Goal: Task Accomplishment & Management: Use online tool/utility

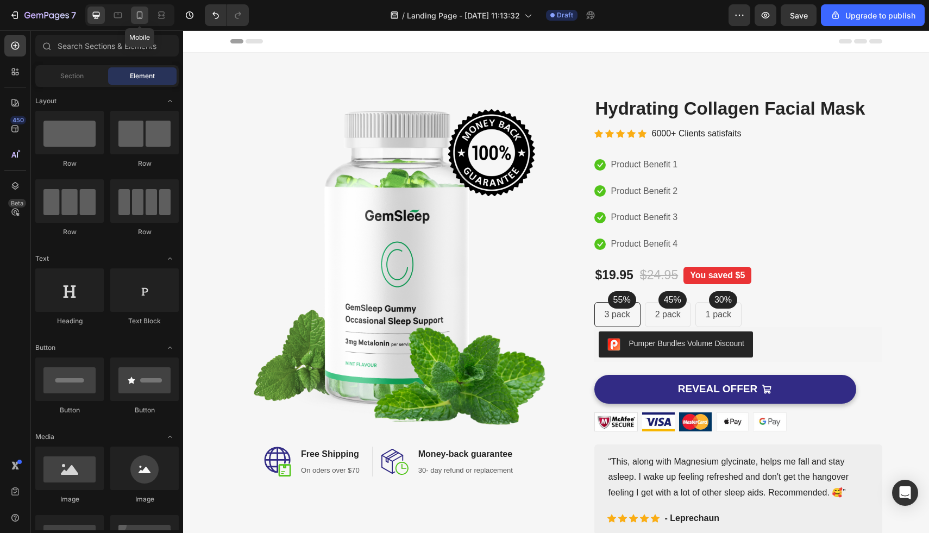
click at [140, 14] on icon at bounding box center [139, 15] width 11 height 11
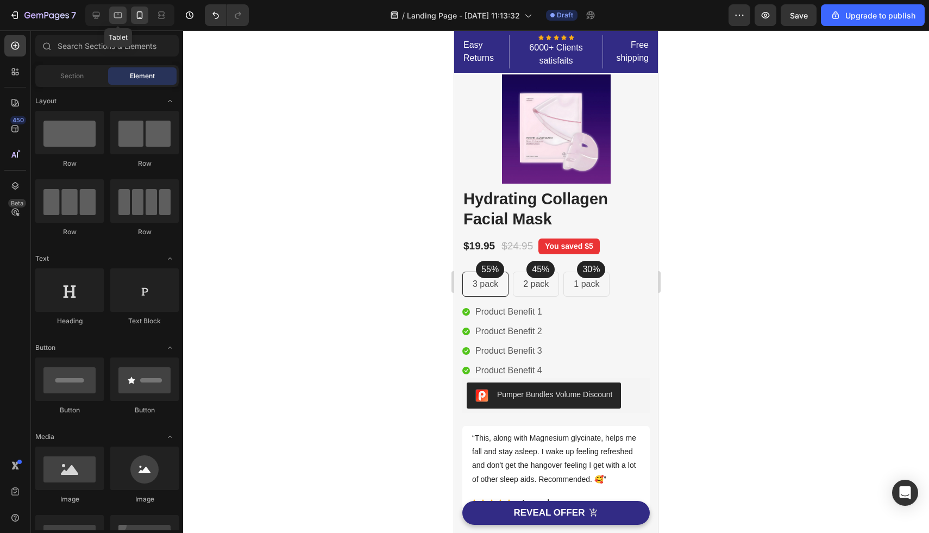
click at [113, 10] on icon at bounding box center [118, 15] width 11 height 11
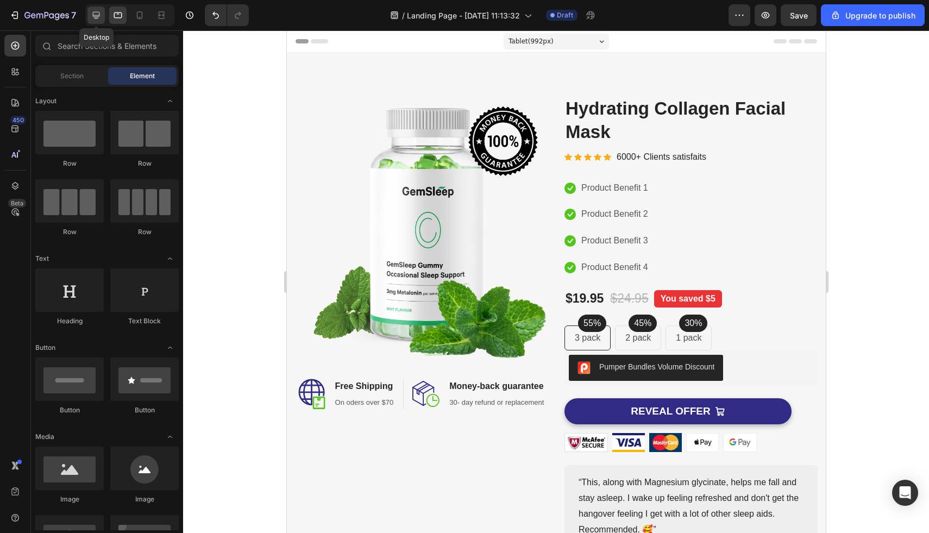
click at [95, 15] on icon at bounding box center [96, 15] width 7 height 7
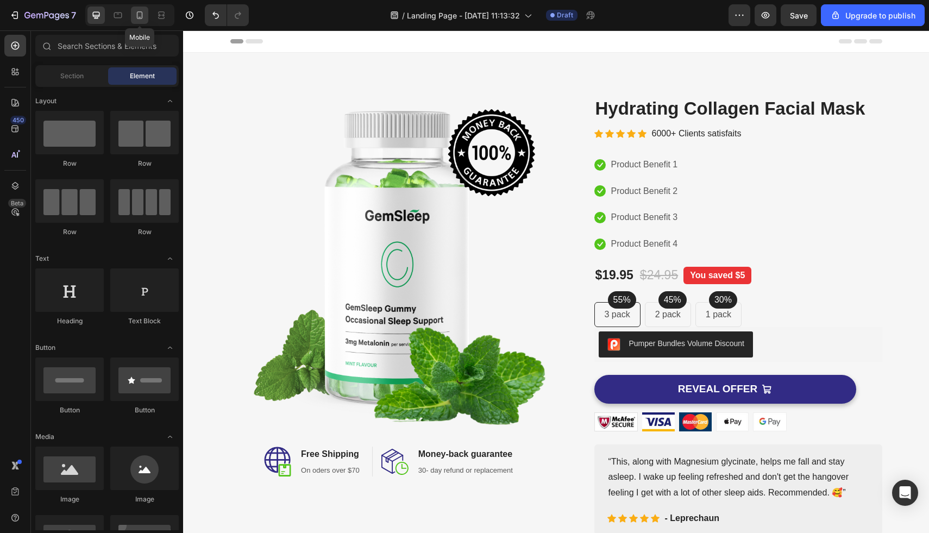
click at [138, 17] on icon at bounding box center [140, 15] width 6 height 8
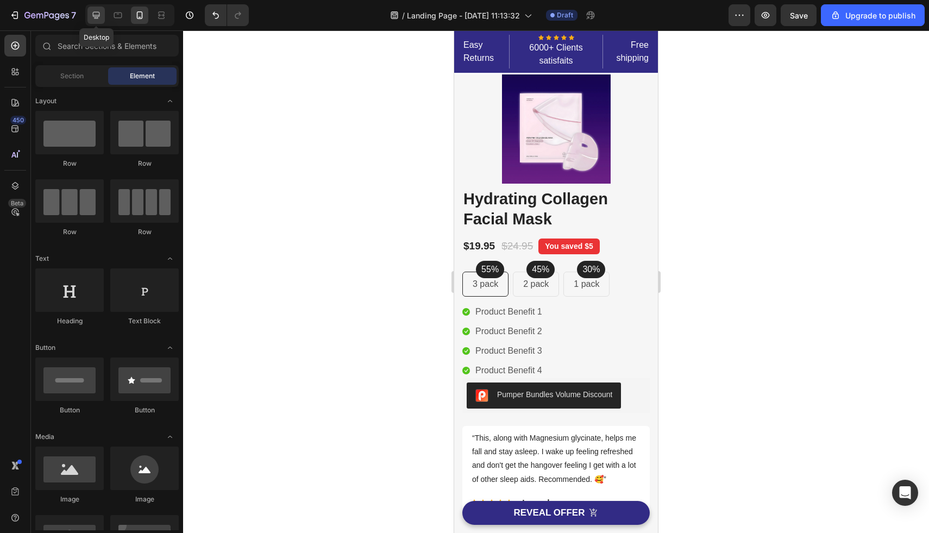
click at [101, 17] on icon at bounding box center [96, 15] width 11 height 11
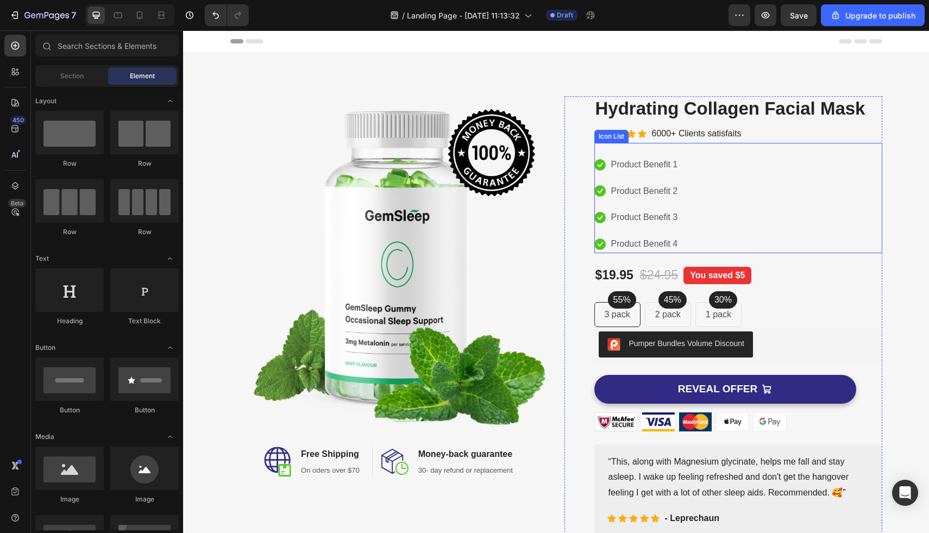
click at [716, 223] on div "Icon Product Benefit 1 Text block Icon Product Benefit 2 Text block Icon Produc…" at bounding box center [739, 204] width 288 height 97
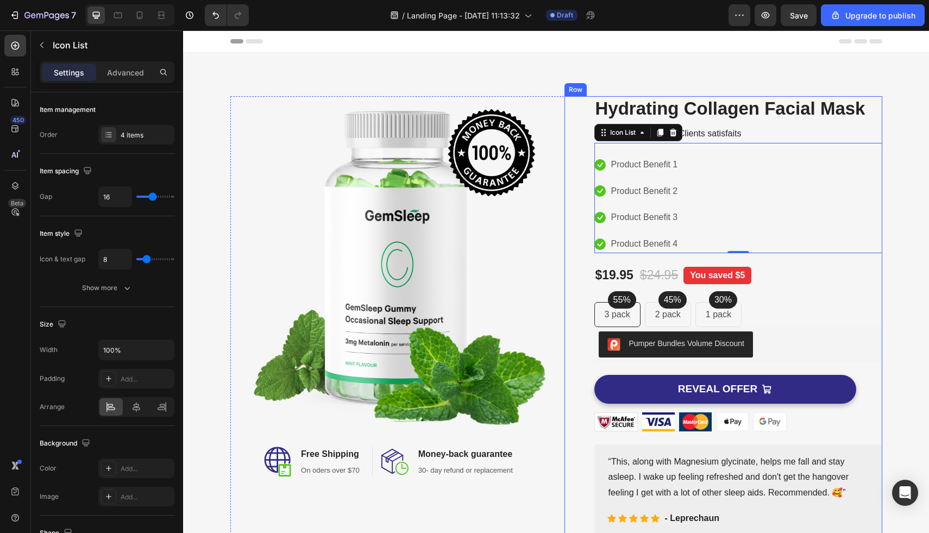
click at [674, 286] on div "Product Images Hydrating Collagen Facial Mask Product Title Icon Icon Icon Icon…" at bounding box center [739, 315] width 288 height 439
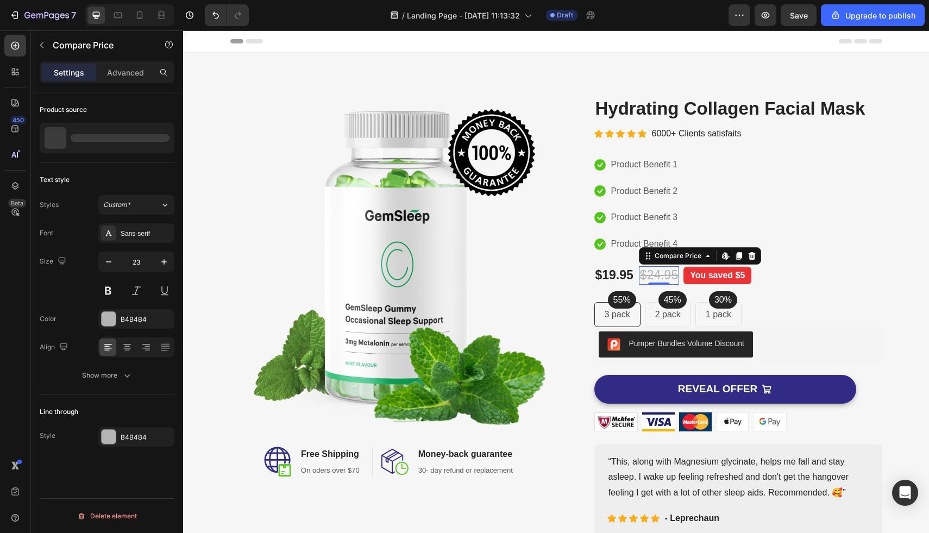
click at [668, 272] on div "$24.95" at bounding box center [659, 275] width 40 height 18
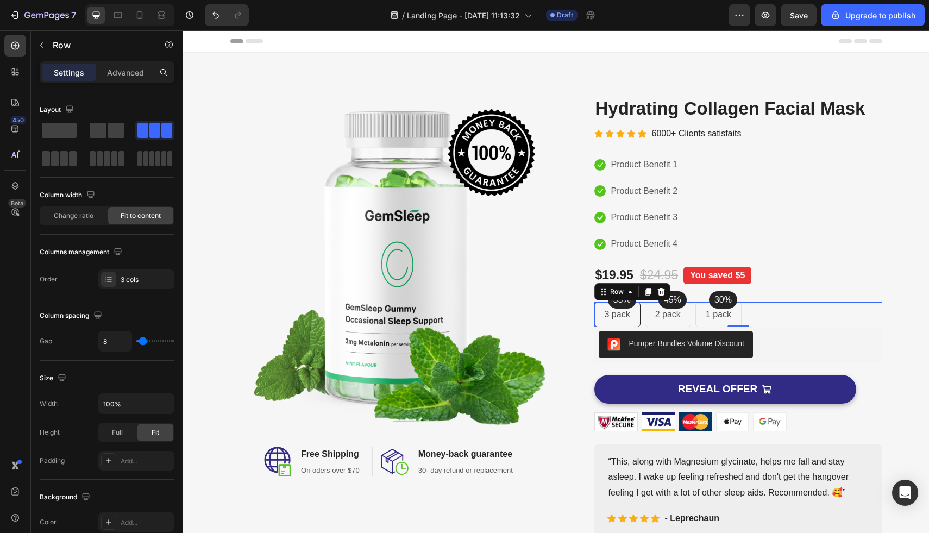
click at [741, 303] on div "30% Text block Row 1 pack Text block Row" at bounding box center [719, 314] width 46 height 25
click at [757, 356] on div "Pumper Bundles Volume Discount" at bounding box center [738, 345] width 279 height 26
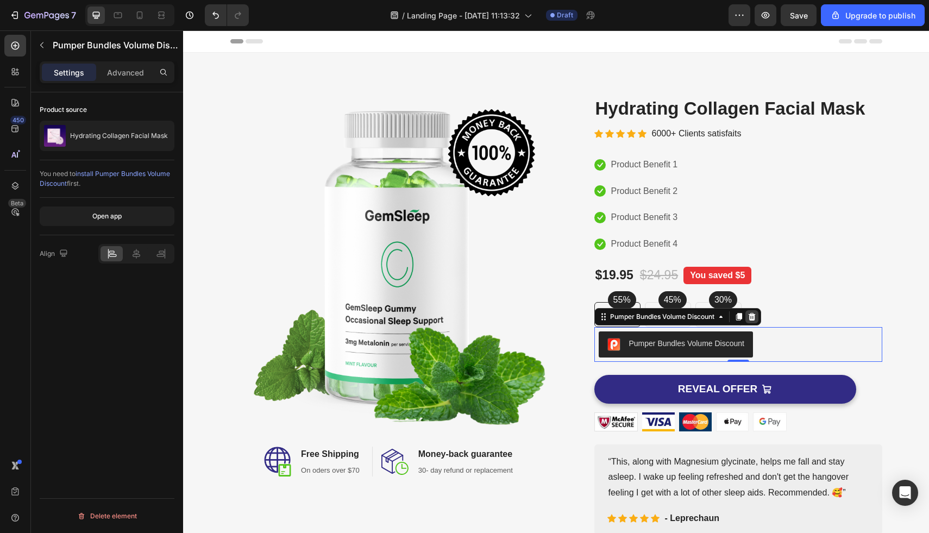
click at [755, 318] on icon at bounding box center [751, 317] width 7 height 8
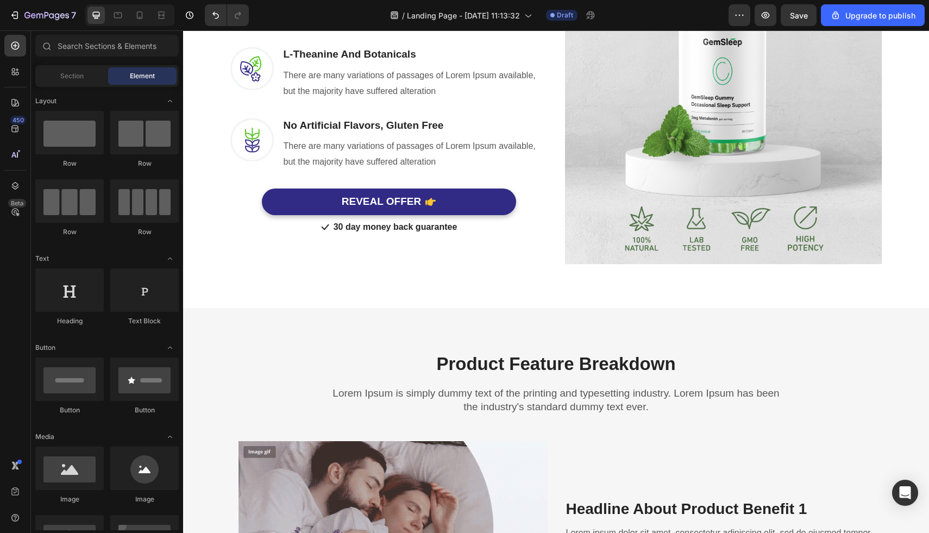
scroll to position [785, 0]
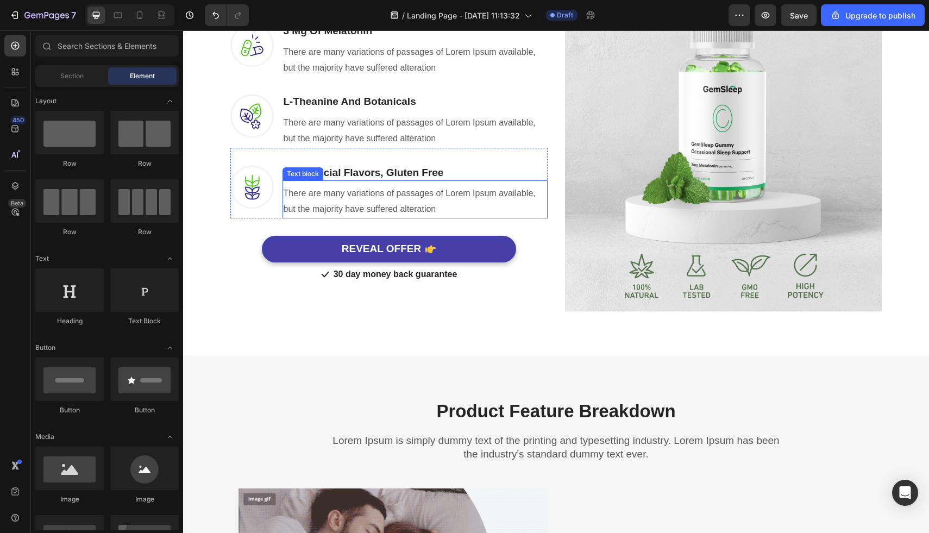
click at [440, 253] on button "REVEAL OFFER" at bounding box center [389, 249] width 254 height 27
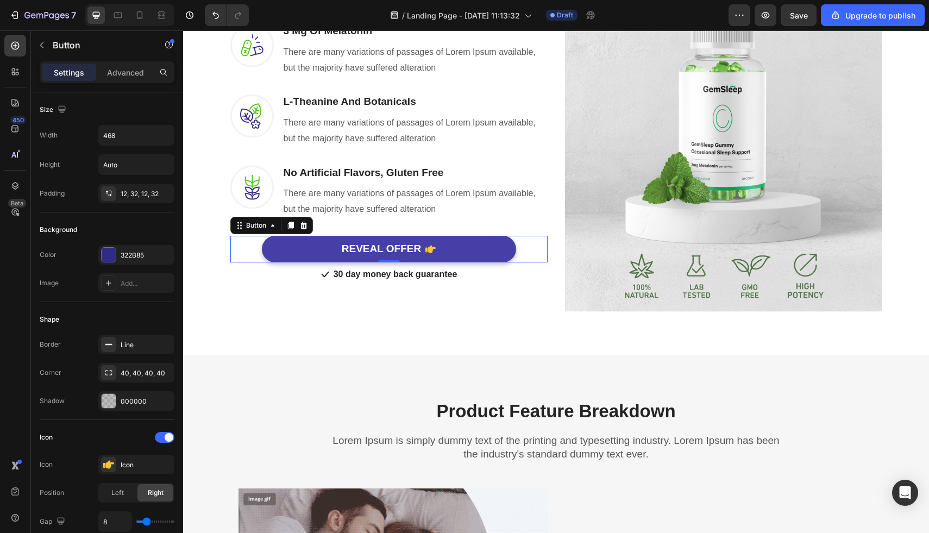
click at [440, 253] on button "REVEAL OFFER" at bounding box center [389, 249] width 254 height 27
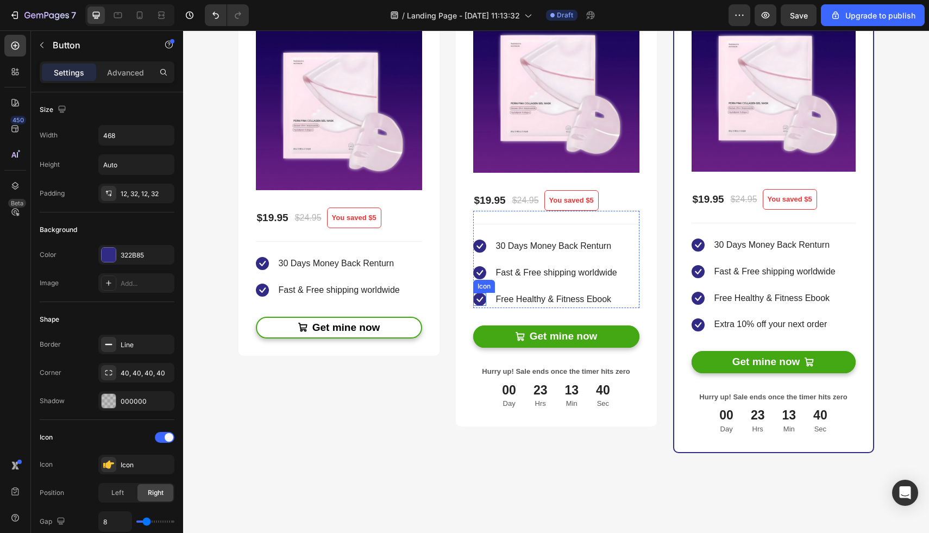
click at [485, 280] on div "Icon" at bounding box center [484, 286] width 22 height 13
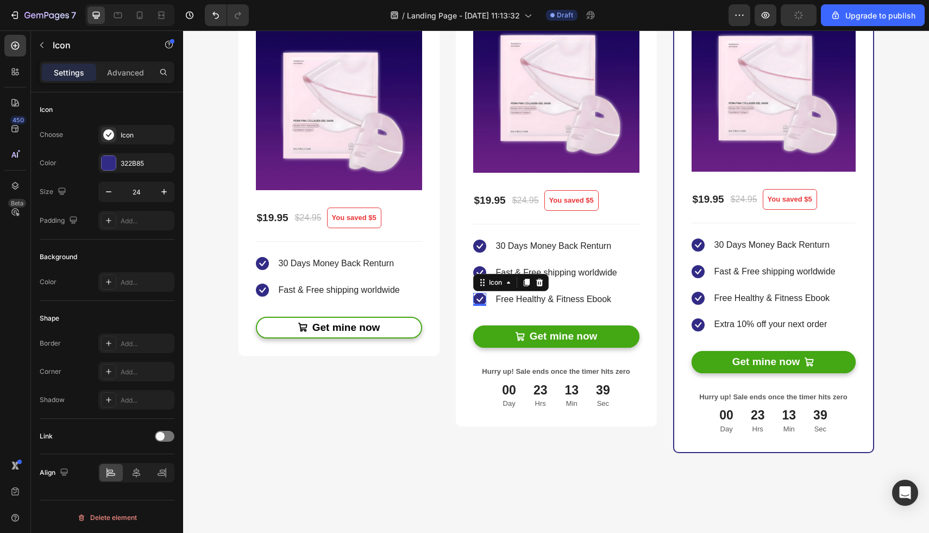
scroll to position [2471, 0]
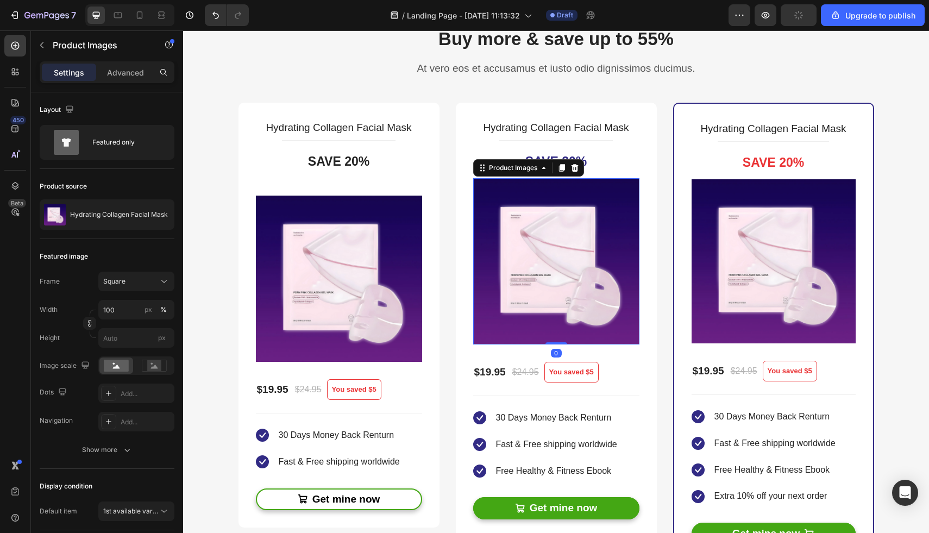
click at [486, 262] on img at bounding box center [556, 261] width 166 height 166
click at [535, 287] on img at bounding box center [556, 261] width 166 height 166
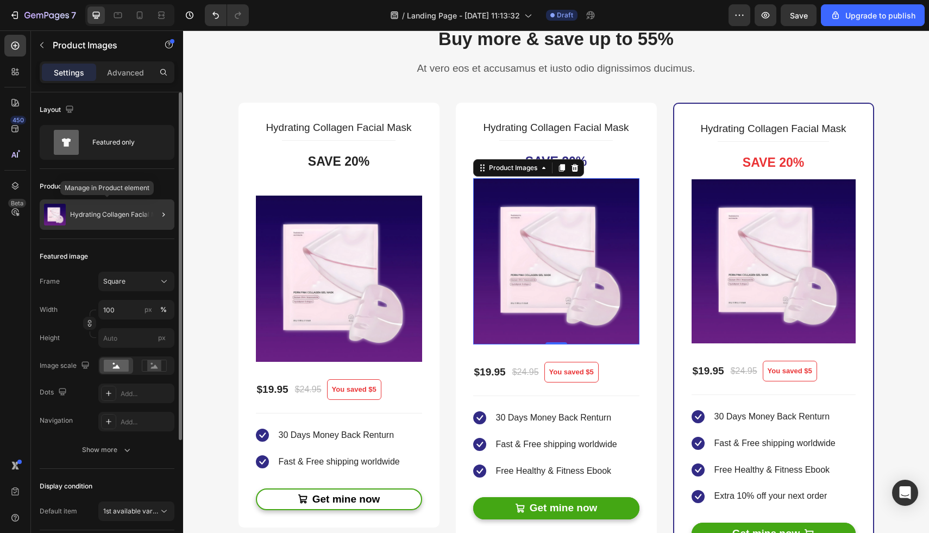
click at [127, 214] on p "Hydrating Collagen Facial Mask" at bounding box center [119, 215] width 98 height 8
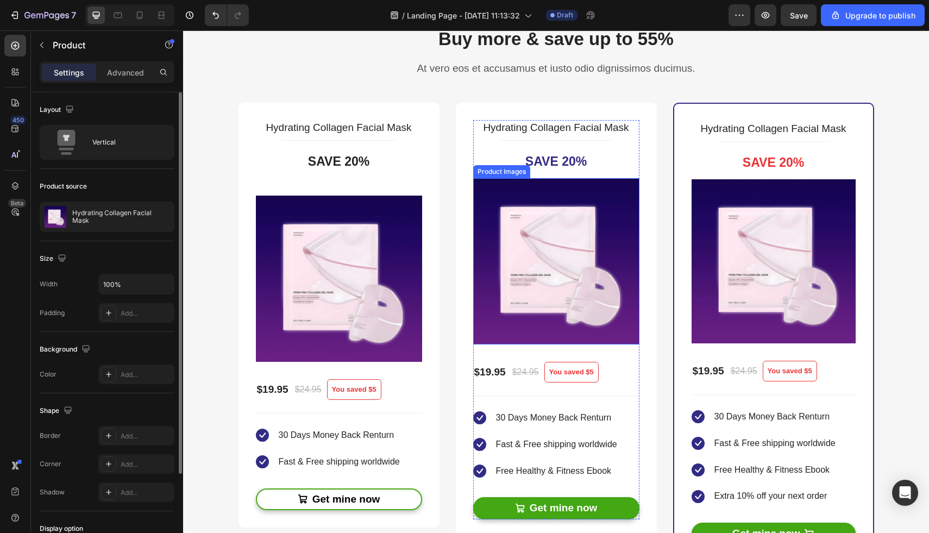
click at [524, 285] on img at bounding box center [556, 261] width 166 height 166
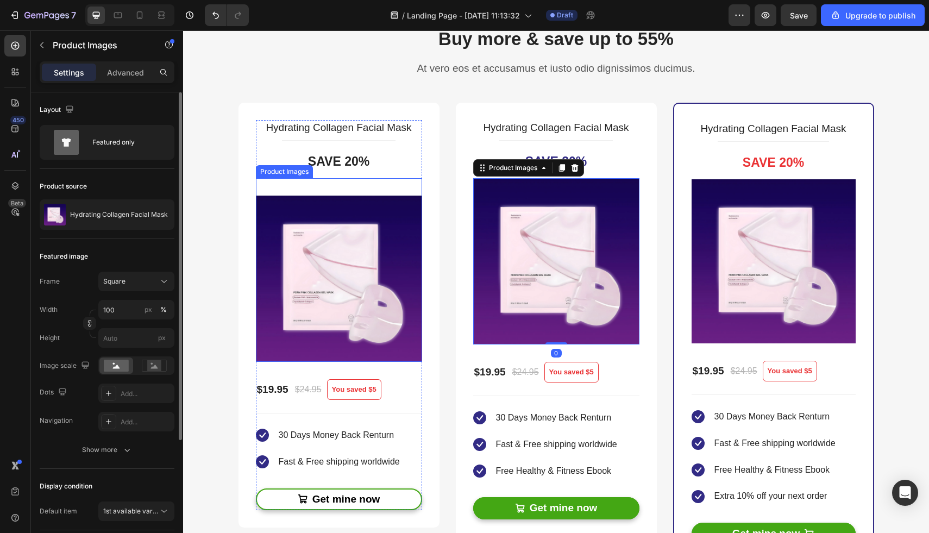
click at [340, 261] on img at bounding box center [339, 279] width 166 height 166
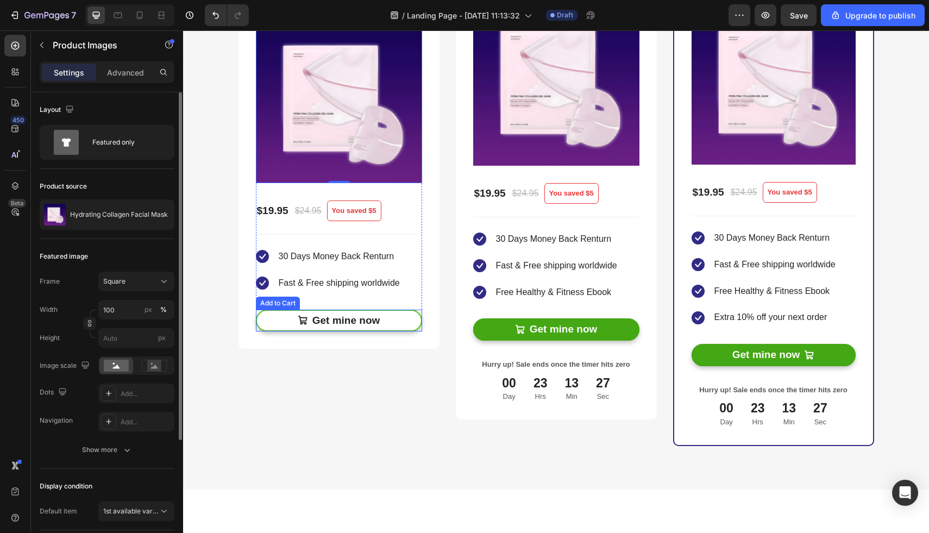
scroll to position [2612, 0]
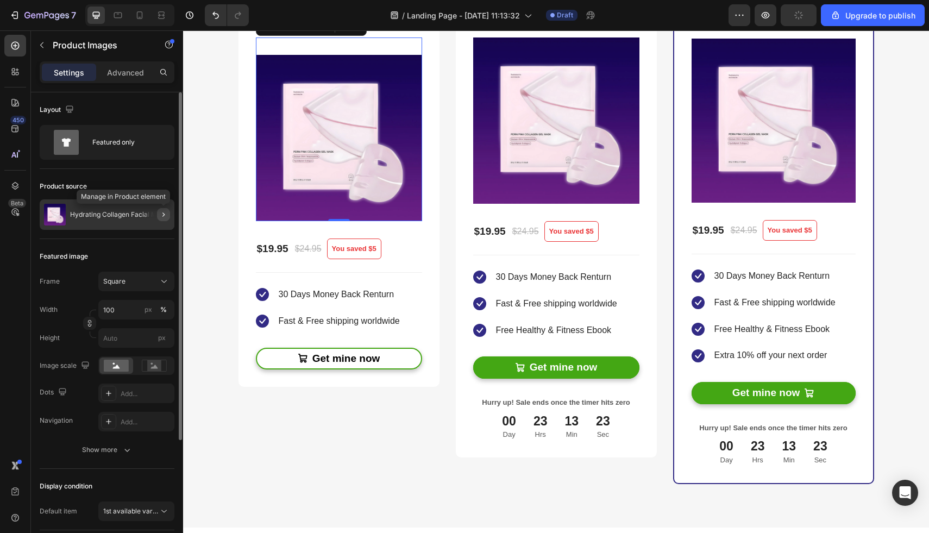
click at [165, 215] on icon "button" at bounding box center [163, 214] width 9 height 9
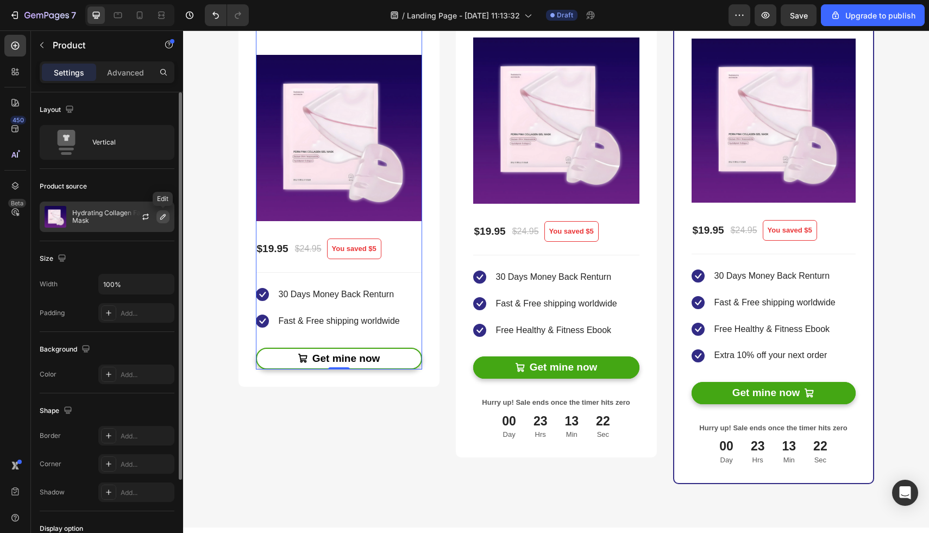
click at [166, 217] on icon "button" at bounding box center [163, 217] width 9 height 9
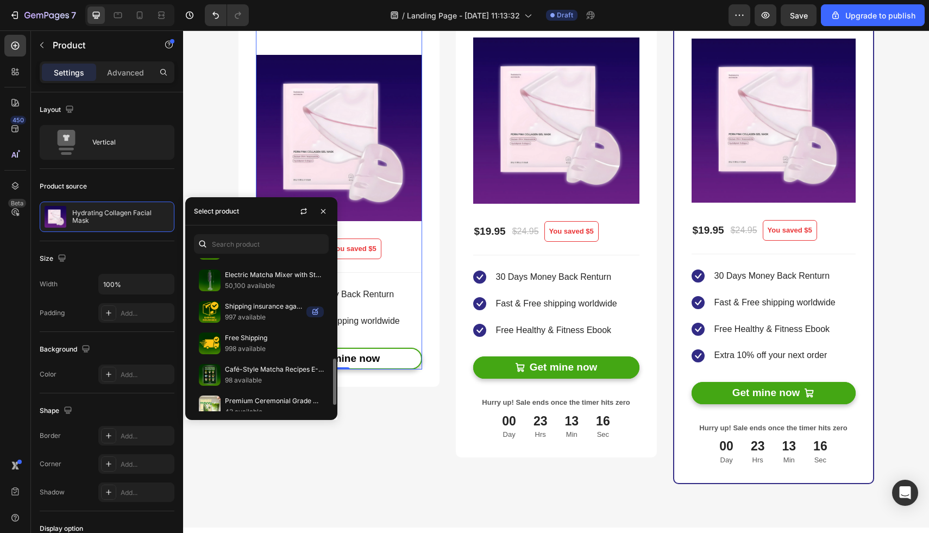
scroll to position [351, 0]
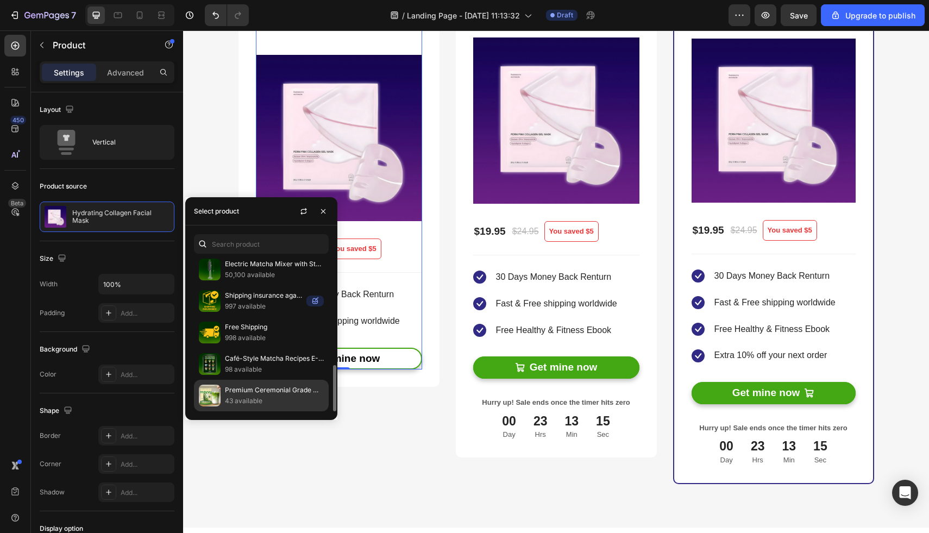
click at [265, 387] on p "Premium Ceremonial Grade Matcha Powder" at bounding box center [274, 390] width 99 height 11
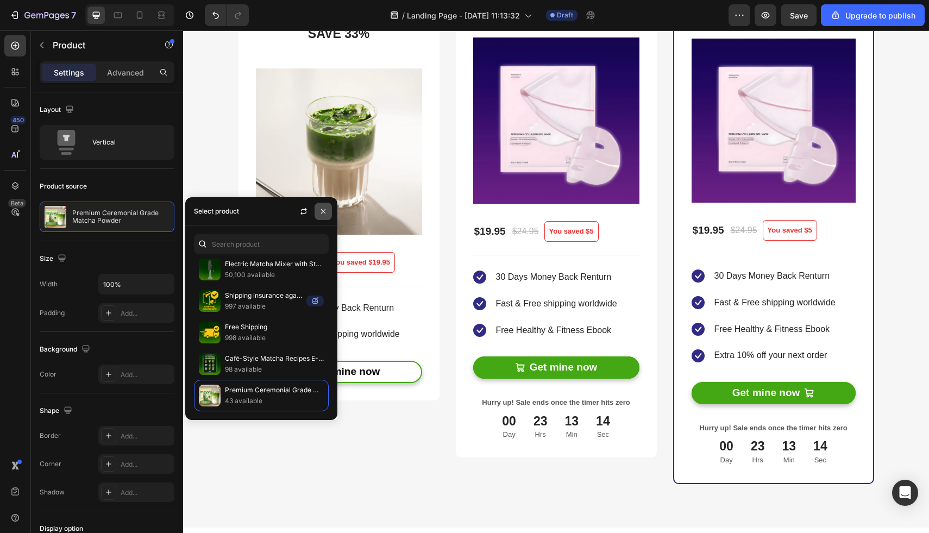
click at [323, 209] on icon "button" at bounding box center [323, 211] width 9 height 9
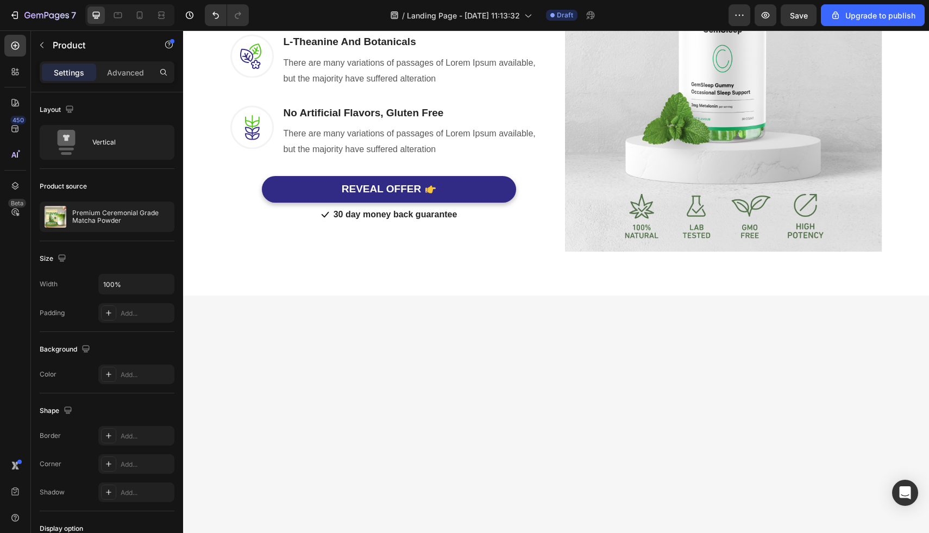
scroll to position [0, 0]
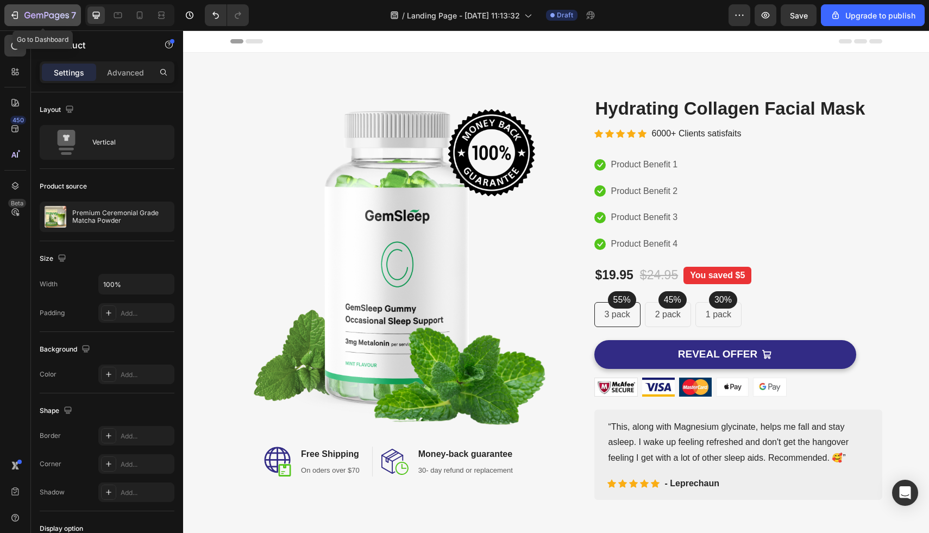
click at [34, 14] on icon "button" at bounding box center [33, 15] width 5 height 5
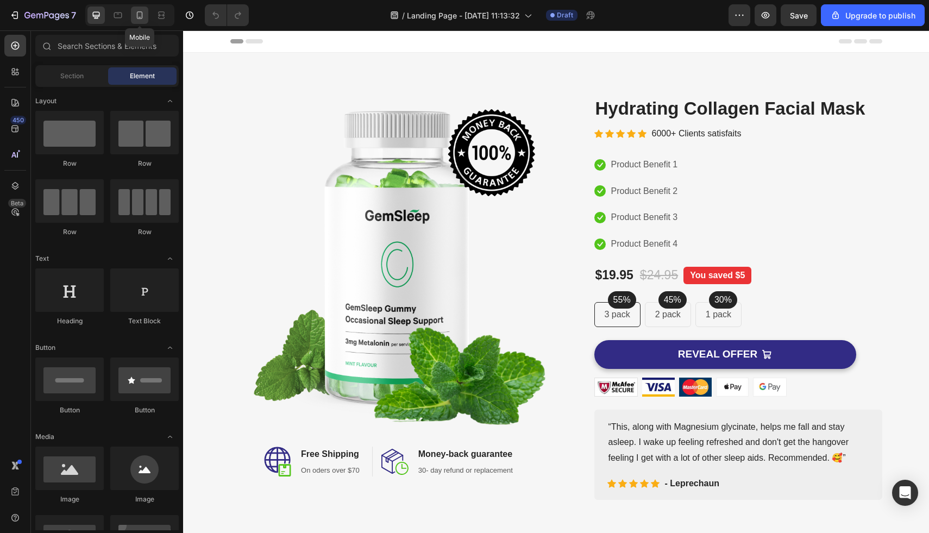
click at [138, 20] on icon at bounding box center [139, 15] width 11 height 11
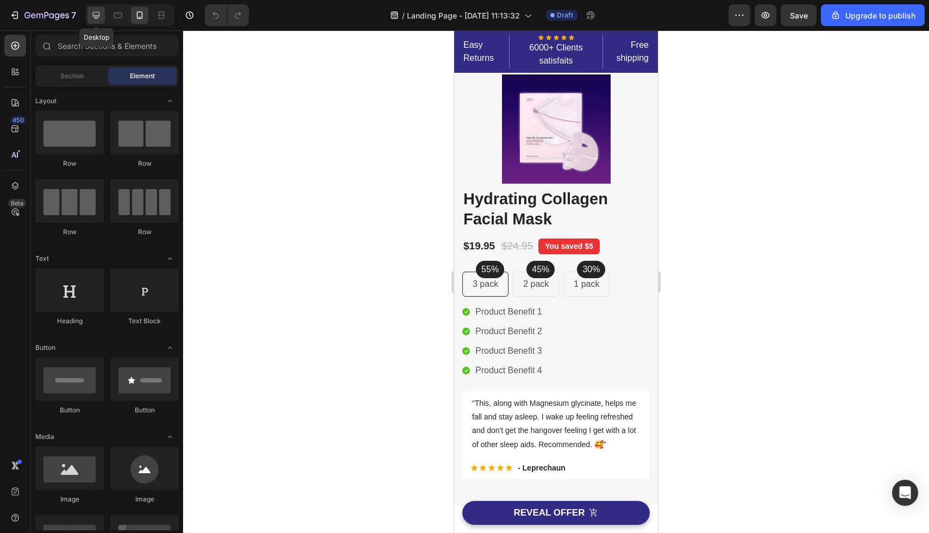
click at [99, 15] on icon at bounding box center [96, 15] width 7 height 7
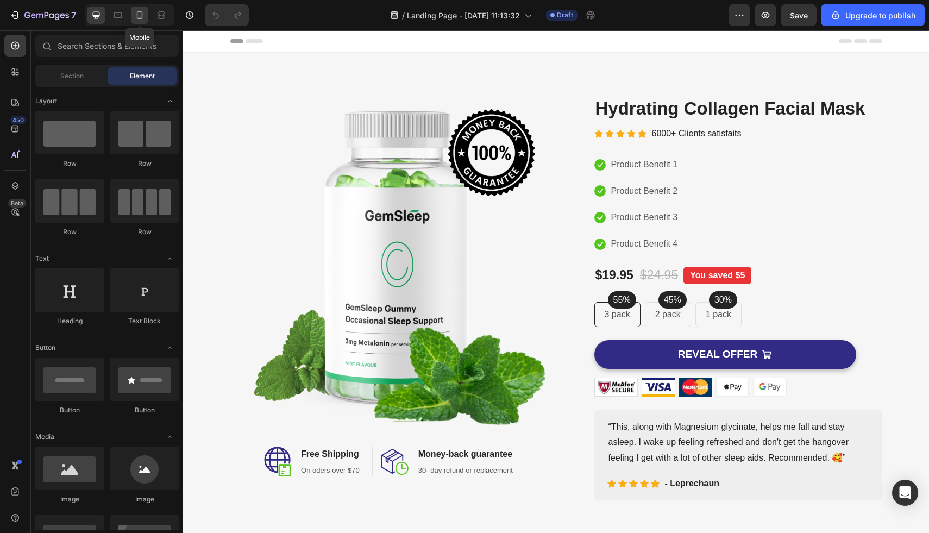
click at [143, 15] on icon at bounding box center [139, 15] width 11 height 11
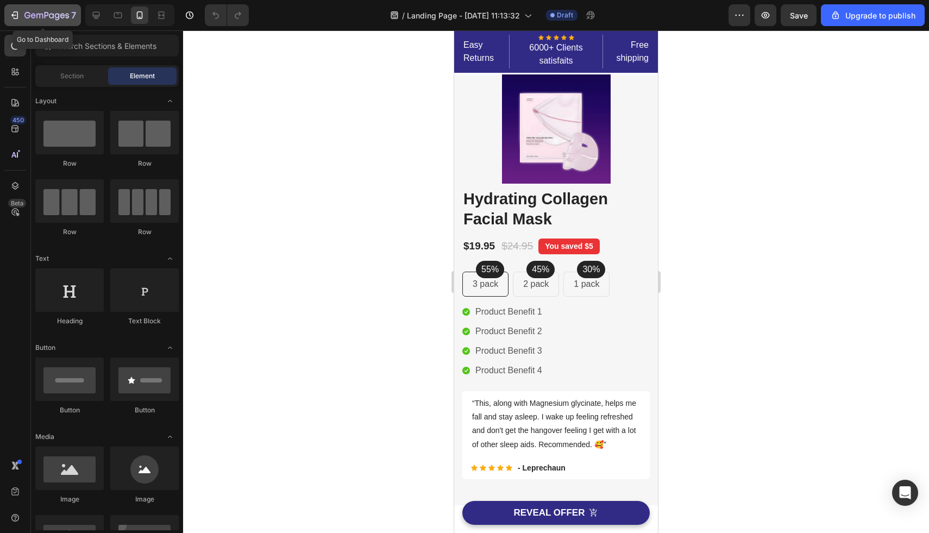
click at [46, 15] on icon "button" at bounding box center [47, 15] width 4 height 7
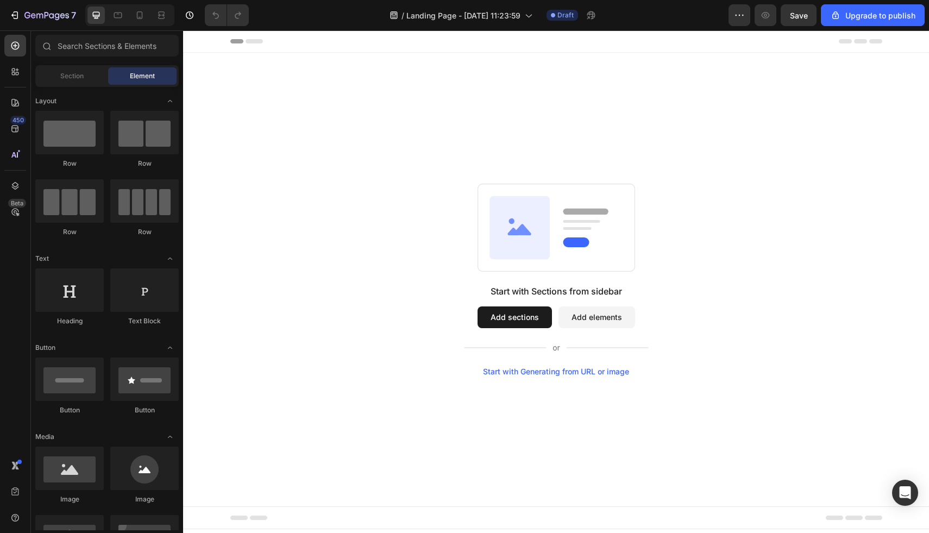
drag, startPoint x: 522, startPoint y: 321, endPoint x: 434, endPoint y: 283, distance: 96.6
click at [434, 283] on div "Start with Sections from sidebar Add sections Add elements Start with Generatin…" at bounding box center [556, 280] width 668 height 192
click at [527, 372] on div "Start with Generating from URL or image" at bounding box center [556, 371] width 146 height 9
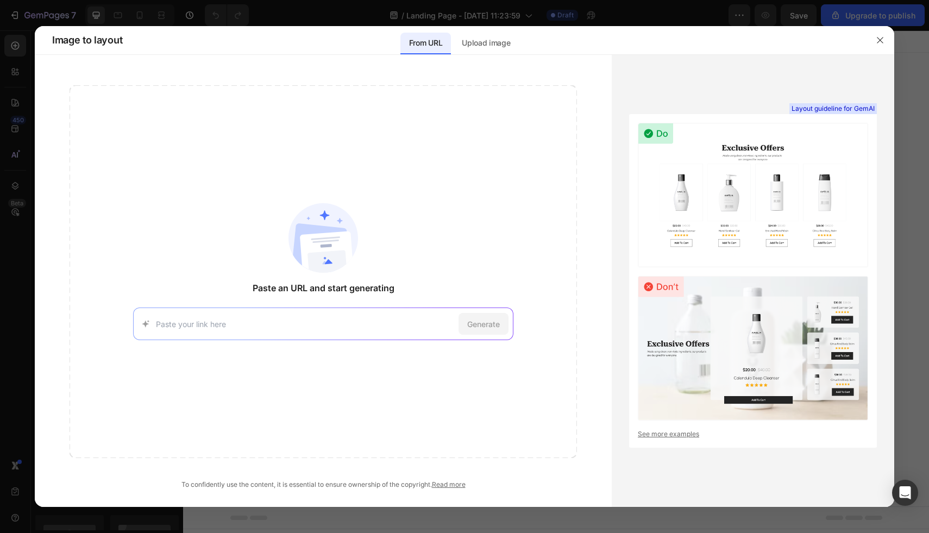
paste input "https://thebbco.com/pages/provitalize-j-gt-rpl#reviews"
type input "https://thebbco.com/pages/provitalize-j-gt-rpl#reviews"
click at [478, 323] on span "Generate" at bounding box center [483, 323] width 33 height 11
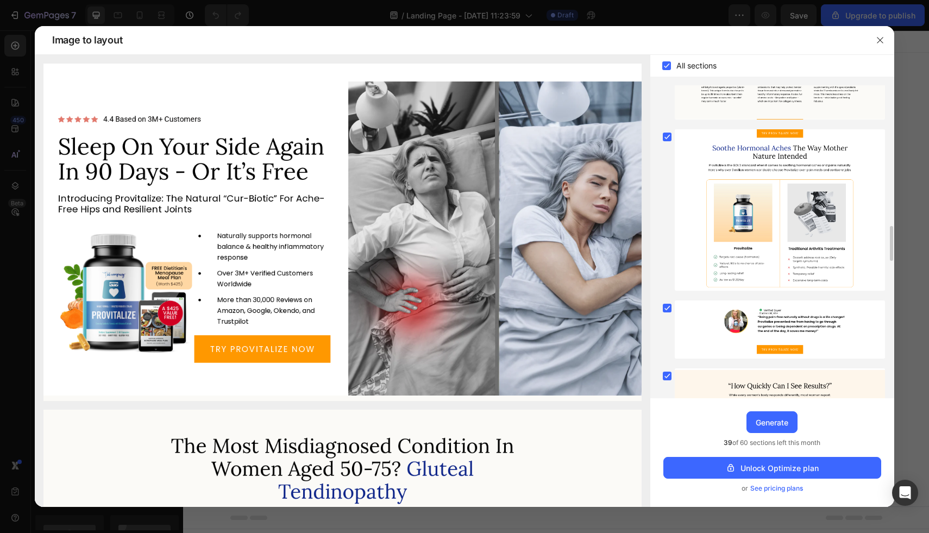
scroll to position [1118, 0]
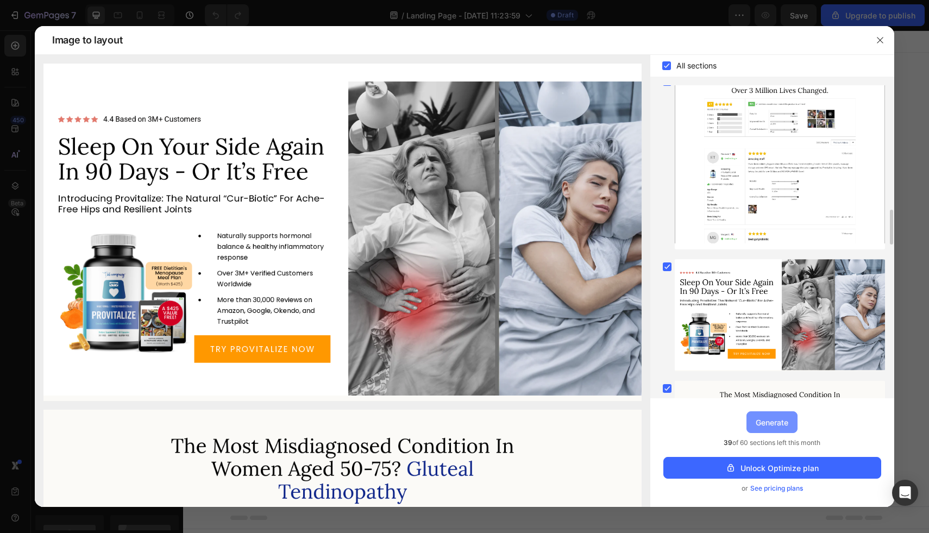
click at [773, 425] on div "Generate" at bounding box center [772, 422] width 33 height 11
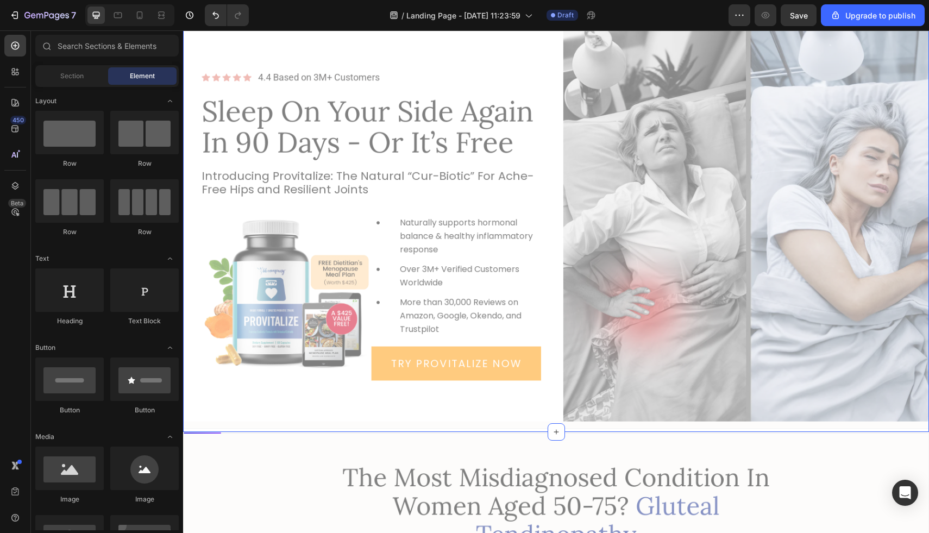
scroll to position [0, 0]
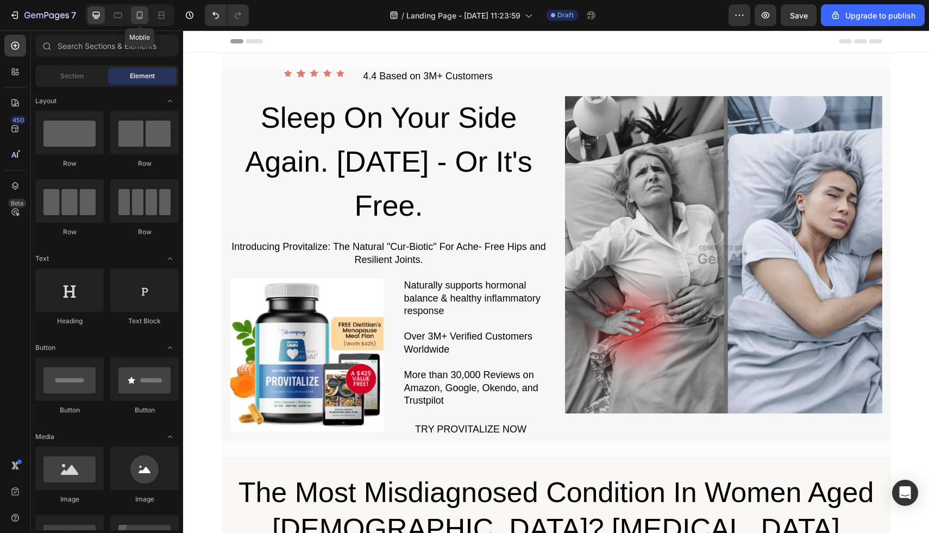
click at [141, 20] on icon at bounding box center [139, 15] width 11 height 11
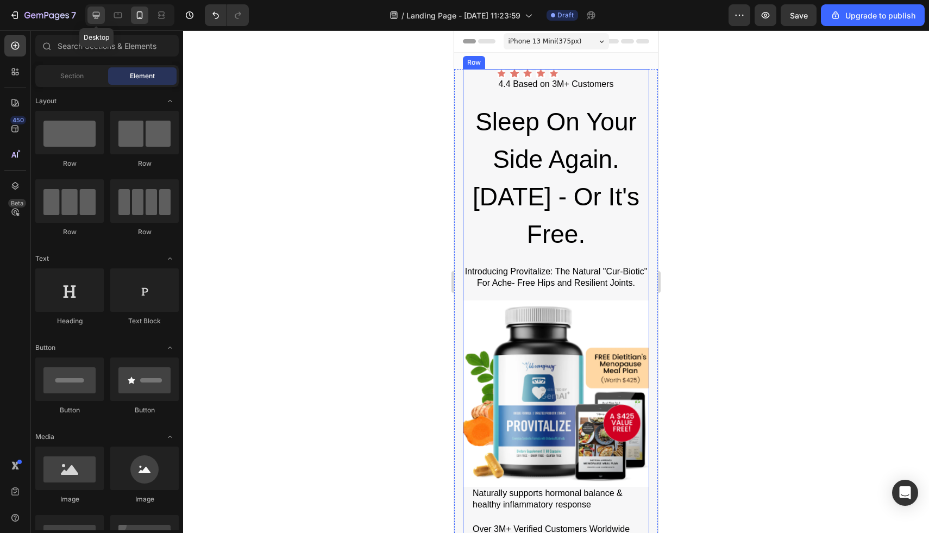
click at [96, 14] on icon at bounding box center [96, 15] width 11 height 11
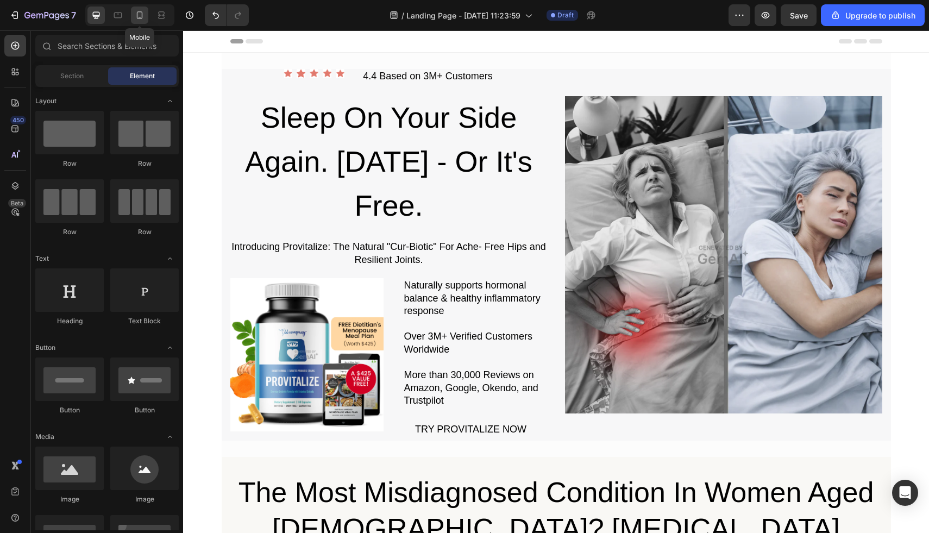
click at [140, 16] on icon at bounding box center [139, 15] width 11 height 11
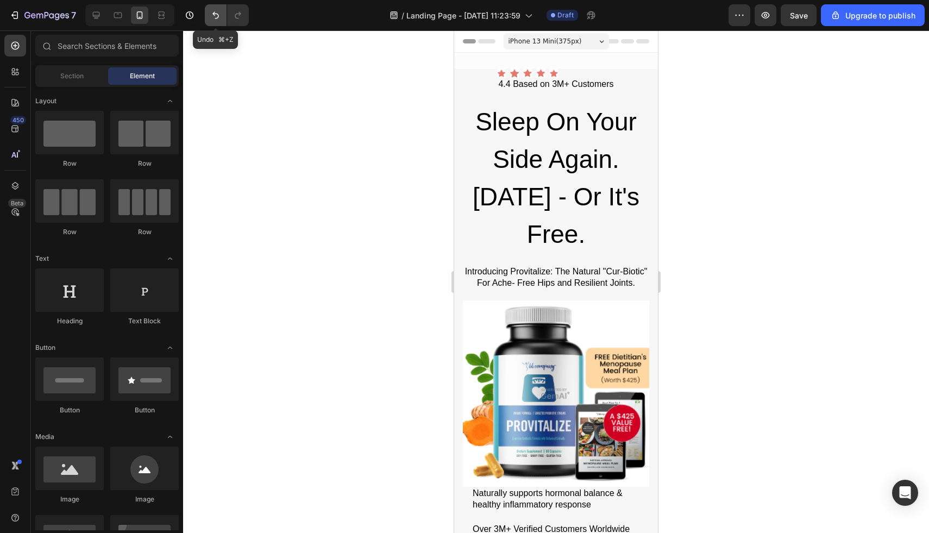
click at [215, 16] on icon "Undo/Redo" at bounding box center [215, 15] width 11 height 11
click at [41, 17] on icon "button" at bounding box center [46, 15] width 45 height 9
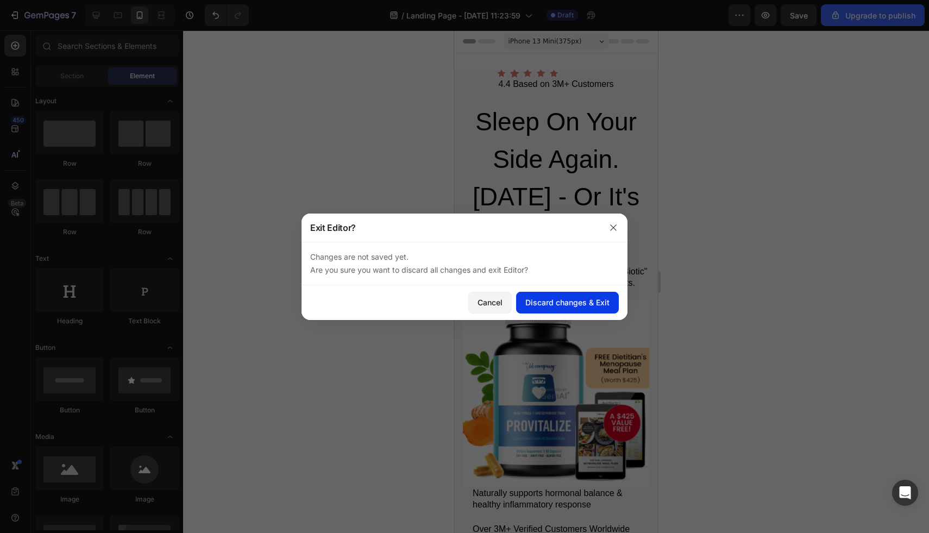
click at [529, 302] on div "Discard changes & Exit" at bounding box center [568, 302] width 84 height 11
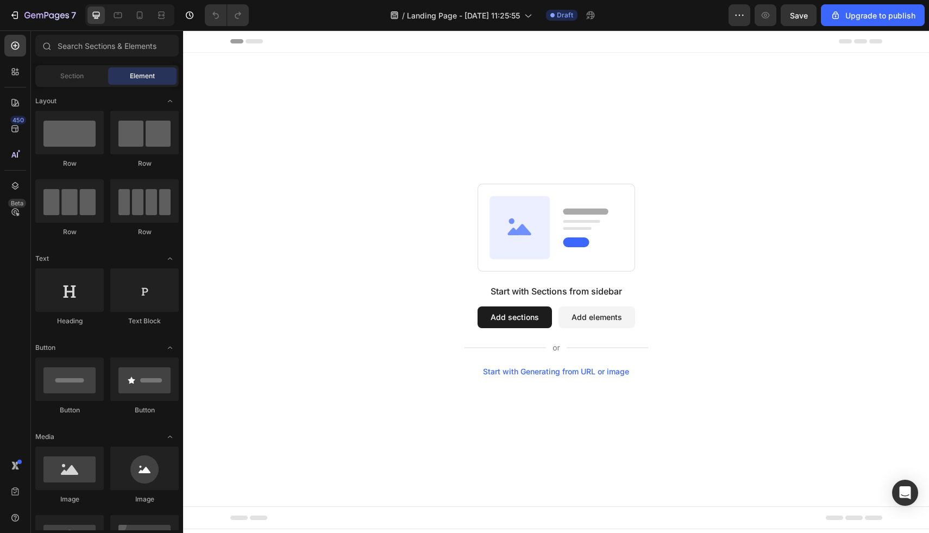
click at [516, 318] on button "Add sections" at bounding box center [515, 318] width 74 height 22
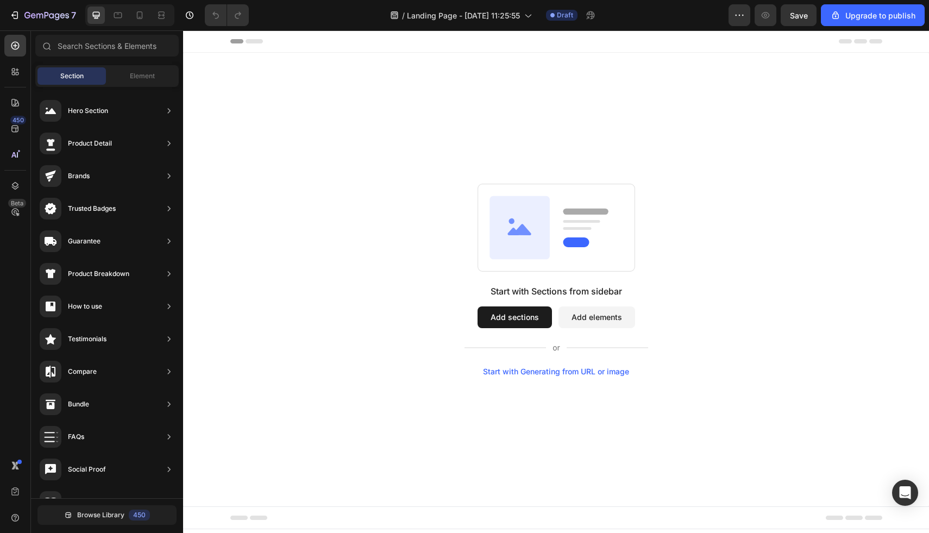
click at [515, 114] on div "Start with Sections from sidebar Add sections Add elements Start with Generatin…" at bounding box center [556, 280] width 746 height 454
click at [511, 321] on button "Add sections" at bounding box center [515, 318] width 74 height 22
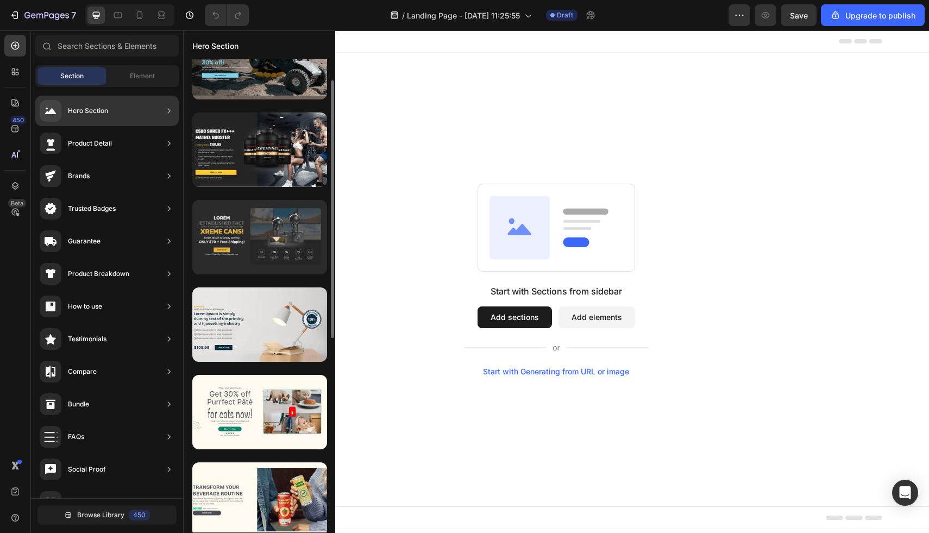
scroll to position [40, 0]
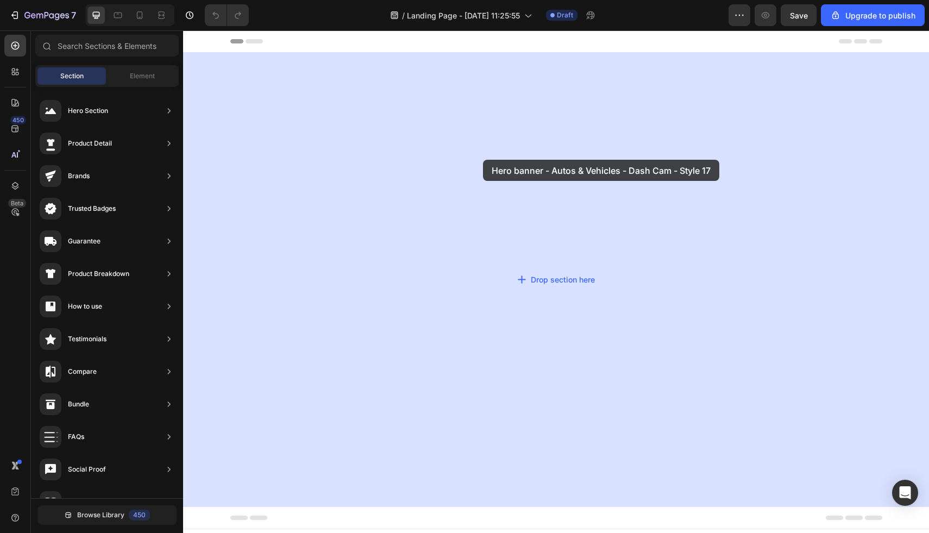
drag, startPoint x: 458, startPoint y: 265, endPoint x: 483, endPoint y: 160, distance: 108.5
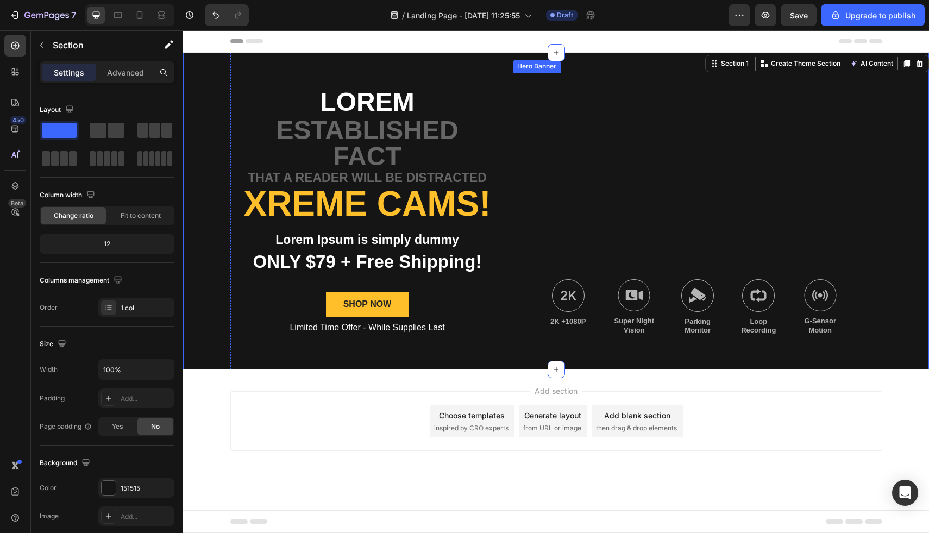
click at [629, 196] on div "Background Image" at bounding box center [693, 211] width 361 height 277
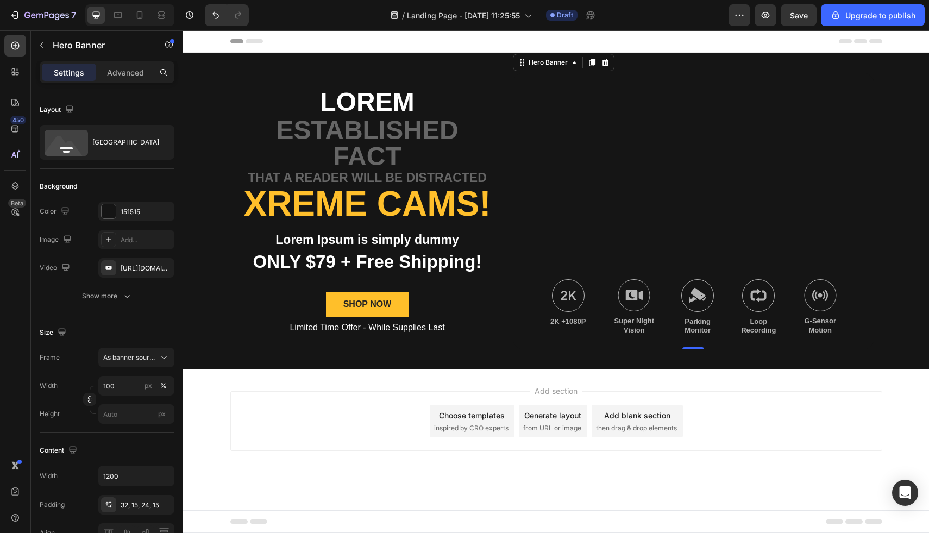
click at [552, 199] on div "Background Image" at bounding box center [693, 211] width 361 height 277
click at [371, 99] on p "Lorem" at bounding box center [368, 102] width 256 height 26
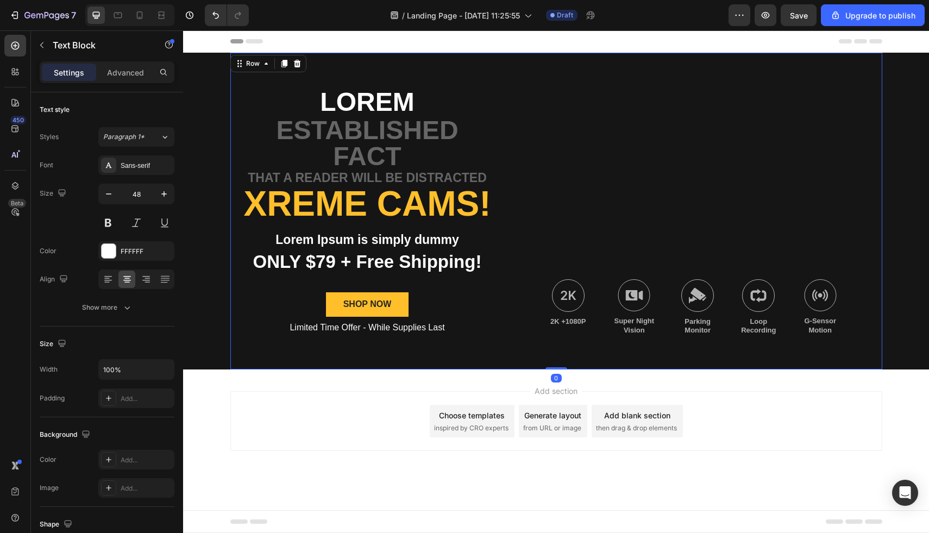
click at [330, 60] on div "Lorem Text Block established fact Text Block that a reader will be distracted T…" at bounding box center [556, 211] width 652 height 317
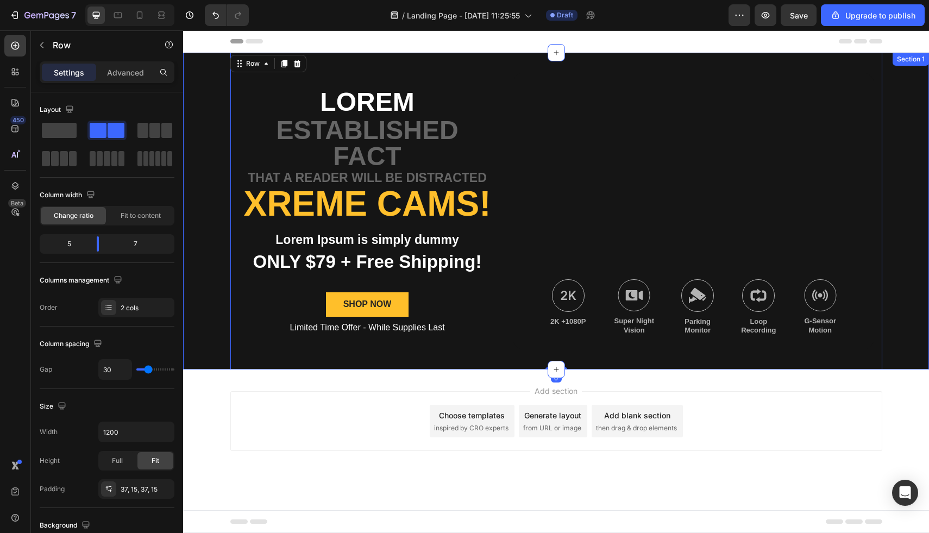
click at [206, 73] on div "Lorem Text Block established fact Text Block that a reader will be distracted T…" at bounding box center [556, 211] width 746 height 317
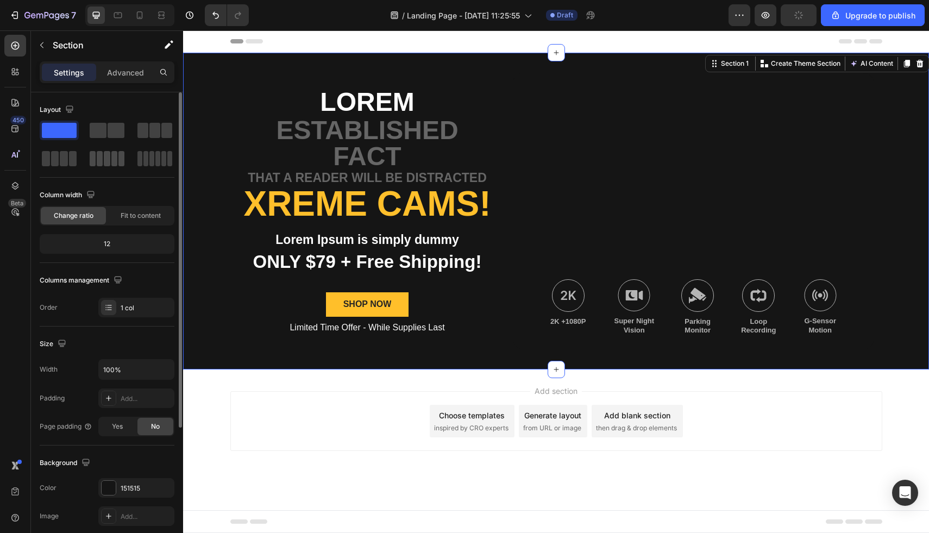
scroll to position [191, 0]
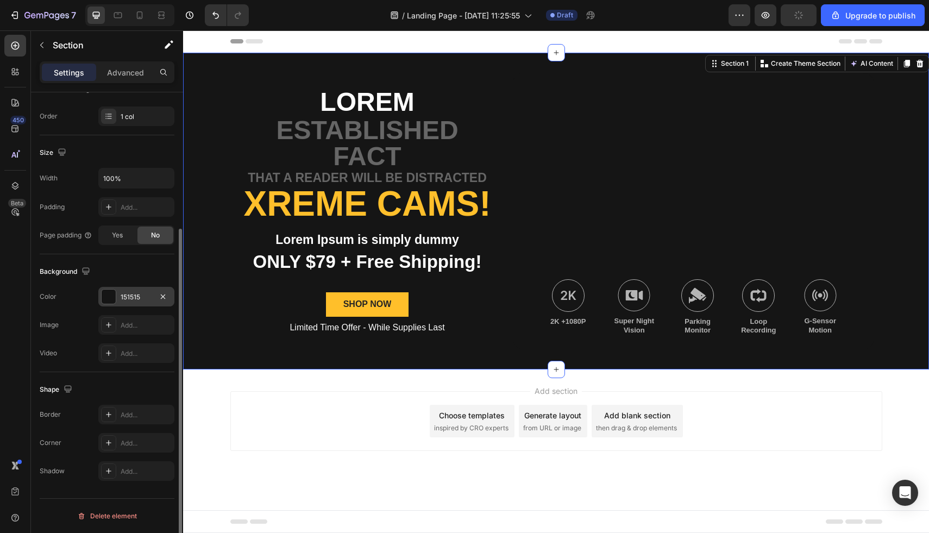
click at [107, 301] on div at bounding box center [109, 297] width 14 height 14
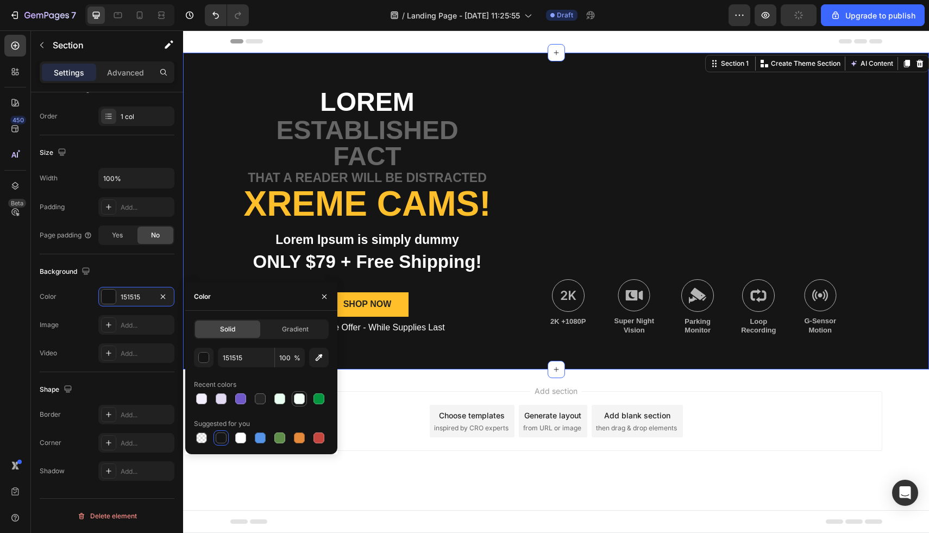
click at [304, 396] on div at bounding box center [299, 398] width 11 height 11
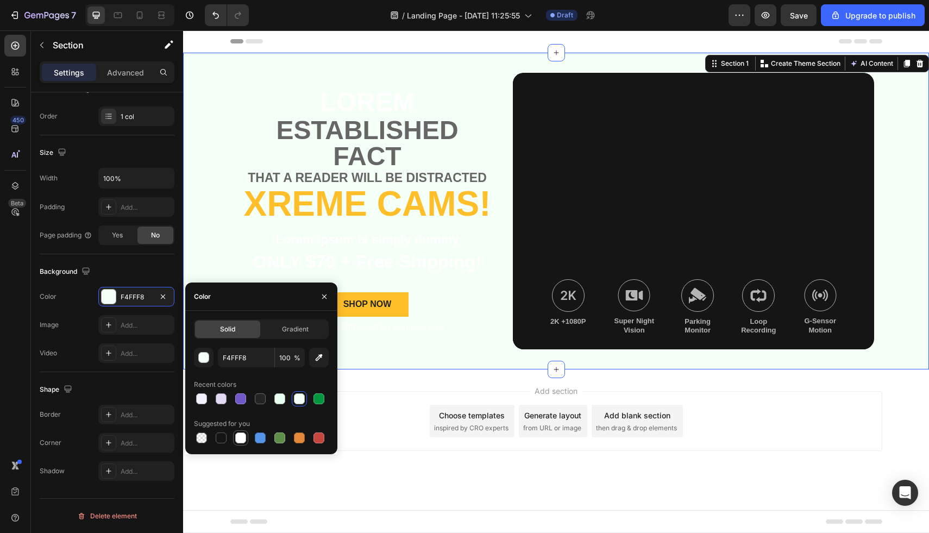
click at [240, 440] on div at bounding box center [240, 438] width 11 height 11
type input "FFFFFF"
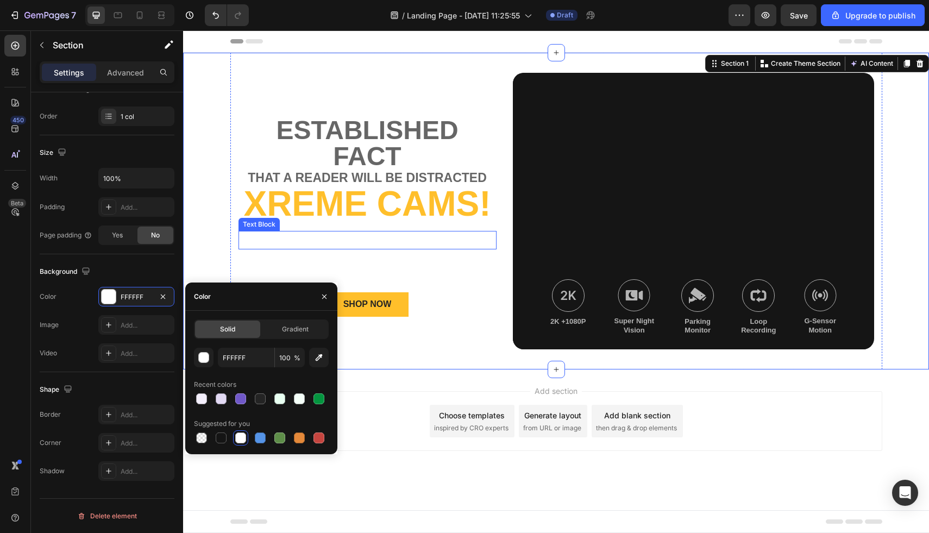
click at [346, 238] on p "Lorem Ipsum is simply dummy" at bounding box center [368, 240] width 256 height 16
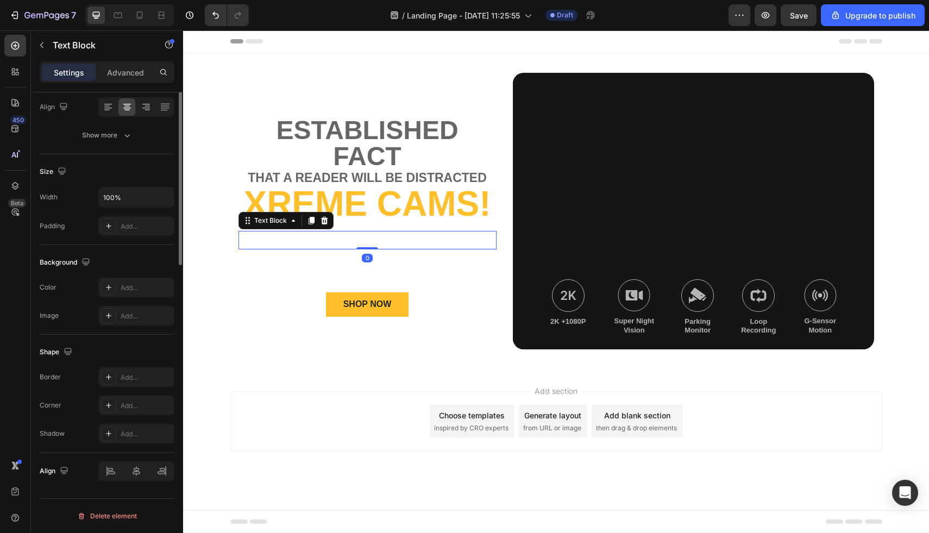
scroll to position [0, 0]
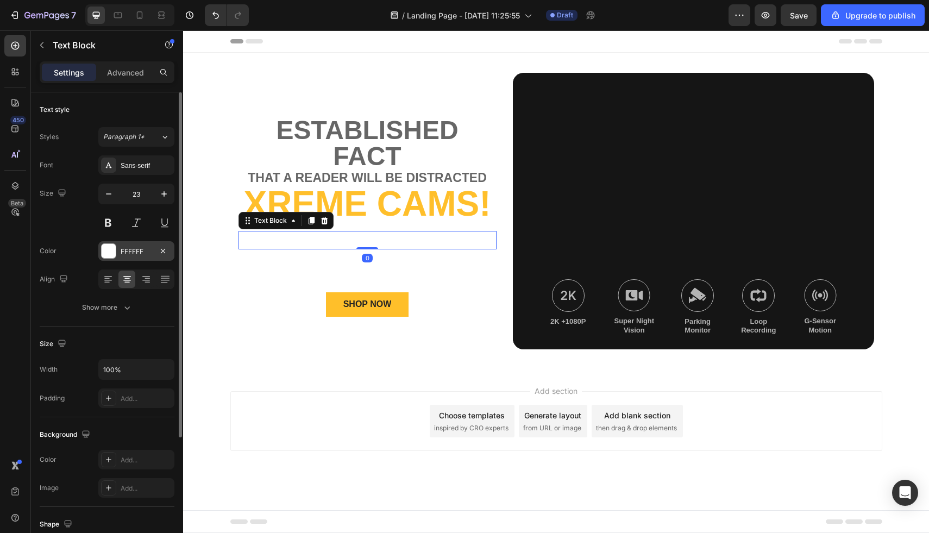
click at [114, 248] on div at bounding box center [109, 251] width 14 height 14
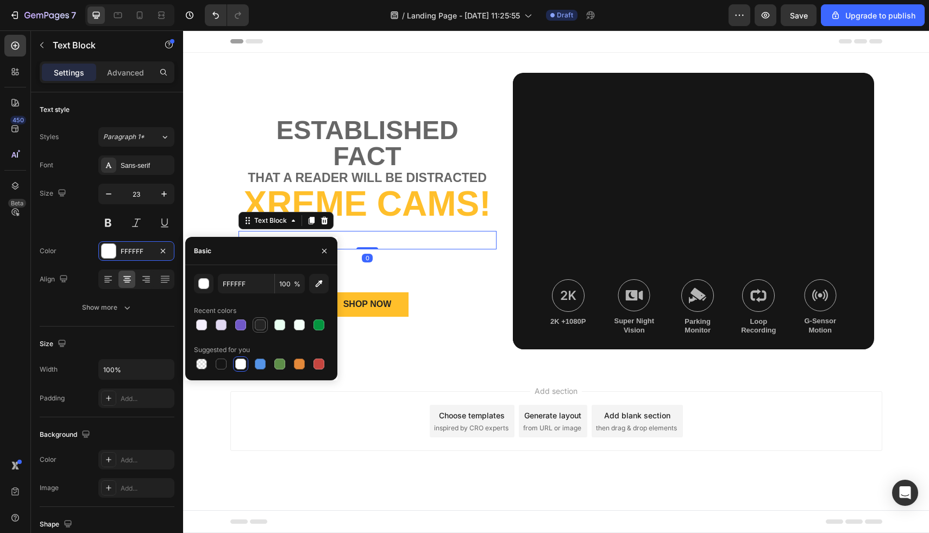
click at [260, 328] on div at bounding box center [260, 325] width 11 height 11
type input "242424"
click at [370, 266] on p "ONLY $79 + Free Shipping!" at bounding box center [368, 262] width 256 height 23
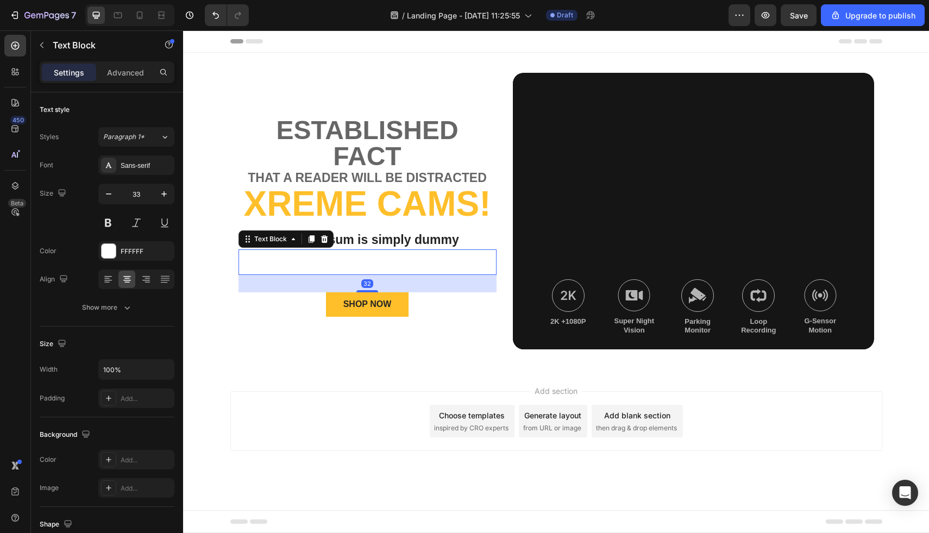
click at [361, 258] on p "ONLY $79 + Free Shipping!" at bounding box center [368, 262] width 256 height 23
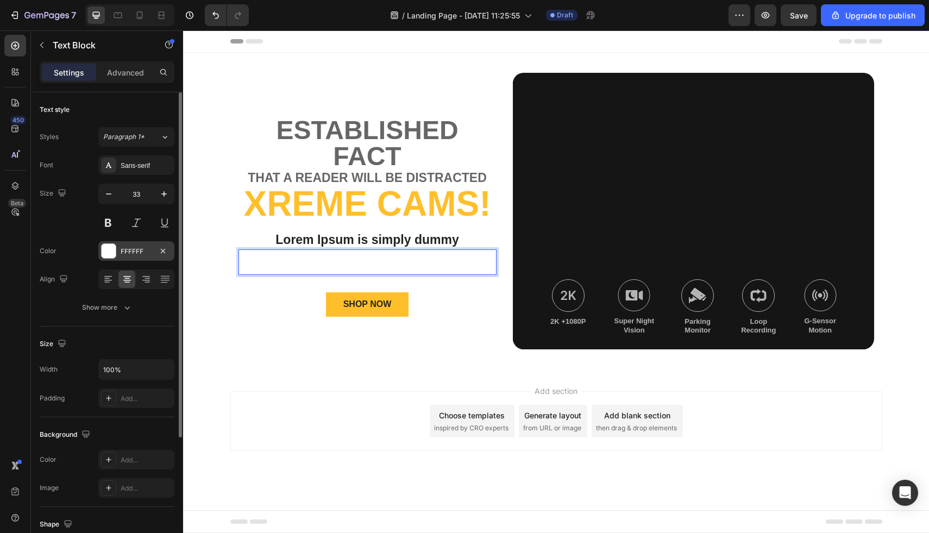
click at [118, 250] on div "FFFFFF" at bounding box center [136, 251] width 76 height 20
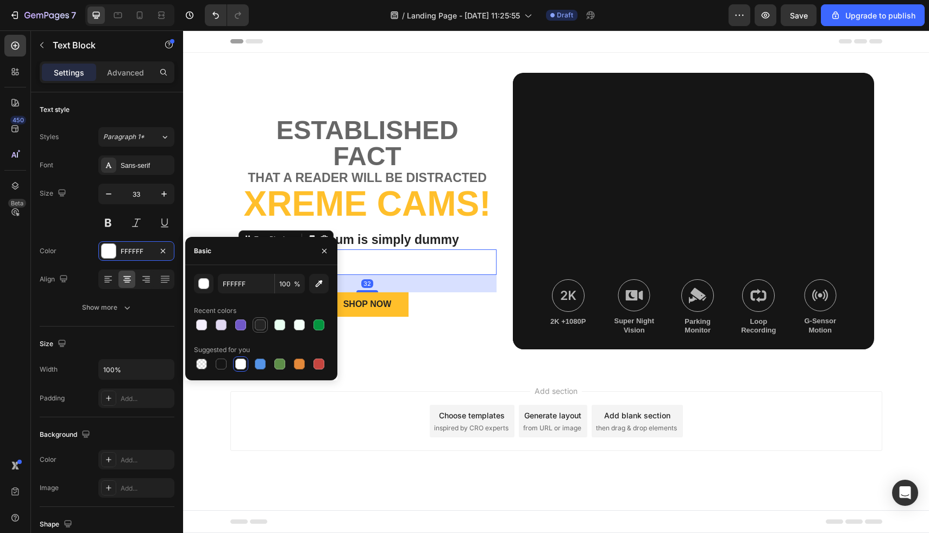
click at [260, 325] on div at bounding box center [260, 325] width 11 height 11
type input "242424"
click at [129, 10] on div "Mobile" at bounding box center [129, 15] width 89 height 22
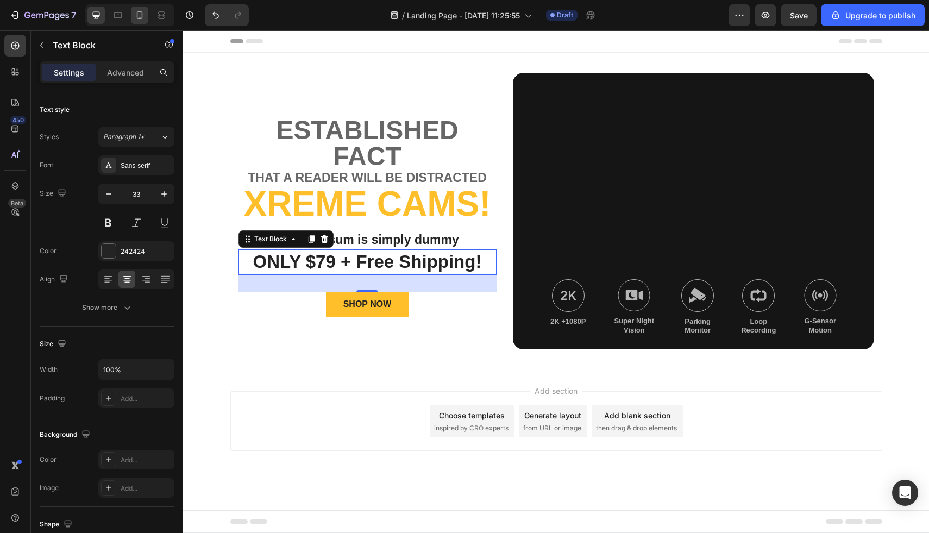
click at [135, 12] on icon at bounding box center [139, 15] width 11 height 11
type input "24"
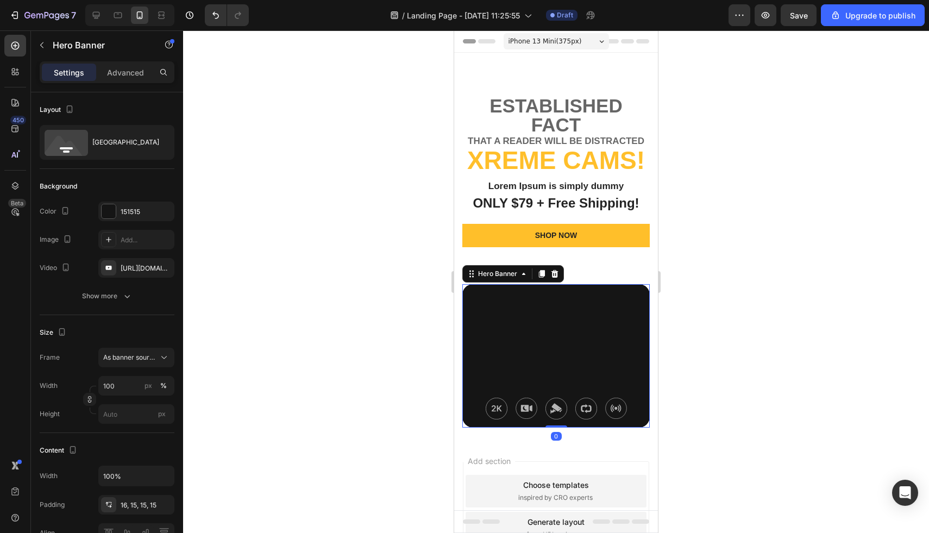
click at [537, 319] on div "Background Image" at bounding box center [557, 355] width 188 height 143
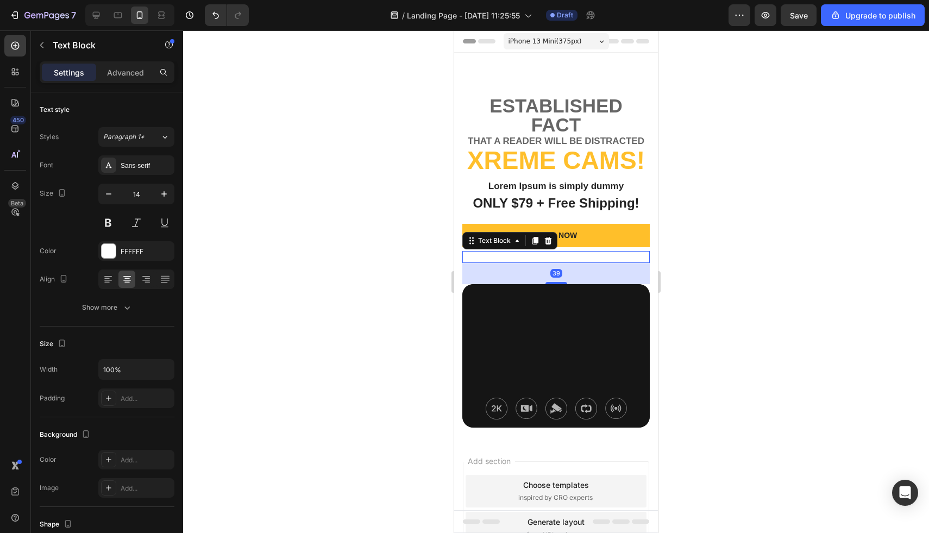
click at [614, 261] on p "Limited Time Offer - While Supplies Last" at bounding box center [556, 257] width 185 height 10
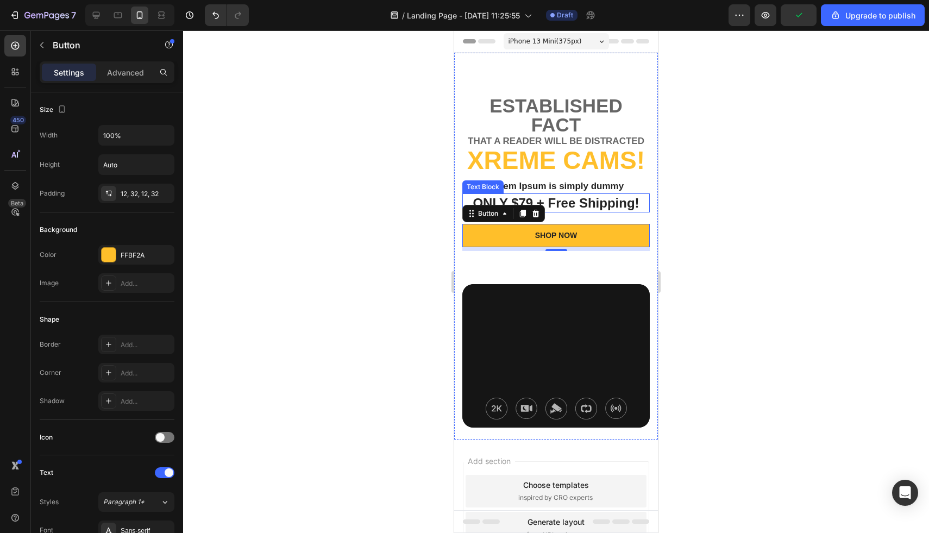
click at [576, 210] on p "ONLY $79 + Free Shipping!" at bounding box center [556, 203] width 185 height 17
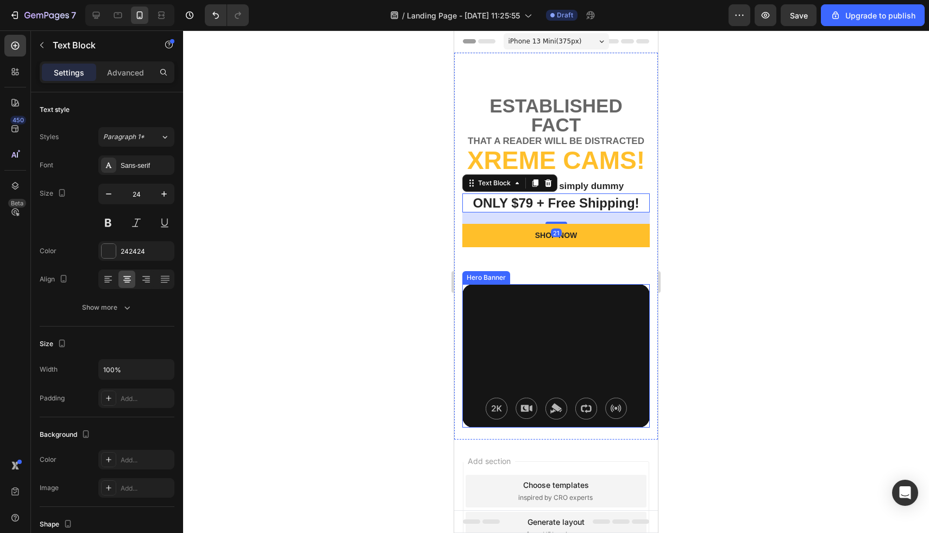
click at [596, 323] on div "Background Image" at bounding box center [557, 355] width 188 height 143
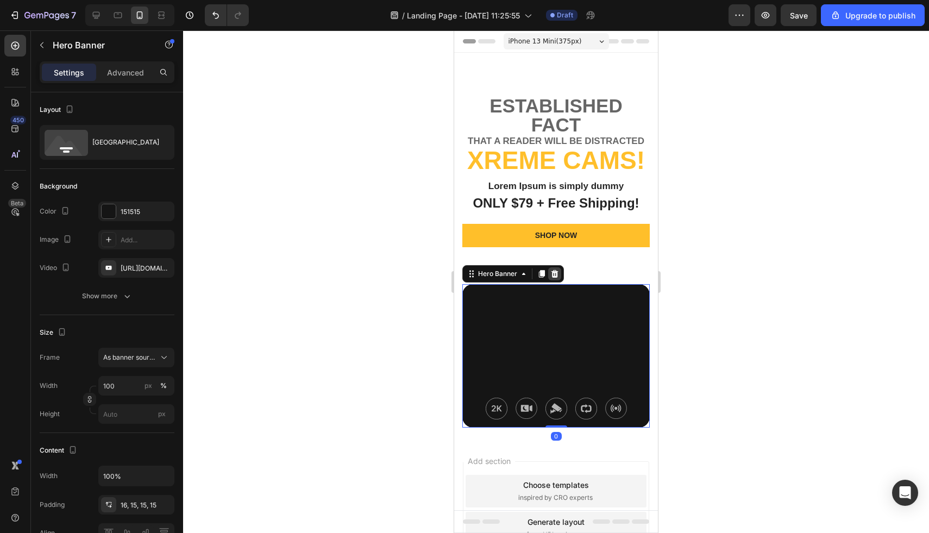
click at [555, 278] on icon at bounding box center [555, 274] width 9 height 9
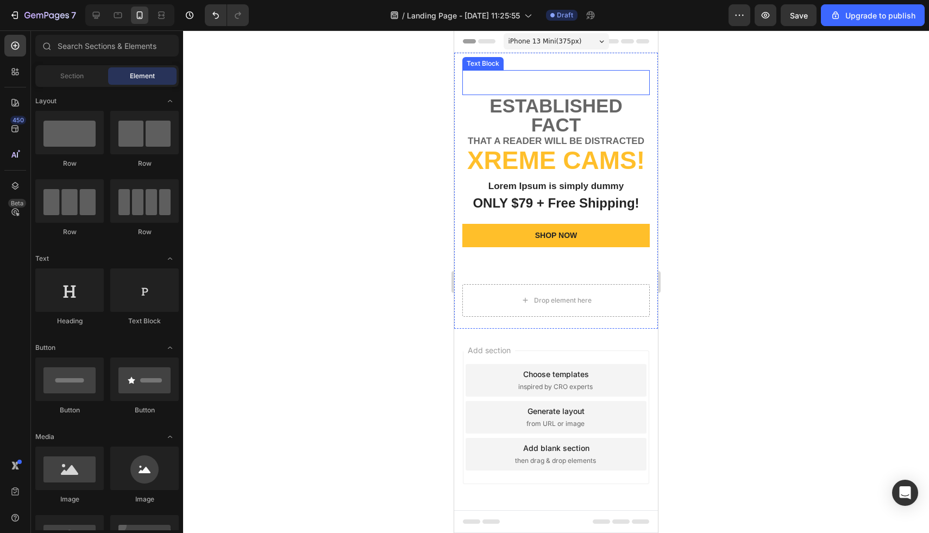
click at [546, 70] on div "Lorem Text Block established fact Text Block that a reader will be distracted T…" at bounding box center [556, 191] width 204 height 276
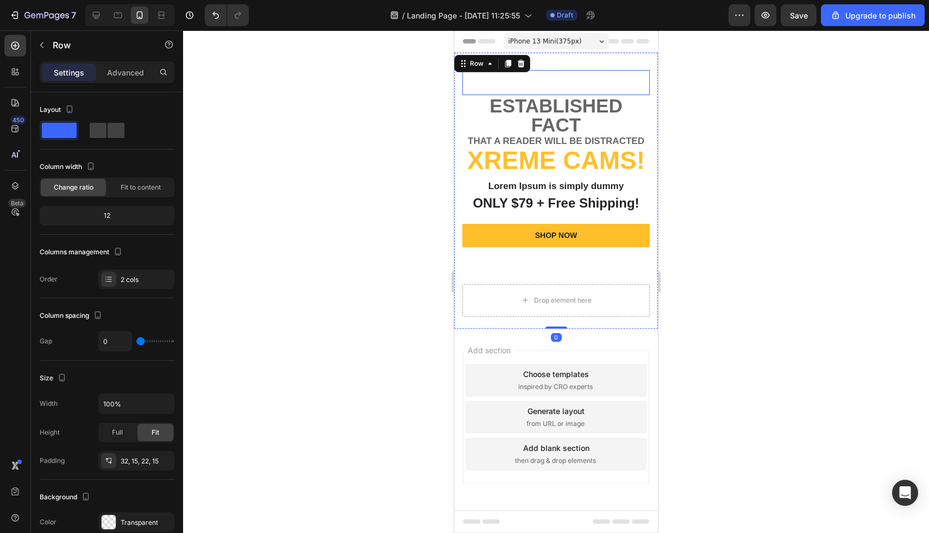
click at [549, 85] on p "Lorem" at bounding box center [556, 82] width 185 height 23
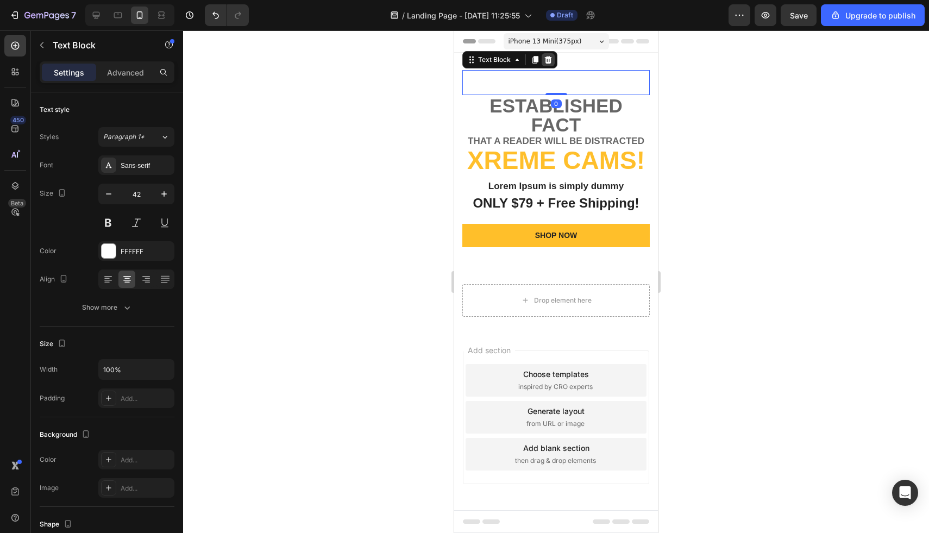
click at [547, 58] on icon at bounding box center [548, 60] width 7 height 8
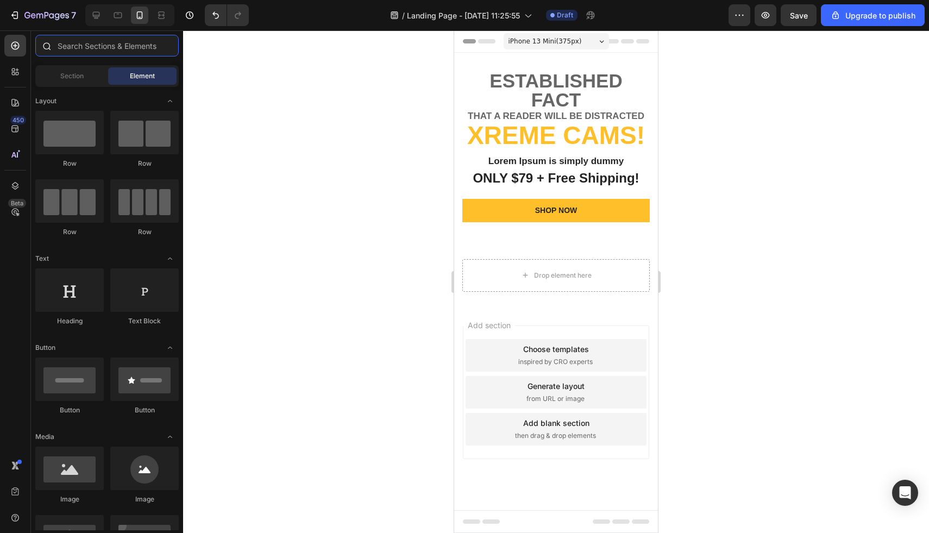
click at [91, 46] on input "text" at bounding box center [106, 46] width 143 height 22
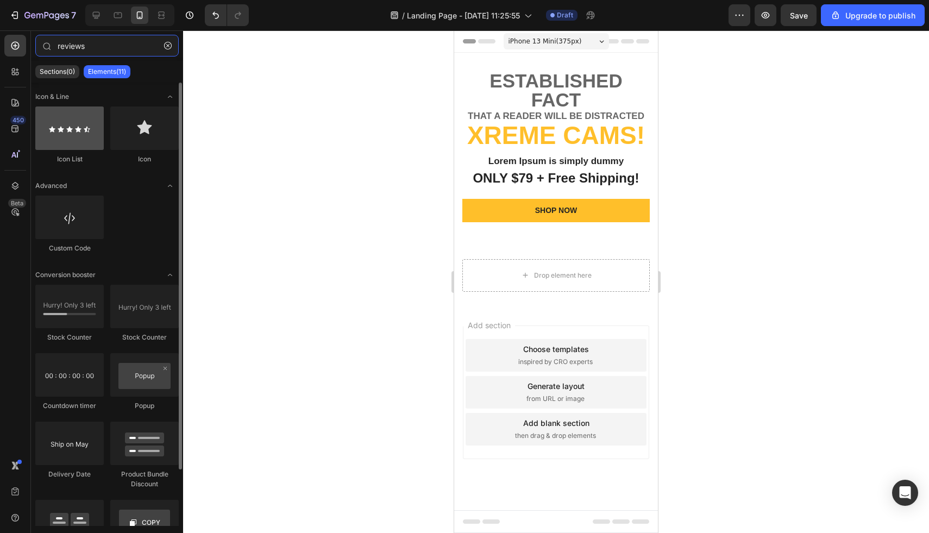
type input "reviews"
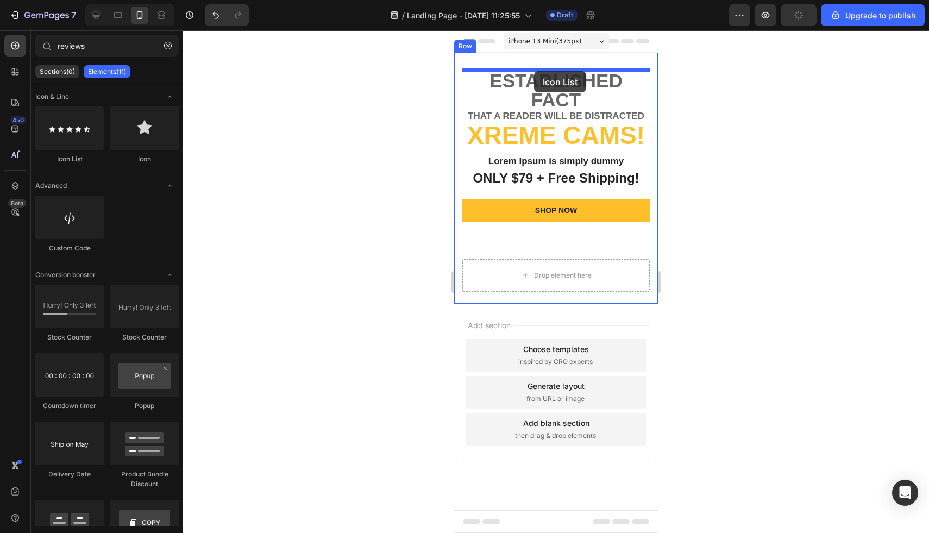
drag, startPoint x: 539, startPoint y: 164, endPoint x: 528, endPoint y: 68, distance: 96.2
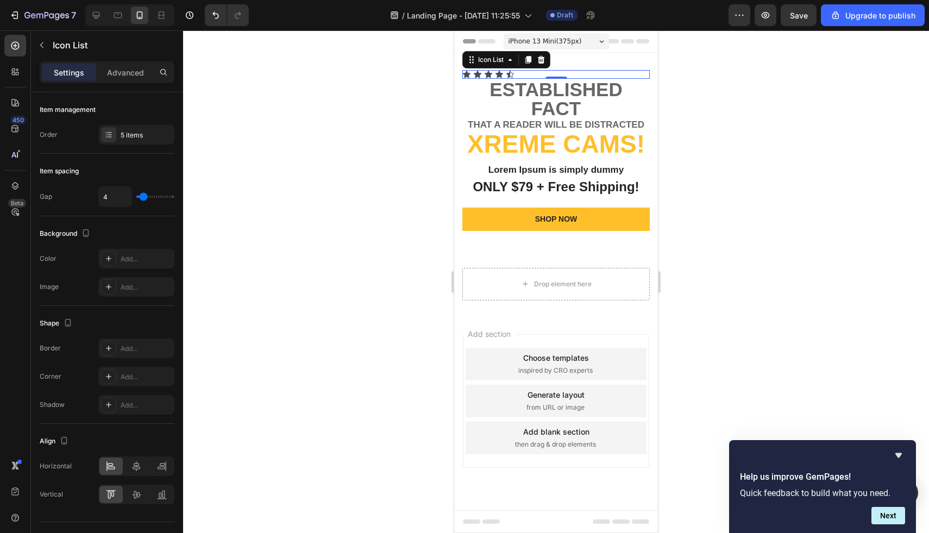
click at [533, 71] on div "Icon Icon Icon Icon Icon" at bounding box center [557, 74] width 188 height 9
click at [527, 73] on div "Icon Icon Icon Icon Icon" at bounding box center [557, 74] width 188 height 9
click at [541, 59] on icon at bounding box center [541, 59] width 9 height 9
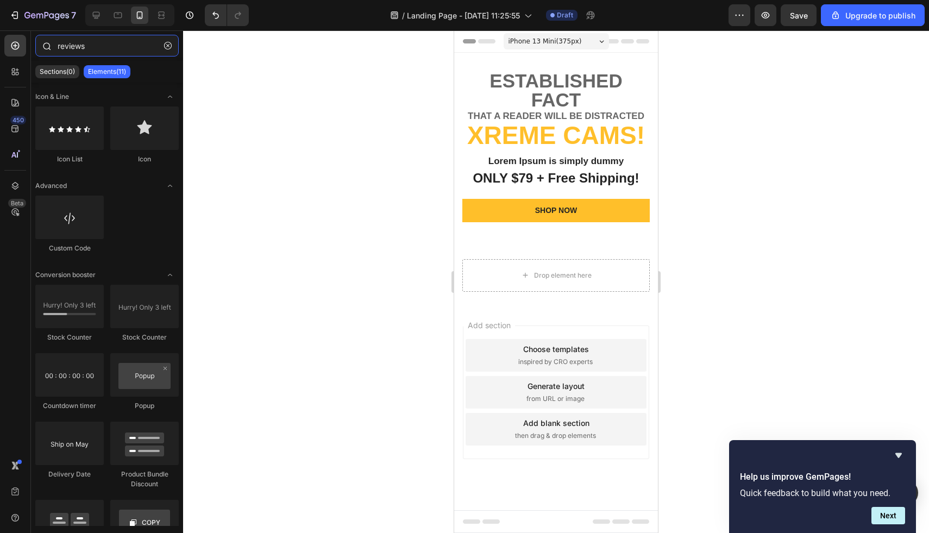
click at [82, 43] on input "reviews" at bounding box center [106, 46] width 143 height 22
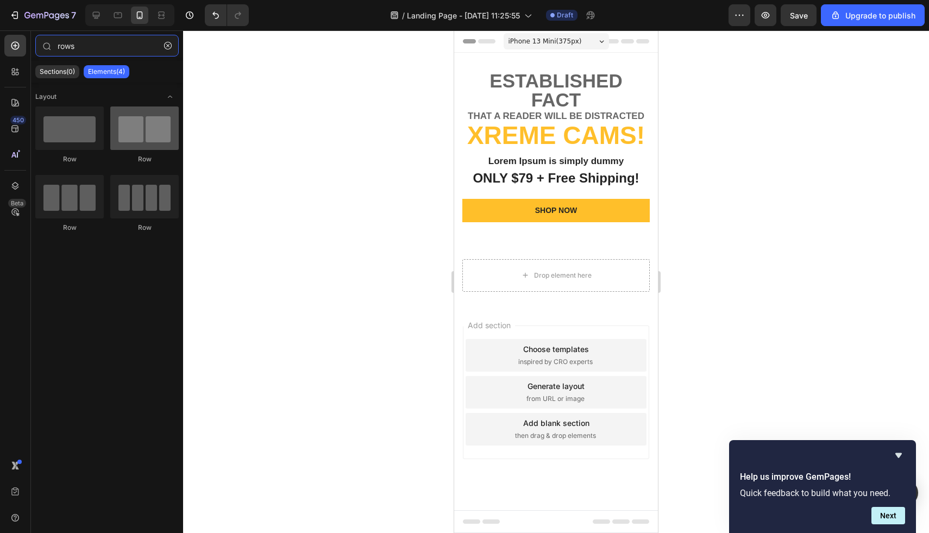
type input "rows"
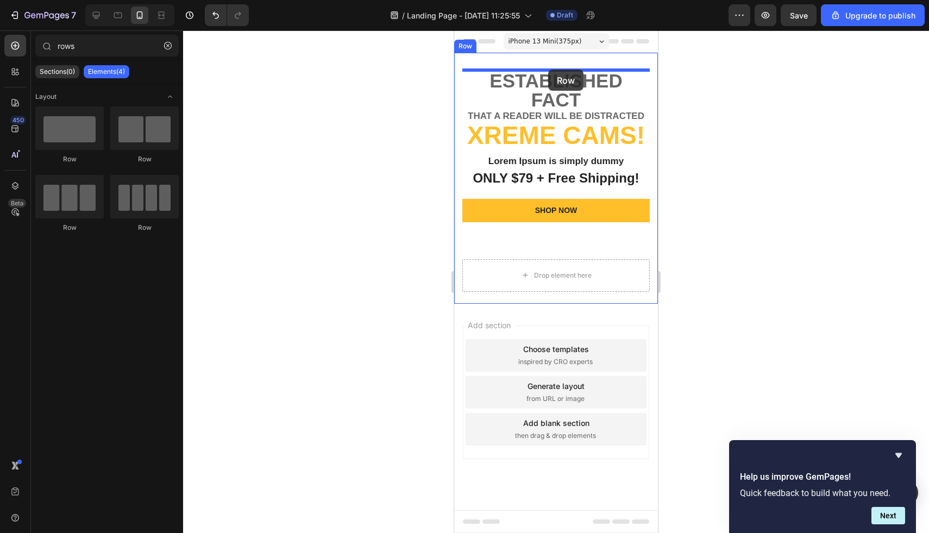
drag, startPoint x: 578, startPoint y: 161, endPoint x: 548, endPoint y: 70, distance: 95.9
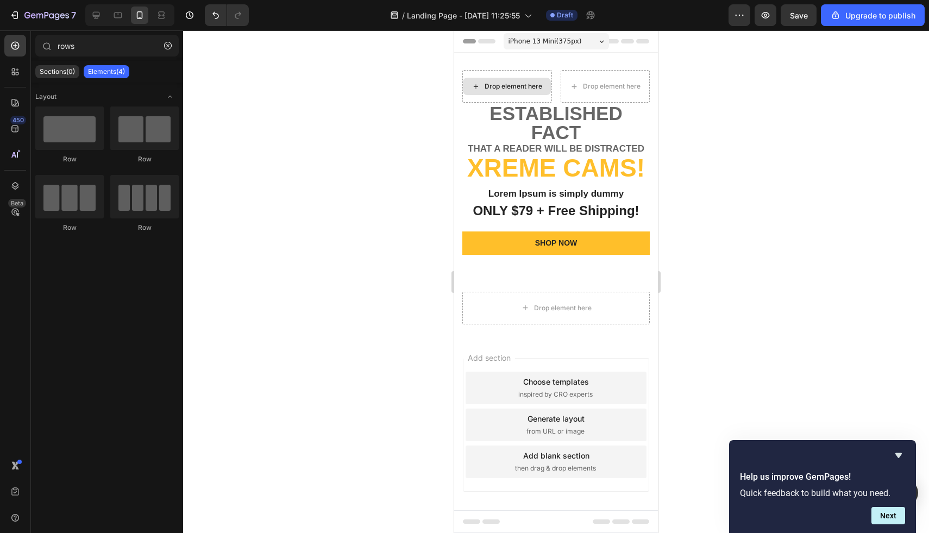
click at [528, 89] on div "Drop element here" at bounding box center [514, 86] width 58 height 9
click at [70, 76] on p "Sections(0)" at bounding box center [57, 71] width 35 height 9
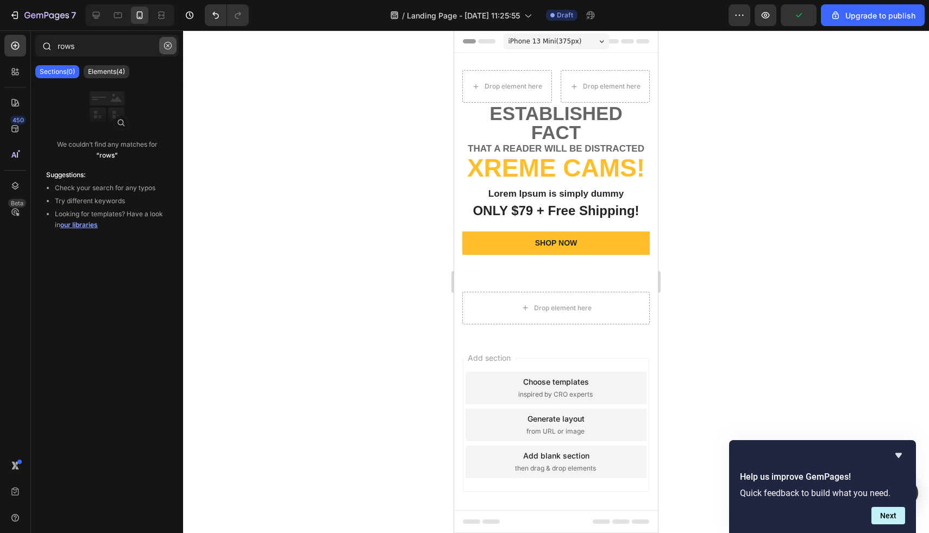
click at [160, 47] on button "button" at bounding box center [167, 45] width 17 height 17
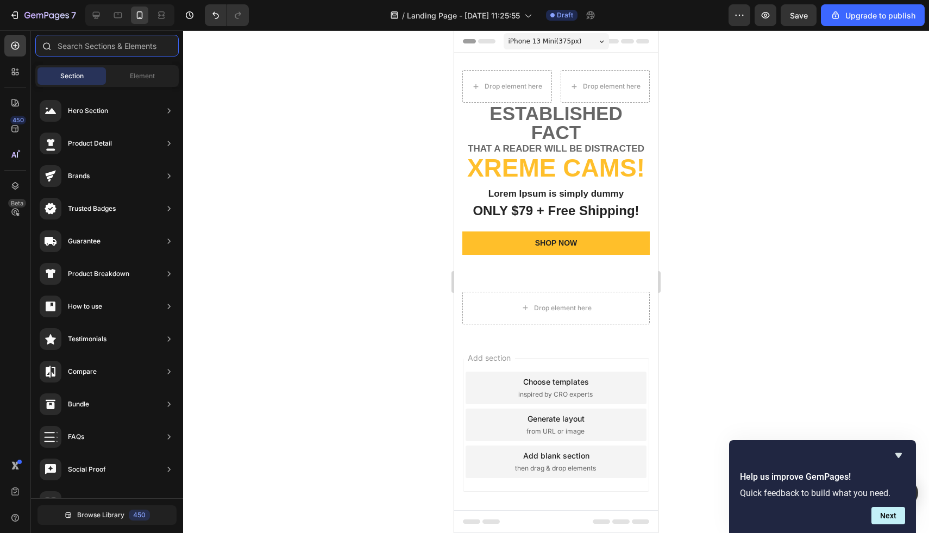
click at [123, 53] on input "text" at bounding box center [106, 46] width 143 height 22
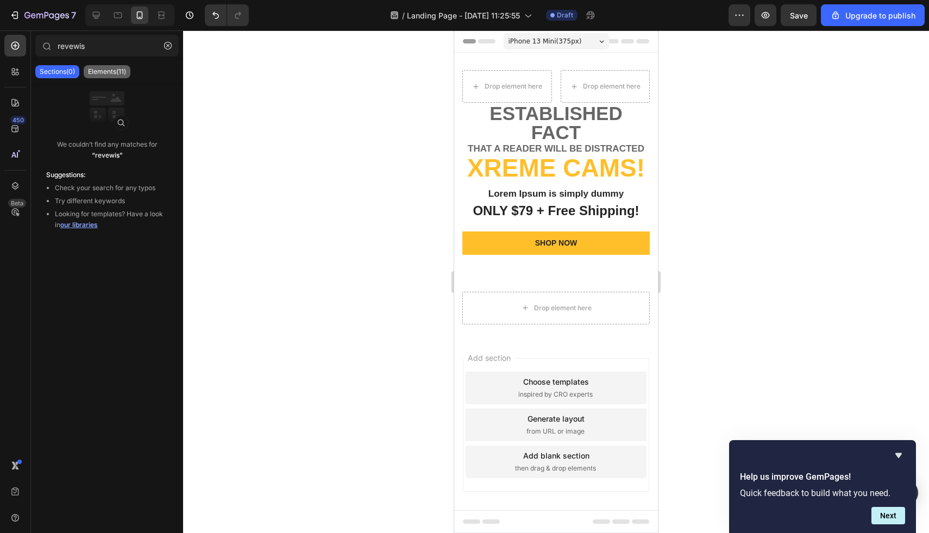
click at [110, 76] on div "Elements(11)" at bounding box center [107, 71] width 47 height 13
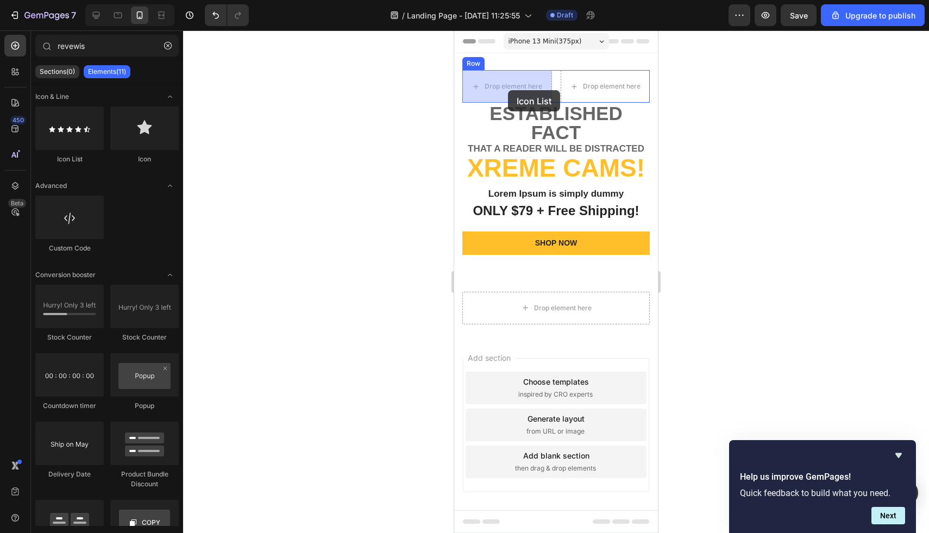
drag, startPoint x: 534, startPoint y: 153, endPoint x: 502, endPoint y: 82, distance: 78.6
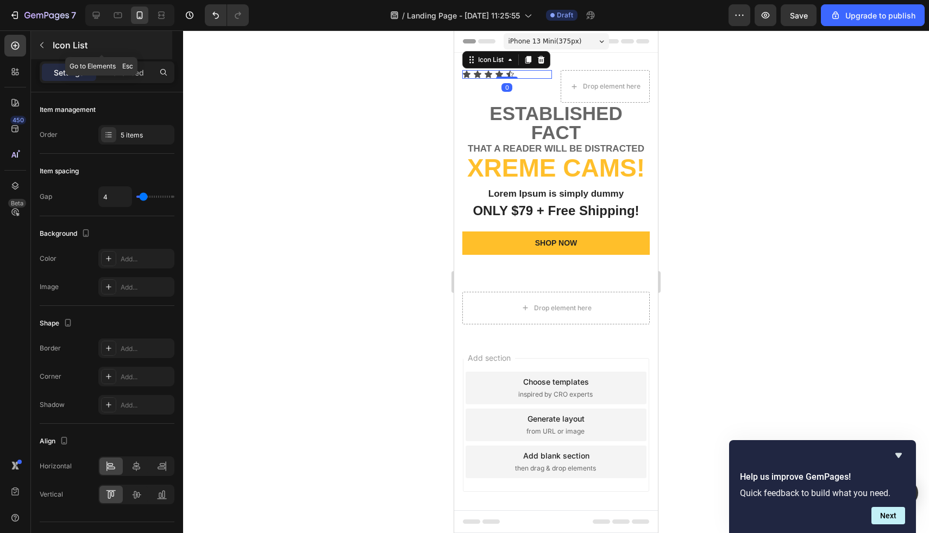
click at [33, 46] on button "button" at bounding box center [41, 44] width 17 height 17
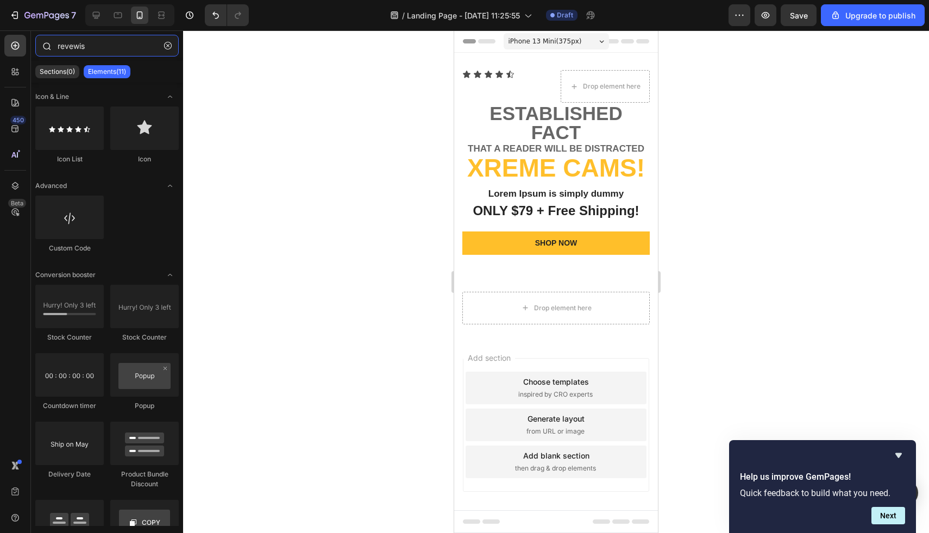
click at [86, 48] on input "revewis" at bounding box center [106, 46] width 143 height 22
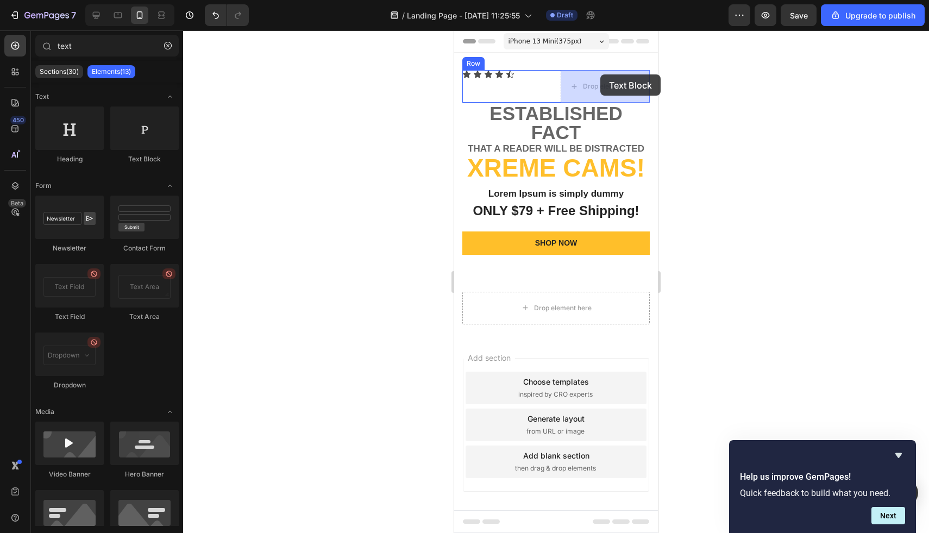
drag, startPoint x: 602, startPoint y: 171, endPoint x: 600, endPoint y: 78, distance: 93.0
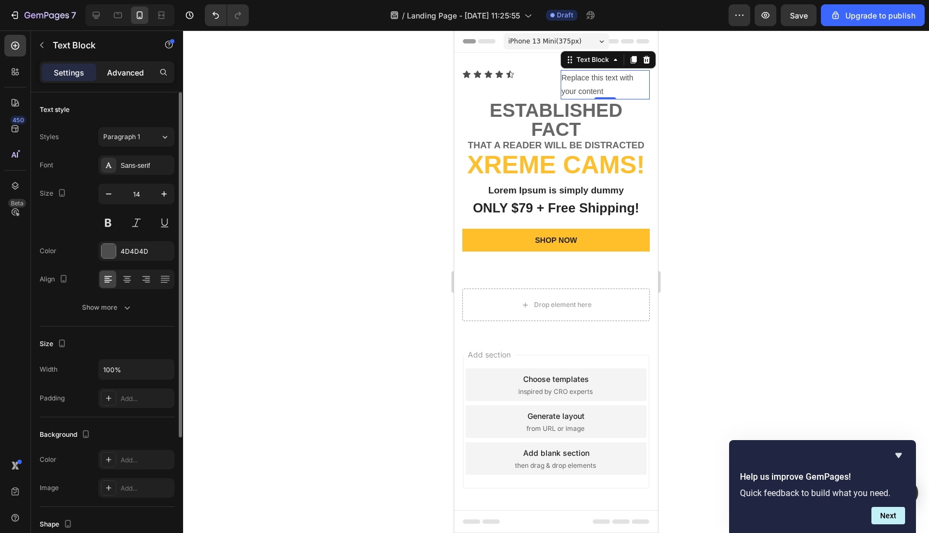
click at [129, 71] on p "Advanced" at bounding box center [125, 72] width 37 height 11
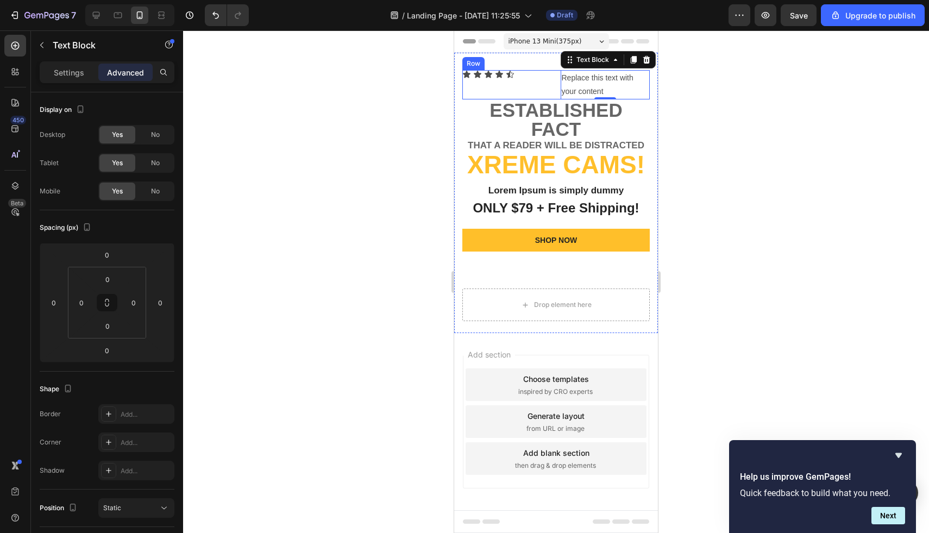
click at [559, 80] on div "Icon Icon Icon Icon Icon Icon List Replace this text with your content Text Blo…" at bounding box center [557, 84] width 188 height 29
click at [561, 81] on div "Replace this text with your content" at bounding box center [606, 84] width 90 height 29
click at [550, 81] on div "Icon Icon Icon Icon Icon Icon List" at bounding box center [508, 84] width 90 height 29
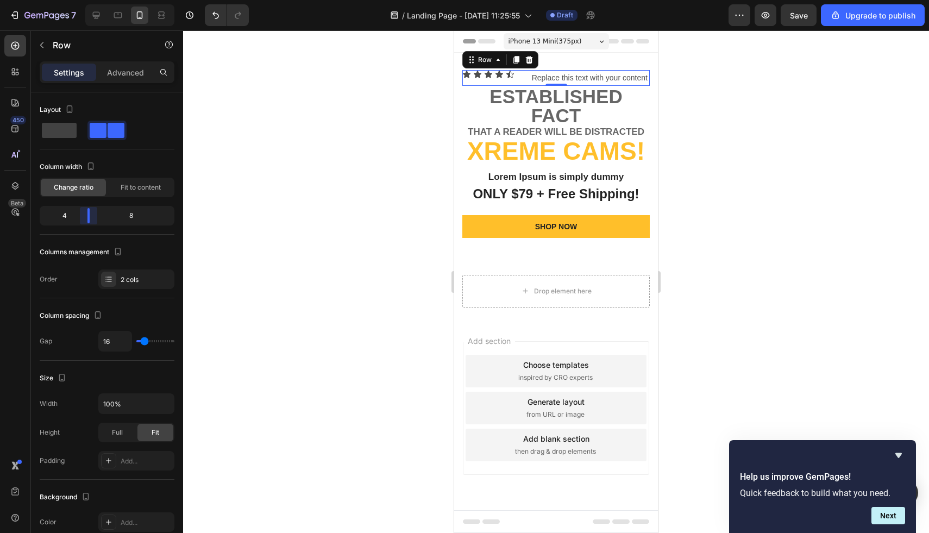
drag, startPoint x: 105, startPoint y: 218, endPoint x: 86, endPoint y: 214, distance: 19.9
click at [86, 0] on body "7 / Landing Page - Sep 29, 11:25:55 Draft Preview Save Upgrade to publish 450 B…" at bounding box center [464, 0] width 929 height 0
click at [539, 80] on div "Replace this text with your content" at bounding box center [590, 78] width 119 height 16
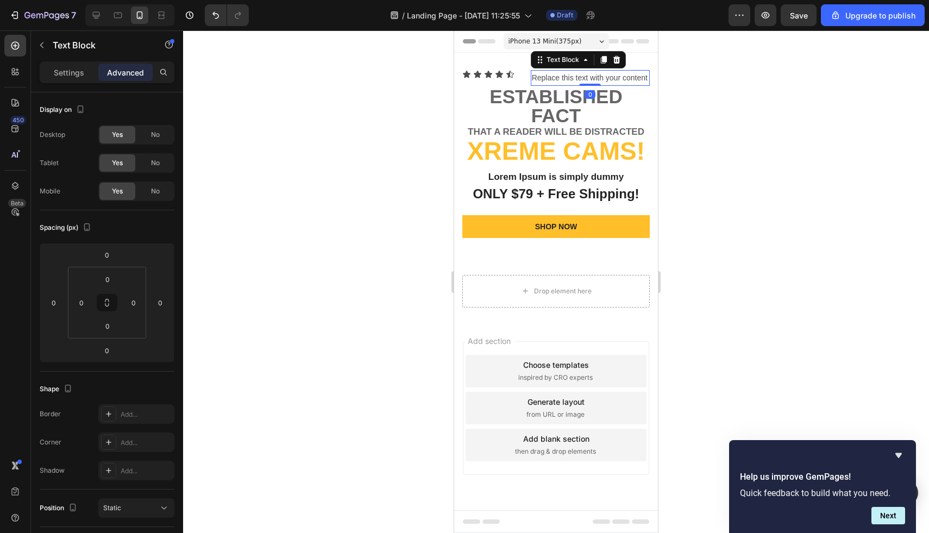
click at [83, 63] on div "Settings Advanced" at bounding box center [107, 72] width 135 height 22
click at [68, 78] on div "Settings" at bounding box center [69, 72] width 54 height 17
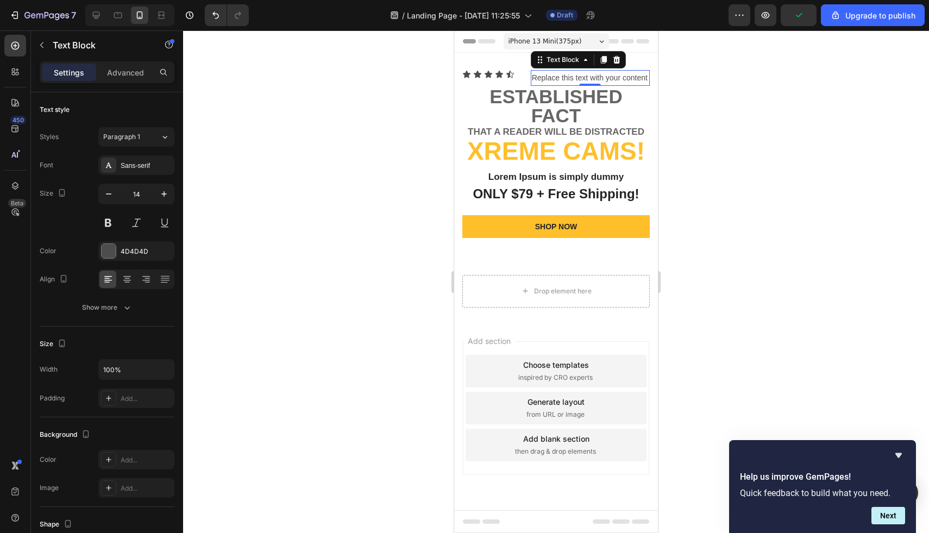
click at [562, 75] on div "Replace this text with your content" at bounding box center [590, 78] width 119 height 16
click at [562, 75] on p "Replace this text with your content" at bounding box center [590, 78] width 117 height 14
click at [542, 78] on p "4.4 Based on 1,446+ Customers" at bounding box center [590, 78] width 117 height 14
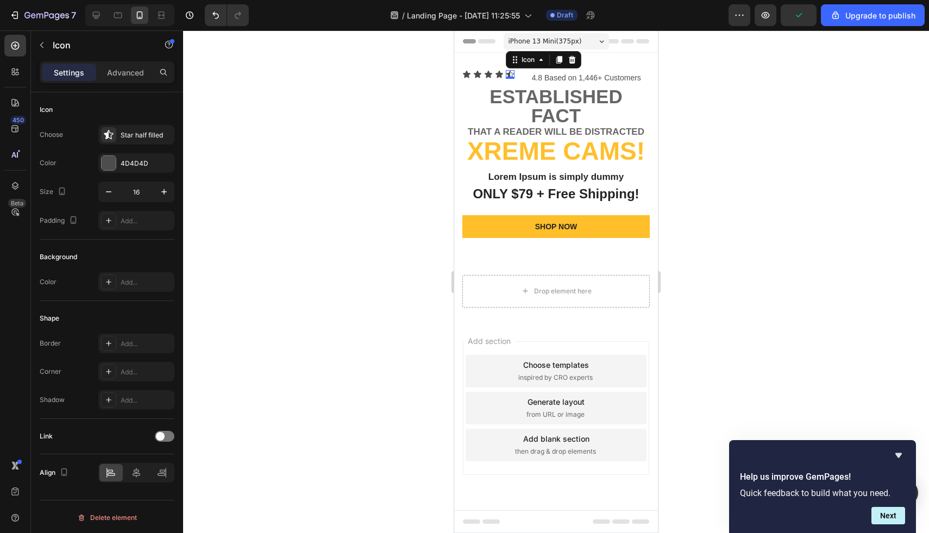
click at [509, 74] on icon at bounding box center [511, 74] width 8 height 7
click at [102, 139] on div at bounding box center [108, 134] width 15 height 15
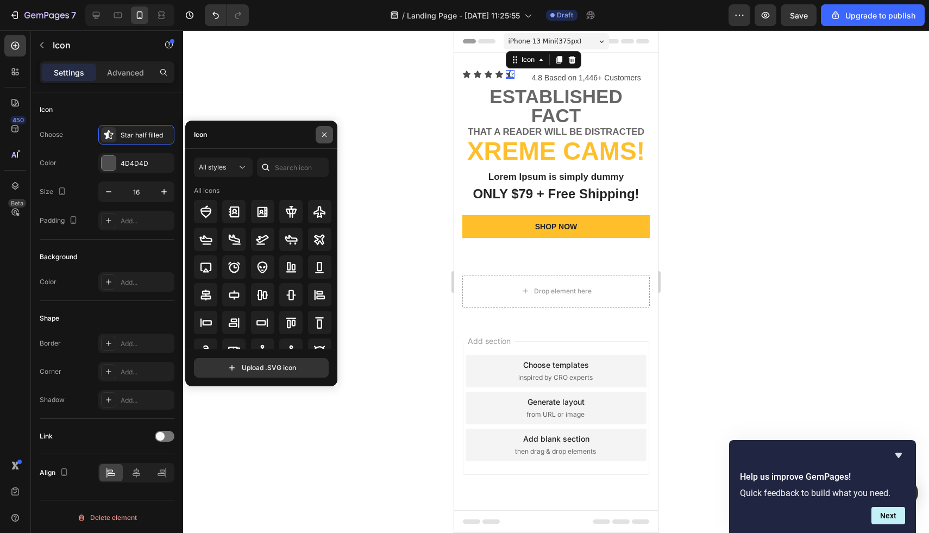
click at [326, 132] on icon "button" at bounding box center [324, 134] width 9 height 9
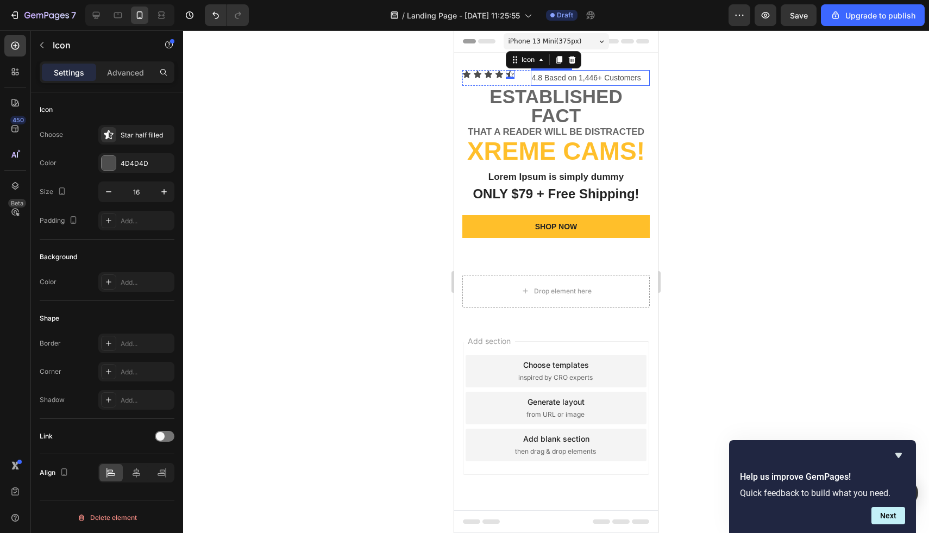
click at [560, 79] on p "4.8 Based on 1,446+ Customers" at bounding box center [590, 78] width 117 height 14
click at [491, 71] on icon at bounding box center [488, 74] width 9 height 9
click at [533, 77] on p "4.8 Based on 1,446+ Customers" at bounding box center [590, 78] width 117 height 14
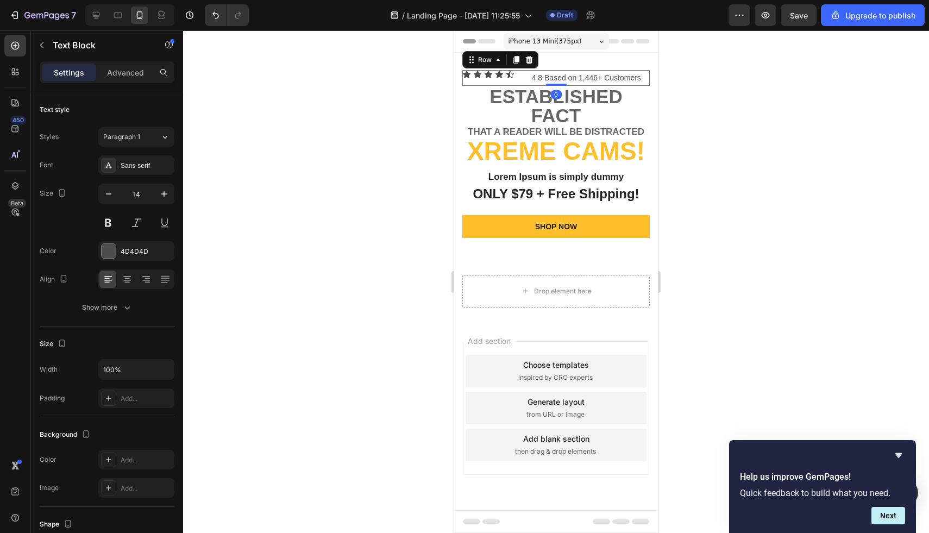
click at [524, 77] on div "Icon Icon Icon Icon Icon Icon List 4.8 Based on 1,446+ Customers Text Block Row…" at bounding box center [557, 78] width 188 height 16
click at [535, 79] on p "4.8 Based on 1,446+ Customers" at bounding box center [590, 78] width 117 height 14
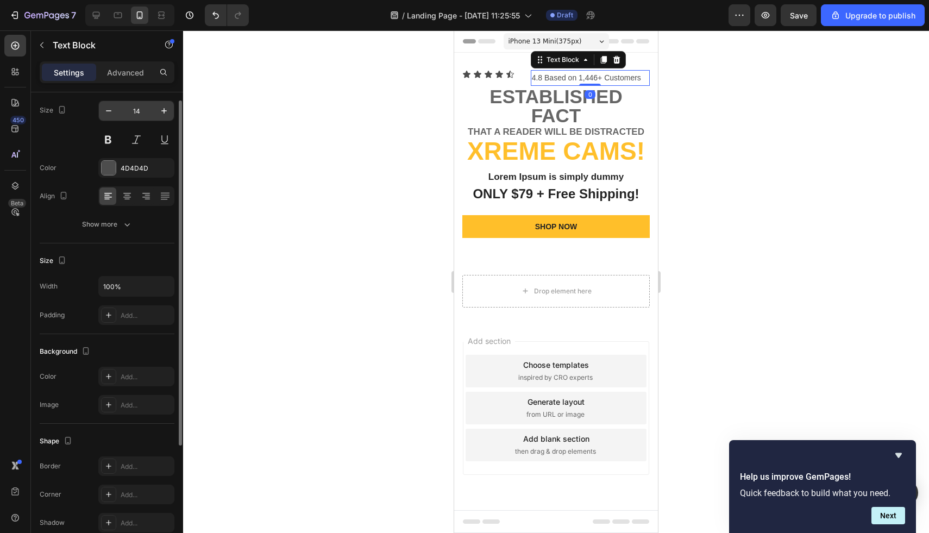
scroll to position [143, 0]
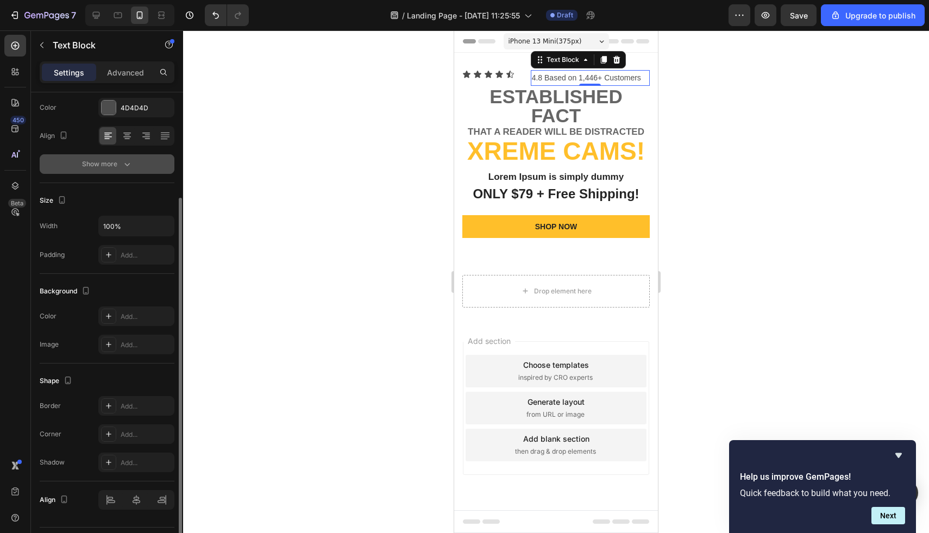
click at [129, 167] on icon "button" at bounding box center [127, 164] width 11 height 11
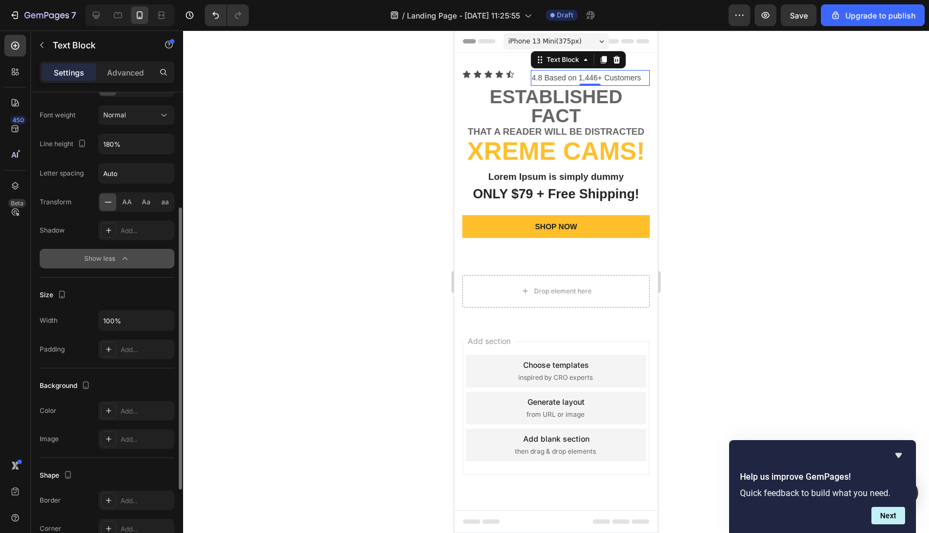
click at [118, 263] on div "Show less" at bounding box center [107, 258] width 46 height 11
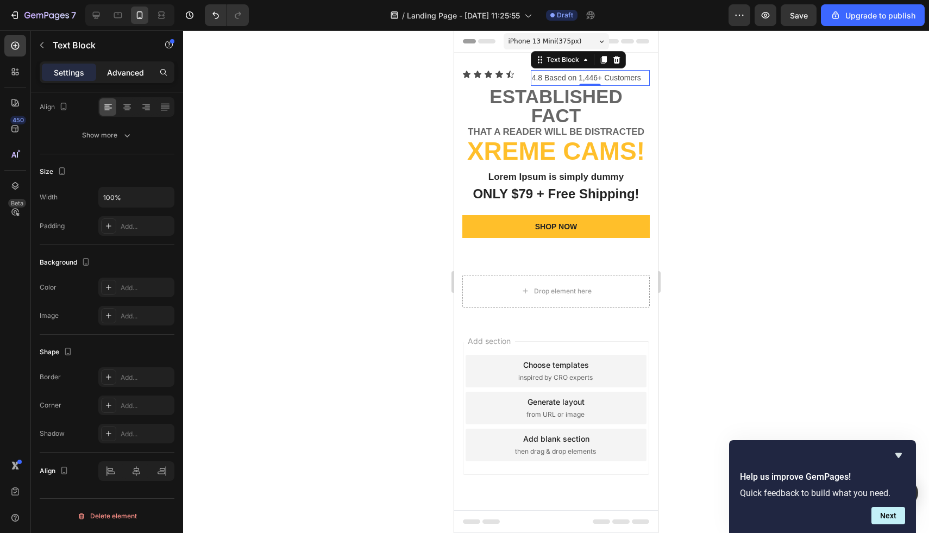
click at [127, 71] on p "Advanced" at bounding box center [125, 72] width 37 height 11
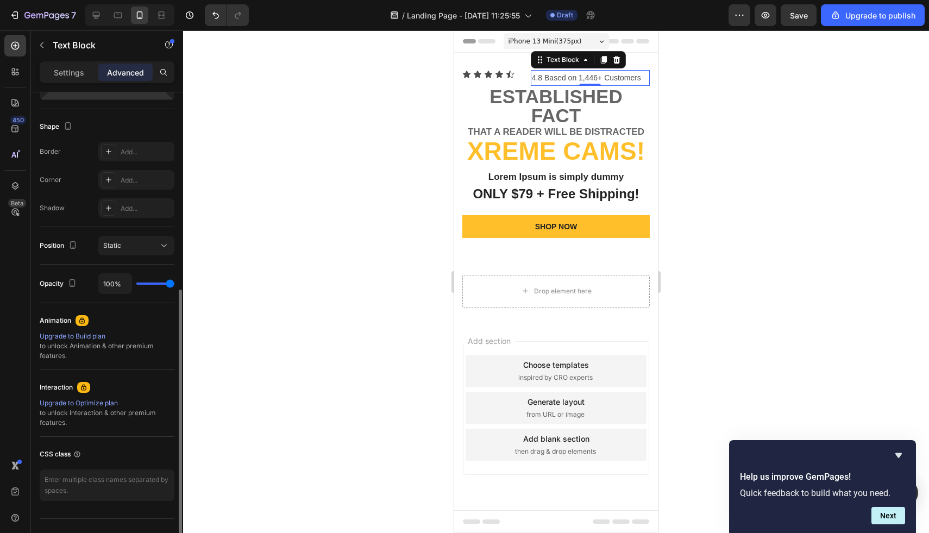
scroll to position [283, 0]
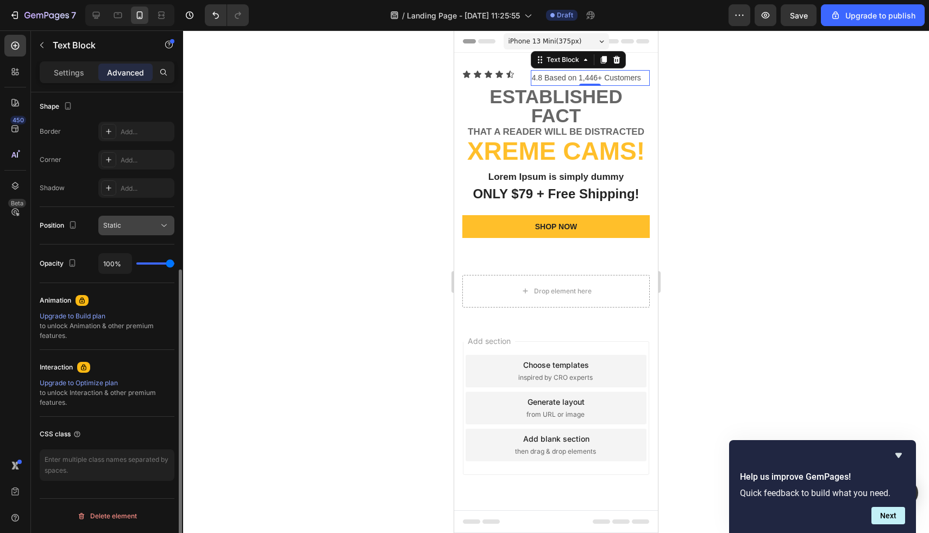
click at [127, 234] on button "Static" at bounding box center [136, 226] width 76 height 20
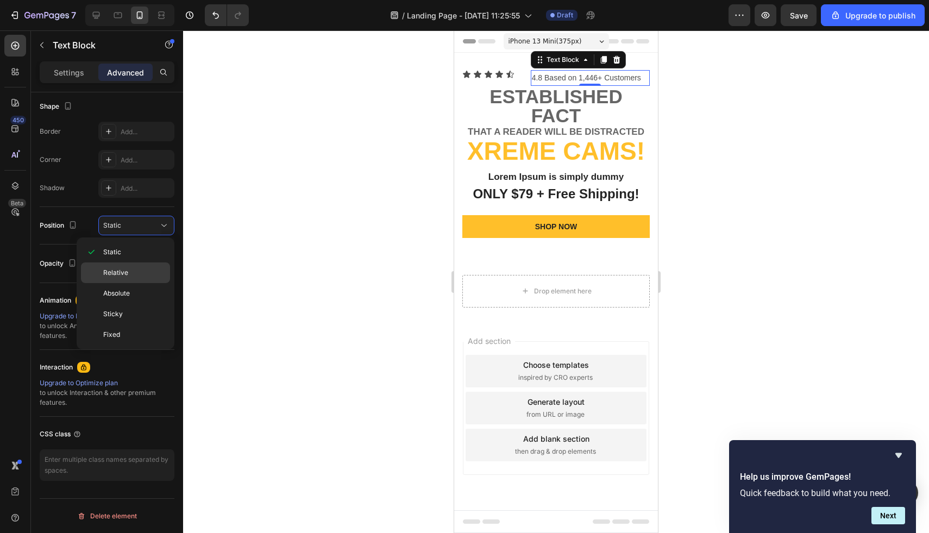
click at [116, 273] on span "Relative" at bounding box center [115, 273] width 25 height 10
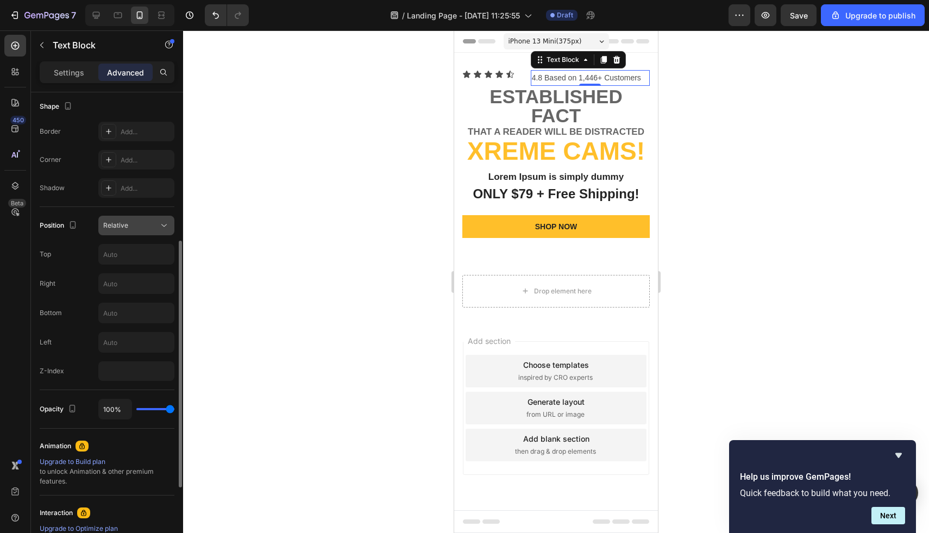
click at [127, 233] on button "Relative" at bounding box center [136, 226] width 76 height 20
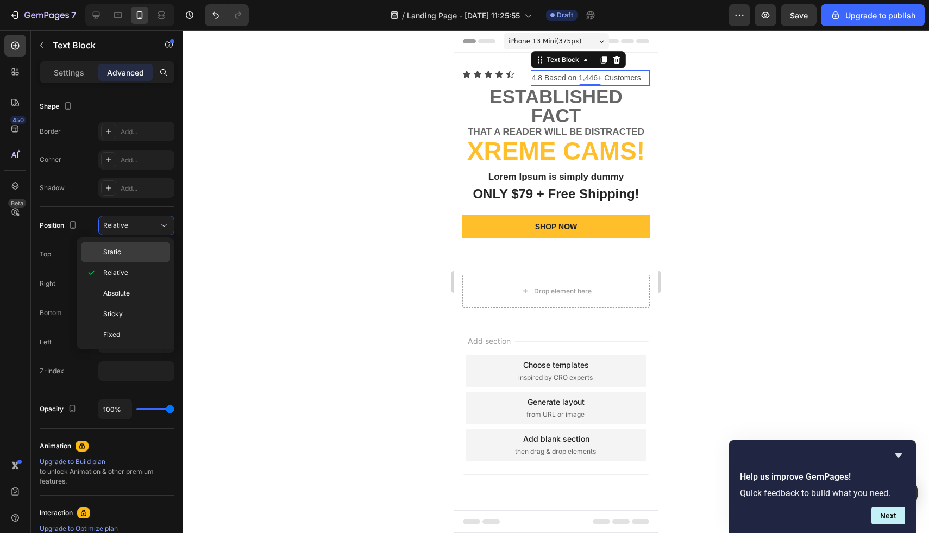
click at [128, 252] on p "Static" at bounding box center [134, 252] width 62 height 10
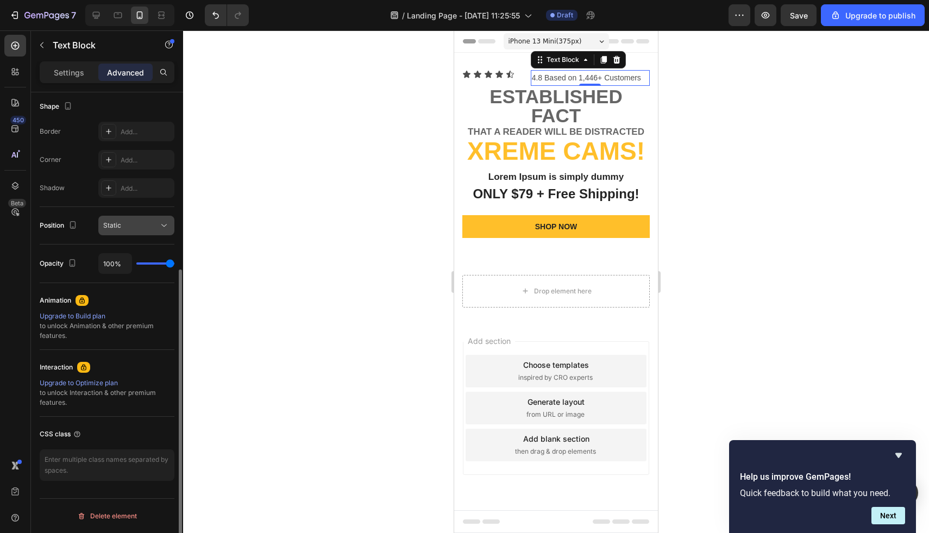
click at [146, 227] on div "Static" at bounding box center [130, 226] width 55 height 10
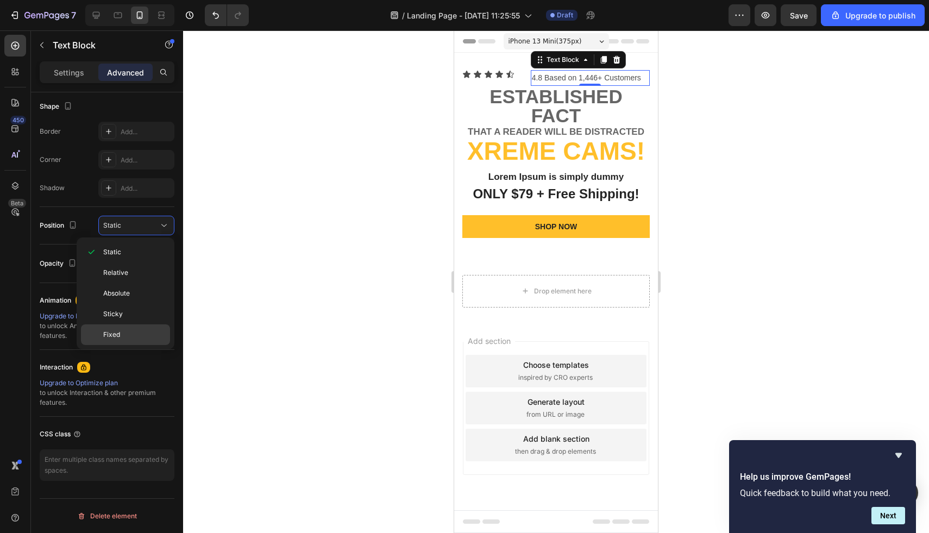
click at [128, 340] on div "Fixed" at bounding box center [125, 334] width 89 height 21
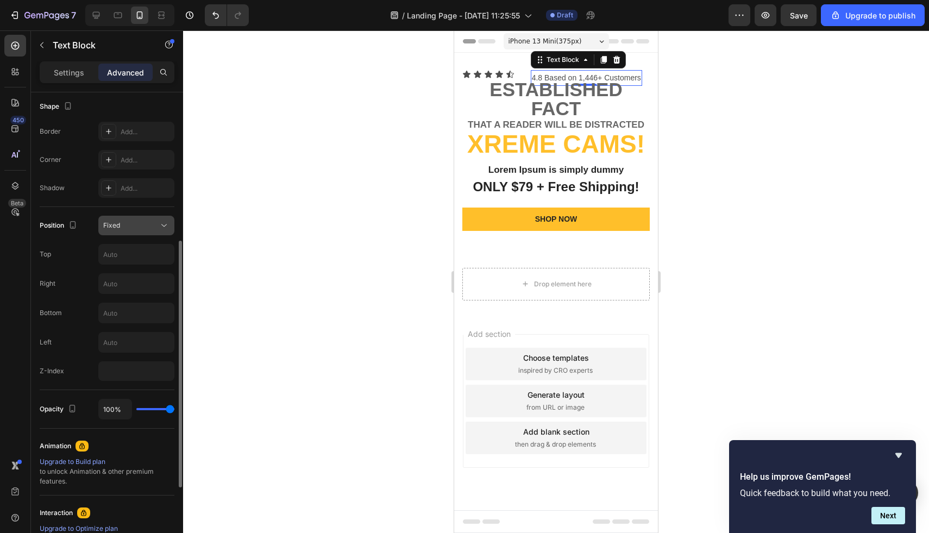
click at [132, 230] on div "Fixed" at bounding box center [130, 226] width 55 height 10
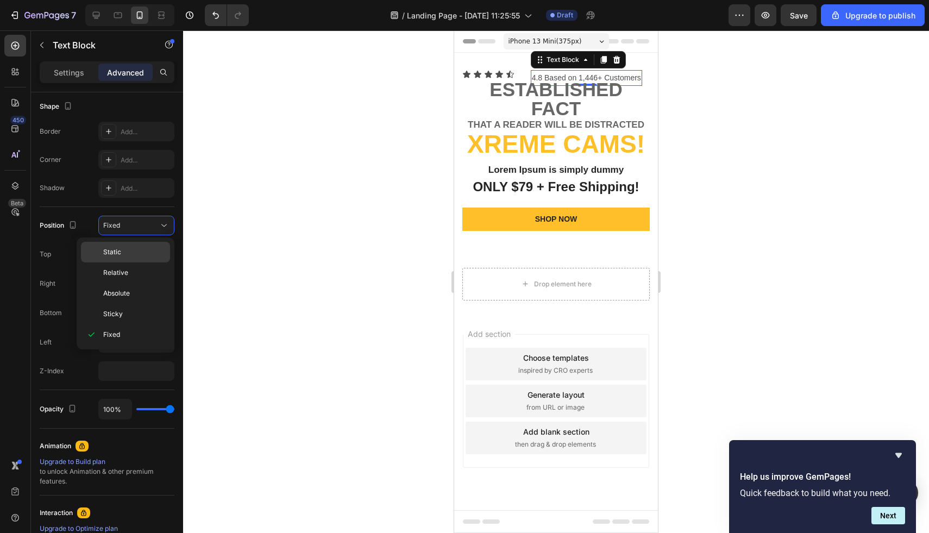
click at [135, 258] on div "Static" at bounding box center [125, 252] width 89 height 21
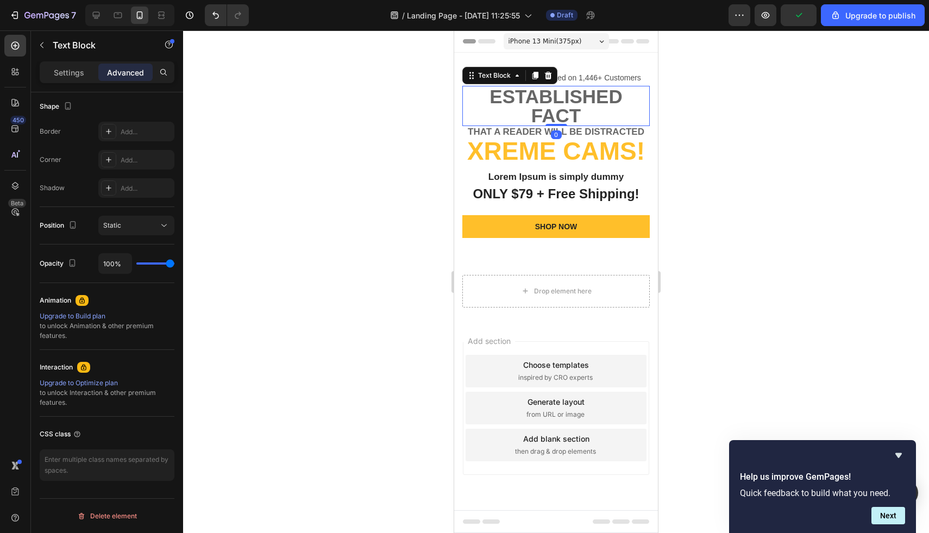
click at [542, 108] on p "established fact" at bounding box center [556, 106] width 185 height 38
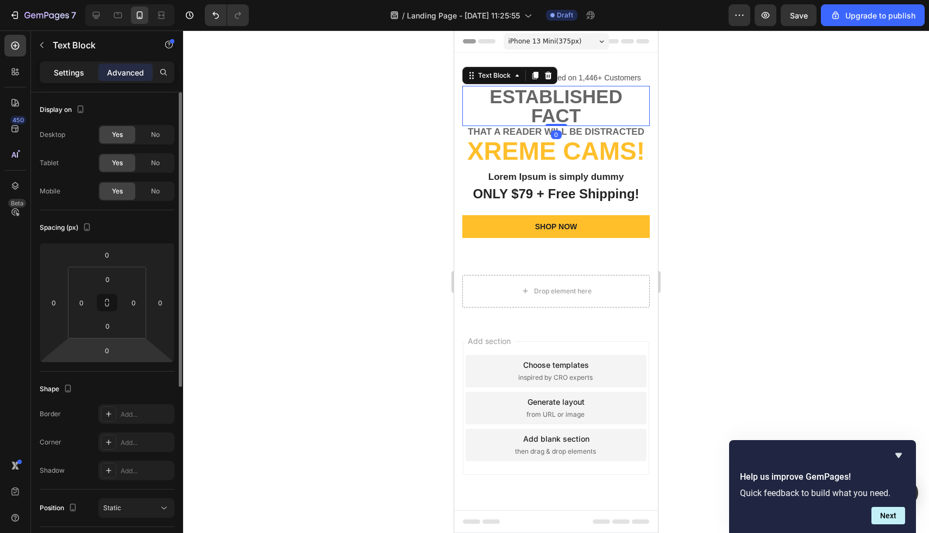
click at [64, 70] on p "Settings" at bounding box center [69, 72] width 30 height 11
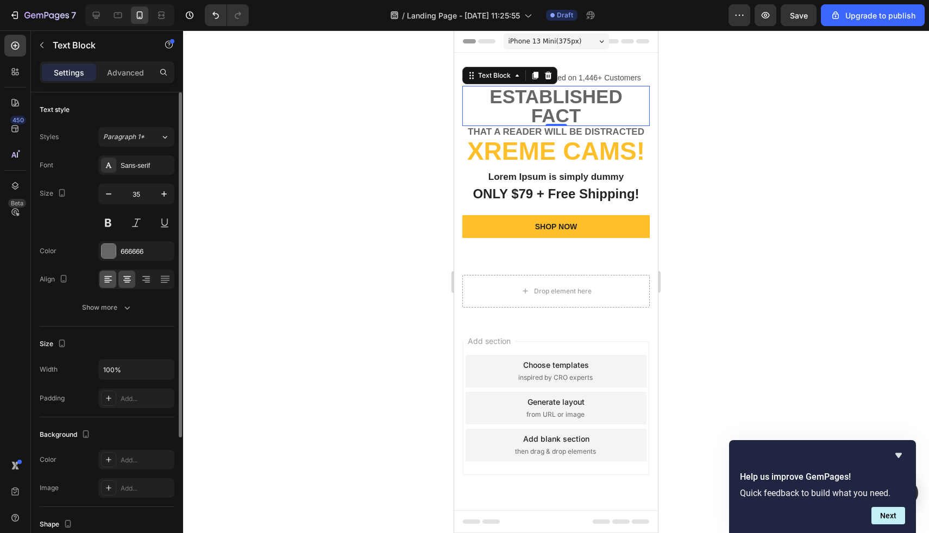
click at [109, 275] on icon at bounding box center [108, 279] width 11 height 11
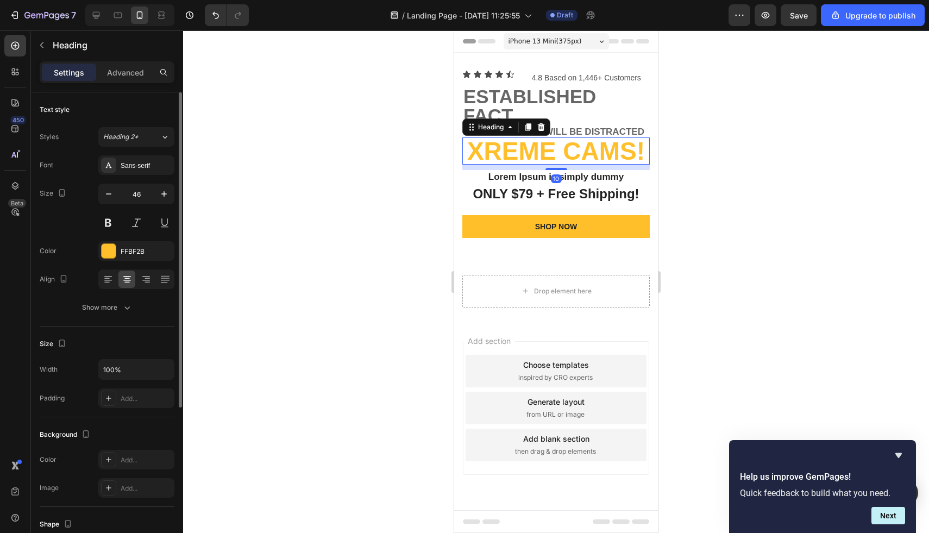
click at [610, 142] on h2 "Xreme CAMs!" at bounding box center [557, 151] width 188 height 27
click at [519, 172] on p "Lorem Ipsum is simply dummy" at bounding box center [556, 177] width 185 height 12
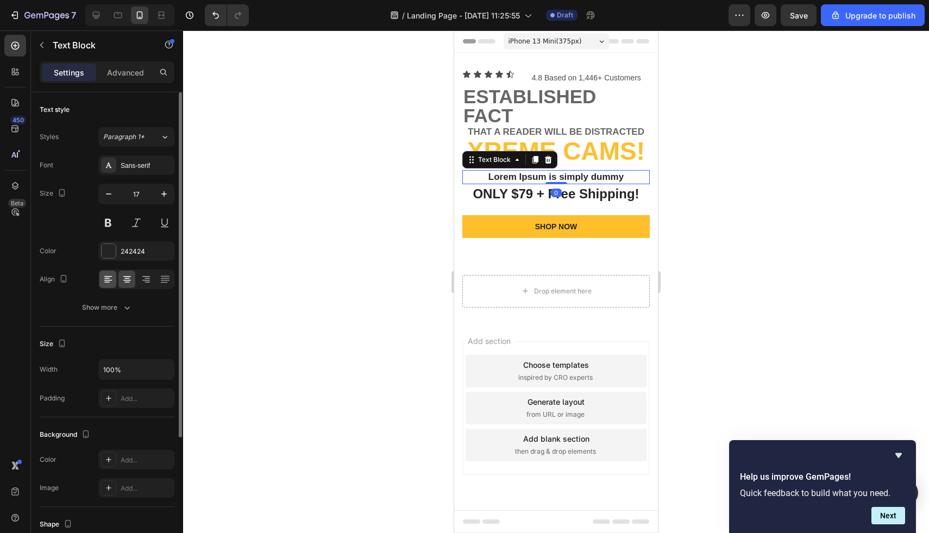
click at [105, 282] on icon at bounding box center [108, 279] width 11 height 11
click at [521, 192] on p "ONLY $79 + Free Shipping!" at bounding box center [556, 193] width 185 height 17
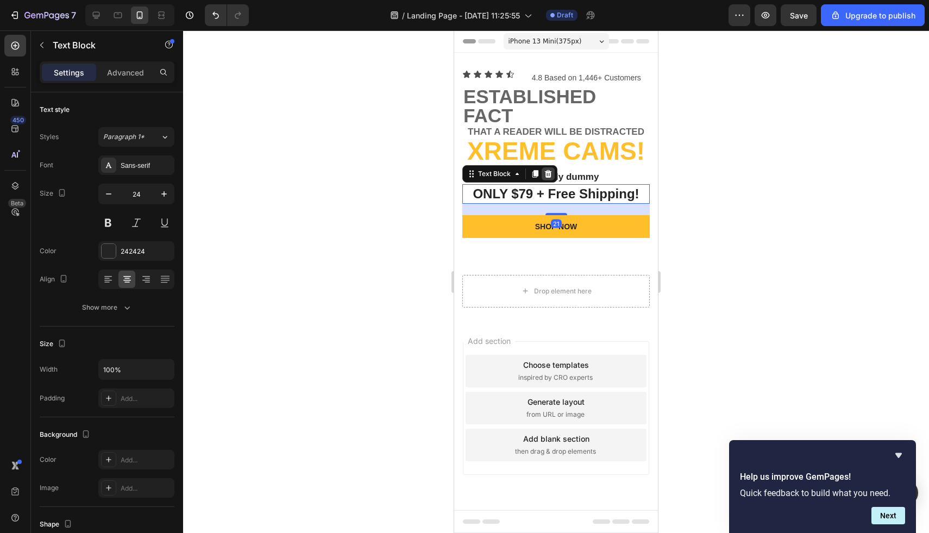
click at [548, 173] on icon at bounding box center [548, 174] width 7 height 8
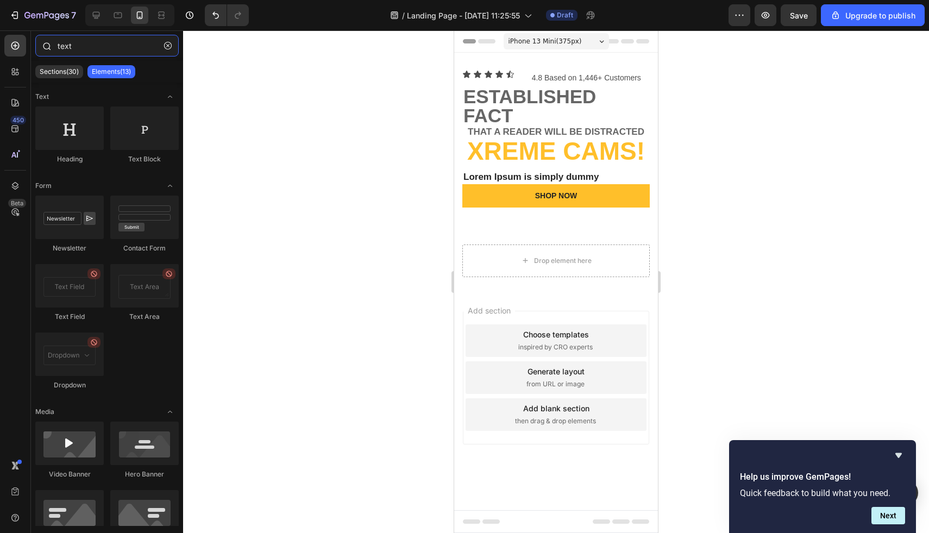
click at [92, 45] on input "text" at bounding box center [106, 46] width 143 height 22
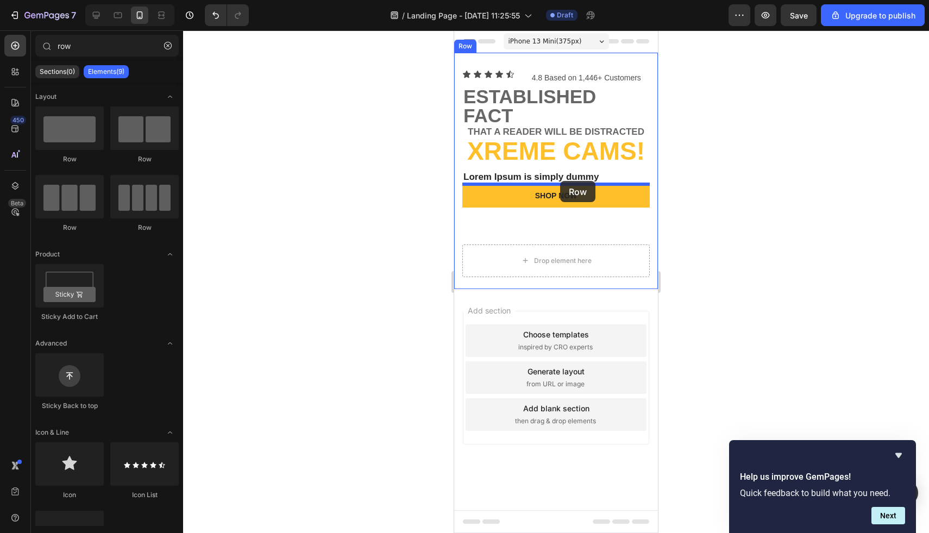
drag, startPoint x: 572, startPoint y: 166, endPoint x: 560, endPoint y: 181, distance: 19.0
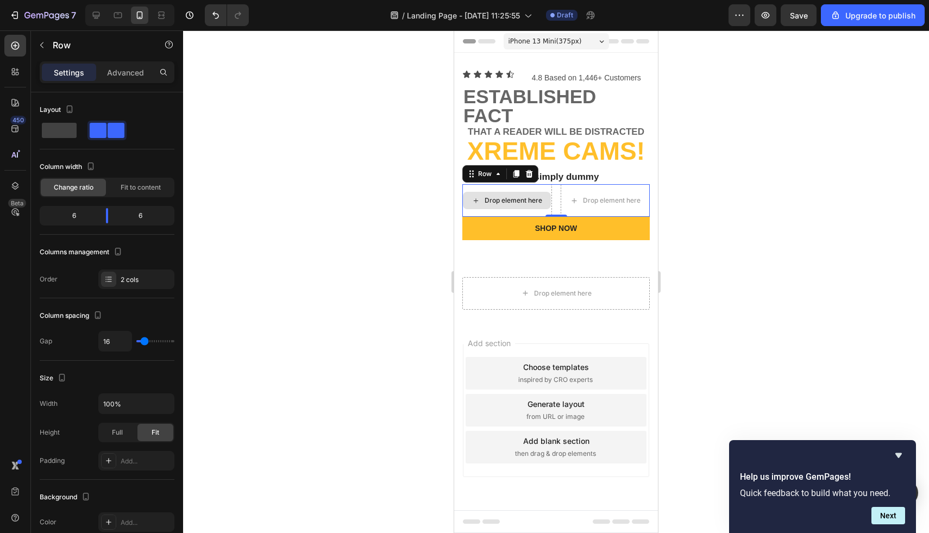
click at [497, 198] on div "Drop element here" at bounding box center [514, 200] width 58 height 9
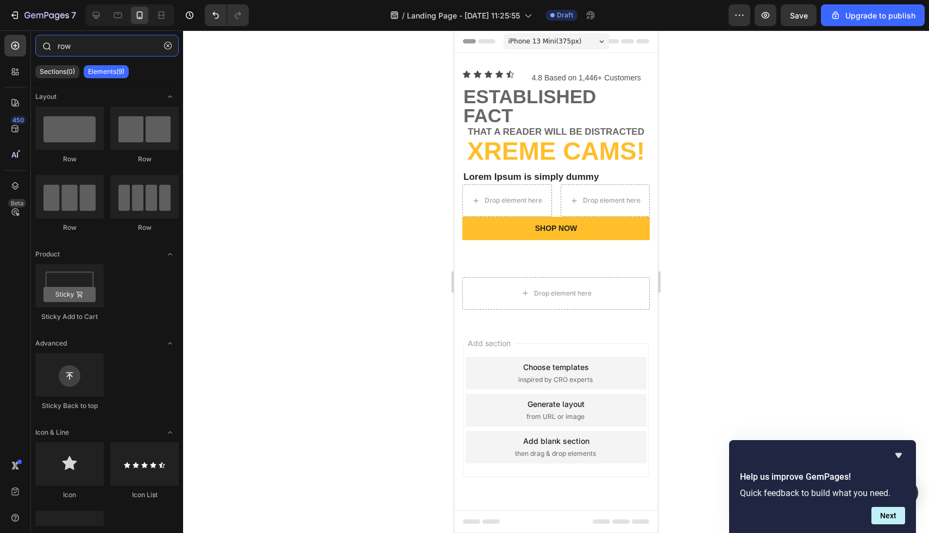
click at [93, 46] on input "row" at bounding box center [106, 46] width 143 height 22
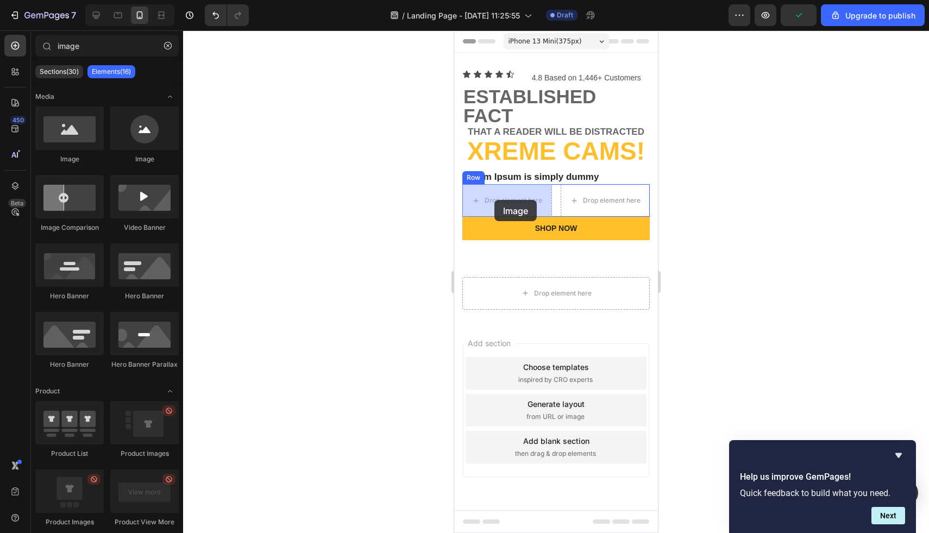
drag, startPoint x: 522, startPoint y: 153, endPoint x: 496, endPoint y: 201, distance: 53.7
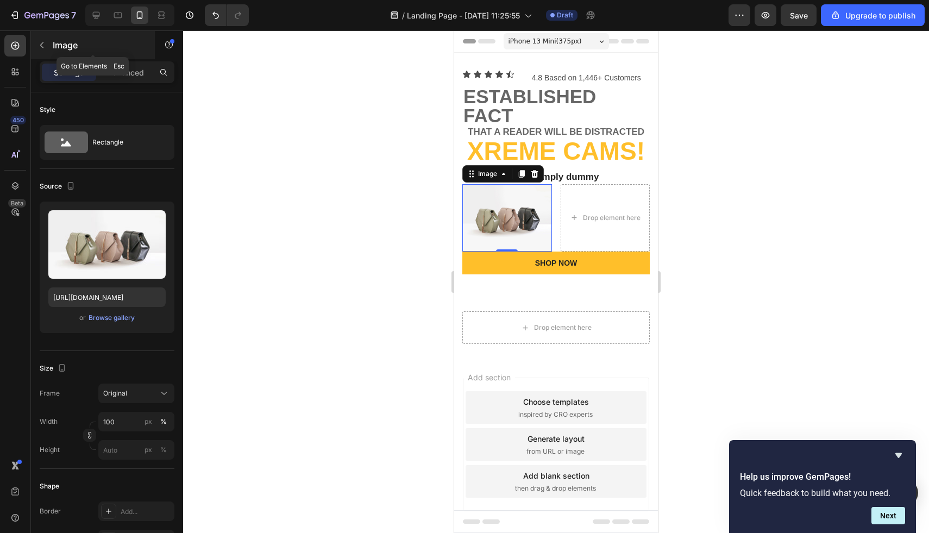
click at [42, 45] on icon "button" at bounding box center [42, 45] width 9 height 9
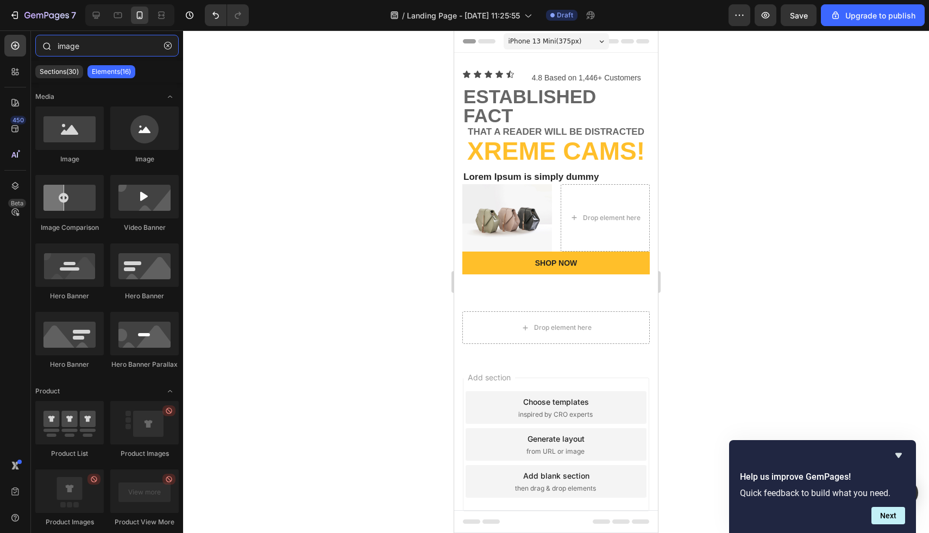
click at [92, 47] on input "image" at bounding box center [106, 46] width 143 height 22
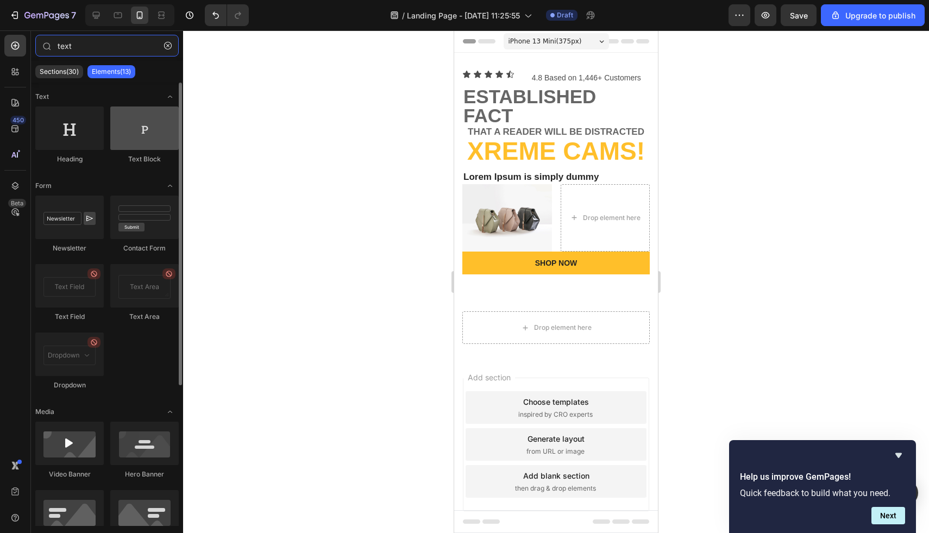
type input "text"
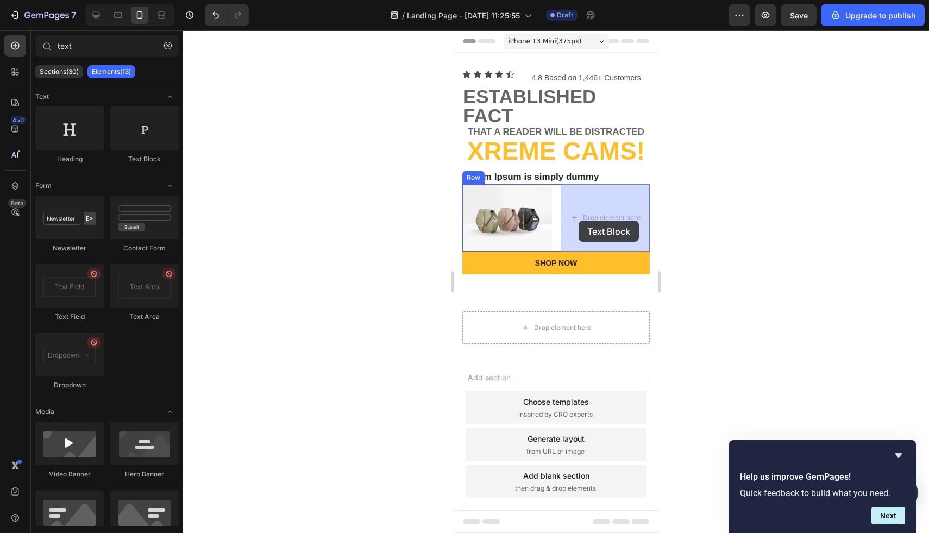
drag, startPoint x: 606, startPoint y: 158, endPoint x: 558, endPoint y: 224, distance: 81.6
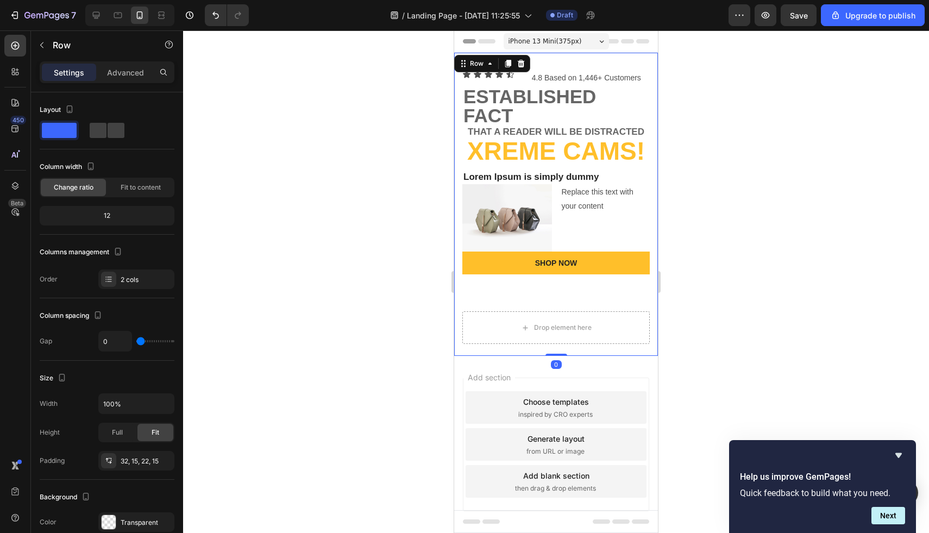
click at [502, 309] on div "Icon Icon Icon Icon Icon Icon List 4.8 Based on 1,446+ Customers Text Block Row…" at bounding box center [557, 190] width 188 height 241
click at [505, 297] on div "Icon Icon Icon Icon Icon Icon List 4.8 Based on 1,446+ Customers Text Block Row…" at bounding box center [557, 190] width 188 height 241
click at [515, 77] on div "Icon Icon Icon Icon Icon" at bounding box center [493, 74] width 60 height 9
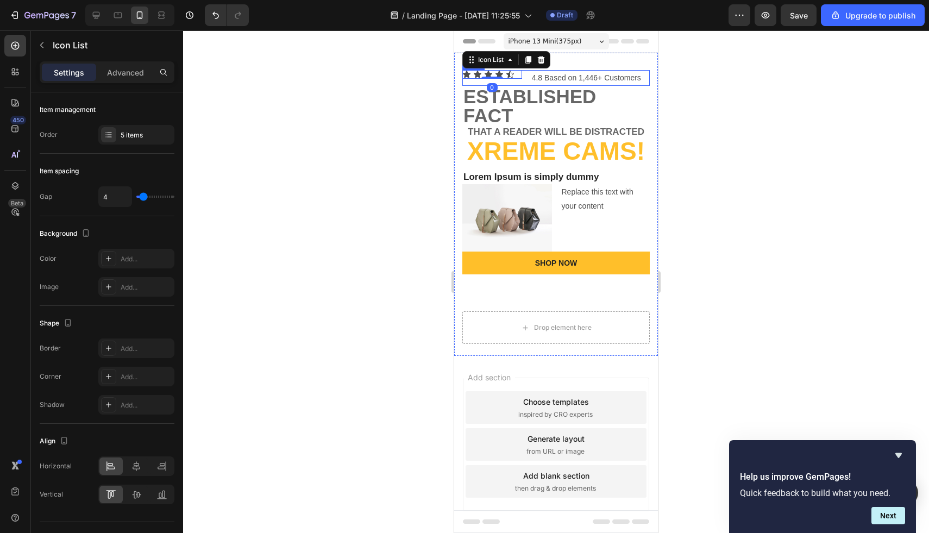
click at [524, 81] on div "Icon Icon Icon Icon Icon Icon List 0 4.8 Based on 1,446+ Customers Text Block R…" at bounding box center [557, 78] width 188 height 16
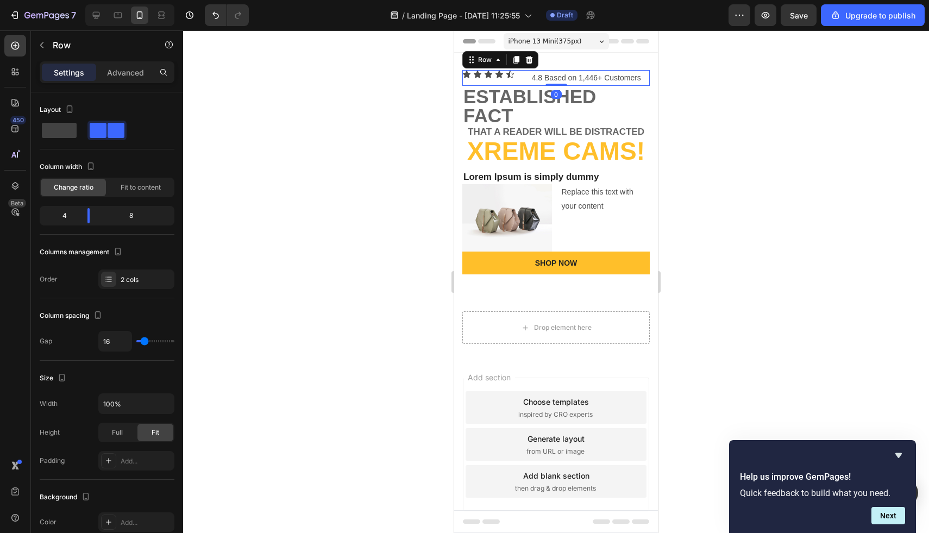
click at [514, 79] on div "Icon Icon Icon Icon Icon Icon List" at bounding box center [493, 78] width 60 height 16
click at [514, 73] on icon at bounding box center [511, 74] width 8 height 7
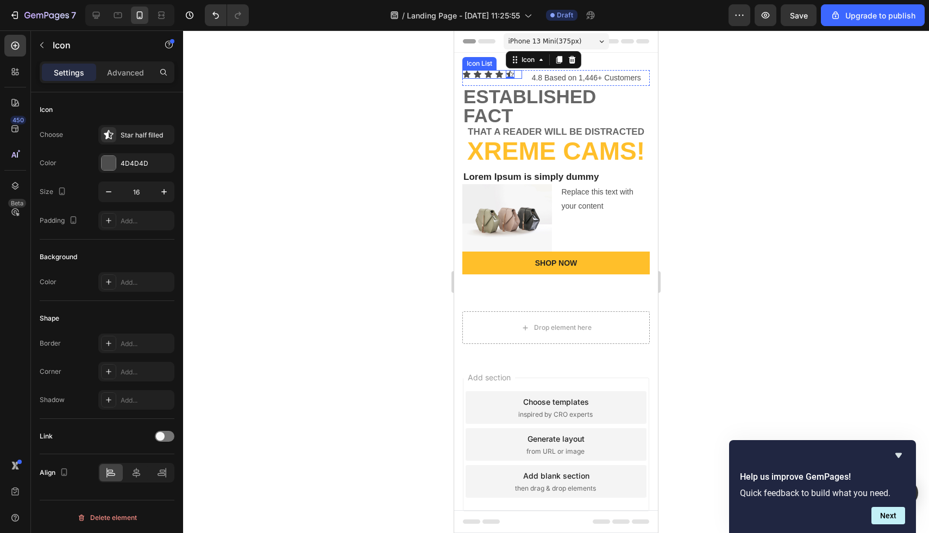
click at [516, 74] on div "Icon Icon Icon Icon Icon 0" at bounding box center [493, 74] width 60 height 9
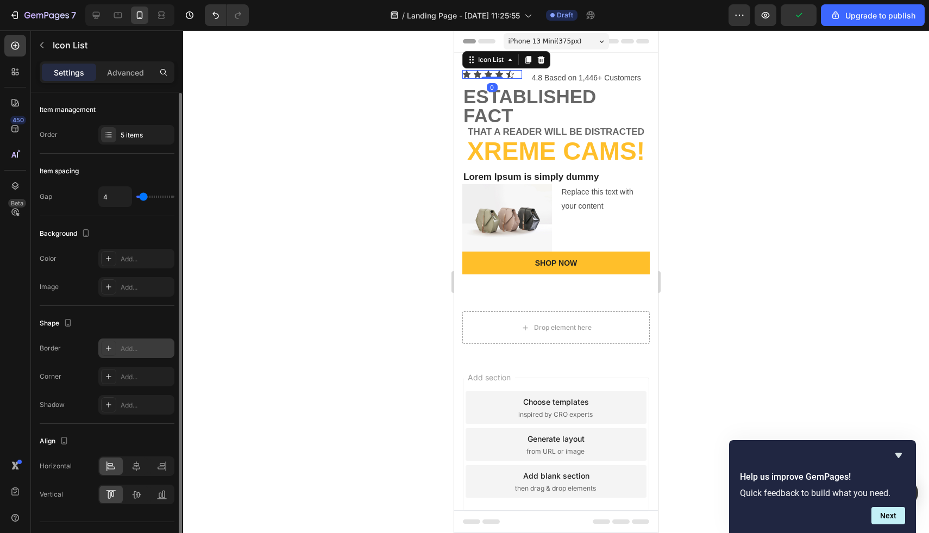
scroll to position [23, 0]
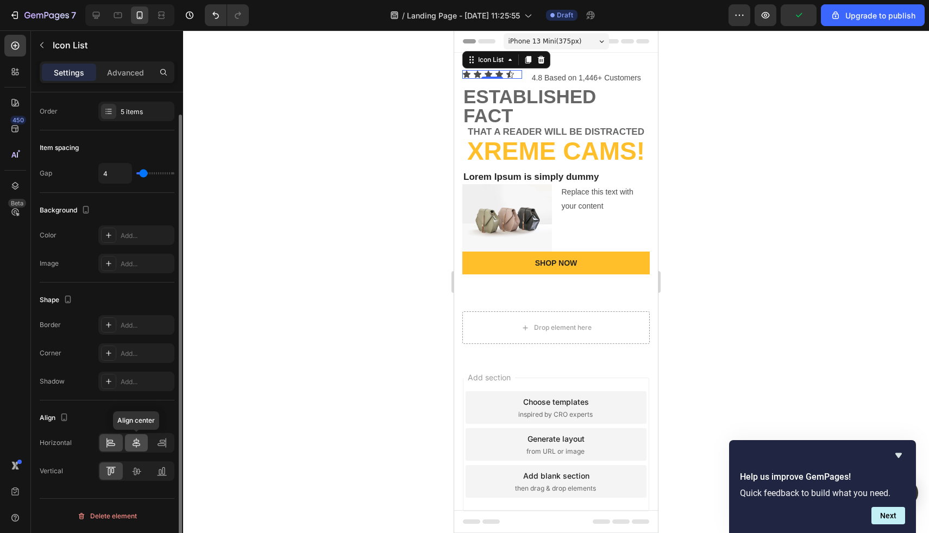
click at [129, 445] on div at bounding box center [136, 442] width 23 height 17
click at [116, 446] on div at bounding box center [110, 442] width 23 height 17
click at [140, 472] on icon at bounding box center [136, 471] width 11 height 11
click at [159, 477] on div at bounding box center [161, 471] width 23 height 17
click at [120, 472] on div at bounding box center [110, 471] width 23 height 17
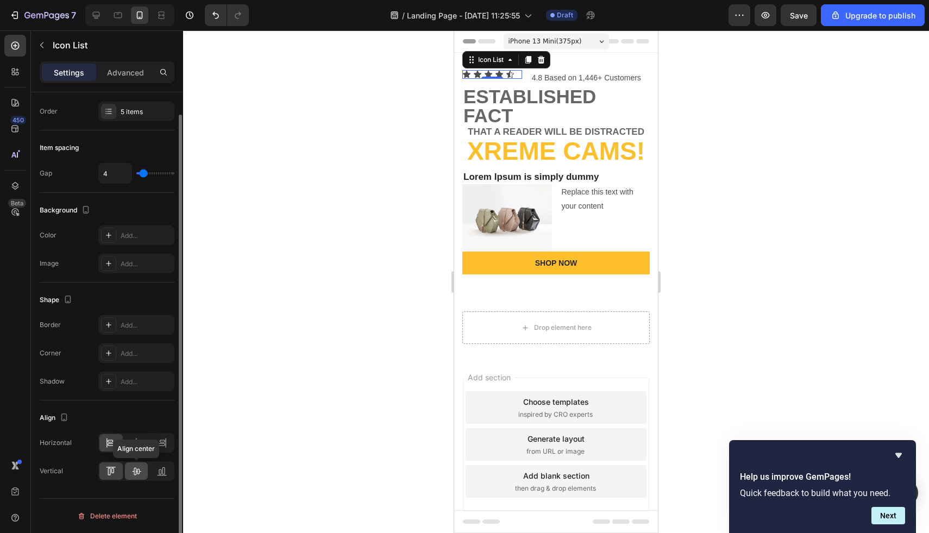
click at [134, 471] on icon at bounding box center [137, 472] width 9 height 8
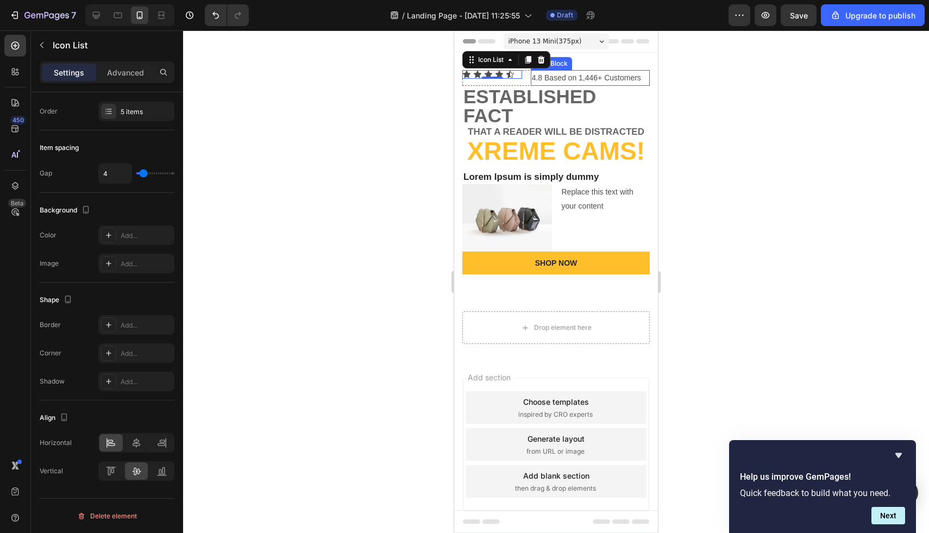
click at [619, 80] on p "4.8 Based on 1,446+ Customers" at bounding box center [590, 78] width 117 height 14
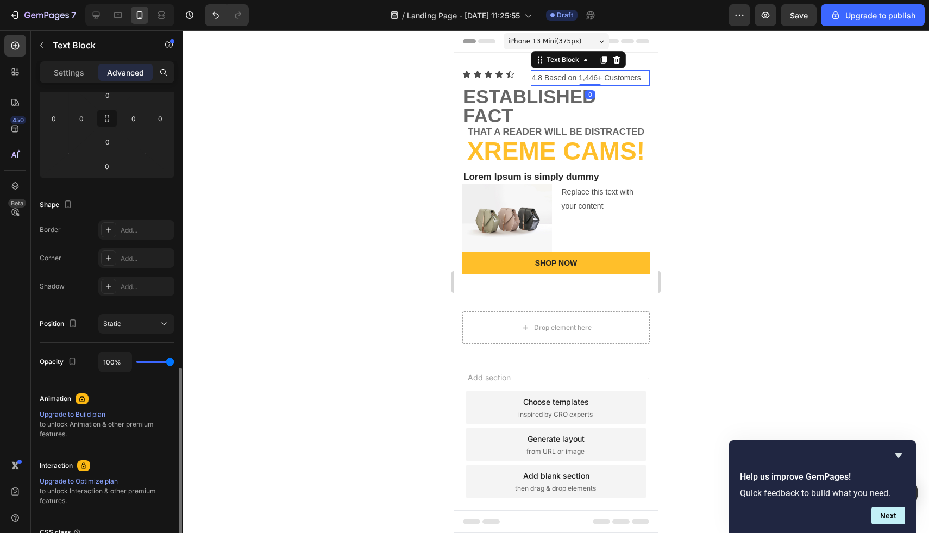
scroll to position [283, 0]
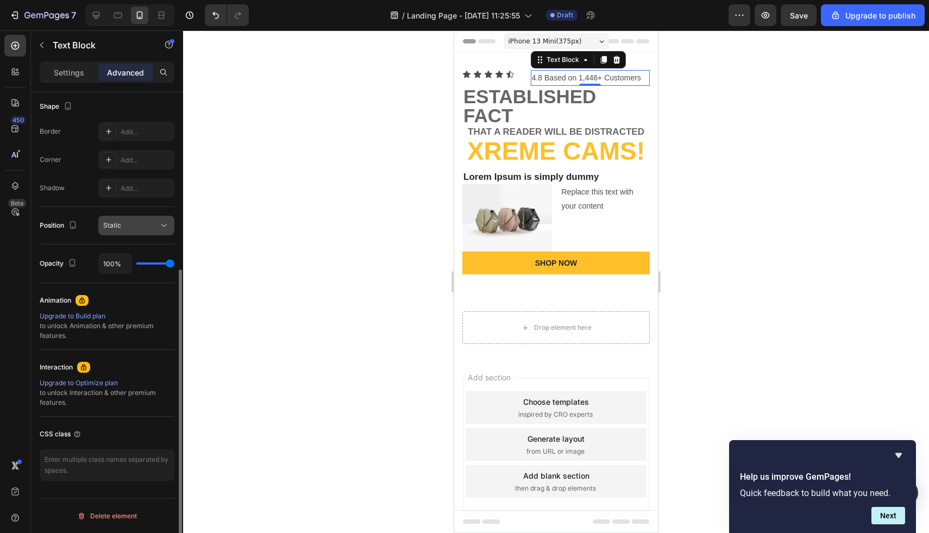
click at [134, 217] on button "Static" at bounding box center [136, 226] width 76 height 20
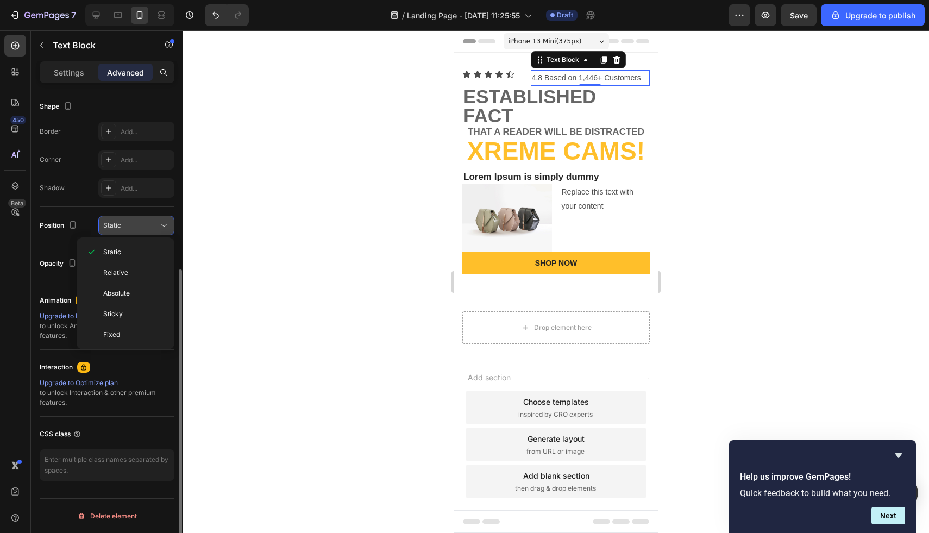
click at [137, 218] on button "Static" at bounding box center [136, 226] width 76 height 20
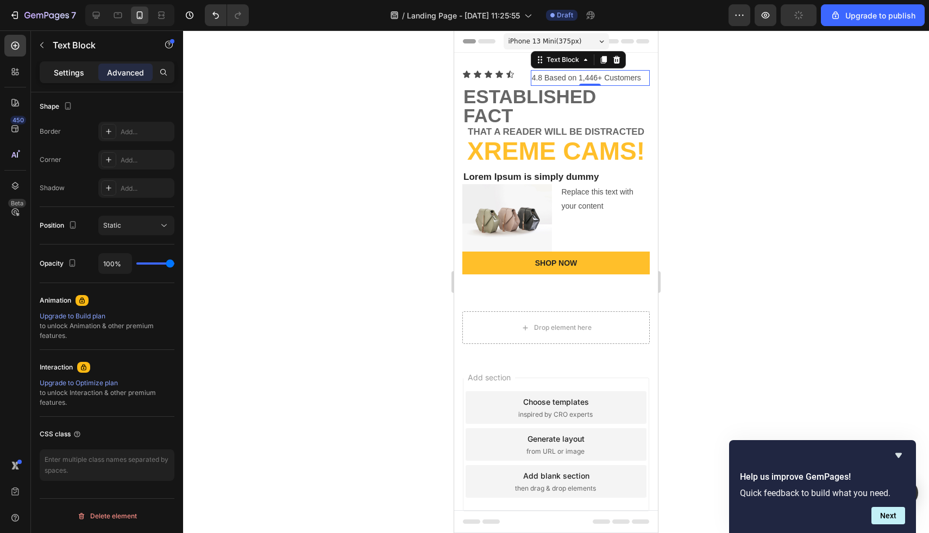
click at [54, 75] on p "Settings" at bounding box center [69, 72] width 30 height 11
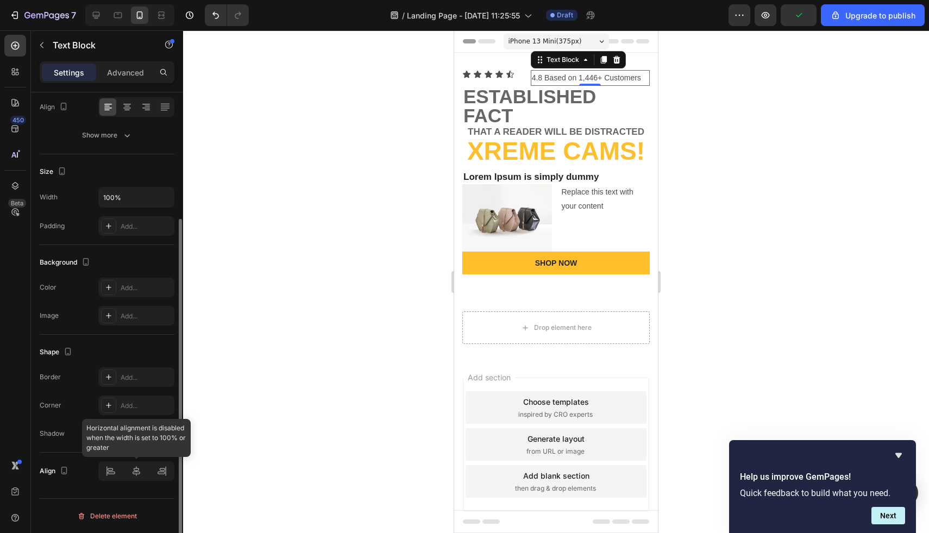
click at [137, 471] on div at bounding box center [136, 471] width 76 height 20
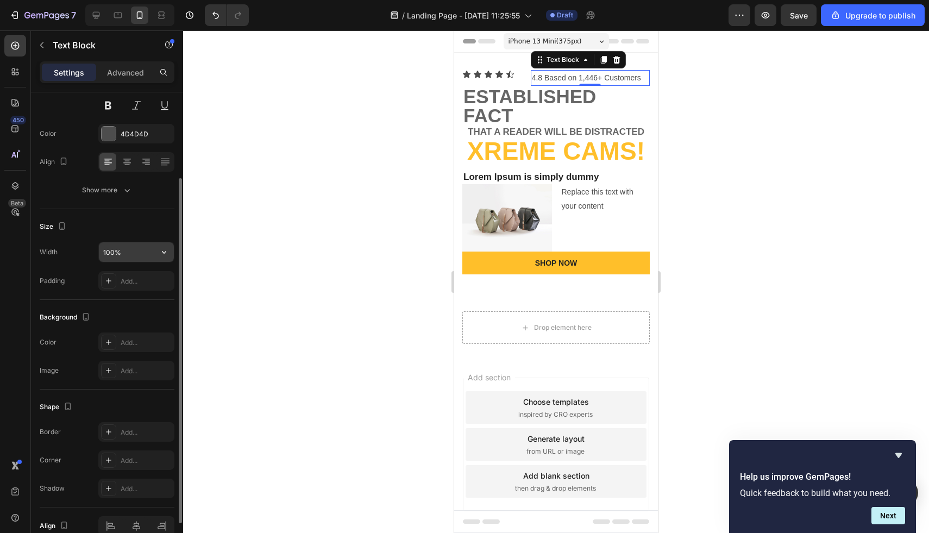
click at [129, 254] on input "100%" at bounding box center [136, 252] width 75 height 20
click at [164, 254] on icon "button" at bounding box center [164, 252] width 11 height 11
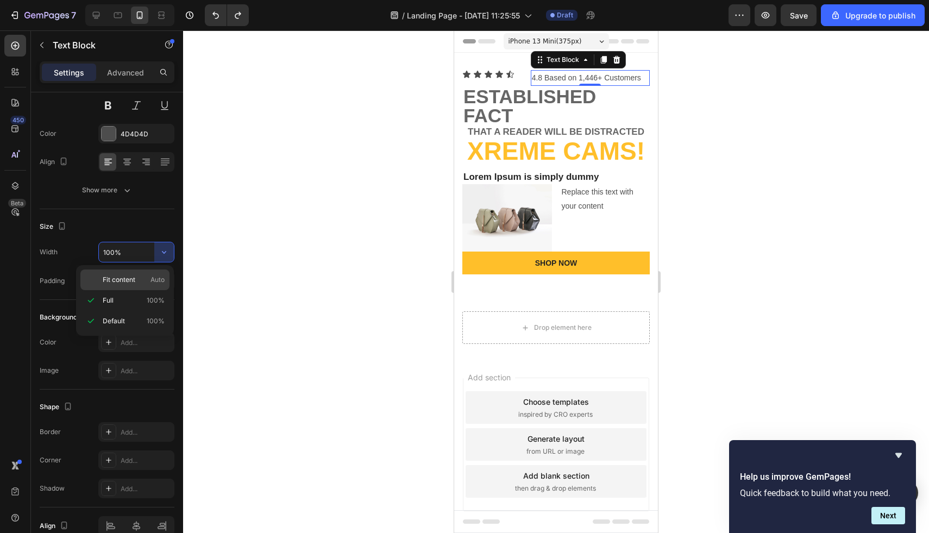
click at [152, 275] on span "Auto" at bounding box center [158, 280] width 14 height 10
type input "Auto"
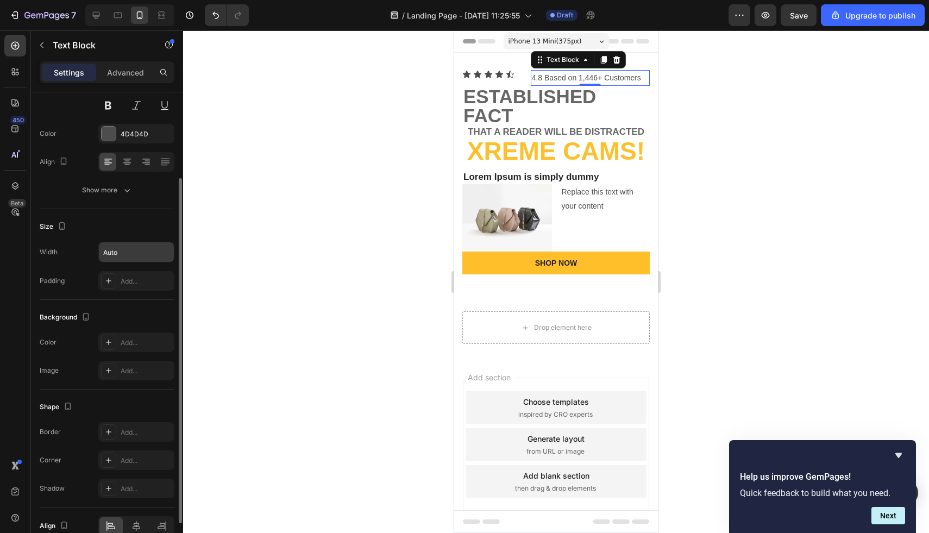
click at [167, 262] on div "Auto" at bounding box center [136, 252] width 76 height 21
click at [166, 251] on icon "button" at bounding box center [164, 252] width 11 height 11
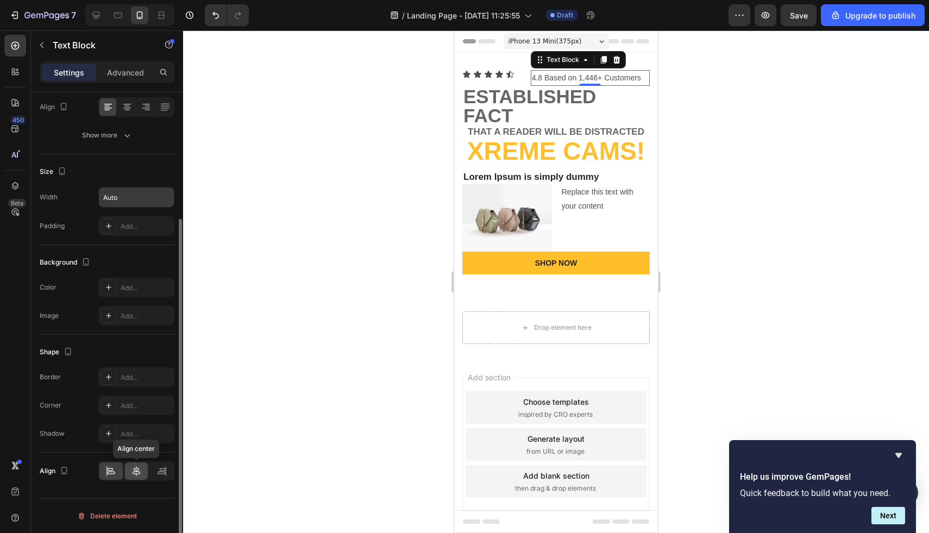
click at [135, 471] on icon at bounding box center [137, 471] width 8 height 10
click at [157, 472] on icon at bounding box center [162, 471] width 11 height 11
click at [115, 471] on icon at bounding box center [110, 471] width 11 height 11
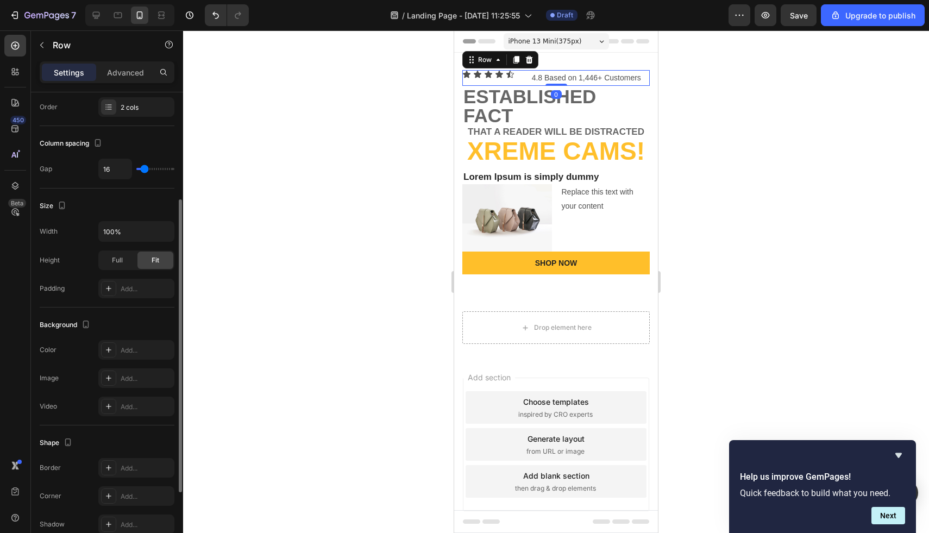
click at [526, 77] on div "Icon Icon Icon Icon Icon Icon List 4.8 Based on 1,446+ Customers Text Block Row…" at bounding box center [557, 78] width 188 height 16
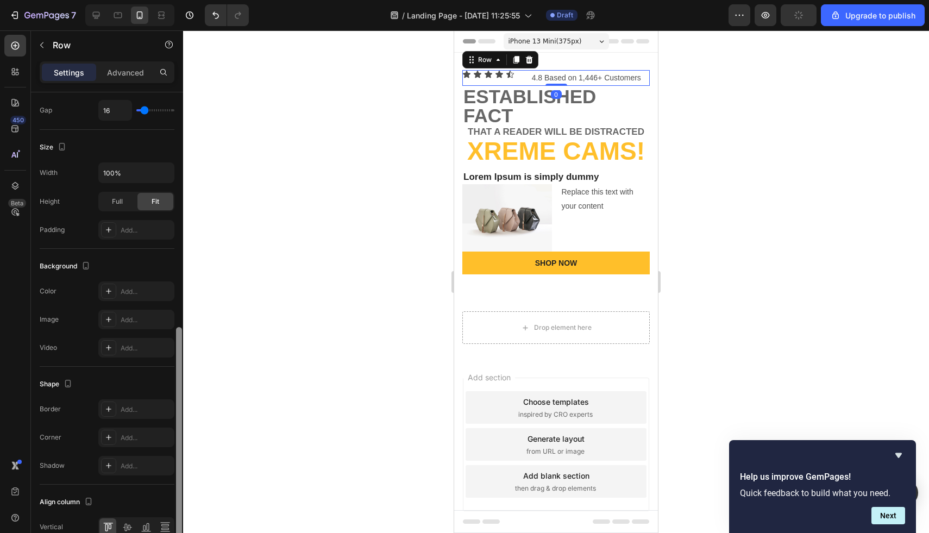
scroll to position [287, 0]
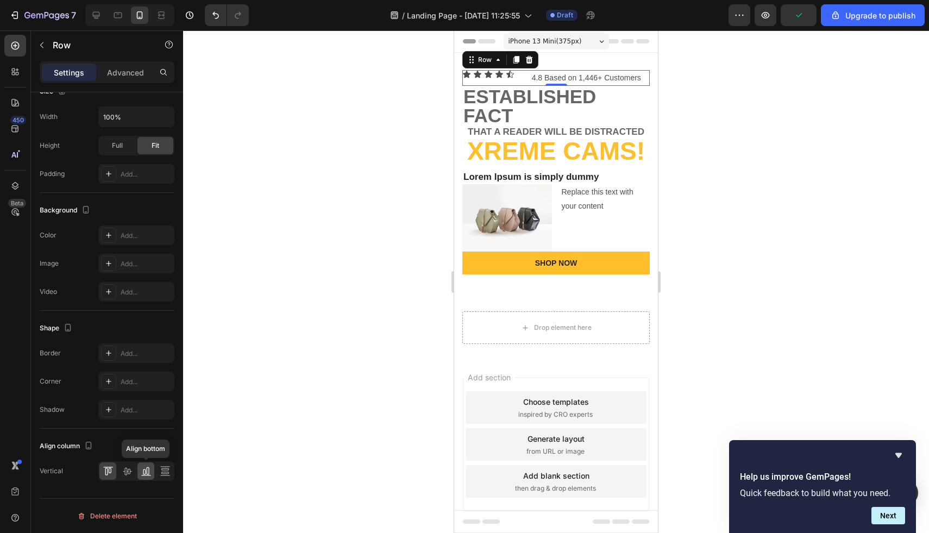
click at [147, 476] on icon at bounding box center [146, 475] width 10 height 1
click at [128, 474] on icon at bounding box center [127, 471] width 11 height 11
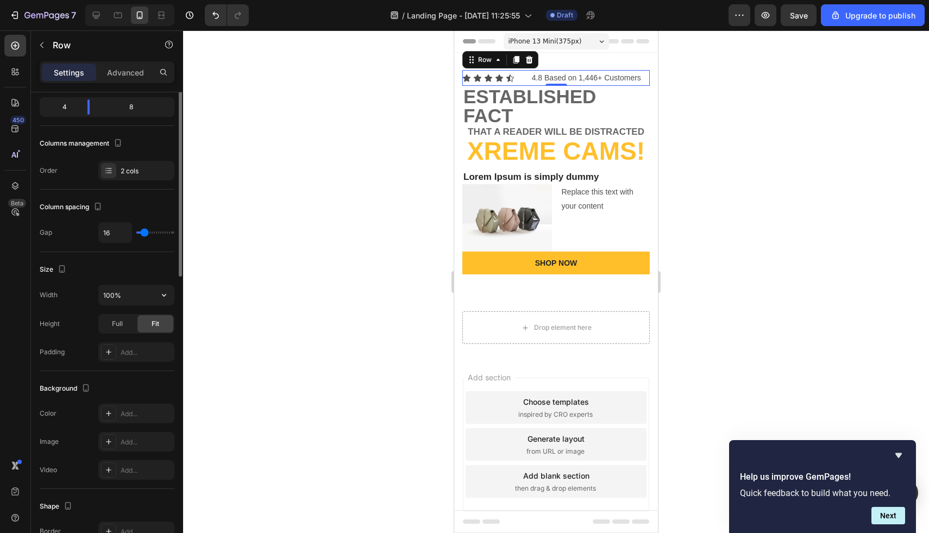
scroll to position [0, 0]
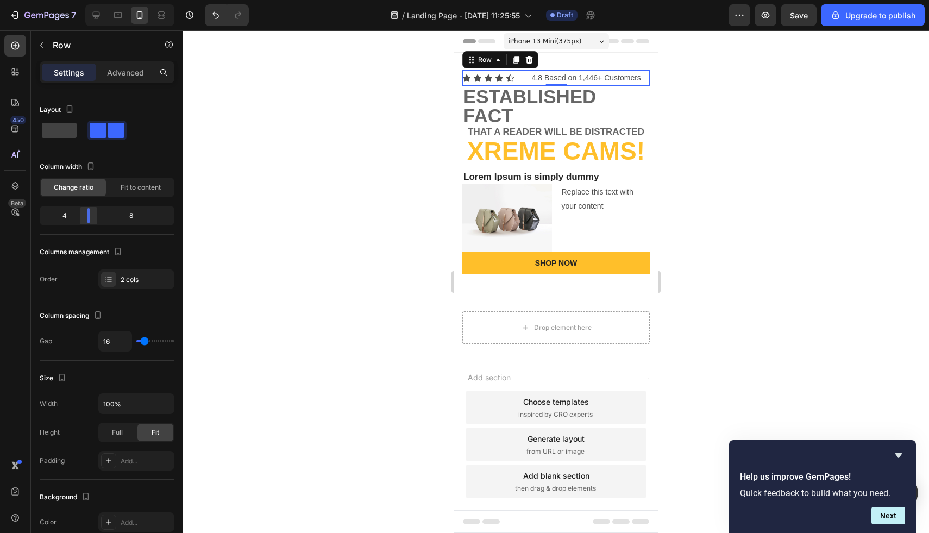
click at [85, 0] on body "7 / Landing Page - Sep 29, 11:25:55 Draft Preview Save Upgrade to publish 450 B…" at bounding box center [464, 0] width 929 height 0
click at [140, 185] on span "Fit to content" at bounding box center [141, 188] width 40 height 10
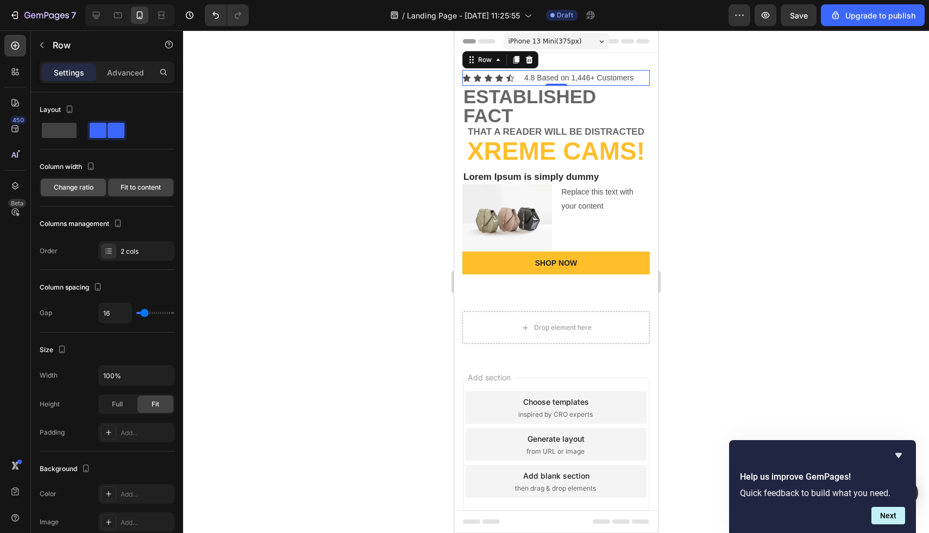
click at [87, 191] on span "Change ratio" at bounding box center [74, 188] width 40 height 10
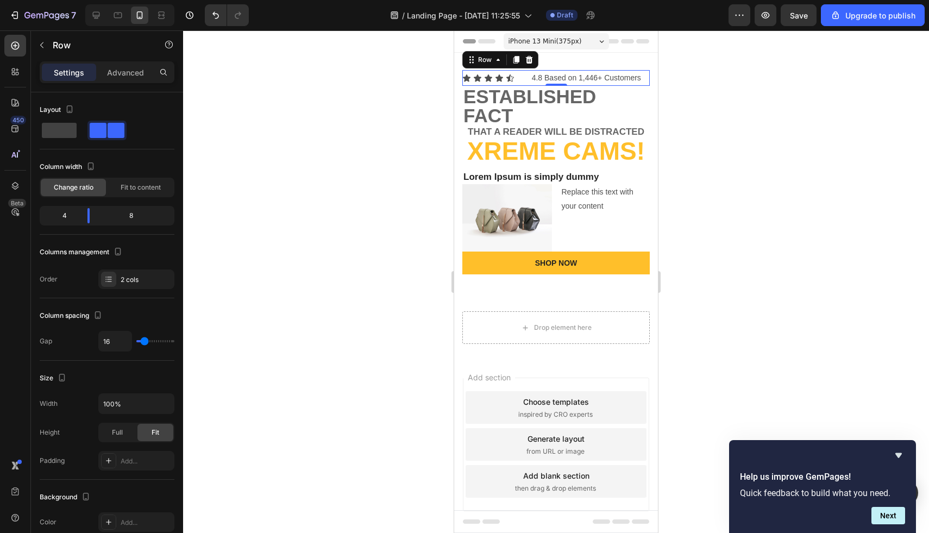
click at [528, 78] on div "Icon Icon Icon Icon Icon Icon List 4.8 Based on 1,446+ Customers Text Block Row…" at bounding box center [557, 78] width 188 height 16
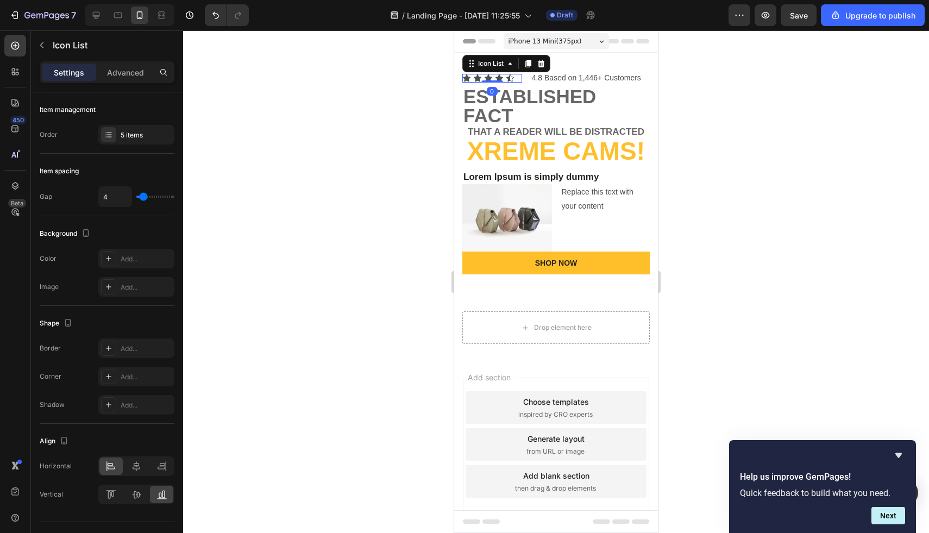
click at [519, 79] on div "Icon Icon Icon Icon Icon" at bounding box center [493, 78] width 60 height 9
click at [158, 470] on icon at bounding box center [162, 466] width 11 height 11
click at [535, 78] on p "4.8 Based on 1,446+ Customers" at bounding box center [586, 78] width 109 height 14
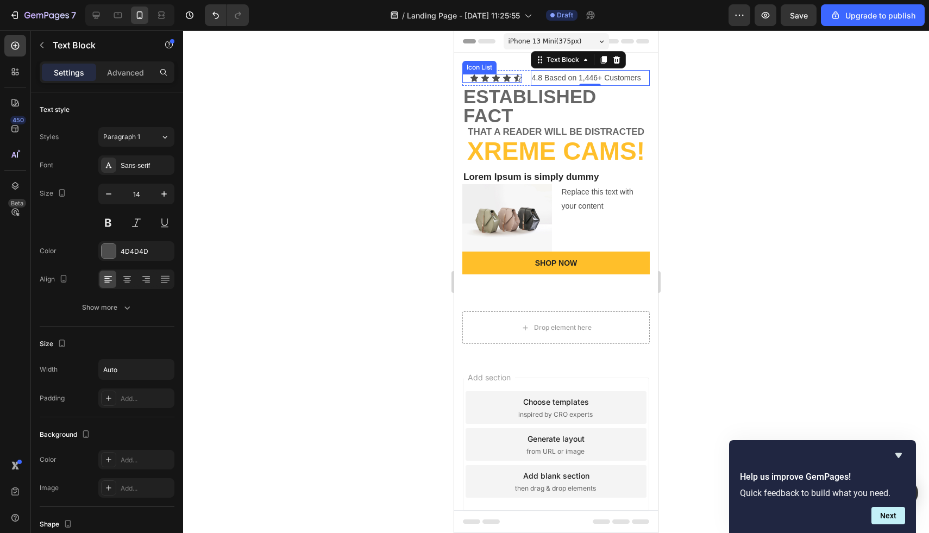
click at [463, 79] on div "Icon Icon Icon Icon Icon" at bounding box center [493, 78] width 60 height 9
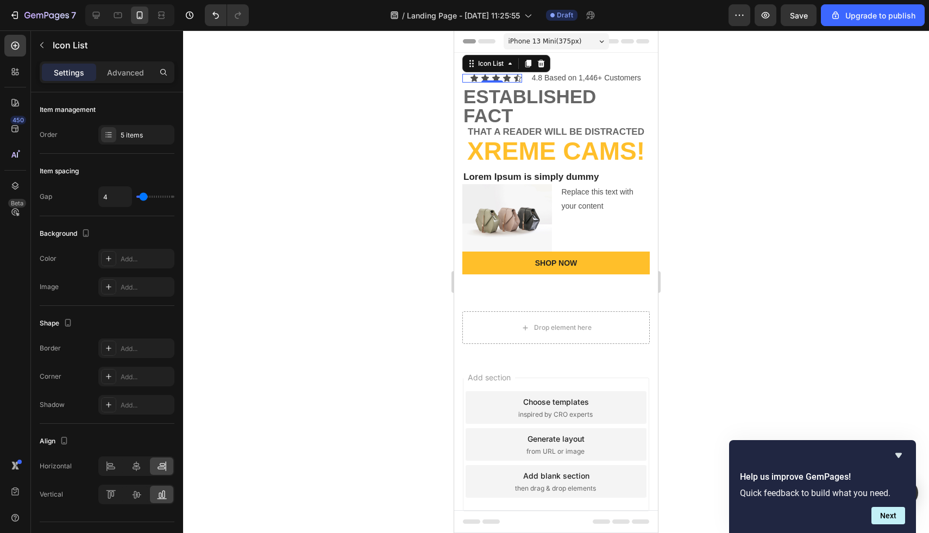
type input "1"
type input "0"
drag, startPoint x: 143, startPoint y: 196, endPoint x: 127, endPoint y: 196, distance: 16.3
type input "0"
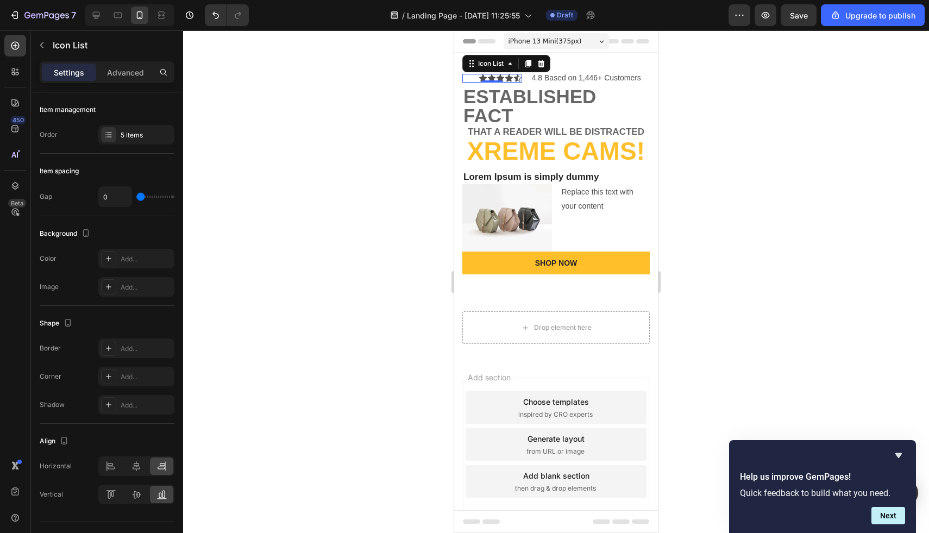
click at [136, 196] on input "range" at bounding box center [155, 197] width 38 height 2
type input "3"
type input "2"
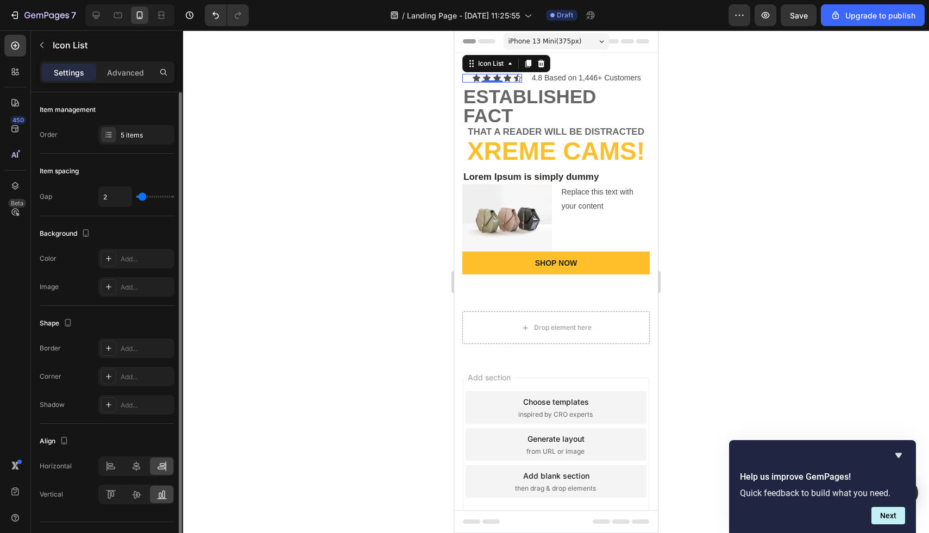
type input "1"
type input "0"
type input "1"
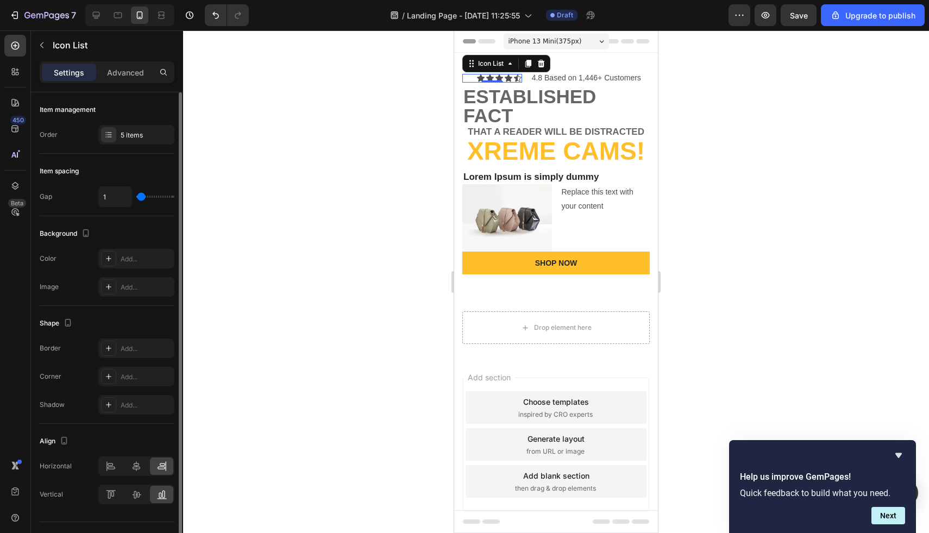
type input "1"
click at [141, 196] on input "range" at bounding box center [155, 197] width 38 height 2
click at [110, 470] on icon at bounding box center [110, 466] width 11 height 11
click at [580, 78] on p "4.8 Based on 1,446+ Customers" at bounding box center [586, 78] width 109 height 14
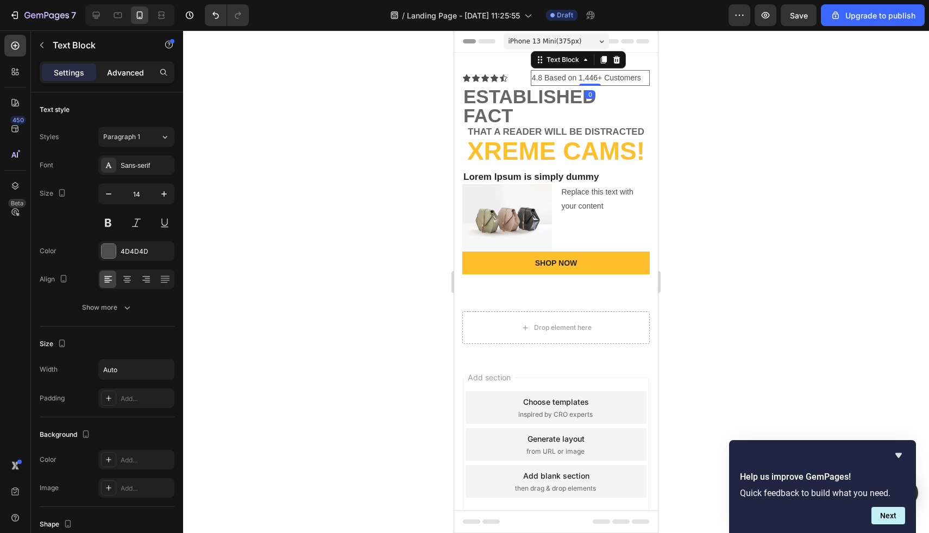
click at [134, 70] on p "Advanced" at bounding box center [125, 72] width 37 height 11
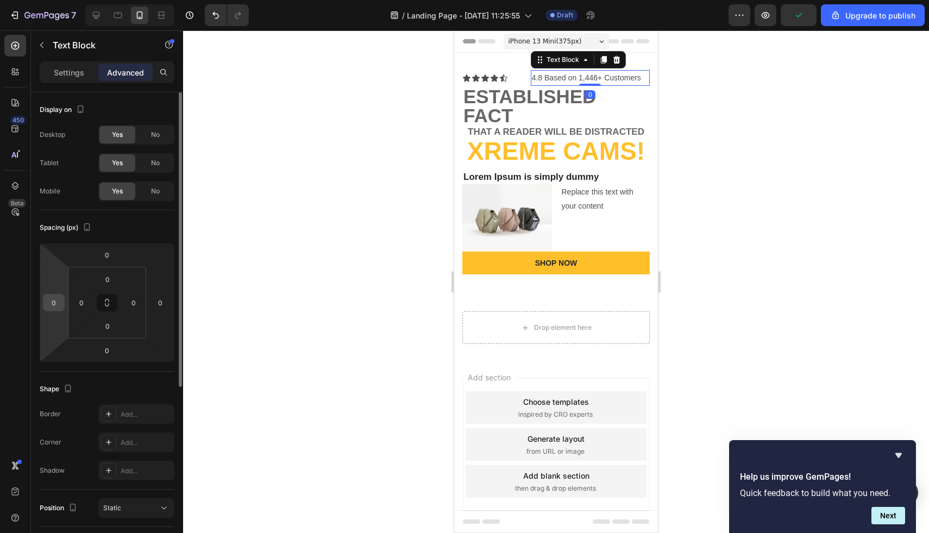
click at [51, 303] on input "0" at bounding box center [54, 303] width 16 height 16
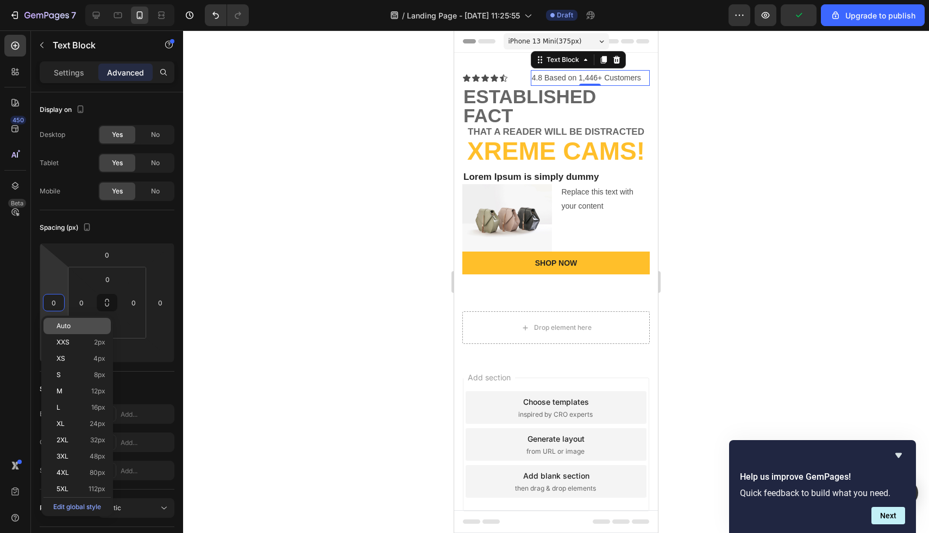
type input "1"
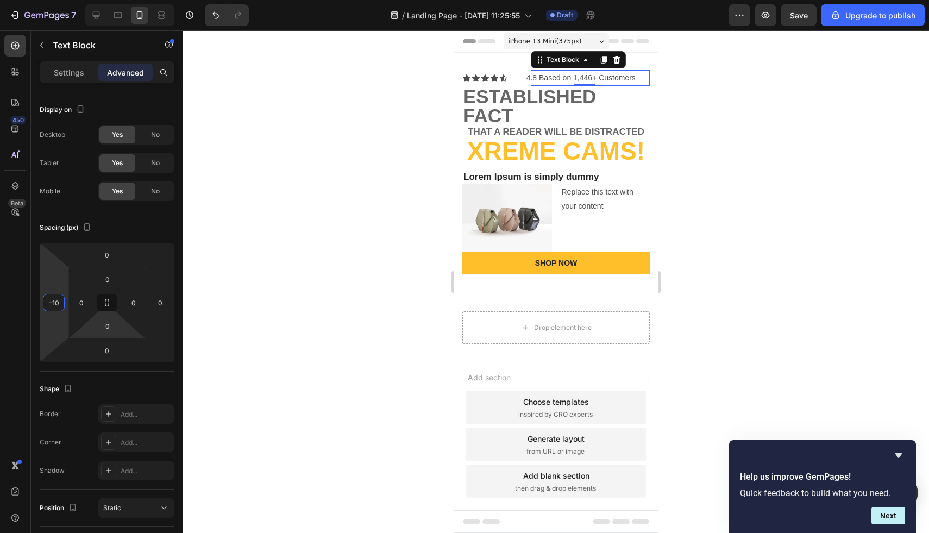
type input "-10"
type input "-50"
type input "-4"
type input "-30"
click at [537, 78] on p "4.8 Based on 1,446+ Customers" at bounding box center [570, 78] width 109 height 14
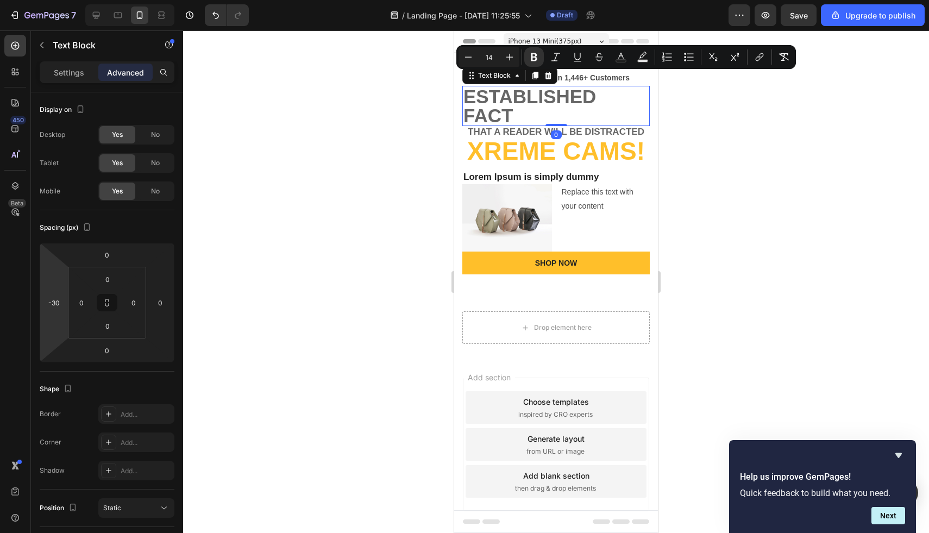
click at [505, 91] on p "established fact" at bounding box center [556, 106] width 185 height 38
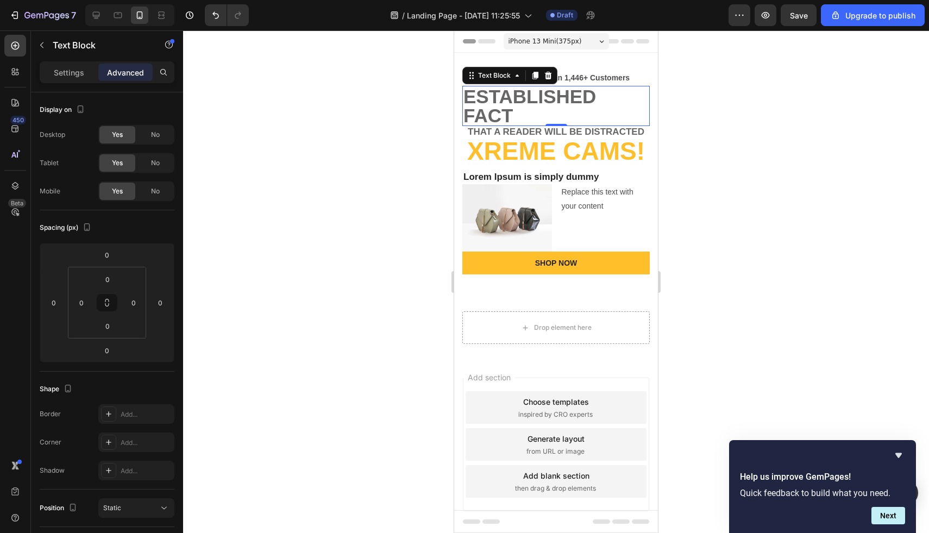
click at [529, 115] on p "established fact" at bounding box center [556, 106] width 185 height 38
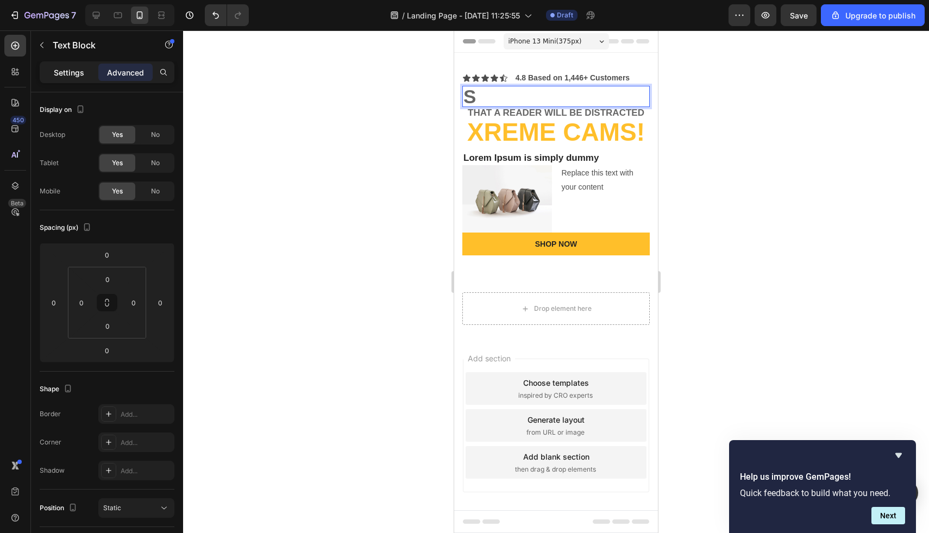
click at [83, 70] on p "Settings" at bounding box center [69, 72] width 30 height 11
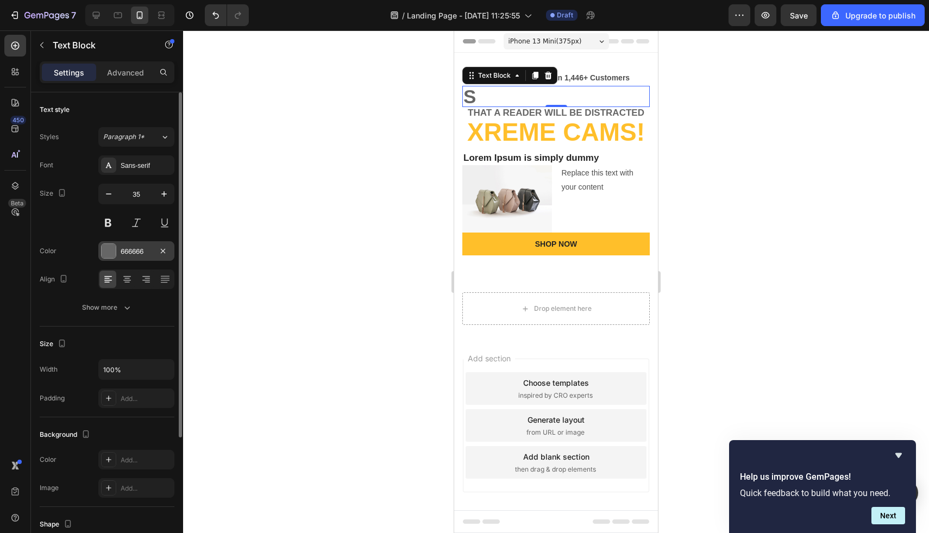
click at [114, 248] on div at bounding box center [109, 251] width 14 height 14
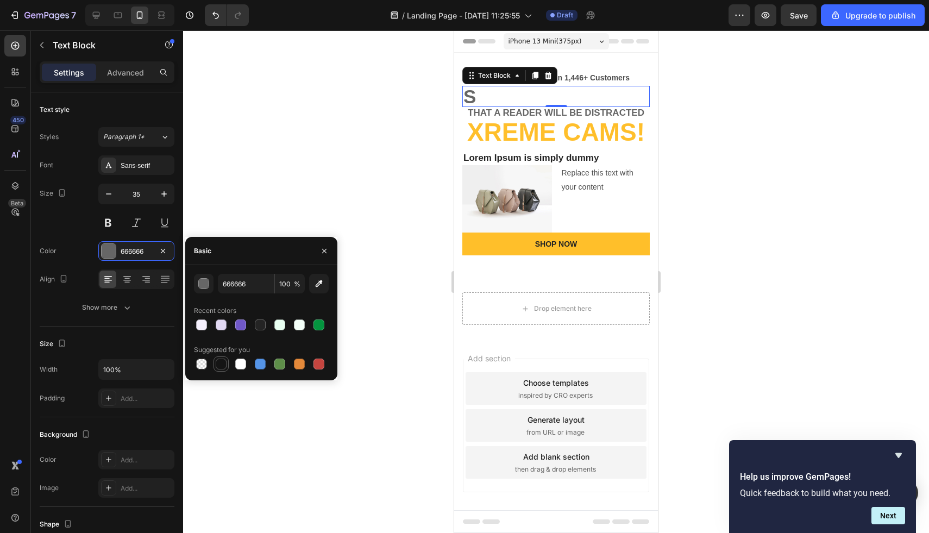
click at [222, 365] on div at bounding box center [221, 364] width 11 height 11
type input "151515"
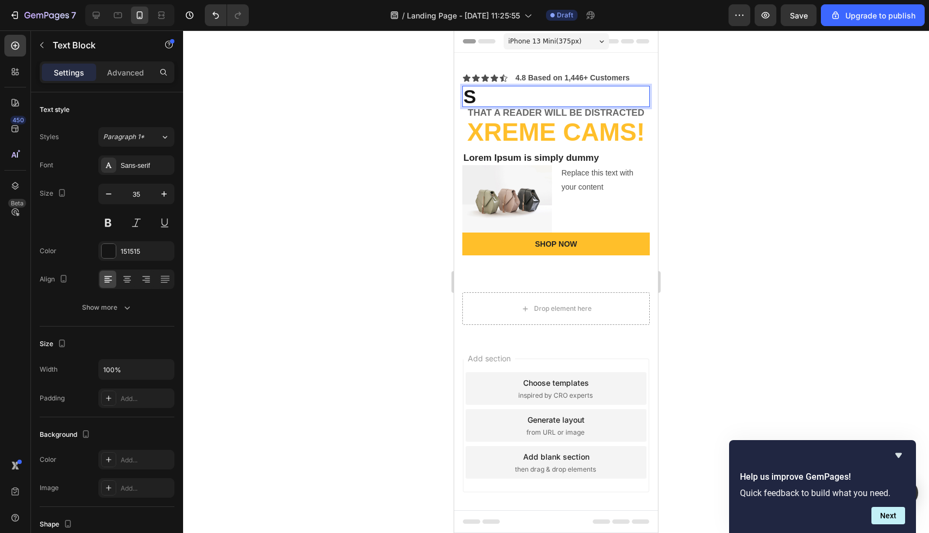
click at [497, 96] on p "S" at bounding box center [556, 96] width 185 height 19
click at [118, 73] on p "Advanced" at bounding box center [125, 72] width 37 height 11
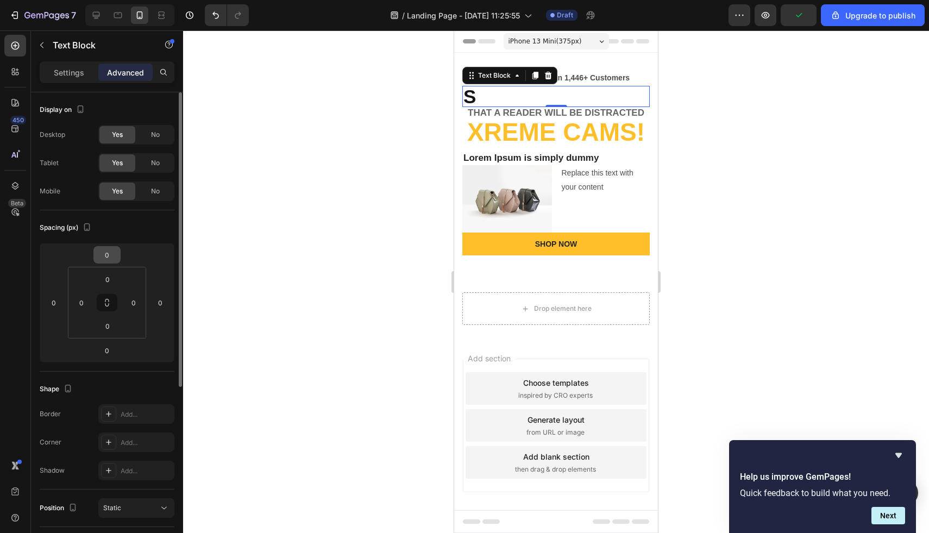
click at [113, 252] on input "0" at bounding box center [107, 255] width 22 height 16
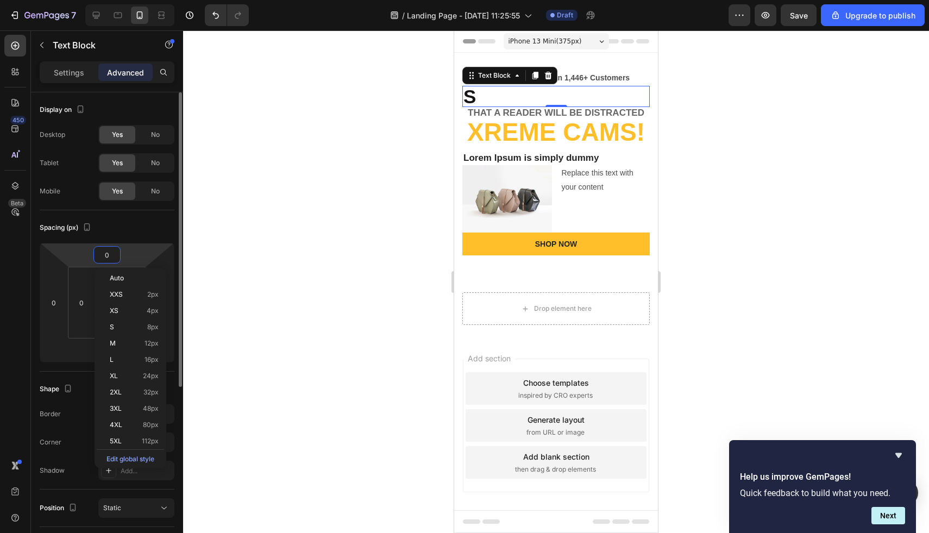
type input "1"
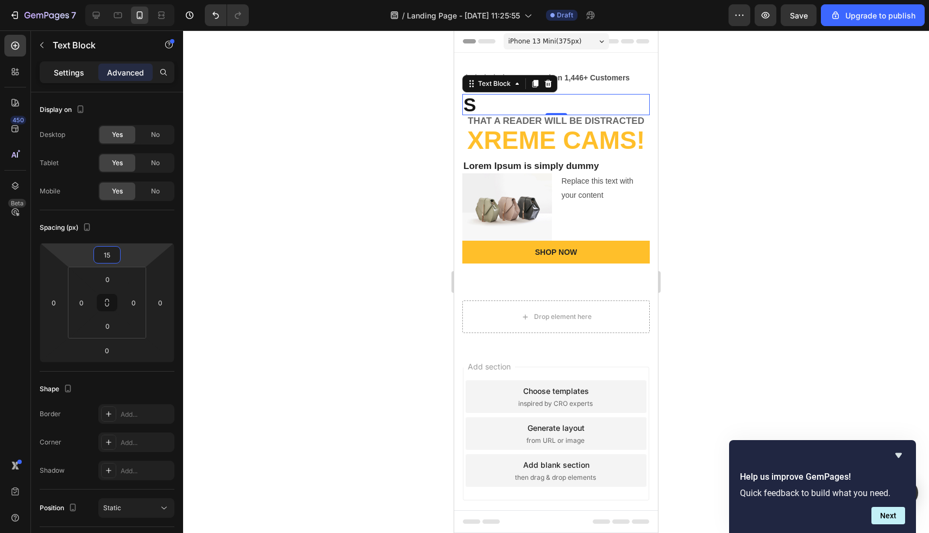
type input "15"
click at [78, 77] on p "Settings" at bounding box center [69, 72] width 30 height 11
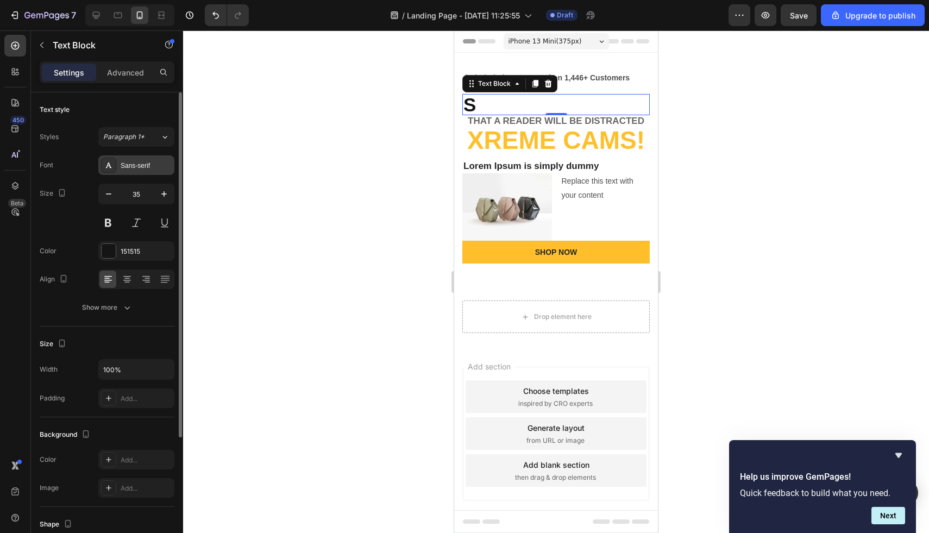
click at [148, 168] on div "Sans-serif" at bounding box center [146, 166] width 51 height 10
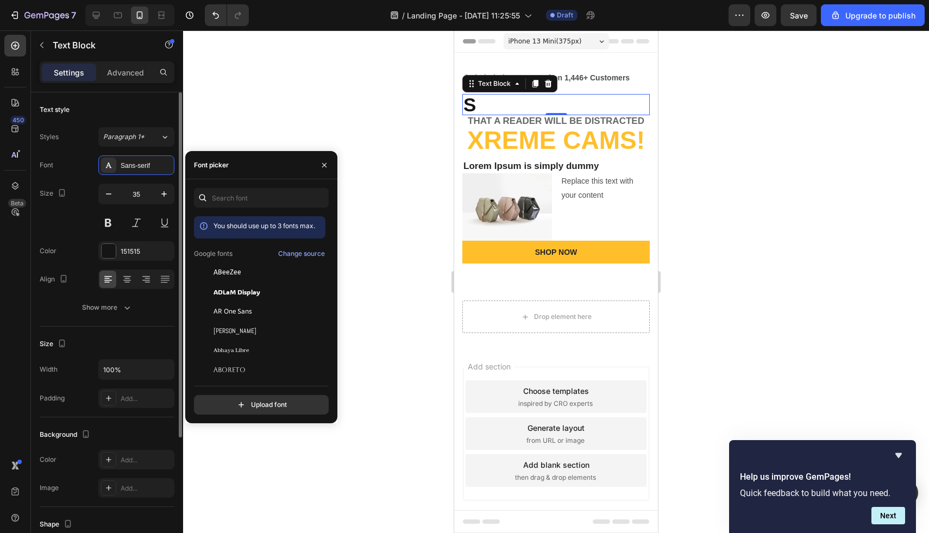
click at [155, 101] on div "Text style" at bounding box center [107, 109] width 135 height 17
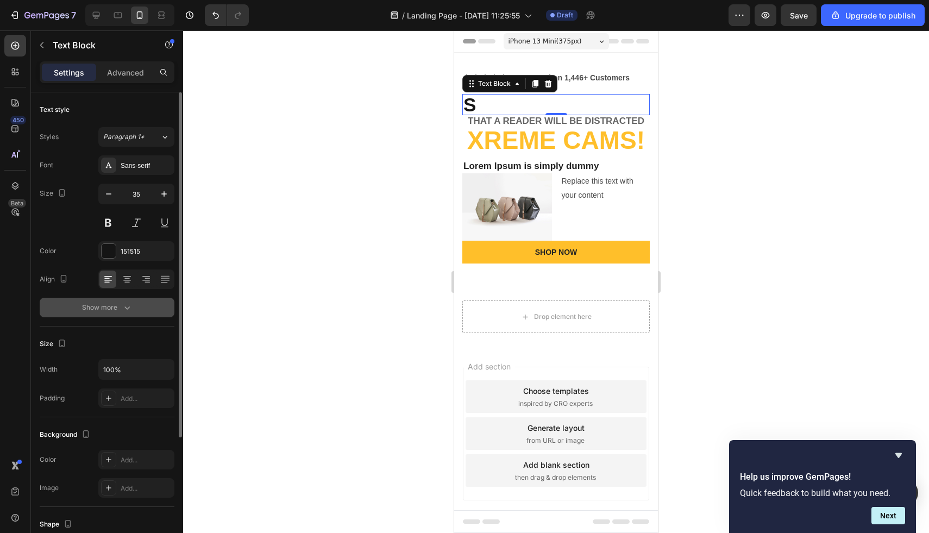
click at [109, 306] on div "Show more" at bounding box center [107, 307] width 51 height 11
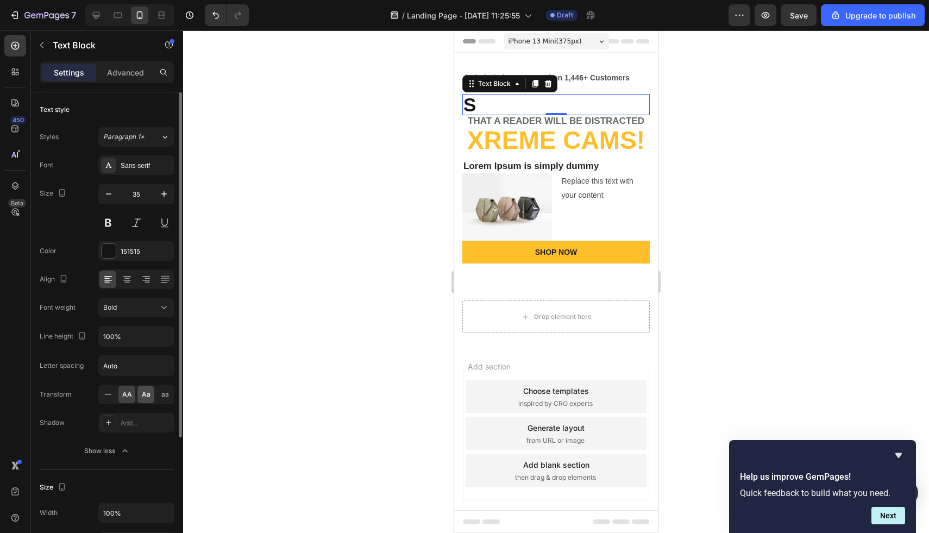
click at [142, 396] on span "Aa" at bounding box center [146, 395] width 9 height 10
click at [495, 104] on div "Text Block" at bounding box center [483, 109] width 37 height 10
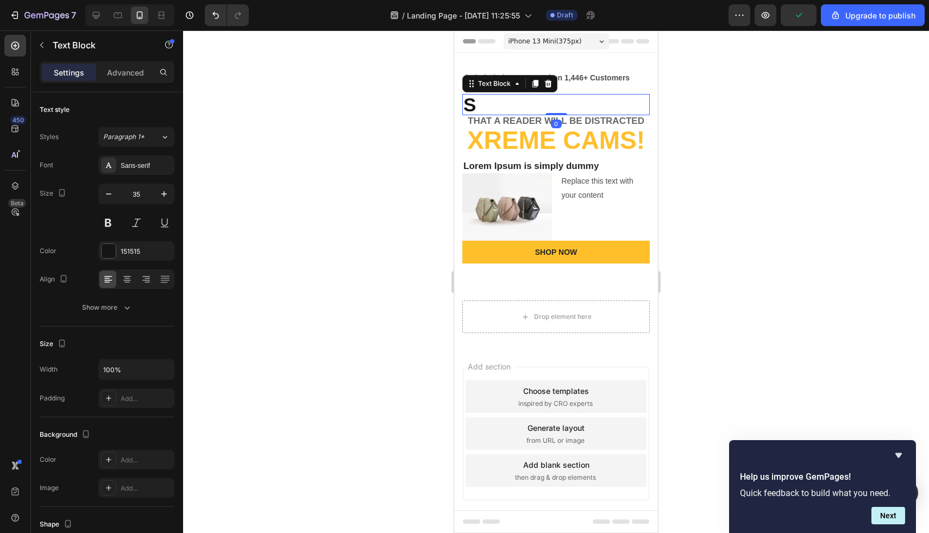
click at [483, 103] on p "s" at bounding box center [556, 104] width 185 height 19
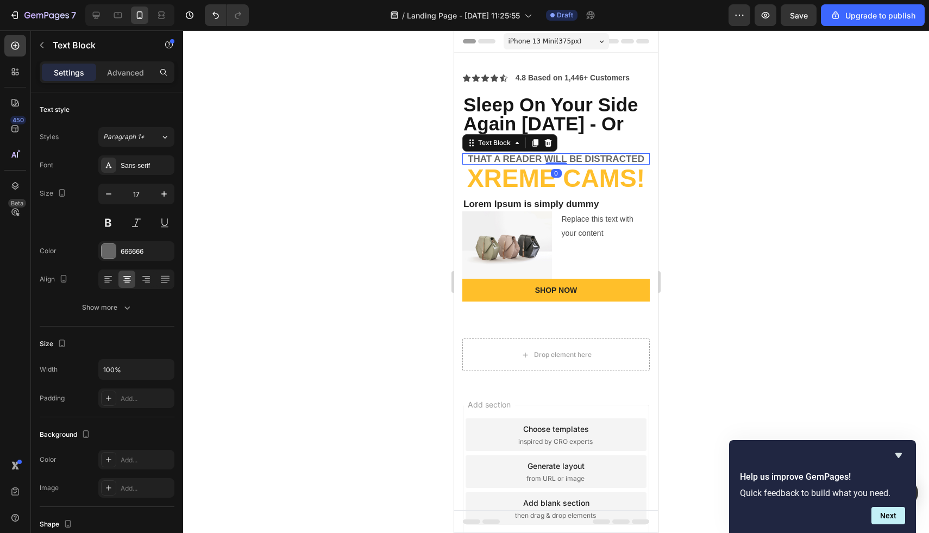
click at [511, 163] on p "that a reader will be distracted" at bounding box center [556, 158] width 185 height 9
click at [507, 160] on p "that a reader will be distracted" at bounding box center [556, 158] width 185 height 9
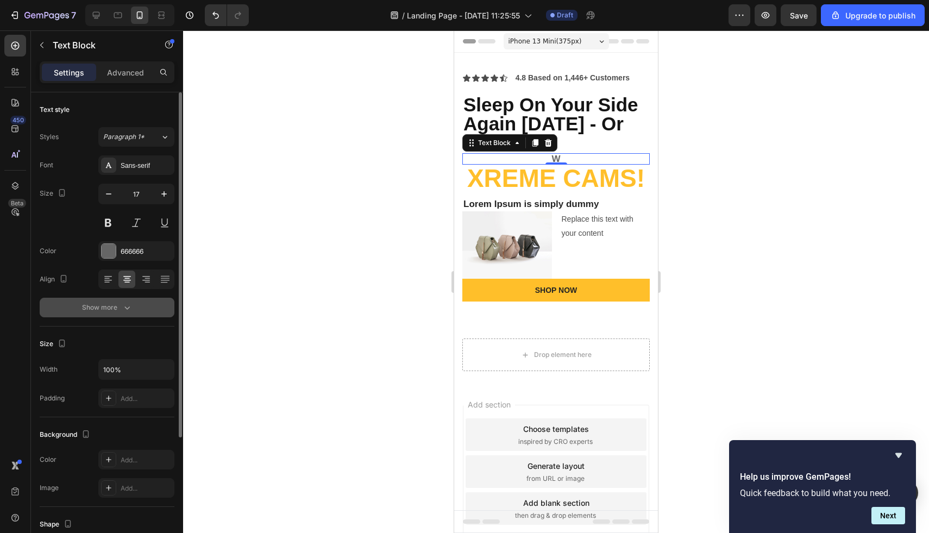
click at [114, 300] on button "Show more" at bounding box center [107, 308] width 135 height 20
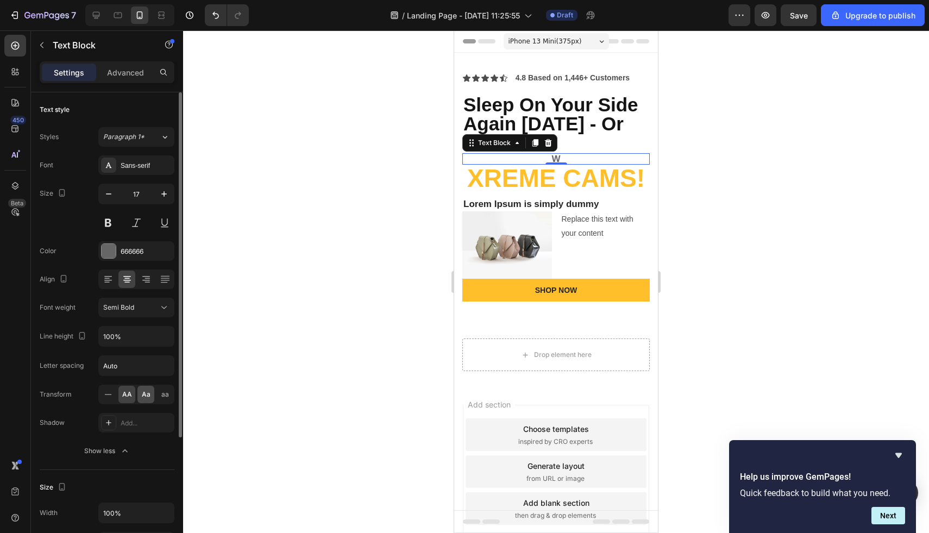
click at [142, 396] on span "Aa" at bounding box center [146, 395] width 9 height 10
click at [164, 398] on span "aa" at bounding box center [165, 395] width 8 height 10
click at [145, 393] on span "Aa" at bounding box center [146, 395] width 9 height 10
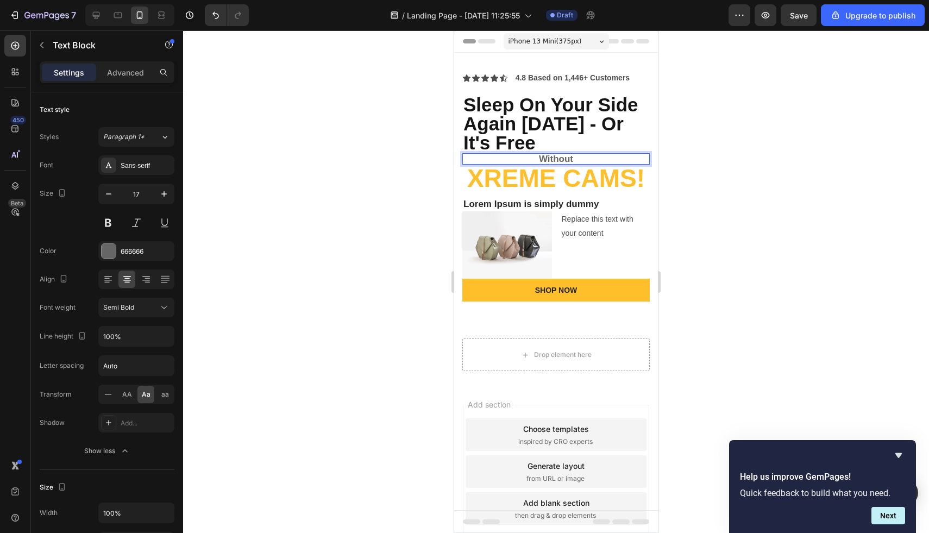
click at [585, 161] on p "without" at bounding box center [556, 158] width 185 height 9
click at [138, 370] on input "Auto" at bounding box center [136, 366] width 75 height 20
click at [636, 164] on div "without invasive prodcesur" at bounding box center [557, 158] width 188 height 11
drag, startPoint x: 630, startPoint y: 161, endPoint x: 572, endPoint y: 158, distance: 58.2
click at [572, 158] on p "without invasive prodcesur" at bounding box center [556, 158] width 185 height 9
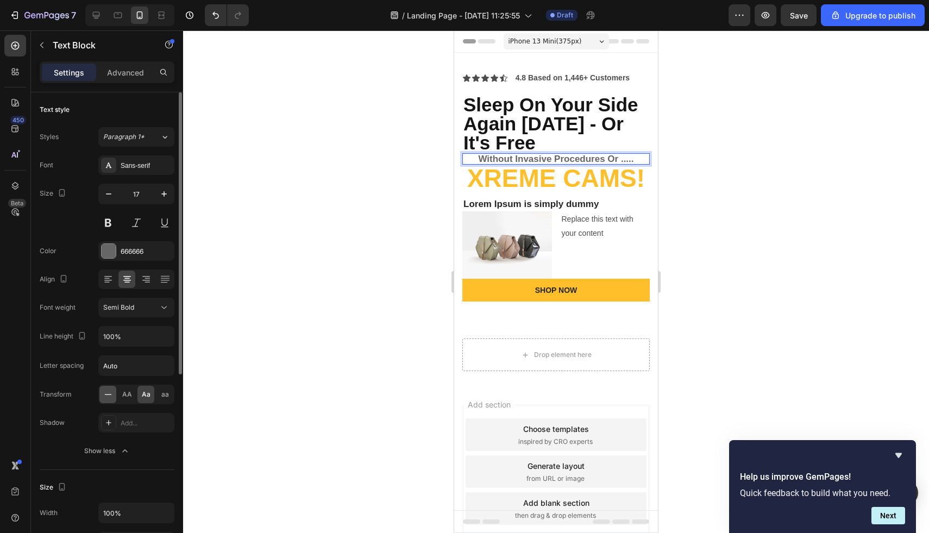
click at [110, 396] on icon at bounding box center [108, 394] width 11 height 11
click at [485, 160] on p "without invasive procedures or ....." at bounding box center [556, 158] width 185 height 9
click at [613, 162] on p "Without invasive procedures or ....." at bounding box center [556, 158] width 185 height 9
click at [118, 278] on div at bounding box center [126, 279] width 17 height 17
click at [110, 278] on icon at bounding box center [108, 279] width 11 height 11
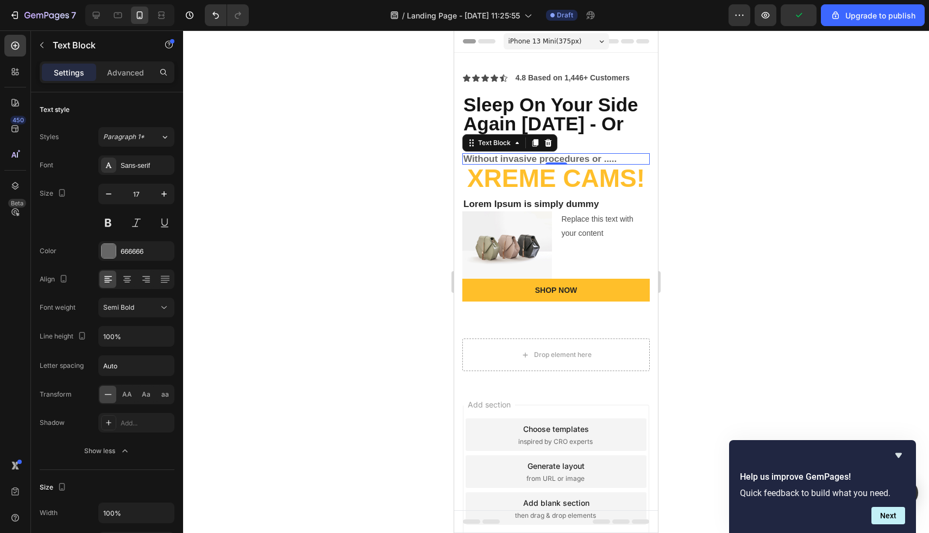
click at [504, 158] on p "Without invasive procedures or ....." at bounding box center [556, 158] width 185 height 9
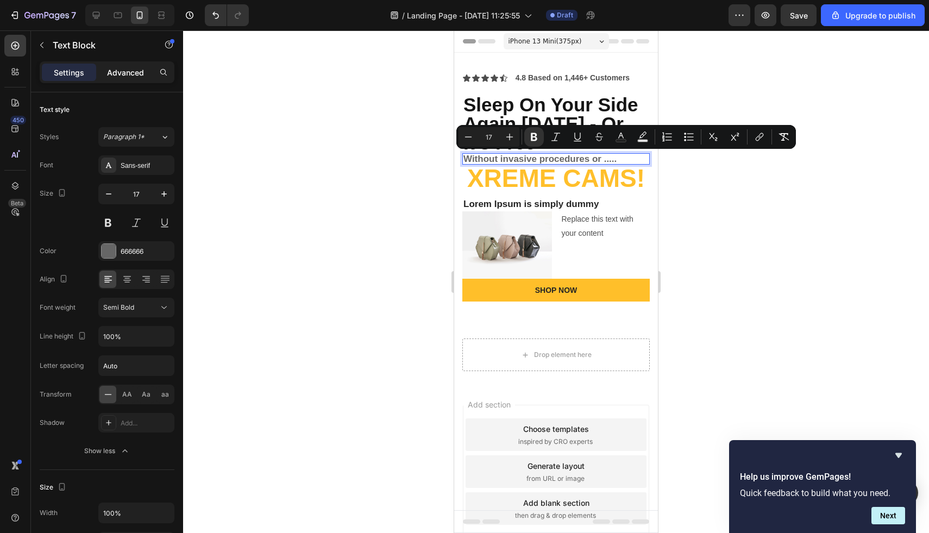
click at [124, 72] on p "Advanced" at bounding box center [125, 72] width 37 height 11
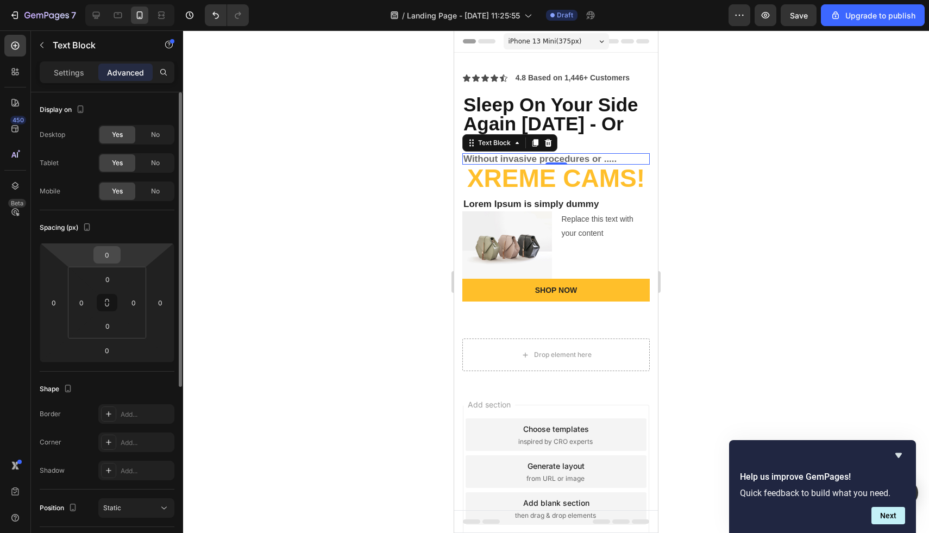
click at [107, 259] on input "0" at bounding box center [107, 255] width 22 height 16
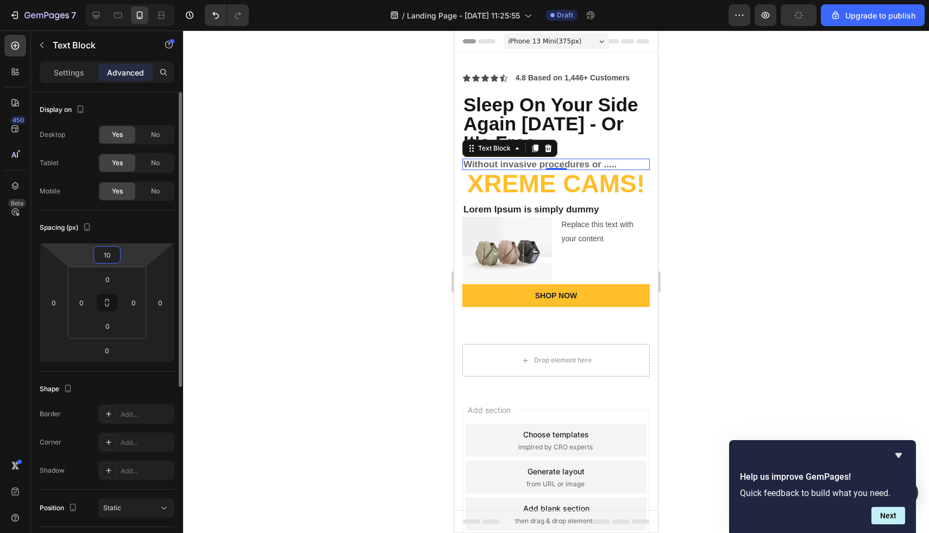
click at [107, 259] on input "10" at bounding box center [107, 255] width 22 height 16
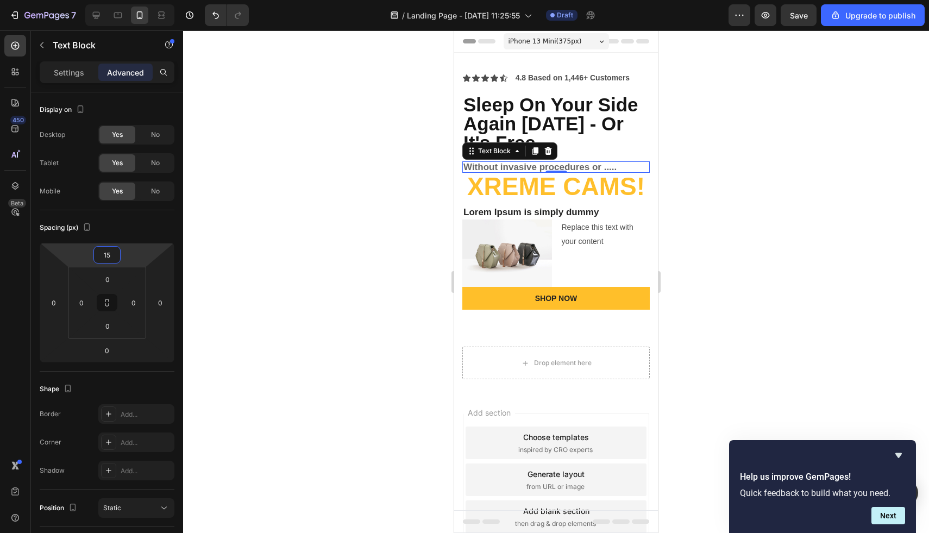
type input "15"
click at [532, 189] on h2 "Xreme CAMs!" at bounding box center [557, 186] width 188 height 27
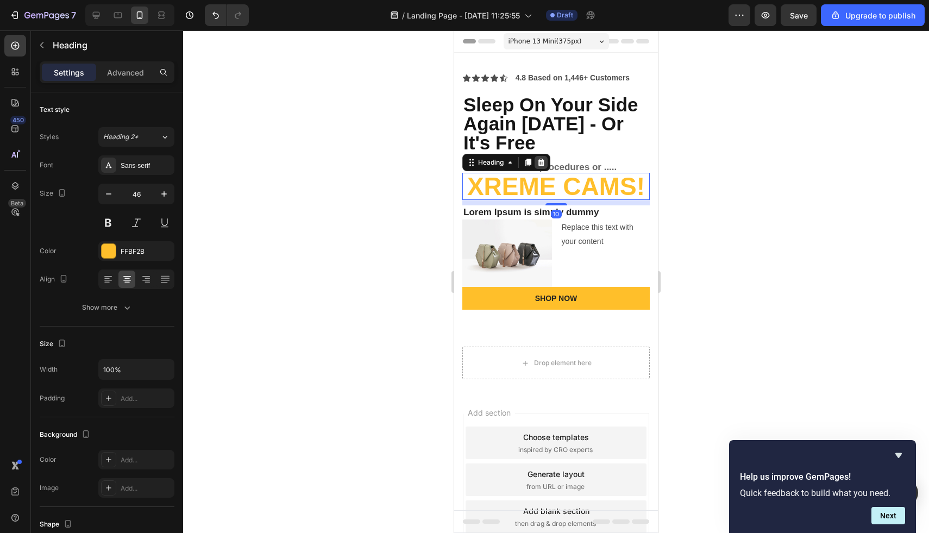
click at [542, 160] on icon at bounding box center [541, 163] width 7 height 8
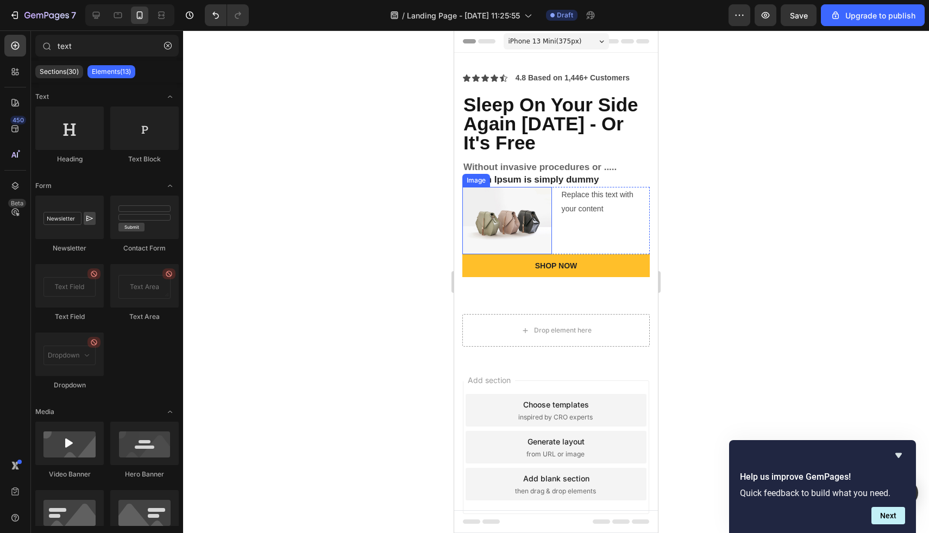
click at [518, 216] on img at bounding box center [508, 220] width 90 height 67
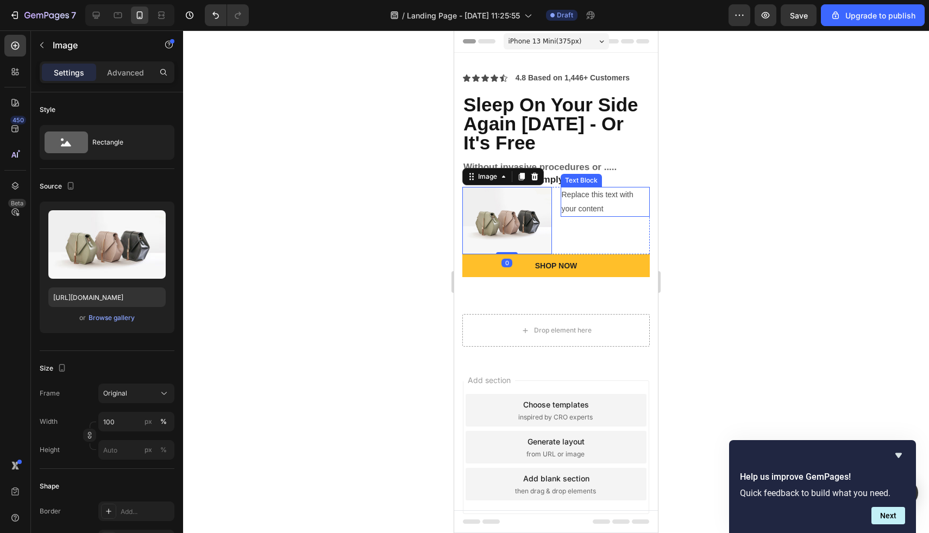
click at [576, 174] on div "Text Block" at bounding box center [581, 180] width 41 height 13
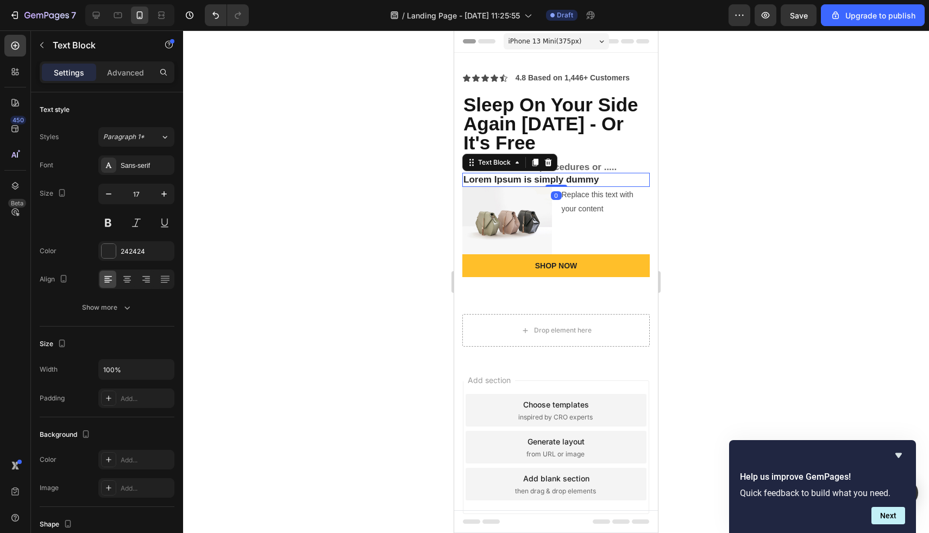
click at [541, 177] on p "Lorem Ipsum is simply dummy" at bounding box center [556, 180] width 185 height 12
click at [557, 164] on div "Text Block" at bounding box center [510, 162] width 95 height 17
click at [552, 161] on icon at bounding box center [548, 162] width 9 height 9
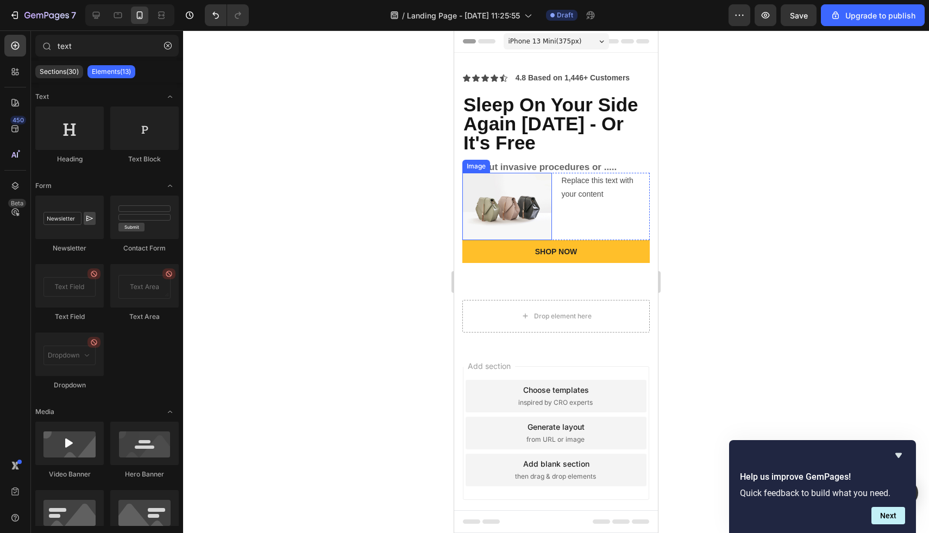
click at [532, 192] on img at bounding box center [508, 206] width 90 height 67
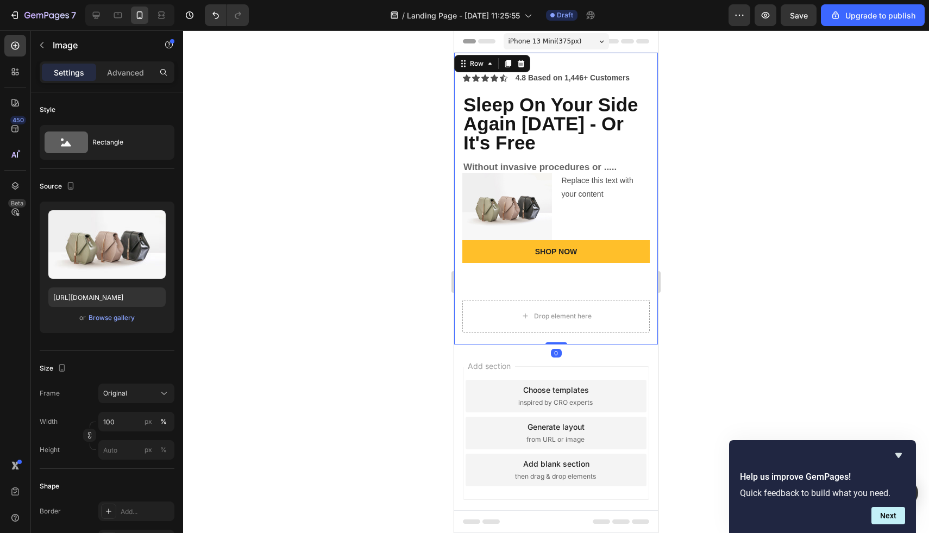
click at [458, 197] on div "Icon Icon Icon Icon Icon Icon List 4.8 Based on 1,446+ Customers Text Block Row…" at bounding box center [556, 199] width 204 height 292
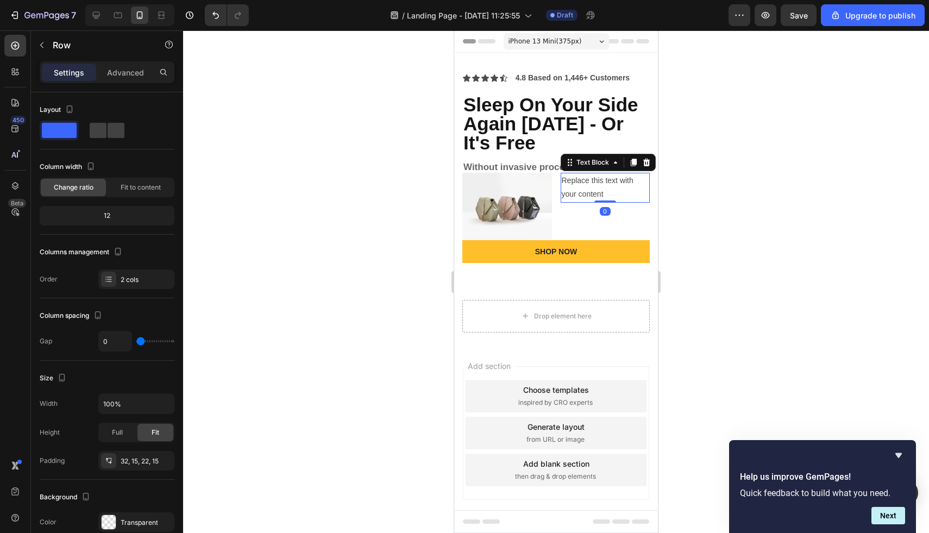
click at [624, 193] on div "Replace this text with your content" at bounding box center [606, 187] width 90 height 29
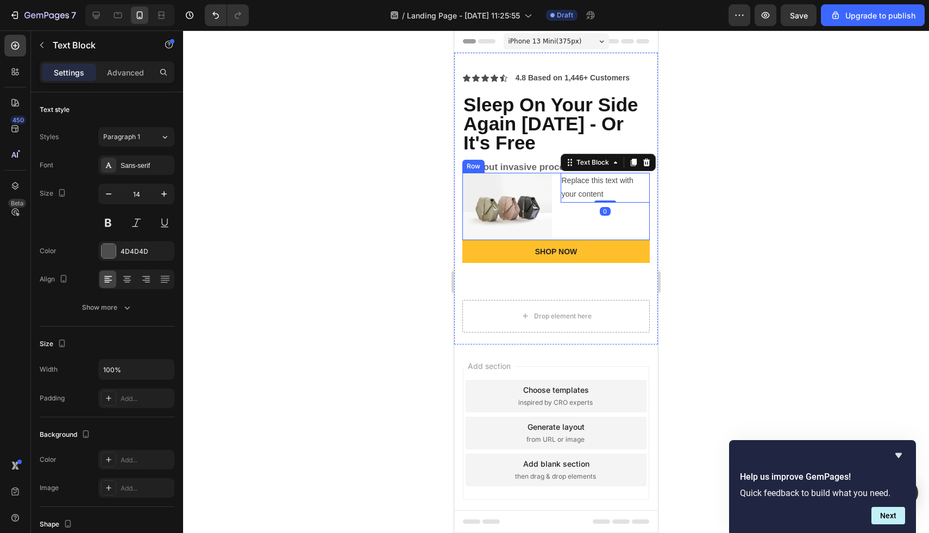
click at [635, 211] on div "Replace this text with your content Text Block 0" at bounding box center [606, 206] width 90 height 67
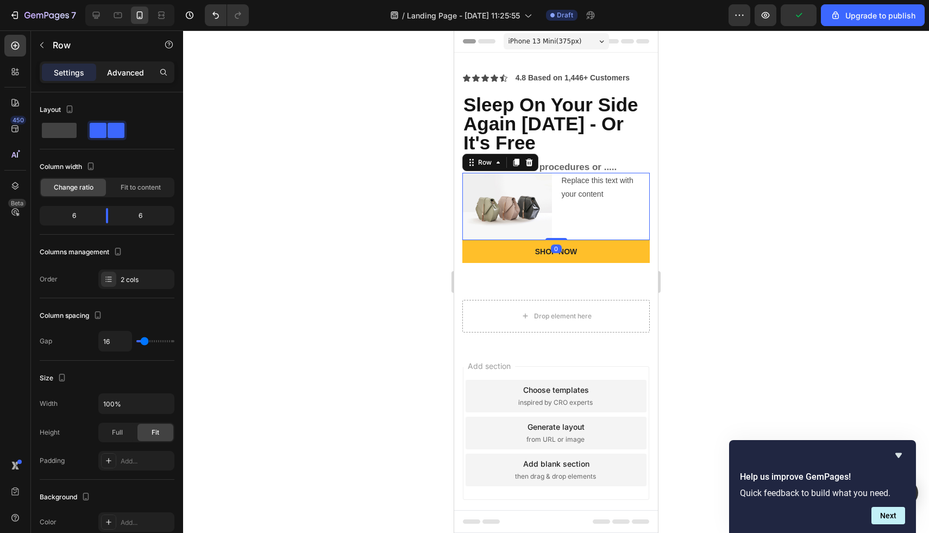
click at [127, 68] on p "Advanced" at bounding box center [125, 72] width 37 height 11
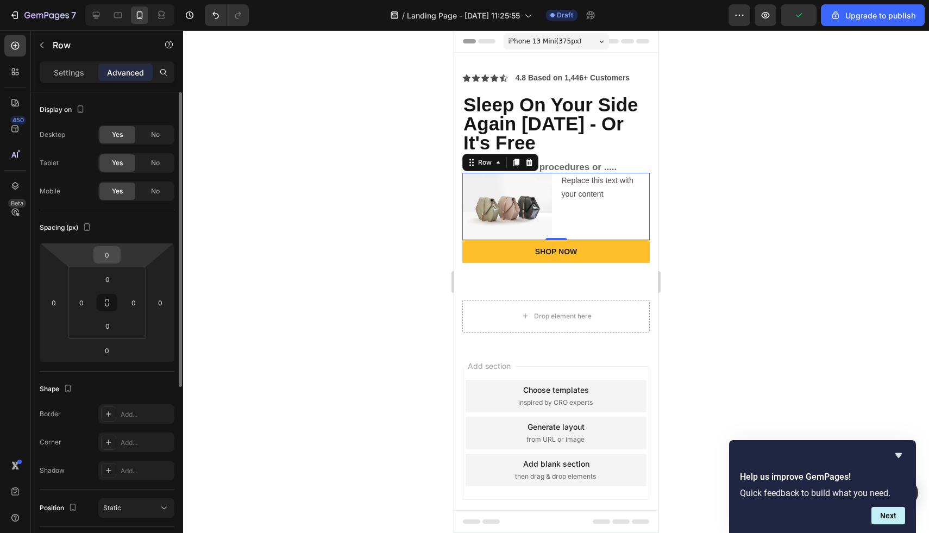
click at [112, 249] on input "0" at bounding box center [107, 255] width 22 height 16
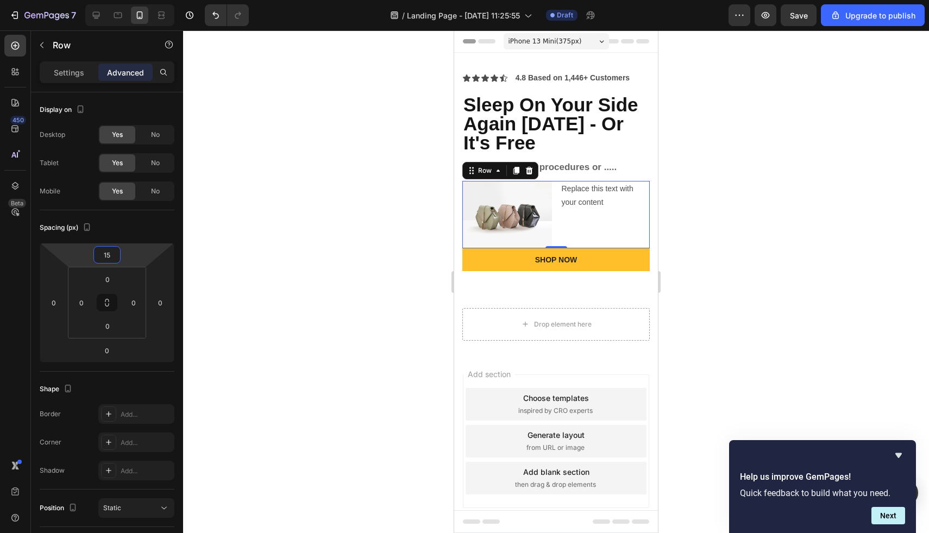
type input "15"
click at [530, 210] on img at bounding box center [508, 214] width 90 height 67
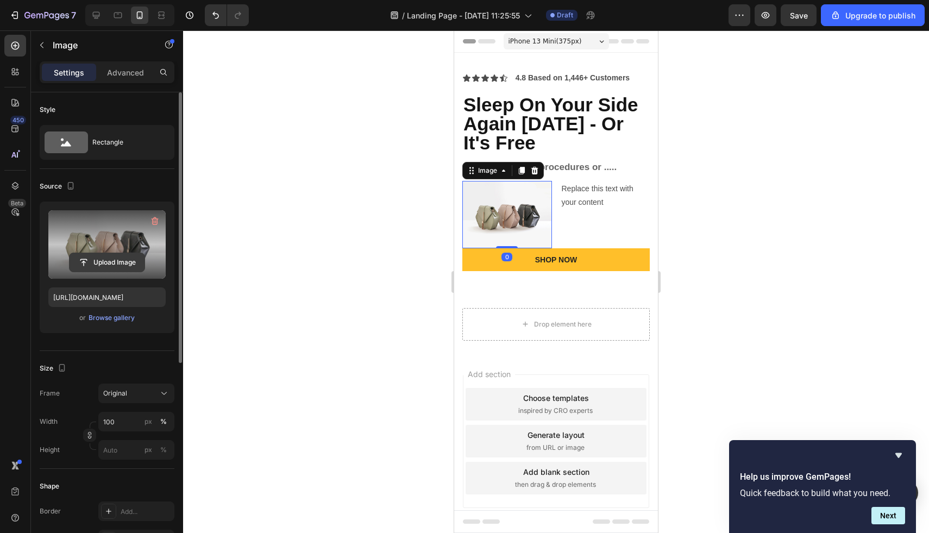
click at [107, 260] on input "file" at bounding box center [107, 262] width 75 height 18
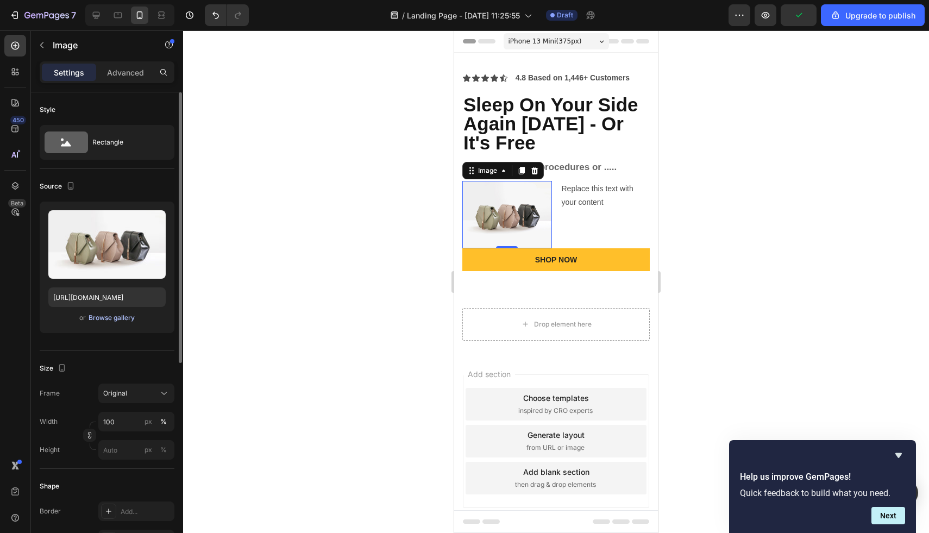
click at [115, 318] on div "Browse gallery" at bounding box center [112, 318] width 46 height 10
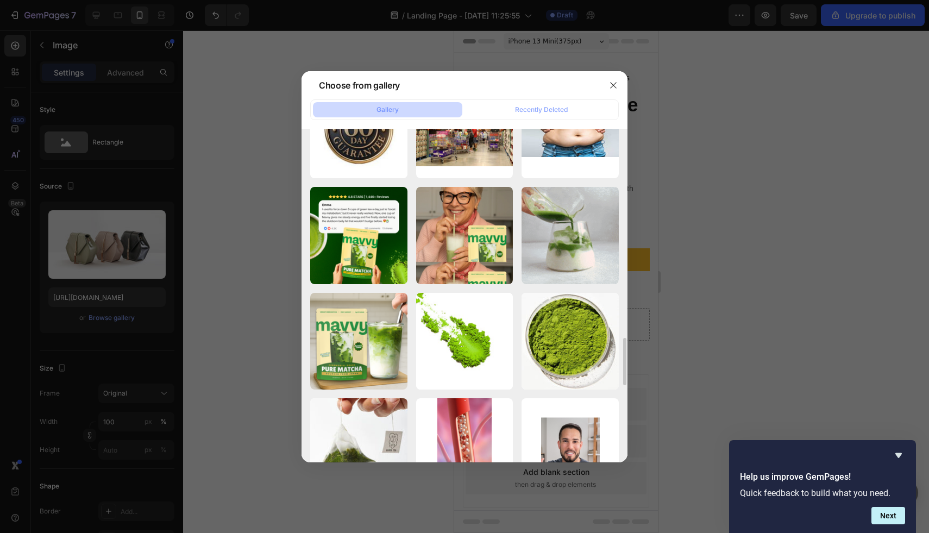
scroll to position [1436, 0]
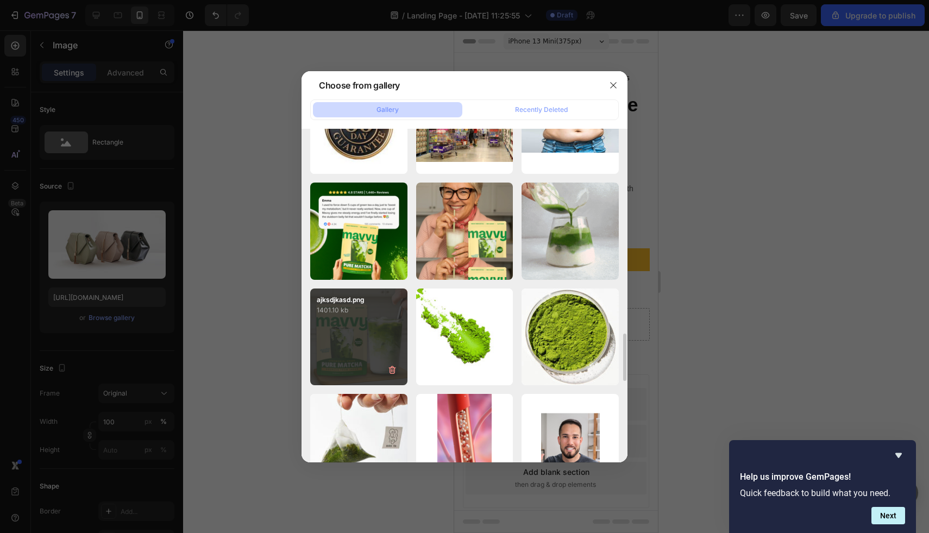
click at [341, 347] on div "ajksdjkasd.png 1401.10 kb" at bounding box center [358, 337] width 97 height 97
type input "[URL][DOMAIN_NAME]"
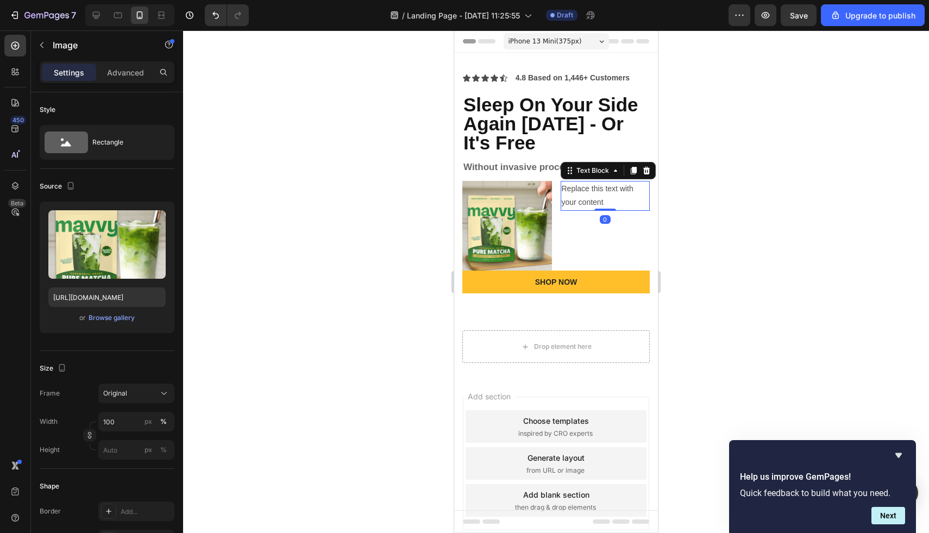
click at [574, 184] on div "Replace this text with your content" at bounding box center [606, 195] width 90 height 29
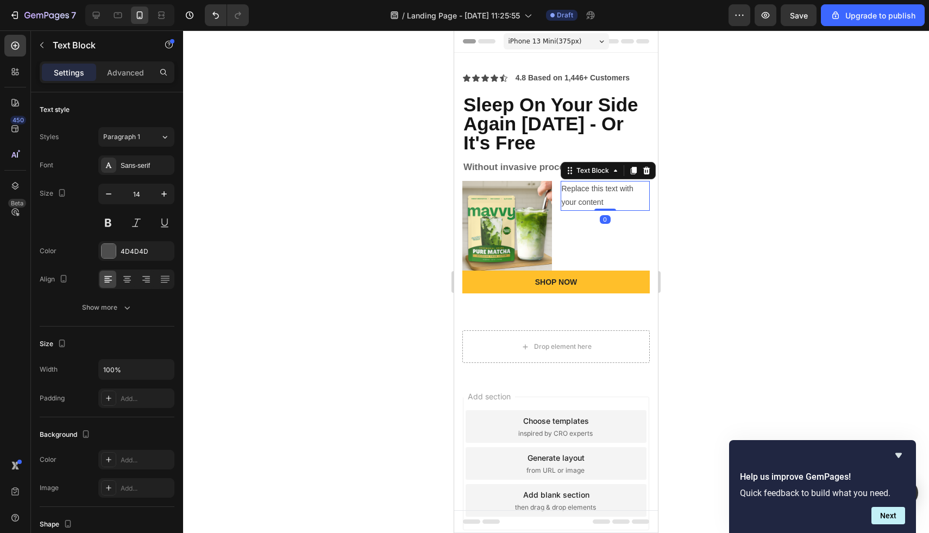
click at [611, 191] on div "Replace this text with your content" at bounding box center [606, 195] width 90 height 29
click at [611, 191] on p "Replace this text with your content" at bounding box center [606, 195] width 88 height 27
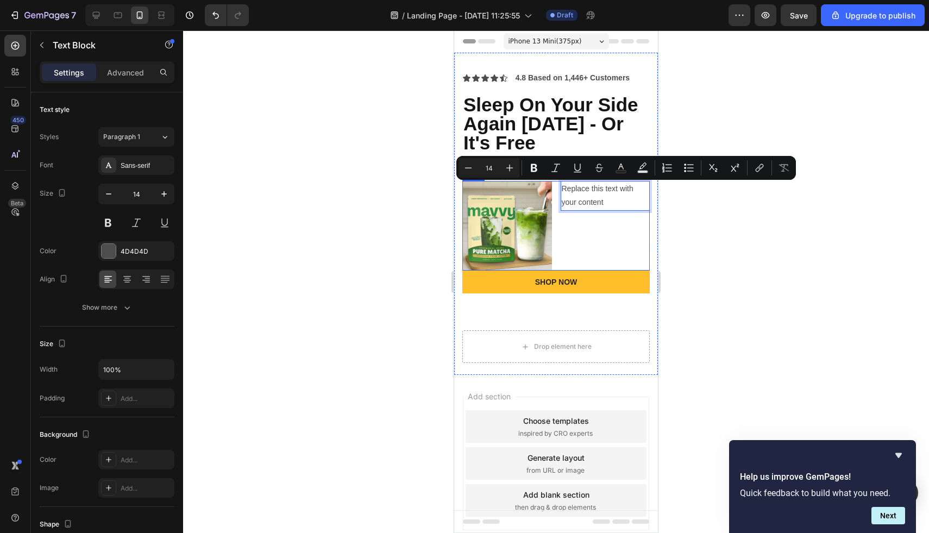
click at [602, 201] on p "Replace this text with your content" at bounding box center [606, 195] width 88 height 27
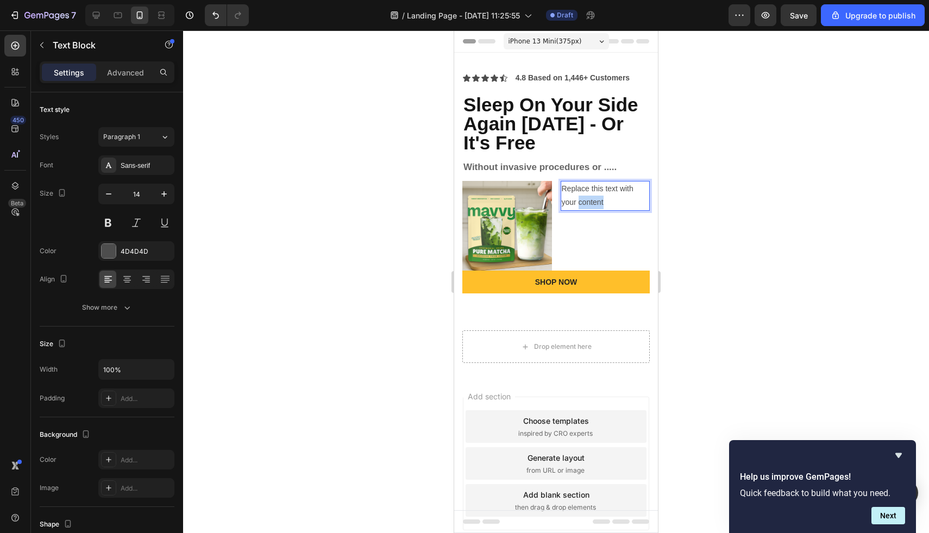
click at [602, 201] on p "Replace this text with your content" at bounding box center [606, 195] width 88 height 27
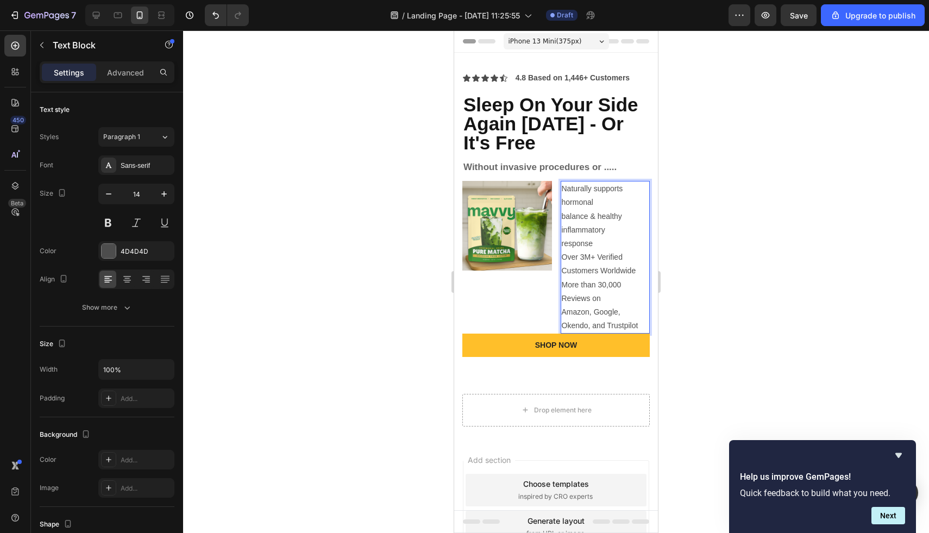
click at [574, 233] on p "Naturally supports hormonal balance & healthy inflammatory response" at bounding box center [606, 216] width 88 height 68
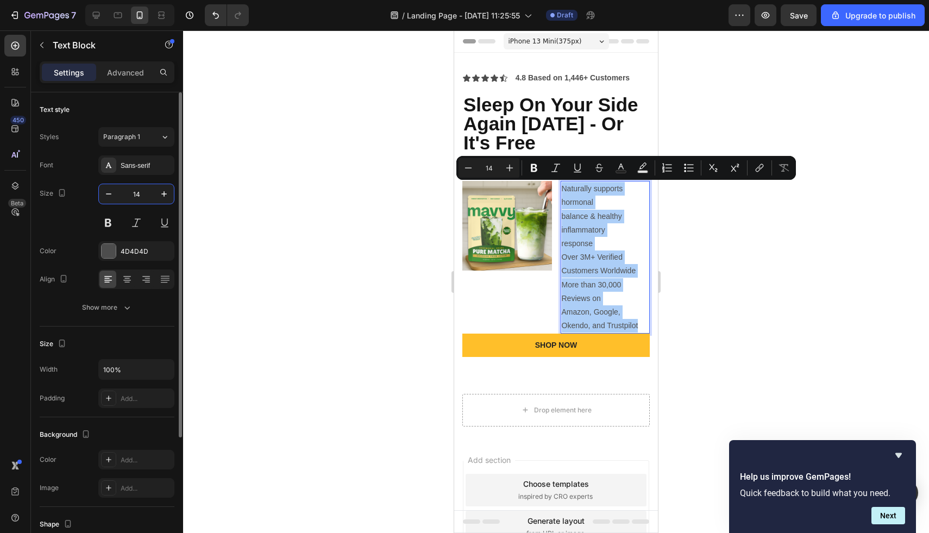
click at [142, 197] on input "14" at bounding box center [136, 194] width 36 height 20
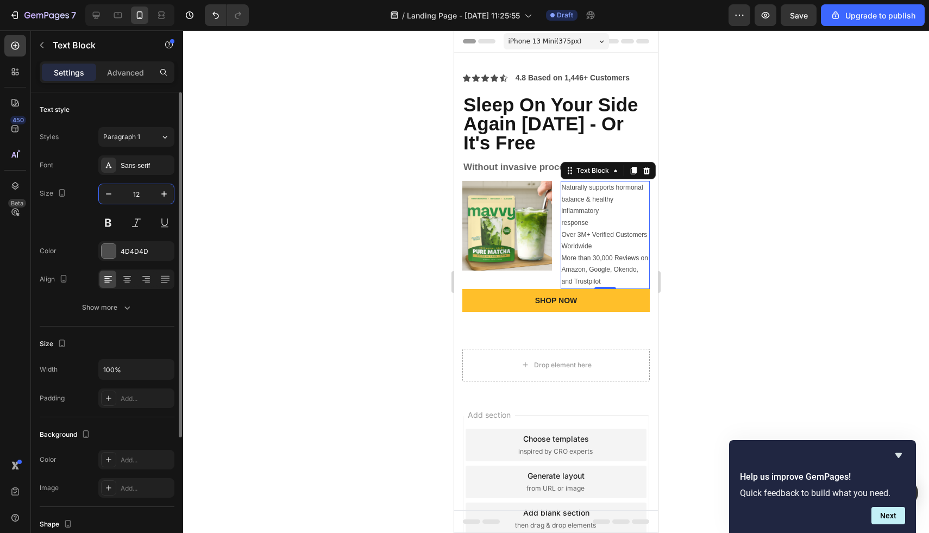
type input "12"
click at [584, 323] on p "Limited Time Offer - While Supplies Last" at bounding box center [556, 322] width 185 height 10
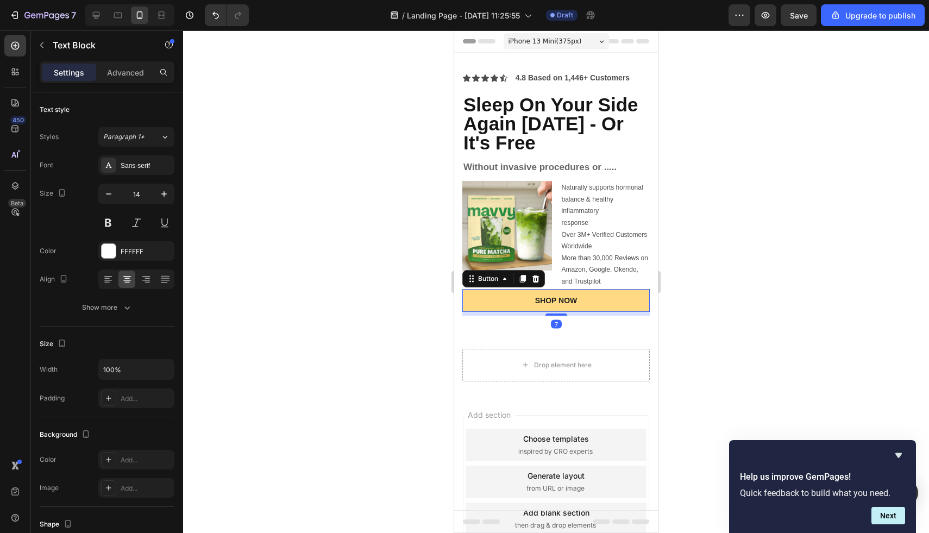
click at [590, 306] on button "SHOP NOW" at bounding box center [557, 300] width 188 height 23
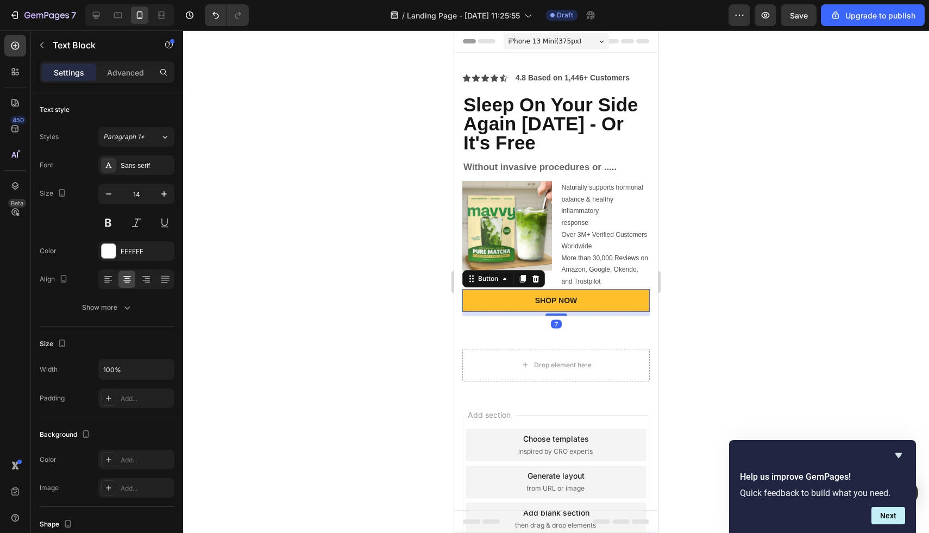
click at [590, 327] on div "Limited Time Offer - While Supplies Last" at bounding box center [557, 322] width 188 height 12
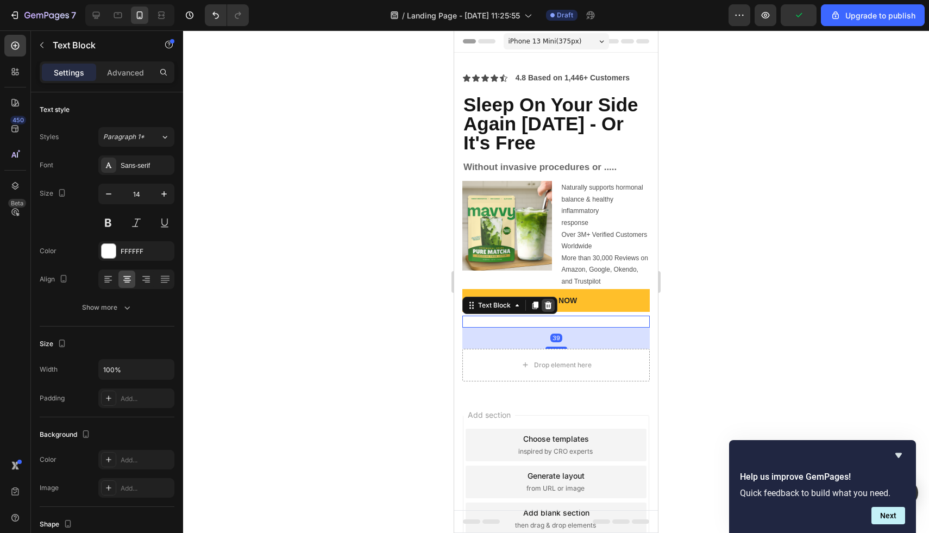
click at [546, 303] on icon at bounding box center [548, 306] width 7 height 8
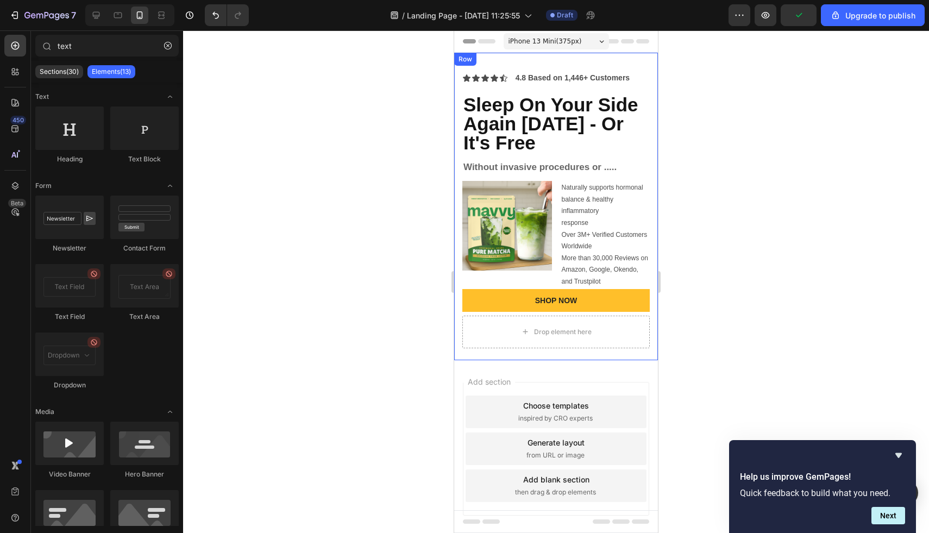
click at [478, 359] on div "Icon Icon Icon Icon Icon Icon List 4.8 Based on 1,446+ Customers Text Block Row…" at bounding box center [556, 207] width 204 height 308
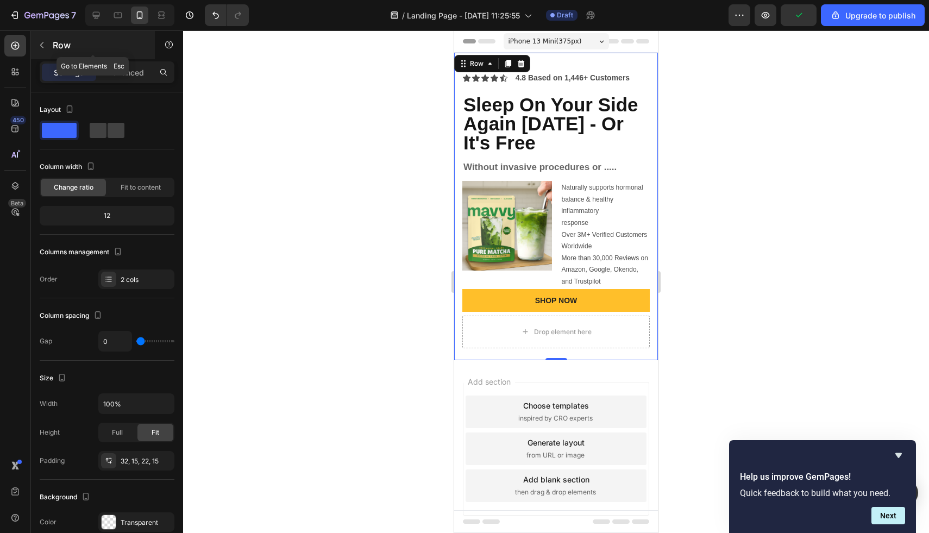
click at [42, 47] on icon "button" at bounding box center [41, 45] width 3 height 6
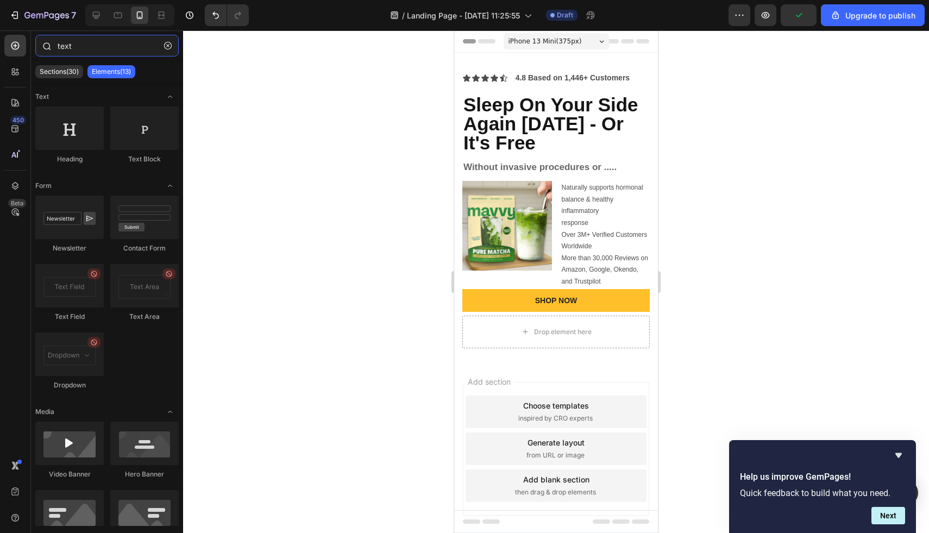
click at [90, 48] on input "text" at bounding box center [106, 46] width 143 height 22
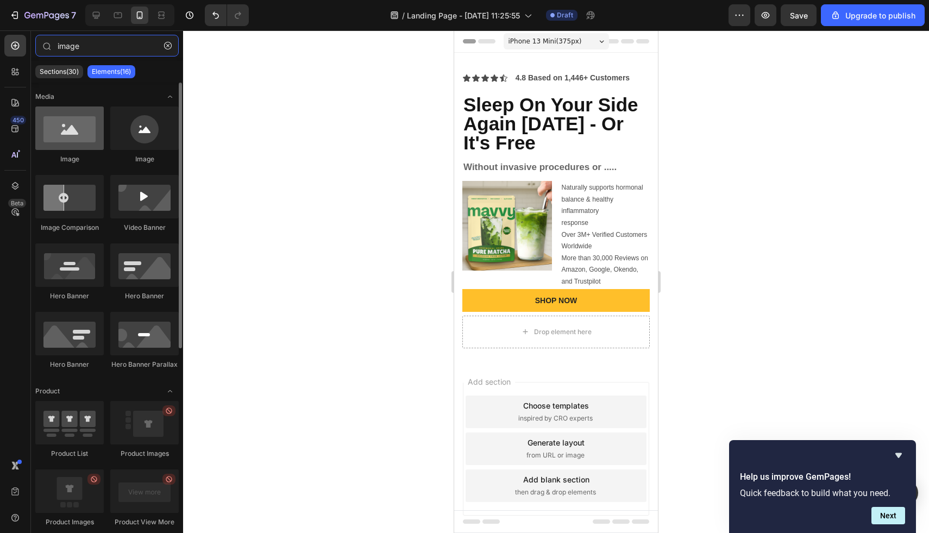
type input "image"
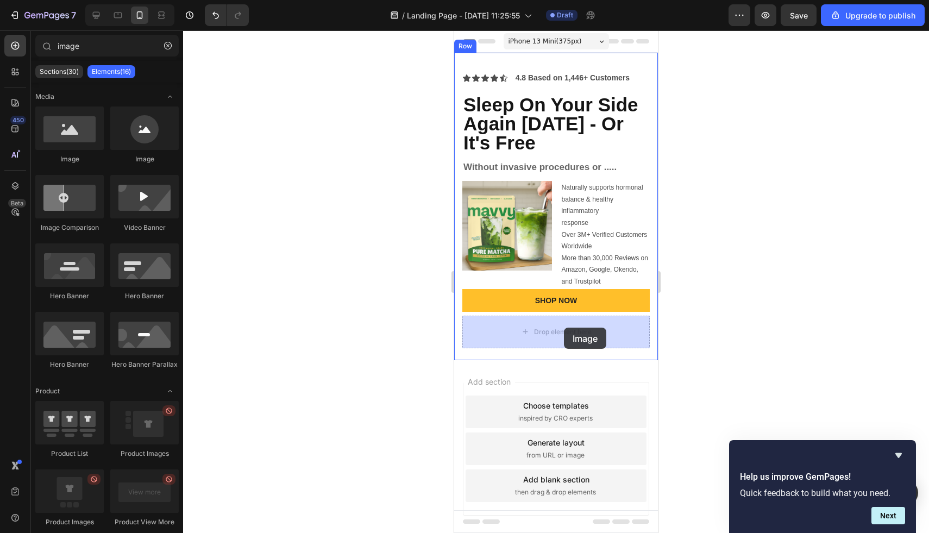
drag, startPoint x: 540, startPoint y: 147, endPoint x: 564, endPoint y: 328, distance: 182.6
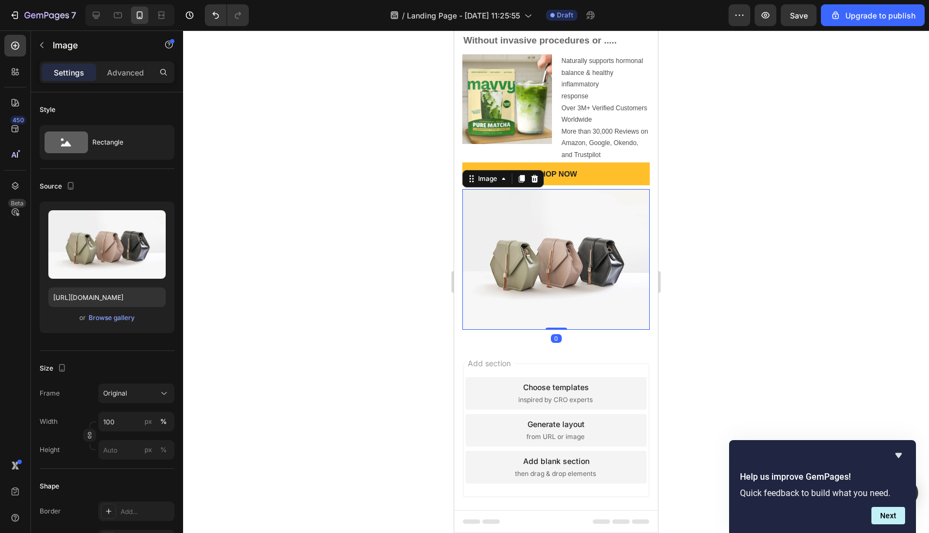
scroll to position [142, 0]
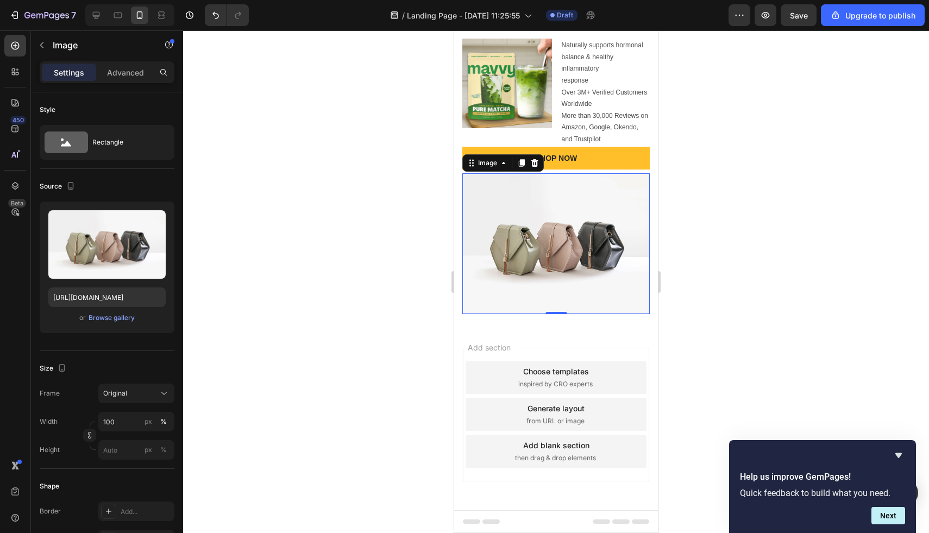
click at [503, 343] on span "Add section" at bounding box center [490, 347] width 52 height 11
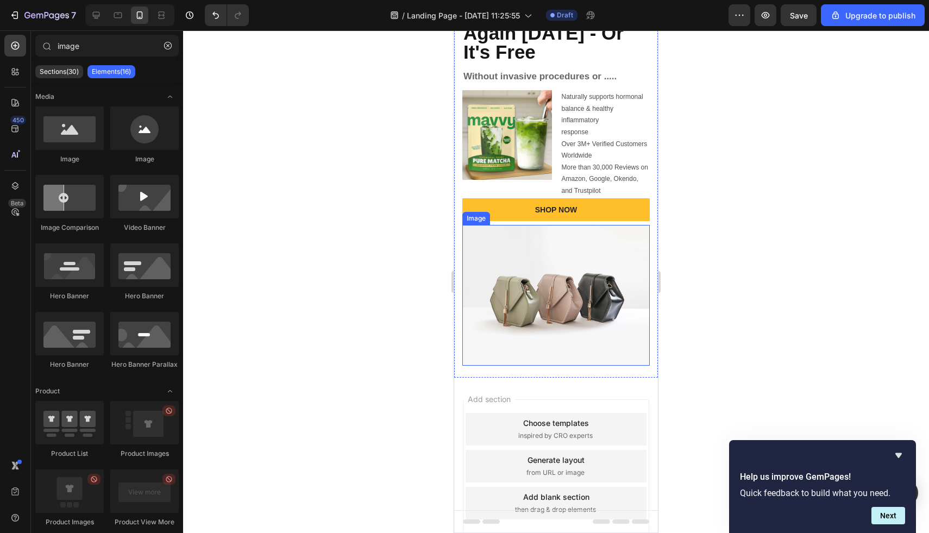
scroll to position [86, 0]
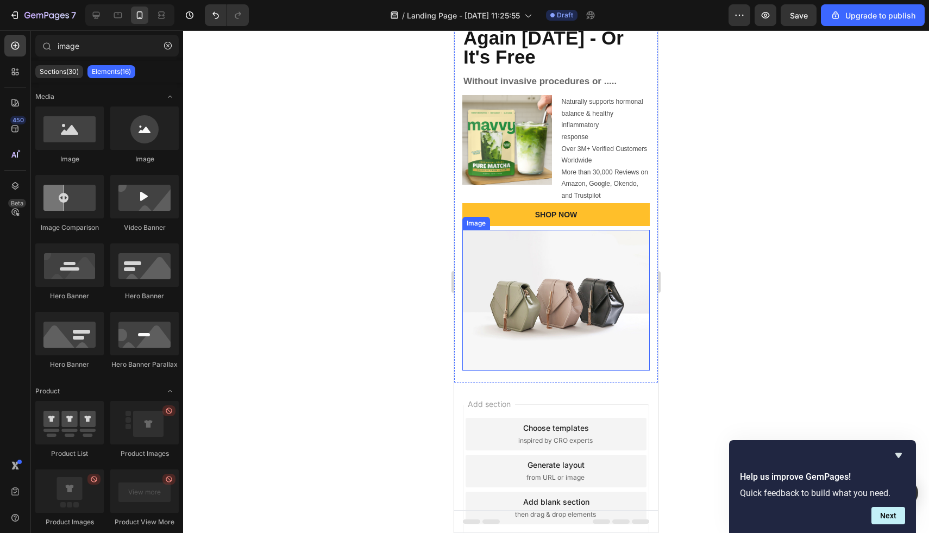
click at [565, 292] on img at bounding box center [557, 300] width 188 height 141
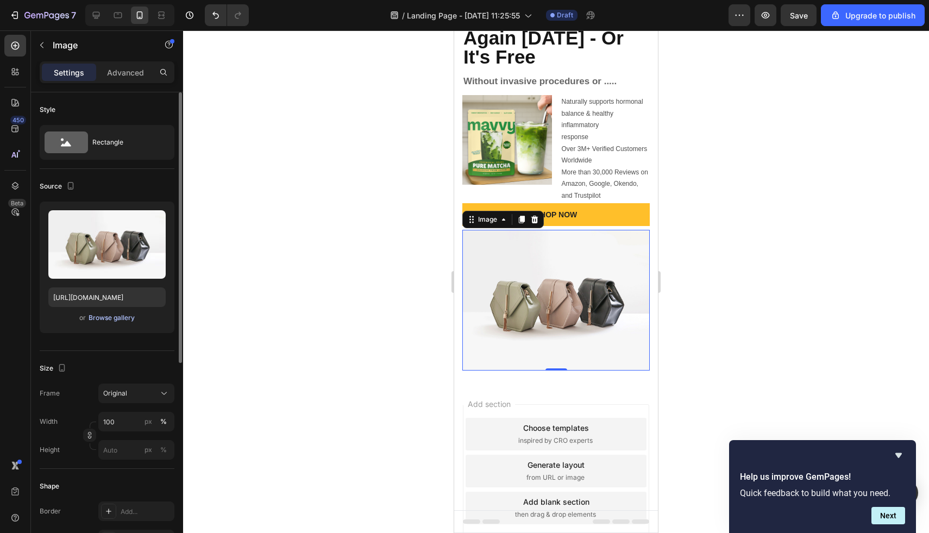
click at [123, 321] on div "Browse gallery" at bounding box center [112, 318] width 46 height 10
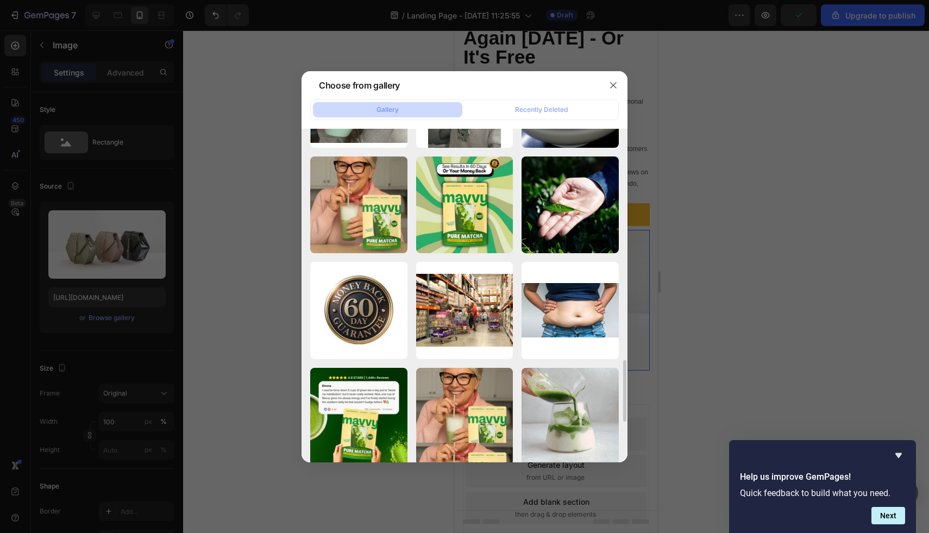
scroll to position [1258, 0]
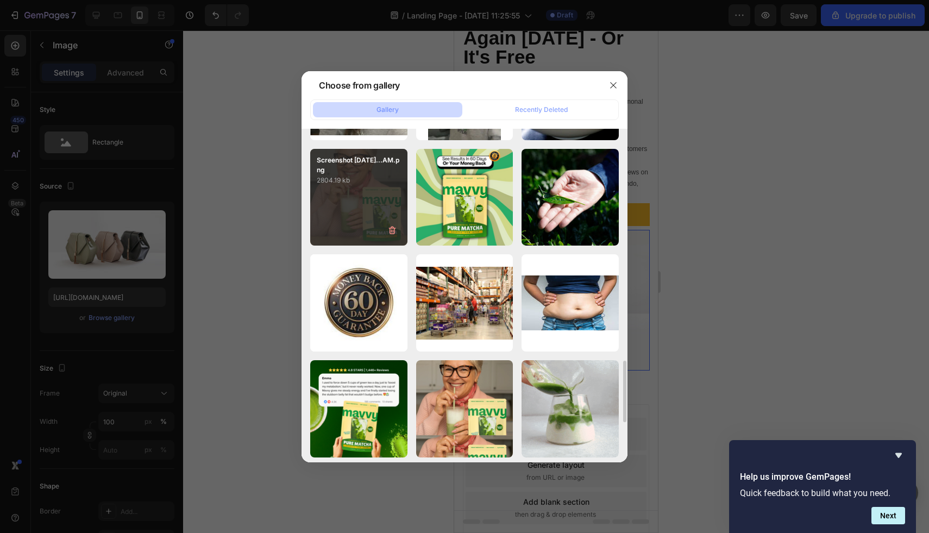
click at [378, 201] on div "Screenshot [DATE]...AM.png 2804.19 kb" at bounding box center [358, 197] width 97 height 97
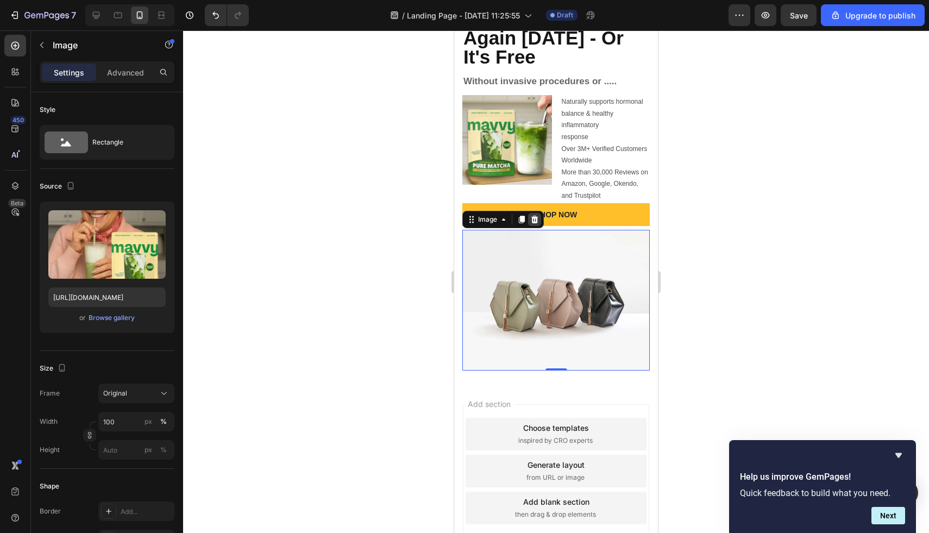
type input "[URL][DOMAIN_NAME]"
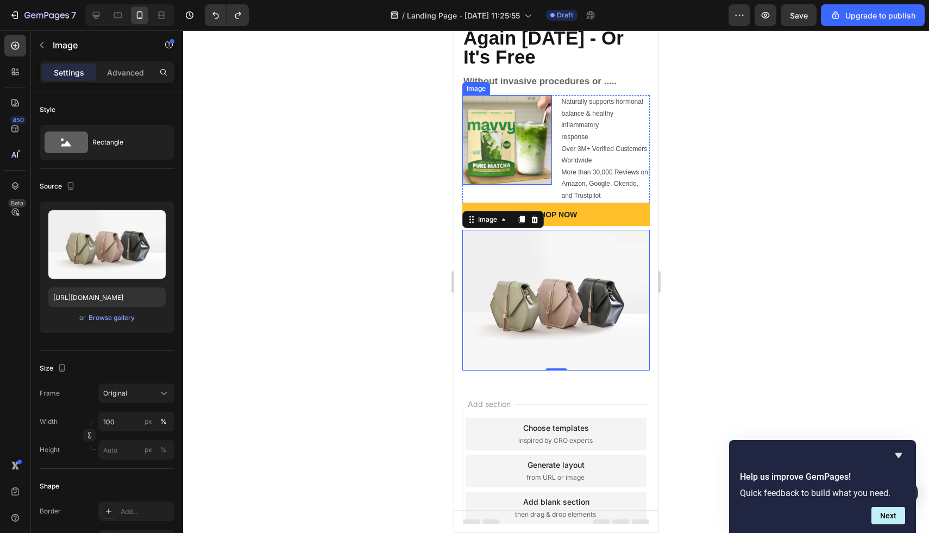
click at [516, 156] on img at bounding box center [508, 140] width 90 height 90
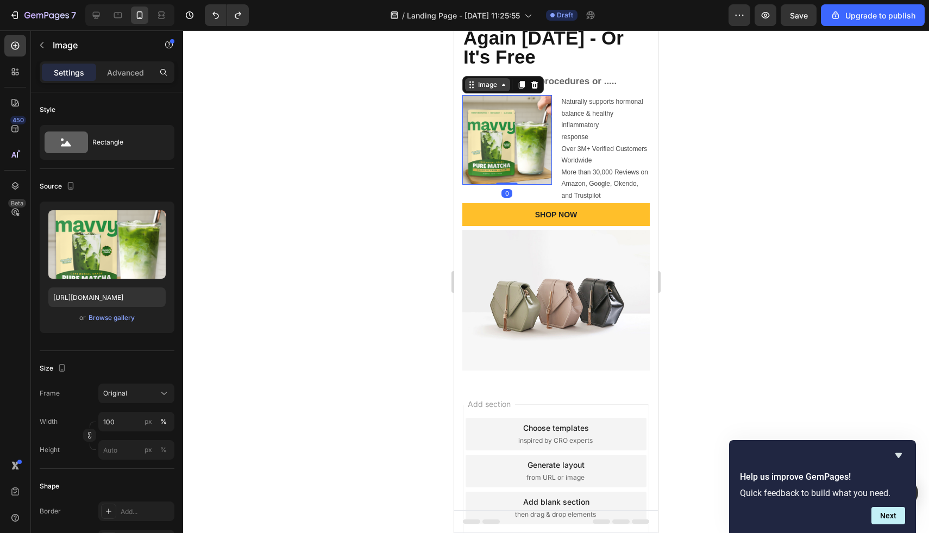
click at [501, 82] on icon at bounding box center [503, 84] width 9 height 9
click at [529, 127] on img at bounding box center [508, 140] width 90 height 90
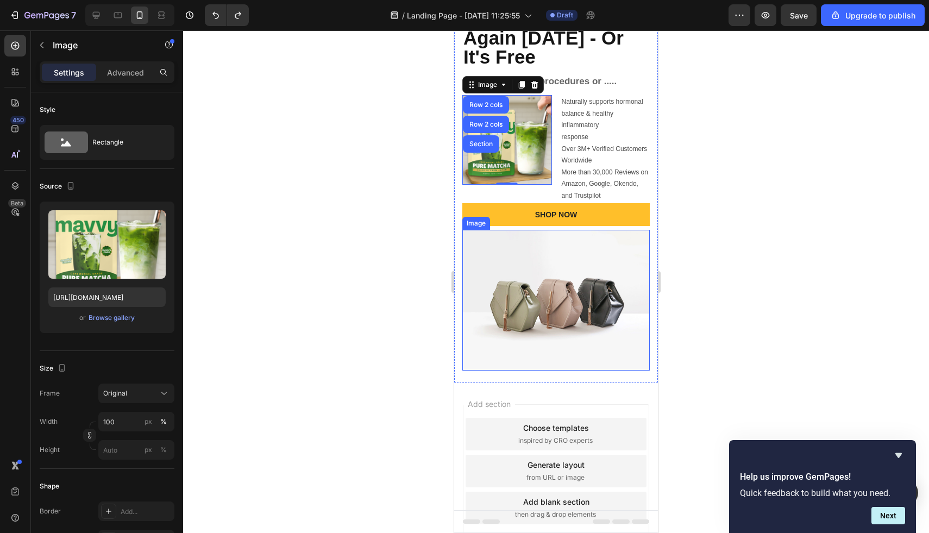
click at [548, 276] on img at bounding box center [557, 300] width 188 height 141
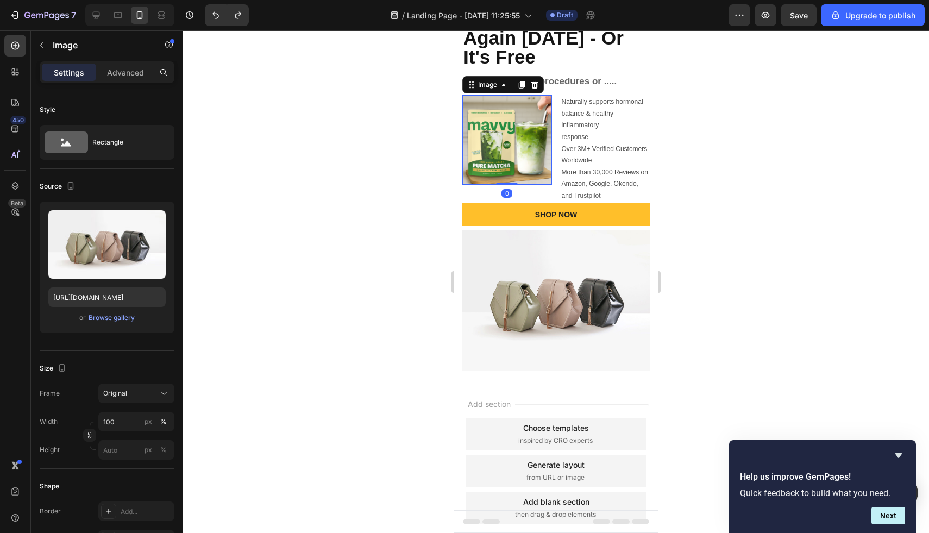
click at [507, 149] on img at bounding box center [508, 140] width 90 height 90
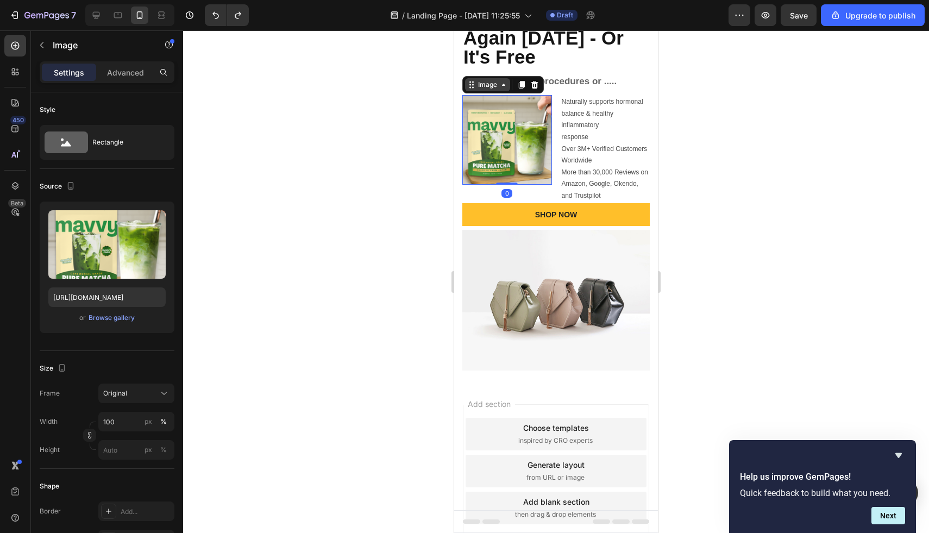
click at [485, 84] on div "Image" at bounding box center [487, 85] width 23 height 10
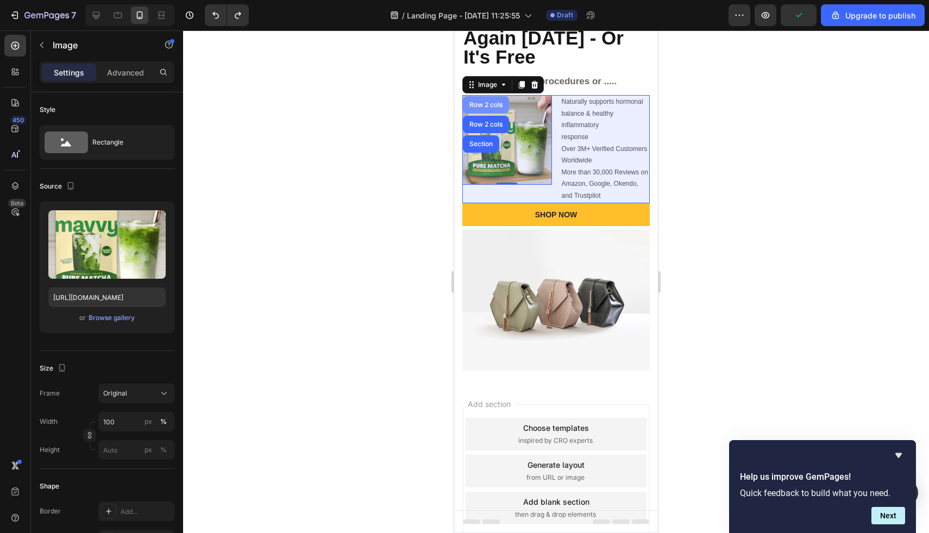
click at [488, 101] on div "Row 2 cols" at bounding box center [486, 104] width 46 height 17
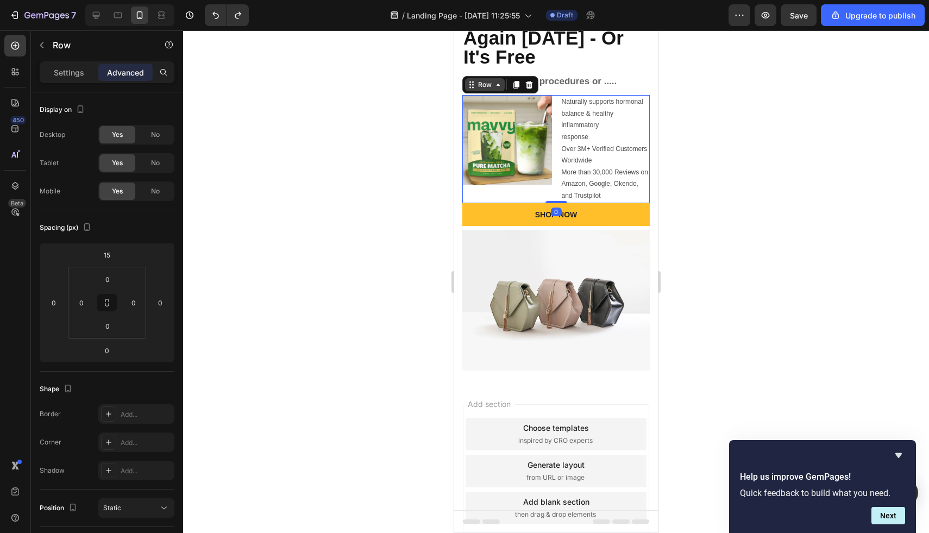
click at [492, 81] on div "Row" at bounding box center [485, 85] width 18 height 10
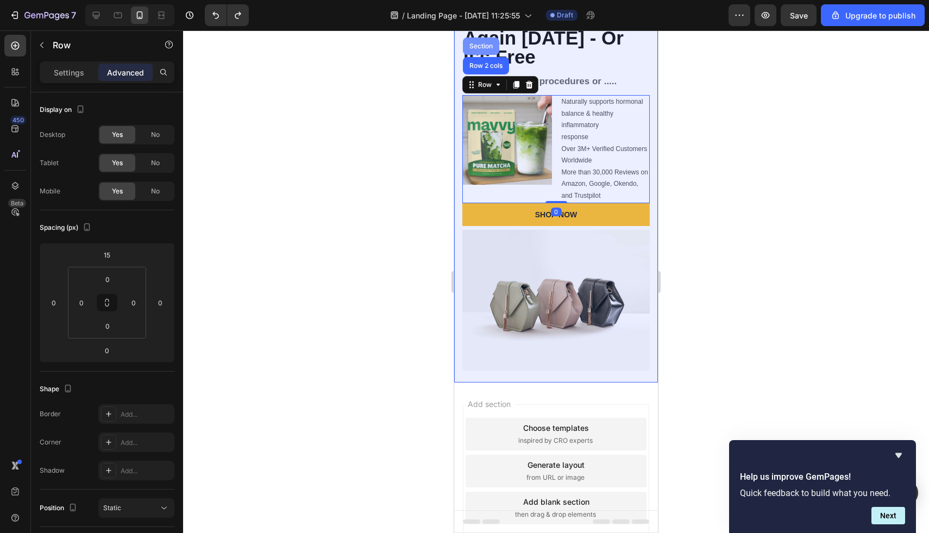
scroll to position [0, 0]
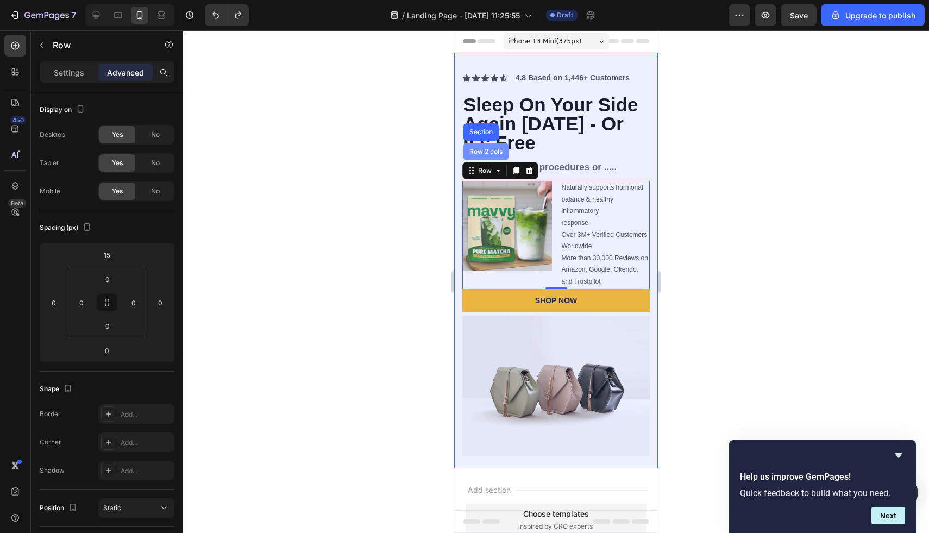
click at [491, 148] on div "Row 2 cols" at bounding box center [486, 151] width 38 height 7
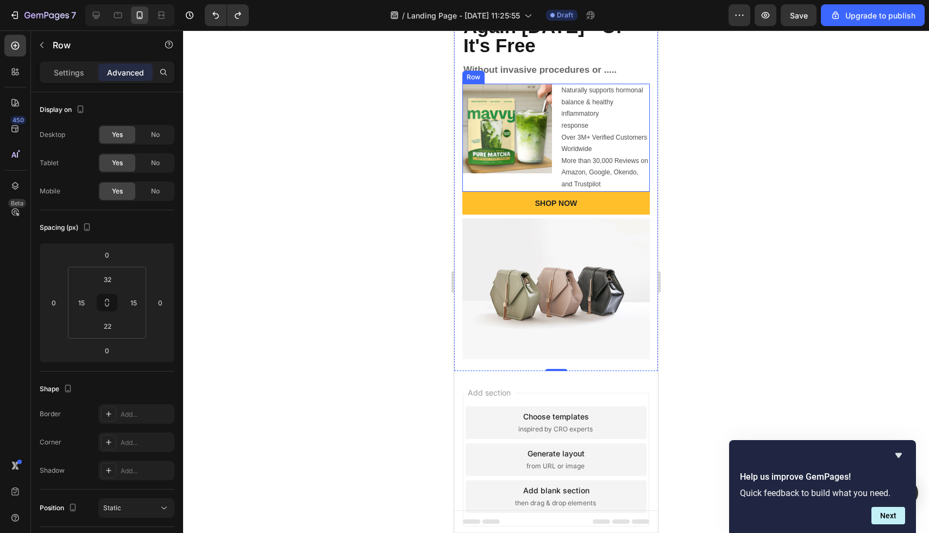
scroll to position [119, 0]
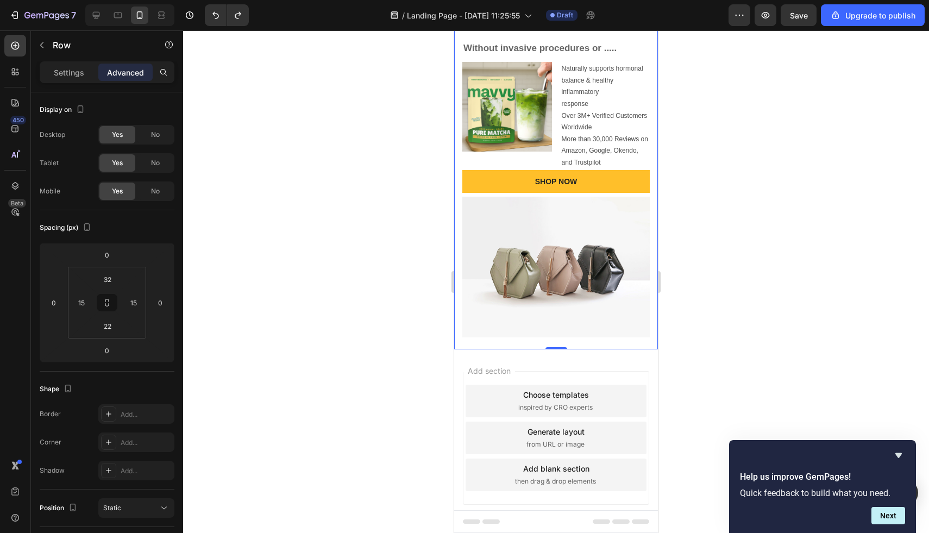
click at [529, 346] on div "Icon Icon Icon Icon Icon Icon List 4.8 Based on 1,446+ Customers Text Block Row…" at bounding box center [556, 142] width 204 height 416
click at [42, 41] on icon "button" at bounding box center [42, 45] width 9 height 9
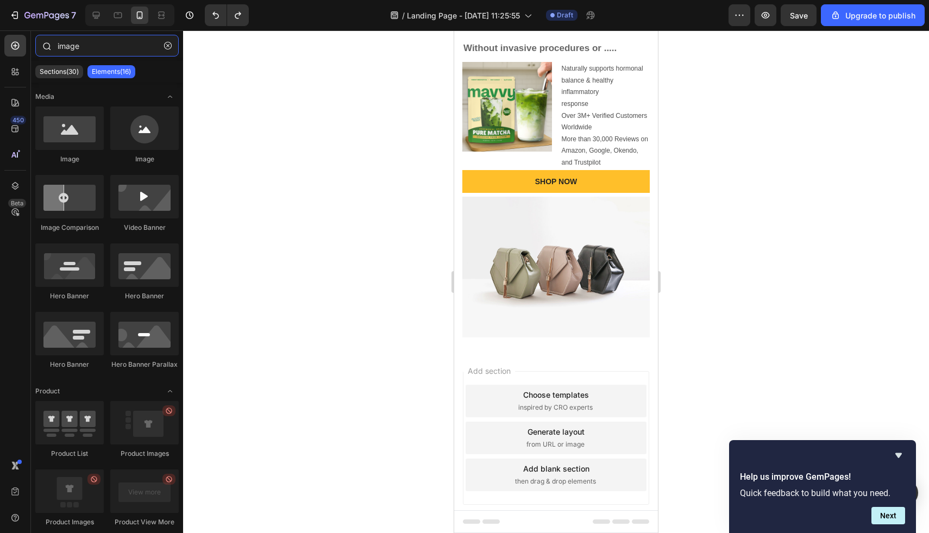
click at [86, 45] on input "image" at bounding box center [106, 46] width 143 height 22
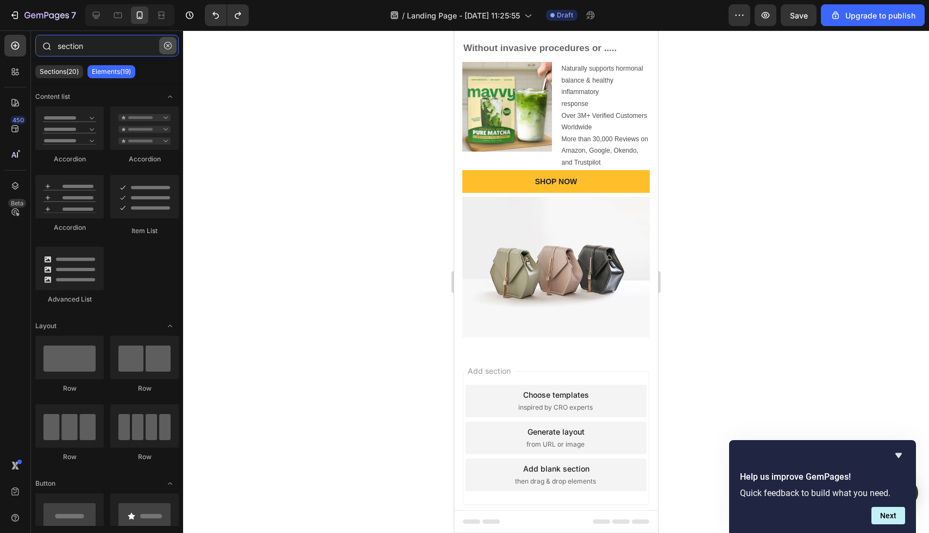
type input "section"
click at [165, 49] on icon "button" at bounding box center [168, 46] width 8 height 8
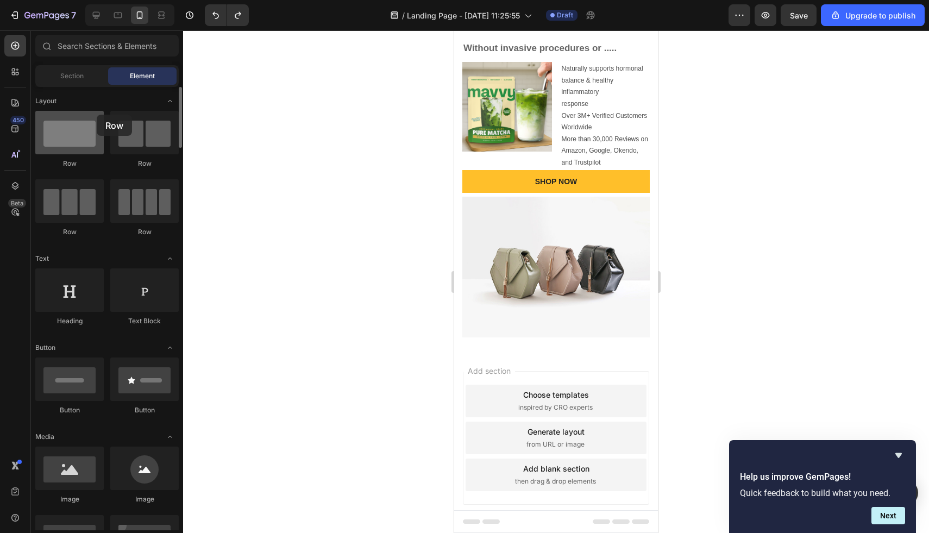
drag, startPoint x: 60, startPoint y: 139, endPoint x: 97, endPoint y: 115, distance: 44.3
click at [97, 115] on div at bounding box center [69, 132] width 68 height 43
click at [61, 67] on div "Section" at bounding box center [72, 75] width 68 height 17
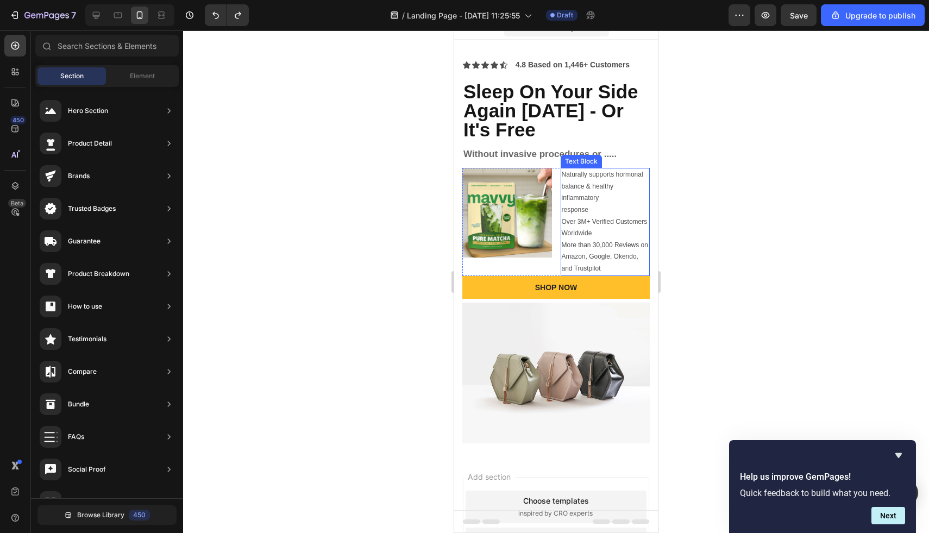
scroll to position [0, 0]
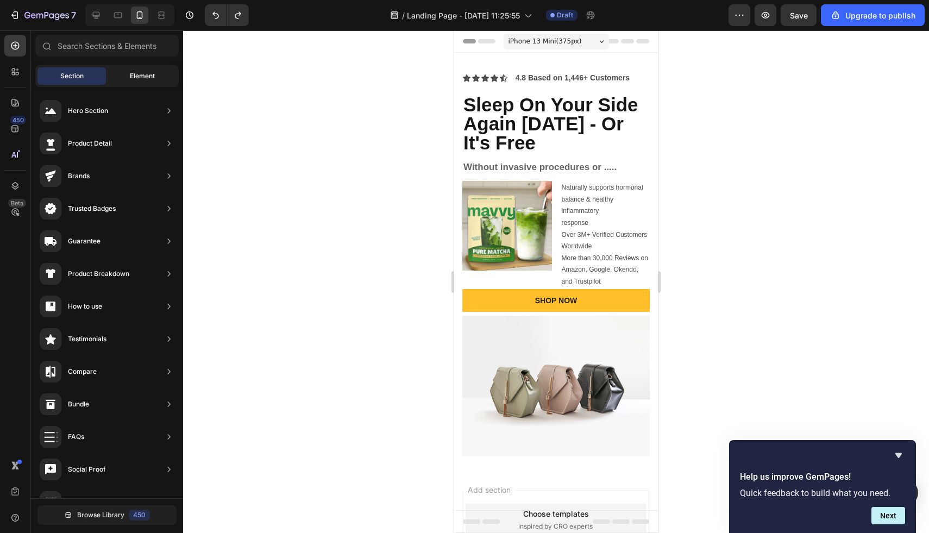
click at [148, 77] on span "Element" at bounding box center [142, 76] width 25 height 10
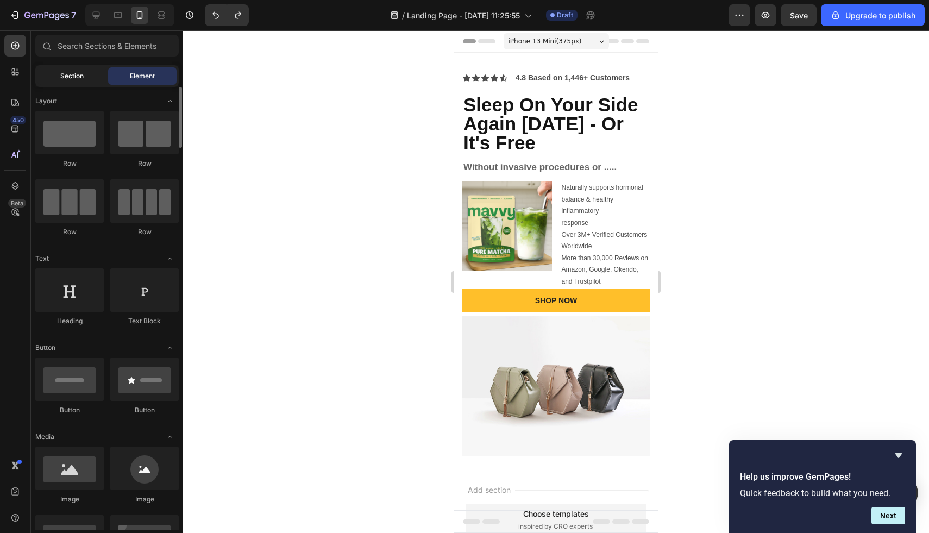
click at [73, 78] on span "Section" at bounding box center [71, 76] width 23 height 10
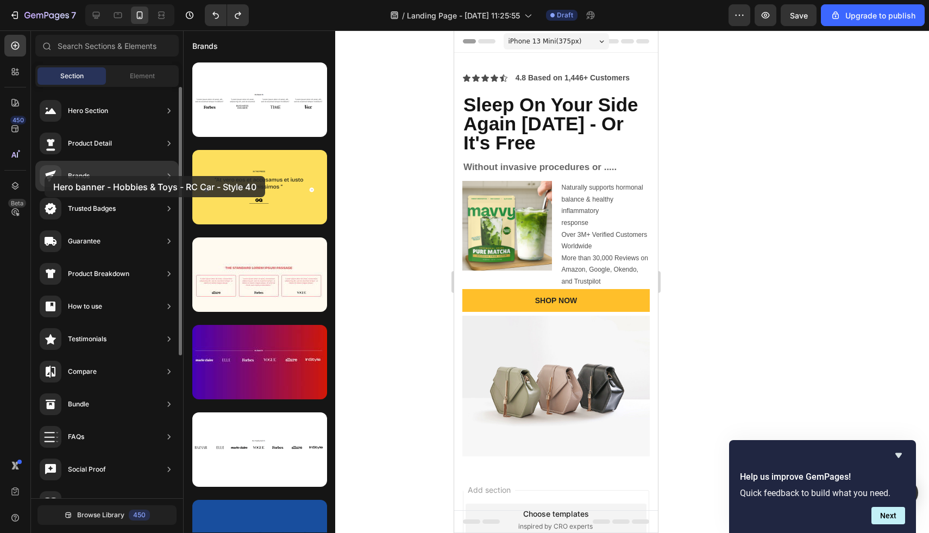
drag, startPoint x: 290, startPoint y: 70, endPoint x: 45, endPoint y: 176, distance: 267.3
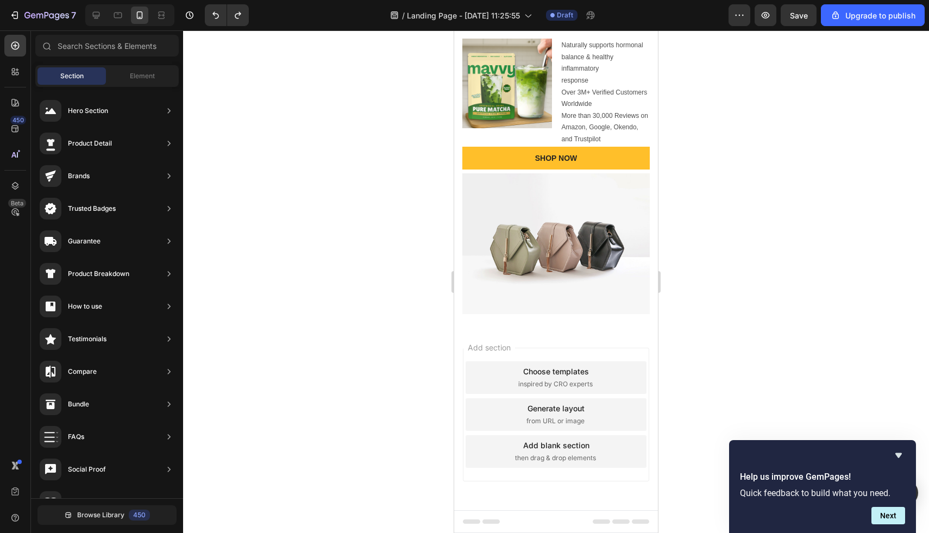
click at [549, 451] on div "Add blank section then drag & drop elements" at bounding box center [556, 451] width 181 height 33
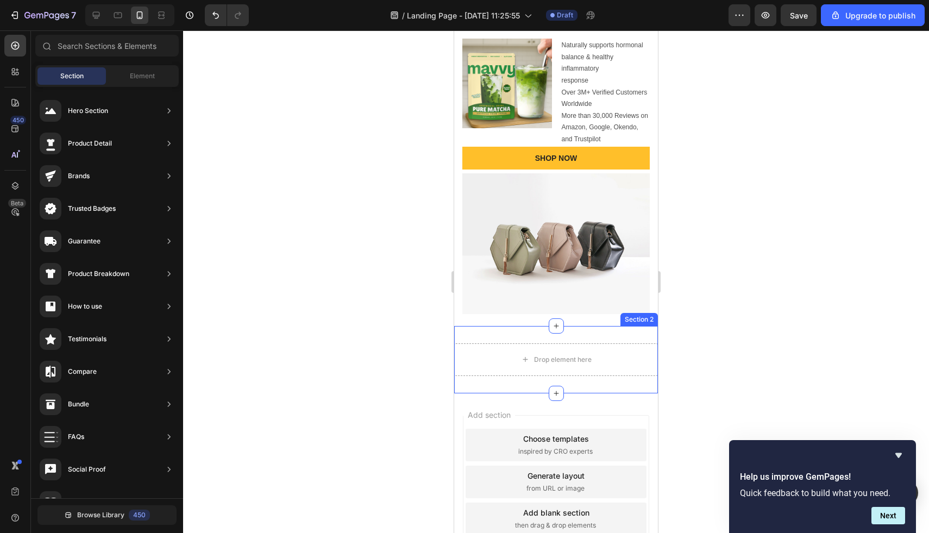
click at [474, 339] on div "Drop element here Section 2" at bounding box center [556, 359] width 204 height 67
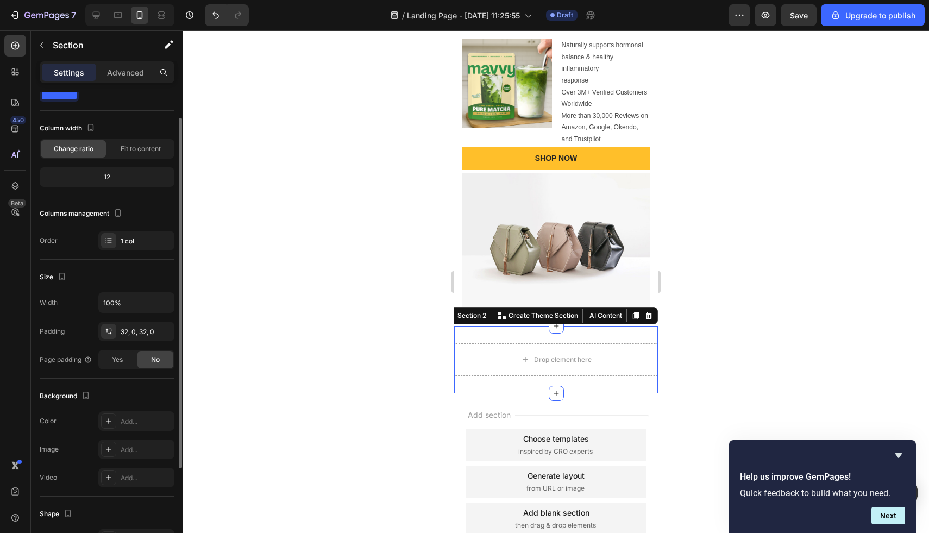
scroll to position [39, 0]
click at [518, 340] on div "Drop element here Section 2 You can create reusable sections Create Theme Secti…" at bounding box center [556, 359] width 204 height 67
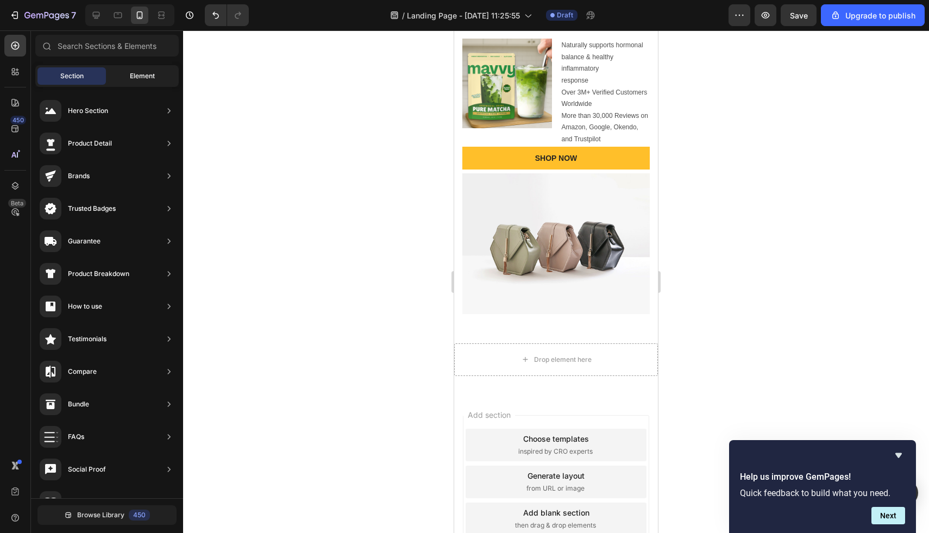
click at [133, 81] on div "Element" at bounding box center [142, 75] width 68 height 17
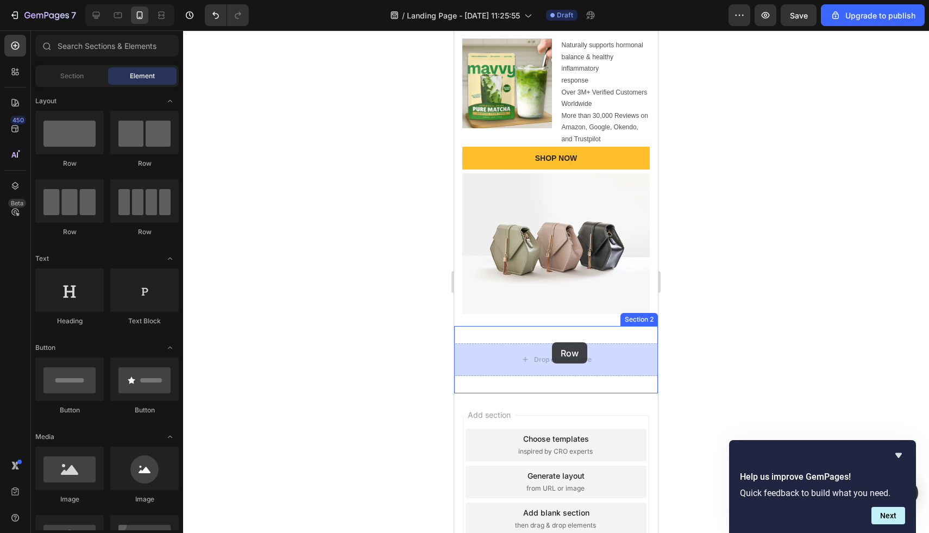
drag, startPoint x: 532, startPoint y: 162, endPoint x: 552, endPoint y: 345, distance: 184.3
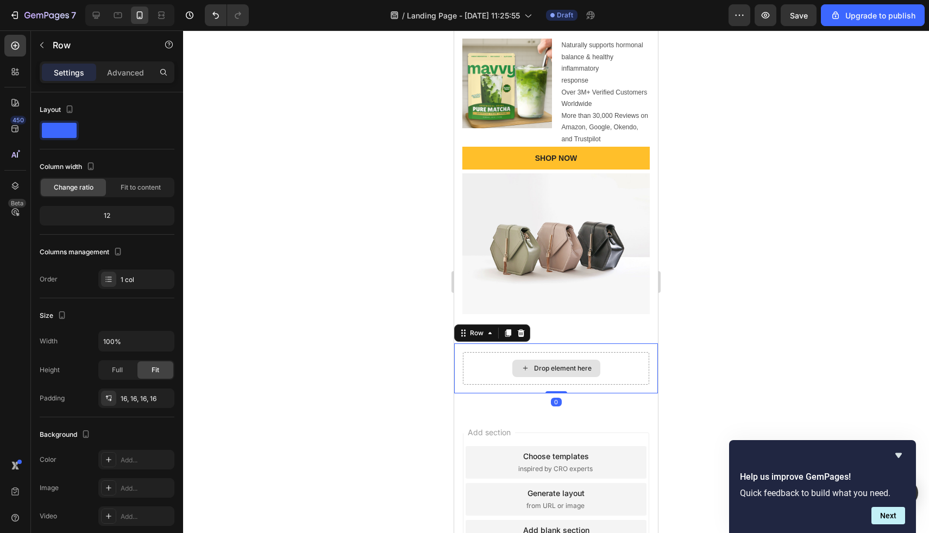
click at [549, 370] on div "Drop element here" at bounding box center [563, 368] width 58 height 9
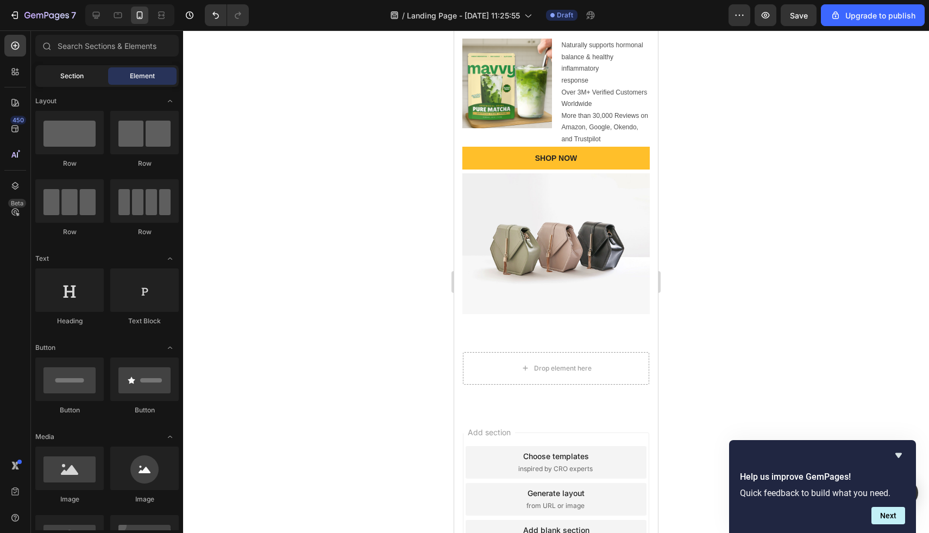
click at [72, 79] on span "Section" at bounding box center [71, 76] width 23 height 10
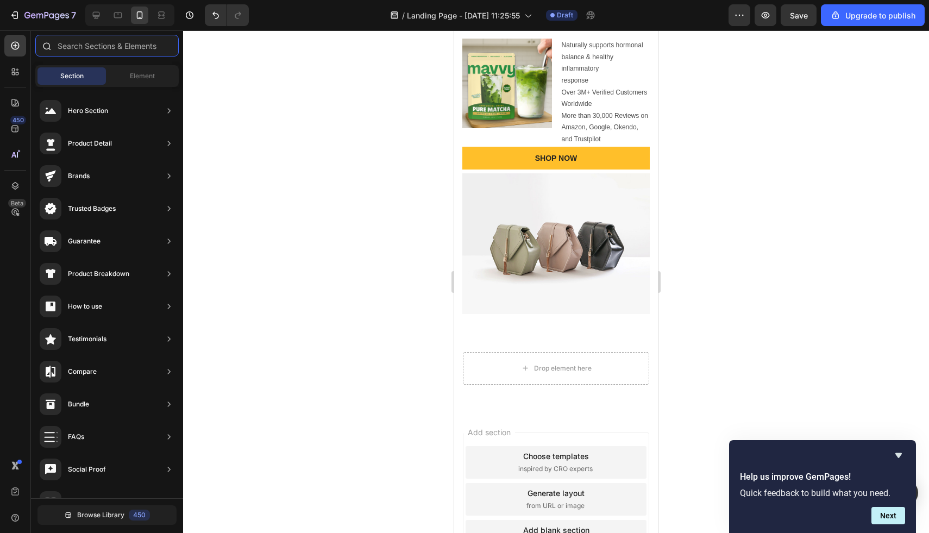
click at [94, 44] on input "text" at bounding box center [106, 46] width 143 height 22
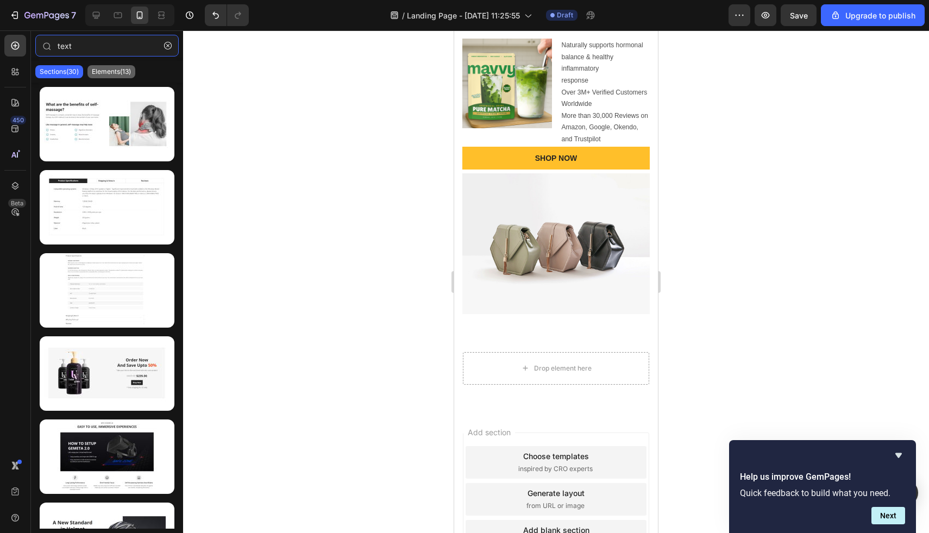
type input "text"
click at [111, 67] on p "Elements(13)" at bounding box center [111, 71] width 39 height 9
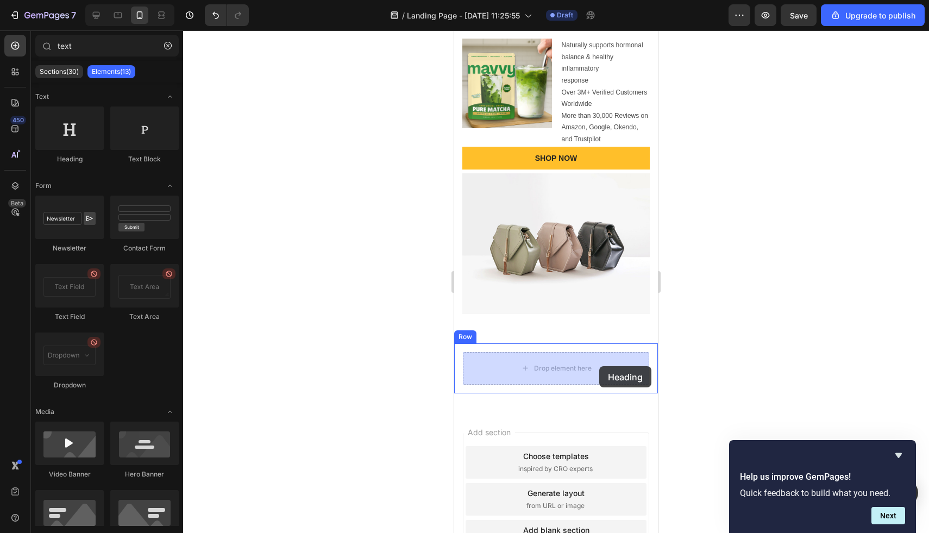
drag, startPoint x: 521, startPoint y: 178, endPoint x: 599, endPoint y: 366, distance: 204.4
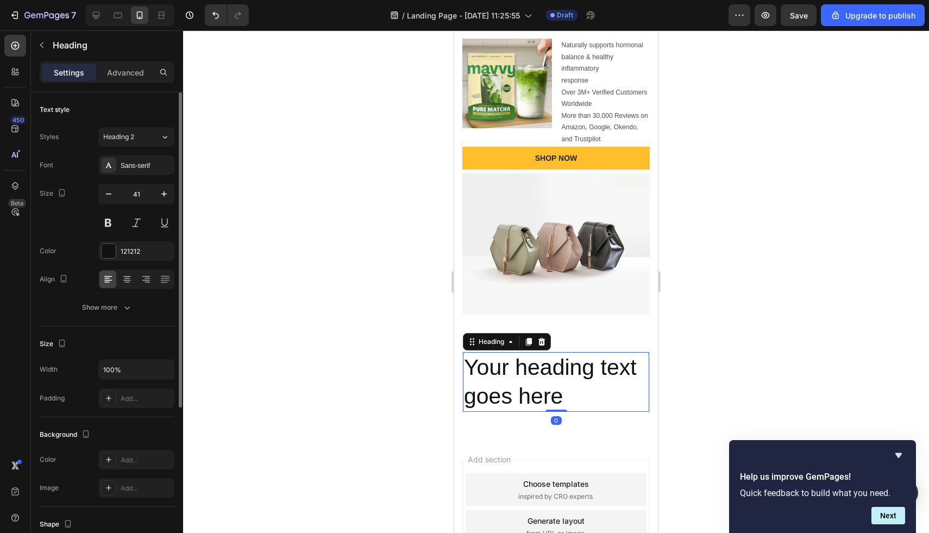
click at [123, 290] on div "Font Sans-serif Size 41 Color 121212 Align Show more" at bounding box center [107, 236] width 135 height 162
click at [126, 282] on icon at bounding box center [126, 282] width 5 height 1
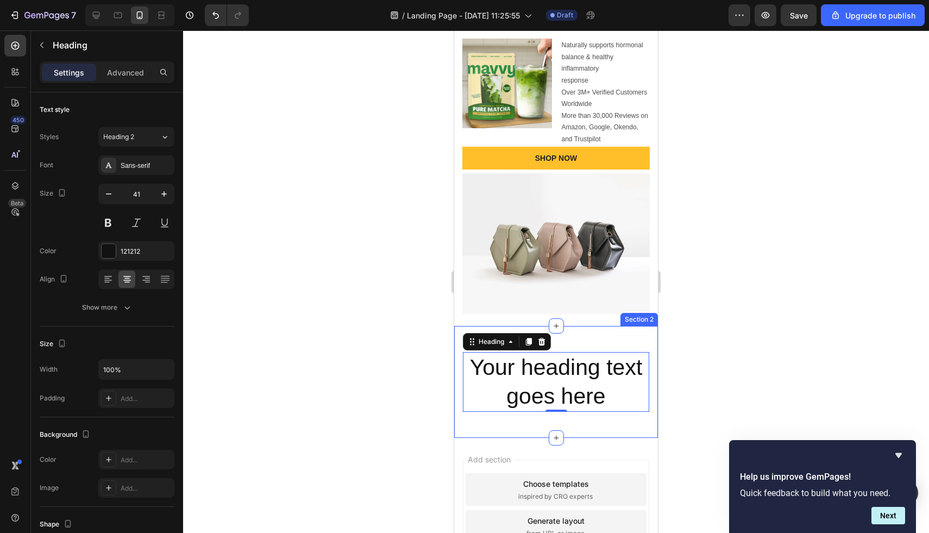
click at [569, 381] on h2 "Your heading text goes here" at bounding box center [556, 382] width 186 height 60
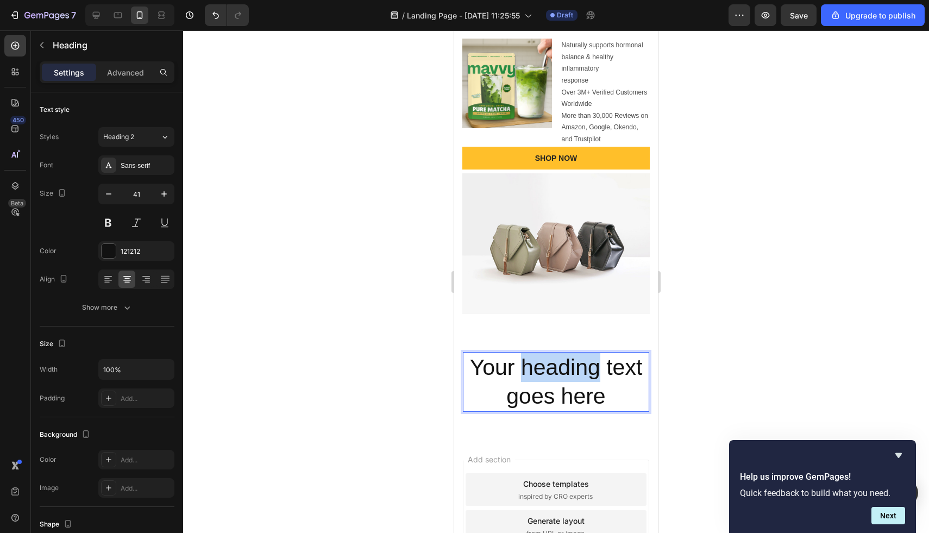
click at [569, 381] on p "Your heading text goes here" at bounding box center [556, 382] width 184 height 58
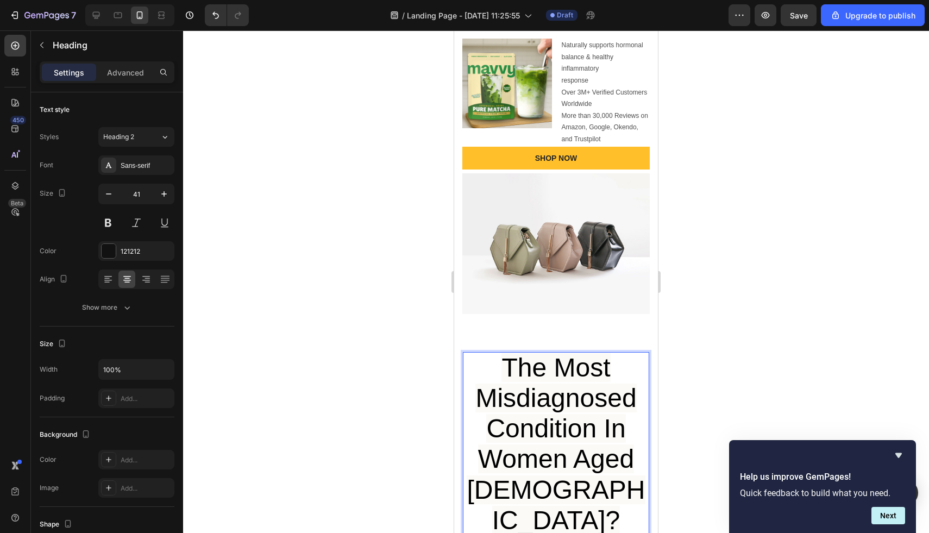
scroll to position [154, 0]
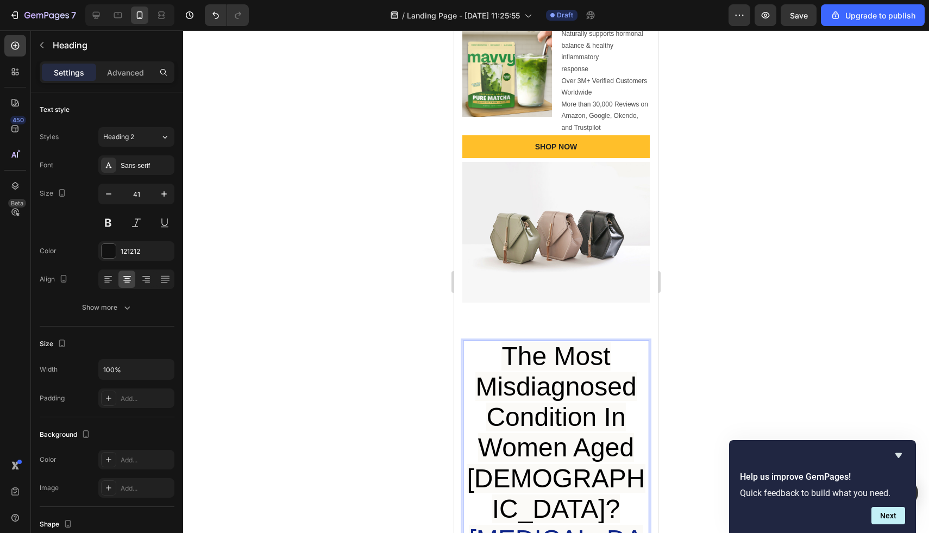
click at [569, 381] on span "The Most Misdiagnosed Condition In Women Aged 50-75?" at bounding box center [556, 433] width 178 height 182
click at [568, 381] on span "The Most Misdiagnosed Condition In Women Aged 50-75?" at bounding box center [556, 433] width 178 height 182
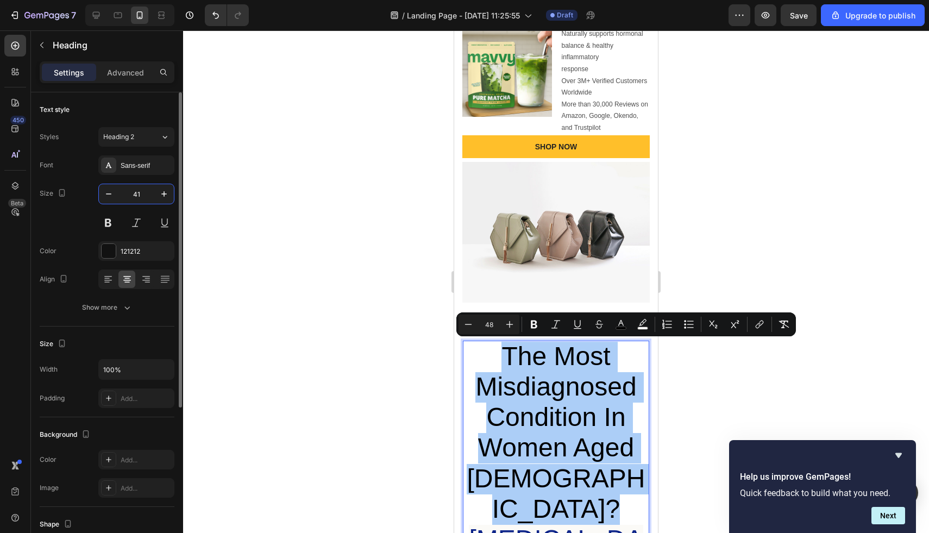
click at [139, 189] on input "41" at bounding box center [136, 194] width 36 height 20
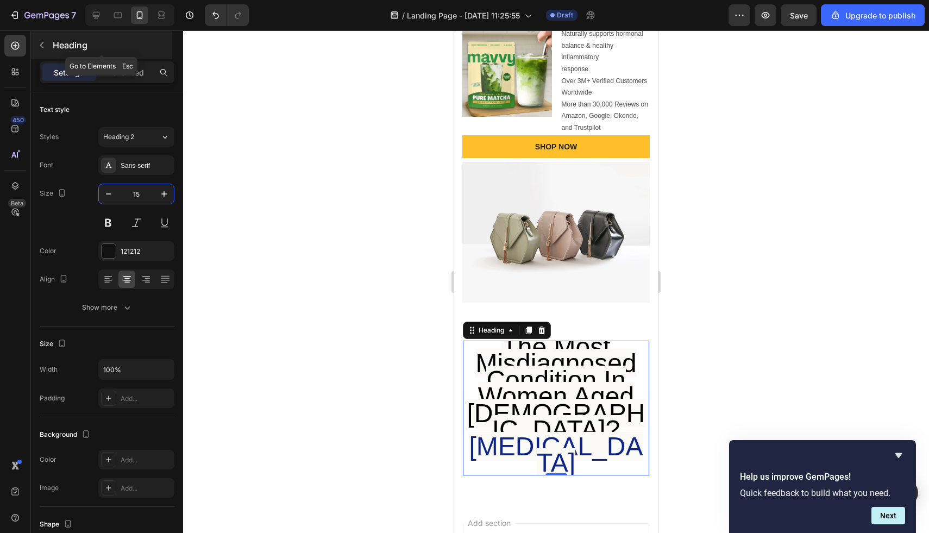
type input "15"
click at [119, 55] on div "Heading" at bounding box center [101, 45] width 141 height 28
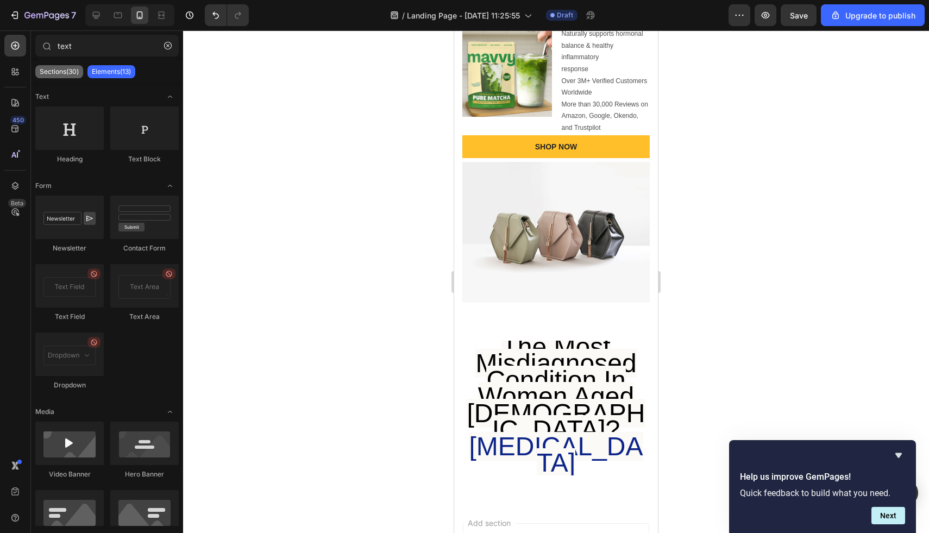
click at [66, 66] on div "Sections(30)" at bounding box center [59, 71] width 48 height 13
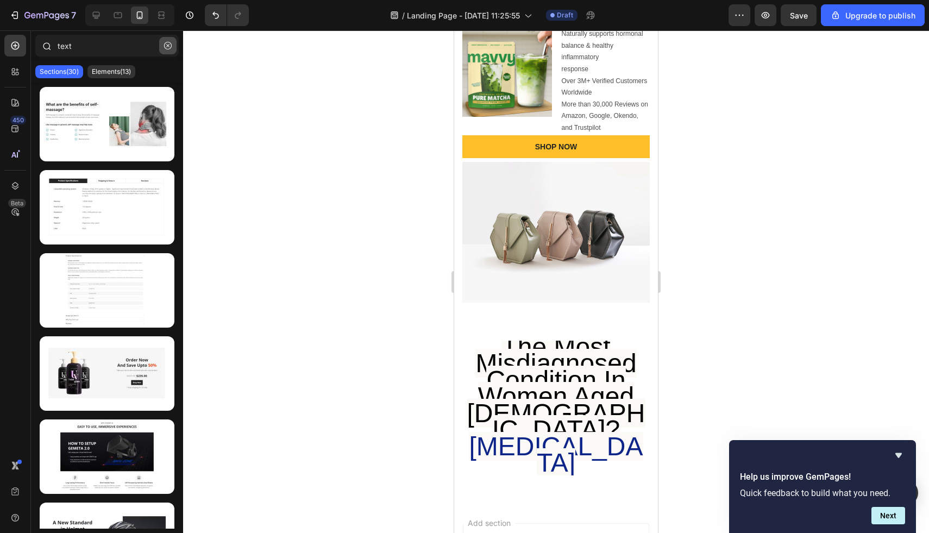
click at [164, 49] on button "button" at bounding box center [167, 45] width 17 height 17
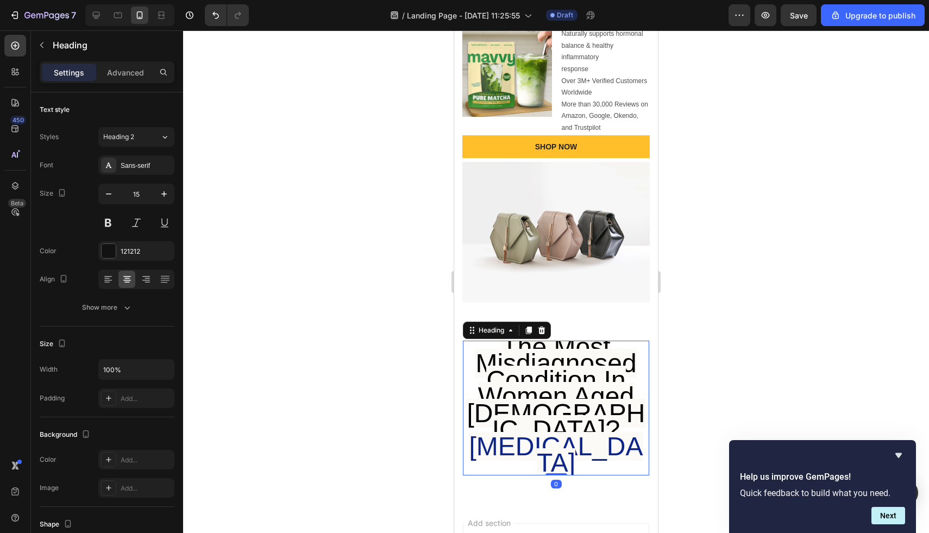
click at [554, 410] on span "The Most Misdiagnosed Condition In Women Aged 50-75?" at bounding box center [556, 389] width 178 height 112
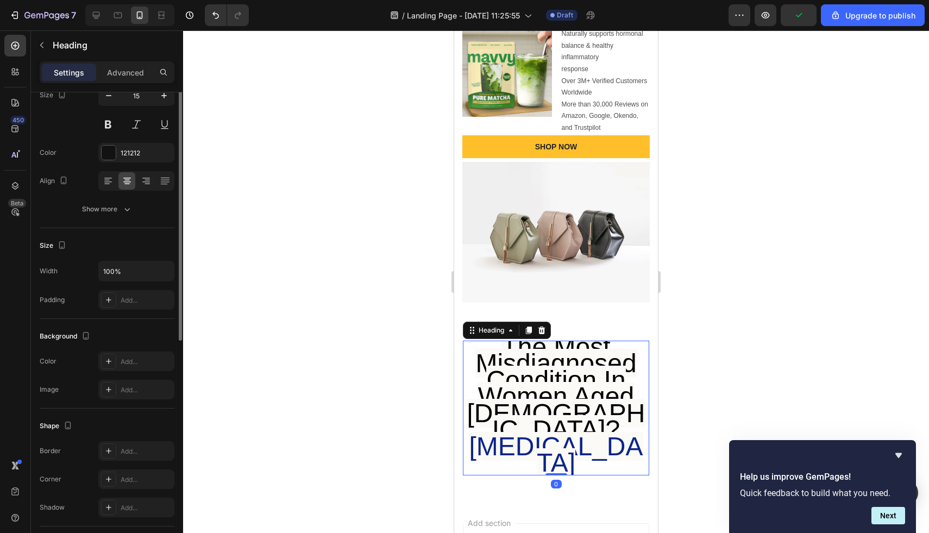
scroll to position [120, 0]
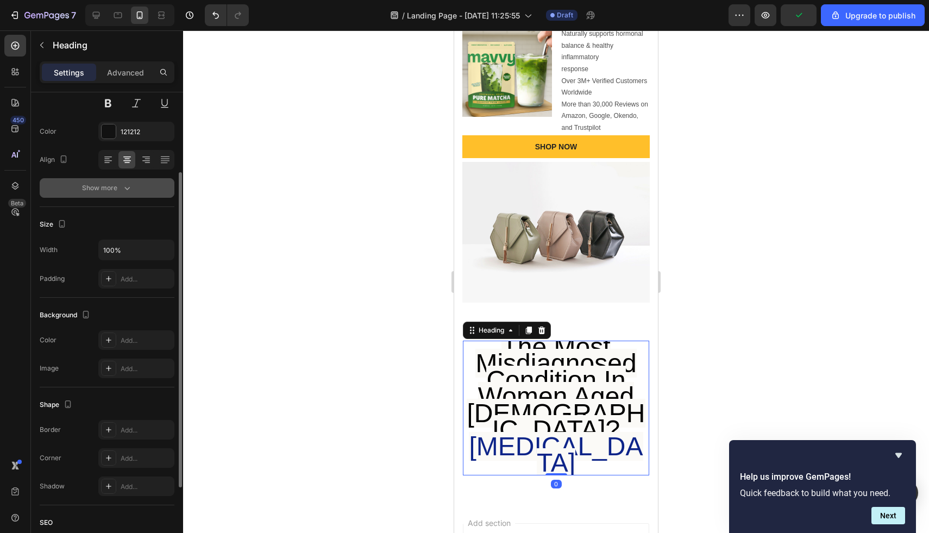
click at [105, 187] on div "Show more" at bounding box center [107, 188] width 51 height 11
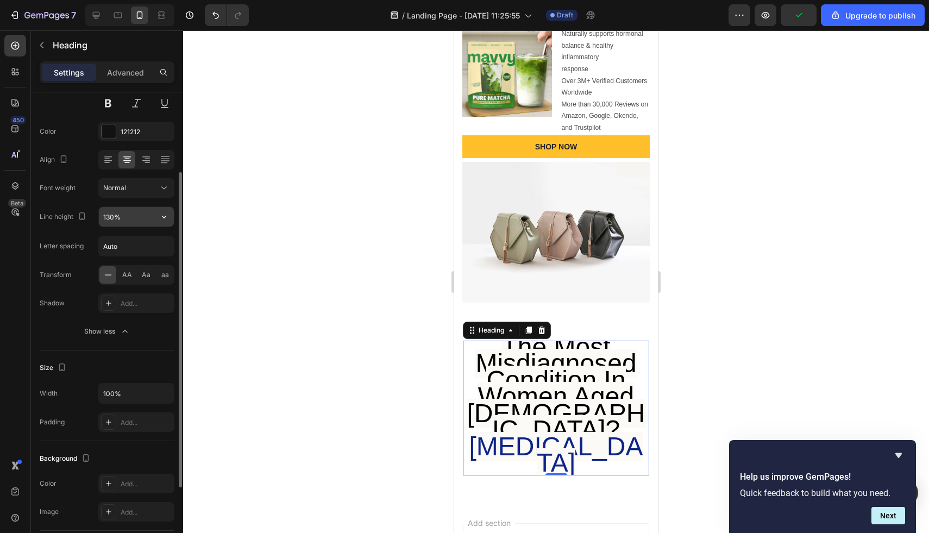
click at [116, 219] on input "130%" at bounding box center [136, 217] width 75 height 20
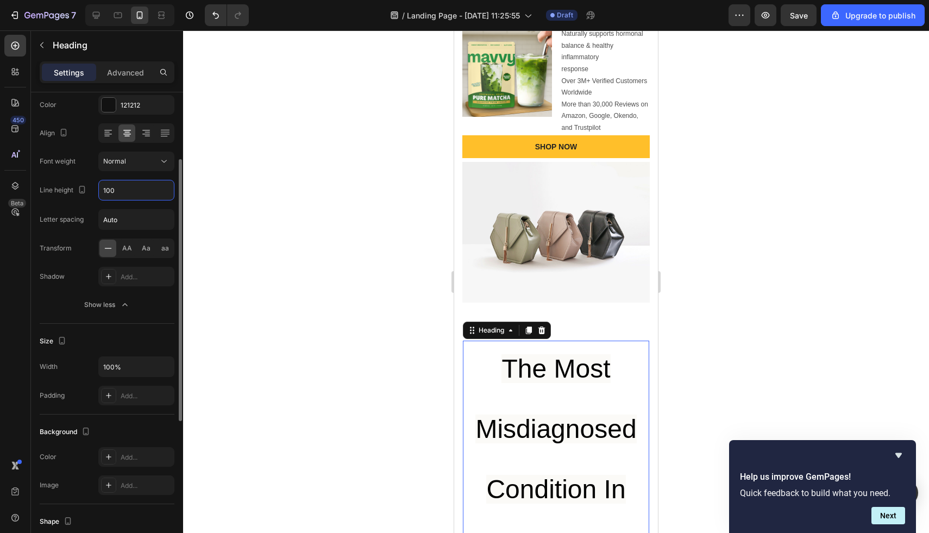
scroll to position [139, 0]
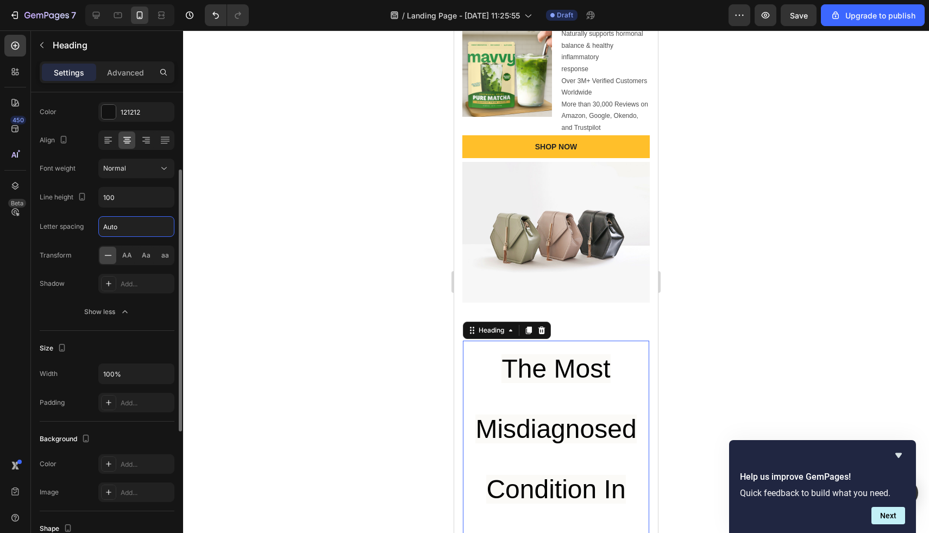
click at [153, 217] on input "Auto" at bounding box center [136, 227] width 75 height 20
click at [170, 194] on button "button" at bounding box center [164, 198] width 20 height 20
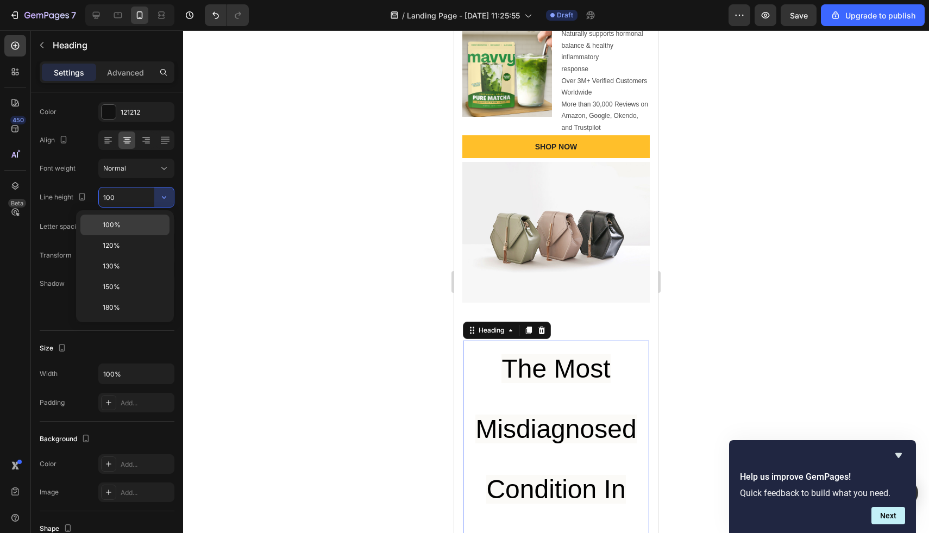
click at [144, 224] on p "100%" at bounding box center [134, 225] width 62 height 10
type input "100%"
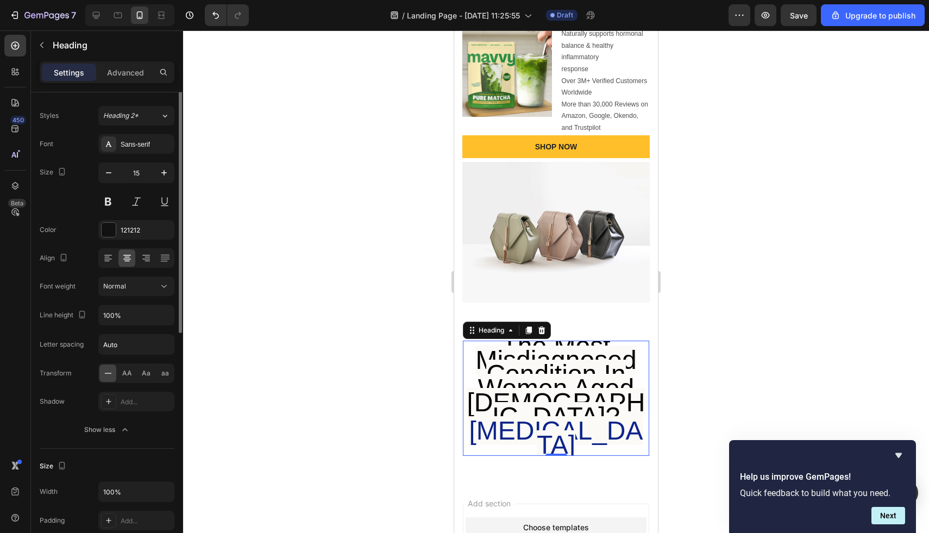
scroll to position [0, 0]
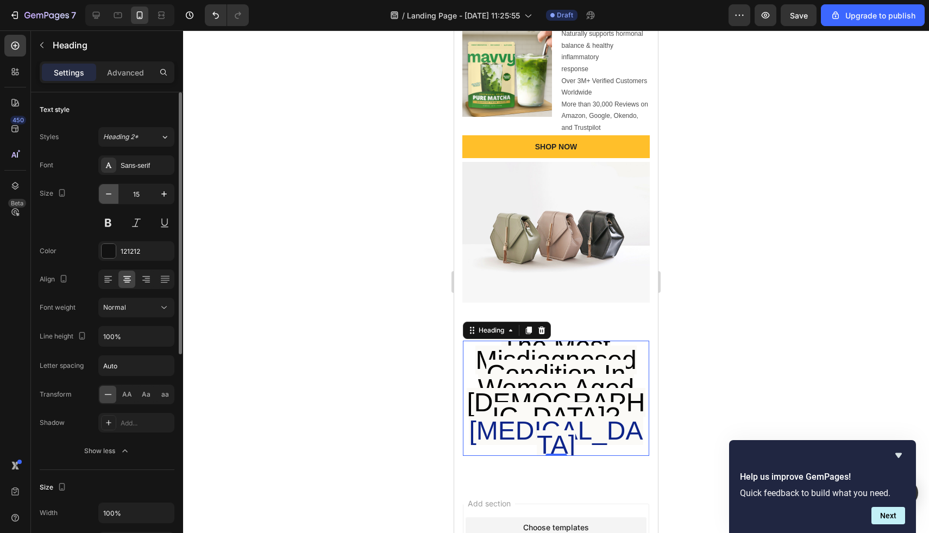
click at [114, 197] on button "button" at bounding box center [109, 194] width 20 height 20
type input "14"
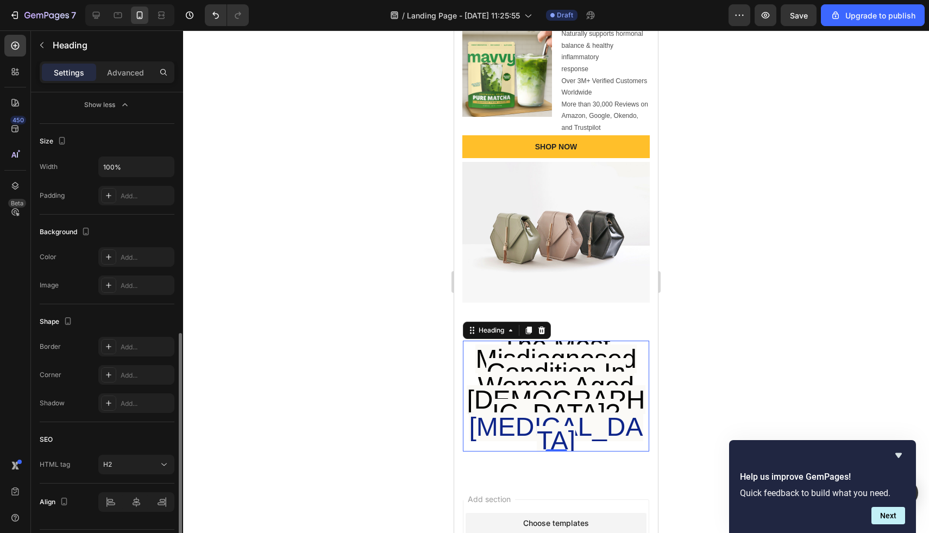
scroll to position [377, 0]
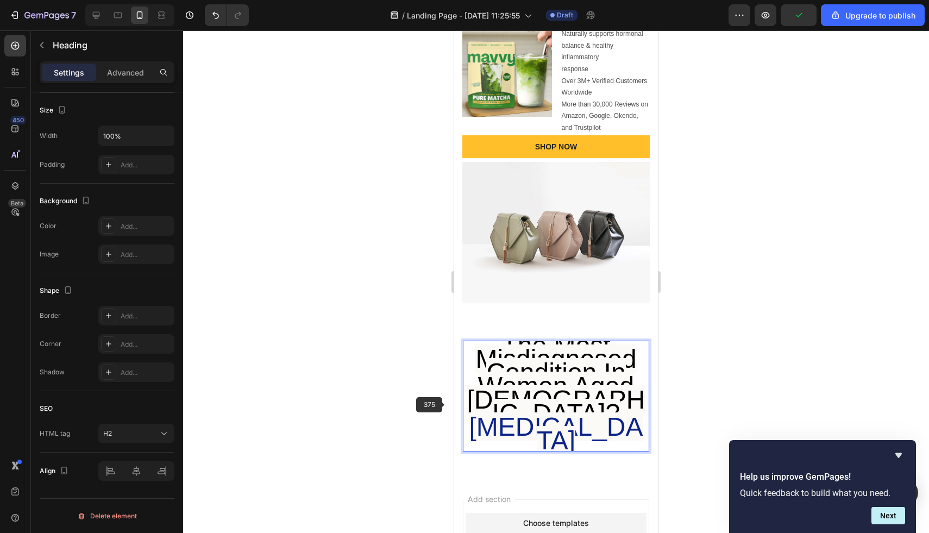
click at [447, 408] on div at bounding box center [556, 281] width 746 height 503
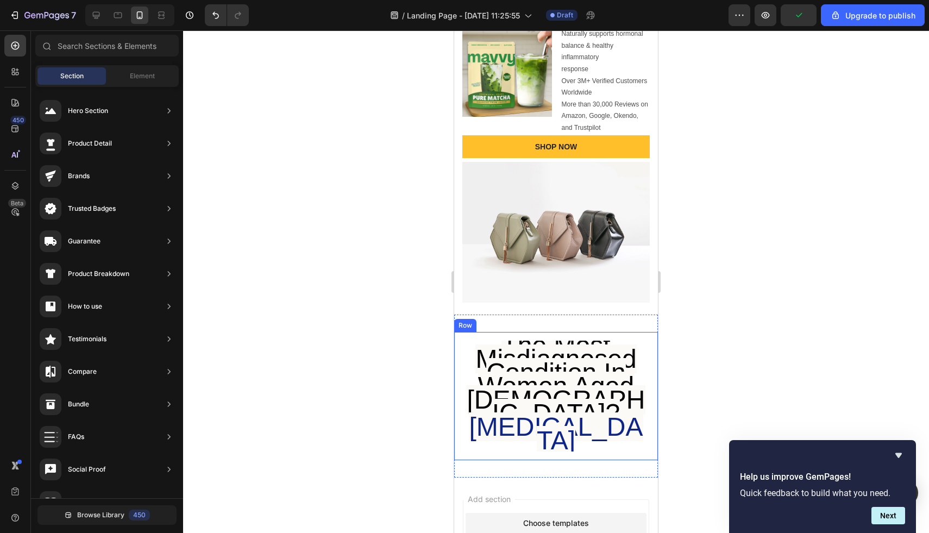
click at [461, 408] on div "⁠⁠⁠⁠⁠⁠⁠ The Most Misdiagnosed Condition In Women Aged 50-75? Gluteal Tendinopat…" at bounding box center [556, 396] width 204 height 128
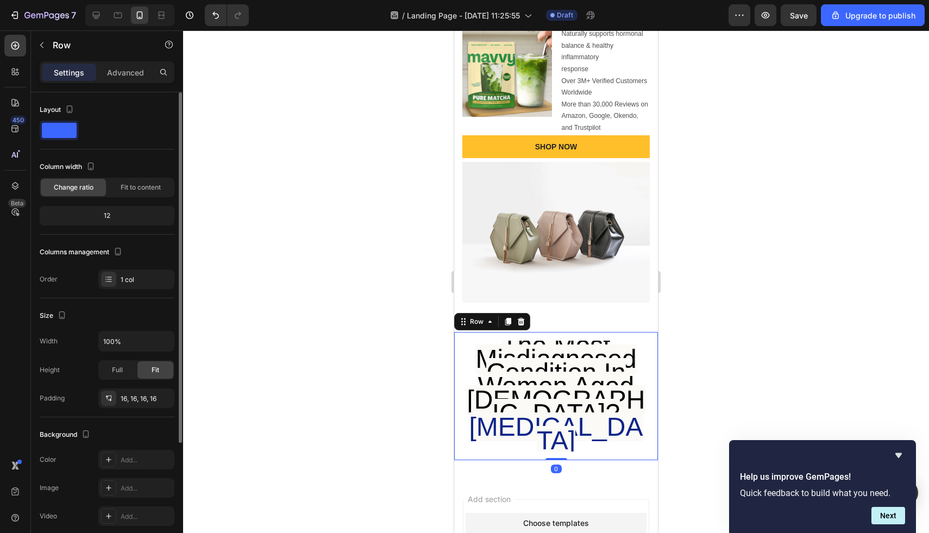
scroll to position [163, 0]
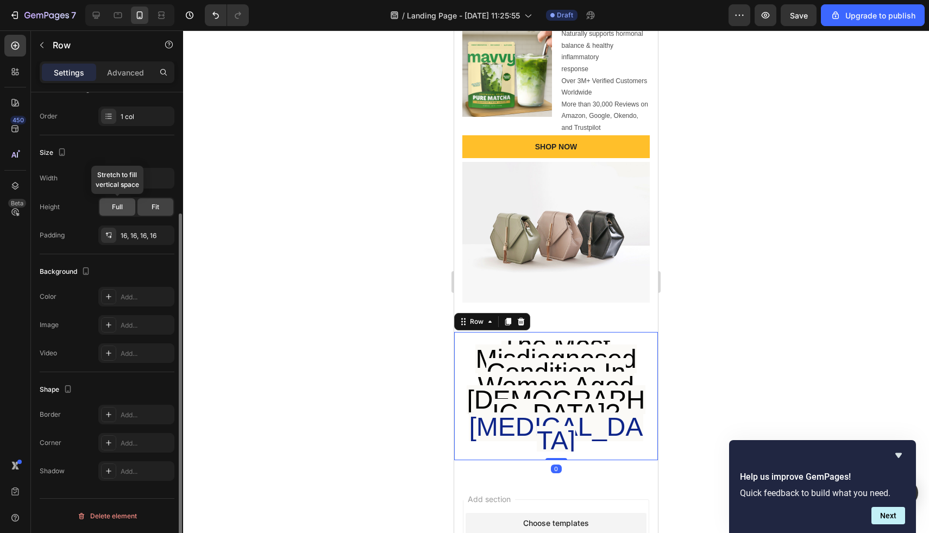
click at [120, 207] on span "Full" at bounding box center [117, 207] width 11 height 10
click at [154, 207] on span "Fit" at bounding box center [156, 207] width 8 height 10
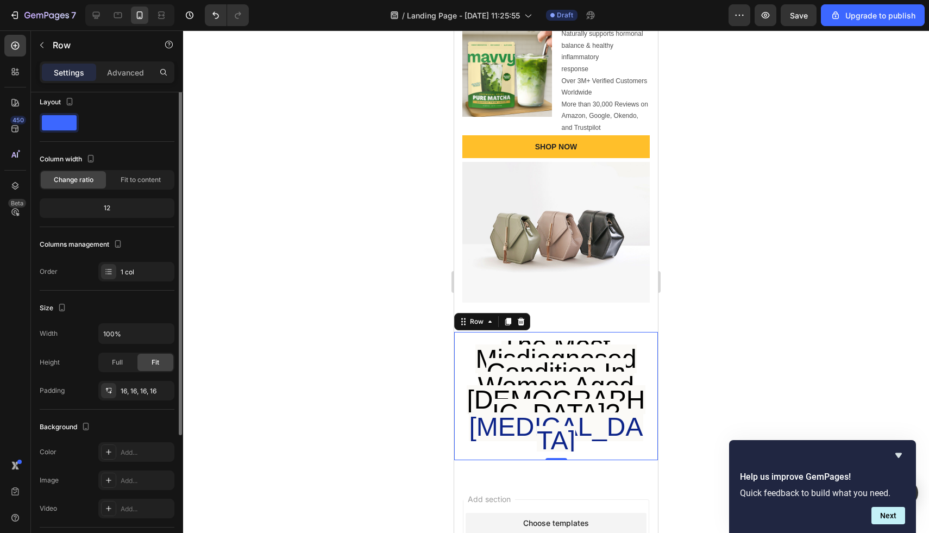
scroll to position [0, 0]
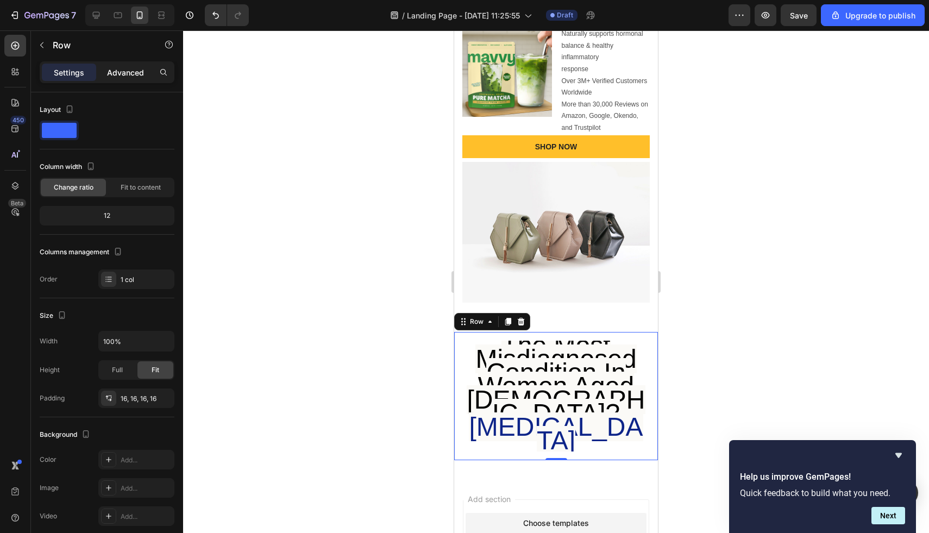
click at [128, 74] on p "Advanced" at bounding box center [125, 72] width 37 height 11
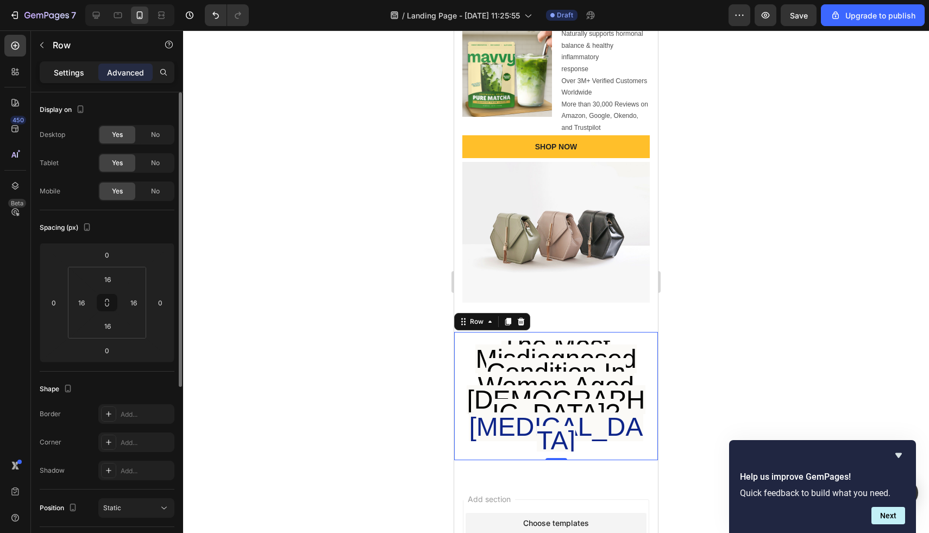
click at [76, 76] on p "Settings" at bounding box center [69, 72] width 30 height 11
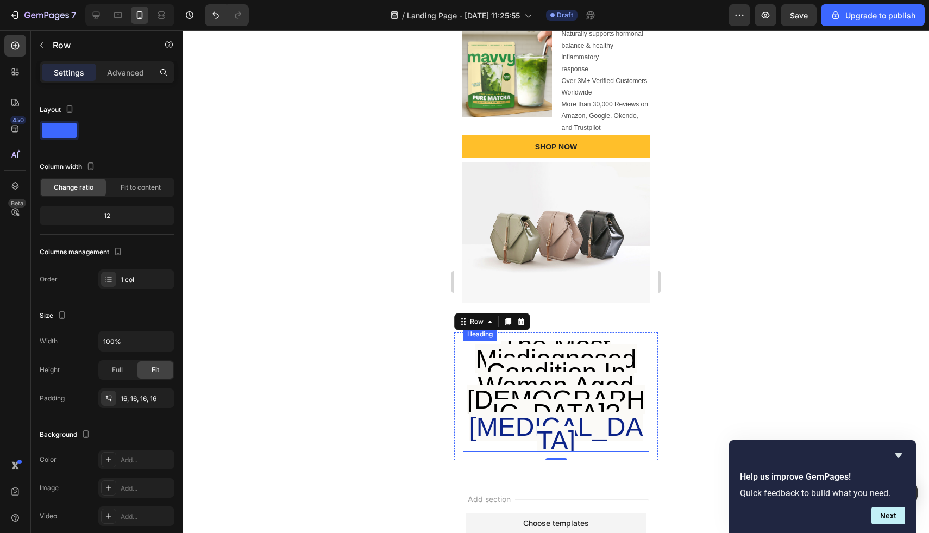
click at [539, 364] on span "The Most Misdiagnosed Condition In Women Aged 50-75?" at bounding box center [556, 379] width 178 height 97
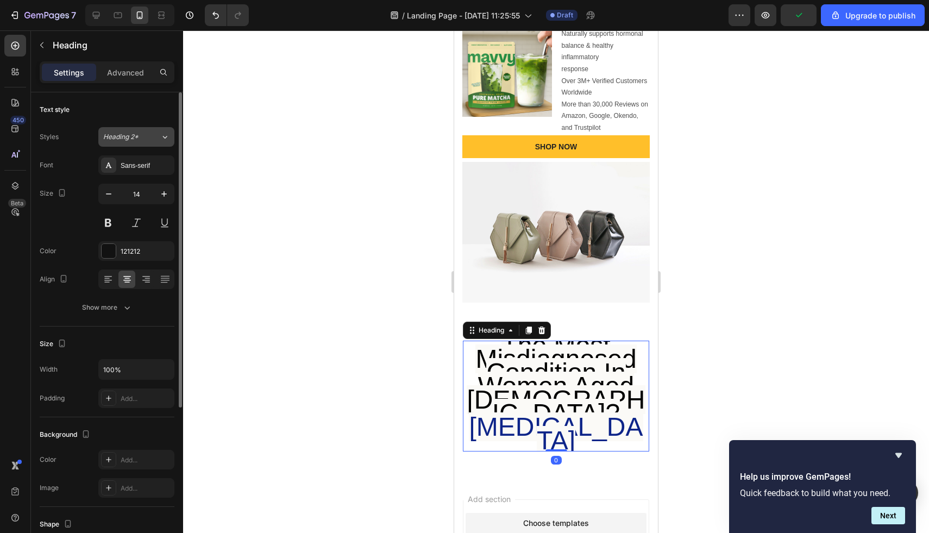
click at [133, 137] on span "Heading 2*" at bounding box center [120, 137] width 35 height 10
click at [82, 126] on div "Styles Heading 2* Font Sans-serif Size 14 Color 121212 Align Show more" at bounding box center [107, 221] width 135 height 192
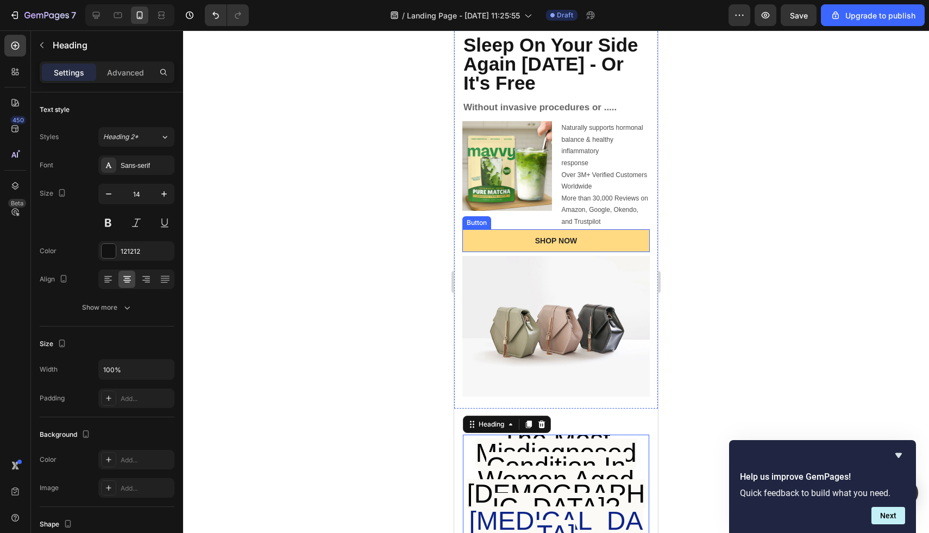
scroll to position [226, 0]
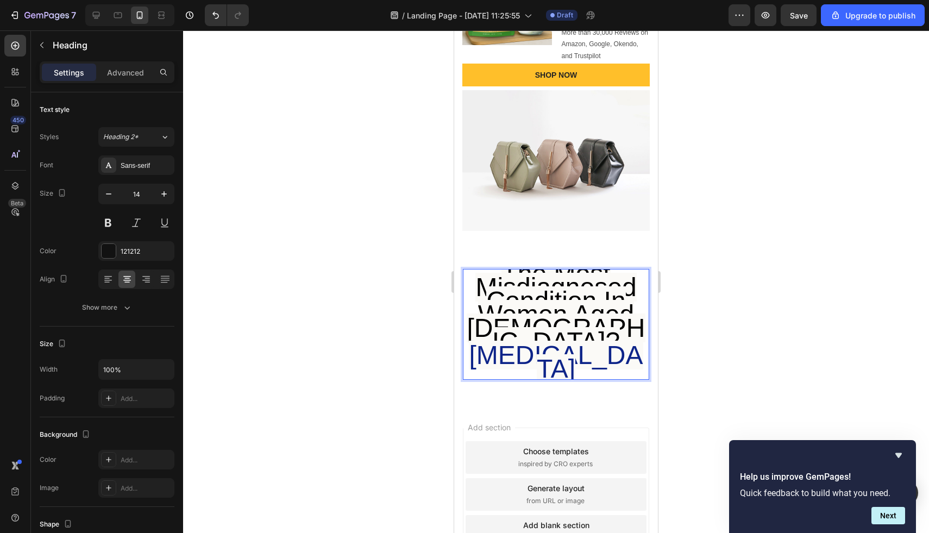
click at [502, 320] on span "The Most Misdiagnosed Condition In Women Aged 50-75?" at bounding box center [556, 307] width 178 height 97
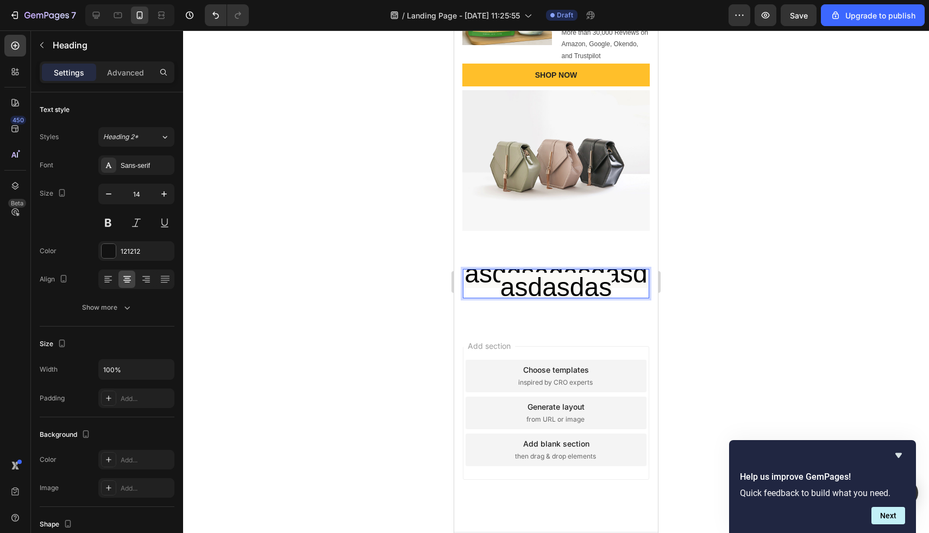
scroll to position [4, 0]
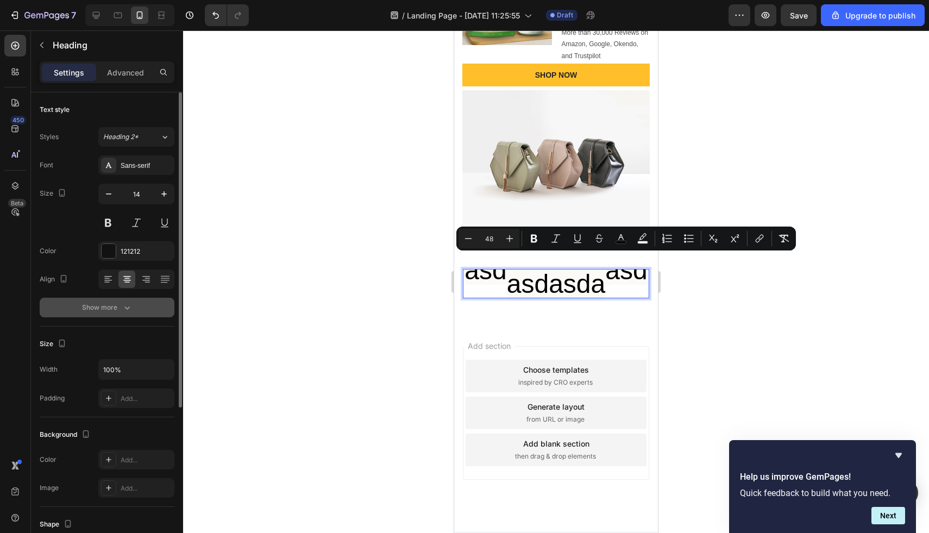
click at [106, 311] on div "Show more" at bounding box center [107, 307] width 51 height 11
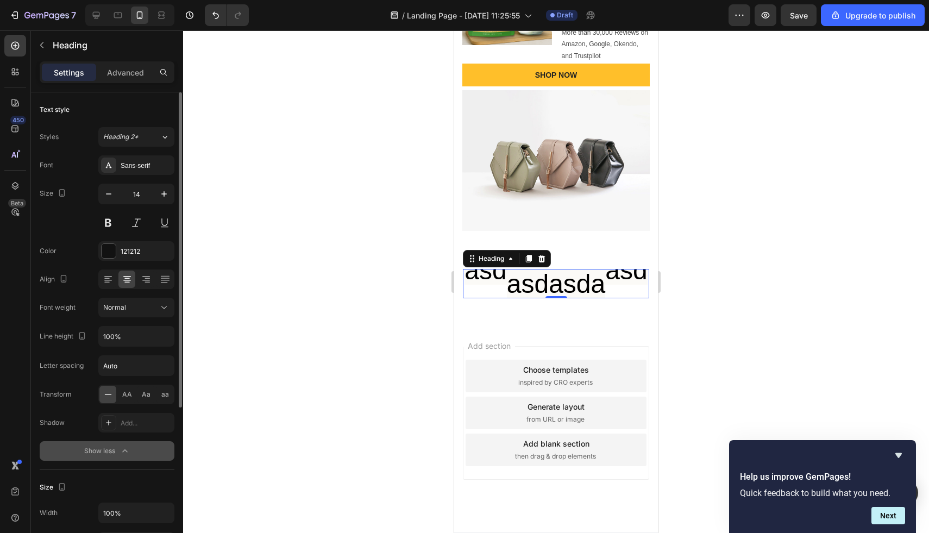
click at [100, 457] on button "Show less" at bounding box center [107, 451] width 135 height 20
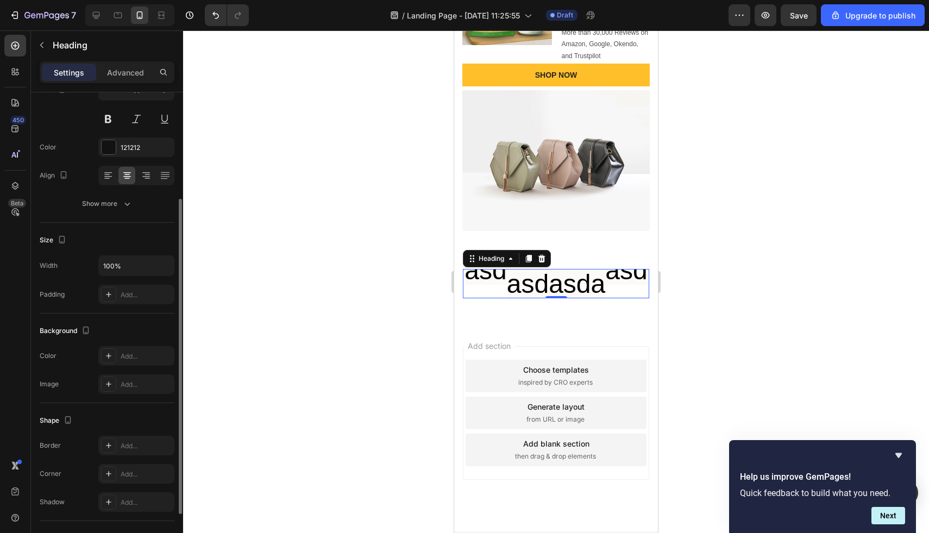
scroll to position [130, 0]
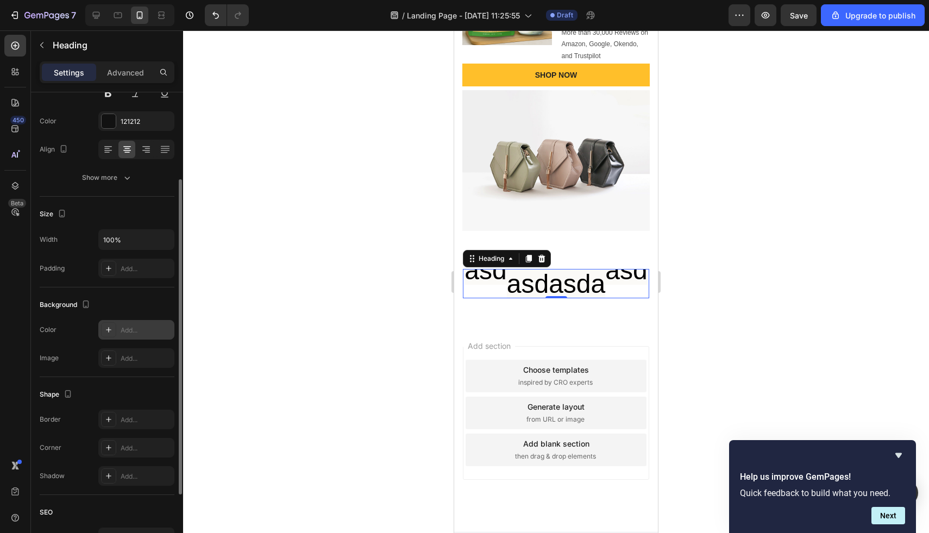
click at [108, 331] on icon at bounding box center [108, 330] width 9 height 9
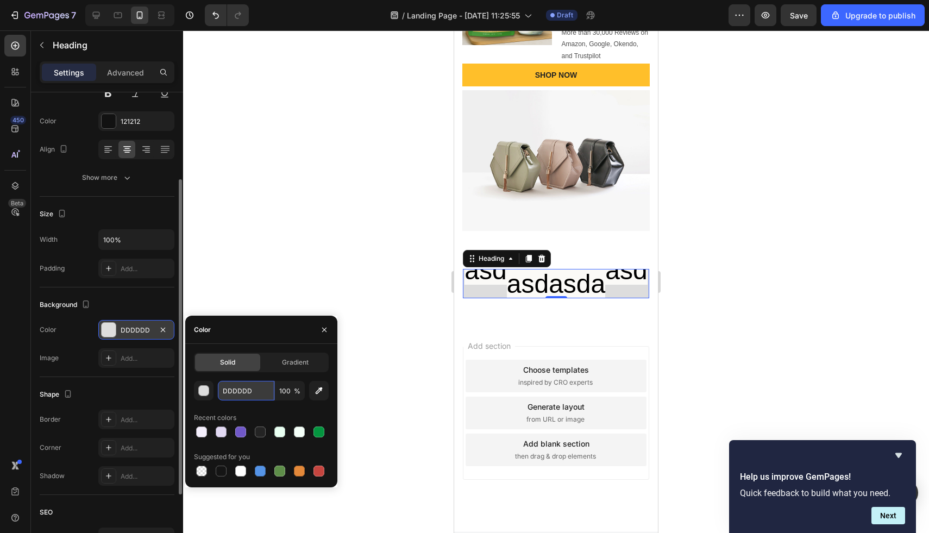
click at [256, 392] on input "DDDDDD" at bounding box center [246, 391] width 57 height 20
type input "DDDDDD"
click at [283, 407] on div "DDDDDD 100 % Recent colors Suggested for you" at bounding box center [261, 430] width 135 height 98
click at [295, 395] on span "%" at bounding box center [297, 391] width 7 height 10
click at [290, 393] on input "100" at bounding box center [290, 391] width 30 height 20
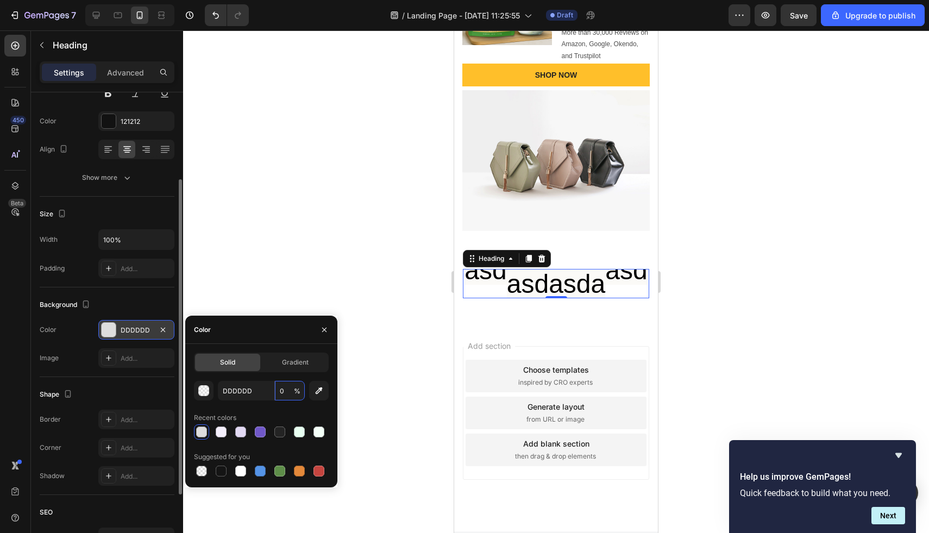
type input "0"
click at [286, 407] on div "DDDDDD 0 % Recent colors Suggested for you" at bounding box center [261, 430] width 135 height 98
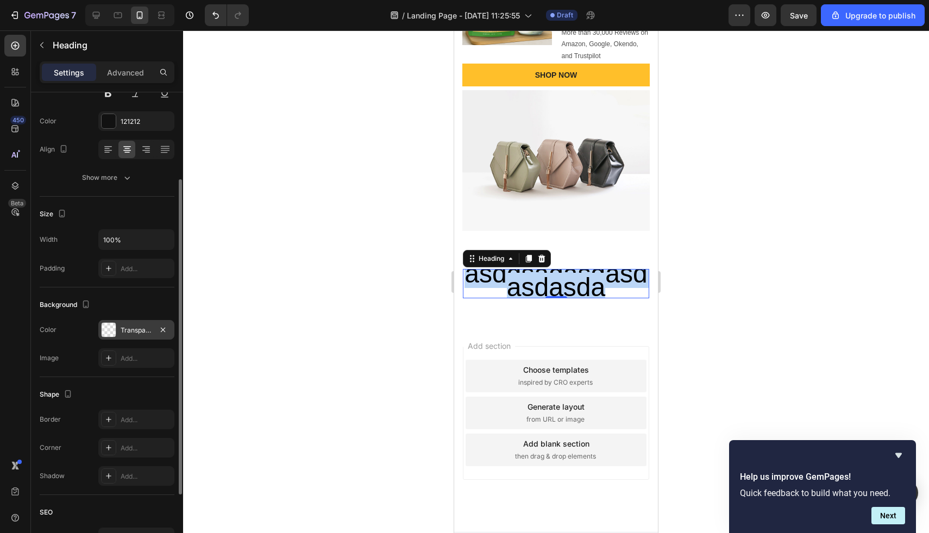
click at [533, 289] on span "asddsadasdasdasdasda" at bounding box center [556, 280] width 183 height 42
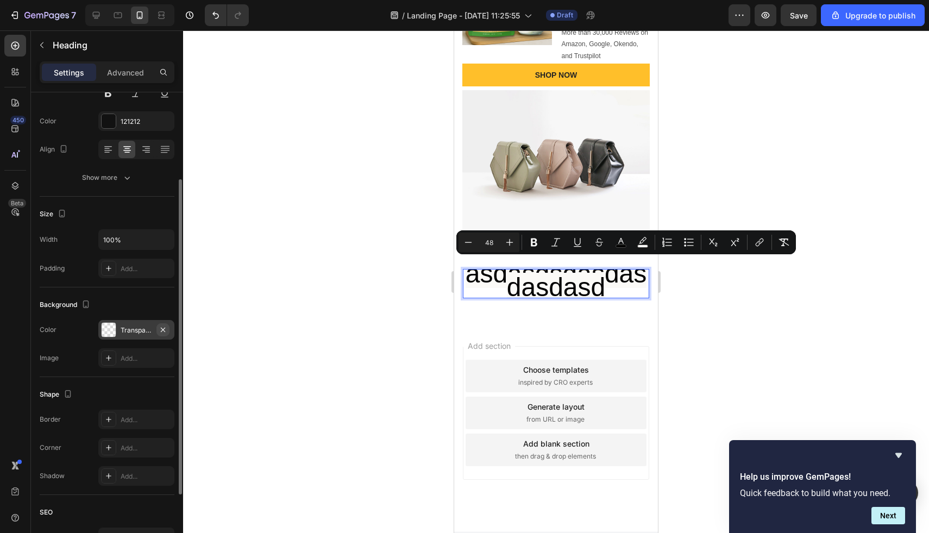
click at [164, 327] on icon "button" at bounding box center [163, 330] width 9 height 9
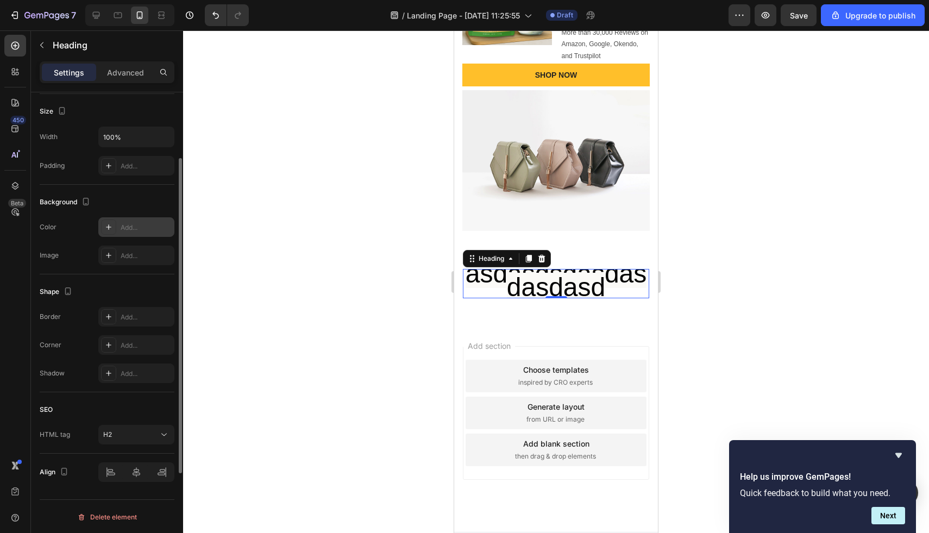
scroll to position [234, 0]
click at [124, 433] on div "H2" at bounding box center [130, 434] width 55 height 10
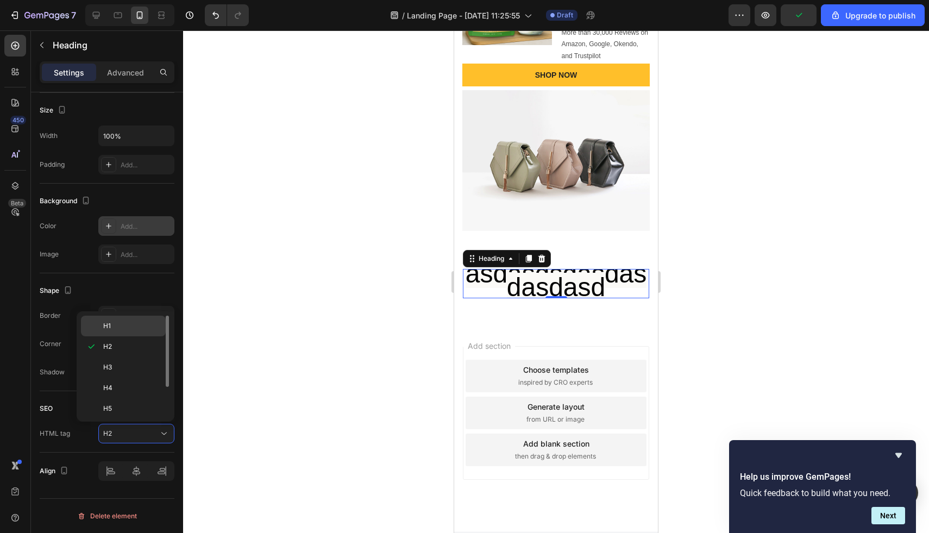
click at [105, 328] on span "H1" at bounding box center [107, 326] width 8 height 10
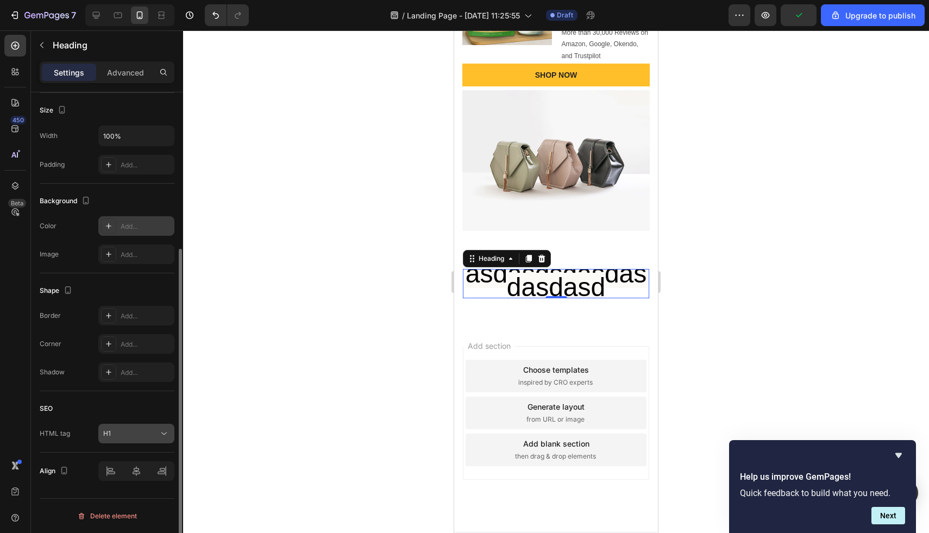
click at [134, 440] on button "H1" at bounding box center [136, 434] width 76 height 20
click at [77, 446] on div "SEO HTML tag H1" at bounding box center [107, 421] width 135 height 61
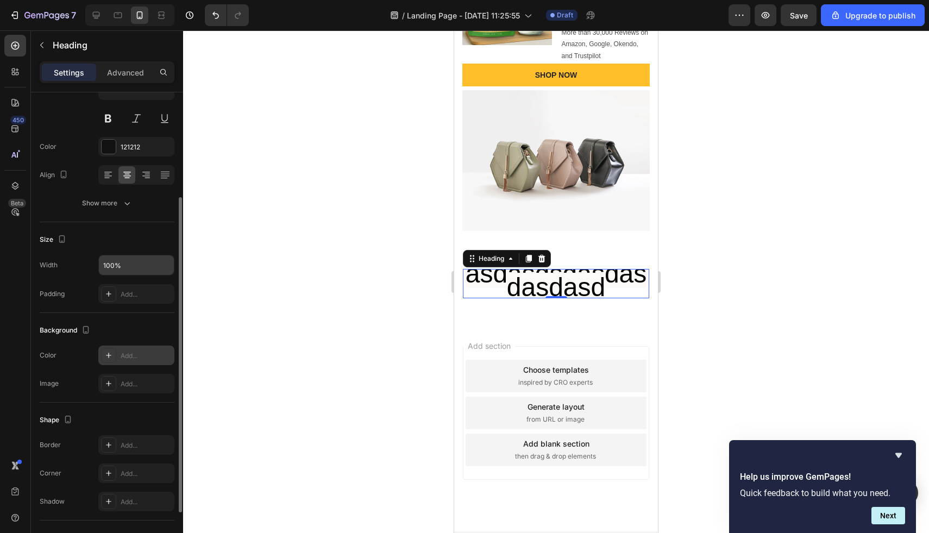
scroll to position [0, 0]
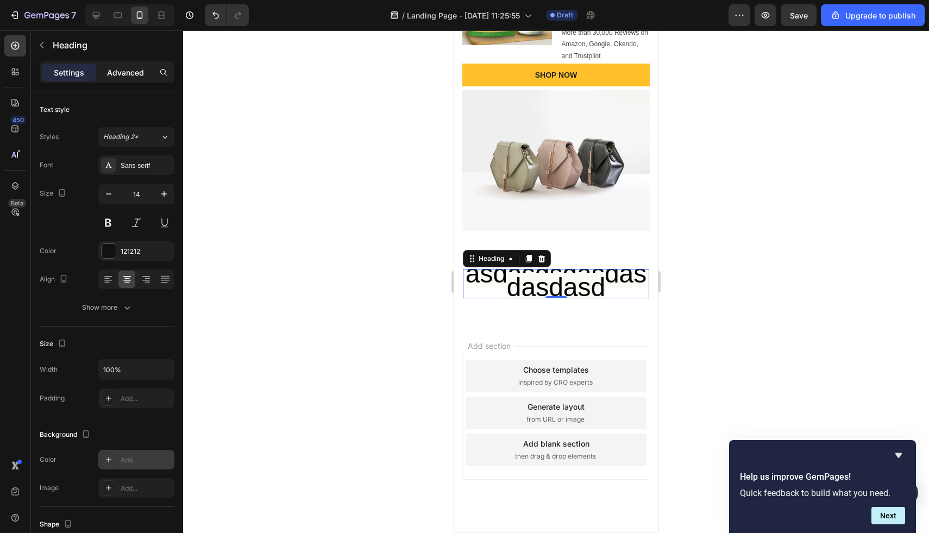
click at [130, 73] on p "Advanced" at bounding box center [125, 72] width 37 height 11
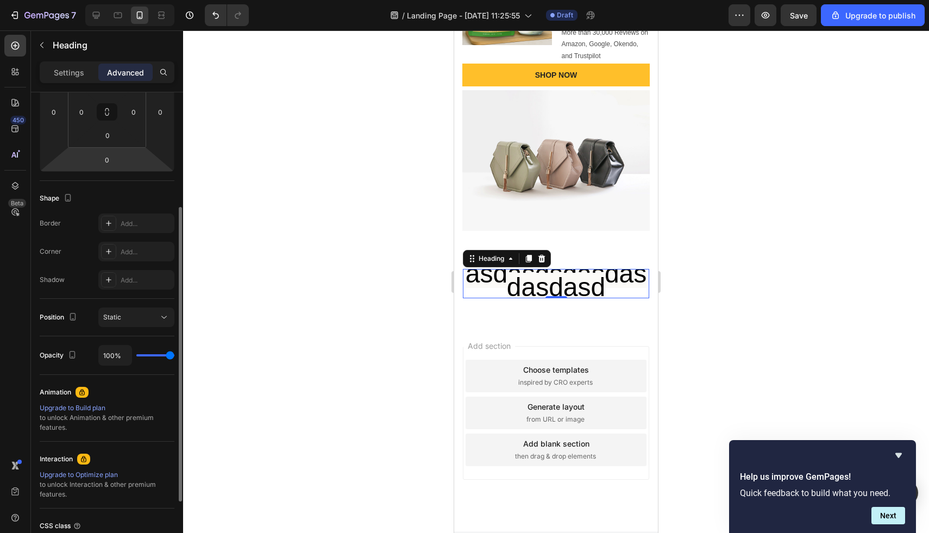
scroll to position [203, 0]
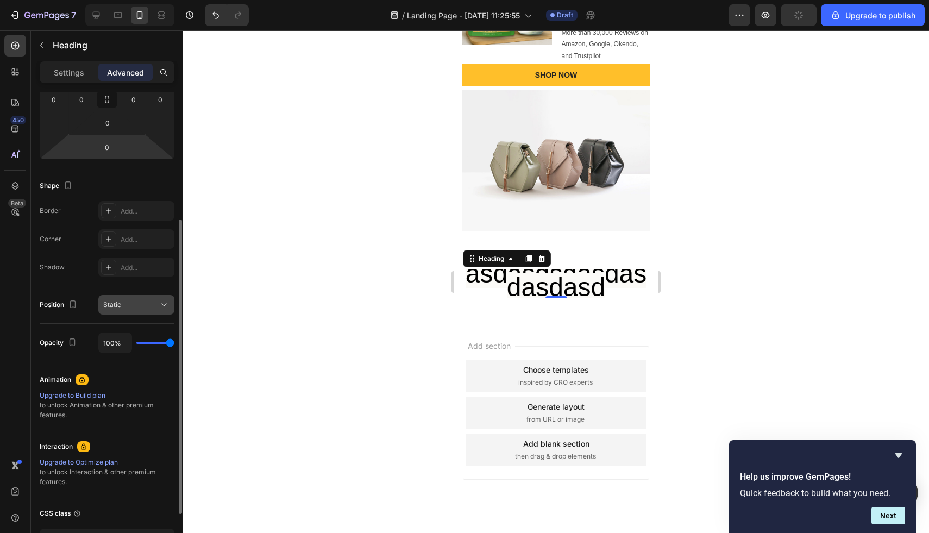
click at [131, 309] on div "Static" at bounding box center [130, 305] width 55 height 10
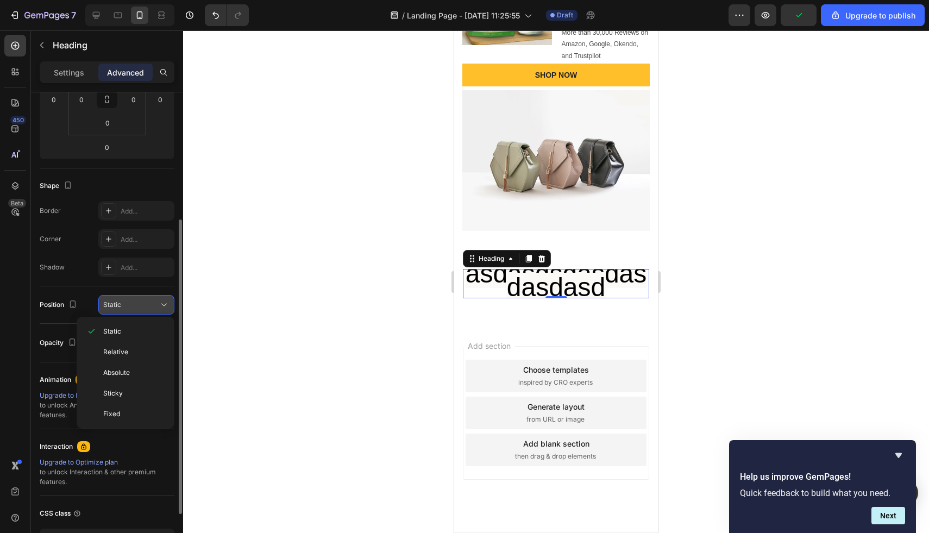
click at [117, 304] on span "Static" at bounding box center [112, 305] width 18 height 8
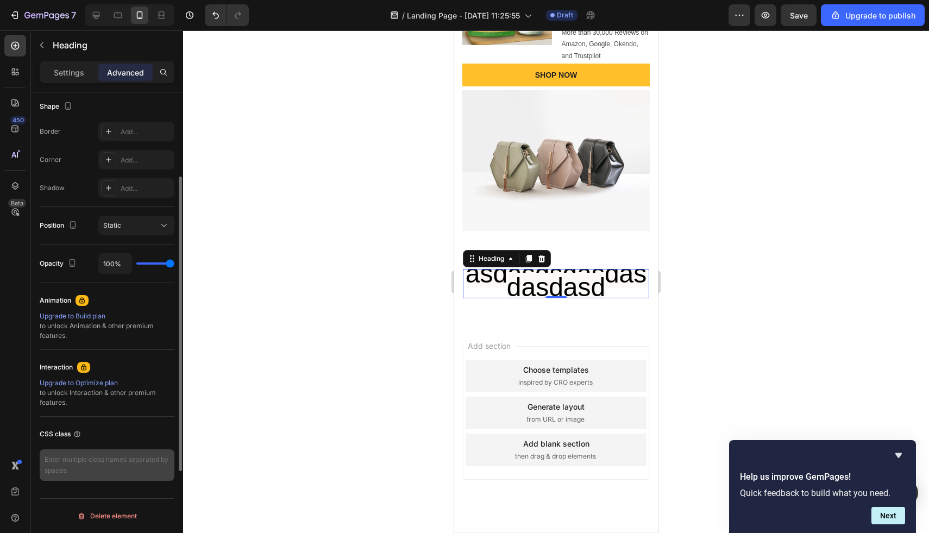
scroll to position [0, 0]
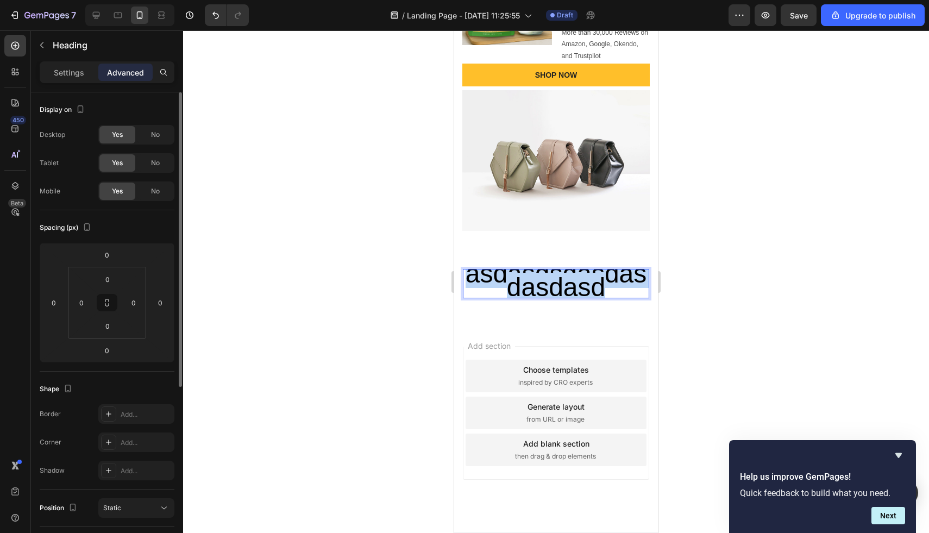
click at [576, 276] on span "asdasdsdasdasdasdasd" at bounding box center [557, 280] width 182 height 42
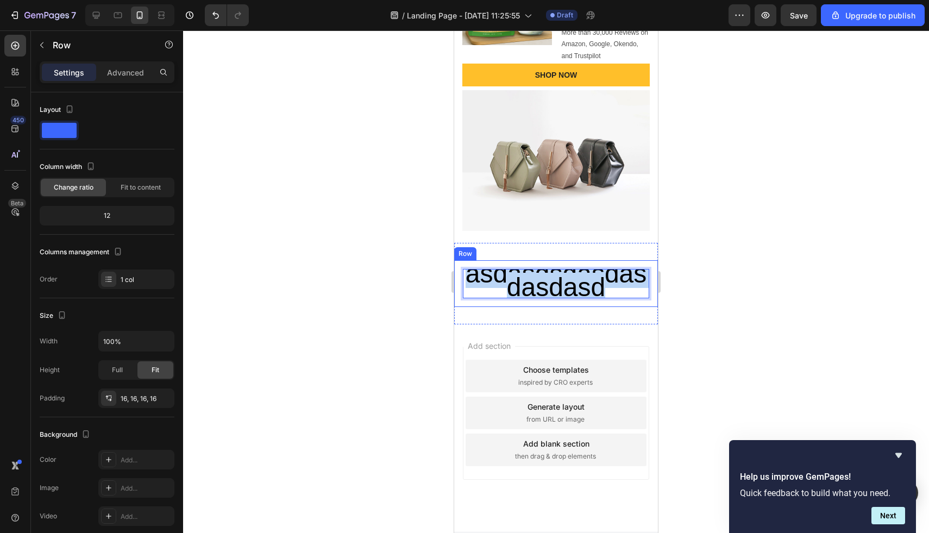
click at [535, 265] on div "asdasdsdasdasdasdasd Heading 0 Row" at bounding box center [556, 283] width 204 height 47
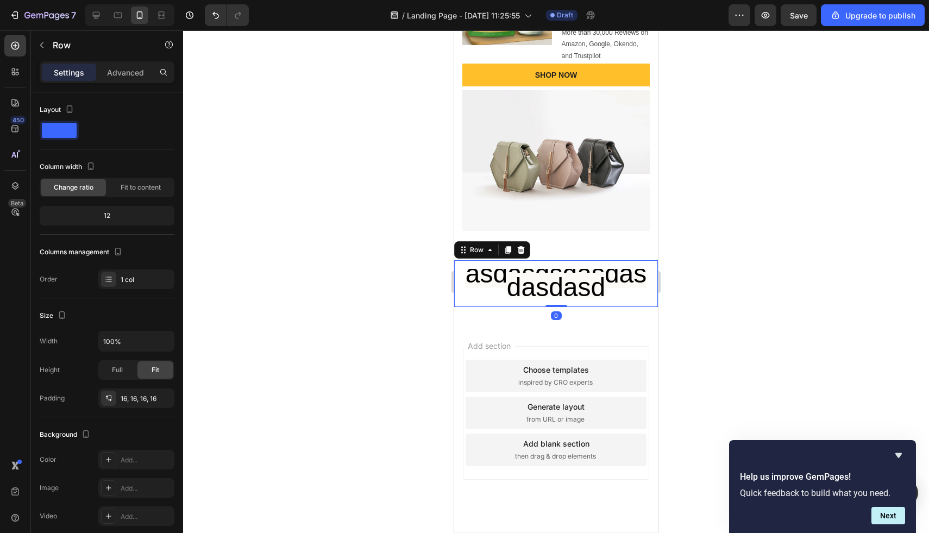
click at [543, 278] on span "asdasdsdasdasdasdasd" at bounding box center [557, 280] width 182 height 42
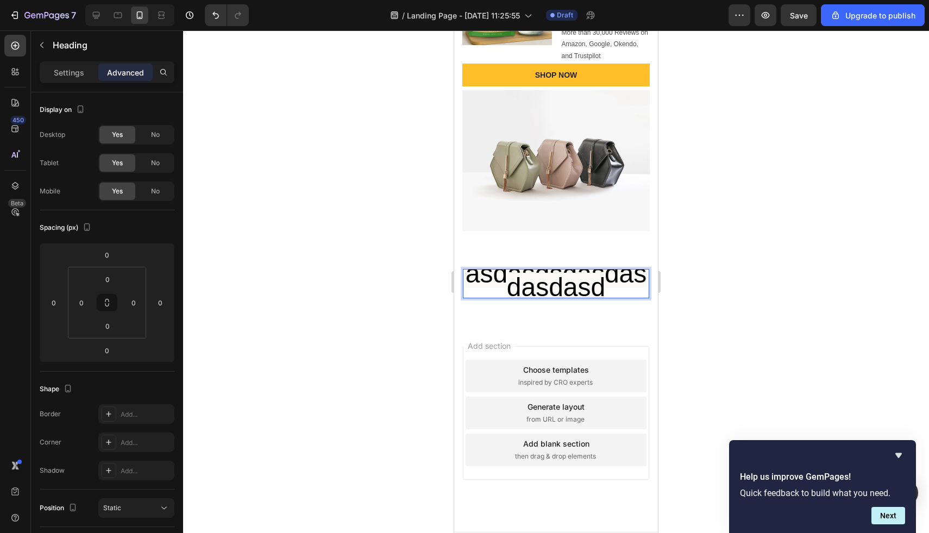
click at [543, 278] on span "asdasdsdasdasdasdasd" at bounding box center [557, 280] width 182 height 42
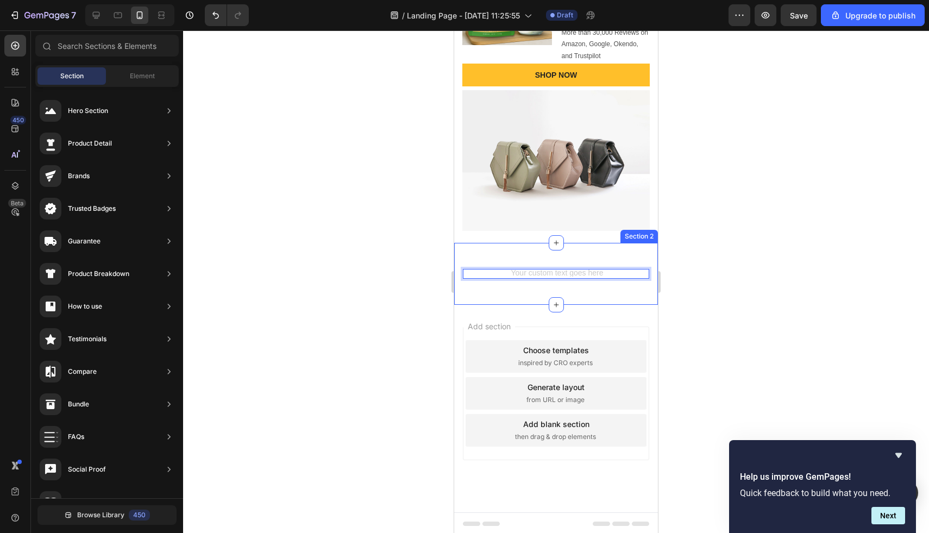
click at [564, 318] on div "Add section Choose templates inspired by CRO experts Generate layout from URL o…" at bounding box center [556, 409] width 204 height 208
click at [563, 277] on div "Heading" at bounding box center [556, 274] width 186 height 10
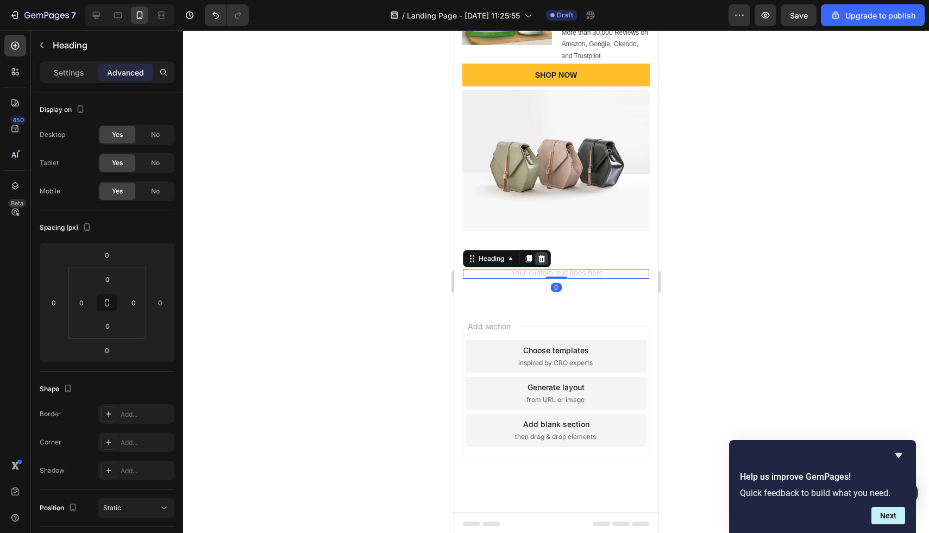
click at [544, 258] on icon at bounding box center [542, 258] width 7 height 8
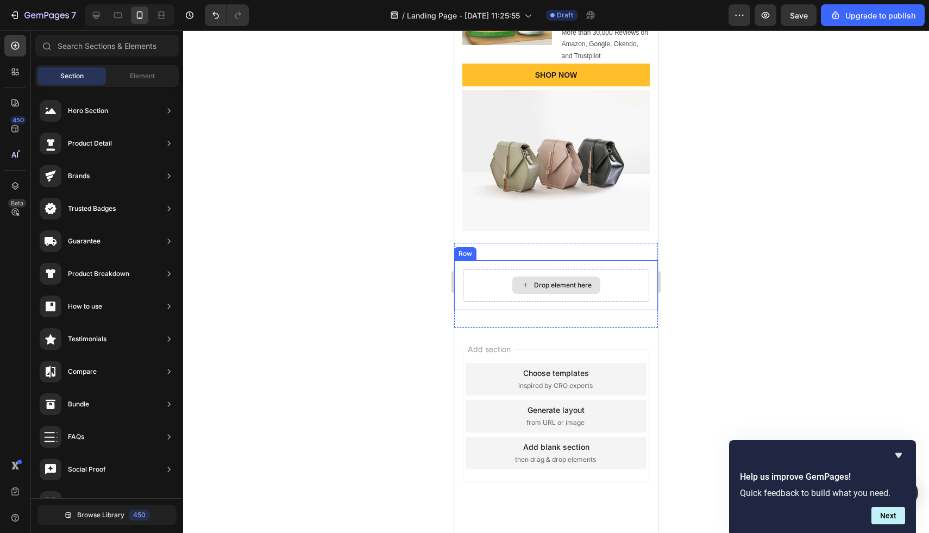
click at [550, 279] on div "Drop element here" at bounding box center [557, 285] width 88 height 17
click at [118, 46] on input "text" at bounding box center [106, 46] width 143 height 22
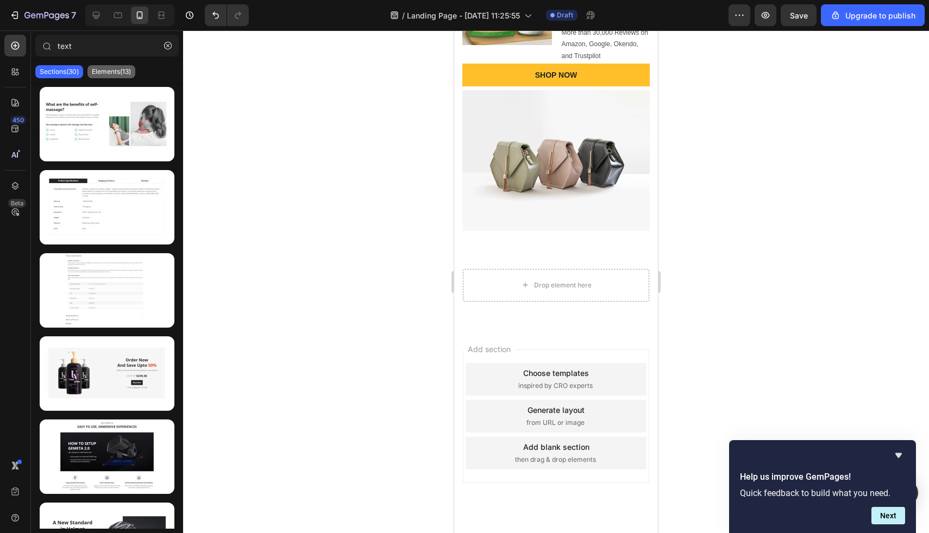
click at [100, 73] on p "Elements(13)" at bounding box center [111, 71] width 39 height 9
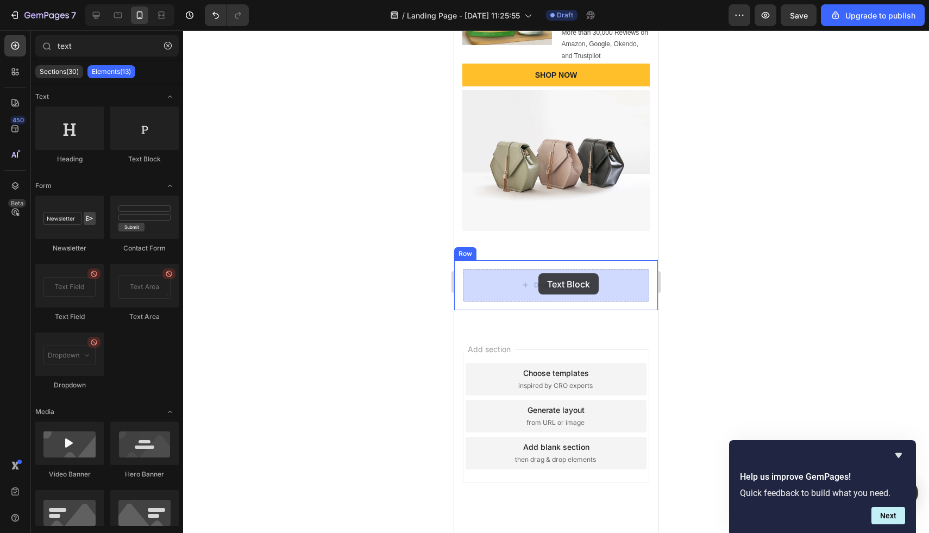
drag, startPoint x: 592, startPoint y: 165, endPoint x: 539, endPoint y: 274, distance: 121.3
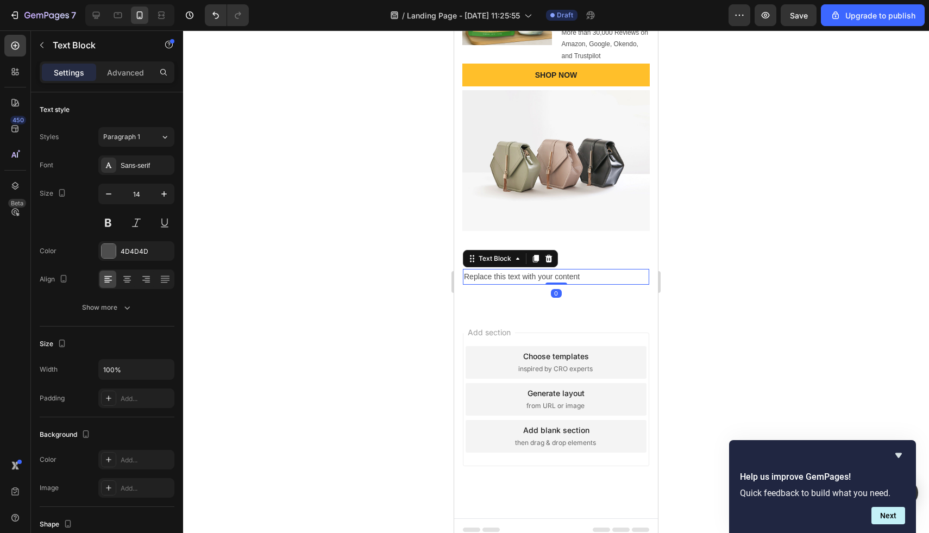
click at [542, 282] on div "Replace this text with your content" at bounding box center [556, 277] width 186 height 16
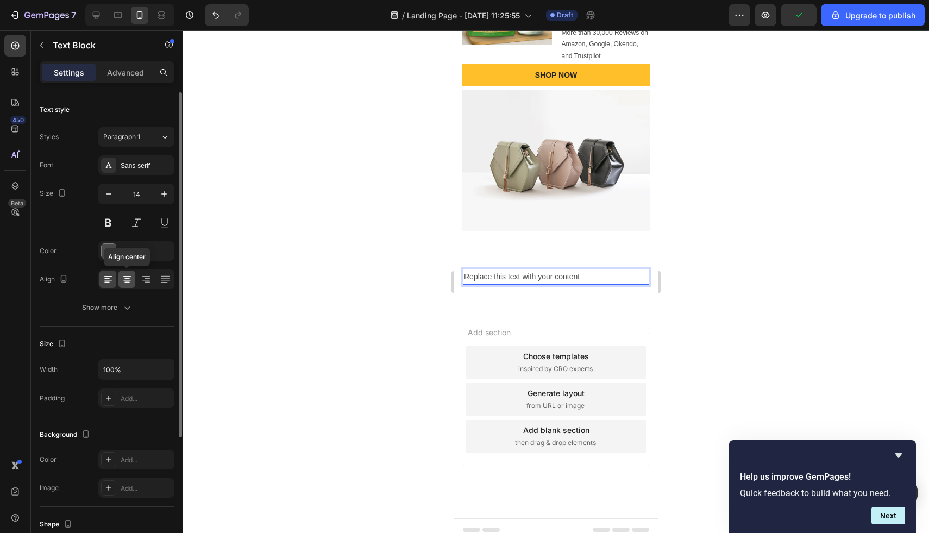
click at [132, 280] on icon at bounding box center [127, 279] width 11 height 11
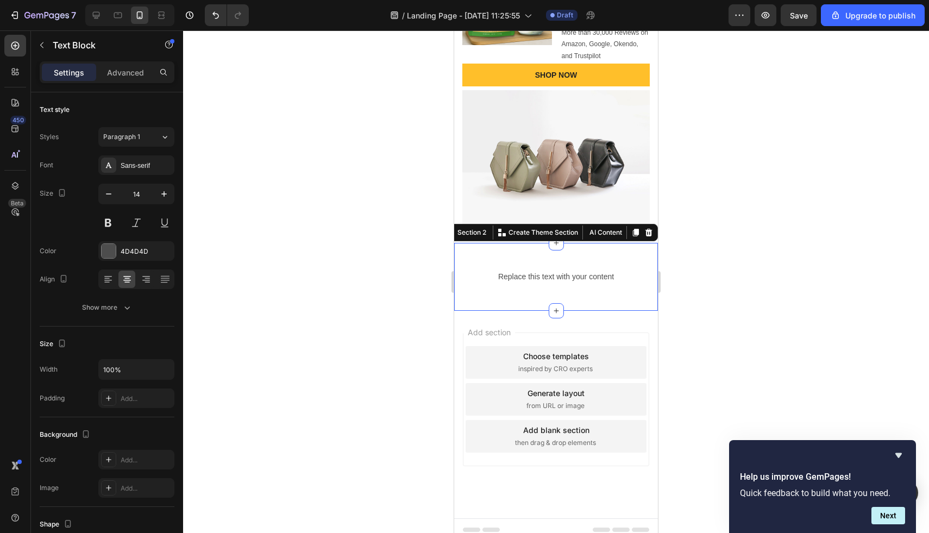
click at [593, 256] on div "Replace this text with your content Text Block Row Section 2 You can create reu…" at bounding box center [556, 277] width 204 height 68
click at [591, 274] on p "Replace this text with your content" at bounding box center [556, 277] width 184 height 14
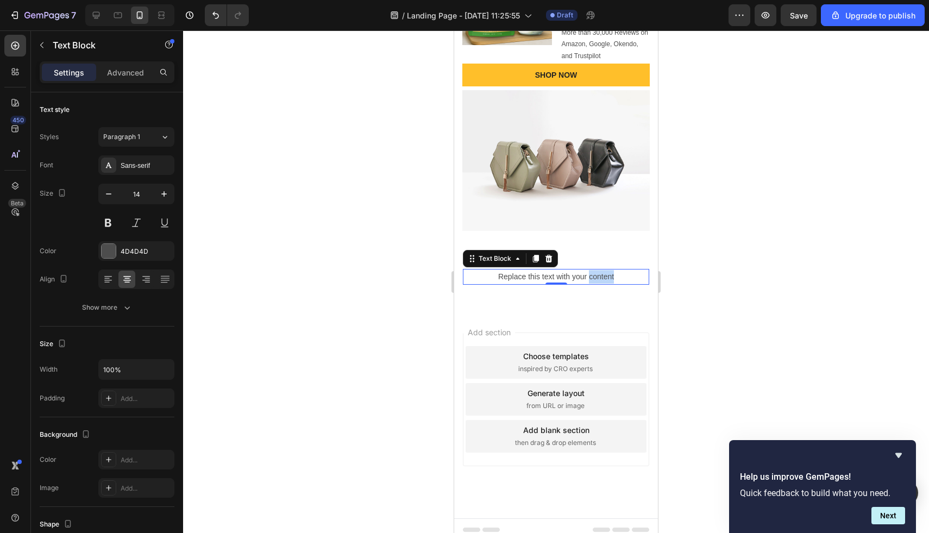
click at [597, 277] on p "Replace this text with your content" at bounding box center [556, 277] width 184 height 14
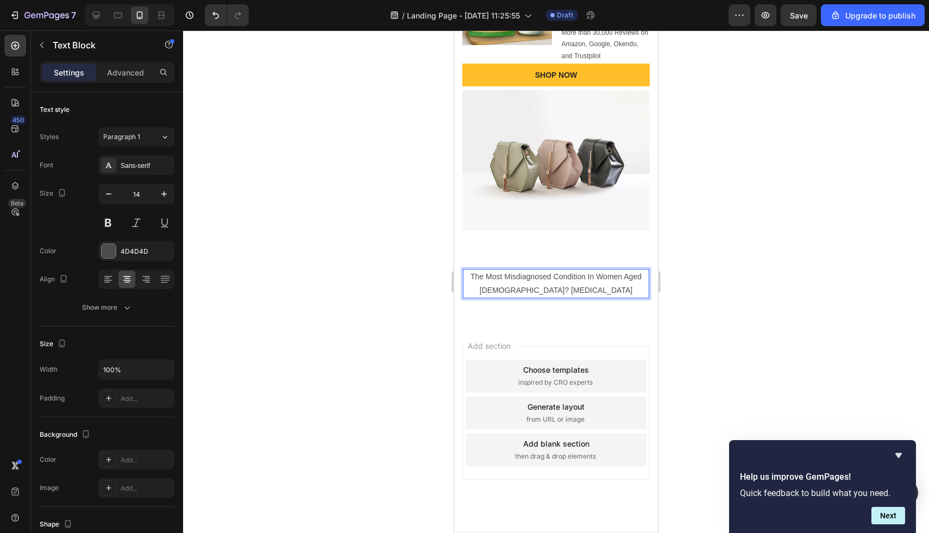
click at [608, 288] on p "The Most Misdiagnosed Condition In Women Aged [DEMOGRAPHIC_DATA]? [MEDICAL_DATA]" at bounding box center [556, 283] width 184 height 27
click at [608, 329] on div "Add section Choose templates inspired by CRO experts Generate layout from URL o…" at bounding box center [556, 428] width 204 height 208
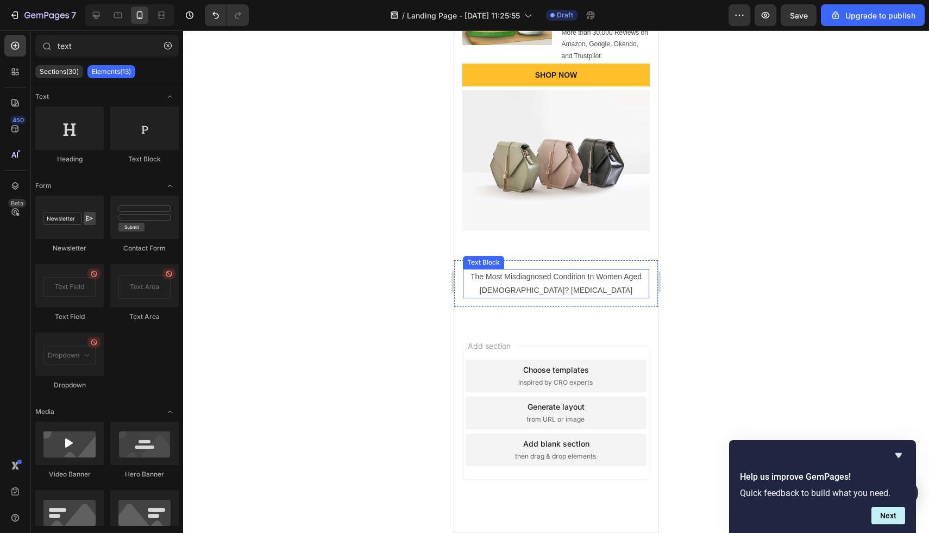
click at [641, 290] on p "The Most Misdiagnosed Condition In Women Aged [DEMOGRAPHIC_DATA]? [MEDICAL_DATA]" at bounding box center [556, 283] width 184 height 27
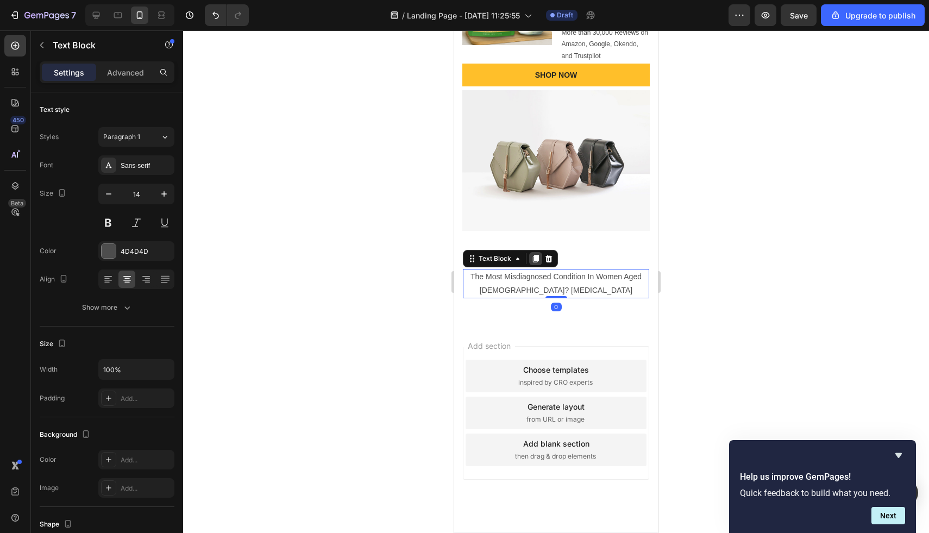
click at [533, 257] on icon at bounding box center [536, 258] width 9 height 9
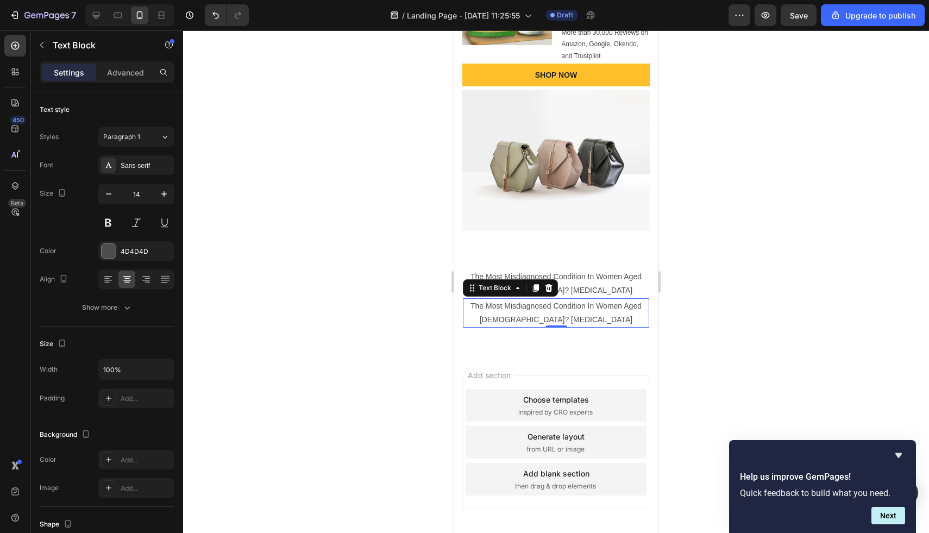
click at [597, 311] on p "The Most Misdiagnosed Condition In Women Aged [DEMOGRAPHIC_DATA]? [MEDICAL_DATA]" at bounding box center [556, 312] width 184 height 27
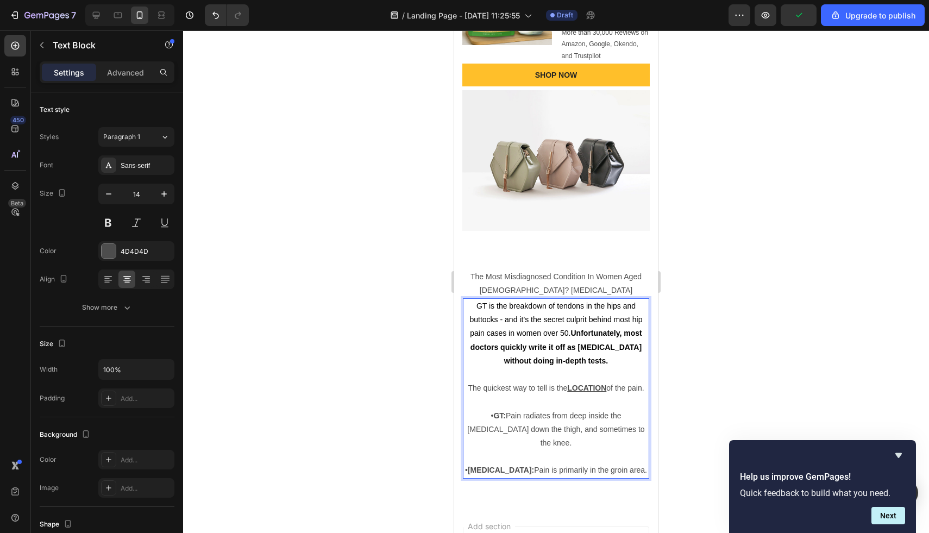
click at [564, 374] on p "GT is the breakdown of tendons in the hips and buttocks - and it’s the secret c…" at bounding box center [556, 374] width 184 height 151
drag, startPoint x: 564, startPoint y: 374, endPoint x: 642, endPoint y: 460, distance: 115.4
click at [642, 460] on div "GT is the breakdown of tendons in the hips and buttocks - and it’s the secret c…" at bounding box center [556, 388] width 186 height 180
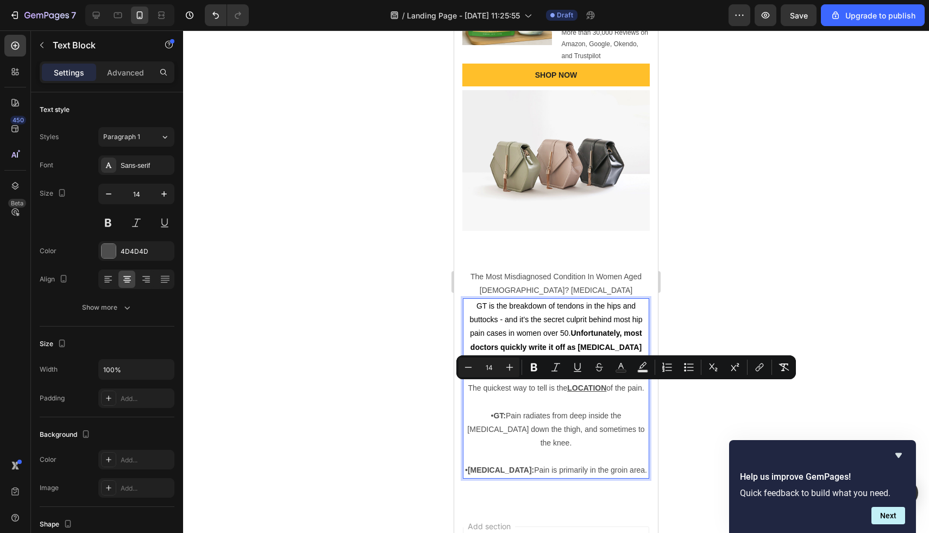
copy div "⁠⁠⁠⁠⁠⁠⁠ The quickest way to tell is the LOCATION of the pain. • GT: Pain radiat…"
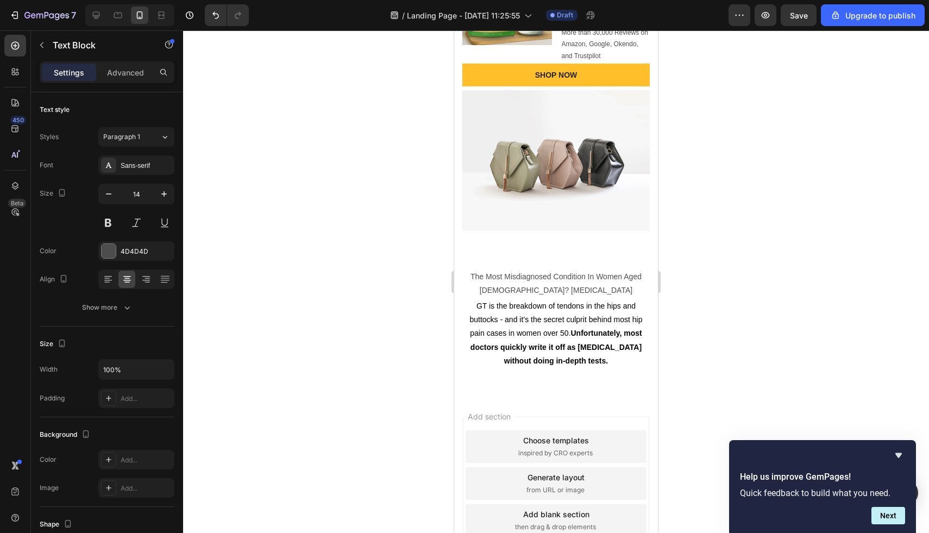
click at [547, 403] on div "Add section Choose templates inspired by CRO experts Generate layout from URL o…" at bounding box center [556, 499] width 204 height 208
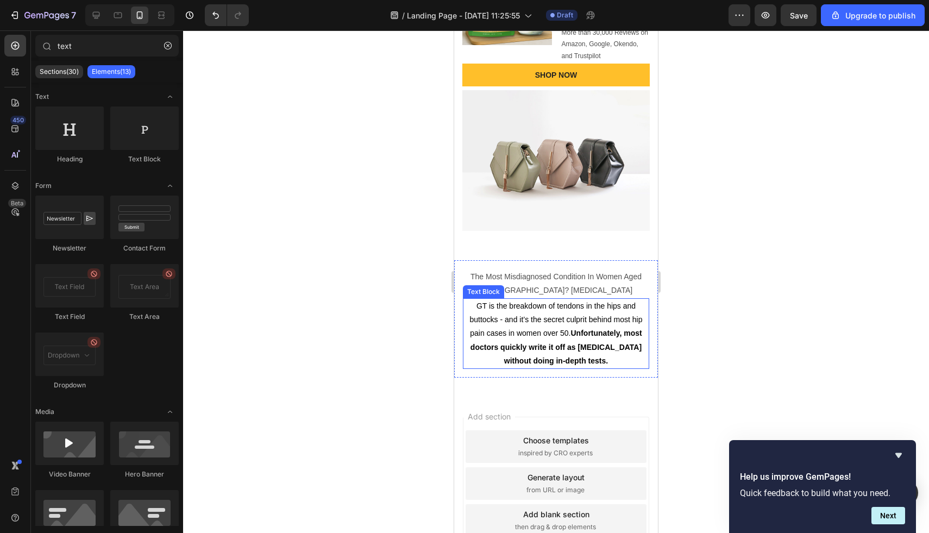
click at [555, 361] on strong "Unfortunately, most doctors quickly write it off as [MEDICAL_DATA] without doin…" at bounding box center [557, 347] width 172 height 36
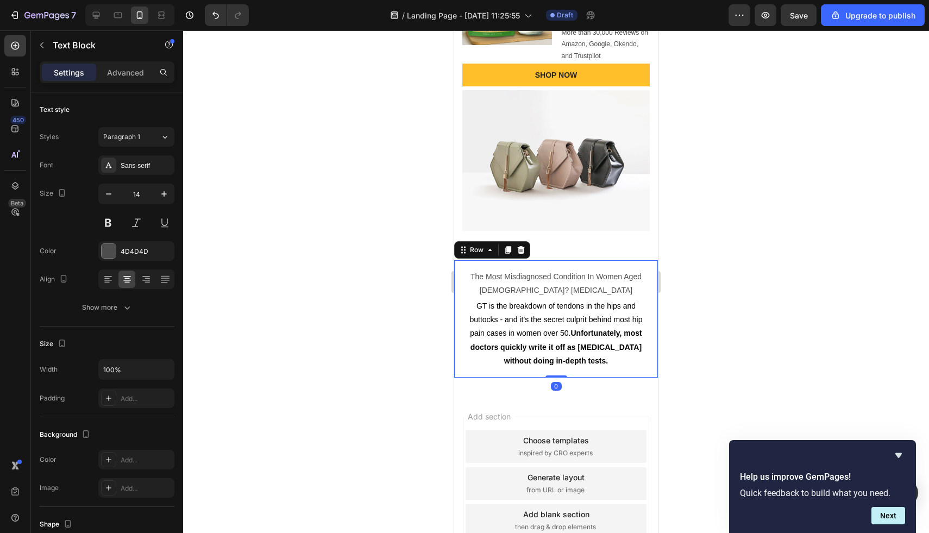
click at [557, 370] on div "The Most Misdiagnosed Condition In Women Aged 50-75? Gluteal Tendinopathy Text …" at bounding box center [556, 318] width 204 height 117
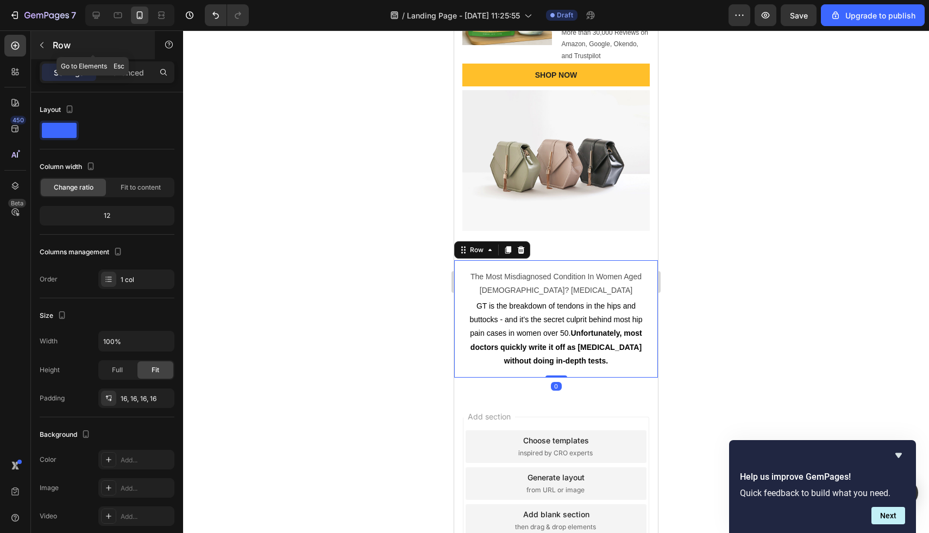
click at [44, 46] on icon "button" at bounding box center [42, 45] width 9 height 9
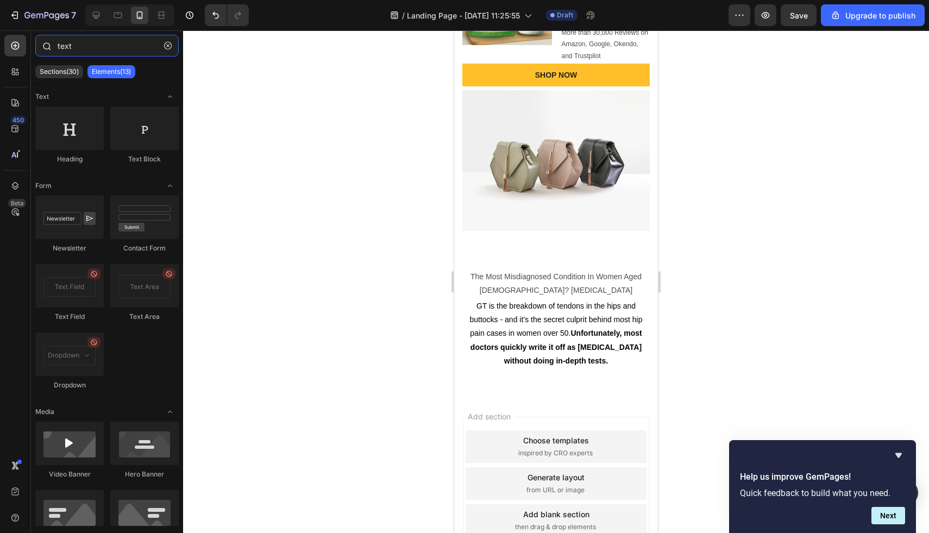
click at [101, 52] on input "text" at bounding box center [106, 46] width 143 height 22
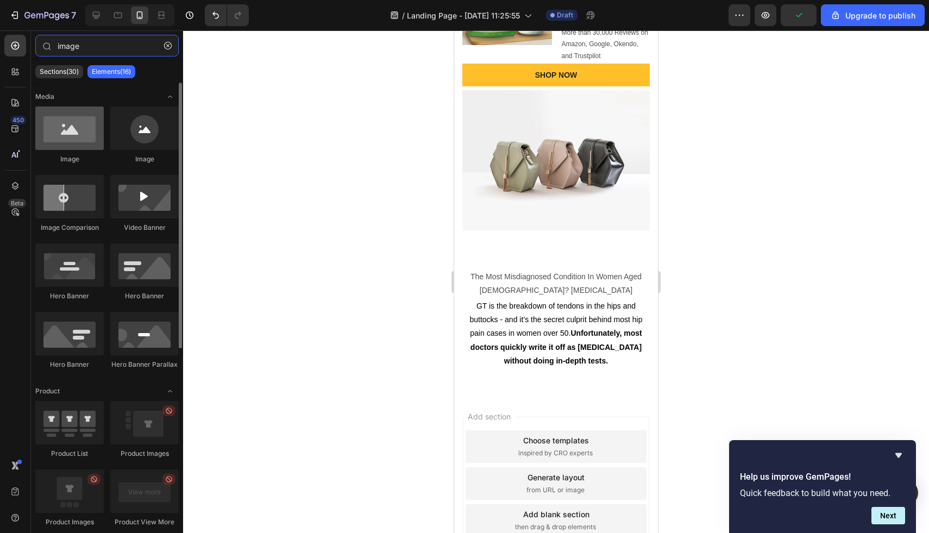
type input "image"
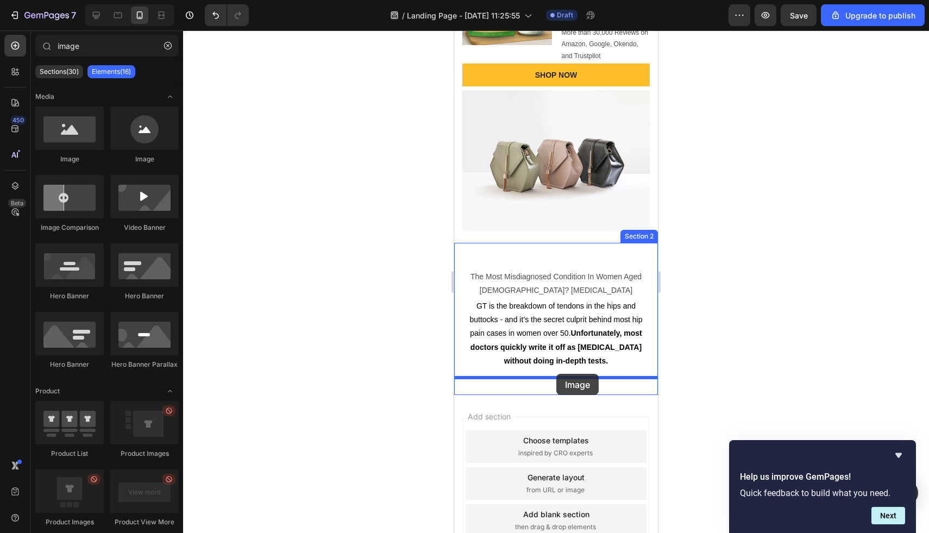
drag, startPoint x: 528, startPoint y: 179, endPoint x: 557, endPoint y: 374, distance: 197.2
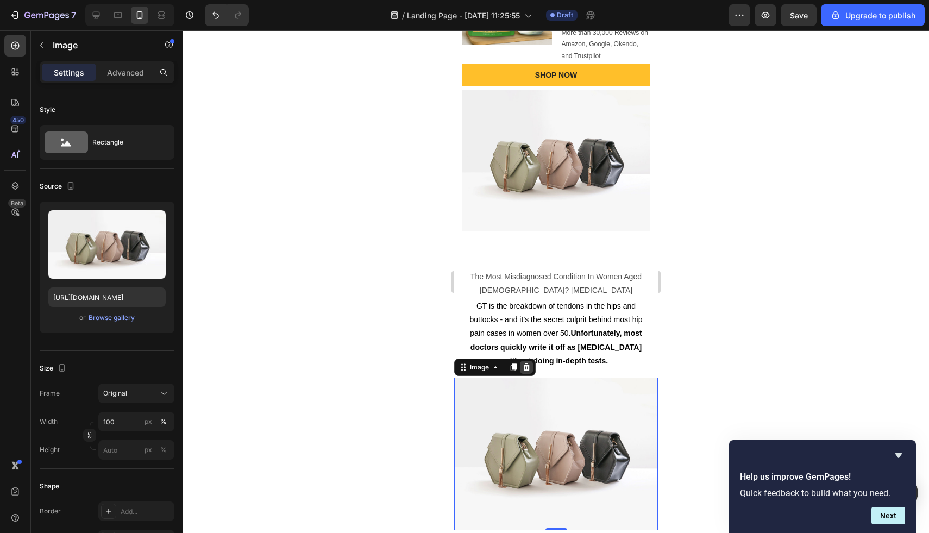
click at [524, 368] on icon at bounding box center [526, 368] width 7 height 8
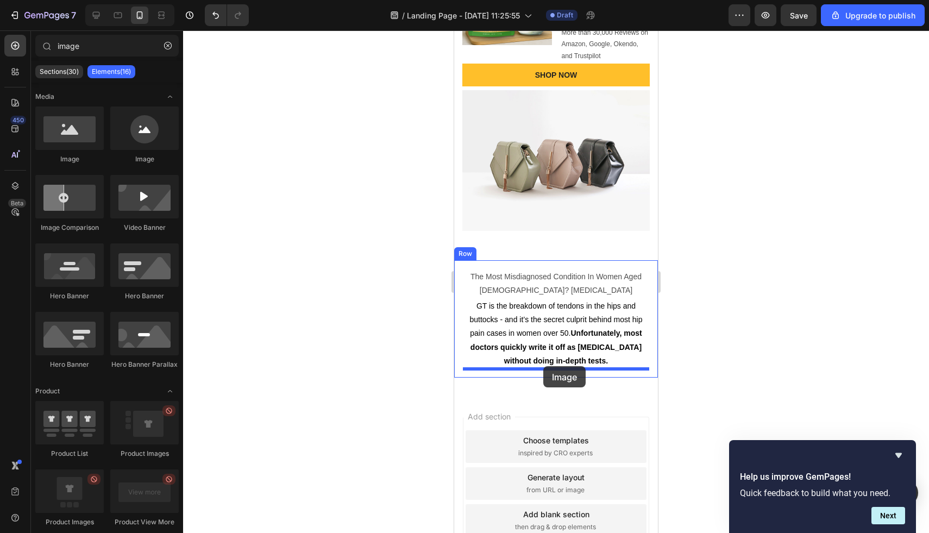
drag, startPoint x: 539, startPoint y: 147, endPoint x: 543, endPoint y: 366, distance: 219.1
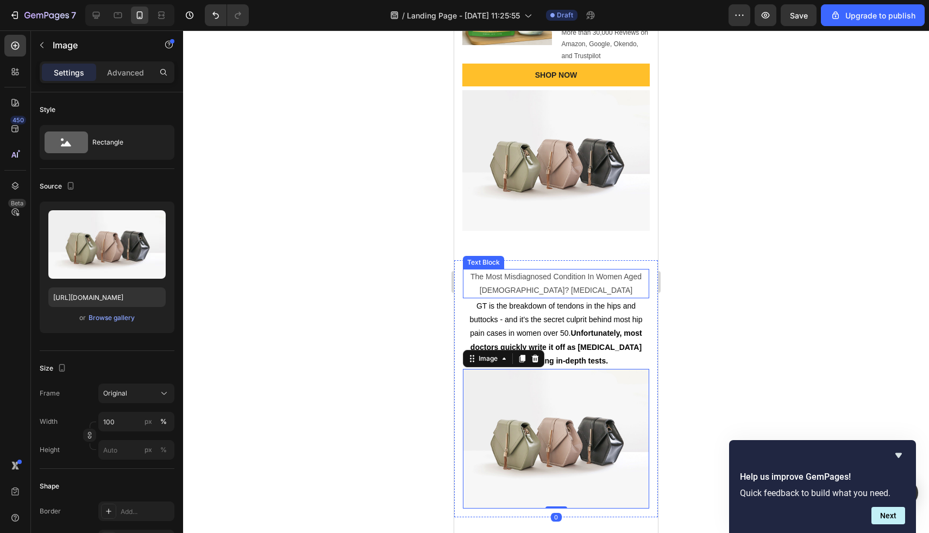
click at [549, 296] on div "The Most Misdiagnosed Condition In Women Aged 50-75? Gluteal Tendinopathy Text …" at bounding box center [556, 283] width 186 height 29
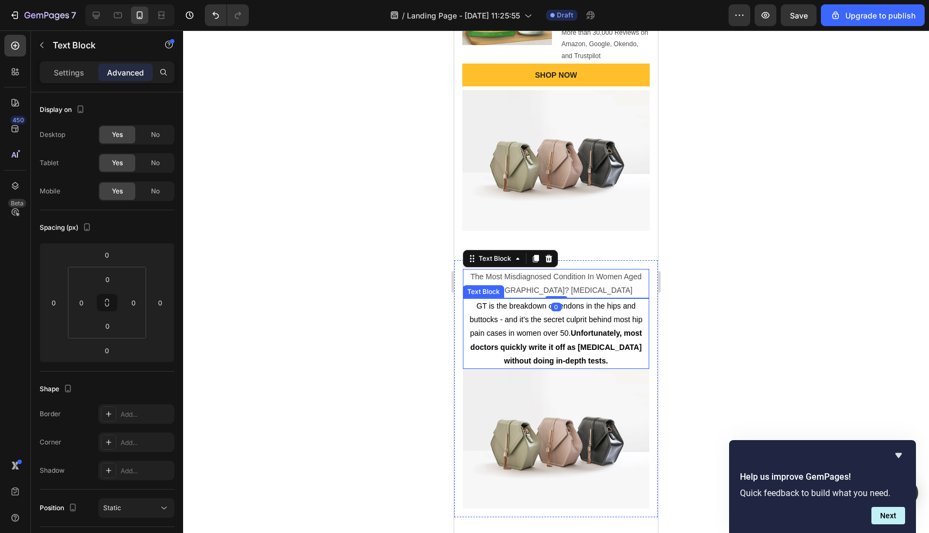
click at [573, 323] on span "GT is the breakdown of tendons in the hips and buttocks - and it’s the secret c…" at bounding box center [556, 334] width 173 height 64
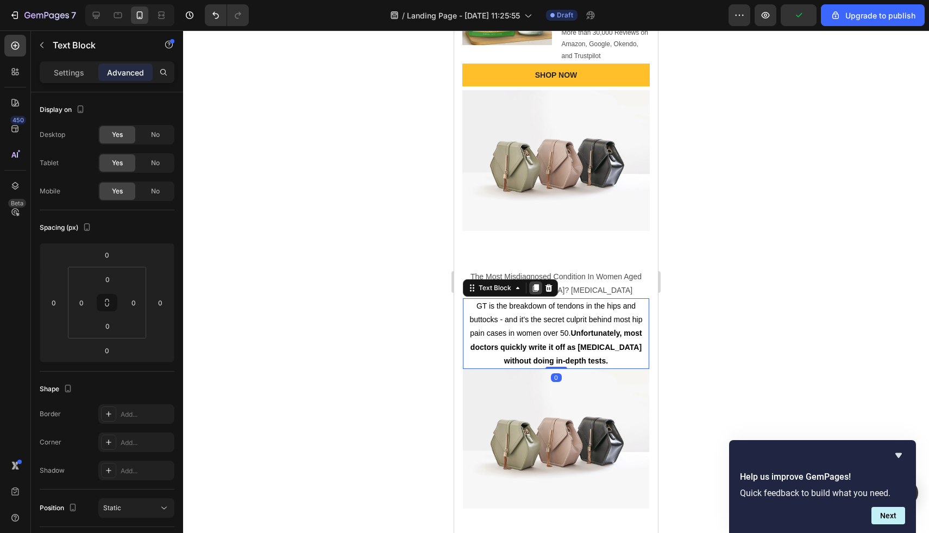
click at [532, 290] on icon at bounding box center [536, 288] width 9 height 9
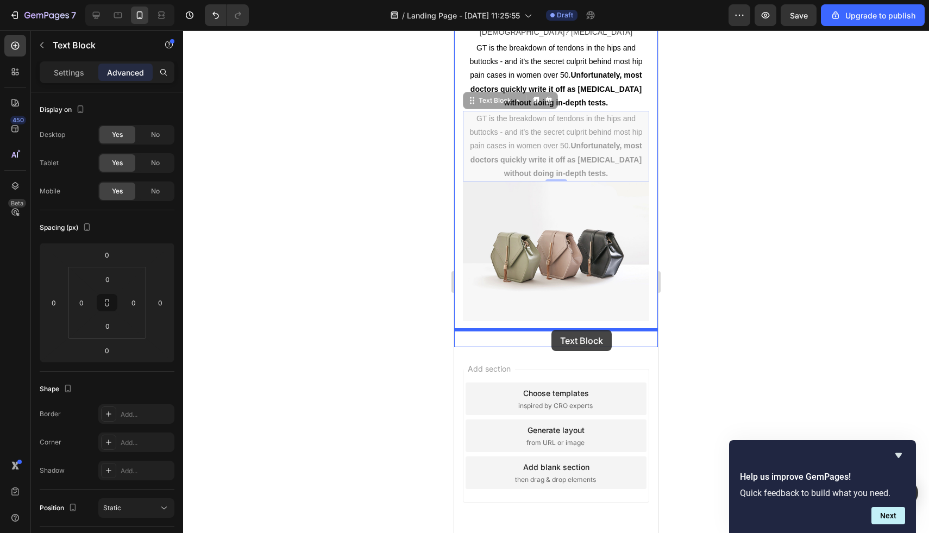
scroll to position [484, 0]
drag, startPoint x: 507, startPoint y: 360, endPoint x: 552, endPoint y: 321, distance: 59.7
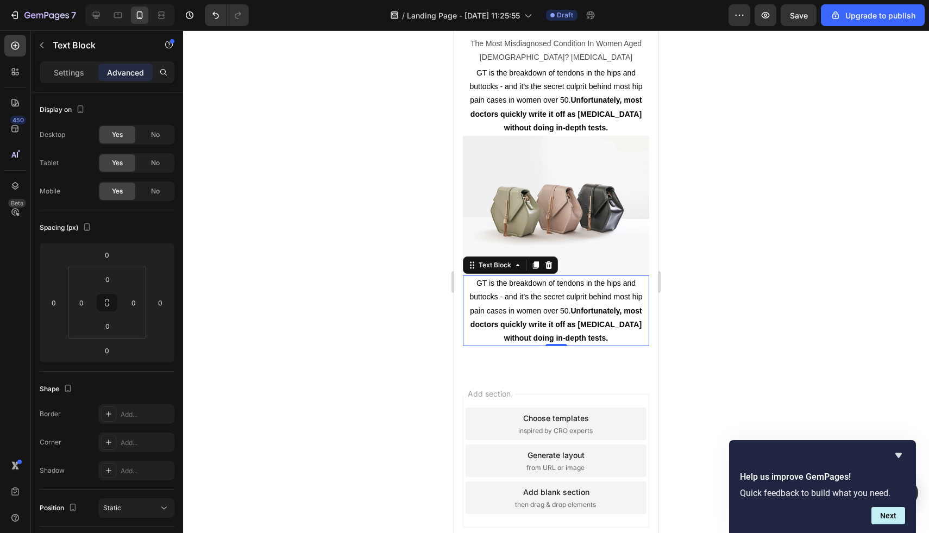
scroll to position [418, 0]
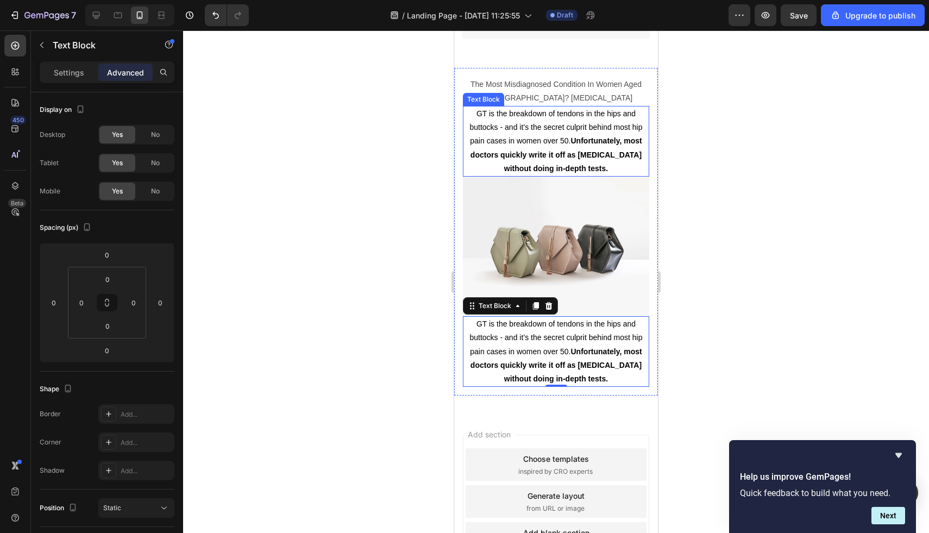
click at [516, 146] on p "GT is the breakdown of tendons in the hips and buttocks - and it’s the secret c…" at bounding box center [556, 141] width 184 height 68
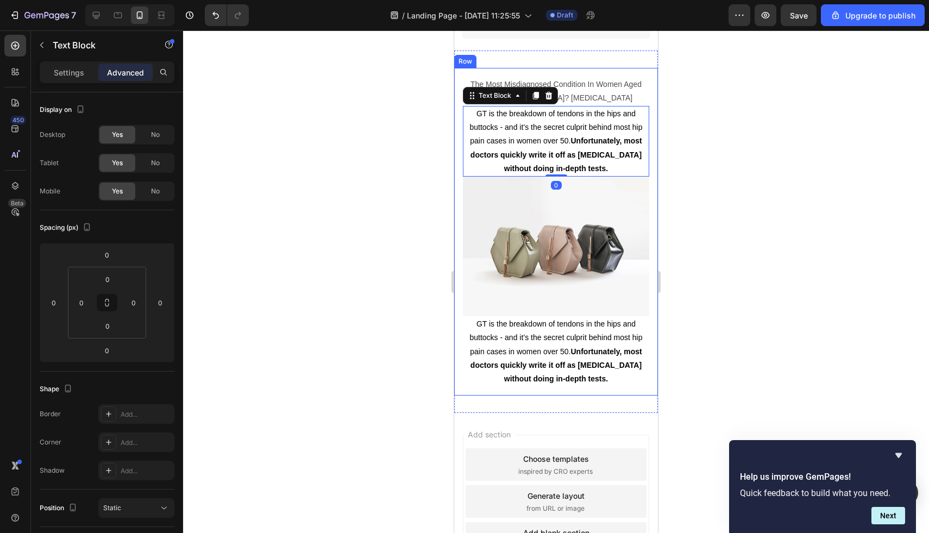
click at [457, 145] on div "The Most Misdiagnosed Condition In Women Aged 50-75? Gluteal Tendinopathy Text …" at bounding box center [556, 232] width 204 height 328
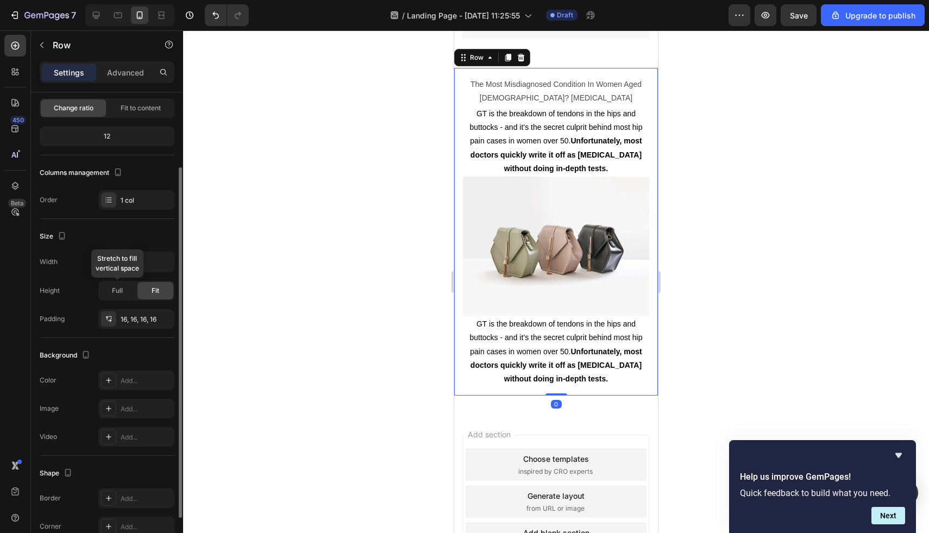
scroll to position [89, 0]
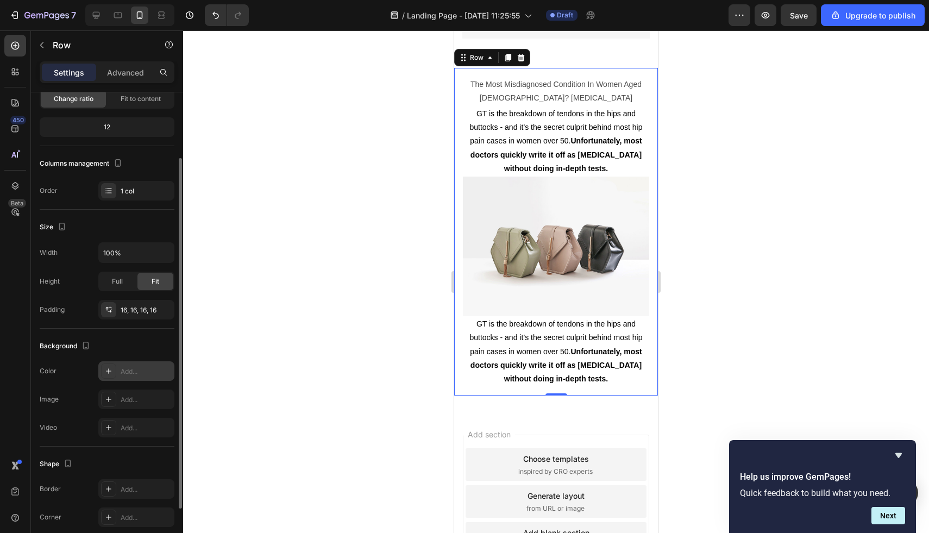
click at [111, 372] on icon at bounding box center [108, 371] width 9 height 9
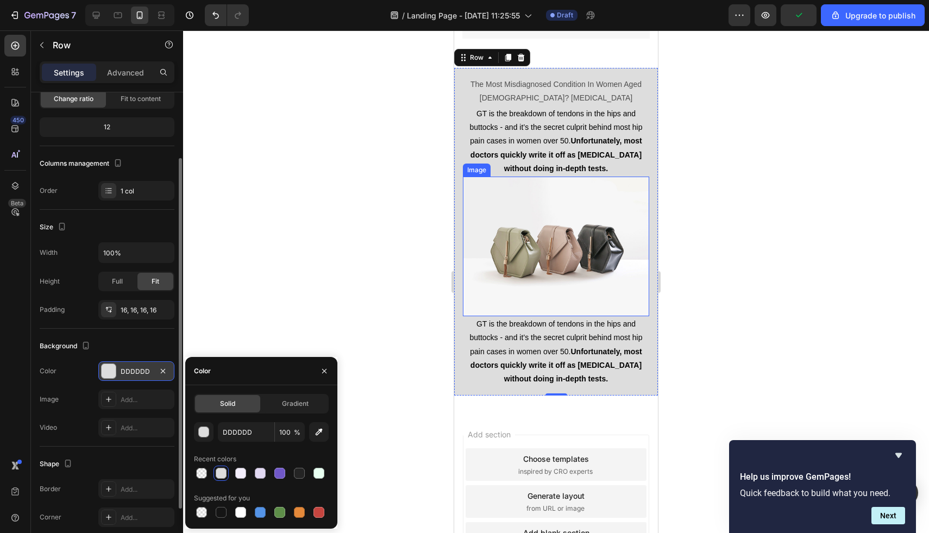
click at [517, 289] on img at bounding box center [556, 247] width 186 height 140
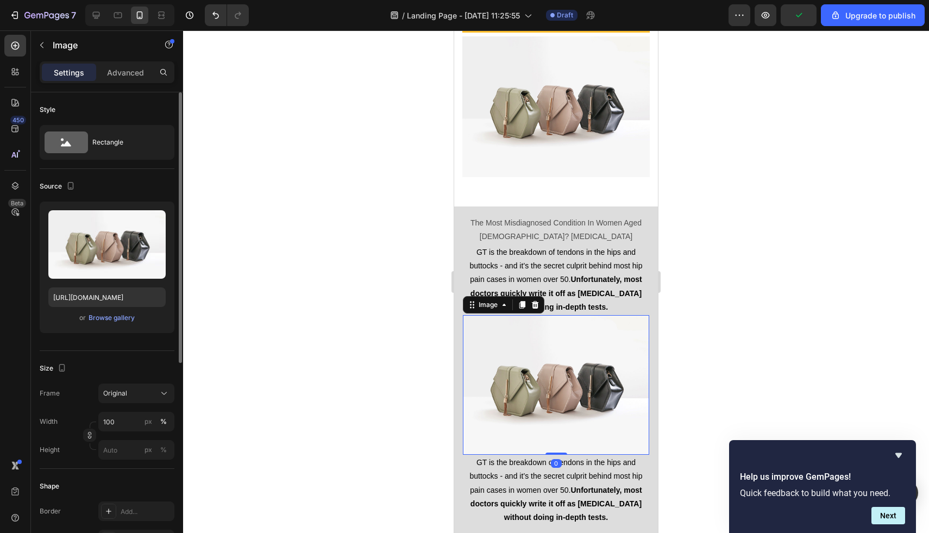
scroll to position [304, 0]
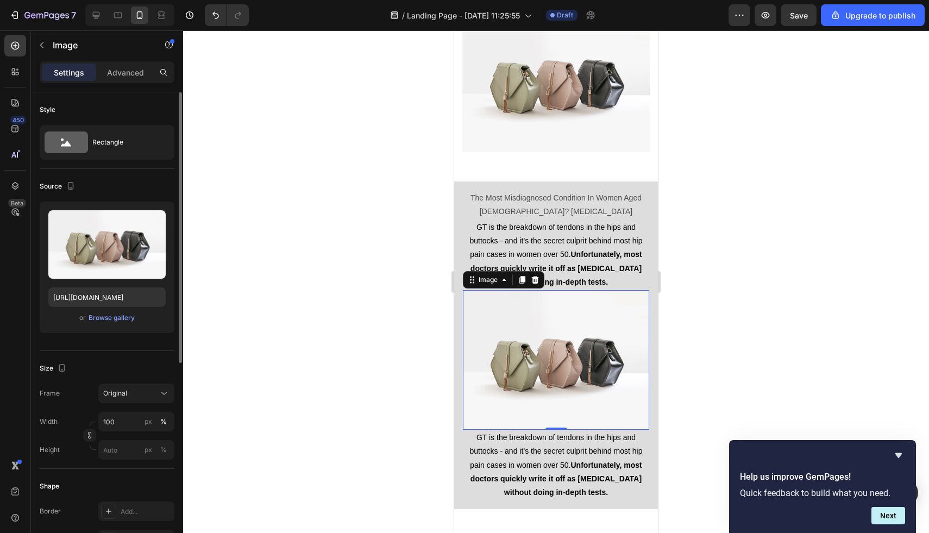
click at [536, 336] on img at bounding box center [556, 360] width 186 height 140
click at [124, 65] on div "Advanced" at bounding box center [125, 72] width 54 height 17
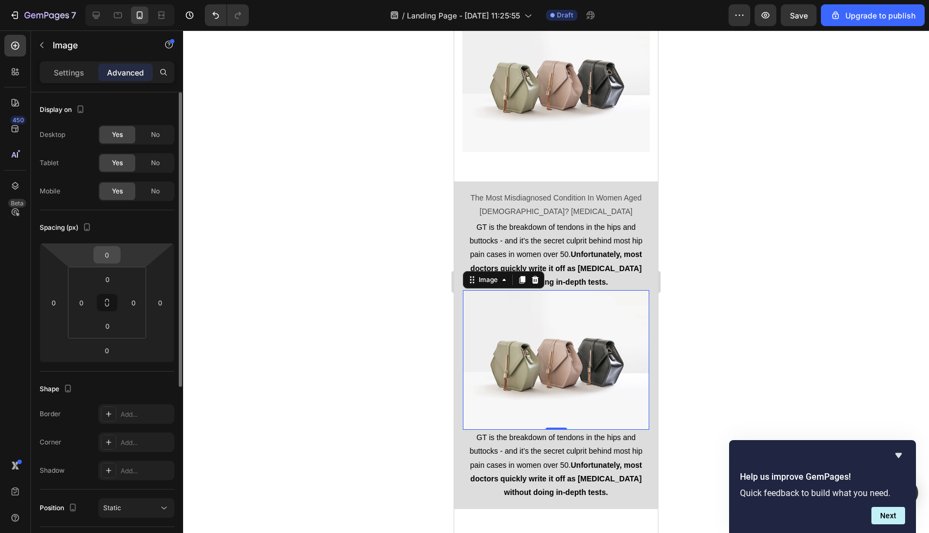
click at [107, 253] on input "0" at bounding box center [107, 255] width 22 height 16
type input "15"
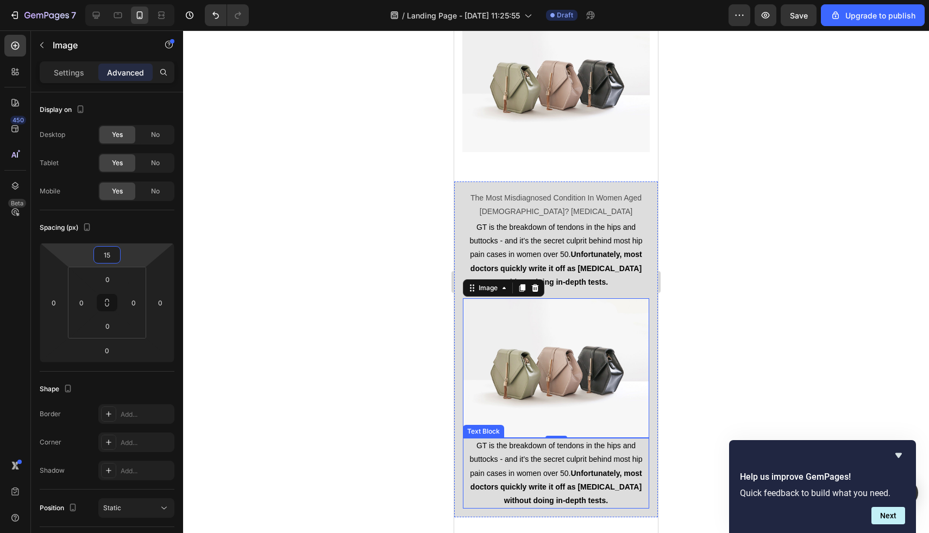
click at [543, 461] on span "GT is the breakdown of tendons in the hips and buttocks - and it’s the secret c…" at bounding box center [556, 473] width 173 height 64
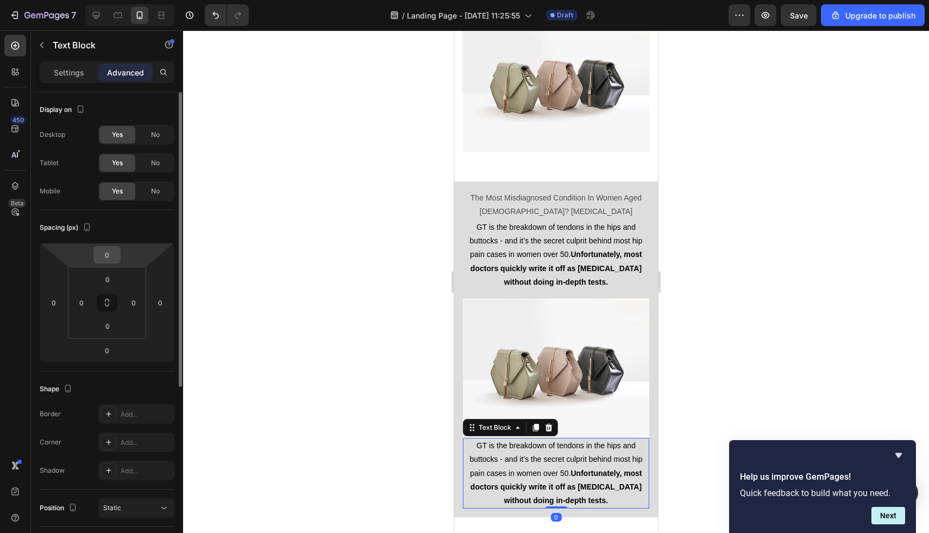
click at [114, 252] on input "0" at bounding box center [107, 255] width 22 height 16
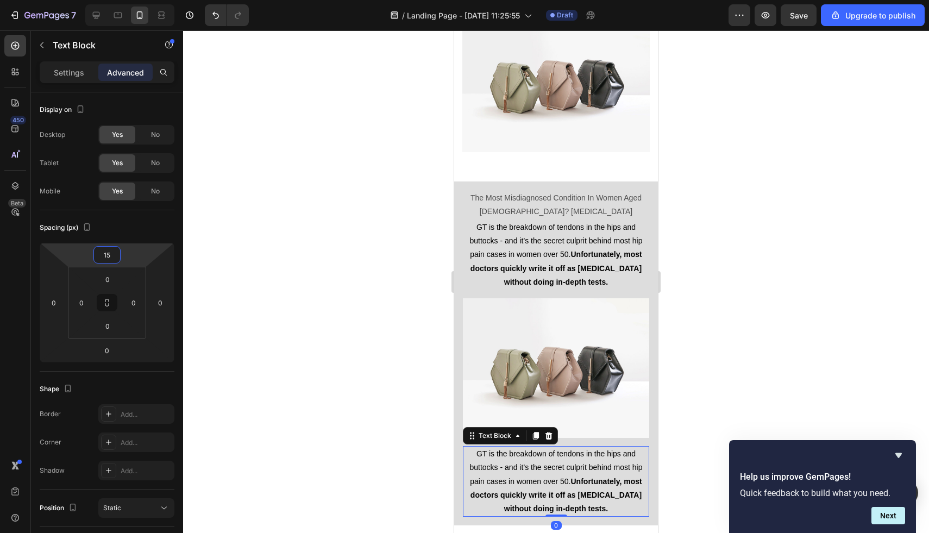
type input "15"
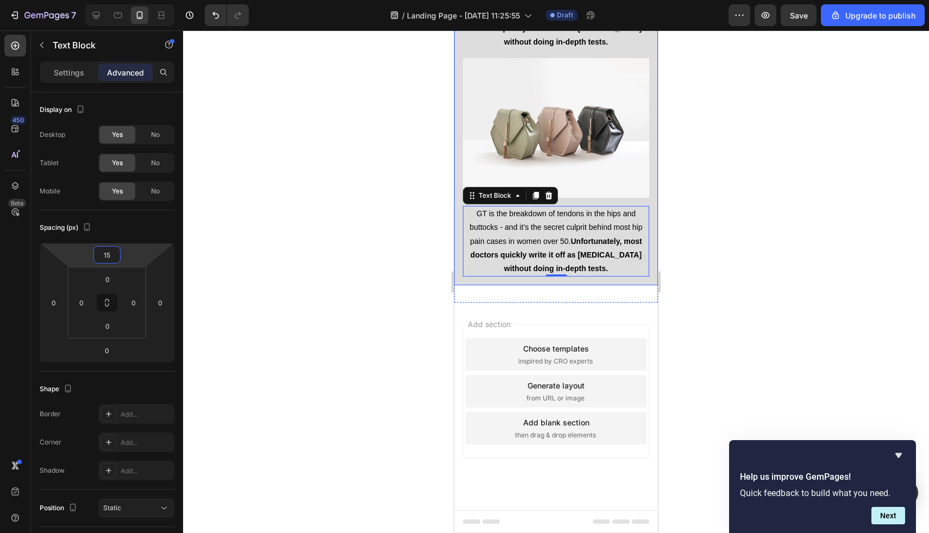
click at [460, 273] on div "The Most Misdiagnosed Condition In Women Aged 50-75? Gluteal Tendinopathy Text …" at bounding box center [556, 113] width 204 height 345
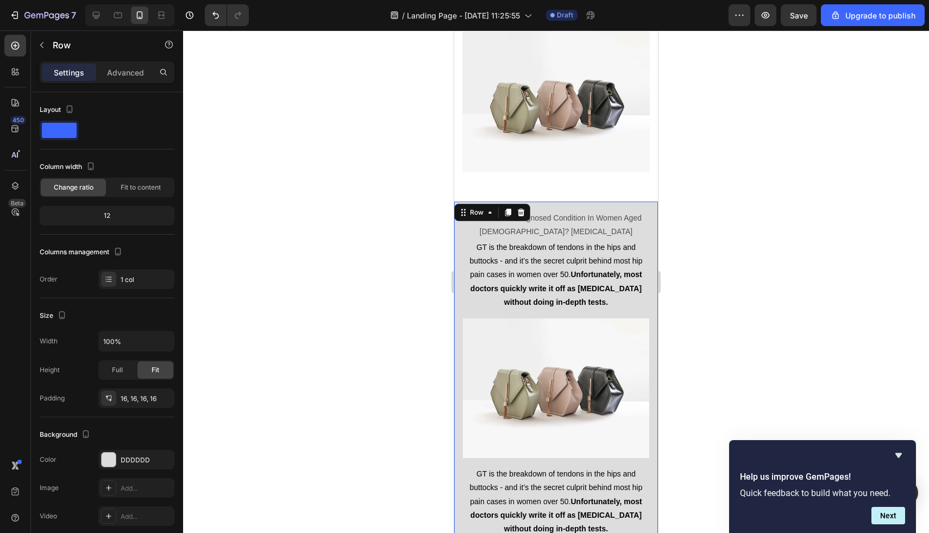
scroll to position [257, 0]
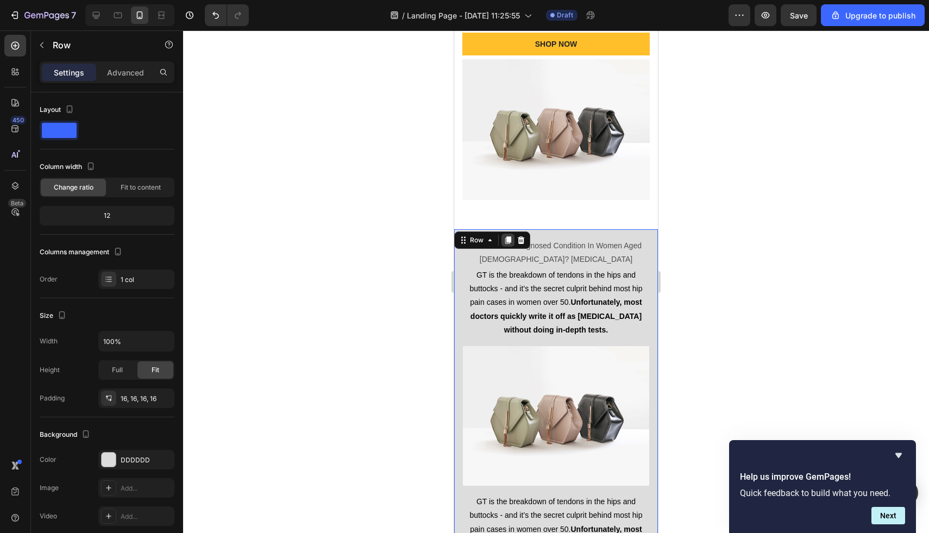
click at [506, 242] on icon at bounding box center [508, 240] width 9 height 9
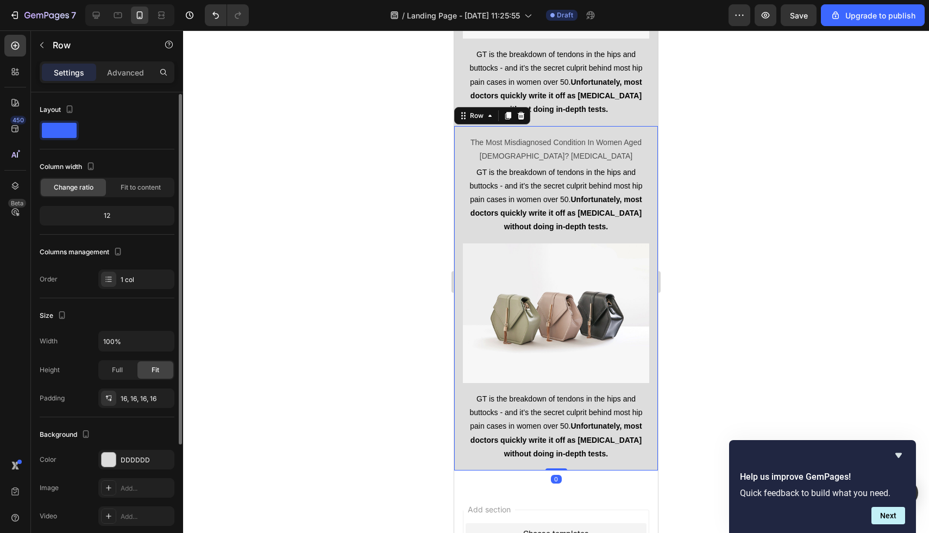
scroll to position [163, 0]
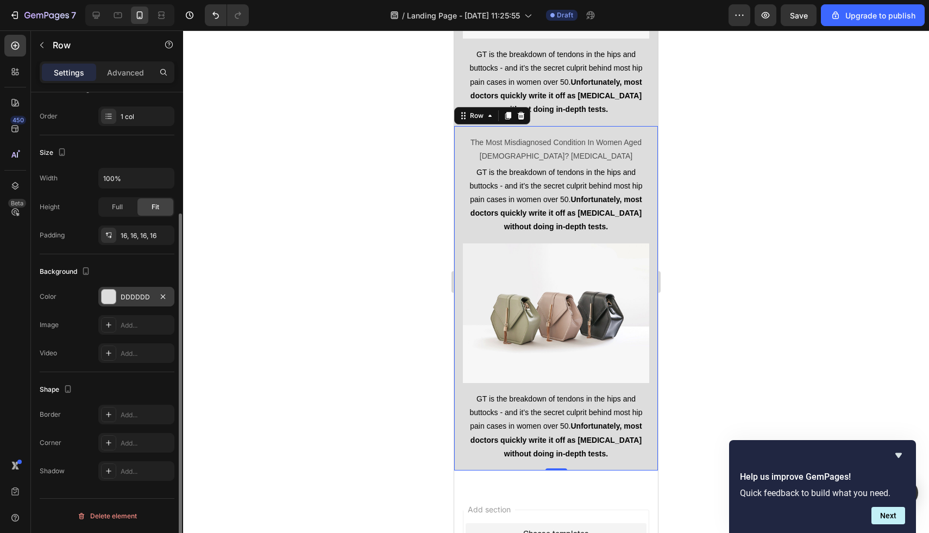
click at [108, 295] on div at bounding box center [109, 297] width 14 height 14
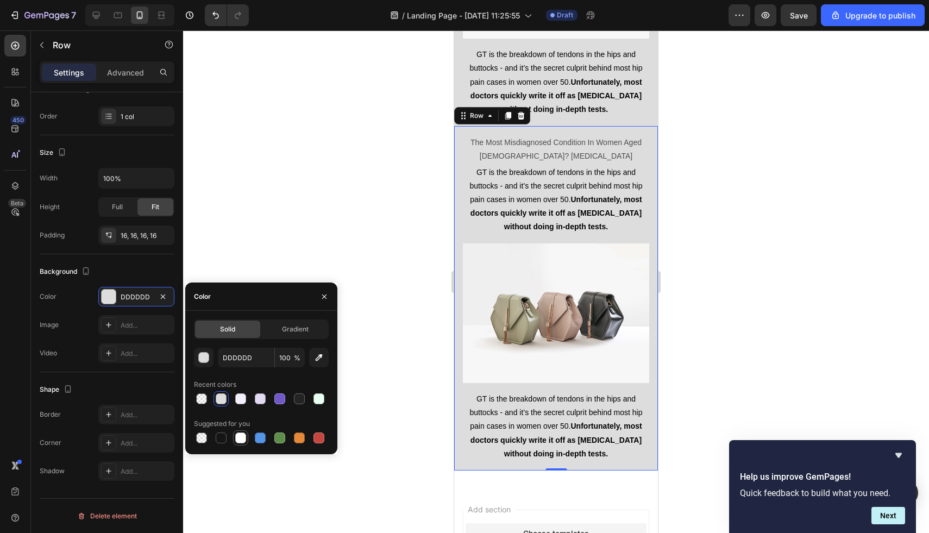
click at [243, 438] on div at bounding box center [240, 438] width 11 height 11
type input "FFFFFF"
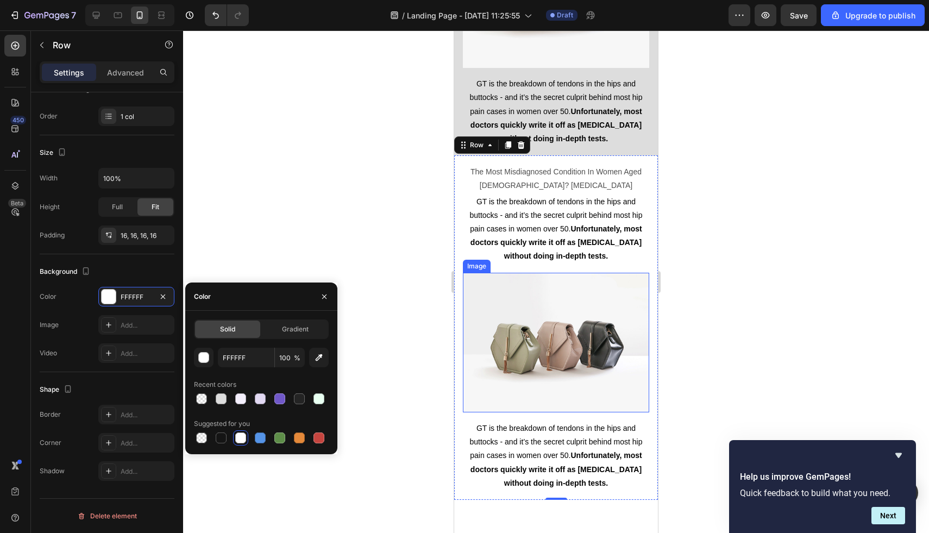
scroll to position [654, 0]
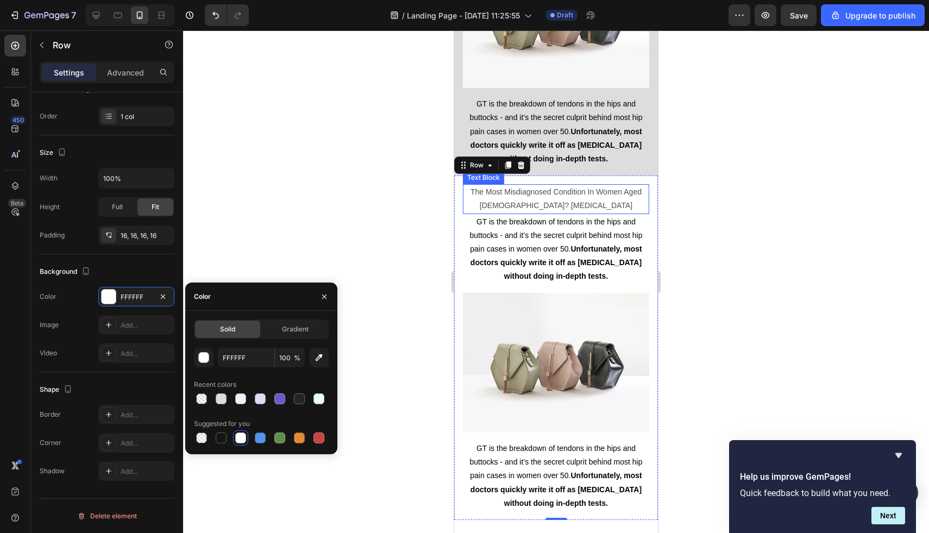
click at [545, 200] on p "The Most Misdiagnosed Condition In Women Aged [DEMOGRAPHIC_DATA]? [MEDICAL_DATA]" at bounding box center [556, 198] width 184 height 27
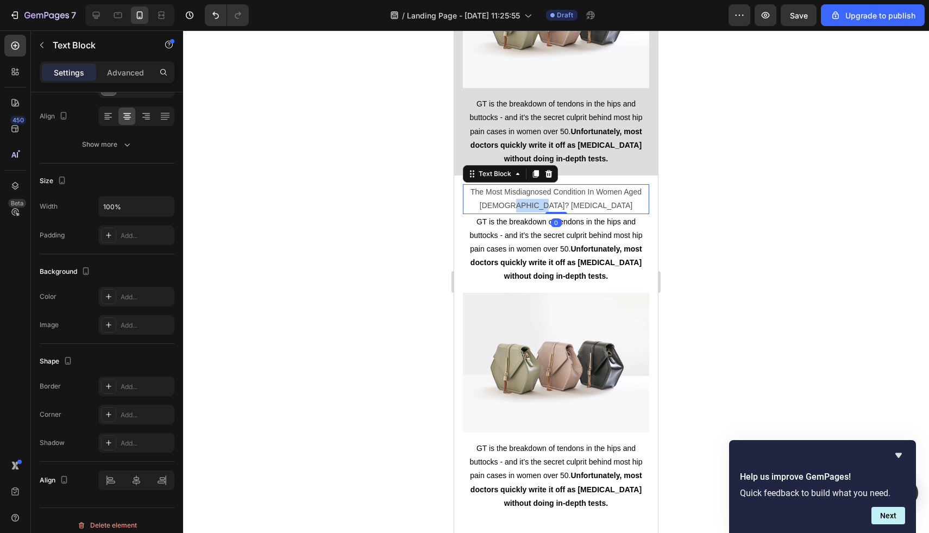
scroll to position [0, 0]
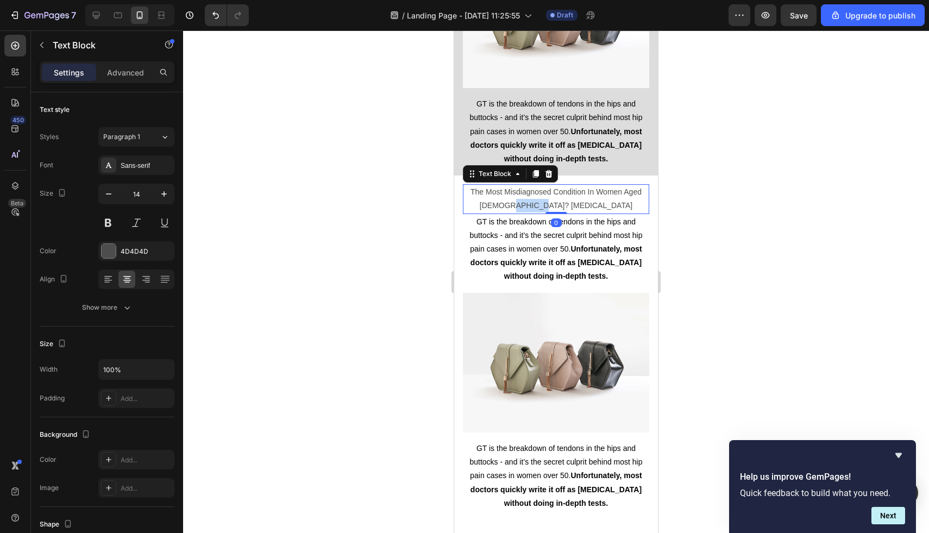
click at [545, 200] on p "The Most Misdiagnosed Condition In Women Aged [DEMOGRAPHIC_DATA]? [MEDICAL_DATA]" at bounding box center [556, 198] width 184 height 27
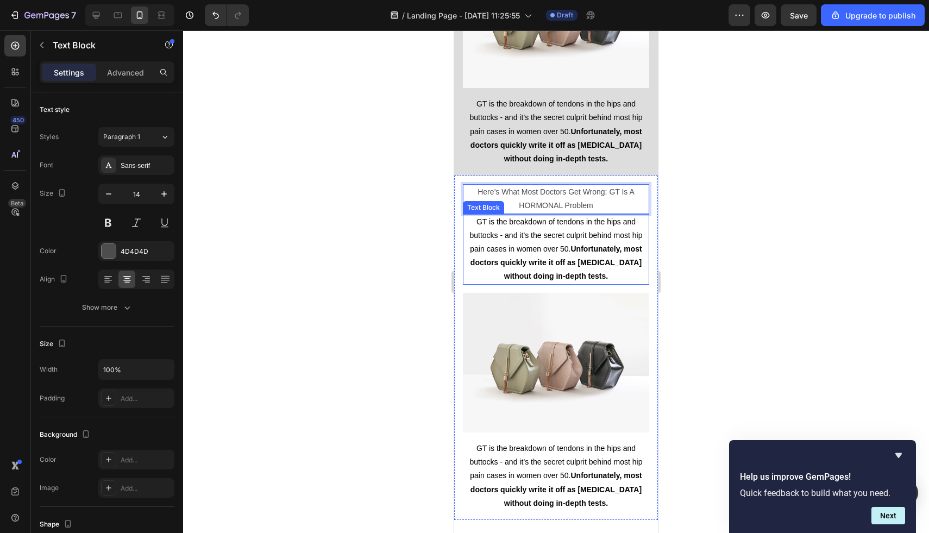
click at [604, 256] on p "GT is the breakdown of tendons in the hips and buttocks - and it’s the secret c…" at bounding box center [556, 249] width 184 height 68
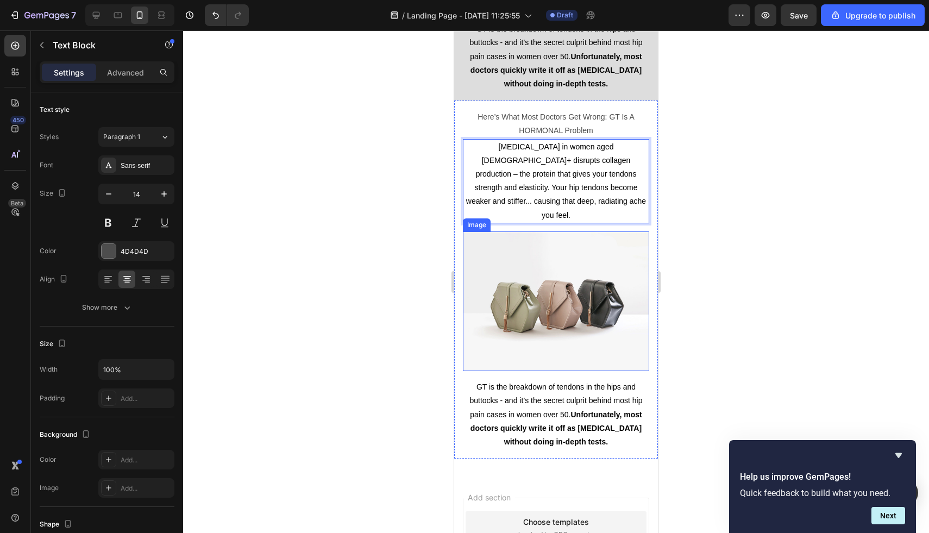
scroll to position [735, 0]
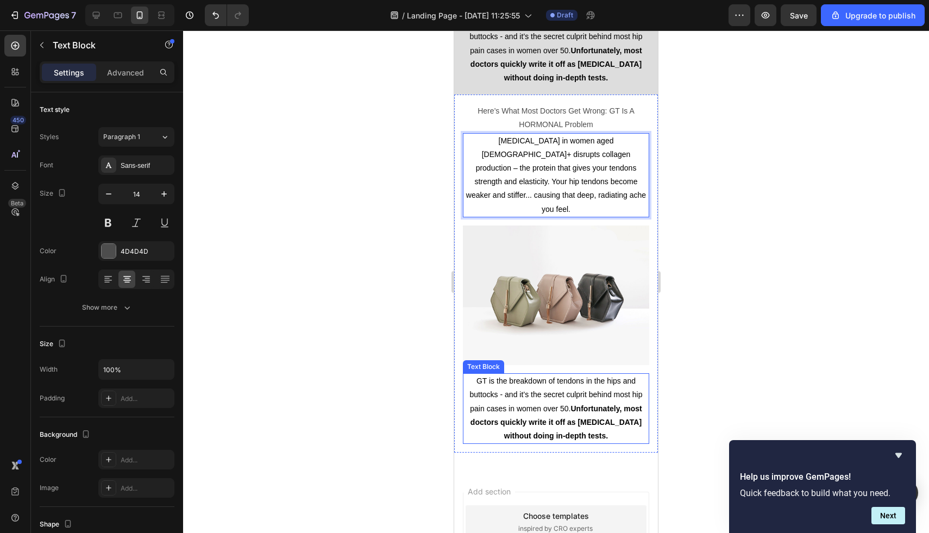
click at [534, 374] on p "GT is the breakdown of tendons in the hips and buttocks - and it’s the secret c…" at bounding box center [556, 408] width 184 height 68
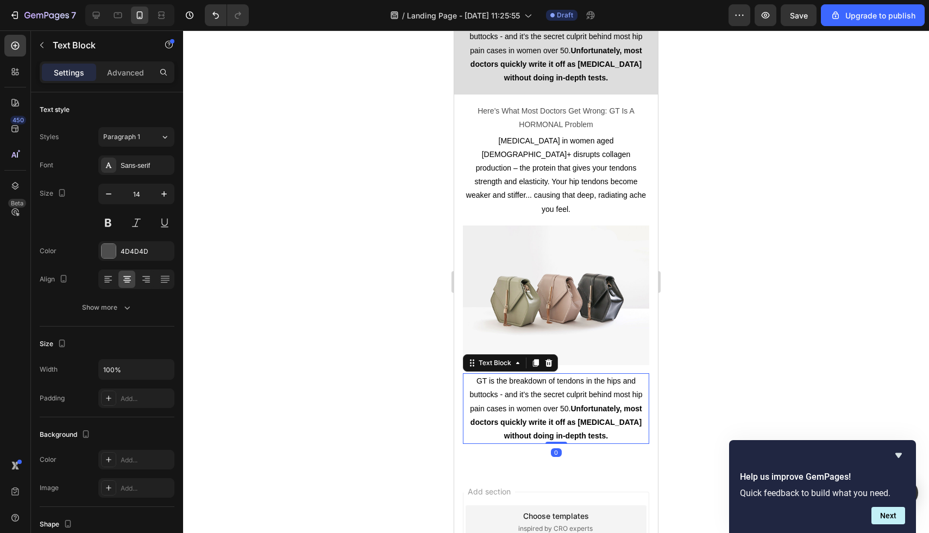
click at [534, 374] on p "GT is the breakdown of tendons in the hips and buttocks - and it’s the secret c…" at bounding box center [556, 408] width 184 height 68
click at [571, 384] on span "GT is the breakdown of tendons in the hips and buttocks - and it’s the secret c…" at bounding box center [556, 409] width 173 height 64
click at [605, 421] on p "GT is the breakdown of tendons in the hips and buttocks - and it’s the secret c…" at bounding box center [556, 408] width 184 height 68
click at [576, 301] on img at bounding box center [556, 296] width 186 height 140
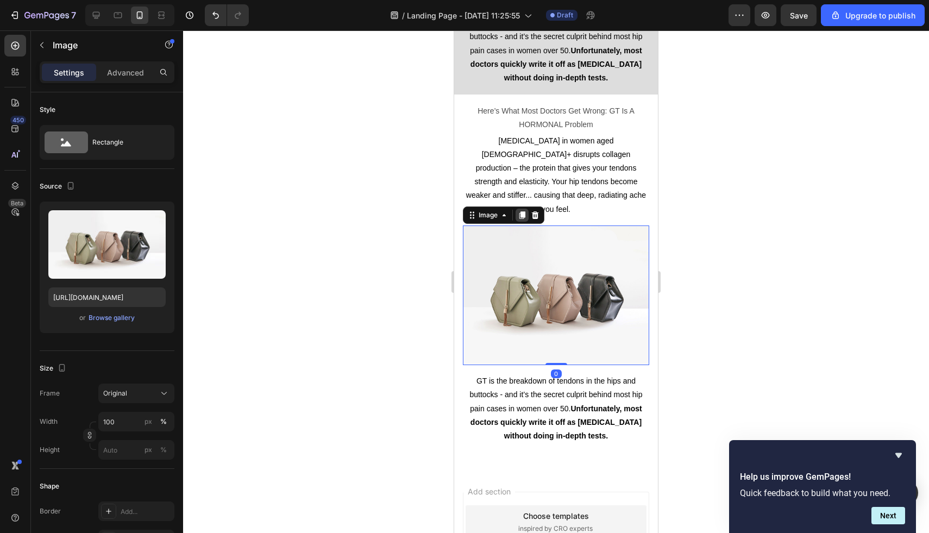
click at [521, 211] on icon at bounding box center [523, 215] width 6 height 8
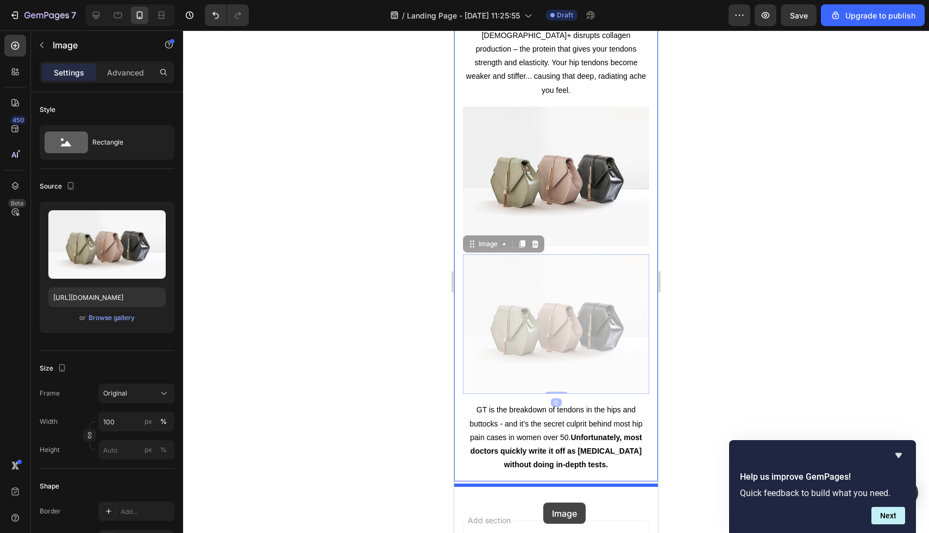
scroll to position [872, 0]
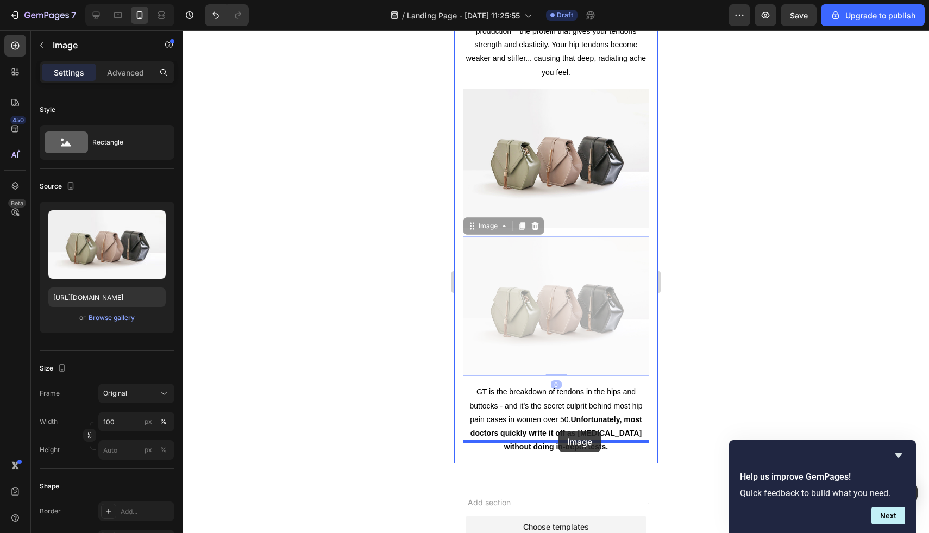
drag, startPoint x: 492, startPoint y: 346, endPoint x: 559, endPoint y: 431, distance: 108.4
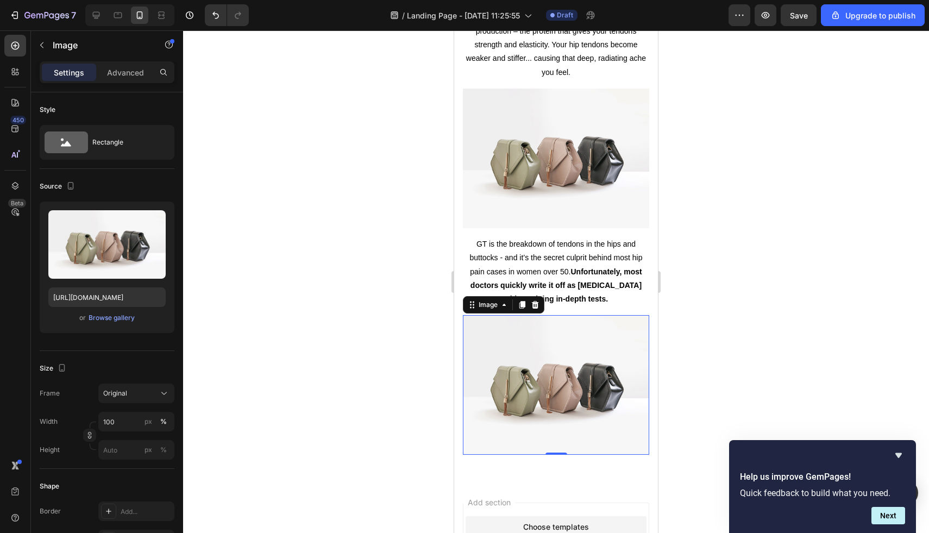
click at [576, 389] on img at bounding box center [556, 385] width 186 height 140
click at [111, 317] on div "Browse gallery" at bounding box center [112, 318] width 46 height 10
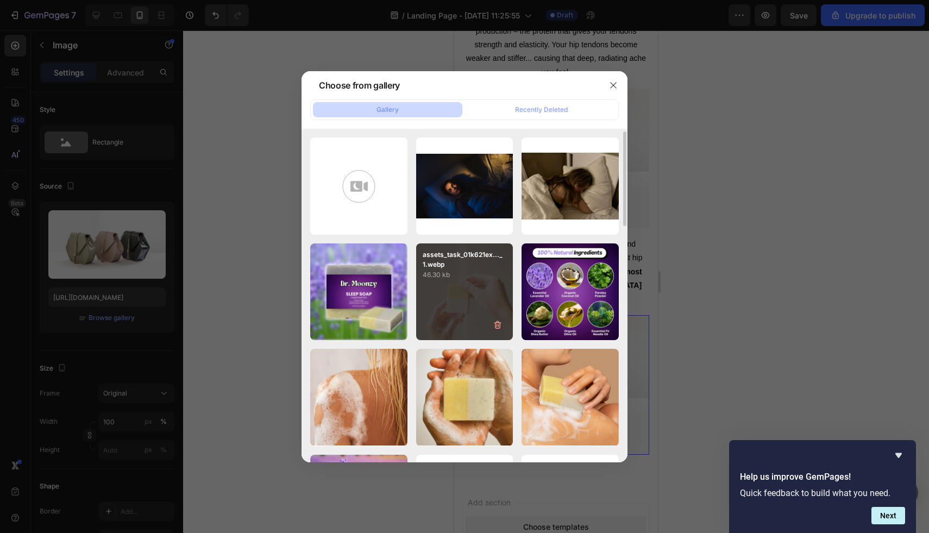
scroll to position [167, 0]
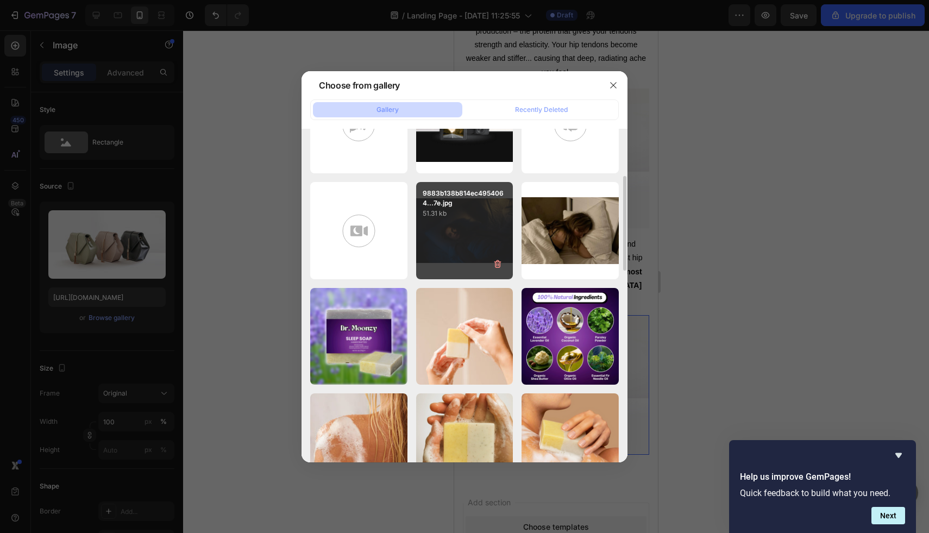
click at [483, 244] on div "9883b138b814ec4954064...7e.jpg 51.31 kb" at bounding box center [464, 230] width 97 height 97
type input "https://cdn.shopify.com/s/files/1/0706/2526/3768/files/gempages_584460454521209…"
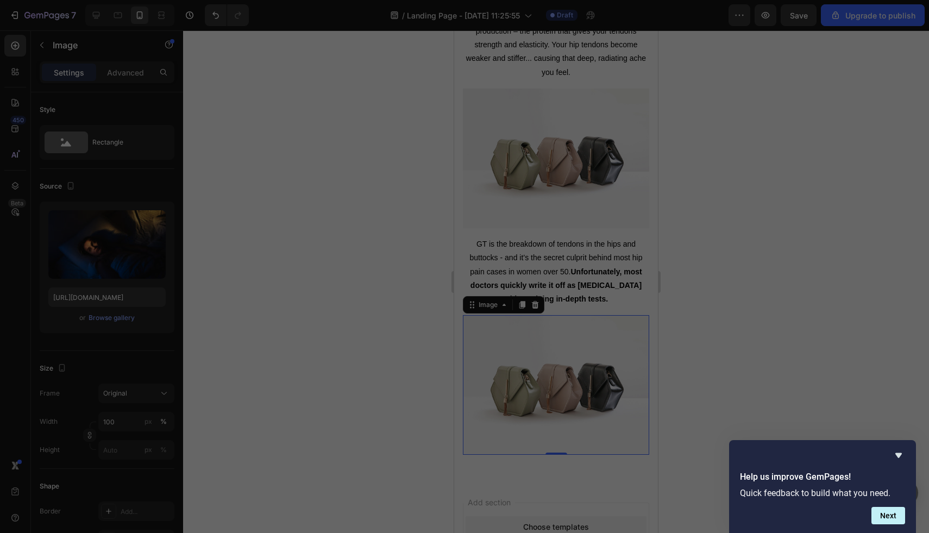
click at [483, 244] on div "9883b138b814ec4954064...7e.jpg 51.31 kb" at bounding box center [464, 230] width 97 height 97
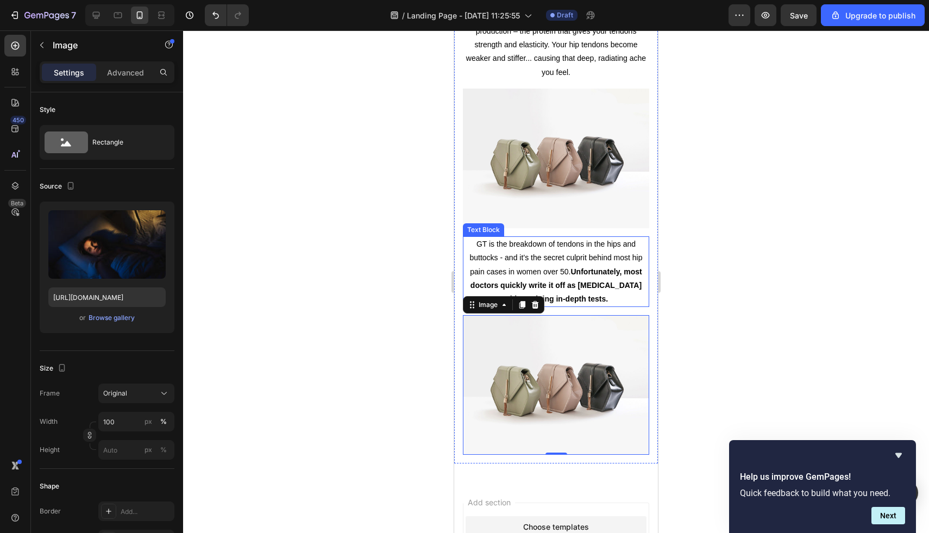
click at [542, 257] on span "GT is the breakdown of tendons in the hips and buttocks - and it’s the secret c…" at bounding box center [556, 272] width 173 height 64
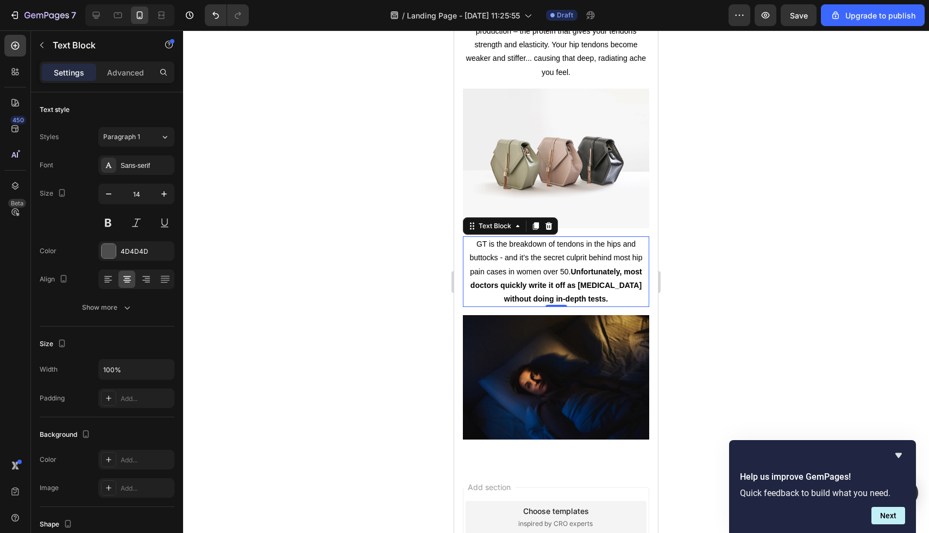
click at [525, 328] on img at bounding box center [556, 377] width 186 height 124
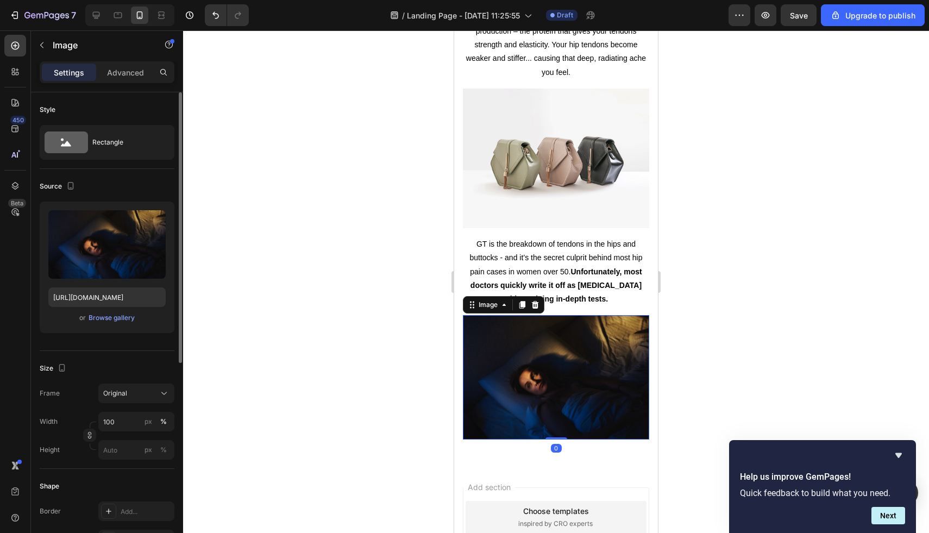
click at [101, 309] on div "Upload Image https://cdn.shopify.com/s/files/1/0706/2526/3768/files/gempages_58…" at bounding box center [107, 268] width 135 height 132
click at [101, 311] on div "or Browse gallery" at bounding box center [106, 317] width 117 height 13
click at [104, 314] on div "Browse gallery" at bounding box center [112, 318] width 46 height 10
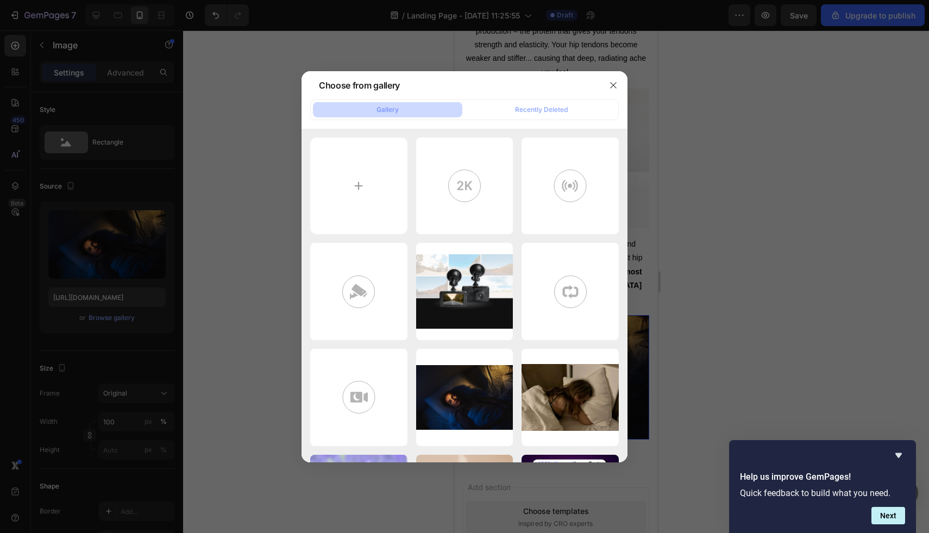
click at [410, 104] on button "Gallery" at bounding box center [387, 109] width 149 height 15
click at [618, 82] on button "button" at bounding box center [613, 85] width 17 height 17
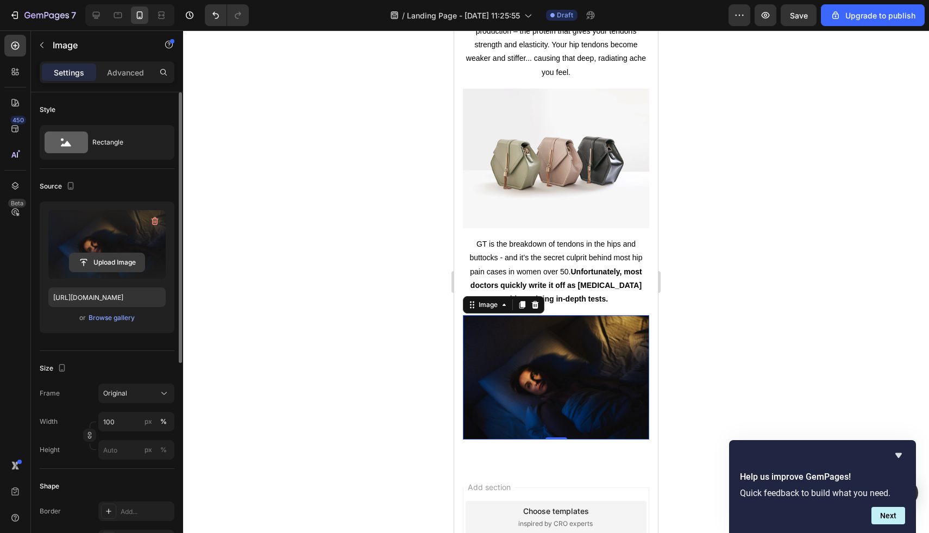
click at [118, 265] on input "file" at bounding box center [107, 262] width 75 height 18
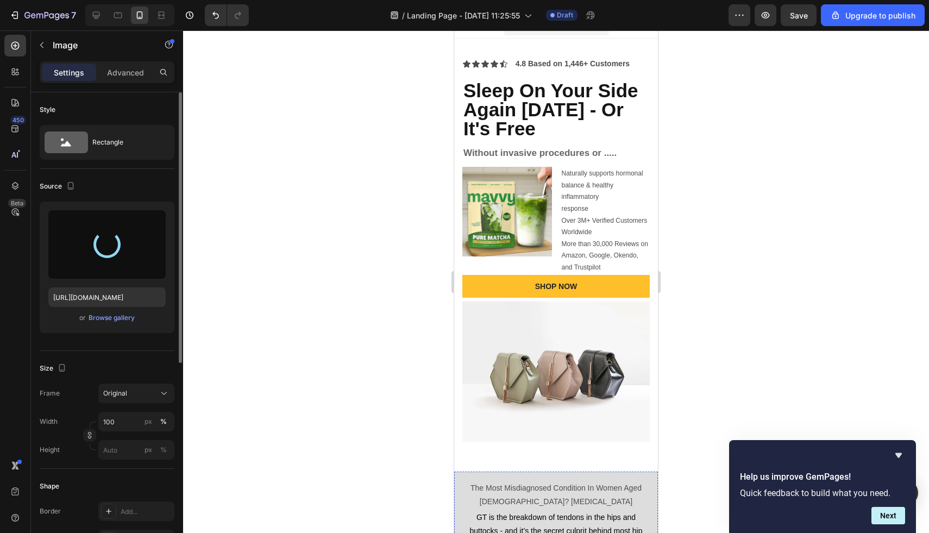
type input "https://cdn.shopify.com/s/files/1/0706/2526/3768/files/gempages_584460454521209…"
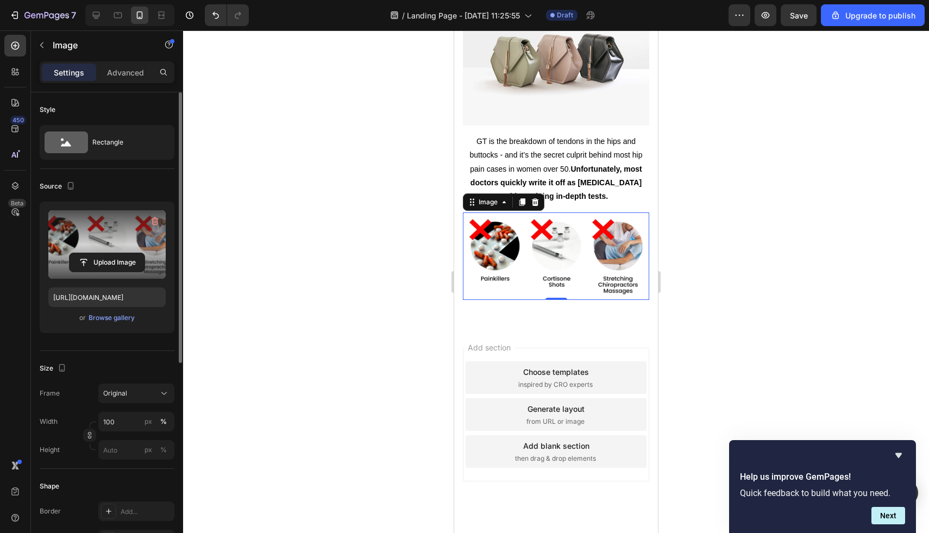
scroll to position [985, 0]
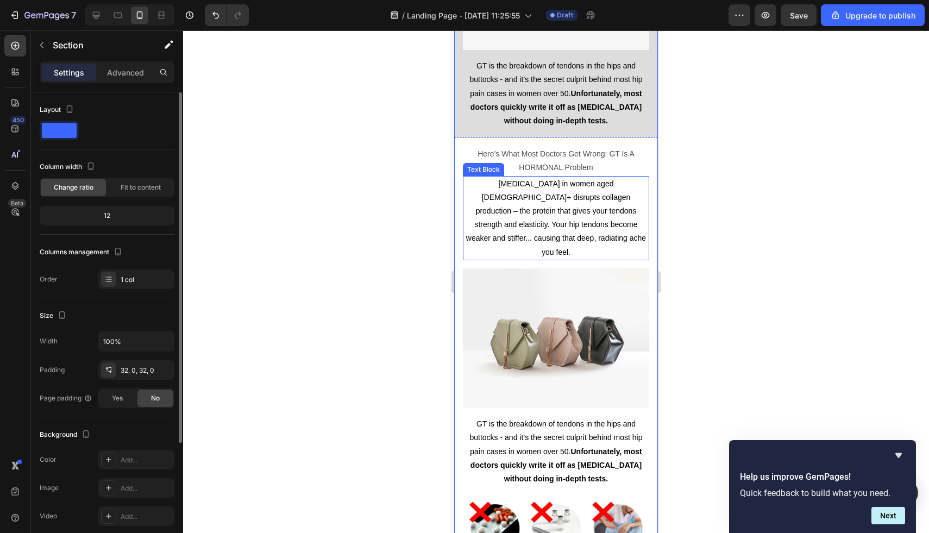
scroll to position [609, 0]
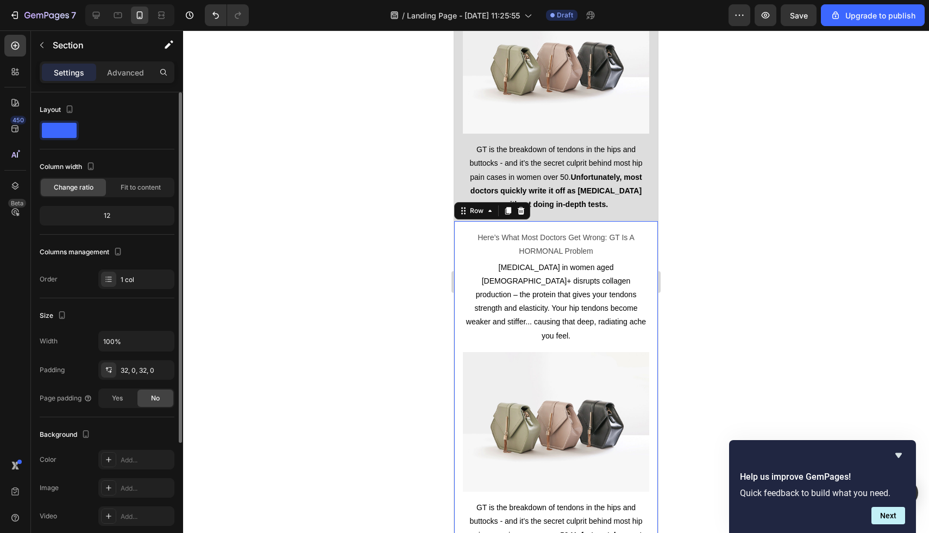
click at [631, 226] on div "Here’s What Most Doctors Get Wrong: GT Is A HORMONAL Problem Text Block Low est…" at bounding box center [556, 448] width 204 height 454
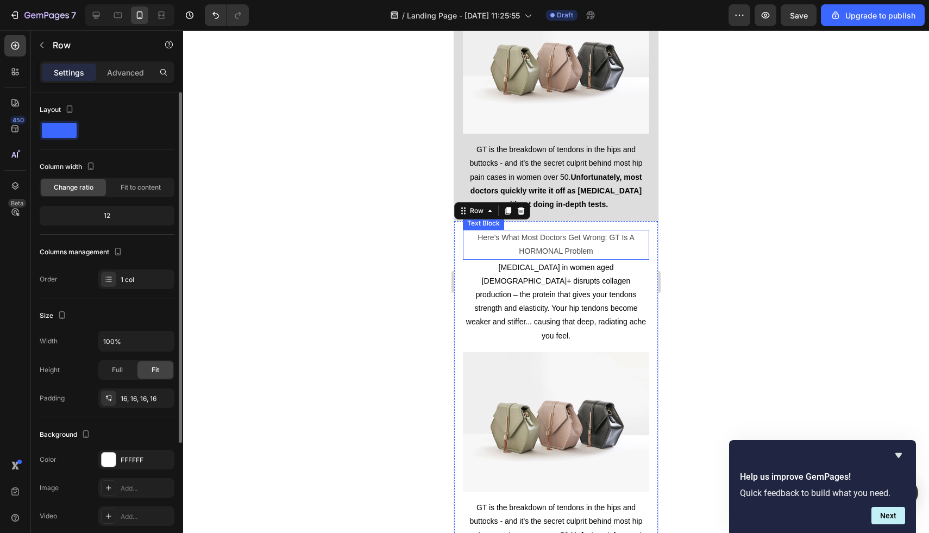
click at [576, 274] on p "[MEDICAL_DATA] in women aged [DEMOGRAPHIC_DATA]+ disrupts collagen production –…" at bounding box center [556, 302] width 184 height 82
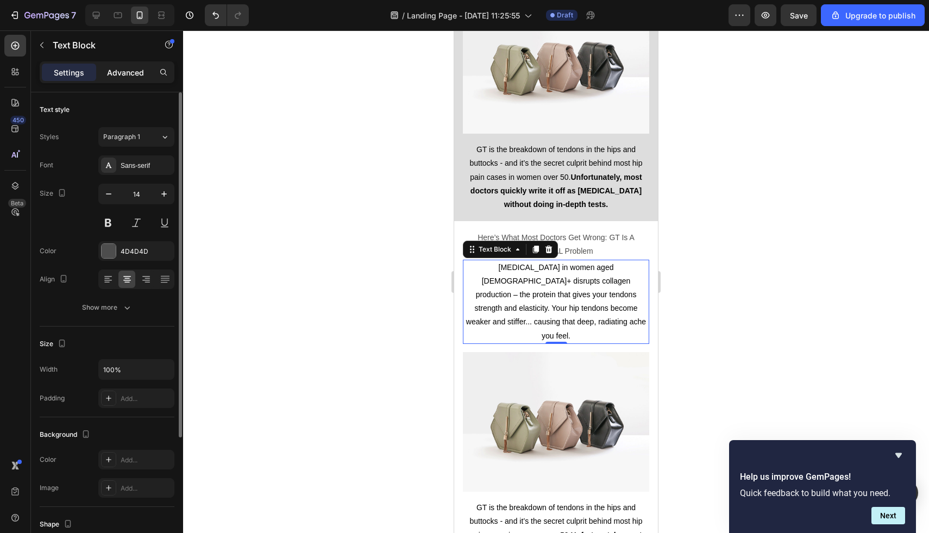
click at [136, 73] on p "Advanced" at bounding box center [125, 72] width 37 height 11
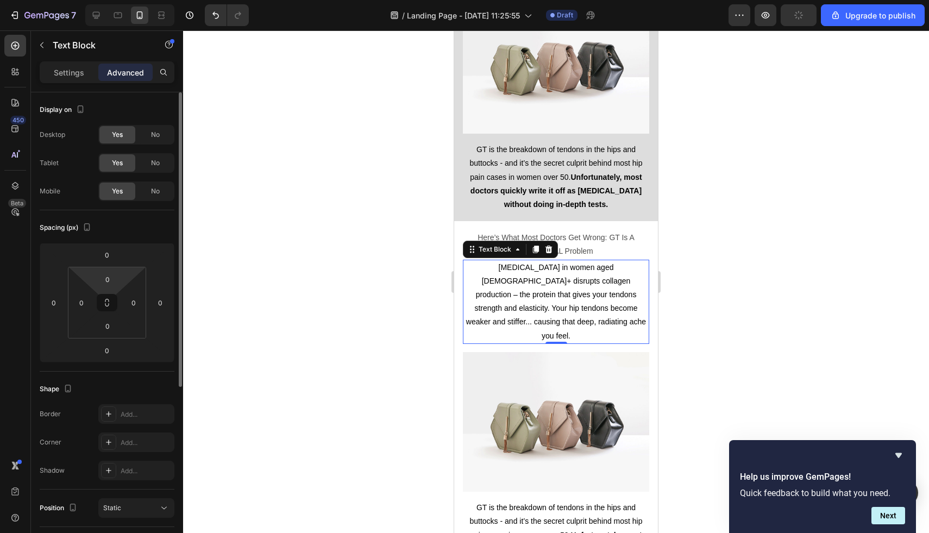
type input "2"
click at [108, 0] on html "7 / Landing Page - Sep 29, 11:25:55 Draft Preview Upgrade to publish 450 Beta i…" at bounding box center [464, 0] width 929 height 0
click at [108, 258] on input "0" at bounding box center [107, 255] width 22 height 16
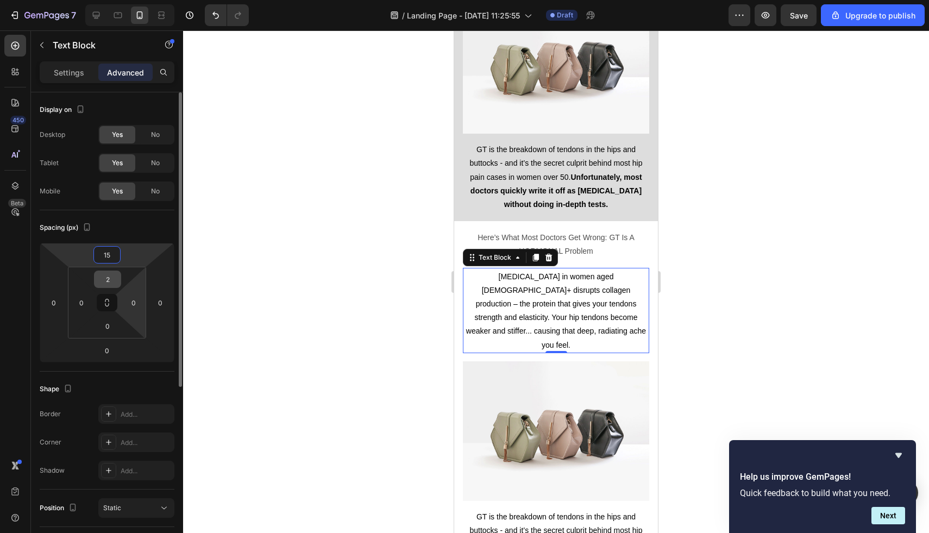
type input "15"
click at [114, 278] on input "2" at bounding box center [108, 279] width 22 height 16
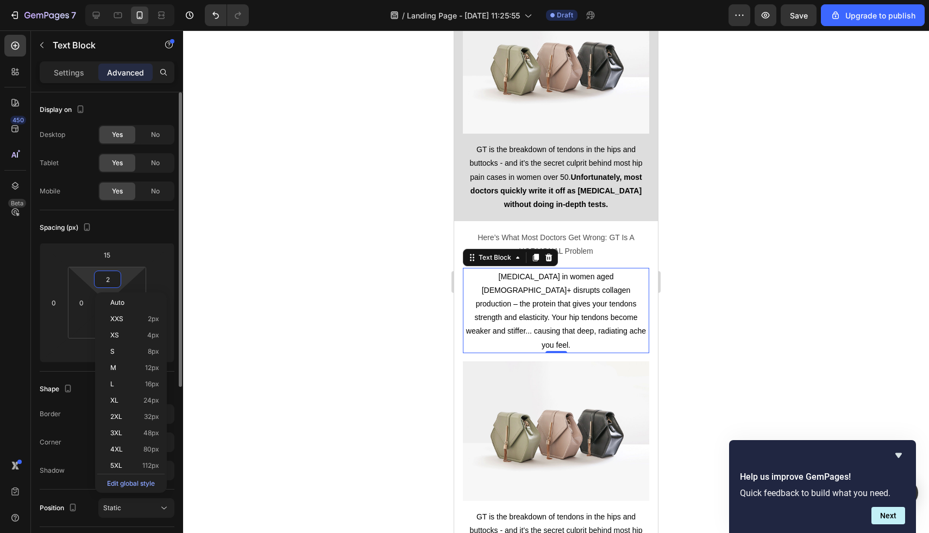
type input "0"
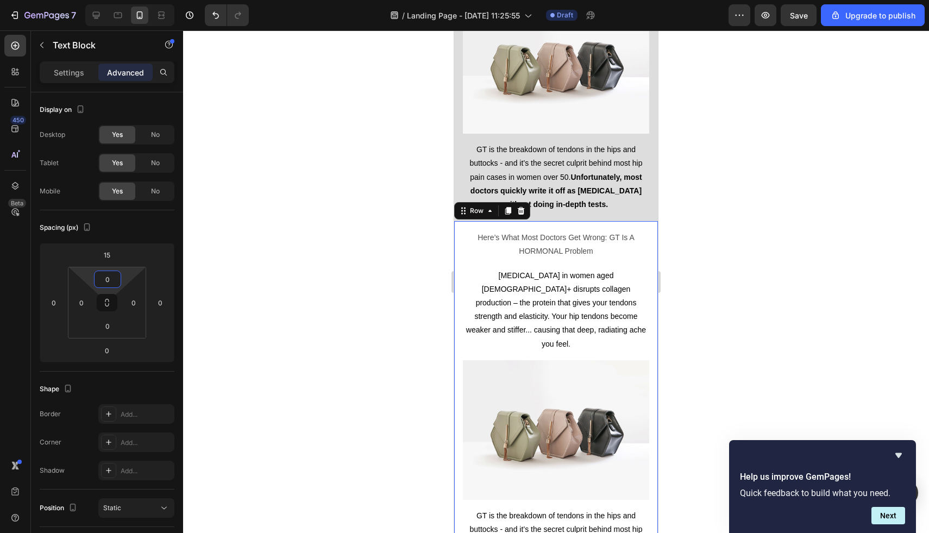
click at [636, 223] on div "Here’s What Most Doctors Get Wrong: GT Is A HORMONAL Problem Text Block Low est…" at bounding box center [556, 452] width 204 height 462
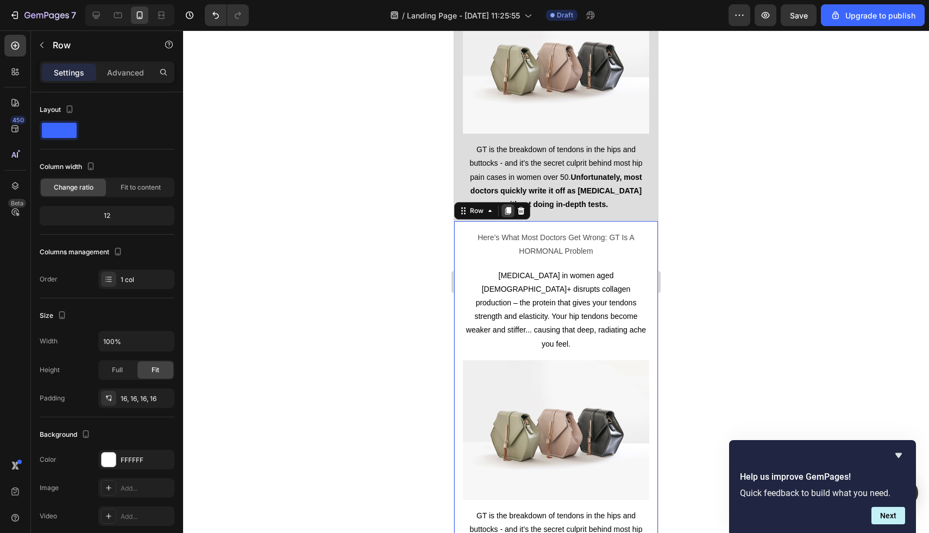
click at [510, 211] on icon at bounding box center [508, 211] width 6 height 8
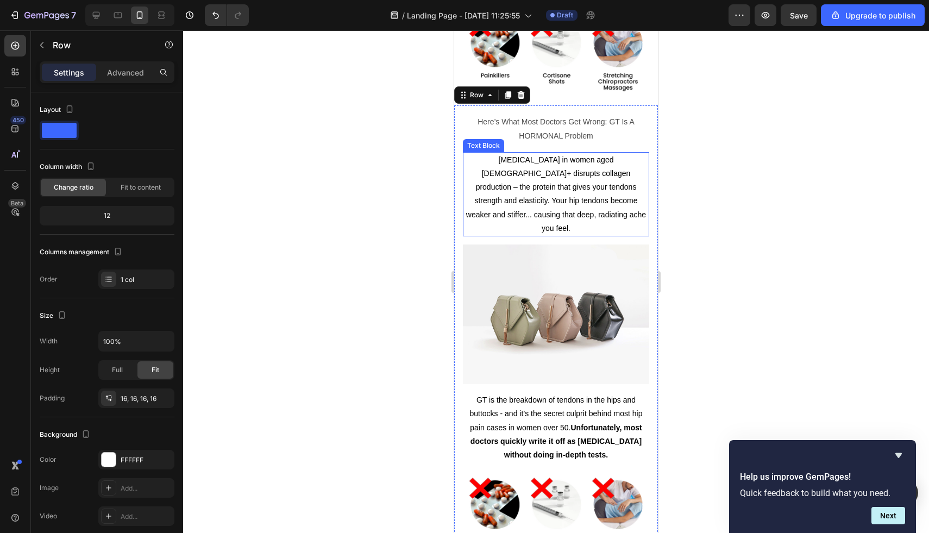
scroll to position [1210, 0]
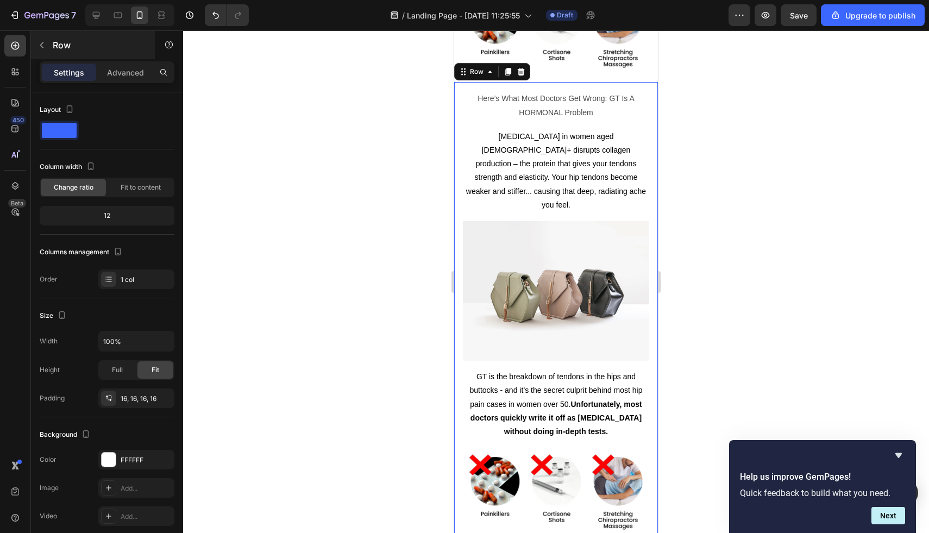
click at [132, 58] on div "Row" at bounding box center [93, 45] width 124 height 28
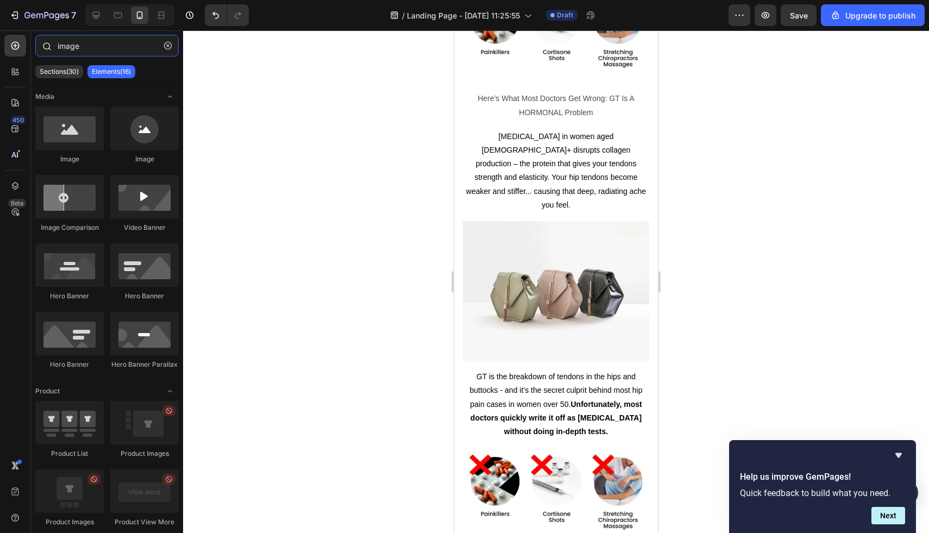
click at [157, 47] on input "image" at bounding box center [106, 46] width 143 height 22
click at [166, 47] on icon "button" at bounding box center [168, 46] width 8 height 8
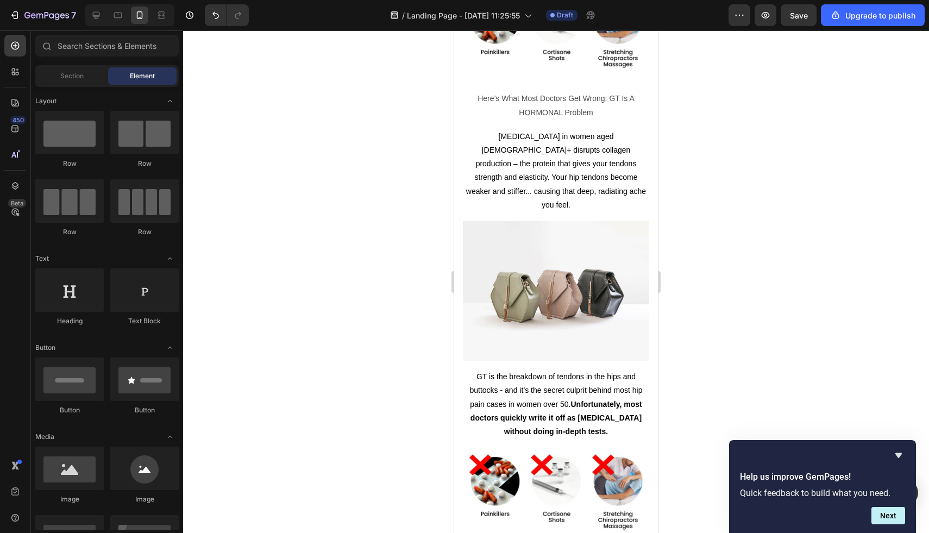
click at [63, 66] on div "Section Element" at bounding box center [106, 76] width 143 height 22
click at [66, 73] on span "Section" at bounding box center [71, 76] width 23 height 10
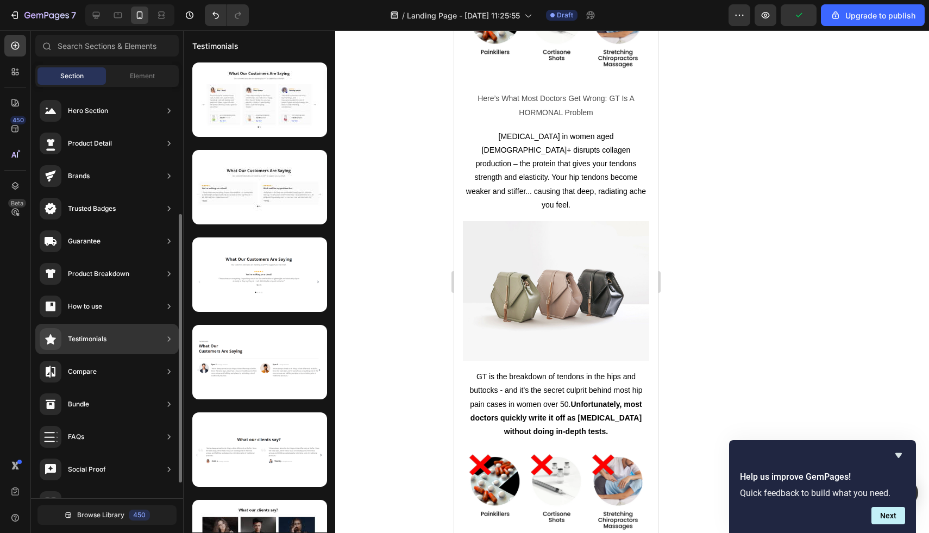
scroll to position [219, 0]
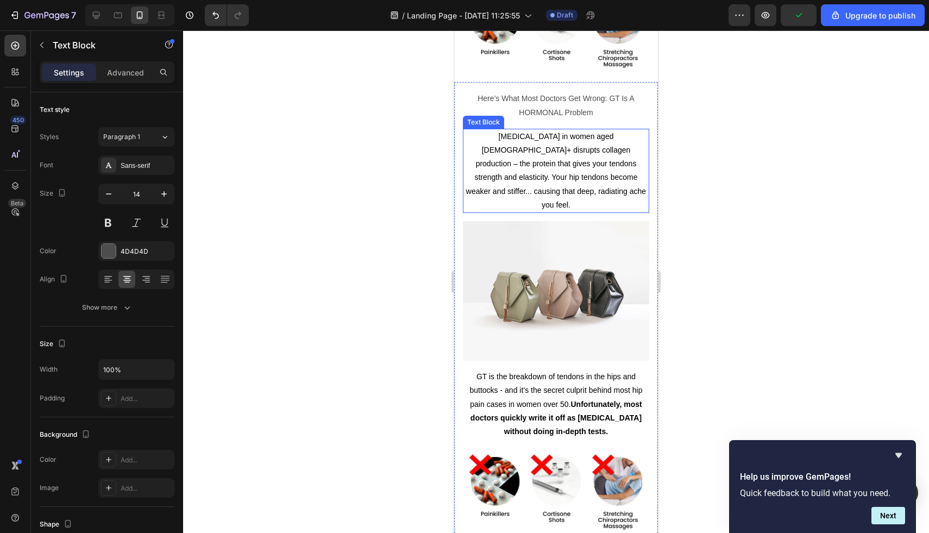
click at [463, 172] on div "[MEDICAL_DATA] in women aged [DEMOGRAPHIC_DATA]+ disrupts collagen production –…" at bounding box center [556, 171] width 186 height 84
click at [455, 173] on div "Here’s What Most Doctors Get Wrong: GT Is A HORMONAL Problem Text Block Low est…" at bounding box center [556, 313] width 204 height 462
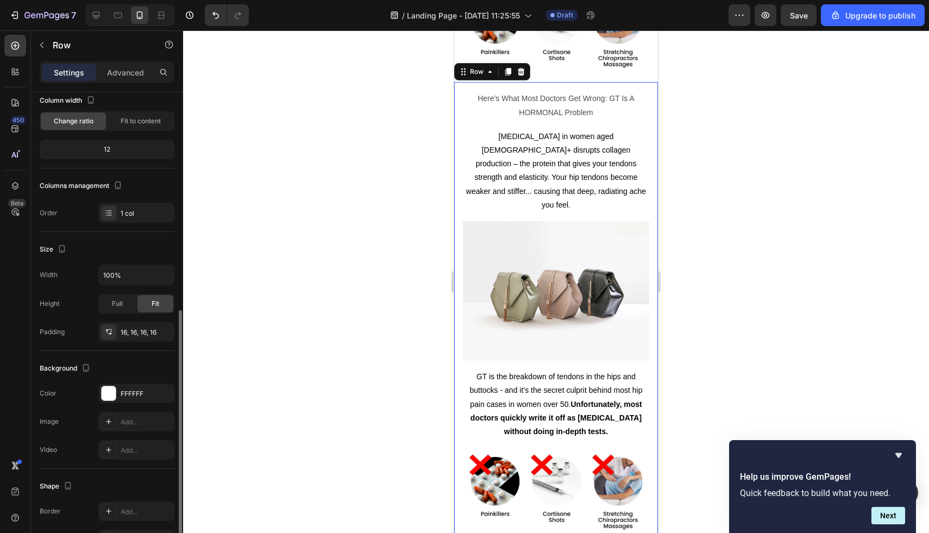
scroll to position [163, 0]
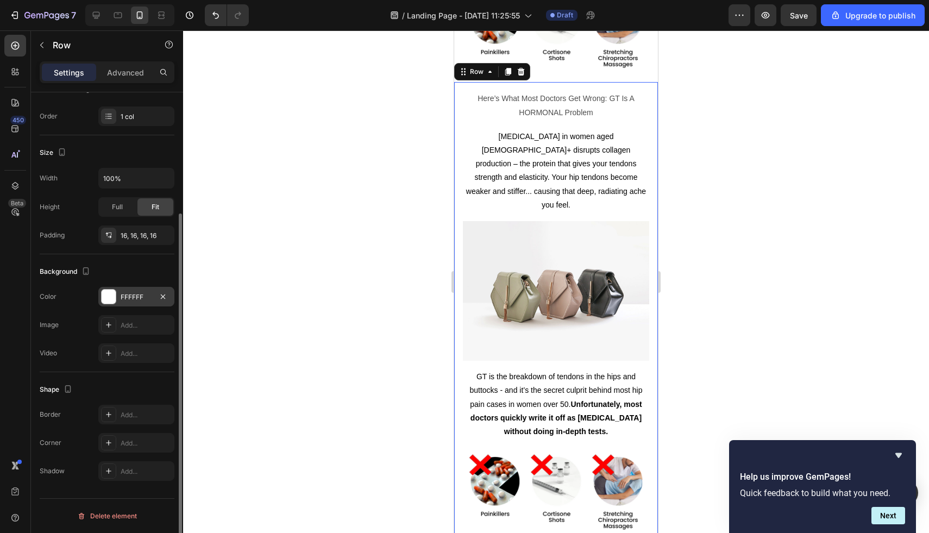
click at [110, 300] on div at bounding box center [109, 297] width 14 height 14
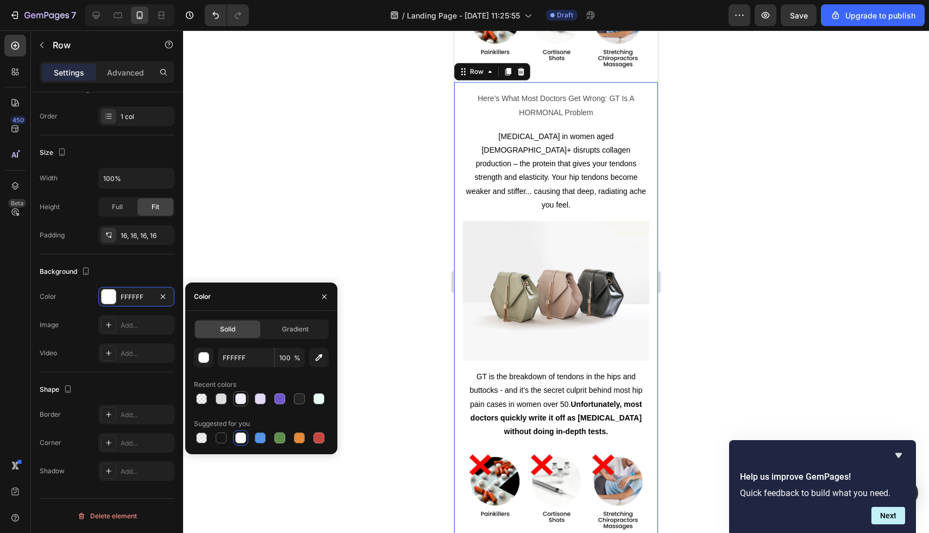
click at [245, 399] on div at bounding box center [240, 398] width 11 height 11
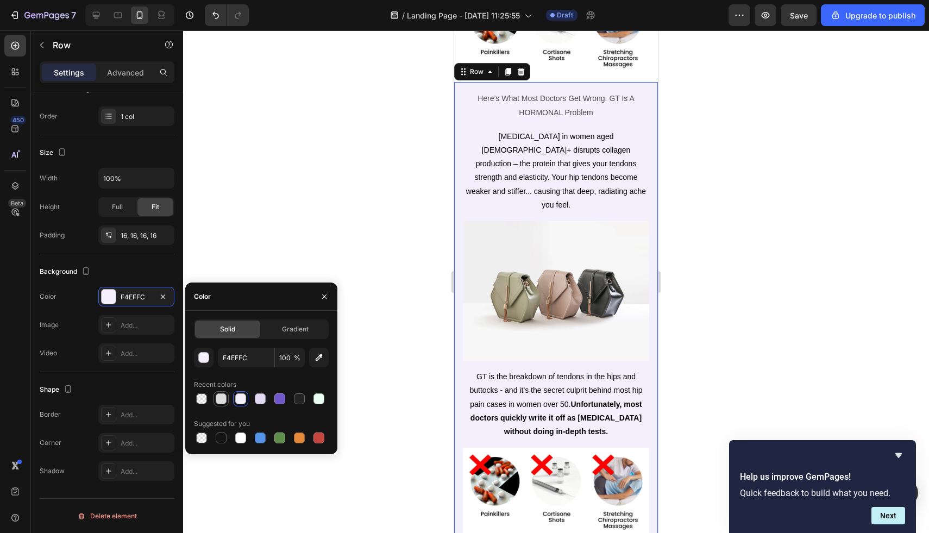
click at [227, 397] on div at bounding box center [221, 398] width 13 height 13
type input "DDDDDD"
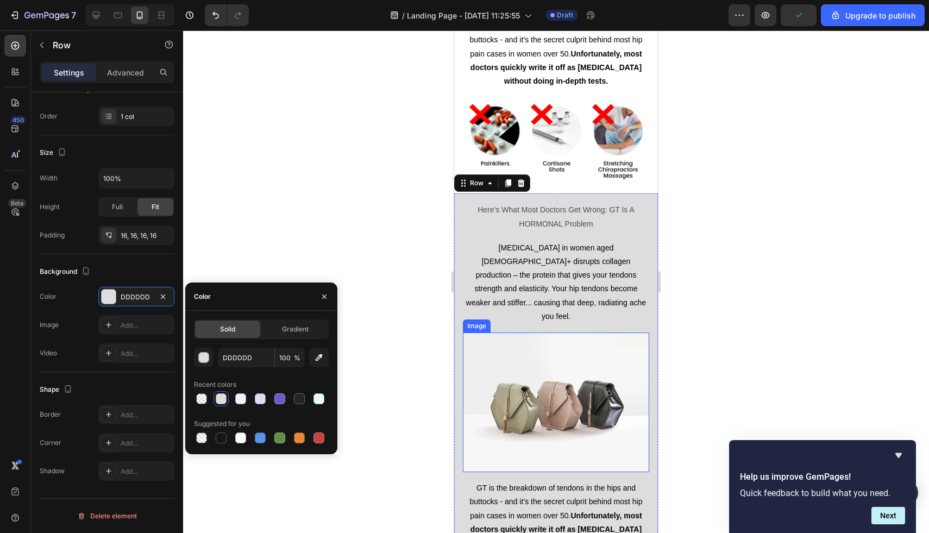
scroll to position [1098, 0]
click at [560, 209] on p "Here’s What Most Doctors Get Wrong: GT Is A HORMONAL Problem" at bounding box center [556, 217] width 184 height 27
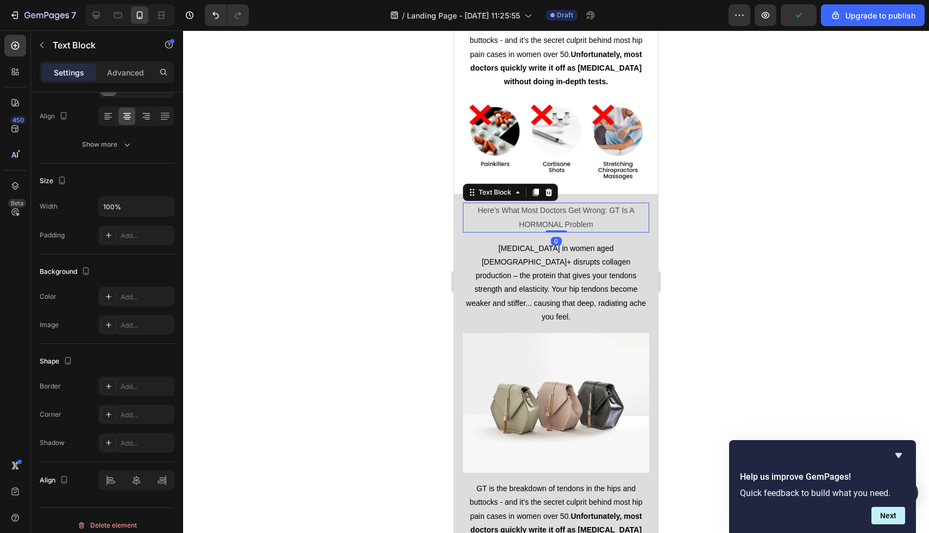
click at [560, 209] on p "Here’s What Most Doctors Get Wrong: GT Is A HORMONAL Problem" at bounding box center [556, 217] width 184 height 27
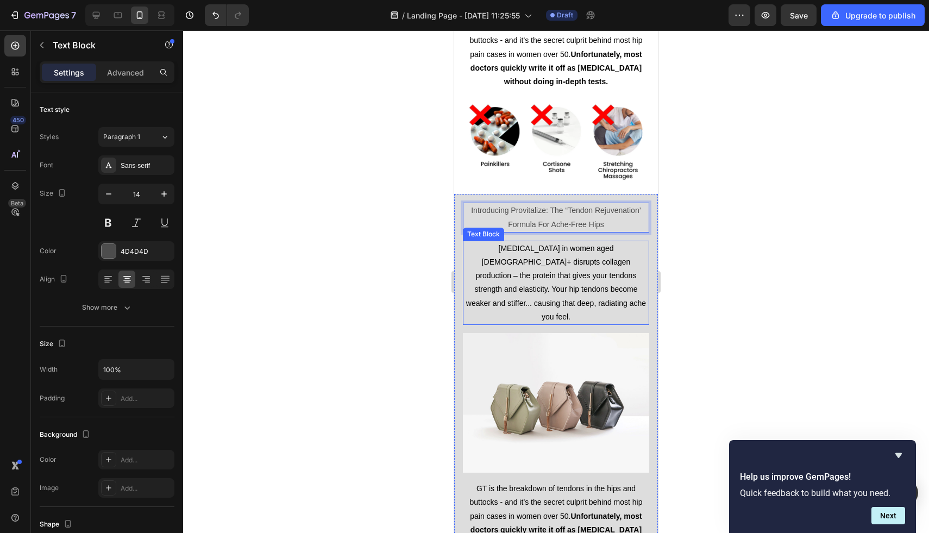
click at [570, 261] on span "[MEDICAL_DATA] in women aged [DEMOGRAPHIC_DATA]+ disrupts collagen production –…" at bounding box center [556, 282] width 180 height 77
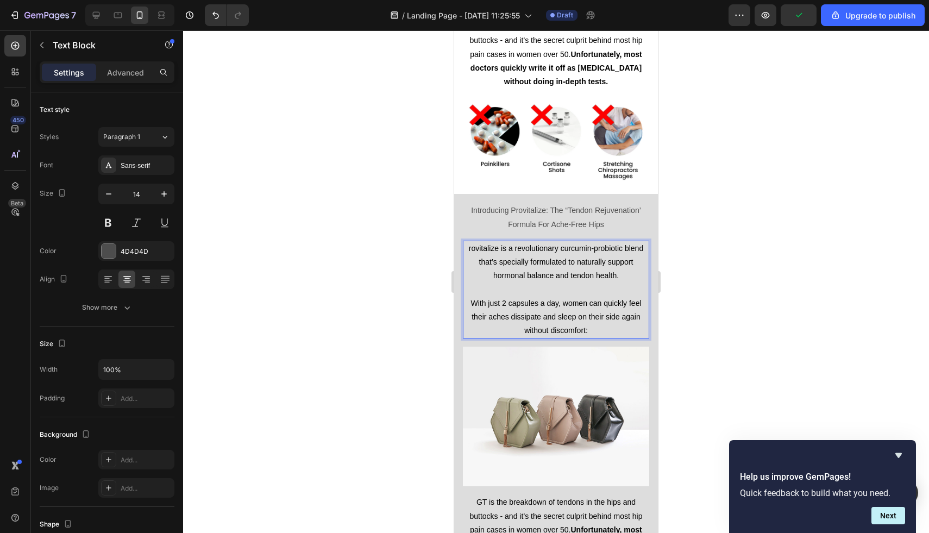
click at [525, 283] on p "With just 2 capsules a day, women can quickly feel their aches dissipate and sl…" at bounding box center [556, 310] width 184 height 55
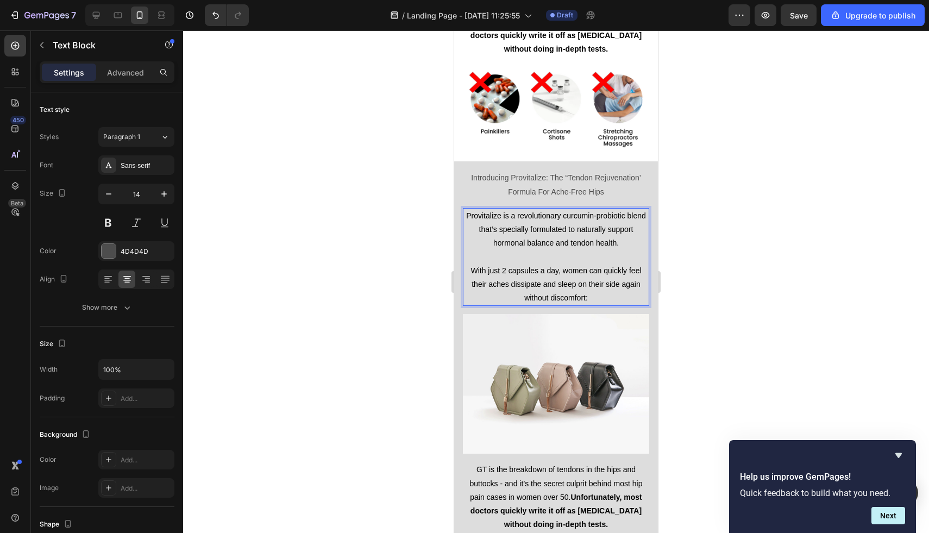
scroll to position [1173, 0]
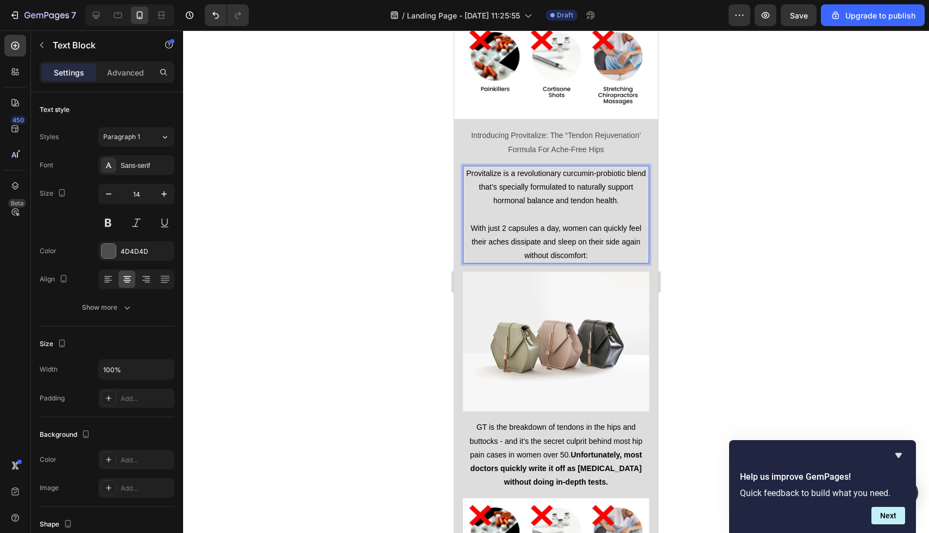
click at [549, 297] on img at bounding box center [556, 342] width 186 height 140
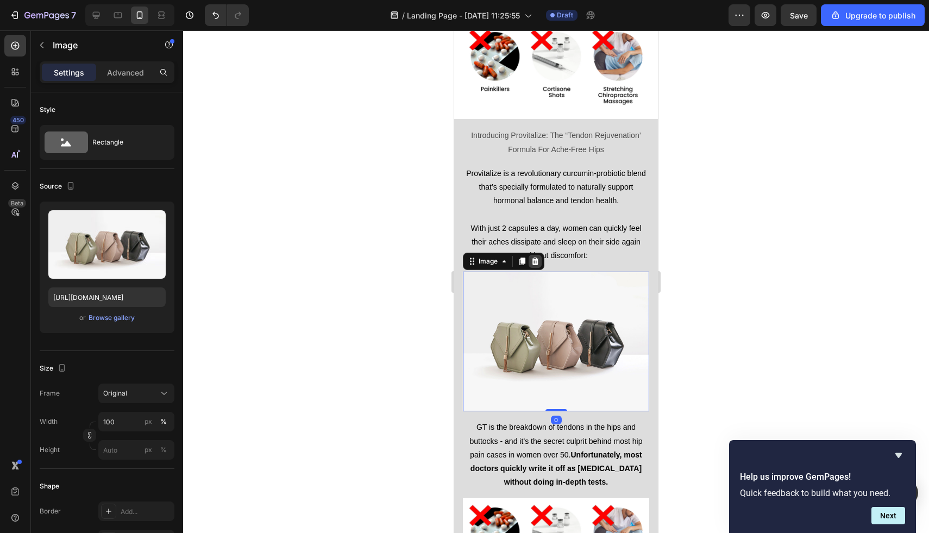
click at [536, 257] on icon at bounding box center [535, 261] width 9 height 9
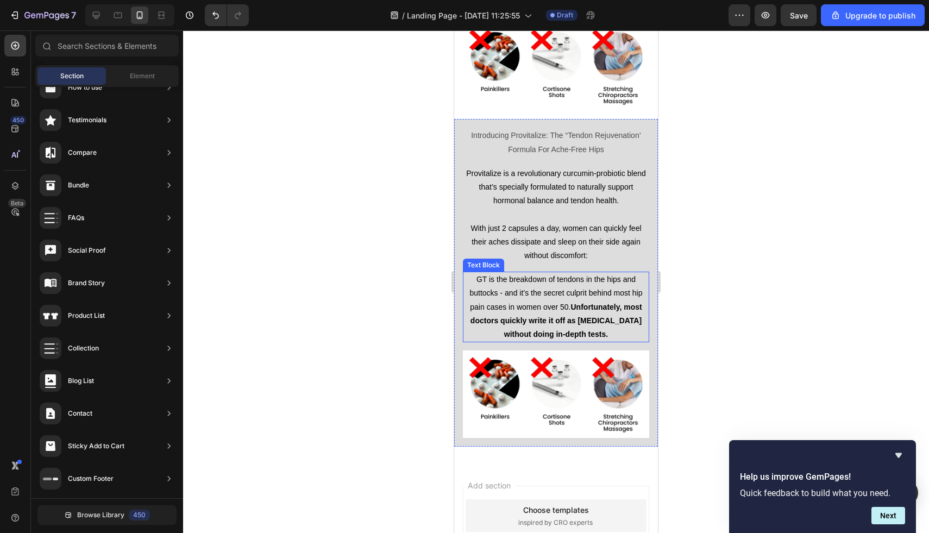
click at [559, 279] on span "GT is the breakdown of tendons in the hips and buttocks - and it’s the secret c…" at bounding box center [556, 307] width 173 height 64
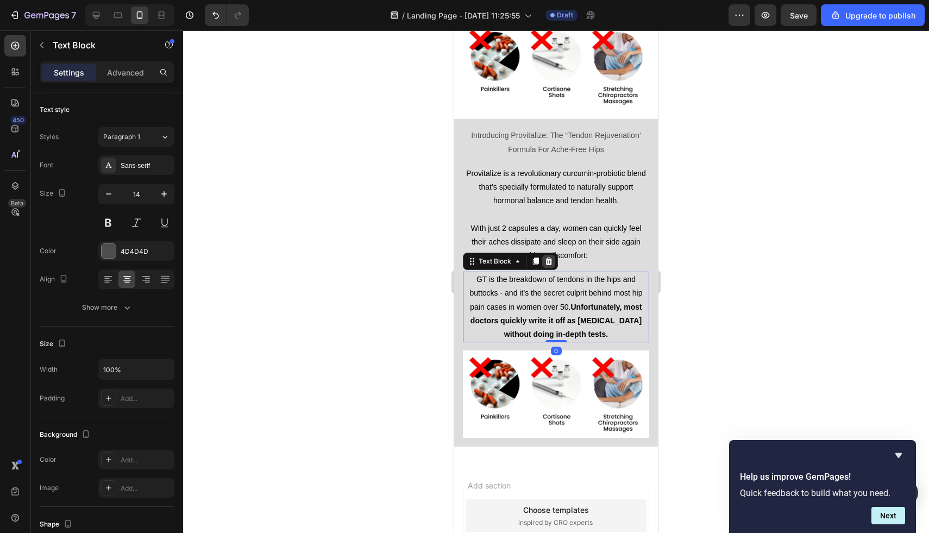
click at [549, 258] on icon at bounding box center [549, 262] width 7 height 8
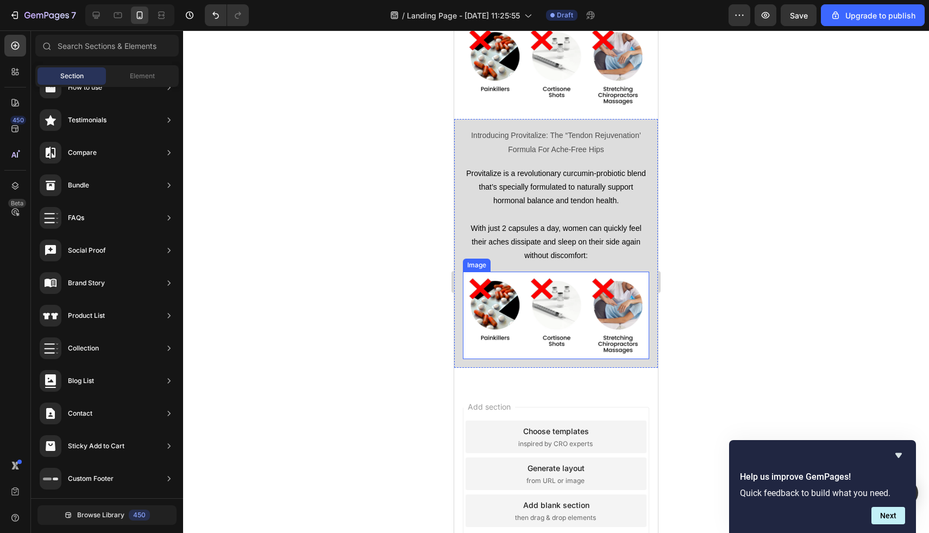
click at [557, 272] on img at bounding box center [556, 316] width 186 height 88
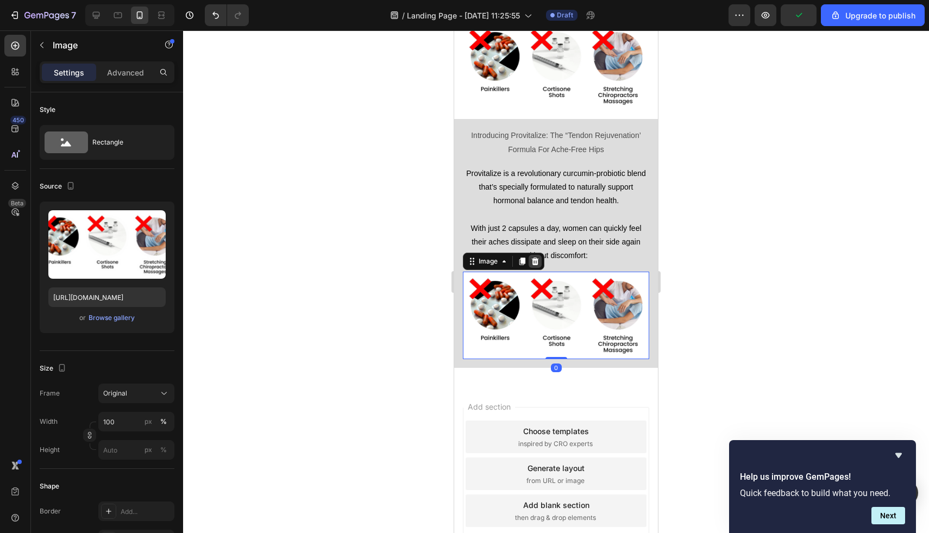
click at [535, 258] on icon at bounding box center [535, 262] width 7 height 8
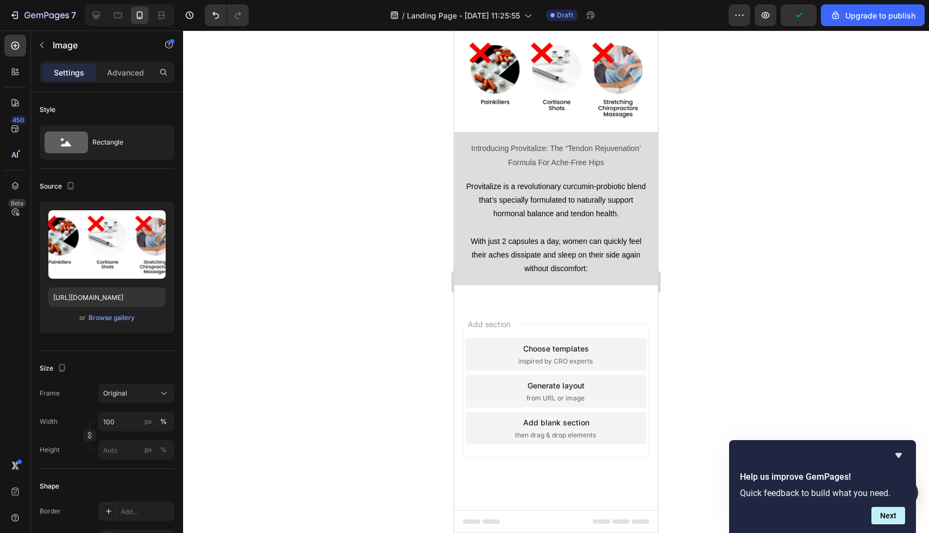
scroll to position [1146, 0]
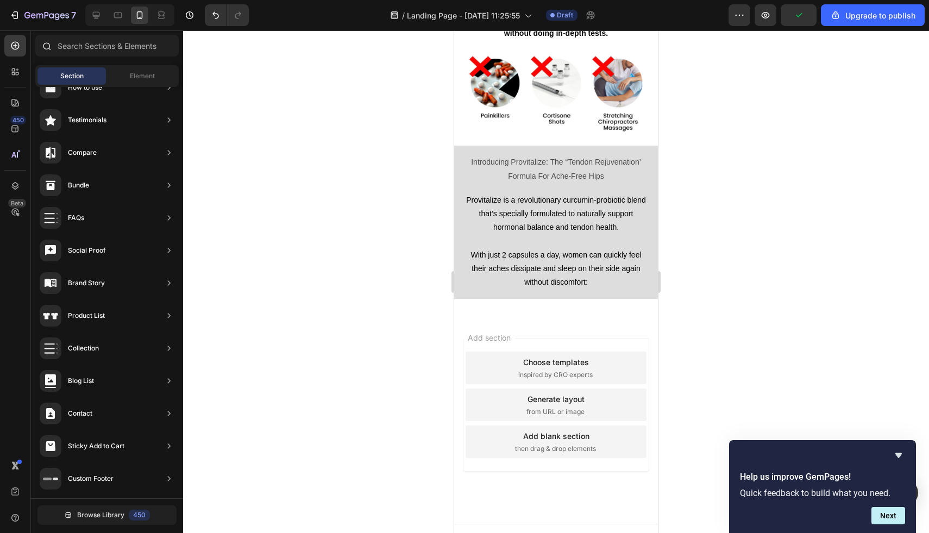
click at [133, 58] on div at bounding box center [107, 48] width 152 height 26
click at [132, 55] on input "text" at bounding box center [106, 46] width 143 height 22
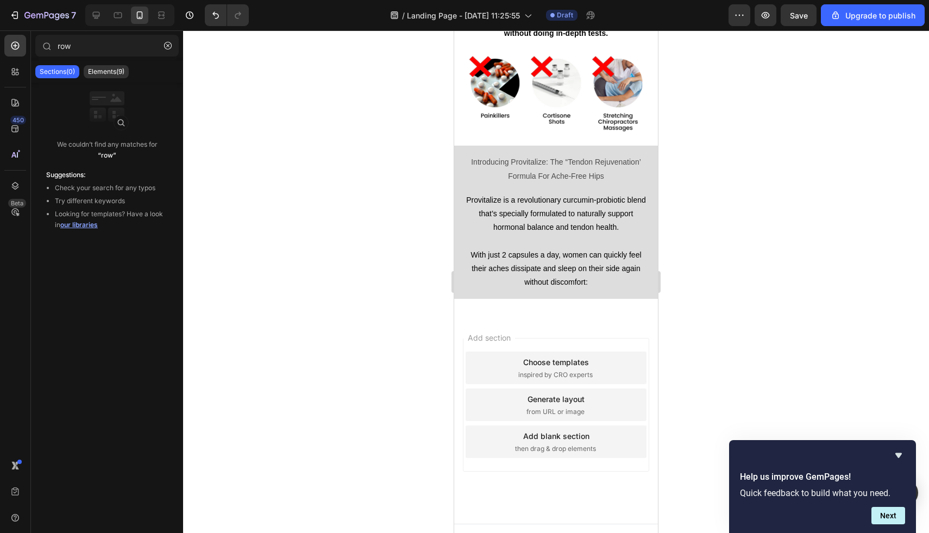
click at [98, 61] on div "Sections(0) Elements(9)" at bounding box center [107, 72] width 152 height 22
click at [98, 68] on p "Elements(9)" at bounding box center [106, 71] width 36 height 9
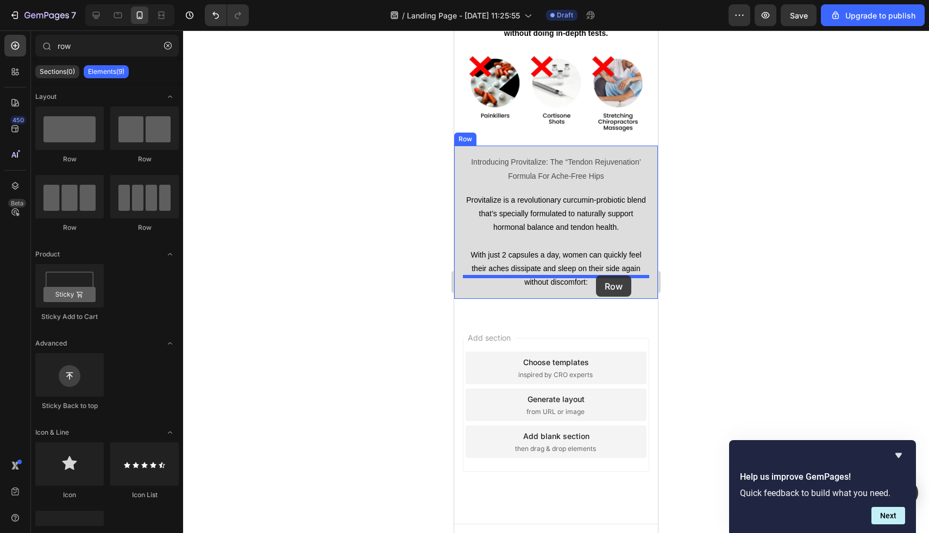
drag, startPoint x: 599, startPoint y: 170, endPoint x: 596, endPoint y: 276, distance: 106.0
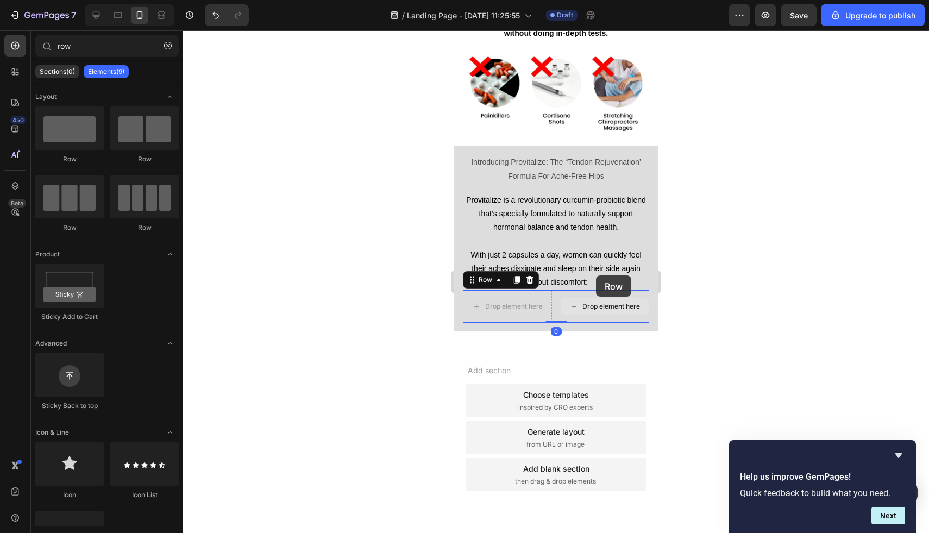
scroll to position [1173, 0]
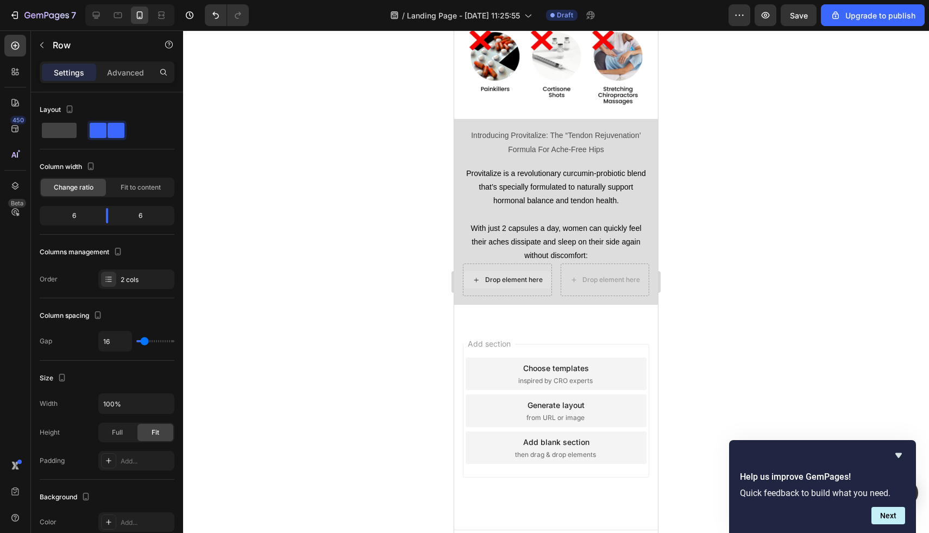
click at [501, 276] on div "Drop element here" at bounding box center [514, 280] width 58 height 9
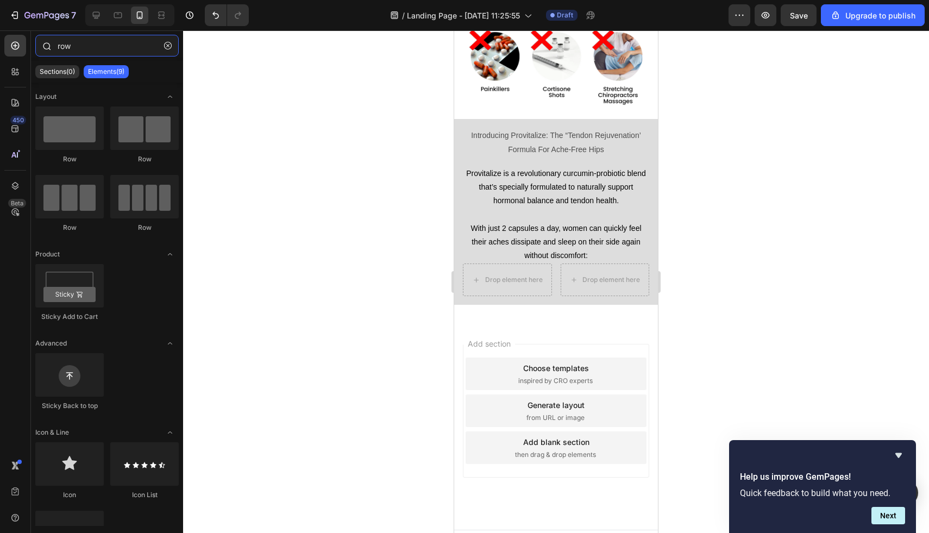
click at [109, 51] on input "row" at bounding box center [106, 46] width 143 height 22
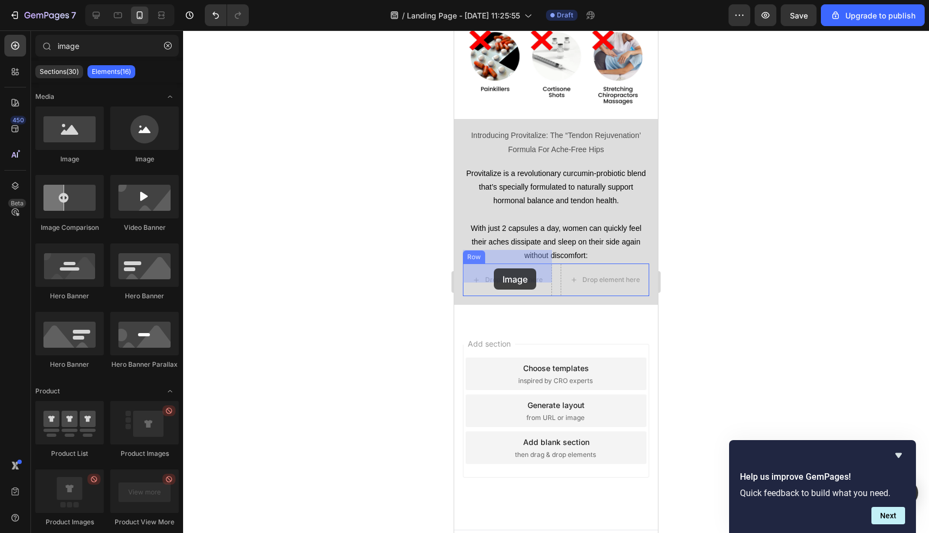
drag, startPoint x: 585, startPoint y: 149, endPoint x: 494, endPoint y: 268, distance: 150.1
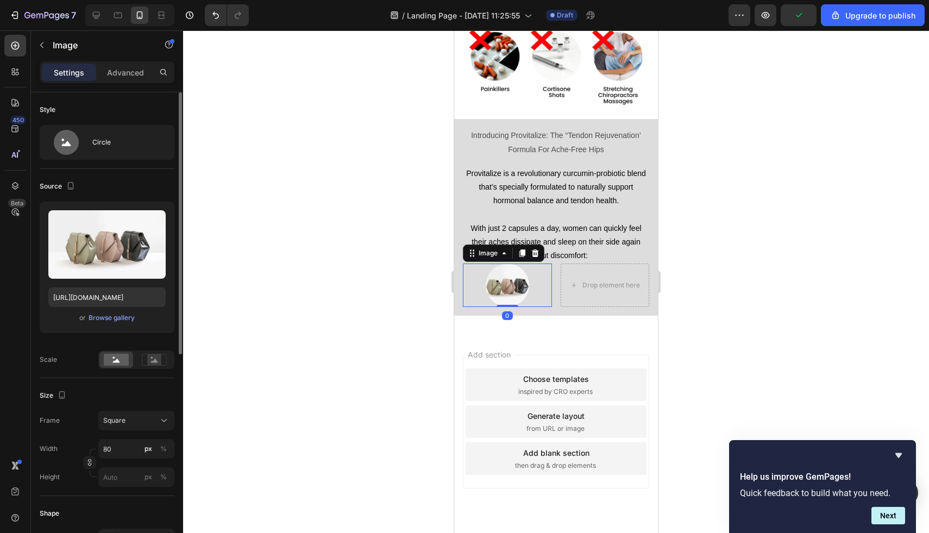
click at [59, 103] on div "Style" at bounding box center [107, 109] width 135 height 17
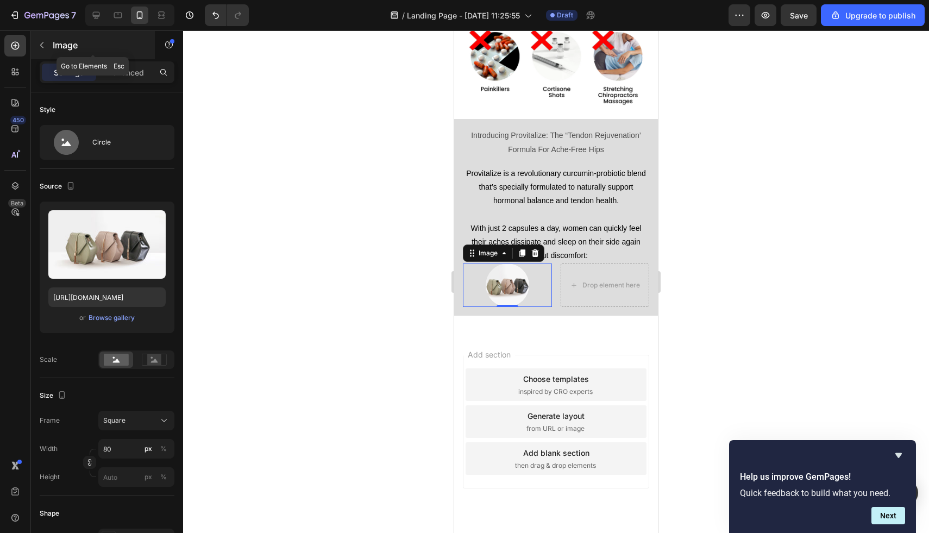
click at [42, 42] on icon "button" at bounding box center [42, 45] width 9 height 9
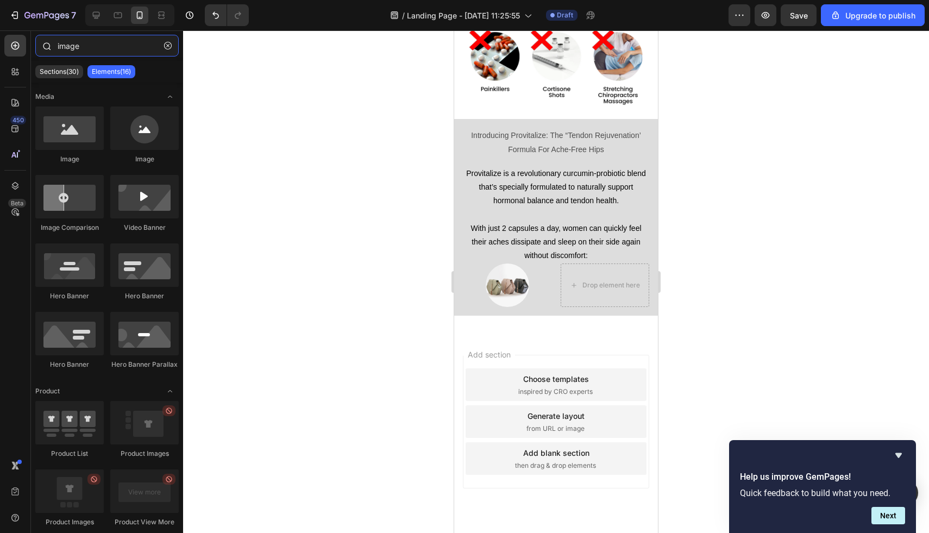
click at [113, 45] on input "image" at bounding box center [106, 46] width 143 height 22
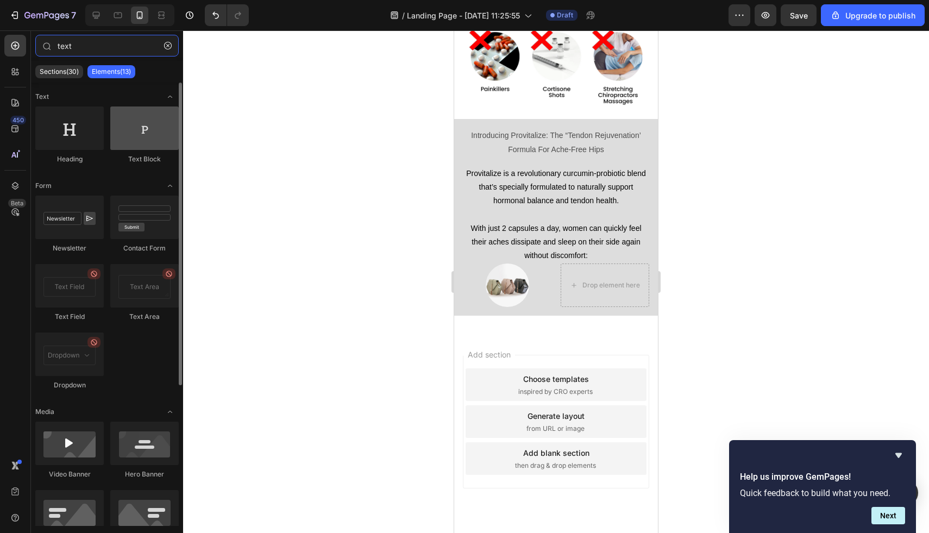
type input "text"
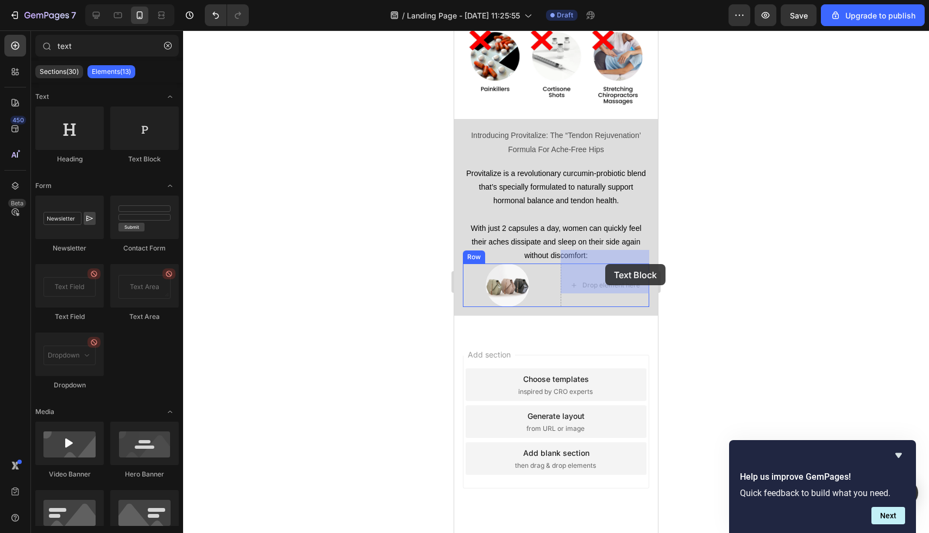
drag, startPoint x: 595, startPoint y: 159, endPoint x: 605, endPoint y: 264, distance: 105.5
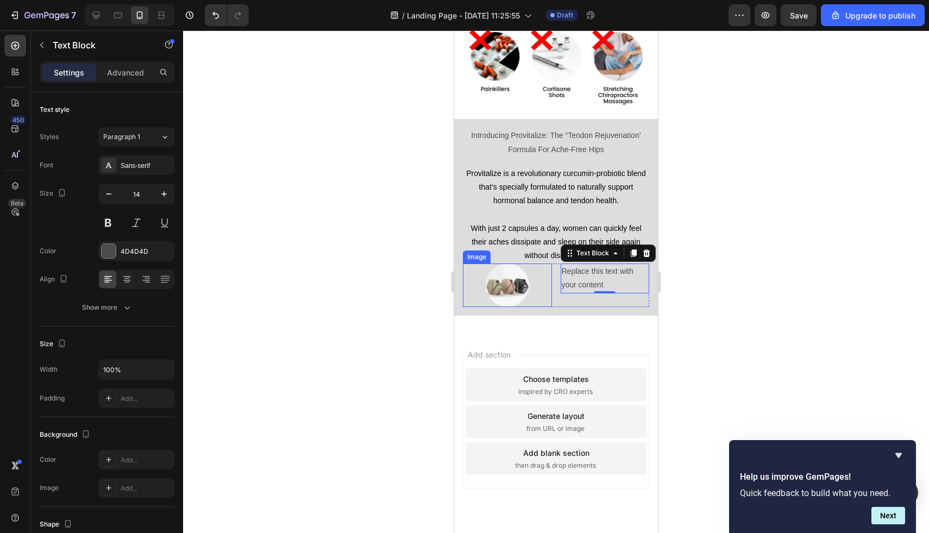
click at [536, 265] on div at bounding box center [507, 285] width 89 height 43
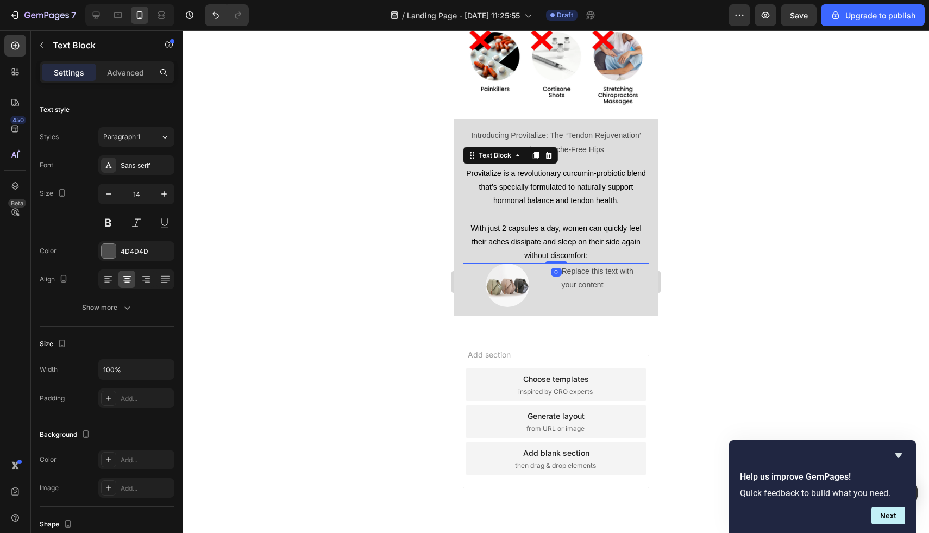
click at [567, 231] on span "With just 2 capsules a day, women can quickly feel their aches dissipate and sl…" at bounding box center [556, 242] width 171 height 36
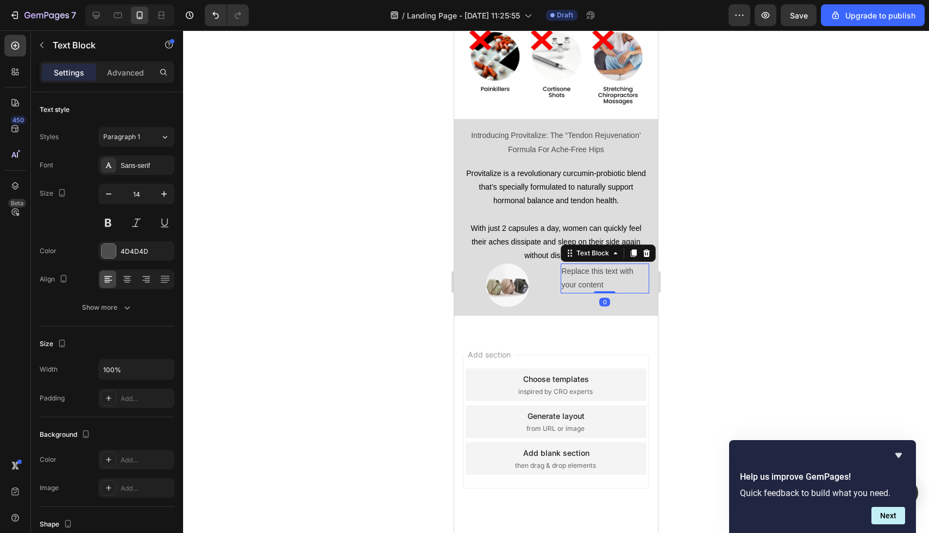
click at [562, 265] on div "Replace this text with your content" at bounding box center [605, 278] width 89 height 29
click at [442, 270] on div at bounding box center [556, 281] width 746 height 503
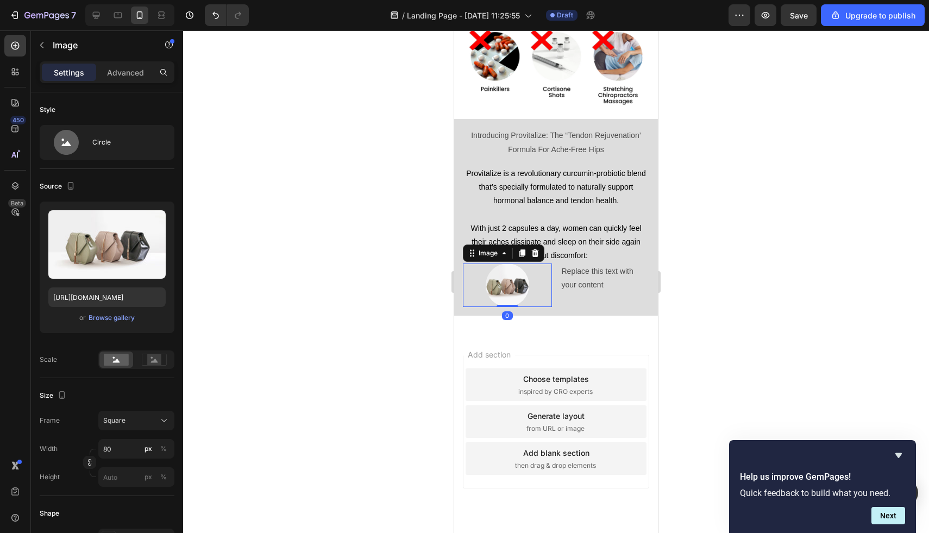
click at [472, 270] on div at bounding box center [507, 285] width 89 height 43
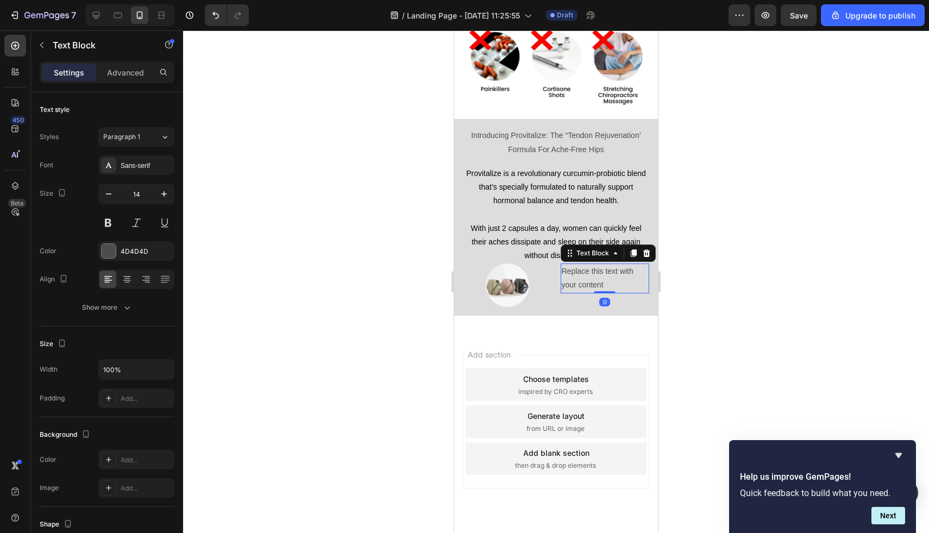
click at [646, 267] on div "Replace this text with your content" at bounding box center [605, 278] width 89 height 29
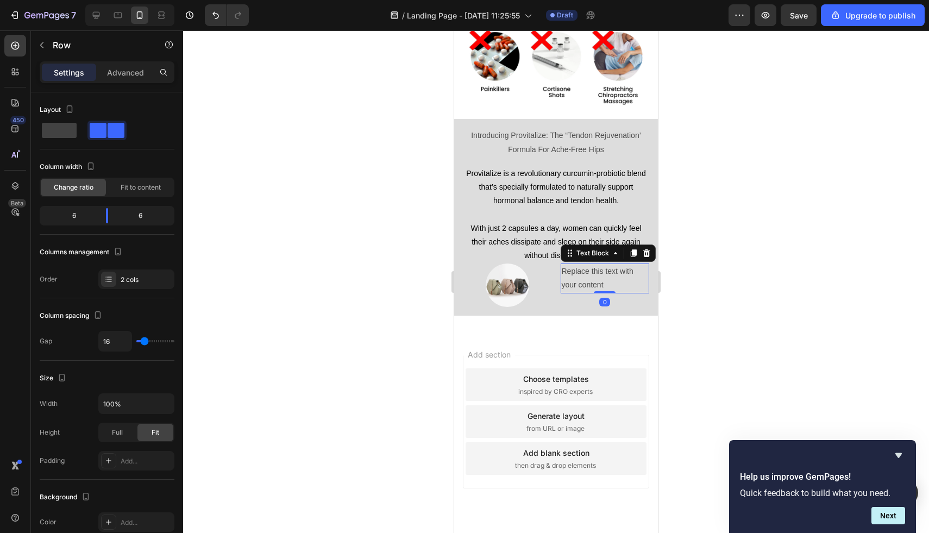
click at [645, 284] on div "Replace this text with your content Text Block 0" at bounding box center [605, 285] width 89 height 43
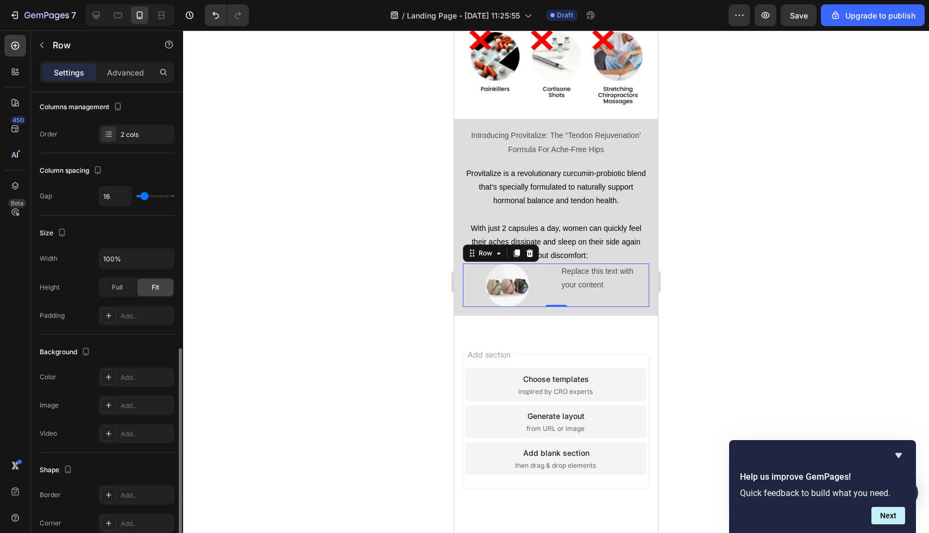
scroll to position [287, 0]
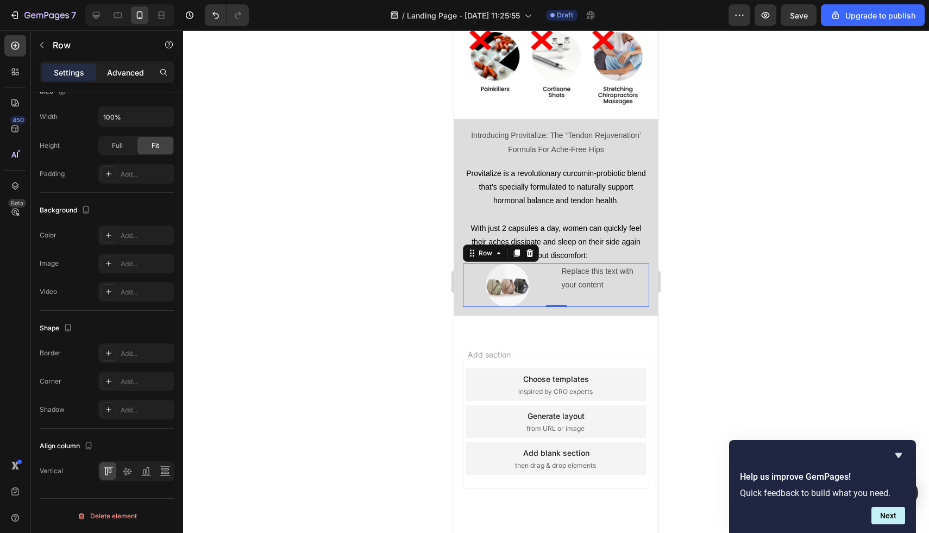
click at [121, 68] on p "Advanced" at bounding box center [125, 72] width 37 height 11
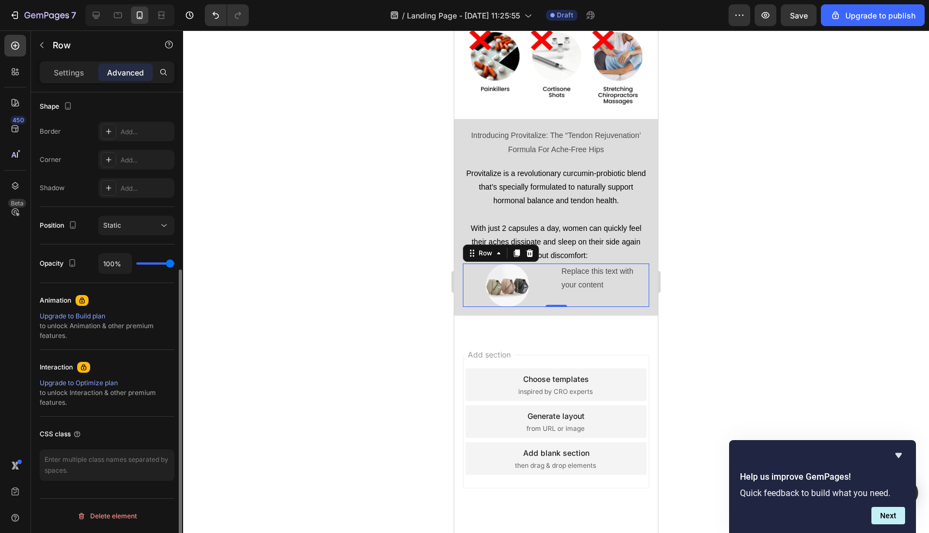
drag, startPoint x: 72, startPoint y: 76, endPoint x: 100, endPoint y: 107, distance: 41.5
click at [77, 79] on div "Settings" at bounding box center [69, 72] width 54 height 17
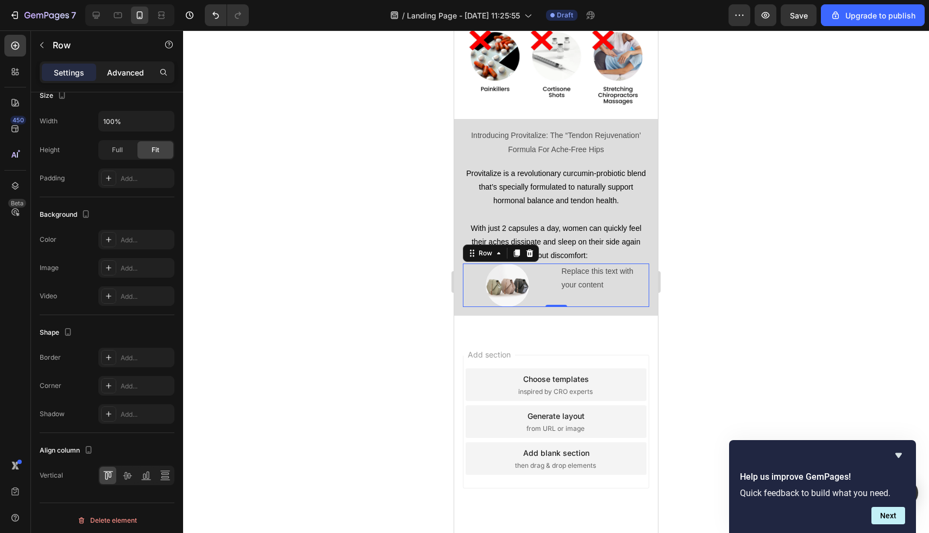
click at [119, 71] on p "Advanced" at bounding box center [125, 72] width 37 height 11
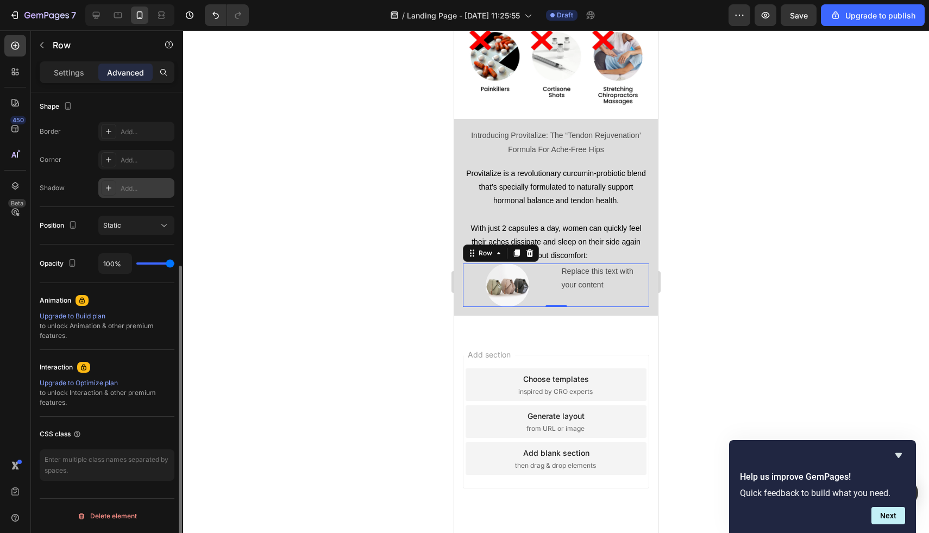
scroll to position [0, 0]
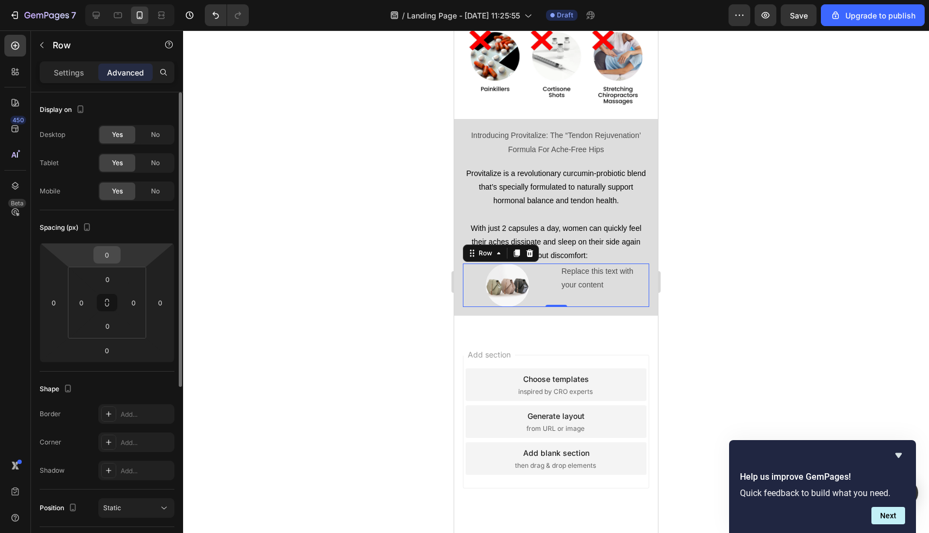
click at [113, 256] on input "0" at bounding box center [107, 255] width 22 height 16
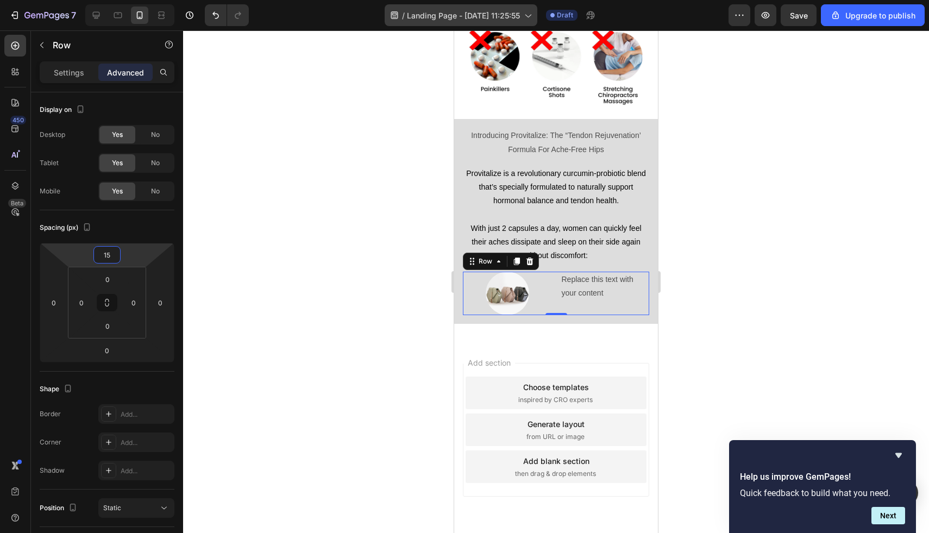
type input "15"
click at [580, 284] on div "Replace this text with your content" at bounding box center [605, 286] width 89 height 29
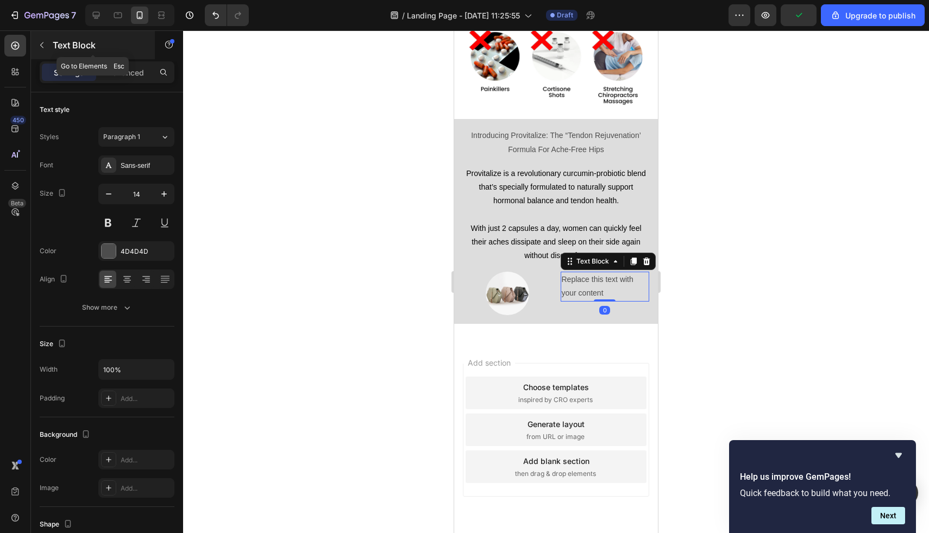
click at [44, 43] on icon "button" at bounding box center [42, 45] width 9 height 9
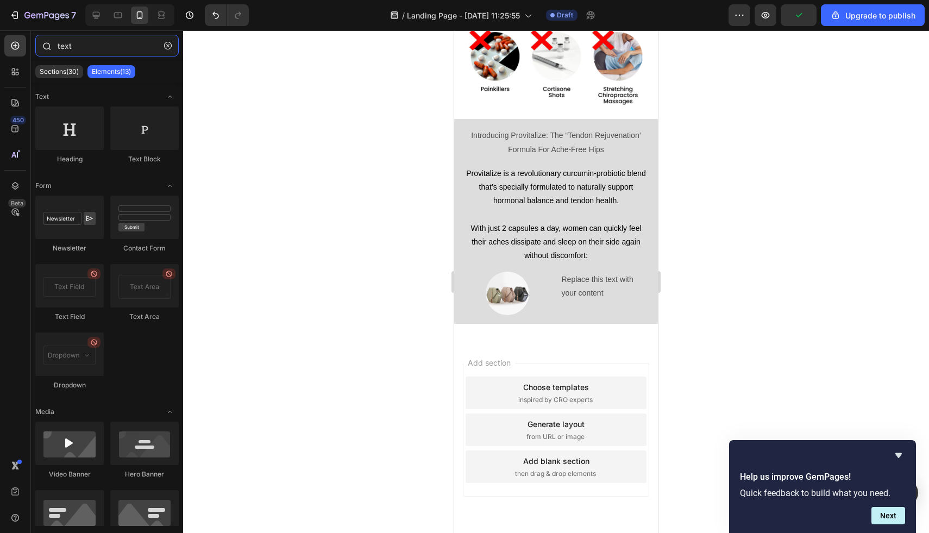
click at [102, 45] on input "text" at bounding box center [106, 46] width 143 height 22
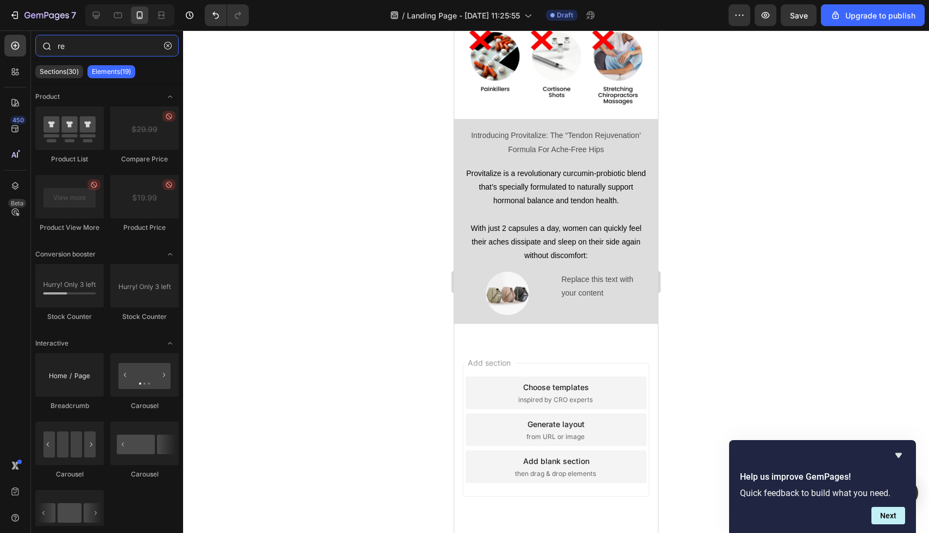
type input "r"
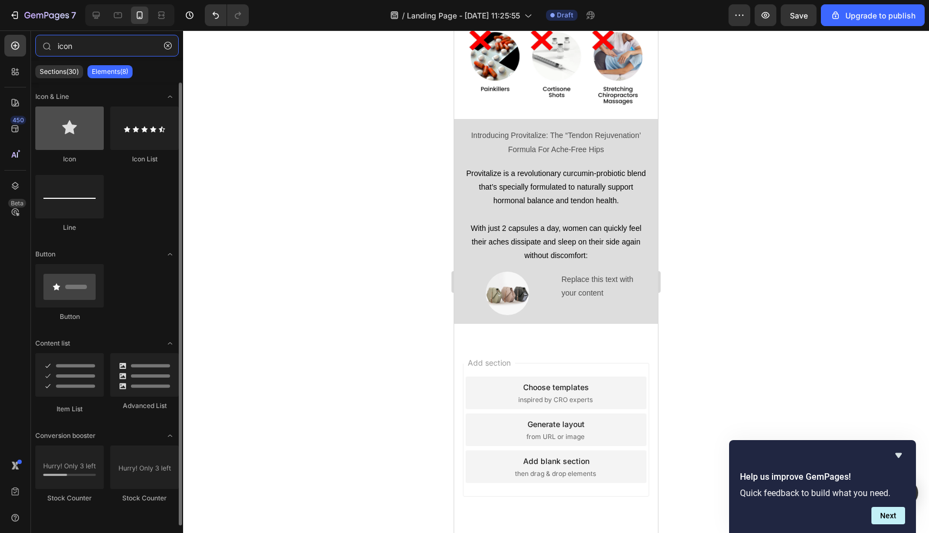
type input "icon"
click at [77, 99] on div "Icon & Line Icon Icon List Line Button Button Content list Item List Advanced L…" at bounding box center [107, 304] width 152 height 443
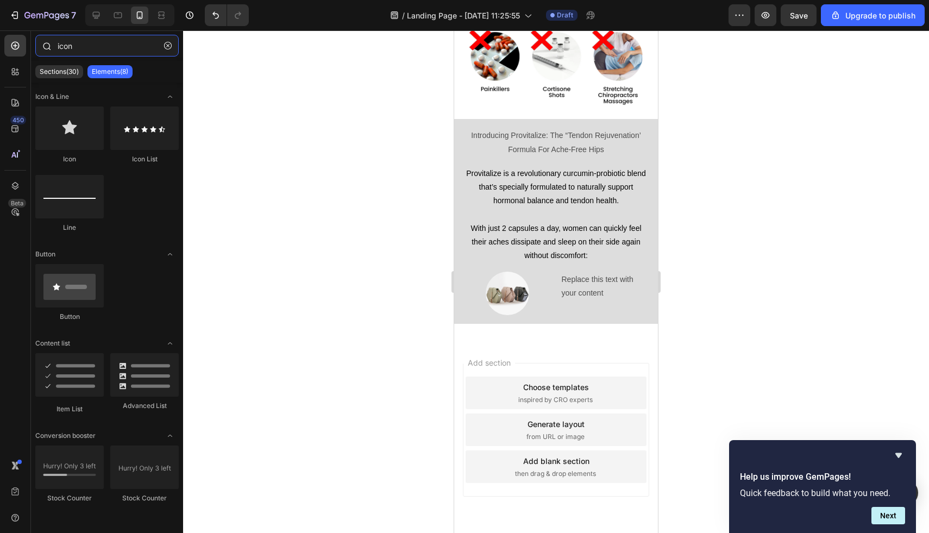
click at [97, 42] on input "icon" at bounding box center [106, 46] width 143 height 22
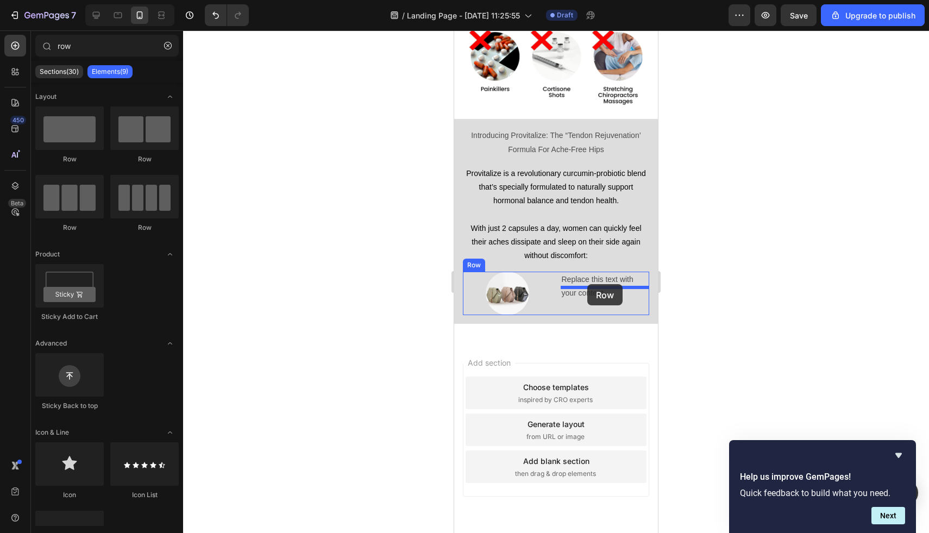
drag, startPoint x: 578, startPoint y: 158, endPoint x: 588, endPoint y: 284, distance: 127.0
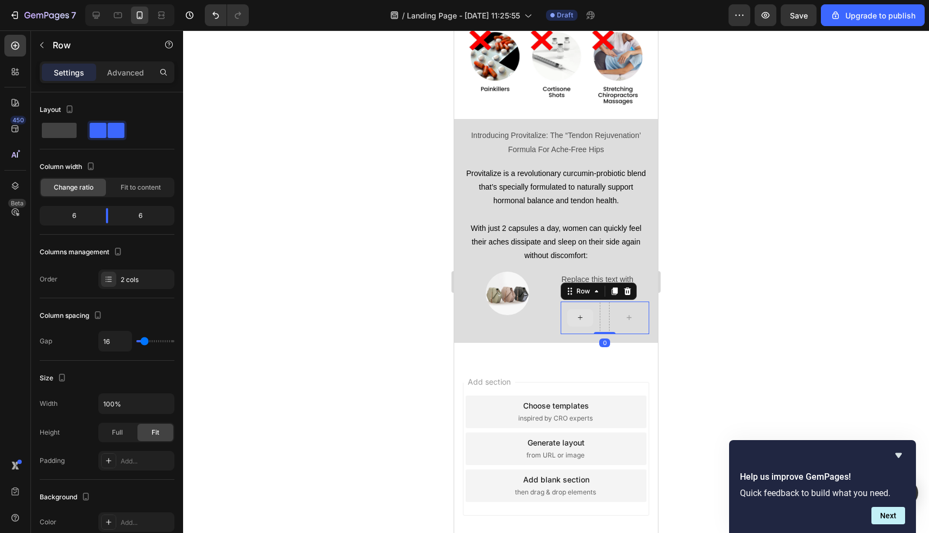
click at [574, 309] on div at bounding box center [580, 317] width 26 height 17
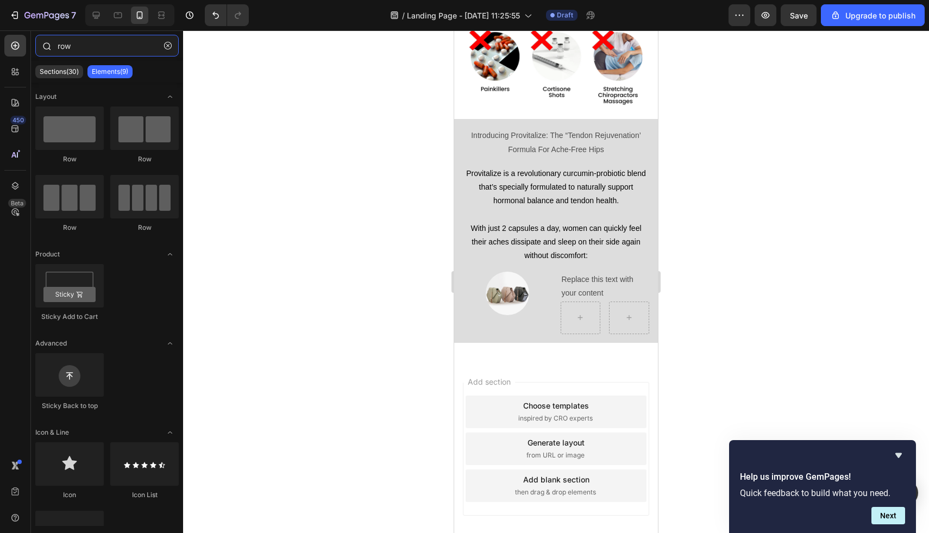
click at [78, 49] on input "row" at bounding box center [106, 46] width 143 height 22
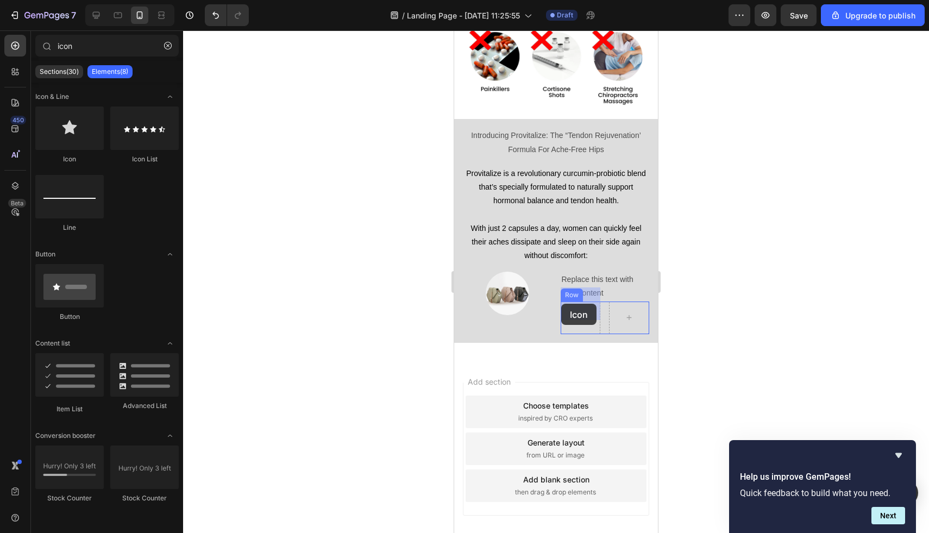
drag, startPoint x: 744, startPoint y: 234, endPoint x: 561, endPoint y: 304, distance: 195.6
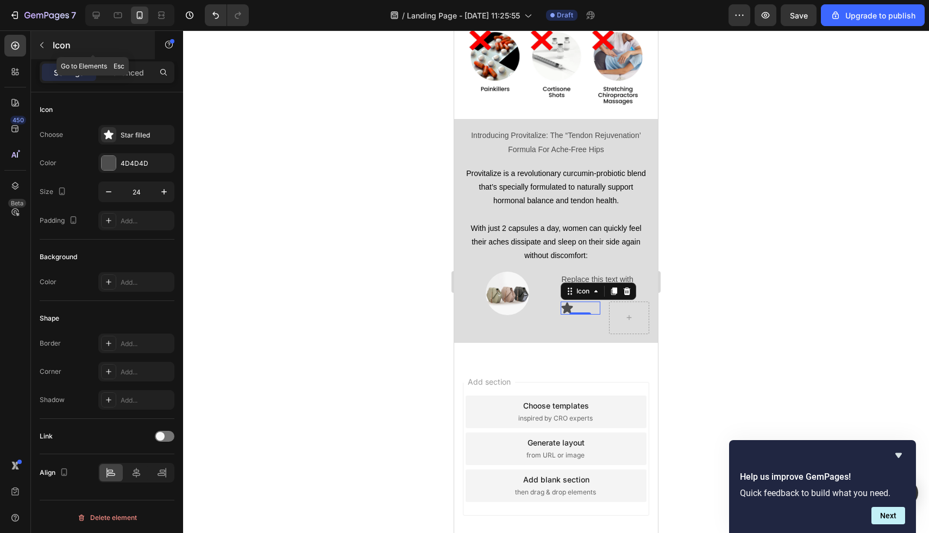
click at [46, 48] on button "button" at bounding box center [41, 44] width 17 height 17
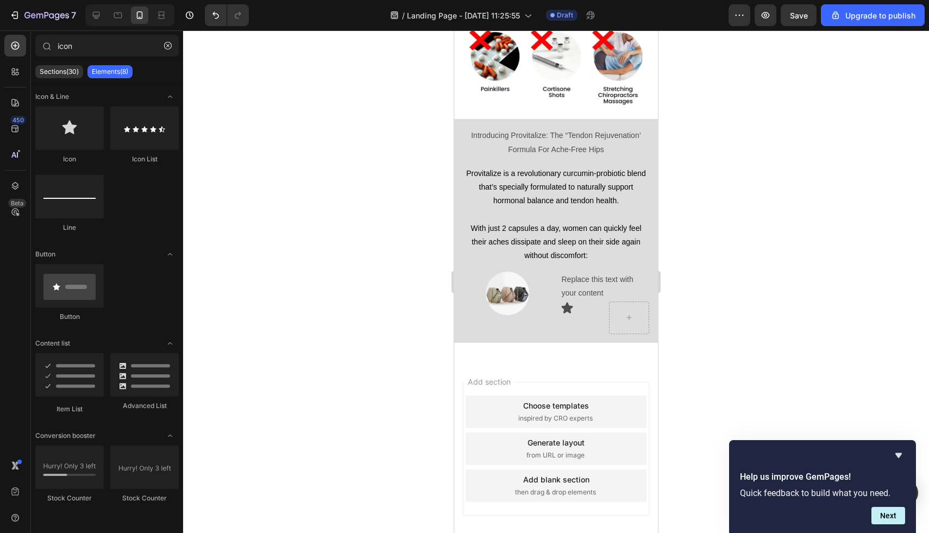
click at [109, 33] on div "icon Sections(30) Elements(8) Icon & Line Icon Icon List Line Button Button Con…" at bounding box center [107, 281] width 152 height 503
click at [113, 44] on input "icon" at bounding box center [106, 46] width 143 height 22
type input "m"
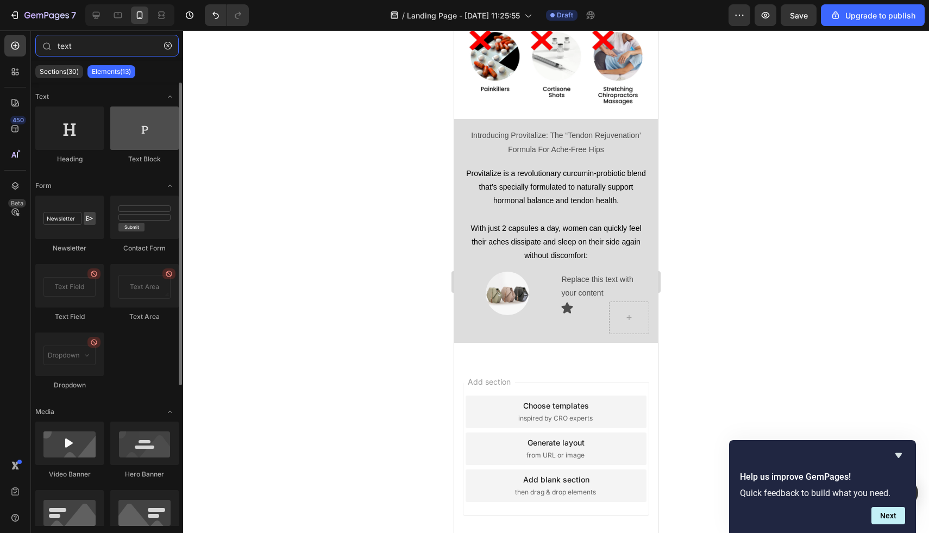
type input "text"
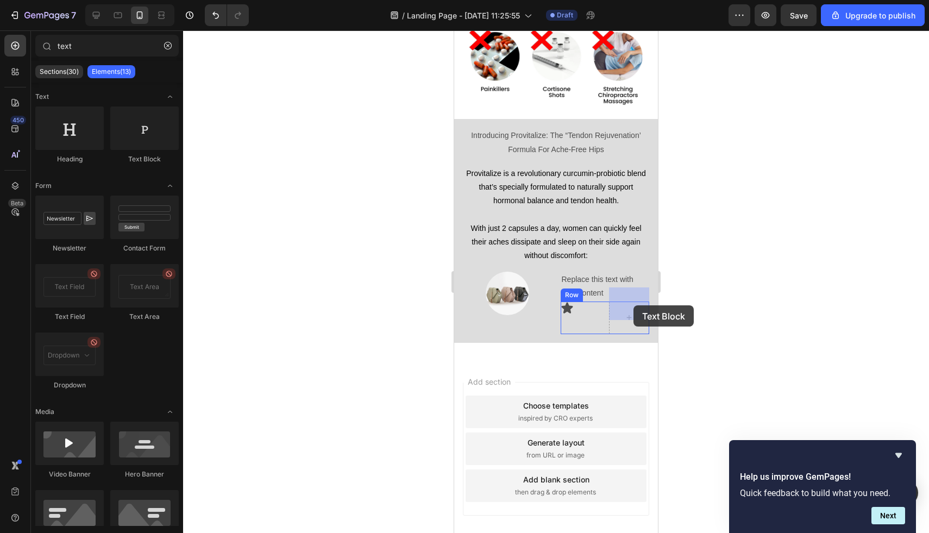
drag, startPoint x: 589, startPoint y: 161, endPoint x: 633, endPoint y: 305, distance: 150.2
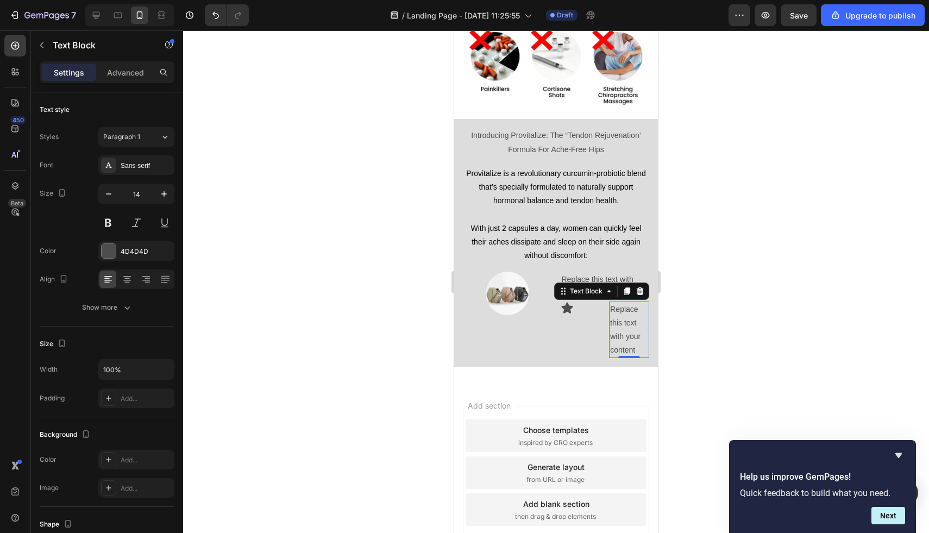
click at [639, 322] on div "Replace this text with your content" at bounding box center [629, 330] width 40 height 57
click at [639, 322] on p "Replace this text with your content" at bounding box center [629, 330] width 38 height 55
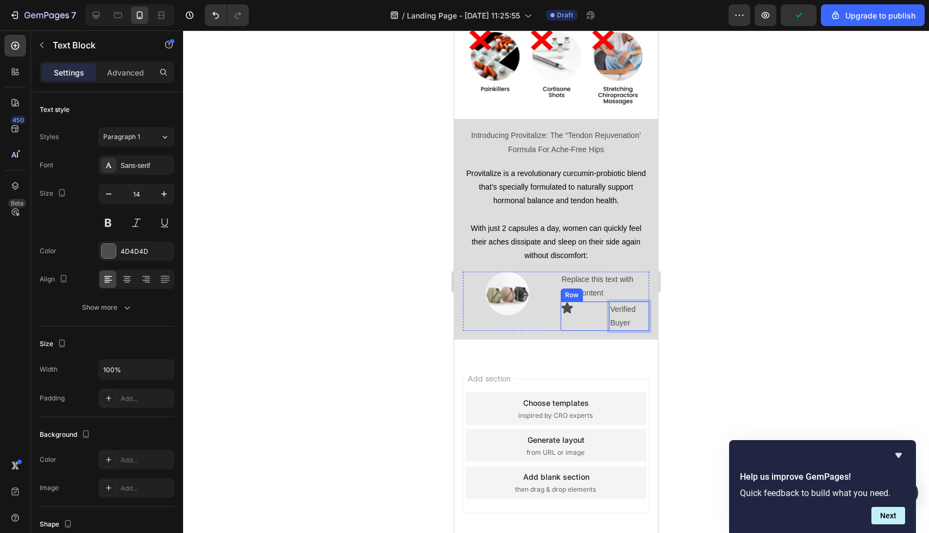
click at [563, 310] on div "Icon" at bounding box center [581, 316] width 40 height 29
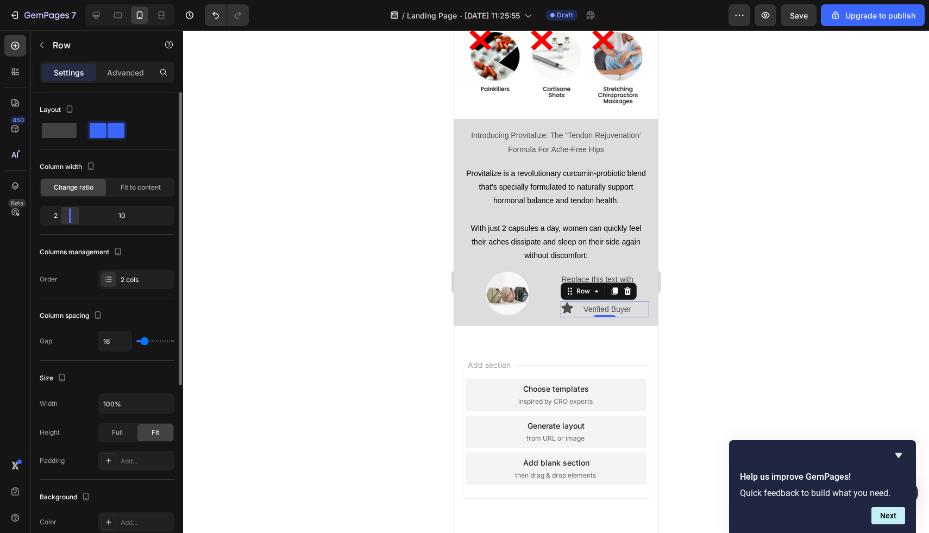
drag, startPoint x: 105, startPoint y: 218, endPoint x: 63, endPoint y: 215, distance: 42.6
click at [63, 215] on div at bounding box center [70, 215] width 20 height 15
click at [568, 302] on icon at bounding box center [566, 307] width 11 height 11
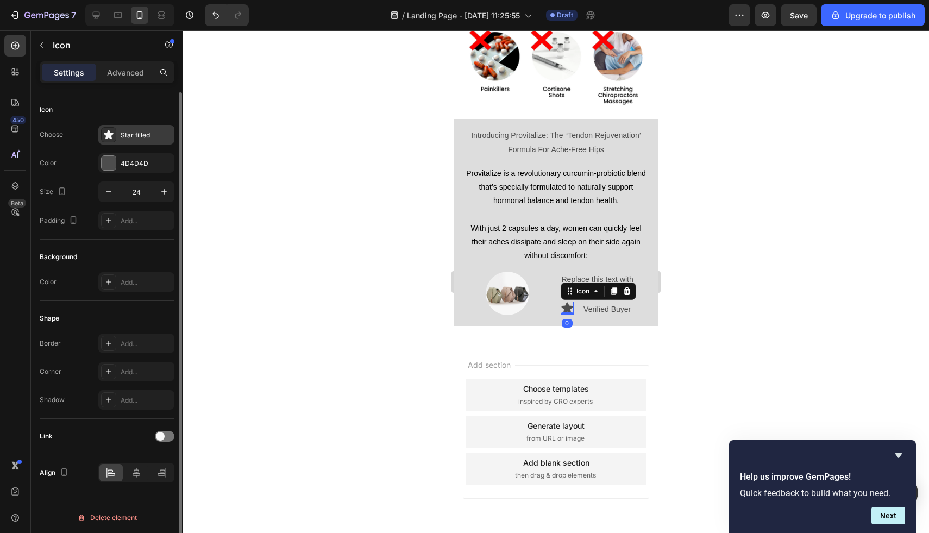
click at [104, 128] on div at bounding box center [108, 134] width 15 height 15
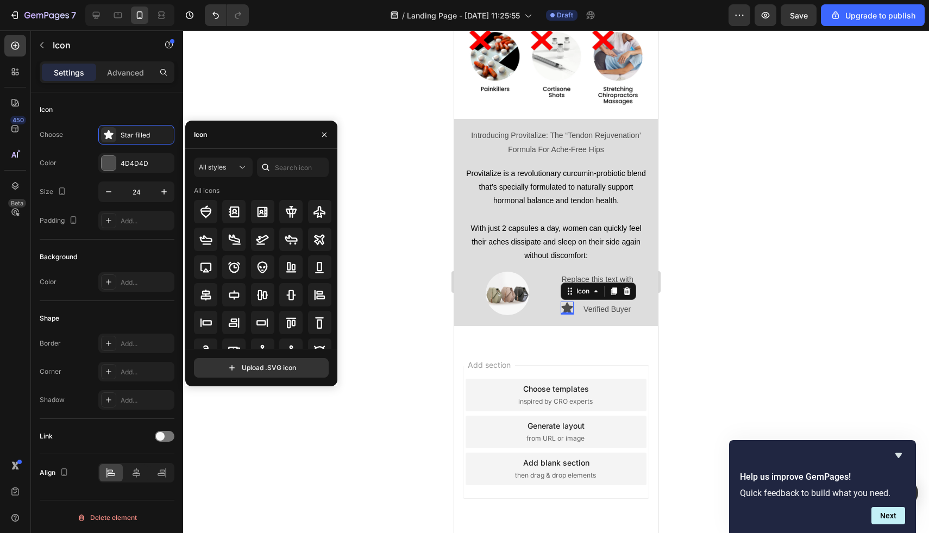
click at [261, 138] on div "Icon" at bounding box center [261, 135] width 152 height 28
click at [223, 129] on div "Icon" at bounding box center [261, 135] width 152 height 28
click at [289, 170] on input "text" at bounding box center [293, 168] width 72 height 20
type input "check"
click at [310, 205] on div at bounding box center [319, 211] width 23 height 23
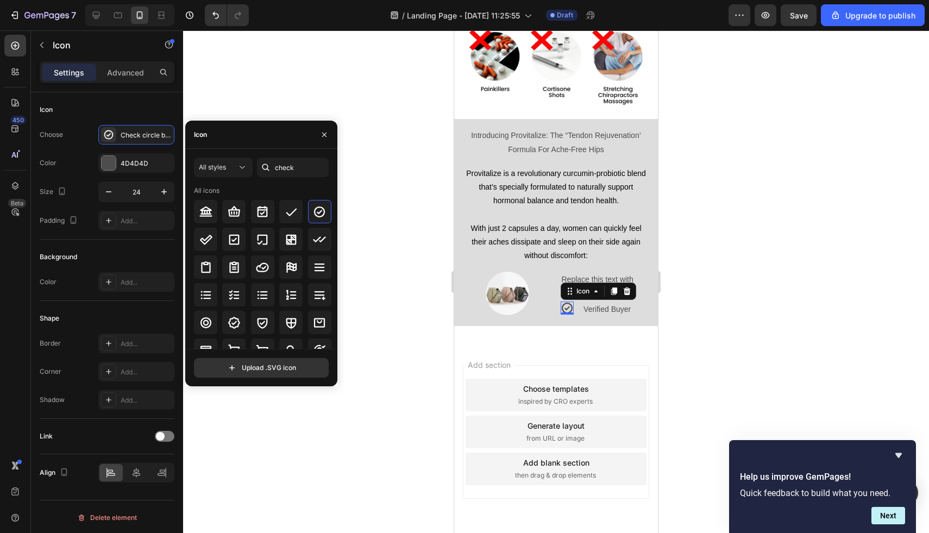
click at [591, 258] on div "Introducing Provitalize: The “Tendon Rejuvenation’ Formula For Ache-Free Hips T…" at bounding box center [556, 222] width 186 height 189
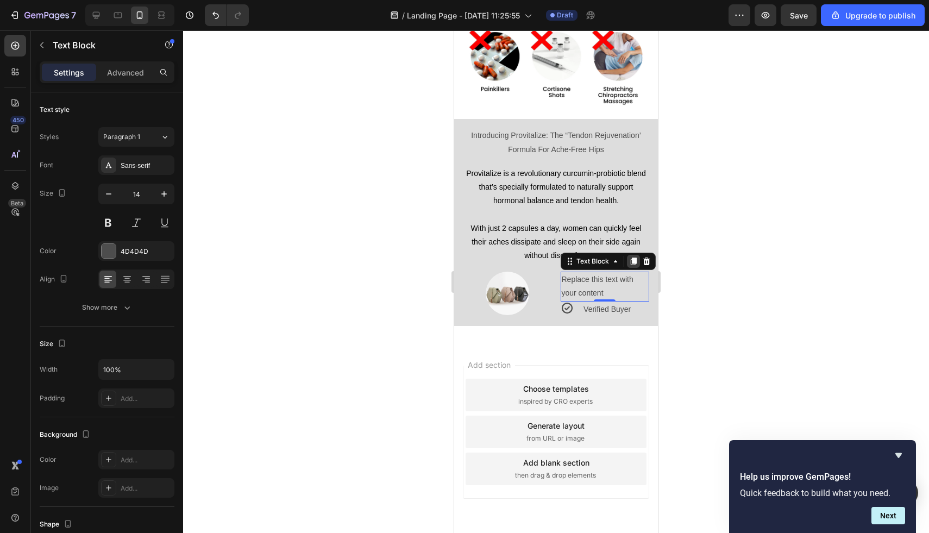
click at [632, 258] on icon at bounding box center [633, 262] width 6 height 8
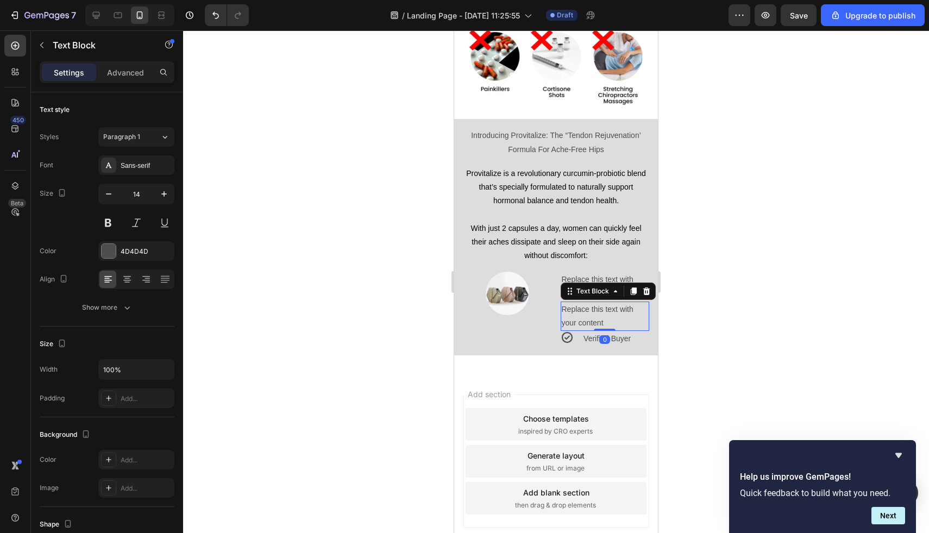
click at [609, 302] on div "Replace this text with your content" at bounding box center [605, 316] width 89 height 29
click at [609, 303] on p "Replace this text with your content" at bounding box center [605, 316] width 87 height 27
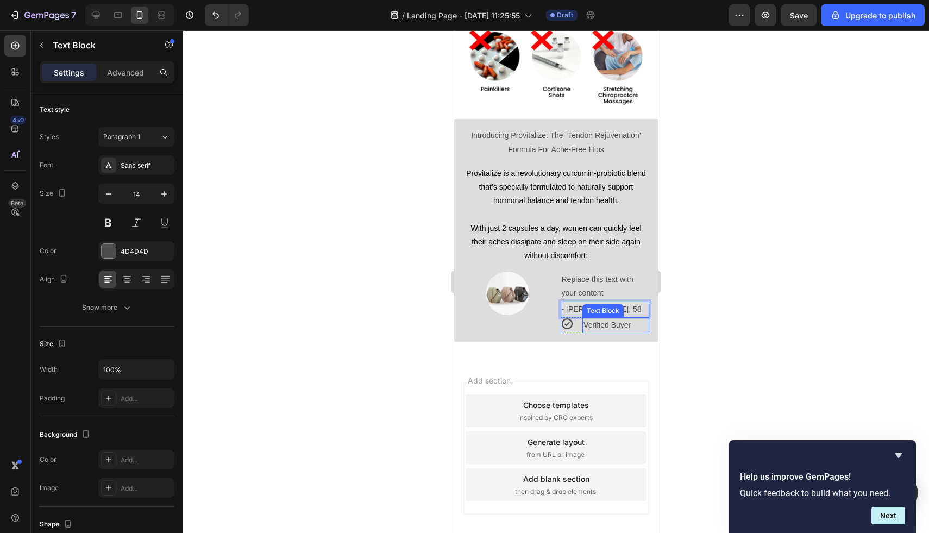
click at [590, 318] on p "Verified Buyer" at bounding box center [616, 325] width 65 height 14
click at [125, 76] on p "Advanced" at bounding box center [125, 72] width 37 height 11
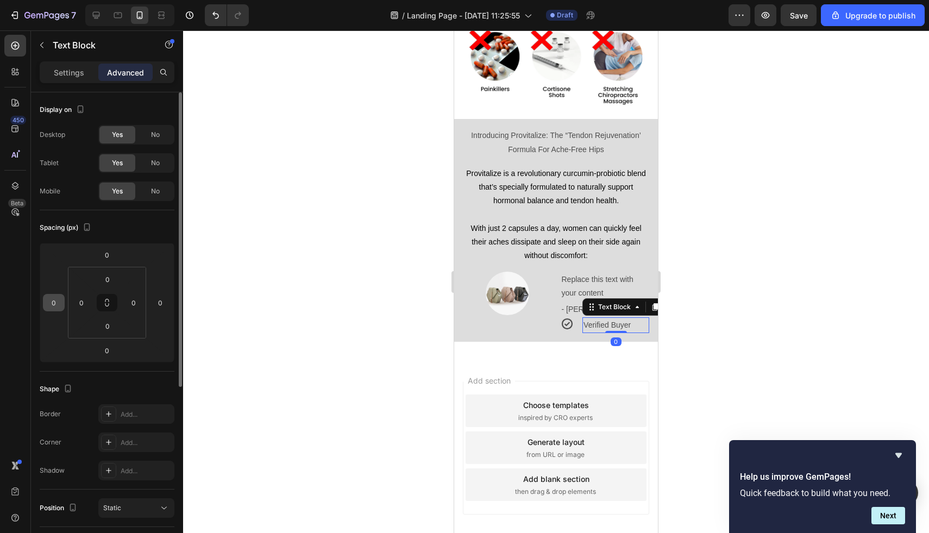
click at [57, 307] on input "0" at bounding box center [54, 303] width 16 height 16
type input "-15"
click at [77, 76] on p "Settings" at bounding box center [69, 72] width 30 height 11
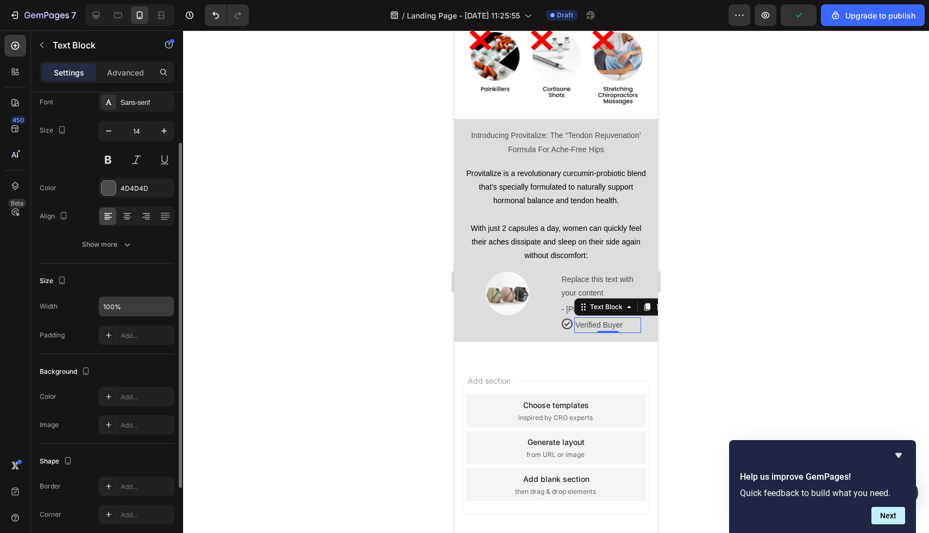
scroll to position [40, 0]
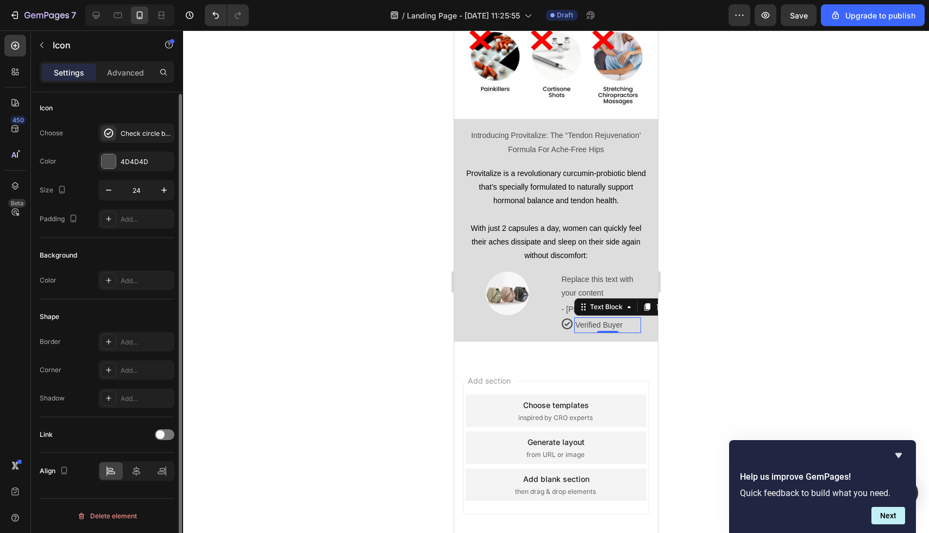
click at [568, 317] on div "Icon" at bounding box center [568, 323] width 14 height 13
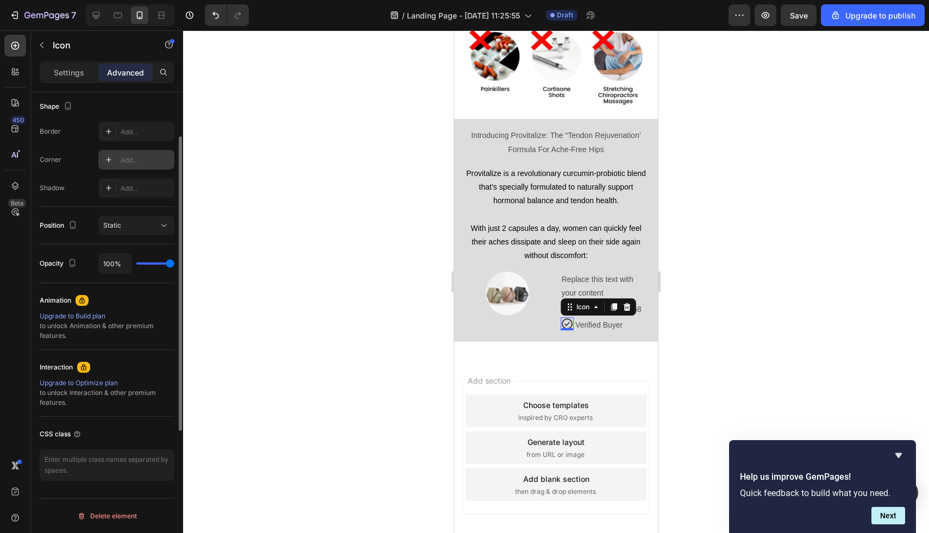
scroll to position [0, 0]
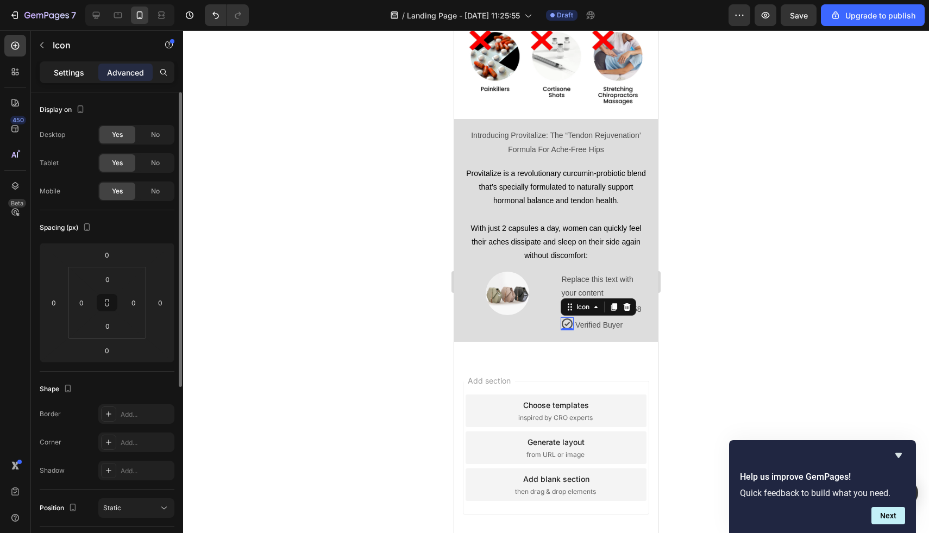
click at [66, 67] on p "Settings" at bounding box center [69, 72] width 30 height 11
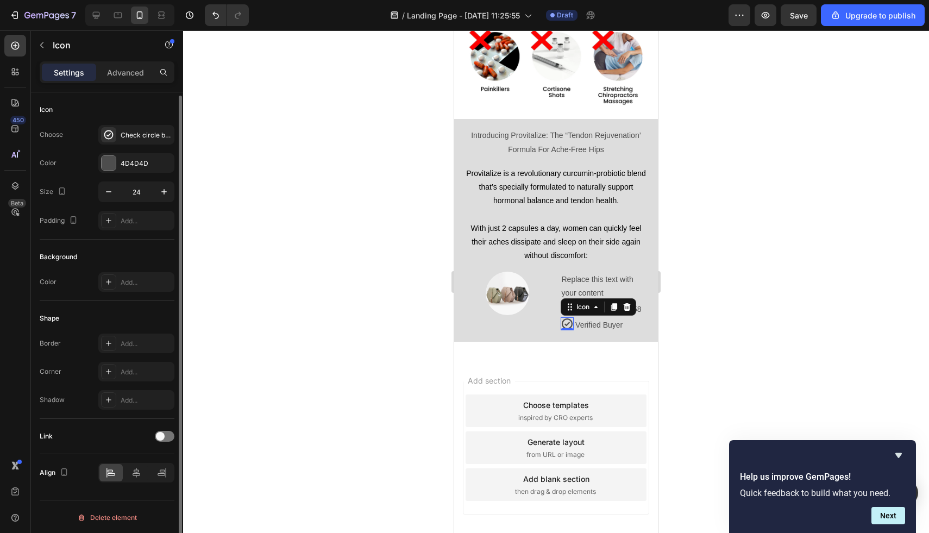
scroll to position [2, 0]
click at [135, 474] on icon at bounding box center [136, 471] width 11 height 11
click at [157, 477] on div at bounding box center [161, 471] width 23 height 17
click at [137, 474] on icon at bounding box center [136, 471] width 11 height 11
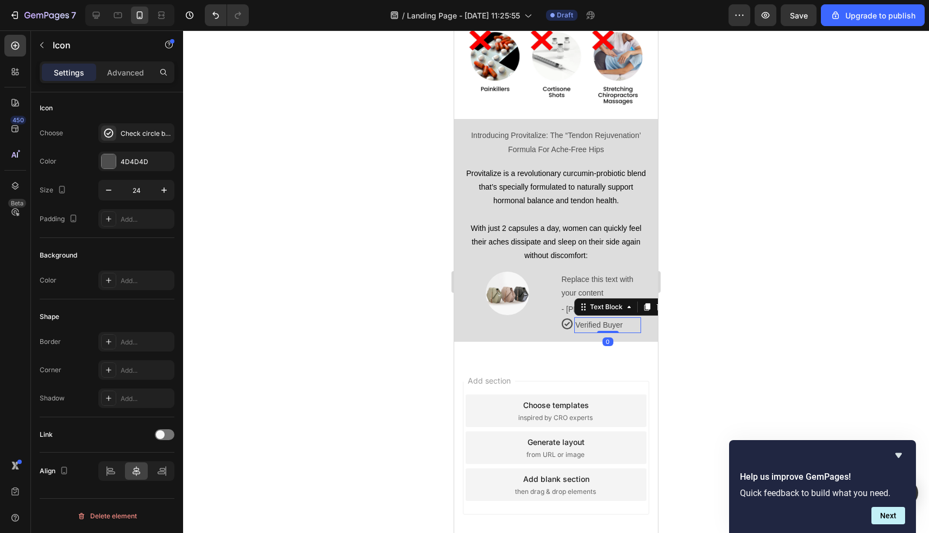
click at [591, 318] on p "Verified Buyer" at bounding box center [608, 325] width 65 height 14
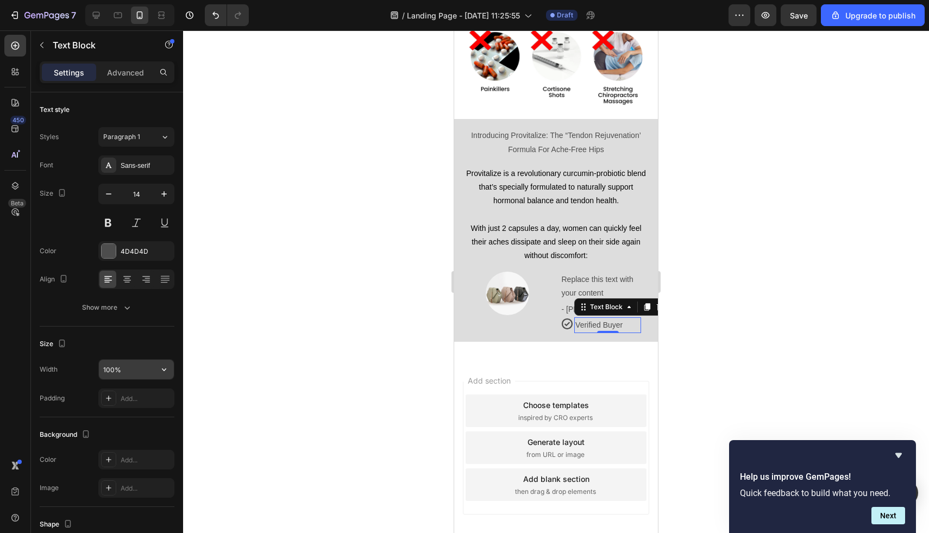
click at [140, 365] on input "100%" at bounding box center [136, 370] width 75 height 20
click at [145, 428] on div "Background" at bounding box center [107, 434] width 135 height 17
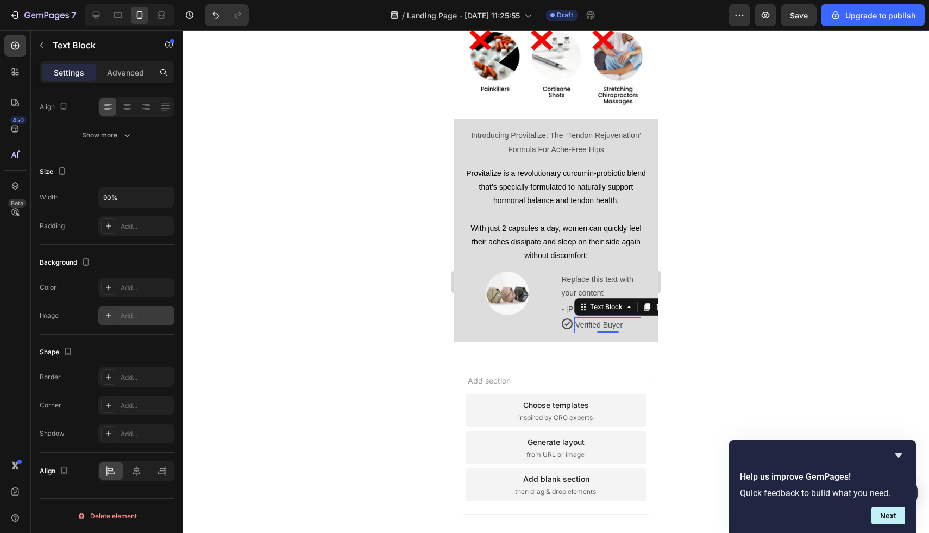
type input "100%"
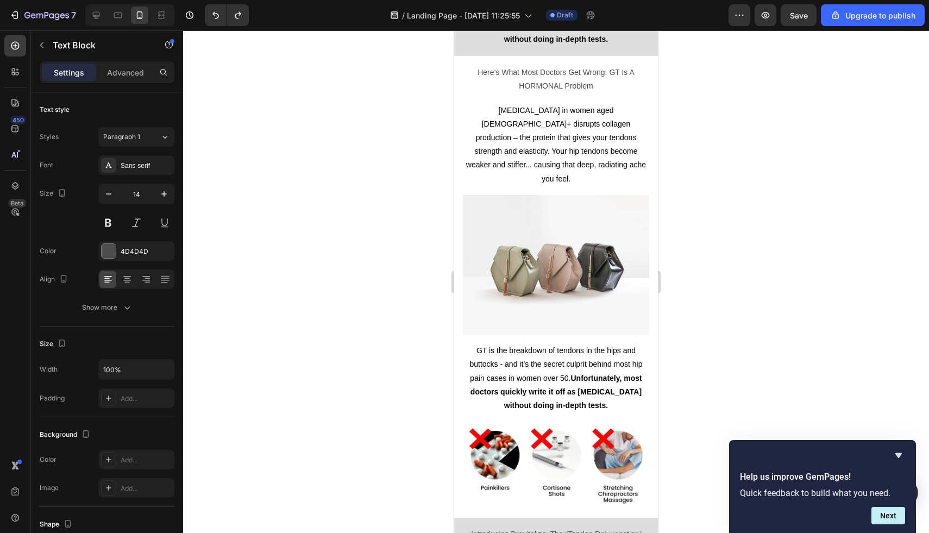
scroll to position [0, 0]
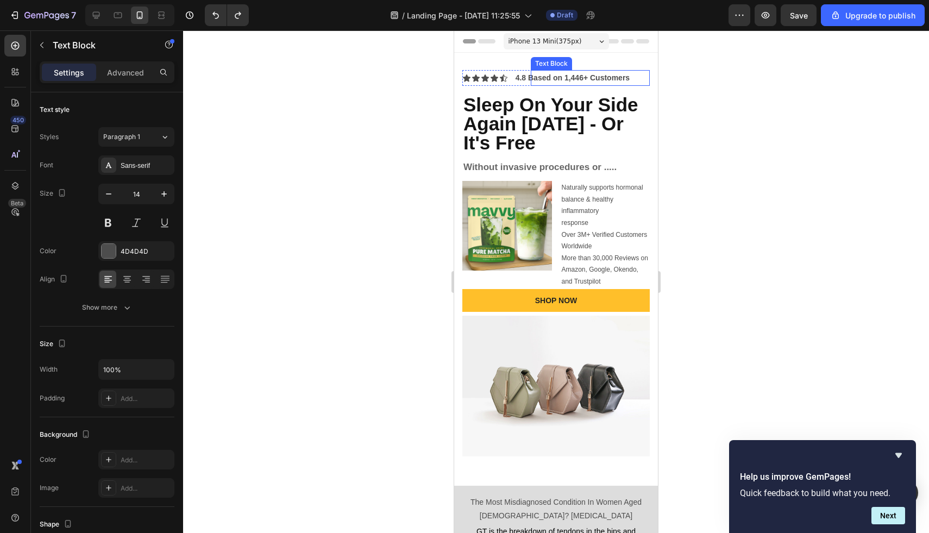
click at [517, 81] on strong "4.8 Based on 1,446+ Customers" at bounding box center [573, 77] width 115 height 9
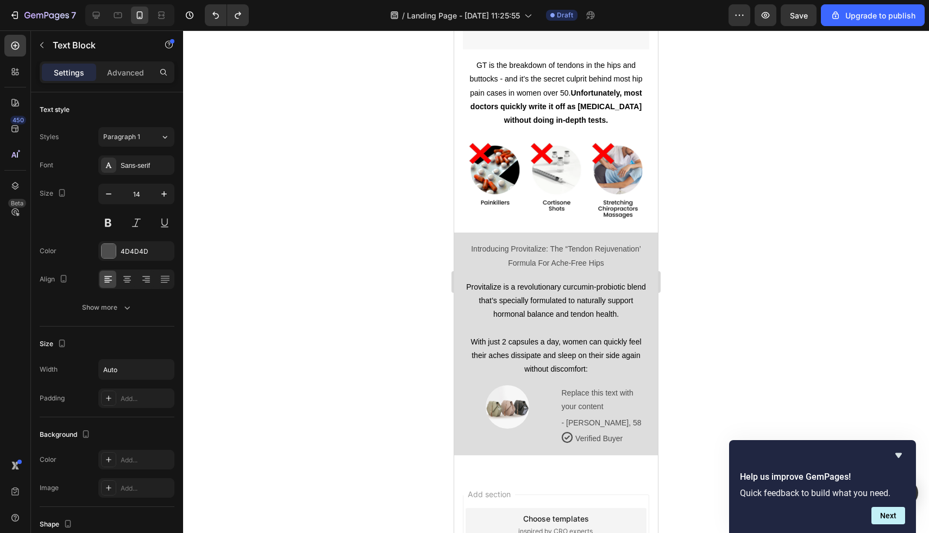
scroll to position [1216, 0]
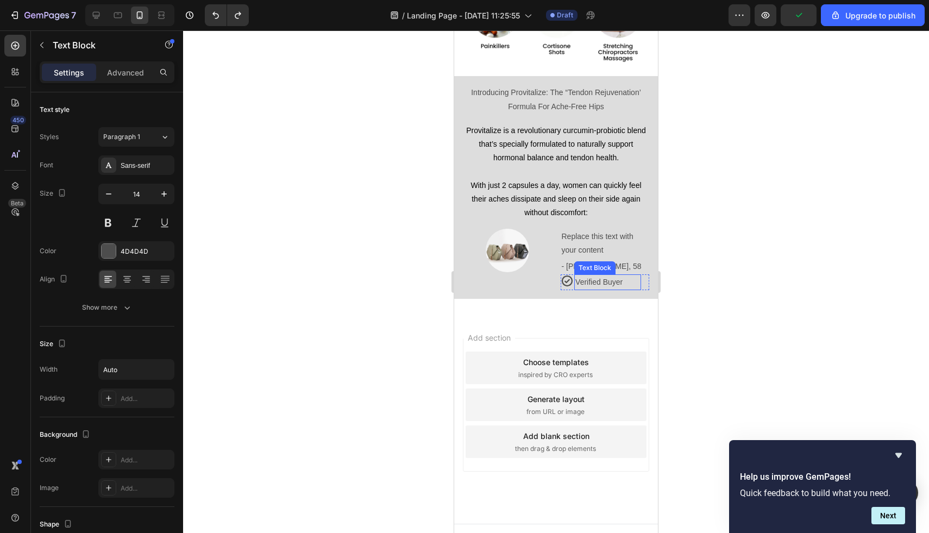
click at [592, 276] on p "Verified Buyer" at bounding box center [608, 283] width 65 height 14
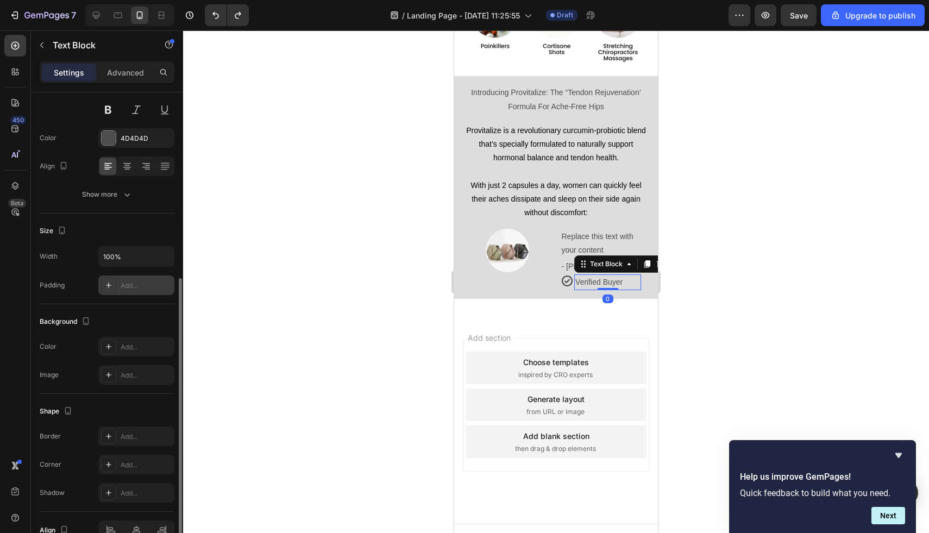
scroll to position [172, 0]
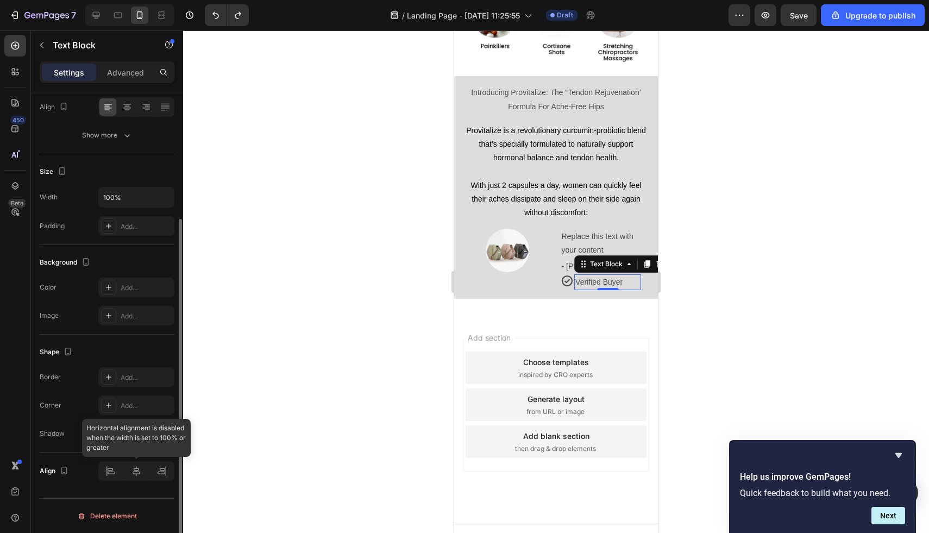
click at [136, 467] on div at bounding box center [136, 471] width 76 height 20
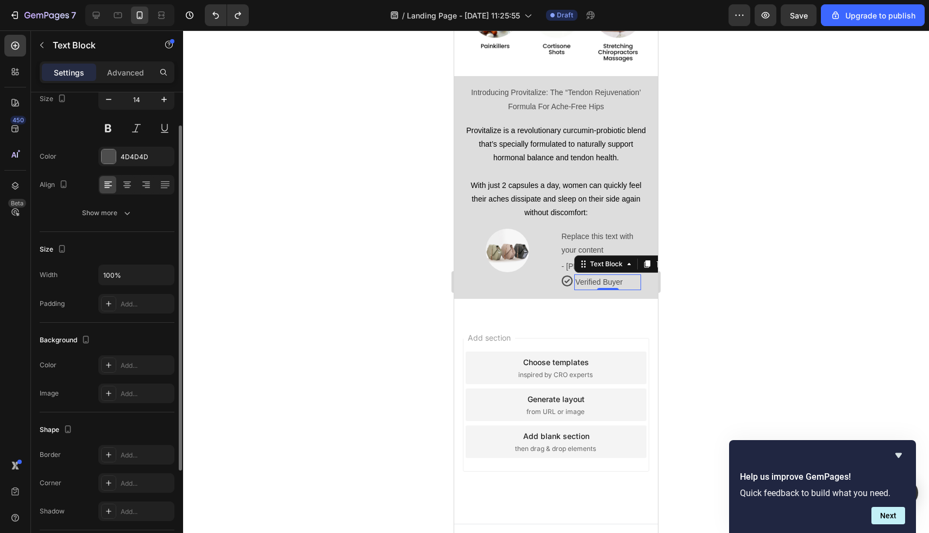
scroll to position [74, 0]
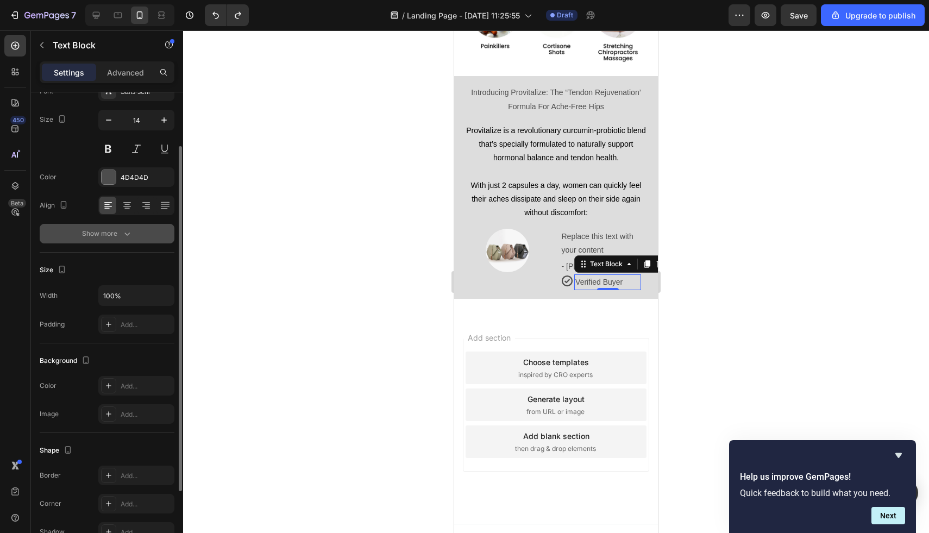
click at [104, 235] on div "Show more" at bounding box center [107, 233] width 51 height 11
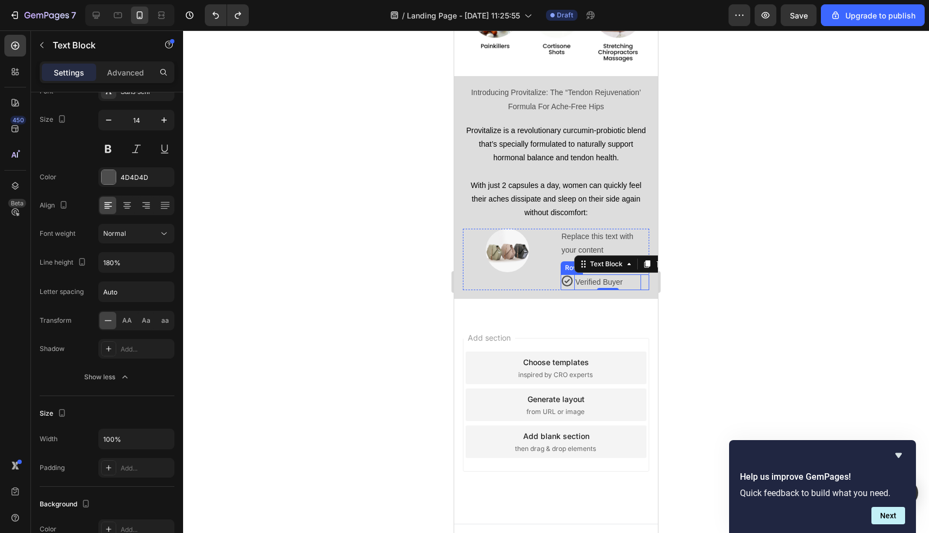
click at [568, 276] on div "Icon" at bounding box center [568, 282] width 14 height 16
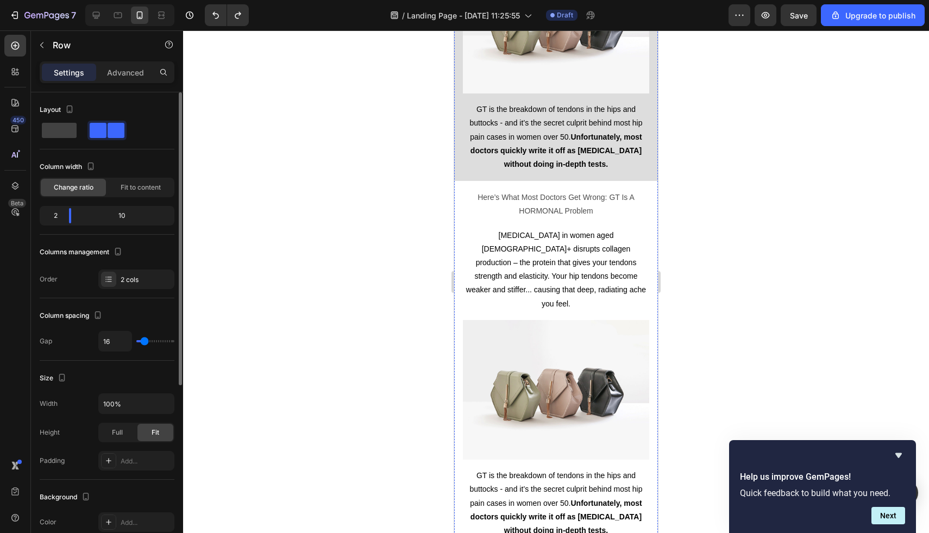
scroll to position [0, 0]
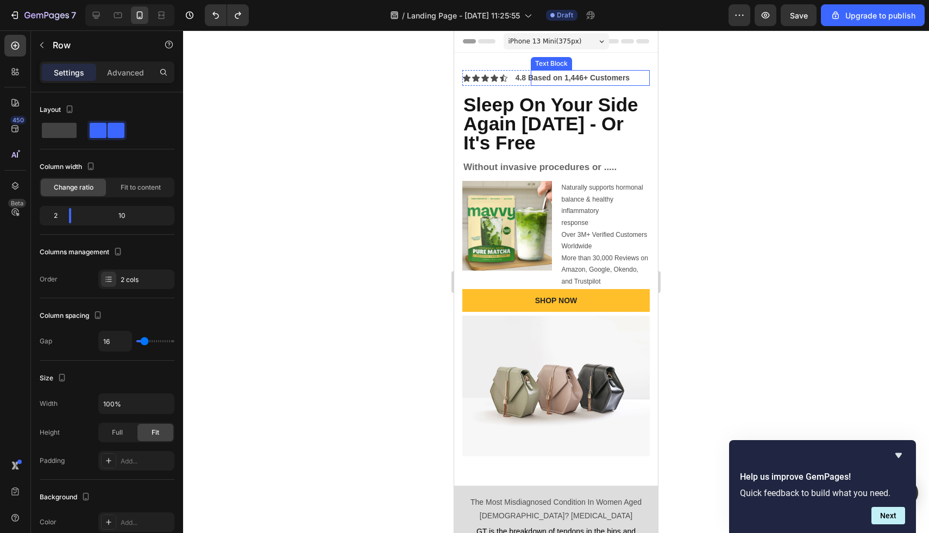
click at [515, 74] on div "4.8 Based on 1,446+ Customers" at bounding box center [573, 78] width 117 height 16
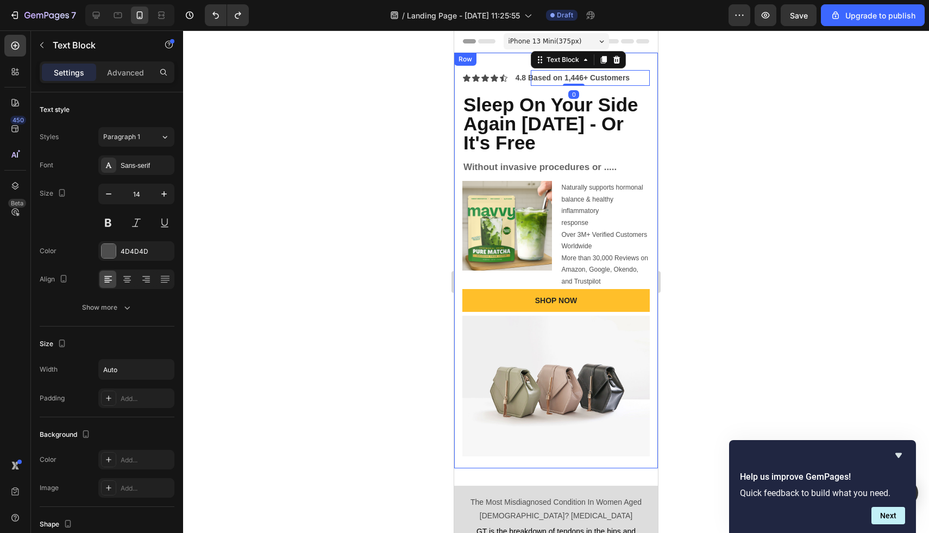
click at [517, 86] on div "Icon Icon Icon Icon Icon Icon List 4.8 Based on 1,446+ Customers Text Block 0 R…" at bounding box center [557, 193] width 188 height 246
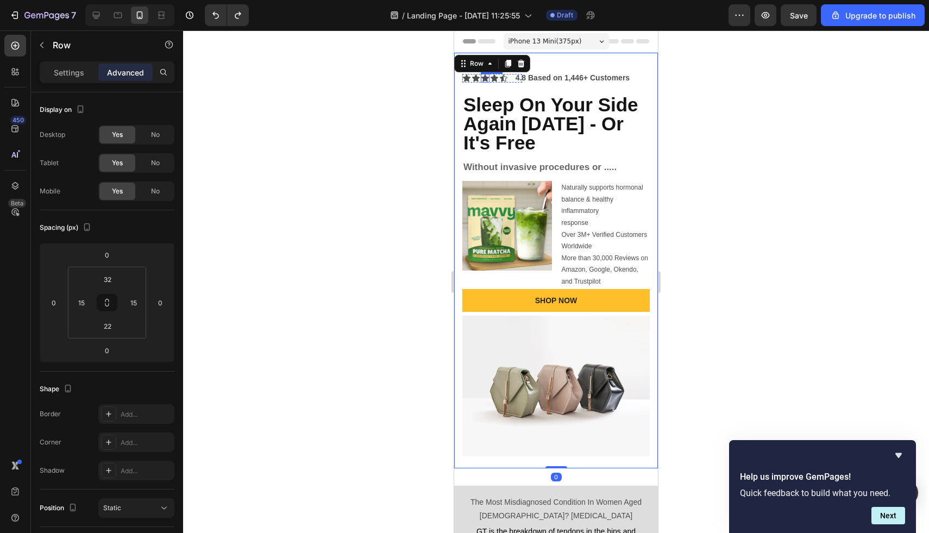
click at [477, 83] on div "Icon Icon Icon Icon Icon Icon List" at bounding box center [493, 78] width 60 height 16
click at [517, 60] on icon at bounding box center [517, 60] width 6 height 8
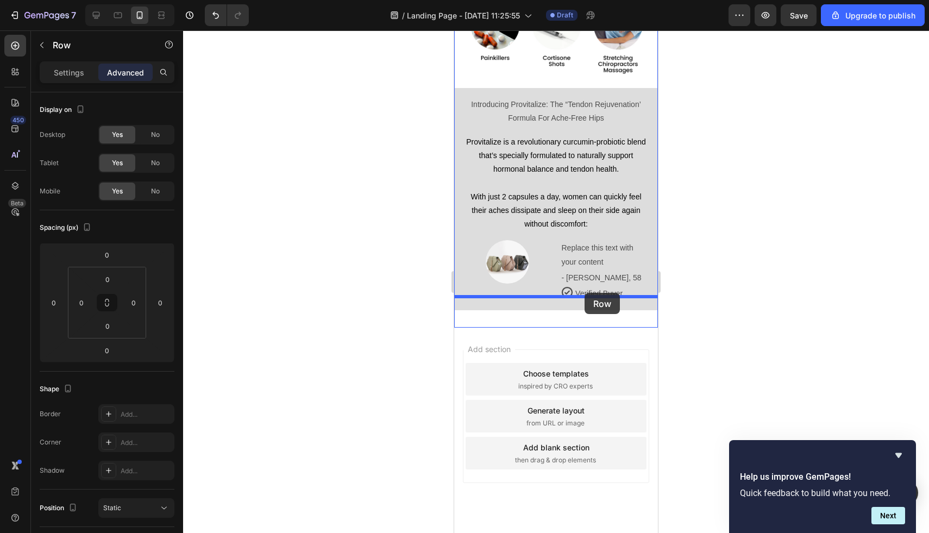
scroll to position [1232, 0]
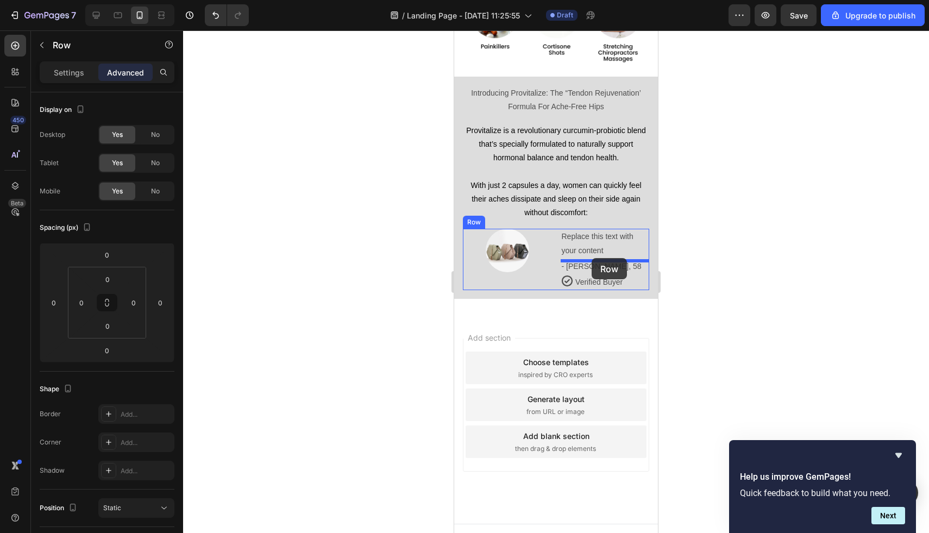
drag, startPoint x: 489, startPoint y: 78, endPoint x: 592, endPoint y: 258, distance: 207.9
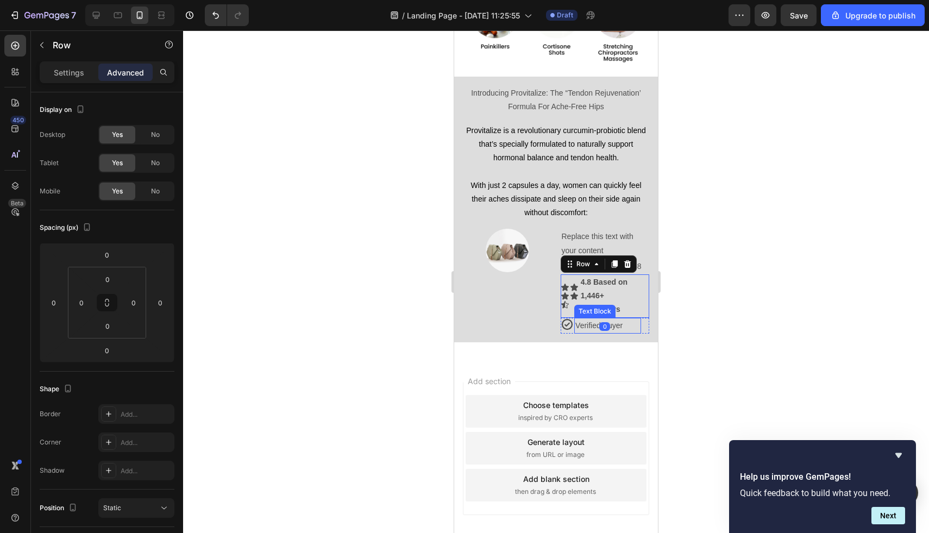
click at [625, 319] on p "Verified Buyer" at bounding box center [608, 326] width 65 height 14
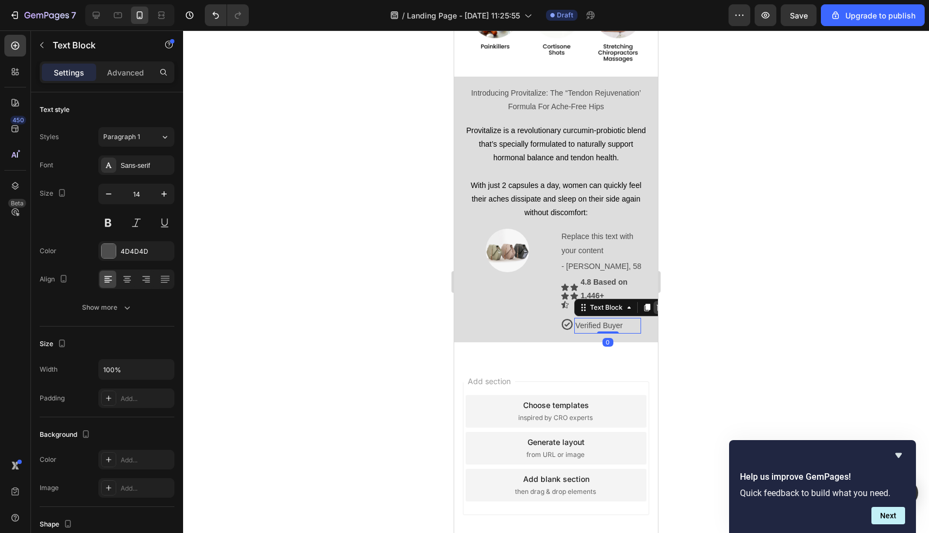
click at [656, 303] on icon at bounding box center [660, 307] width 9 height 9
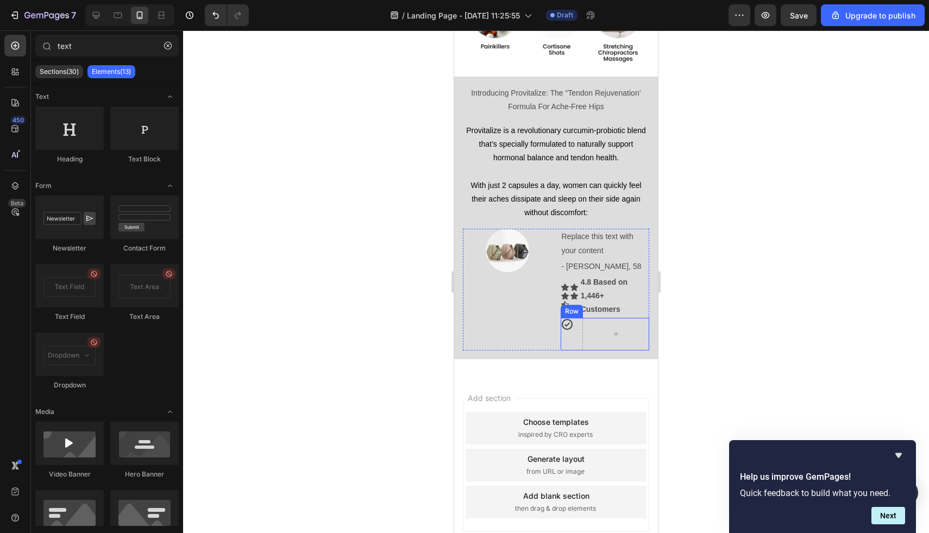
click at [573, 318] on div "Icon" at bounding box center [568, 324] width 14 height 13
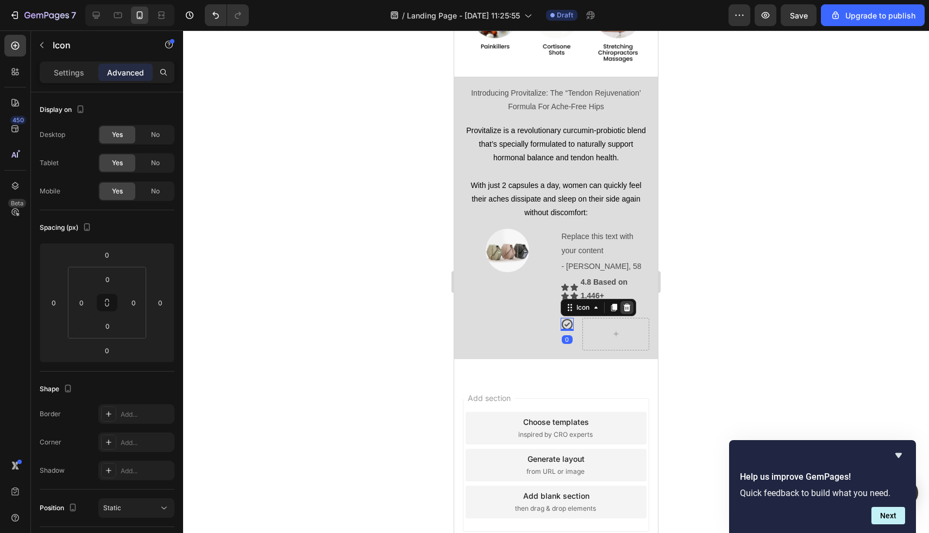
click at [629, 303] on icon at bounding box center [626, 307] width 7 height 8
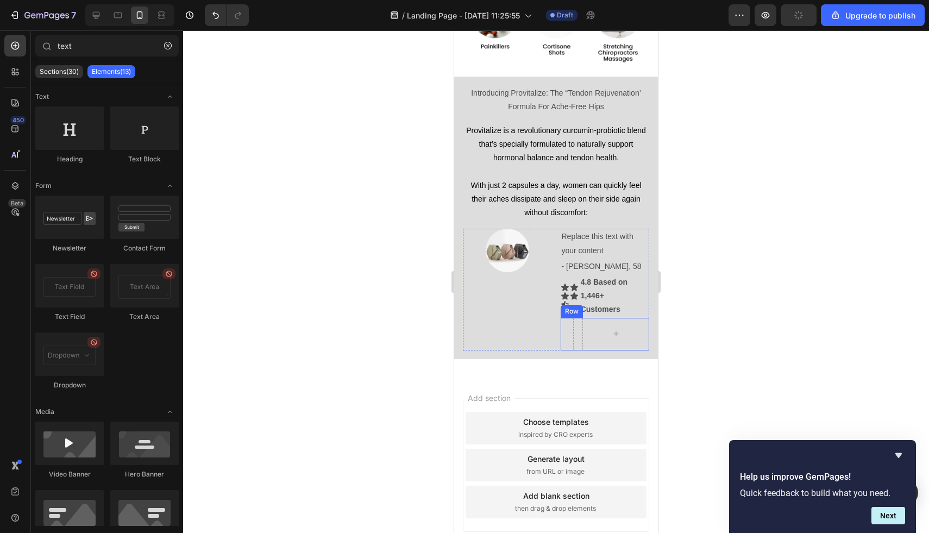
click at [576, 318] on div "Row" at bounding box center [605, 334] width 89 height 33
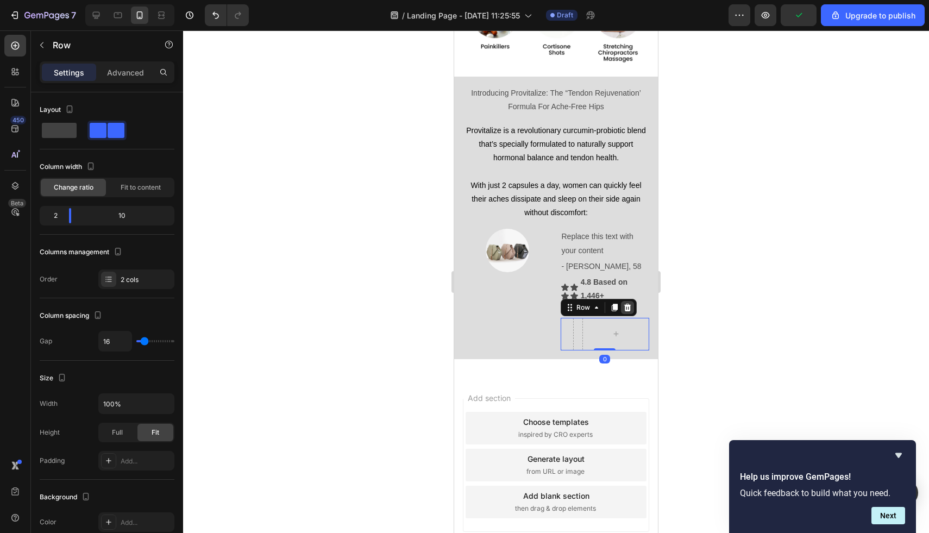
click at [628, 303] on icon at bounding box center [627, 307] width 7 height 8
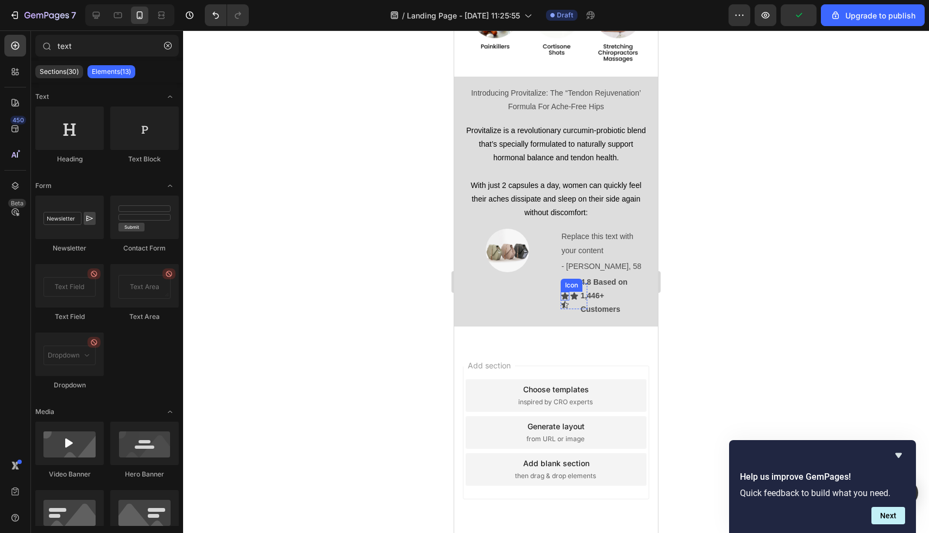
click at [566, 292] on div "Icon" at bounding box center [565, 296] width 9 height 9
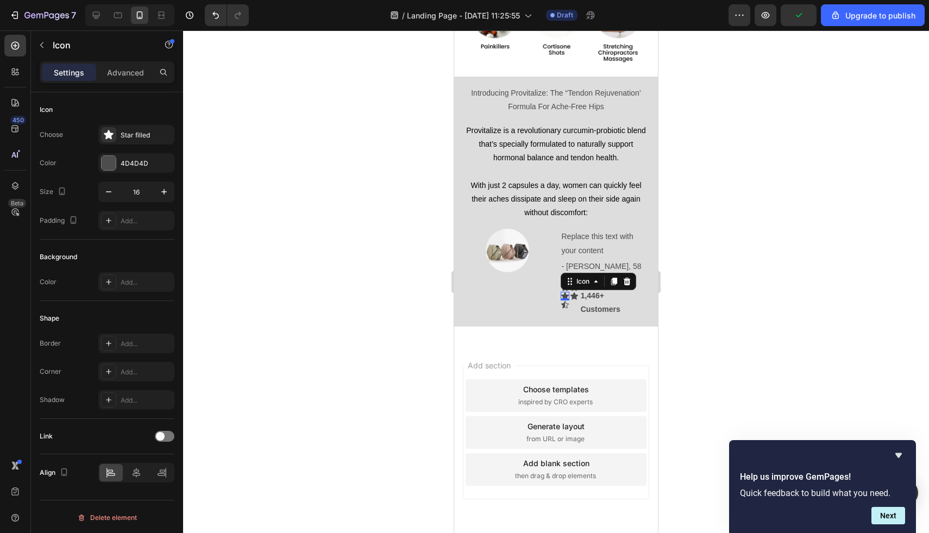
click at [628, 275] on div at bounding box center [627, 281] width 13 height 13
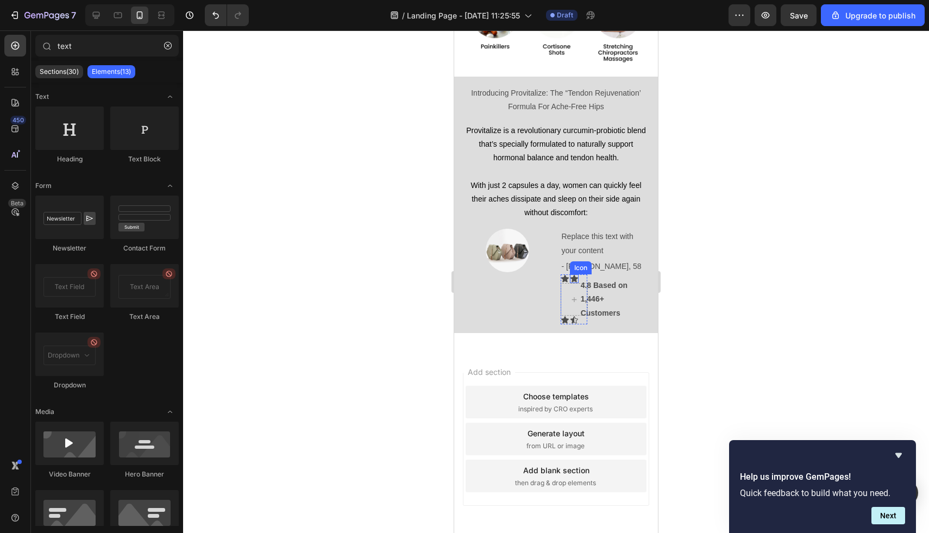
click at [573, 275] on icon at bounding box center [575, 278] width 8 height 7
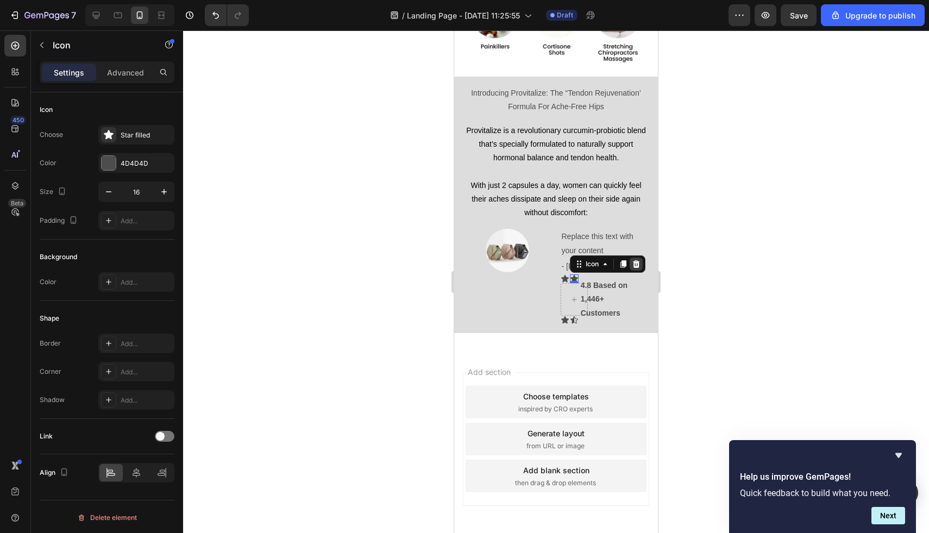
click at [638, 260] on icon at bounding box center [636, 264] width 9 height 9
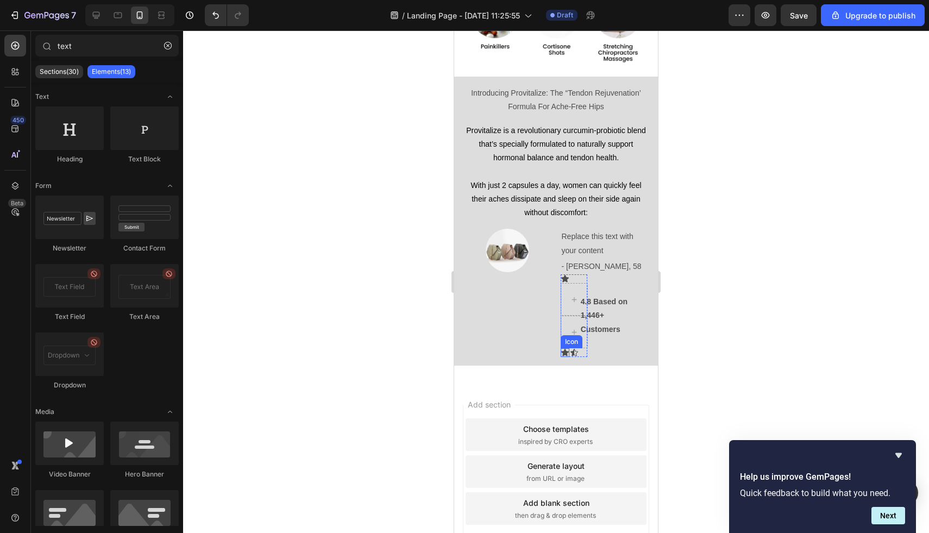
click at [564, 348] on div "Icon" at bounding box center [565, 352] width 9 height 9
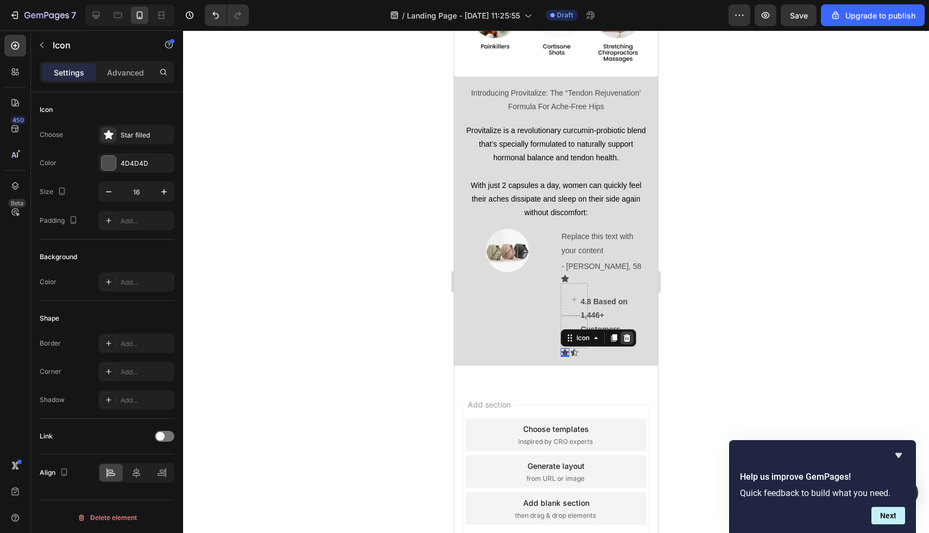
click at [630, 334] on icon at bounding box center [626, 338] width 7 height 8
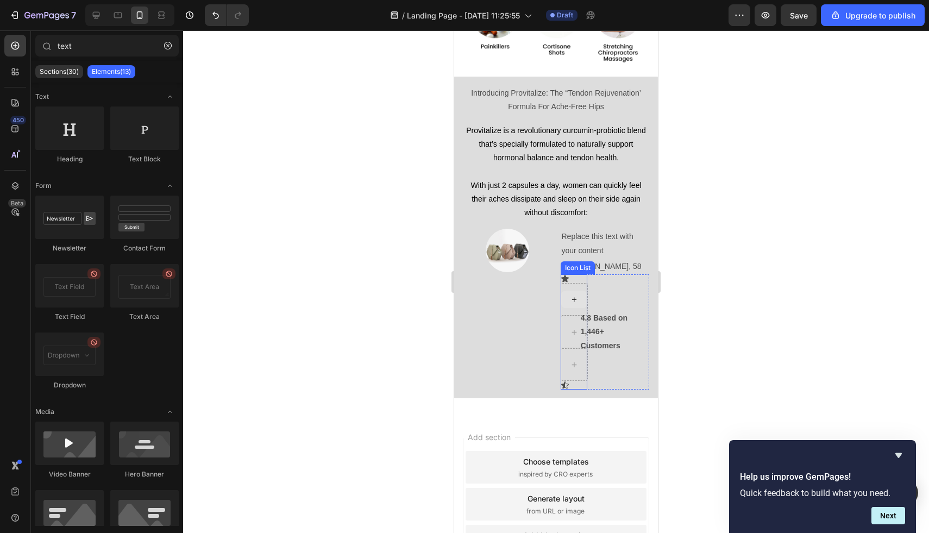
click at [573, 295] on icon at bounding box center [574, 299] width 9 height 9
click at [568, 381] on div "Icon" at bounding box center [565, 385] width 9 height 9
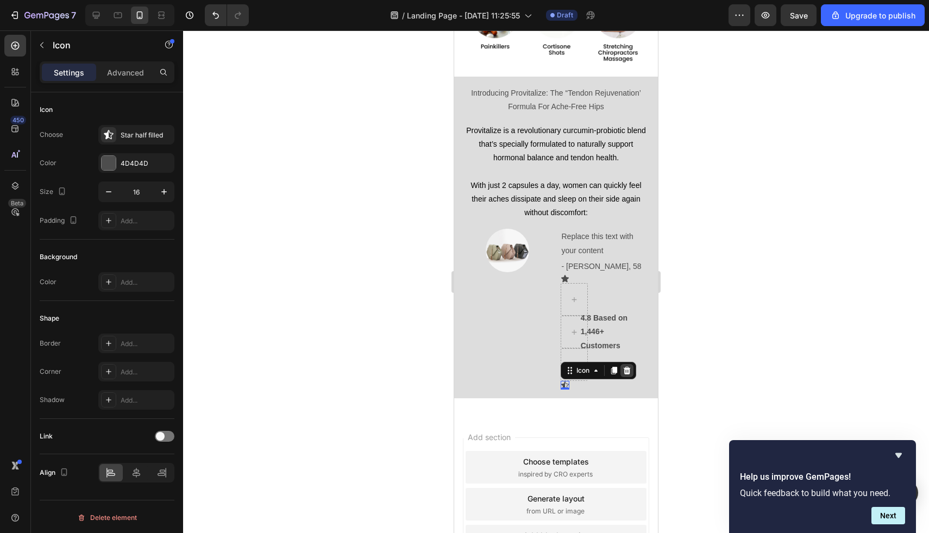
click at [629, 367] on icon at bounding box center [626, 371] width 7 height 8
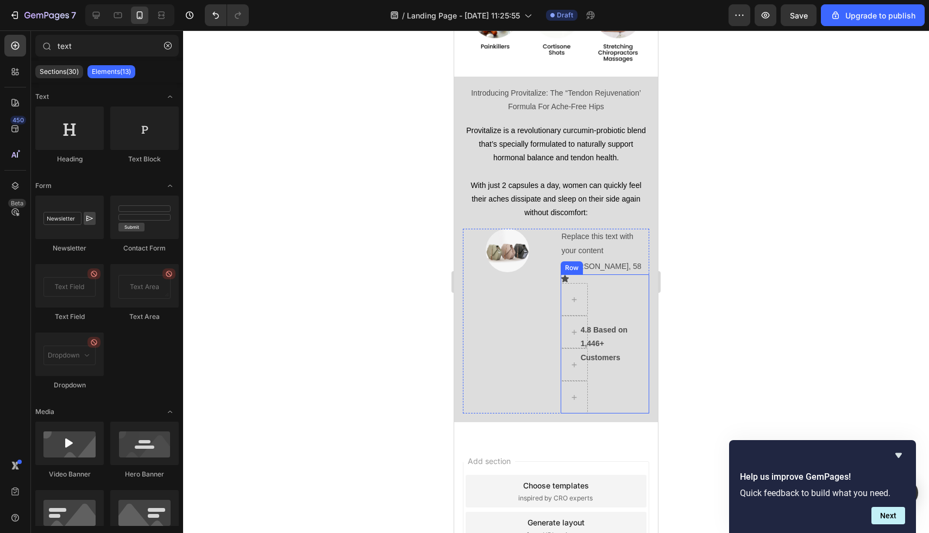
click at [620, 330] on p "4.8 Based on 1,446+ Customers" at bounding box center [606, 343] width 51 height 41
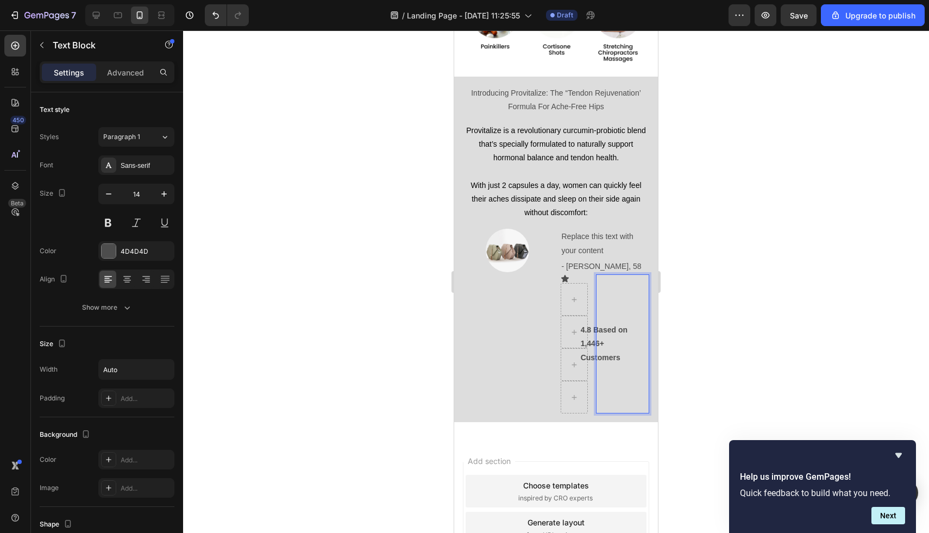
click at [599, 330] on strong "4.8 Based on 1,446+ Customers" at bounding box center [604, 344] width 47 height 36
click at [589, 329] on strong "4.8 Based on 1,446+ Customers" at bounding box center [604, 344] width 47 height 36
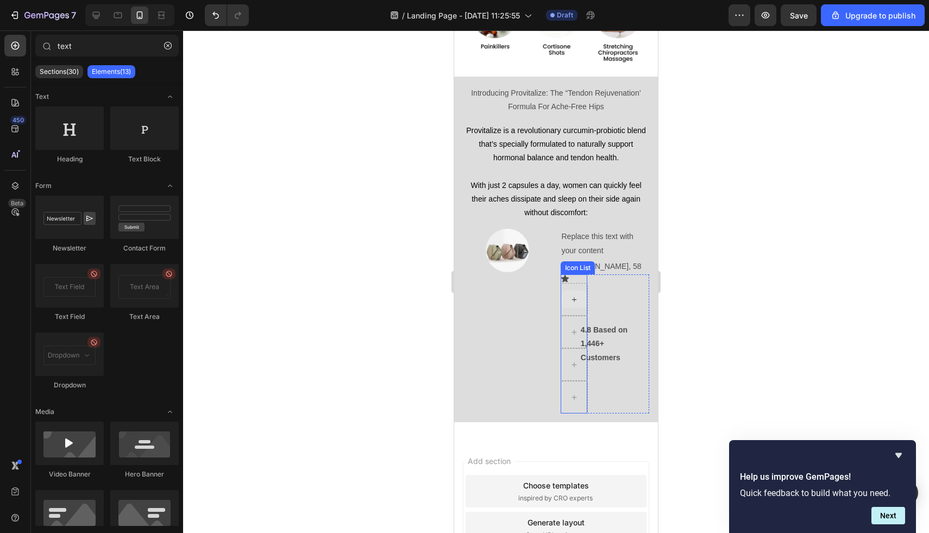
click at [582, 291] on div at bounding box center [574, 299] width 26 height 17
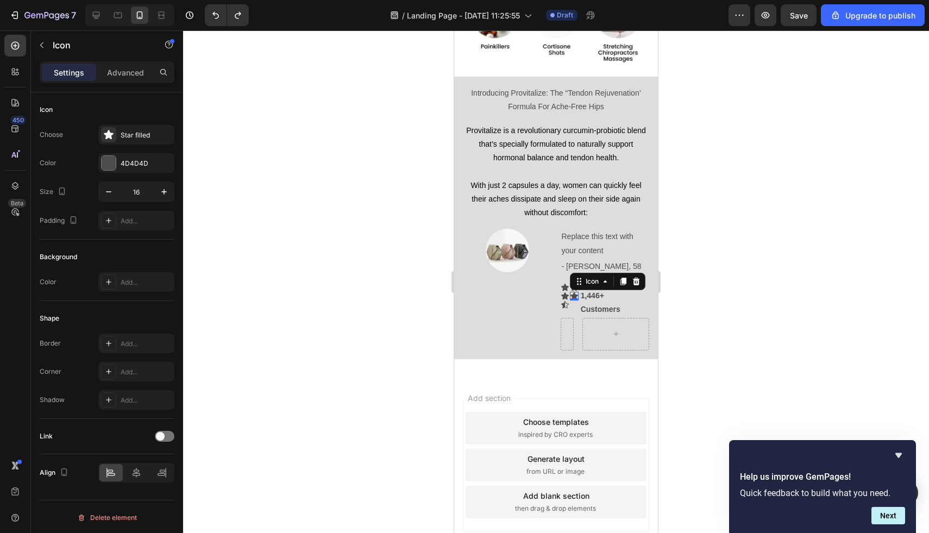
click at [574, 292] on icon at bounding box center [575, 295] width 8 height 7
click at [573, 296] on div "0" at bounding box center [574, 300] width 11 height 9
click at [573, 297] on div "Icon Icon Icon Icon 0 Icon Icon List" at bounding box center [574, 295] width 27 height 43
click at [573, 292] on div "Icon" at bounding box center [574, 296] width 9 height 9
click at [567, 283] on icon at bounding box center [565, 287] width 9 height 9
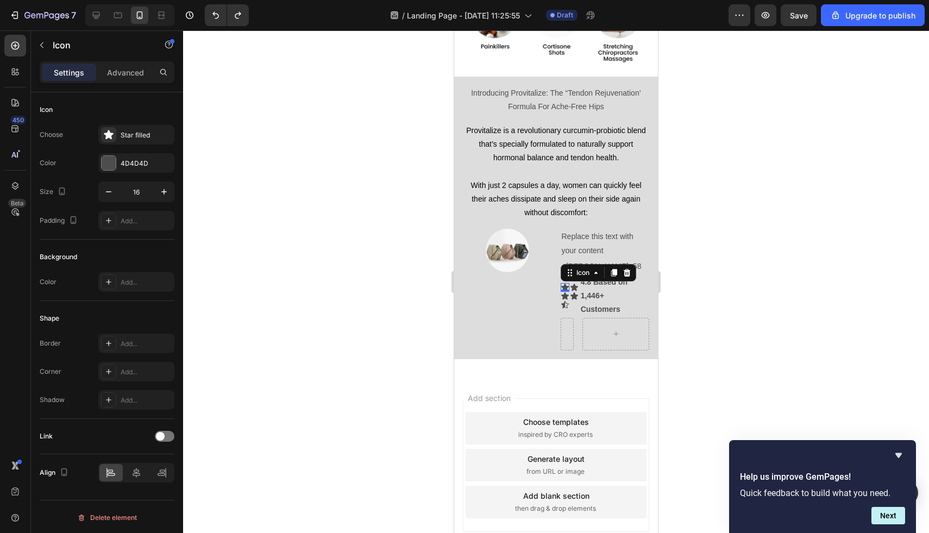
click at [577, 318] on div "Row" at bounding box center [605, 334] width 89 height 33
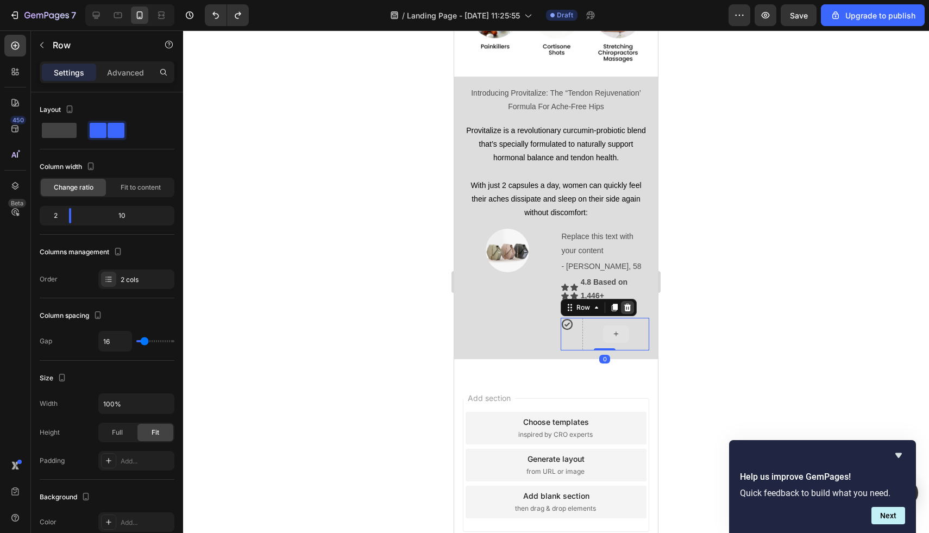
click at [625, 303] on icon at bounding box center [627, 307] width 7 height 8
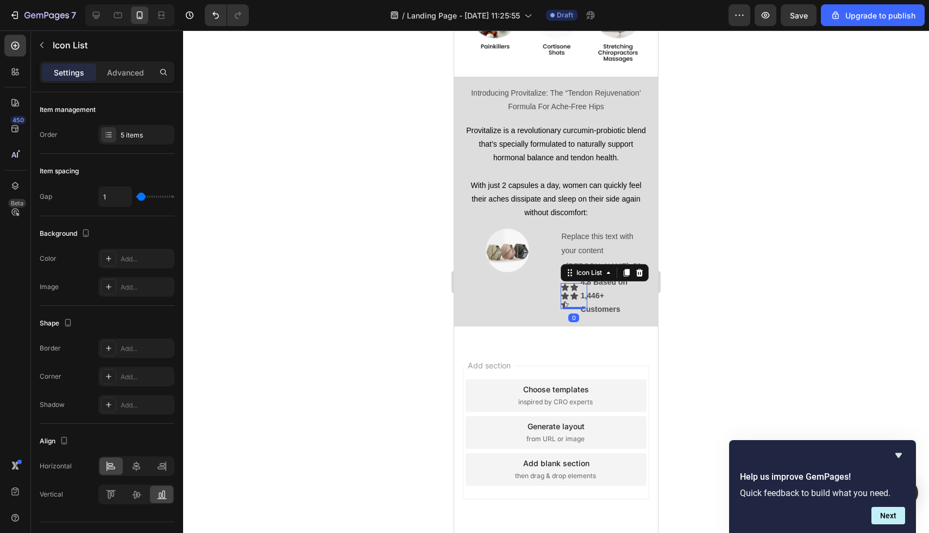
click at [573, 293] on div "Icon Icon Icon Icon Icon Icon List 0" at bounding box center [574, 296] width 27 height 26
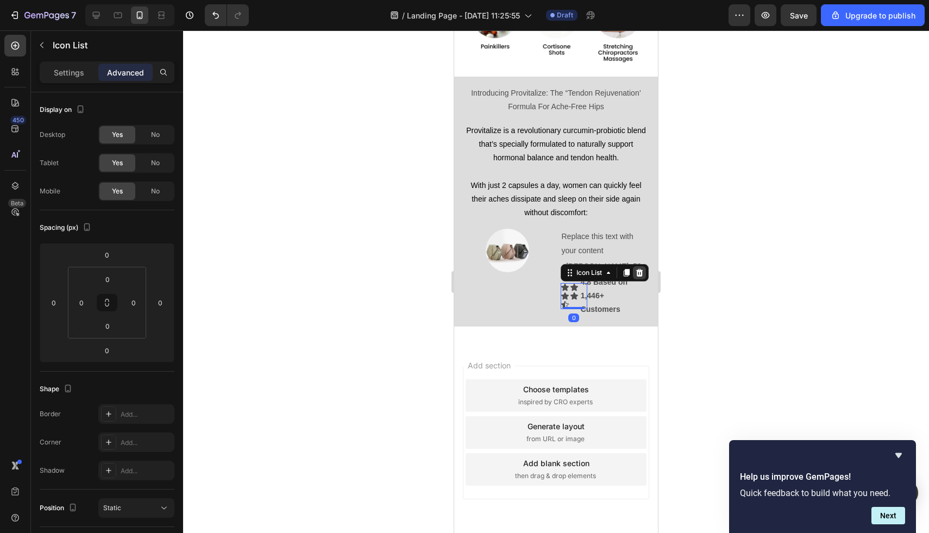
click at [638, 268] on icon at bounding box center [639, 272] width 9 height 9
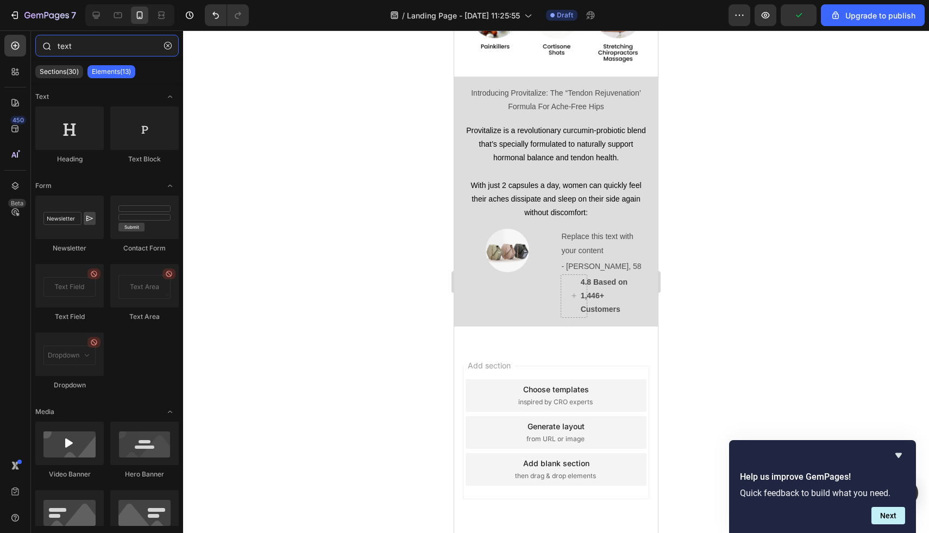
click at [107, 43] on input "text" at bounding box center [106, 46] width 143 height 22
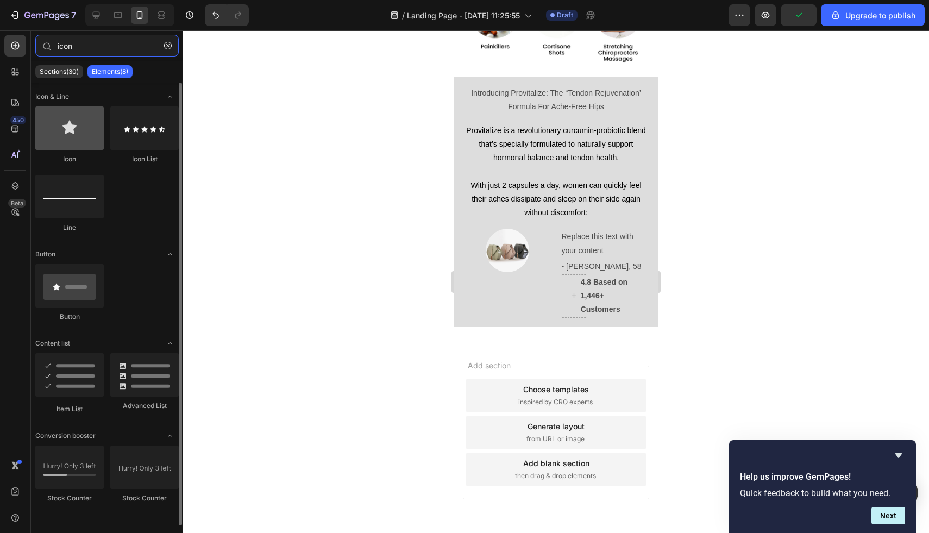
type input "icon"
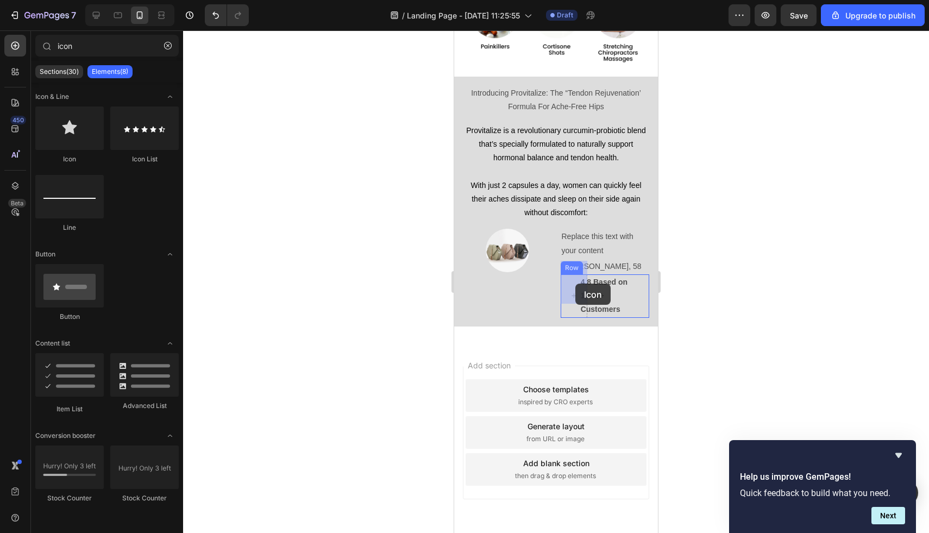
drag, startPoint x: 549, startPoint y: 152, endPoint x: 576, endPoint y: 284, distance: 134.1
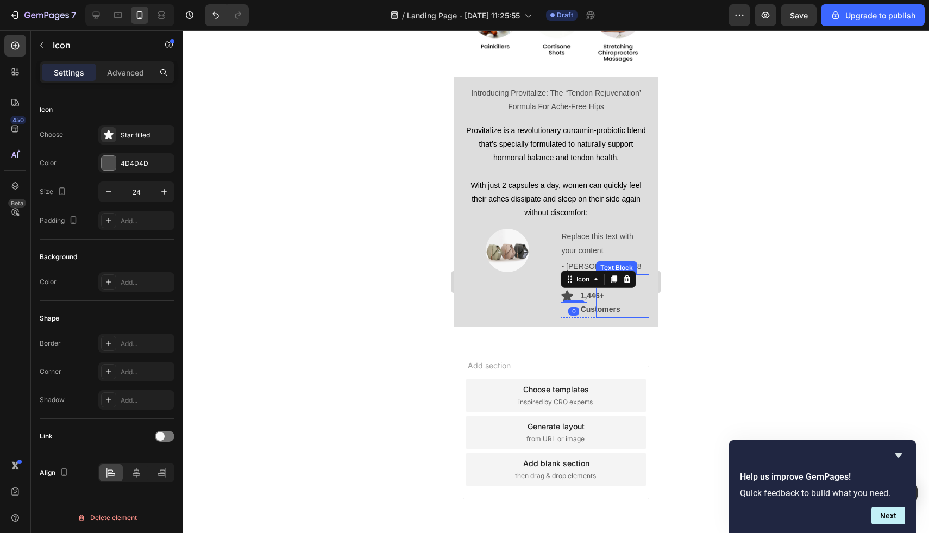
click at [601, 285] on strong "4.8 Based on 1,446+ Customers" at bounding box center [604, 296] width 47 height 36
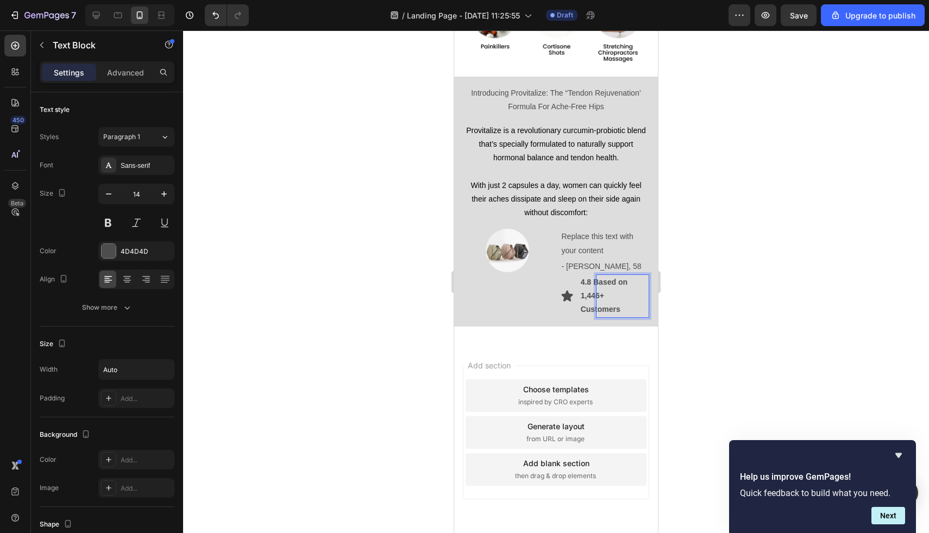
click at [577, 301] on div "Icon" at bounding box center [574, 295] width 27 height 43
click at [604, 296] on strong "4.8 Based on 1,446+ Customers" at bounding box center [604, 296] width 47 height 36
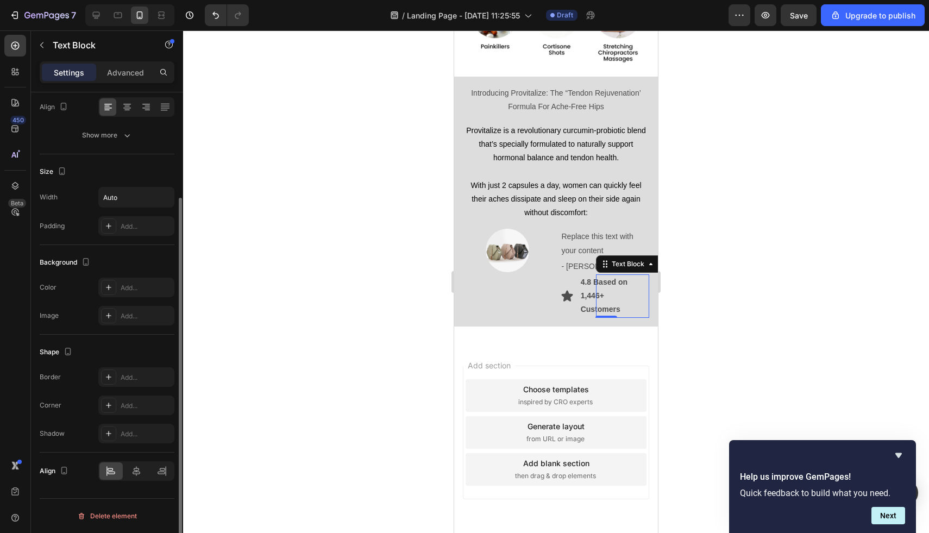
scroll to position [0, 0]
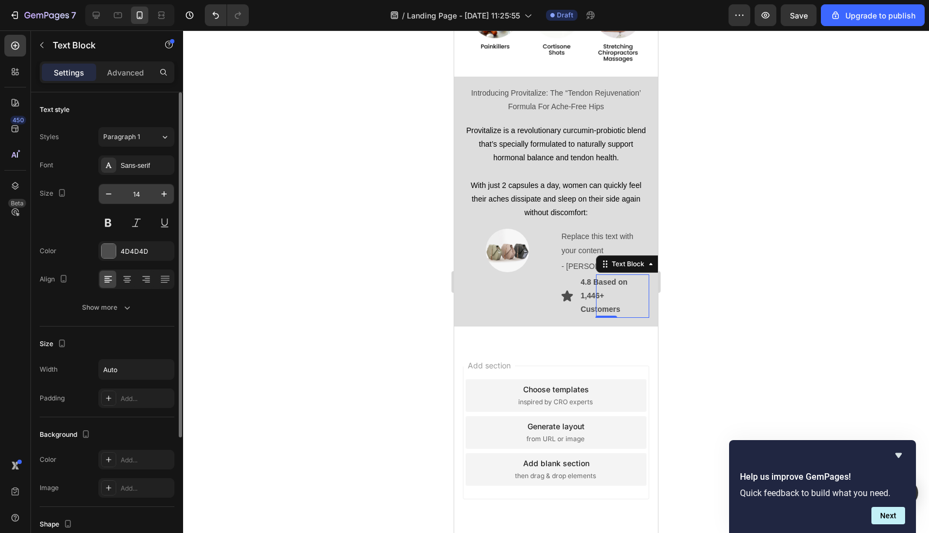
click at [135, 192] on input "14" at bounding box center [136, 194] width 36 height 20
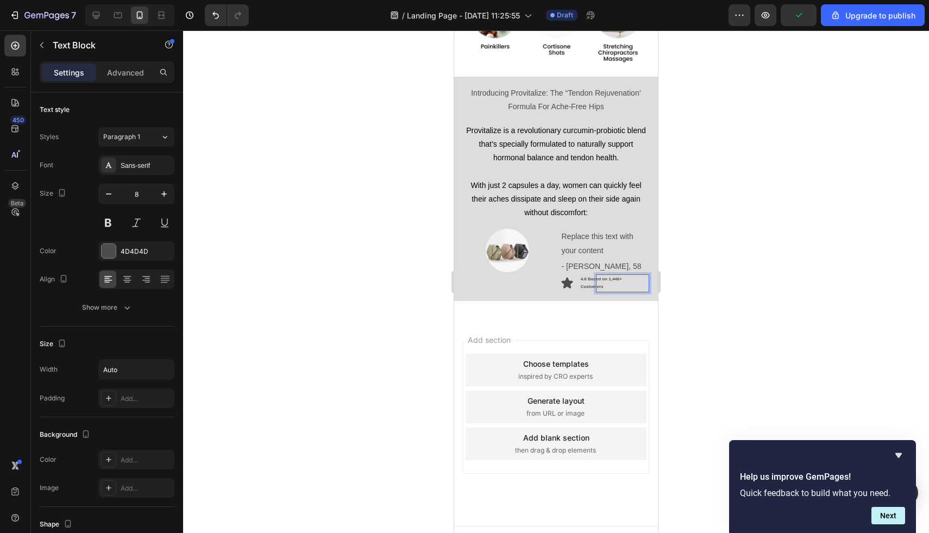
scroll to position [1229, 0]
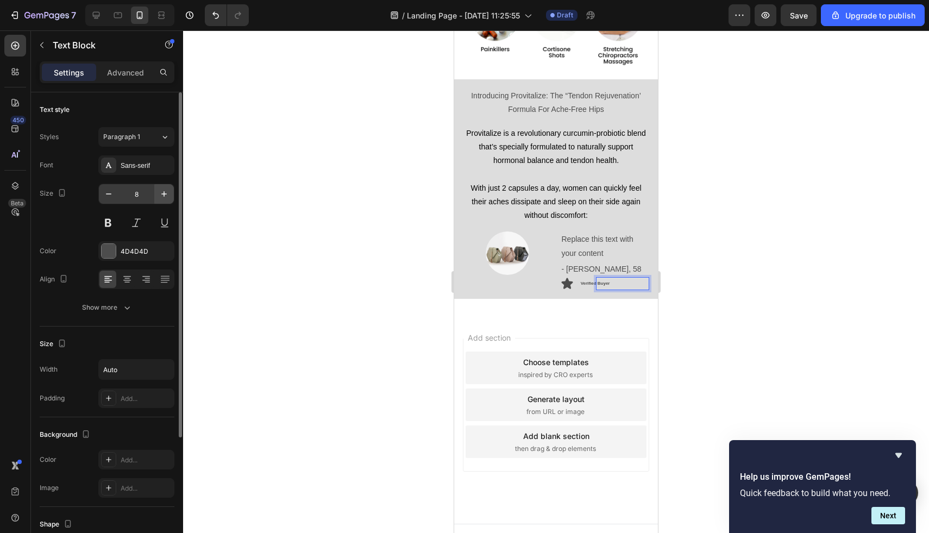
click at [160, 194] on icon "button" at bounding box center [164, 194] width 11 height 11
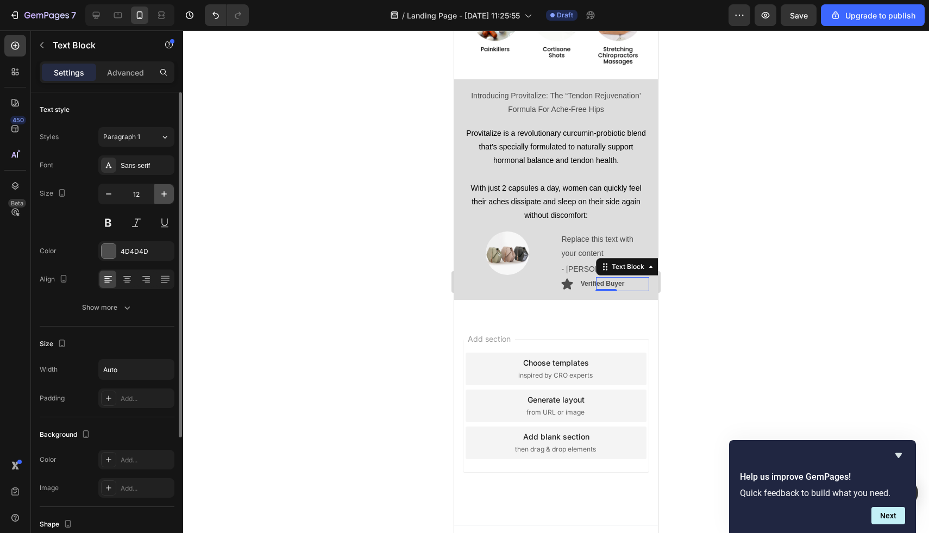
type input "13"
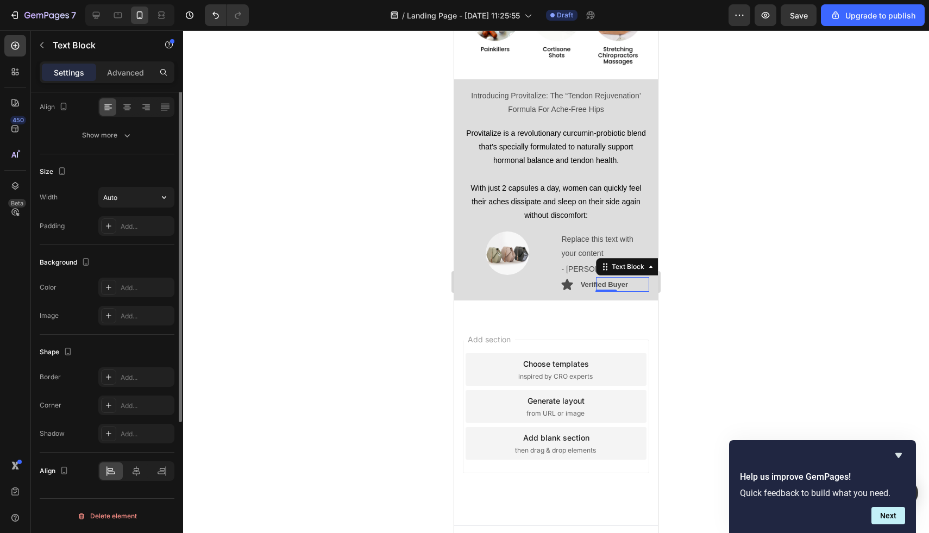
scroll to position [0, 0]
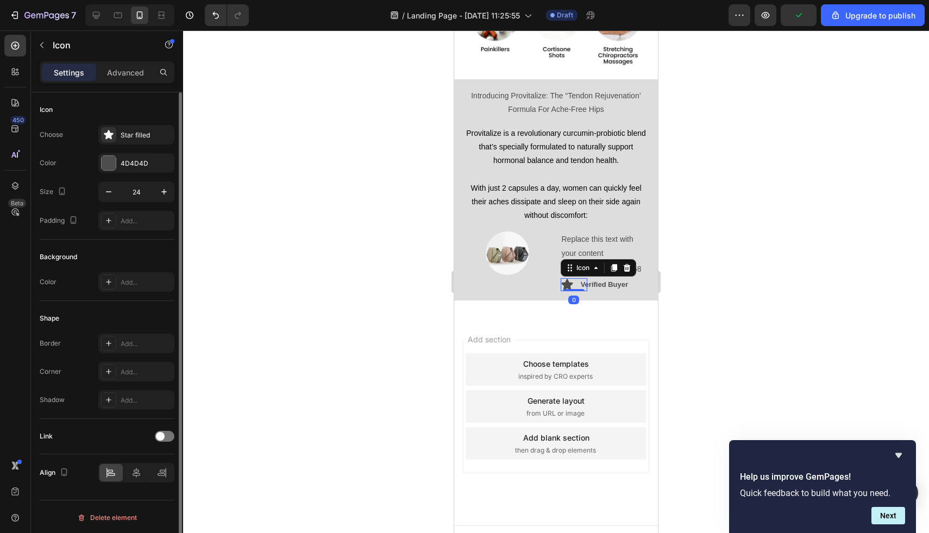
click at [564, 279] on icon at bounding box center [566, 284] width 11 height 11
click at [114, 136] on icon at bounding box center [108, 134] width 11 height 11
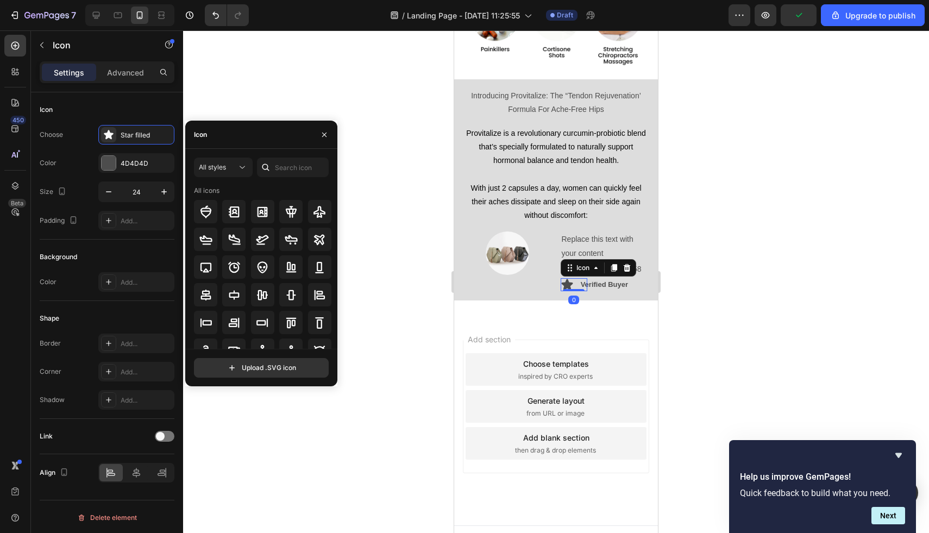
click at [211, 144] on div "Icon" at bounding box center [198, 135] width 26 height 28
click at [284, 171] on input "text" at bounding box center [293, 168] width 72 height 20
type input "check"
click at [324, 216] on div at bounding box center [319, 211] width 23 height 23
click at [616, 279] on div "Introducing Provitalize: The “Tendon Rejuvenation’ Formula For Ache-Free Hips T…" at bounding box center [556, 190] width 204 height 222
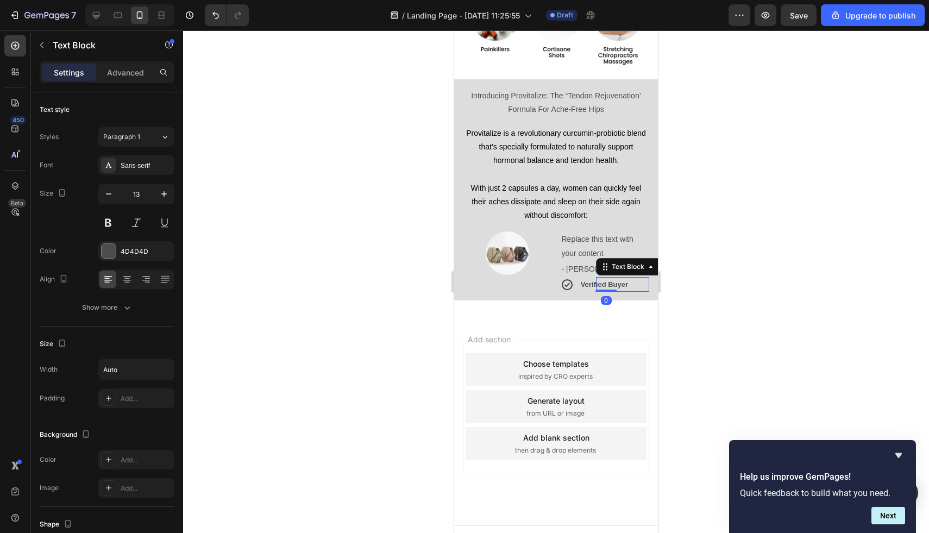
click at [623, 280] on strong "Verified Buyer" at bounding box center [604, 284] width 47 height 8
click at [130, 64] on div "Advanced" at bounding box center [125, 72] width 54 height 17
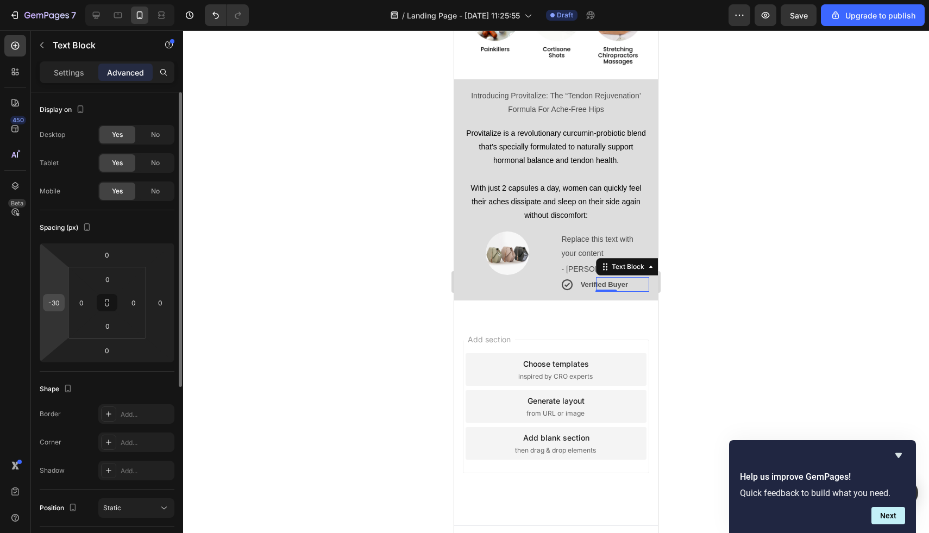
click at [46, 309] on div "-30" at bounding box center [54, 302] width 22 height 17
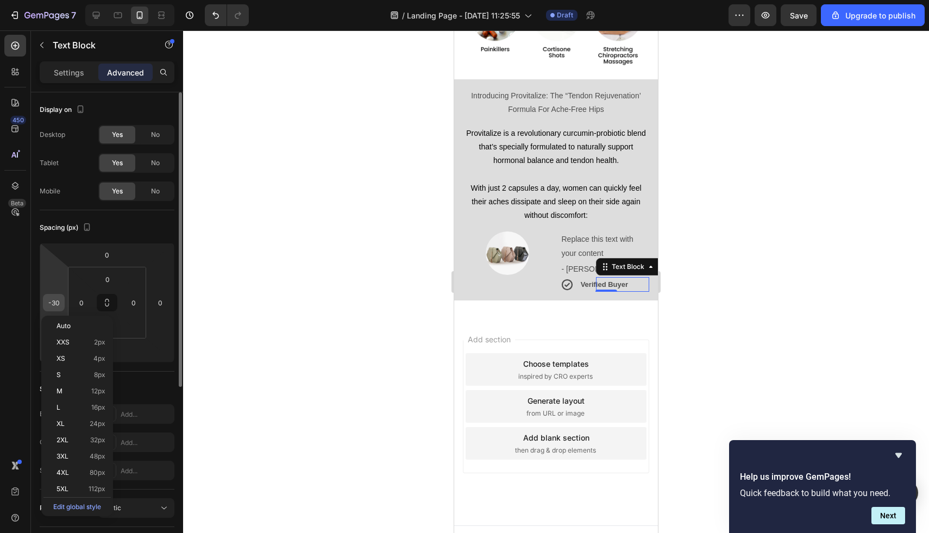
click at [49, 308] on input "-30" at bounding box center [54, 303] width 16 height 16
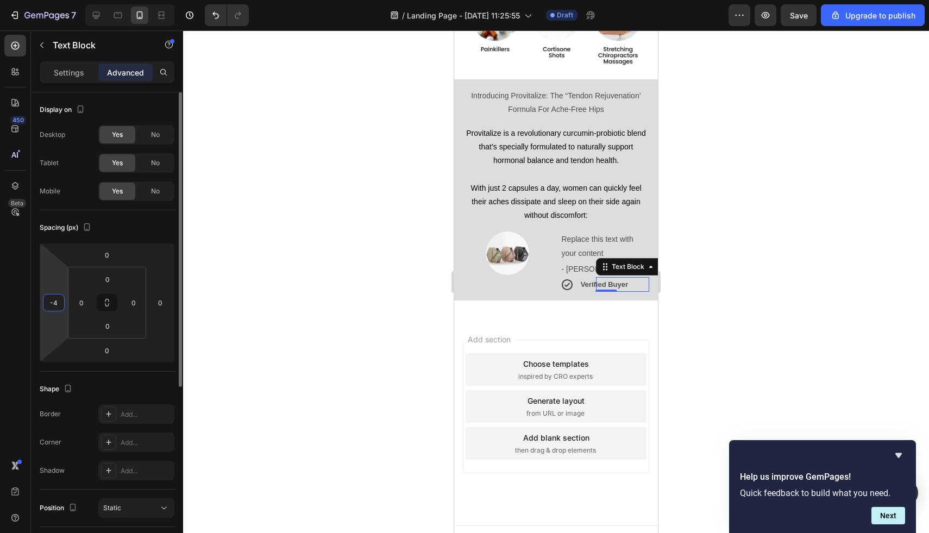
type input "-40"
click at [580, 232] on div "Replace this text with your content" at bounding box center [605, 246] width 89 height 29
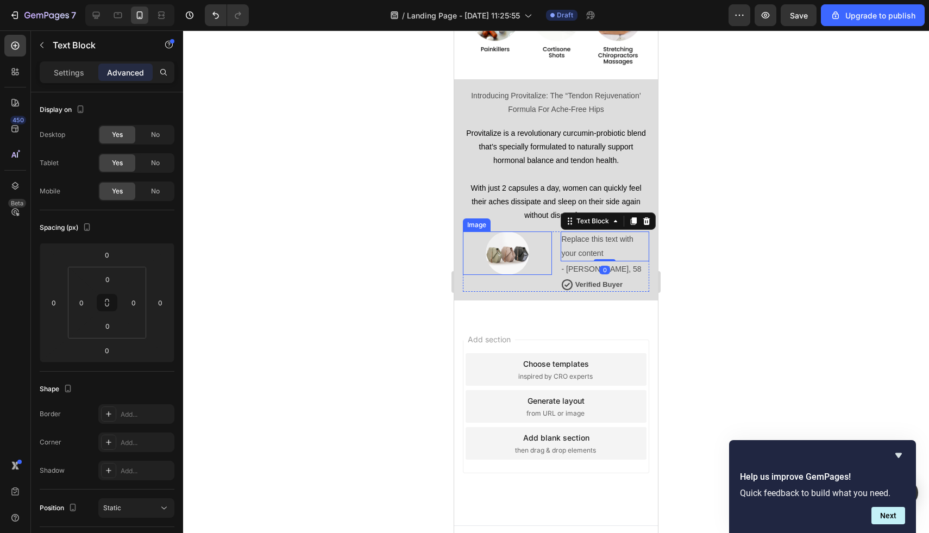
click at [514, 245] on img at bounding box center [507, 253] width 43 height 43
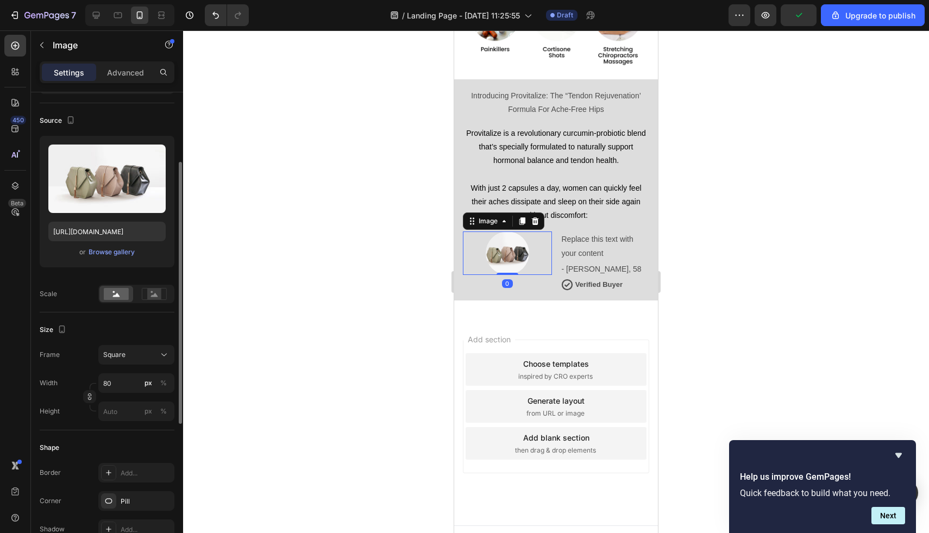
scroll to position [87, 0]
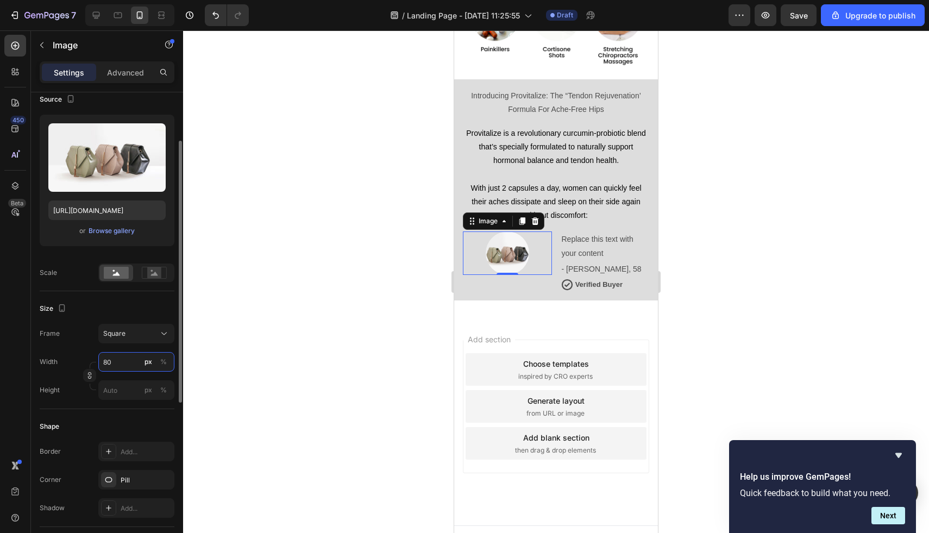
click at [128, 360] on input "80" at bounding box center [136, 362] width 76 height 20
type input "1"
type input "10"
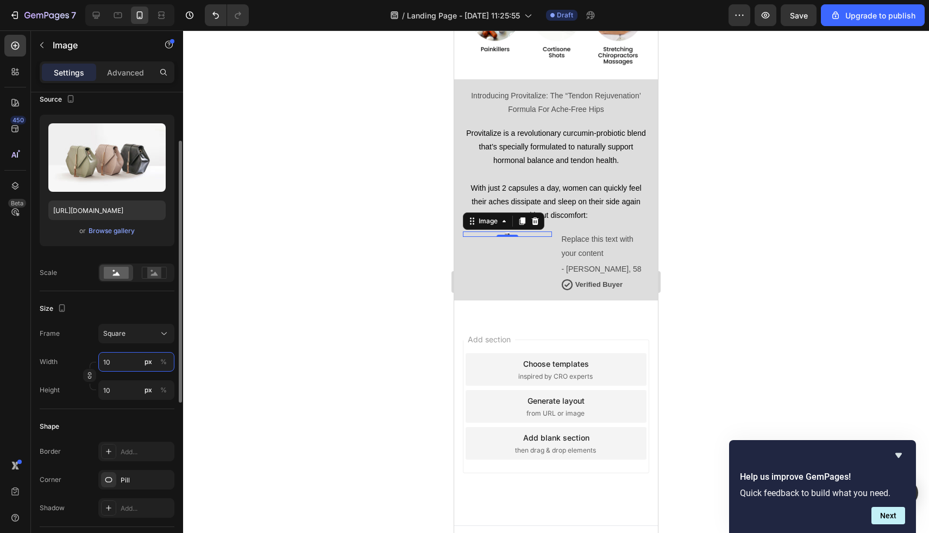
type input "100"
type input "1"
type input "12"
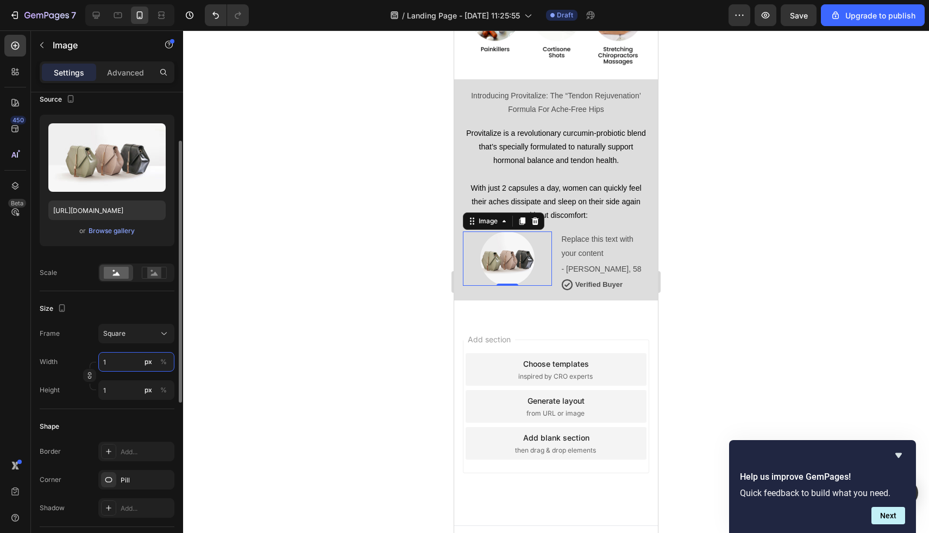
type input "12"
type input "120"
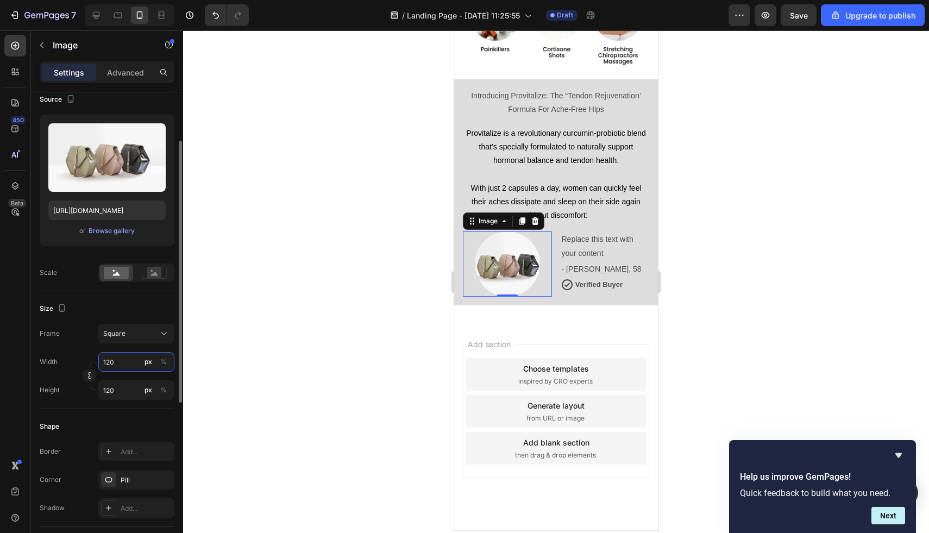
type input "1"
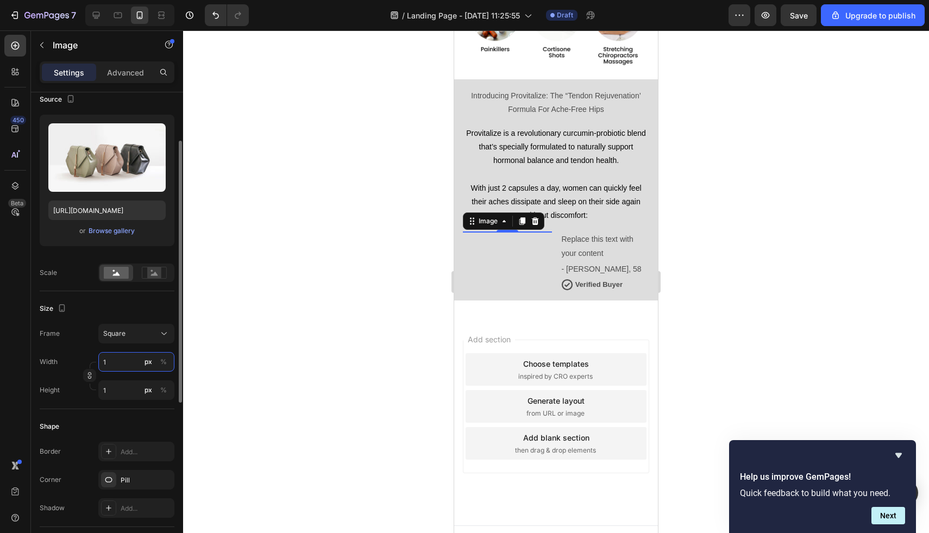
type input "15"
type input "150"
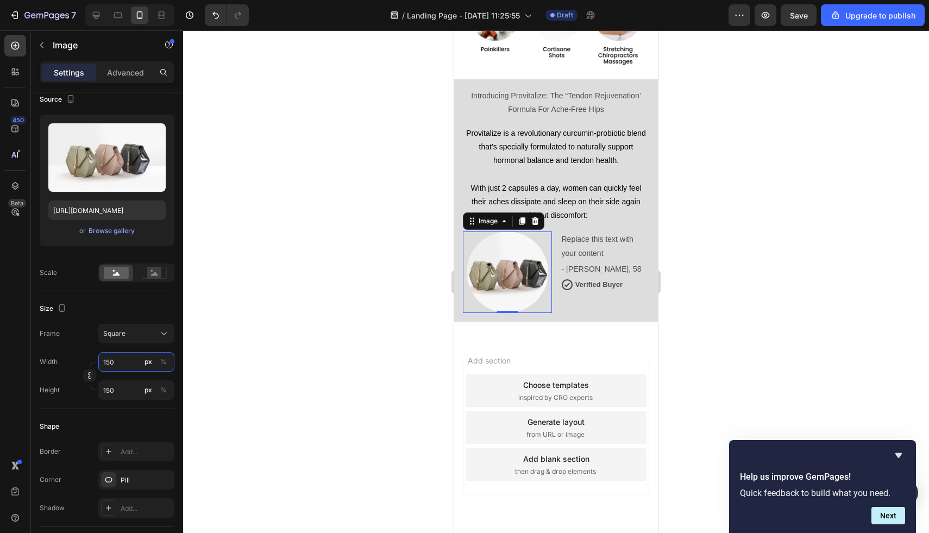
type input "150"
click at [646, 232] on div "Replace this text with your content" at bounding box center [605, 246] width 89 height 29
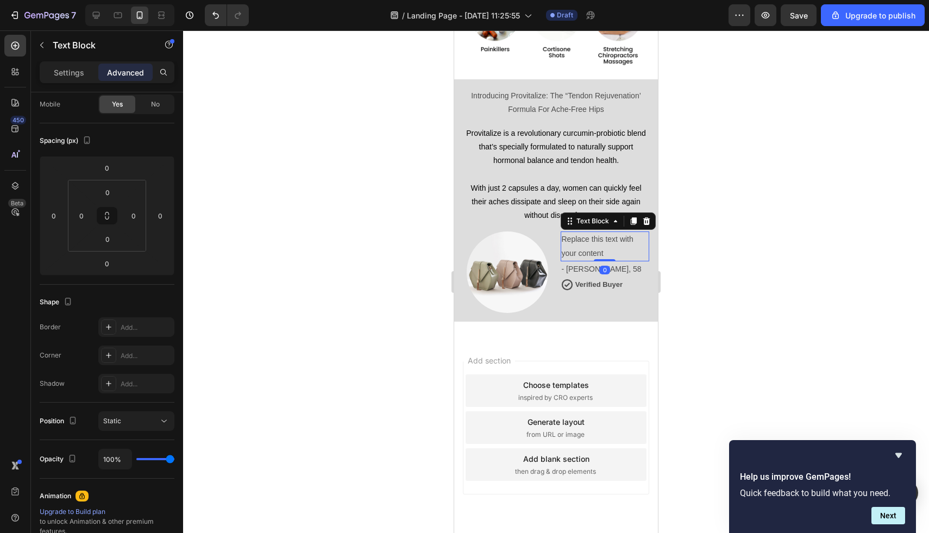
scroll to position [0, 0]
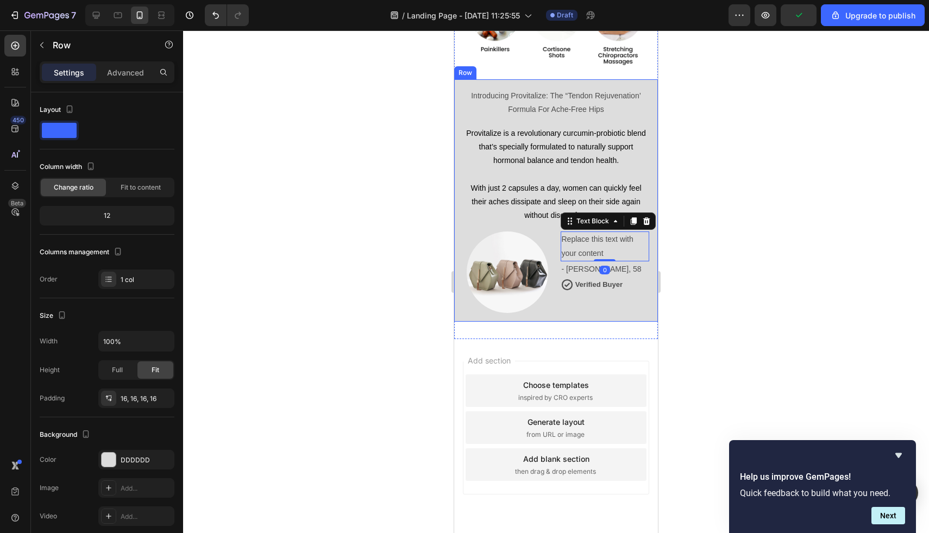
click at [458, 224] on div "Introducing Provitalize: The “Tendon Rejuvenation’ Formula For Ache-Free Hips T…" at bounding box center [556, 200] width 204 height 243
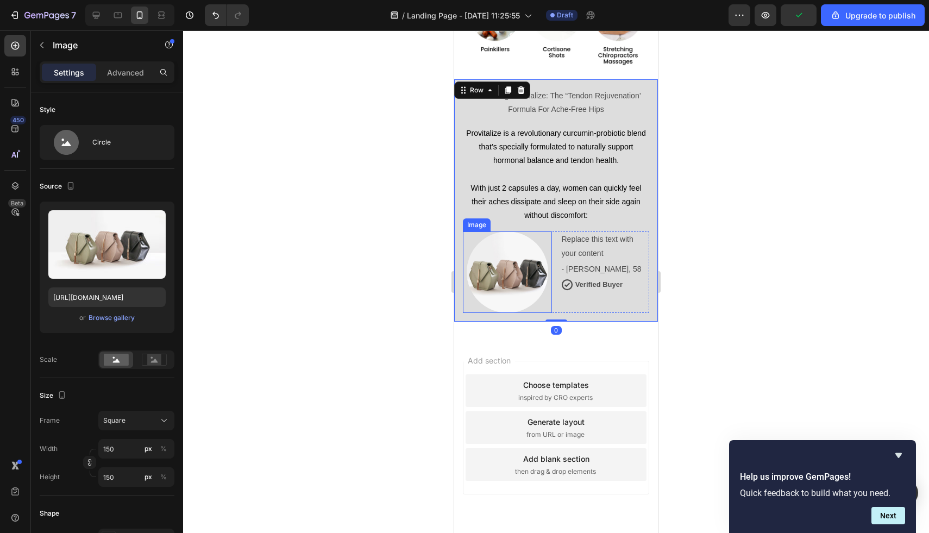
click at [468, 232] on div at bounding box center [507, 273] width 89 height 82
click at [111, 63] on div "Settings Advanced" at bounding box center [107, 72] width 135 height 22
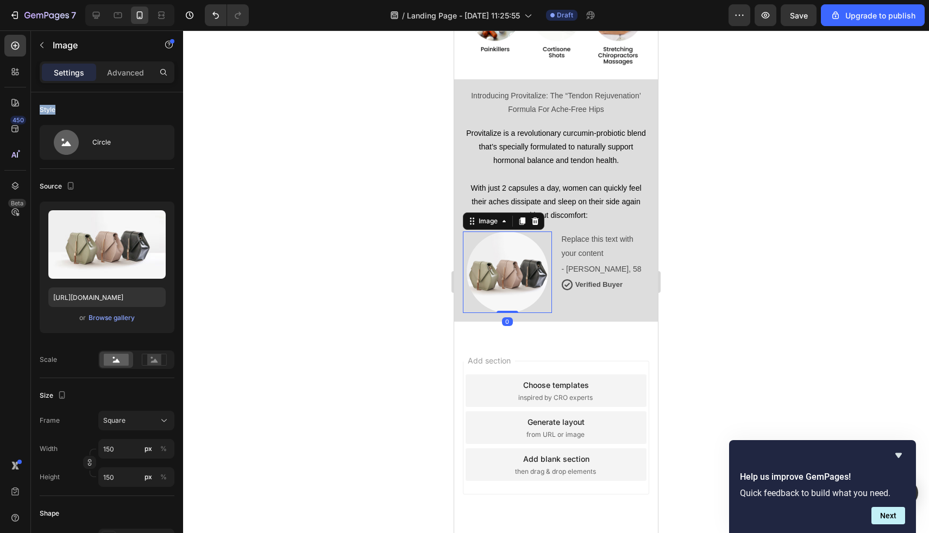
click at [111, 63] on div "Settings Advanced" at bounding box center [107, 72] width 135 height 22
click at [111, 67] on p "Advanced" at bounding box center [125, 72] width 37 height 11
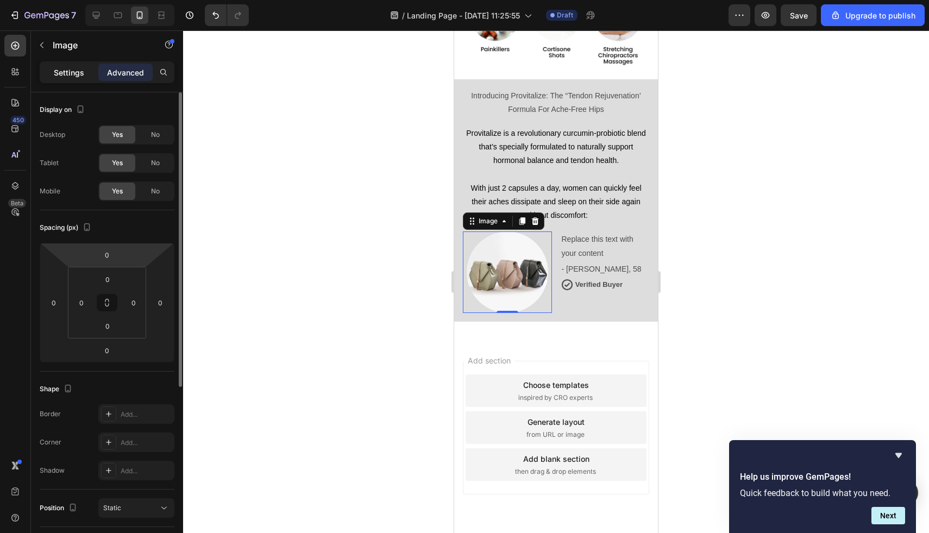
click at [70, 67] on p "Settings" at bounding box center [69, 72] width 30 height 11
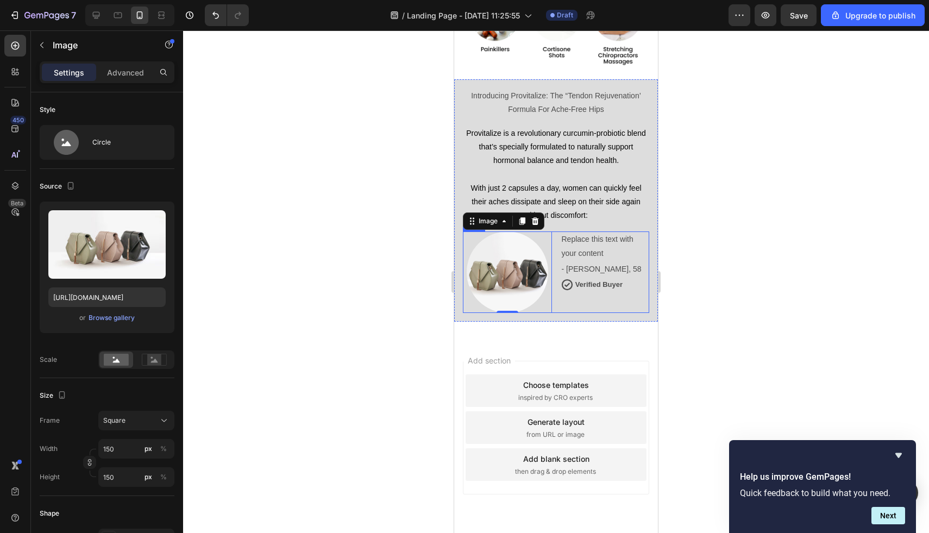
click at [641, 297] on div "Replace this text with your content Text Block - [PERSON_NAME], 58 Text Block I…" at bounding box center [605, 273] width 89 height 82
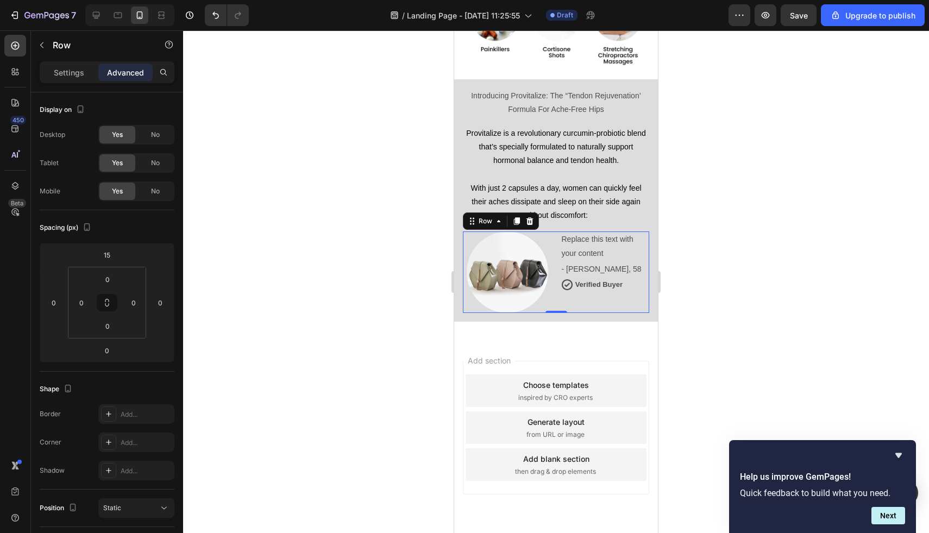
click at [131, 70] on p "Advanced" at bounding box center [125, 72] width 37 height 11
click at [68, 76] on p "Settings" at bounding box center [69, 72] width 30 height 11
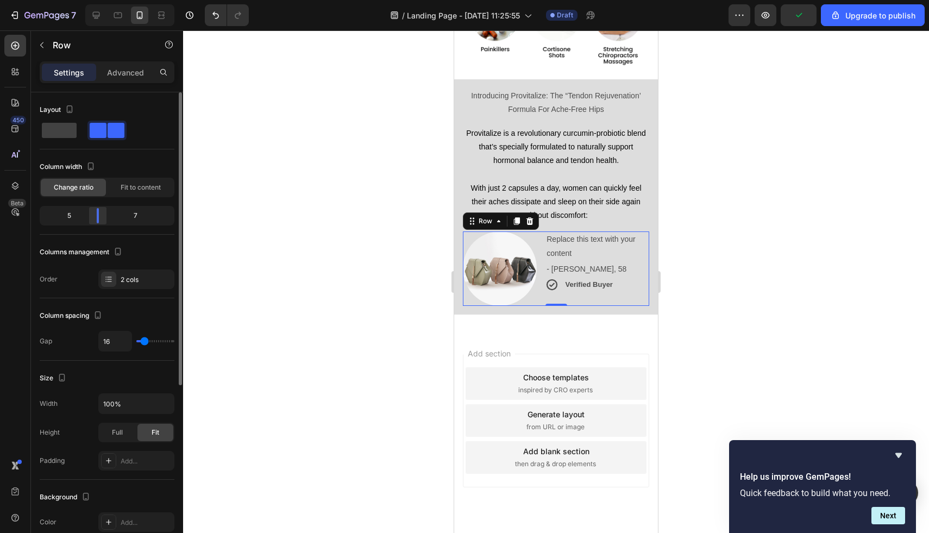
drag, startPoint x: 110, startPoint y: 213, endPoint x: 97, endPoint y: 212, distance: 12.5
click at [97, 212] on div at bounding box center [98, 215] width 20 height 15
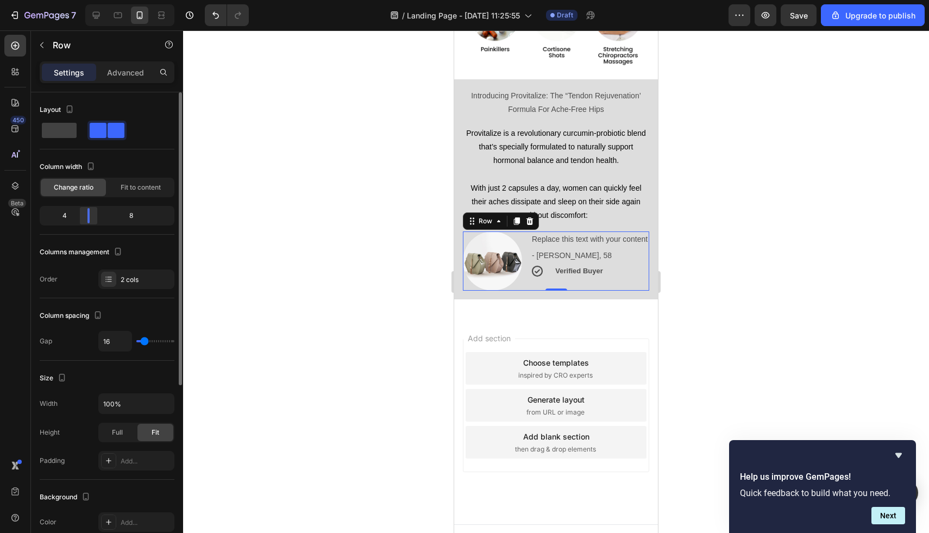
drag, startPoint x: 98, startPoint y: 218, endPoint x: 86, endPoint y: 217, distance: 12.5
click at [86, 217] on div at bounding box center [89, 215] width 20 height 15
click at [614, 271] on div "Replace this text with your content Text Block - [PERSON_NAME], 58 Text Block I…" at bounding box center [590, 261] width 118 height 59
click at [566, 267] on strong "Verified Buyer" at bounding box center [578, 271] width 47 height 8
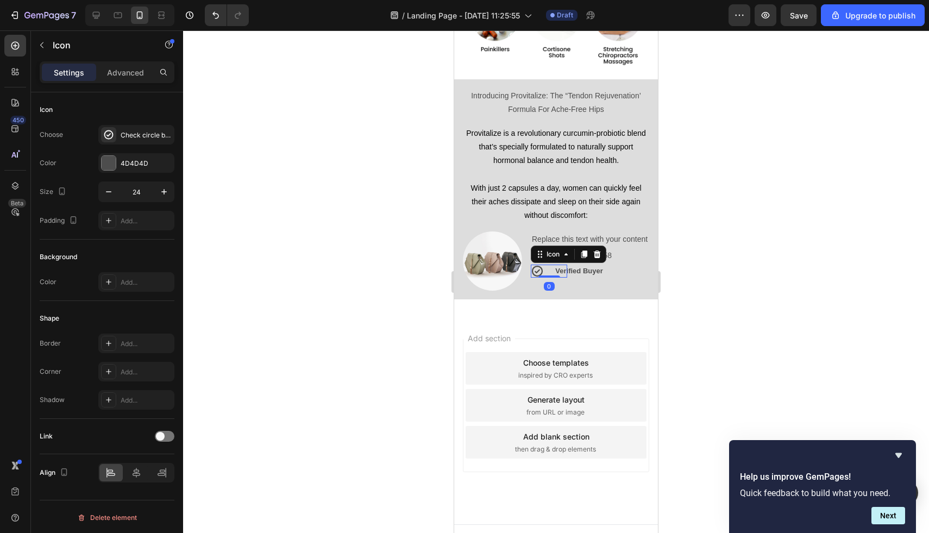
click at [547, 265] on div "Icon 0" at bounding box center [549, 271] width 36 height 13
click at [576, 265] on p "Verified Buyer" at bounding box center [578, 271] width 47 height 13
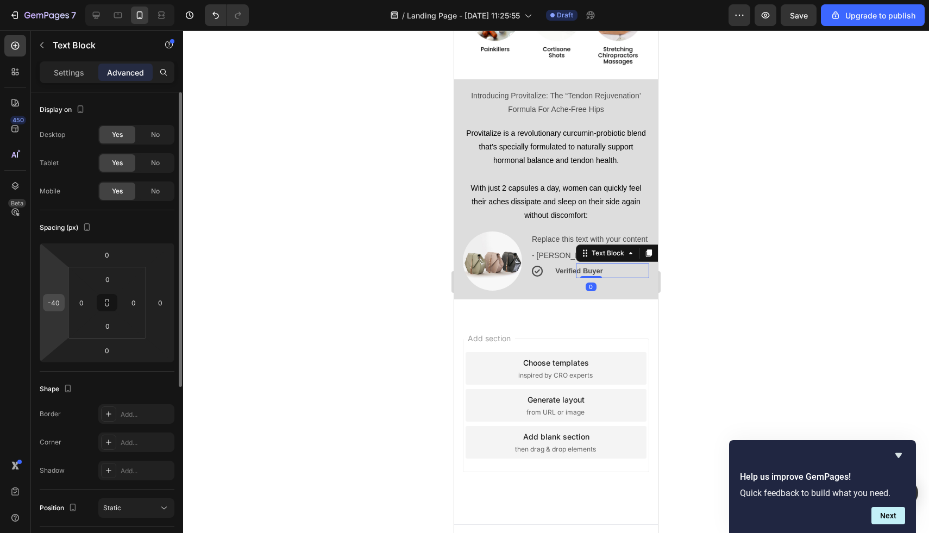
click at [59, 305] on input "-40" at bounding box center [54, 303] width 16 height 16
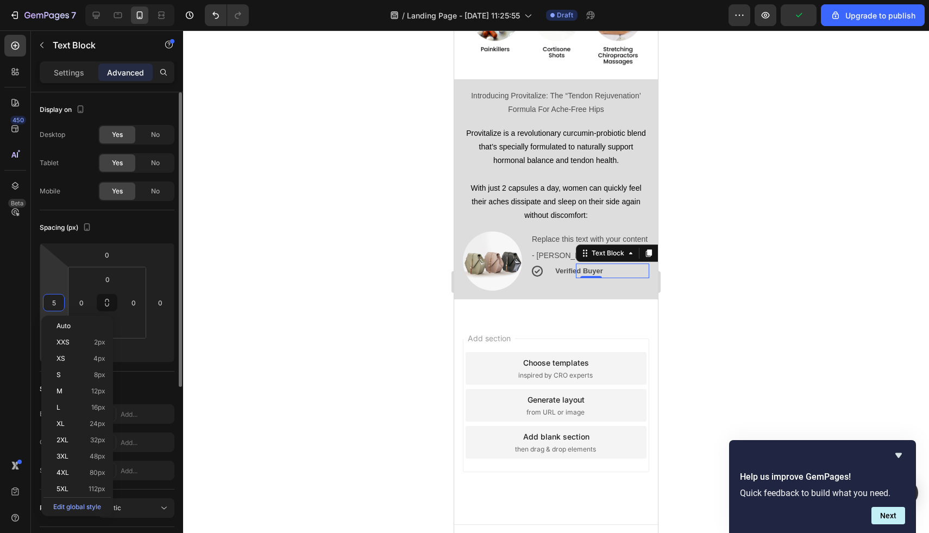
type input "50"
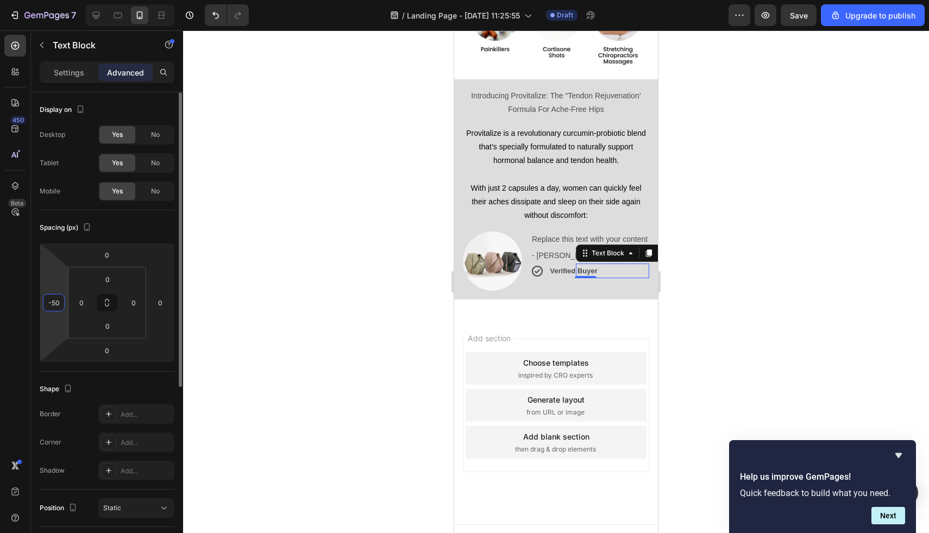
type input "-5"
type input "-6"
type input "-55"
click at [570, 270] on div "Replace this text with your content Text Block - [PERSON_NAME], 58 Text Block I…" at bounding box center [590, 261] width 118 height 59
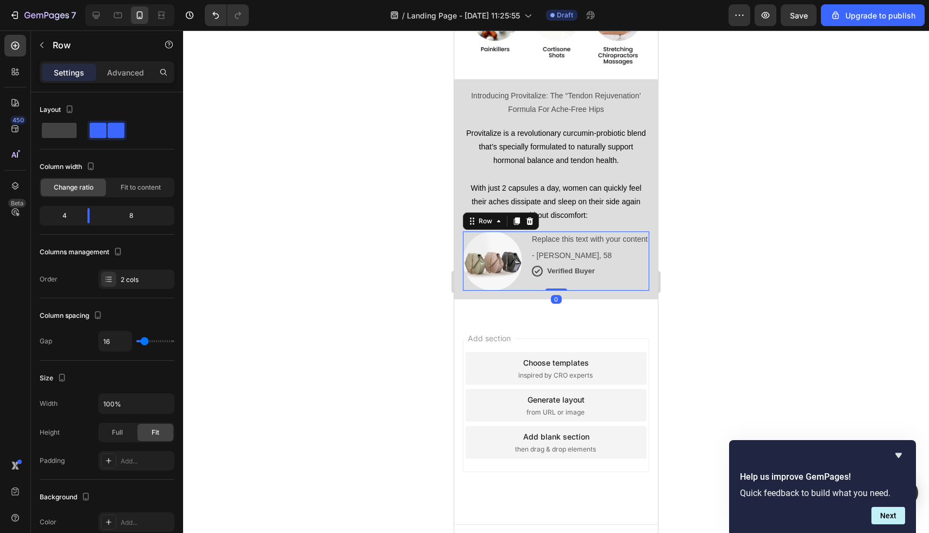
click at [524, 232] on div "Image Replace this text with your content Text Block - [PERSON_NAME], 58 Text B…" at bounding box center [556, 261] width 186 height 59
click at [516, 218] on icon at bounding box center [517, 222] width 6 height 8
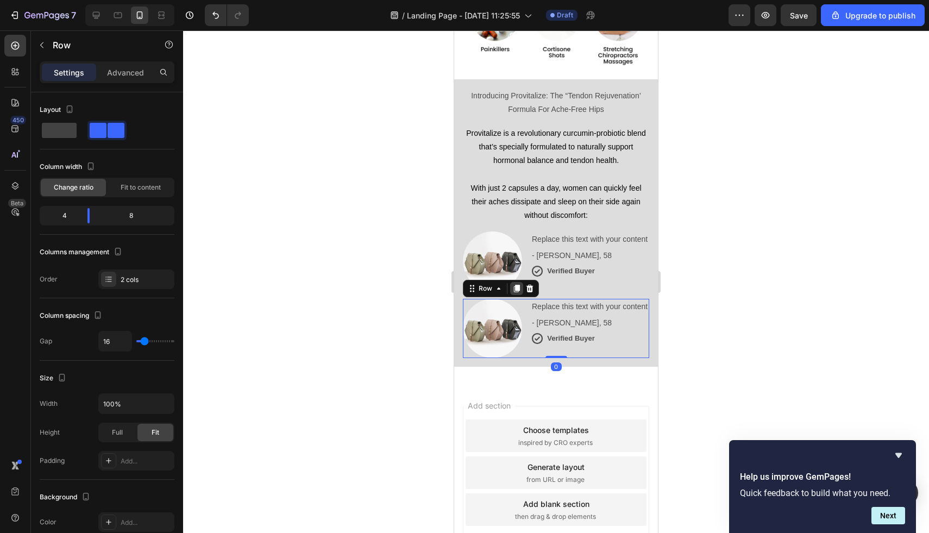
click at [517, 285] on icon at bounding box center [517, 289] width 6 height 8
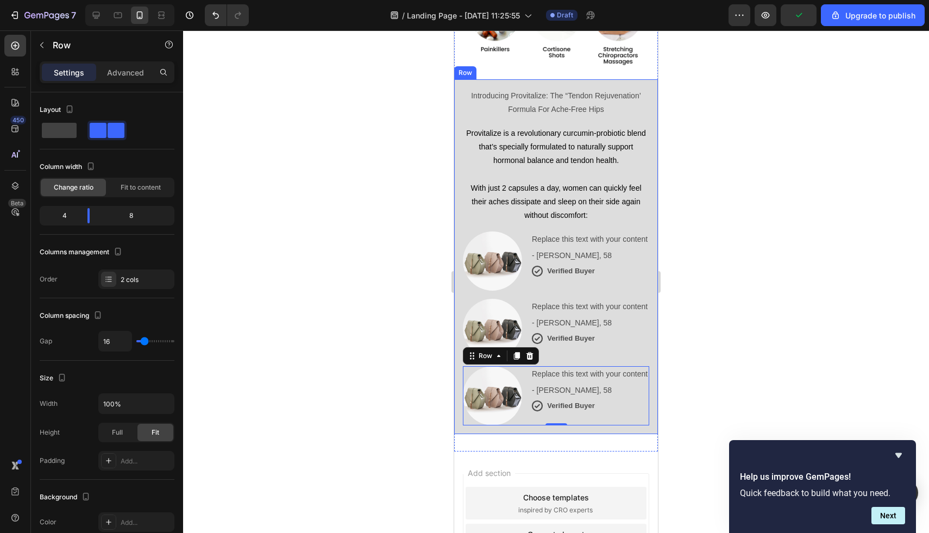
click at [652, 298] on div "Introducing Provitalize: The “Tendon Rejuvenation’ Formula For Ache-Free Hips T…" at bounding box center [556, 256] width 204 height 355
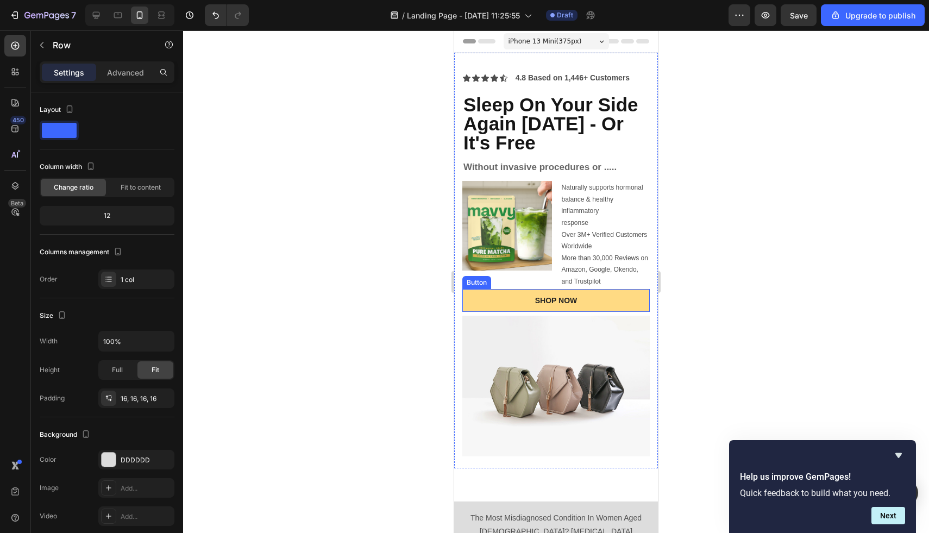
click at [590, 294] on button "SHOP NOW" at bounding box center [557, 300] width 188 height 23
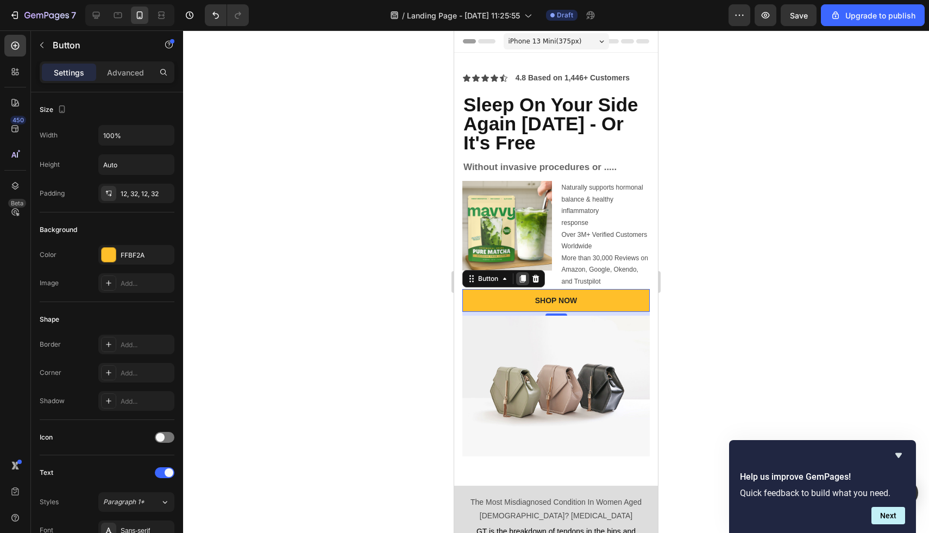
click at [521, 278] on icon at bounding box center [523, 279] width 6 height 8
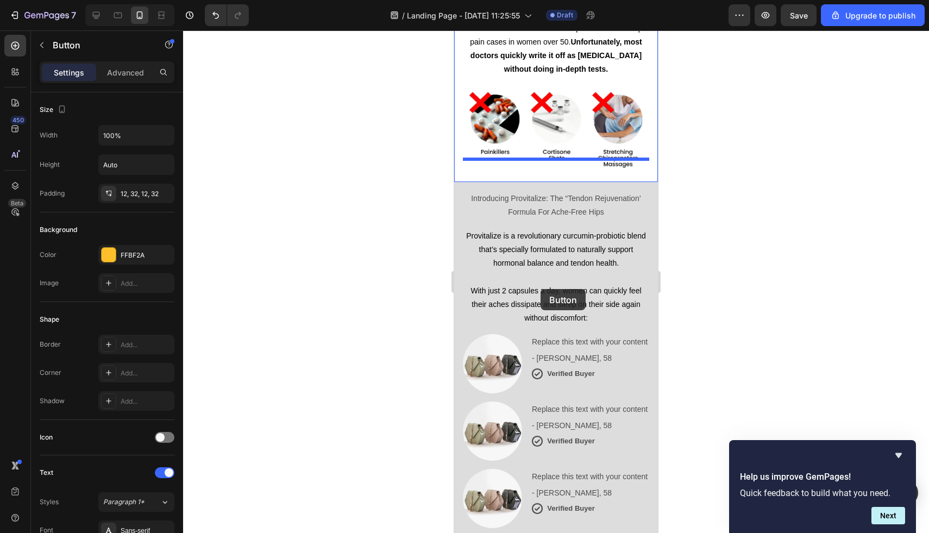
scroll to position [1375, 0]
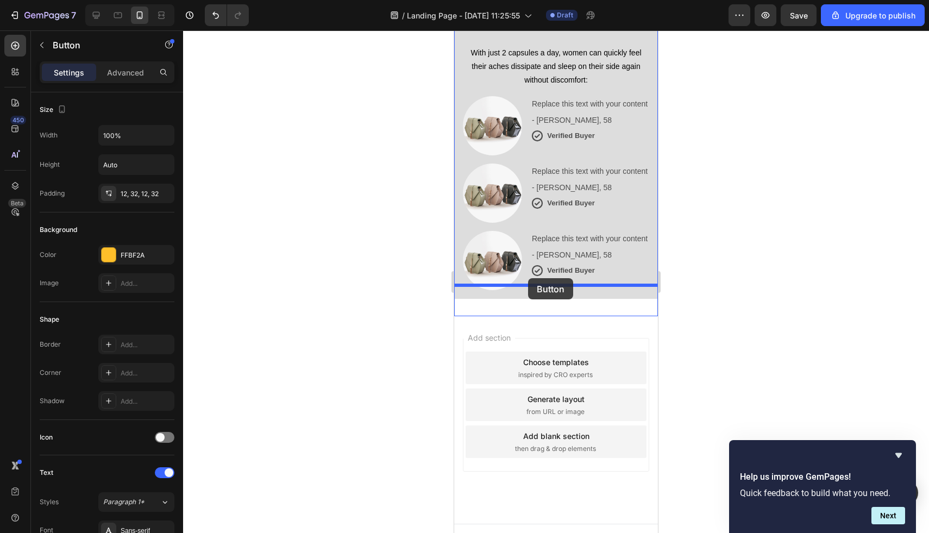
drag, startPoint x: 484, startPoint y: 303, endPoint x: 528, endPoint y: 278, distance: 50.4
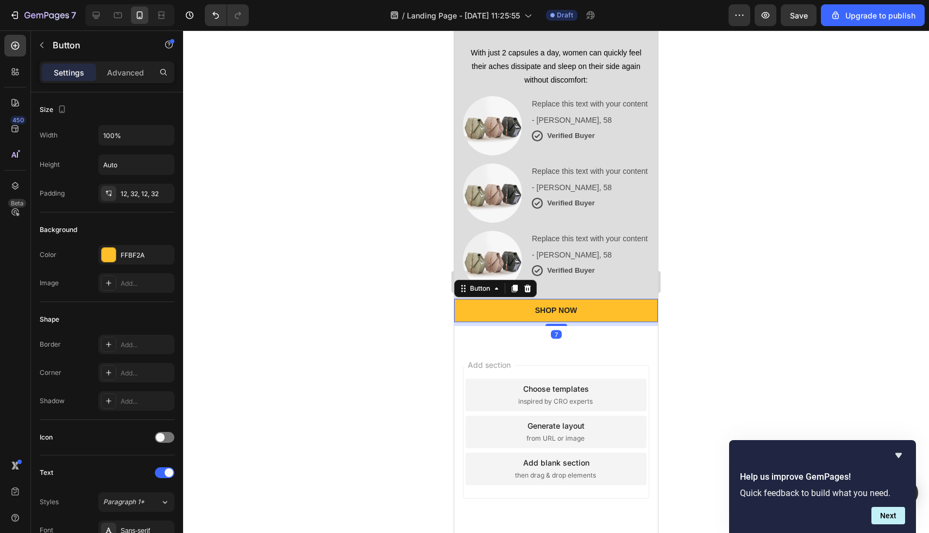
click at [507, 359] on span "Add section" at bounding box center [490, 364] width 52 height 11
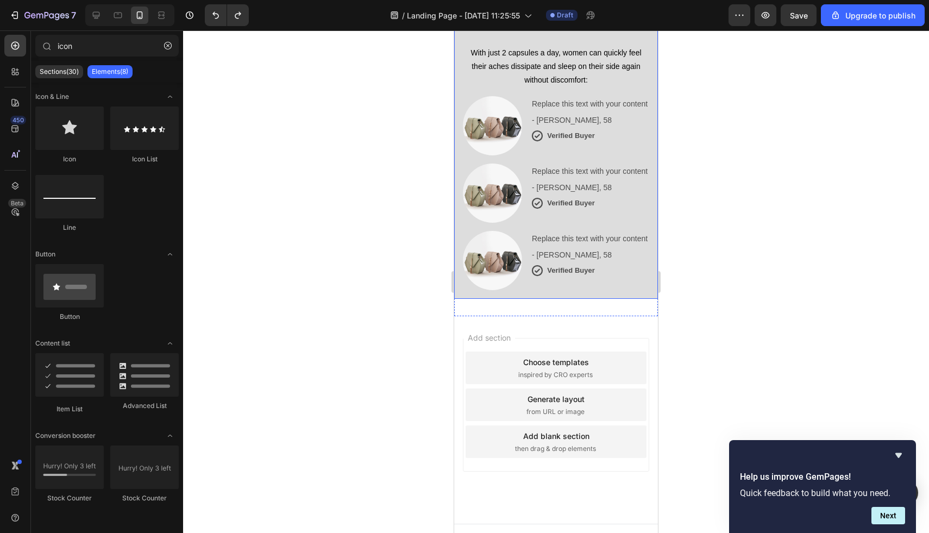
click at [557, 277] on div "Introducing Provitalize: The “Tendon Rejuvenation’ Formula For Ache-Free Hips T…" at bounding box center [556, 121] width 204 height 355
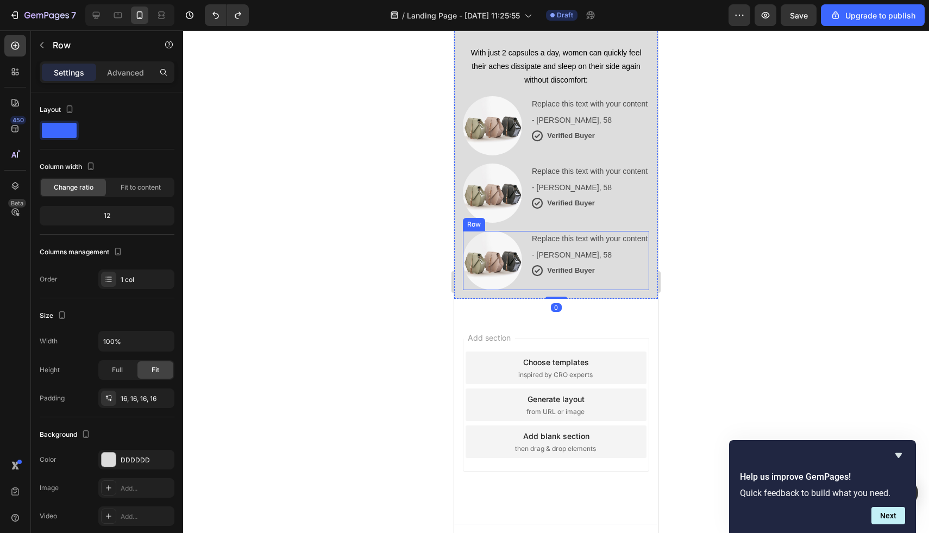
click at [554, 267] on div "Replace this text with your content Text Block - [PERSON_NAME], 58 Text Block I…" at bounding box center [590, 260] width 118 height 59
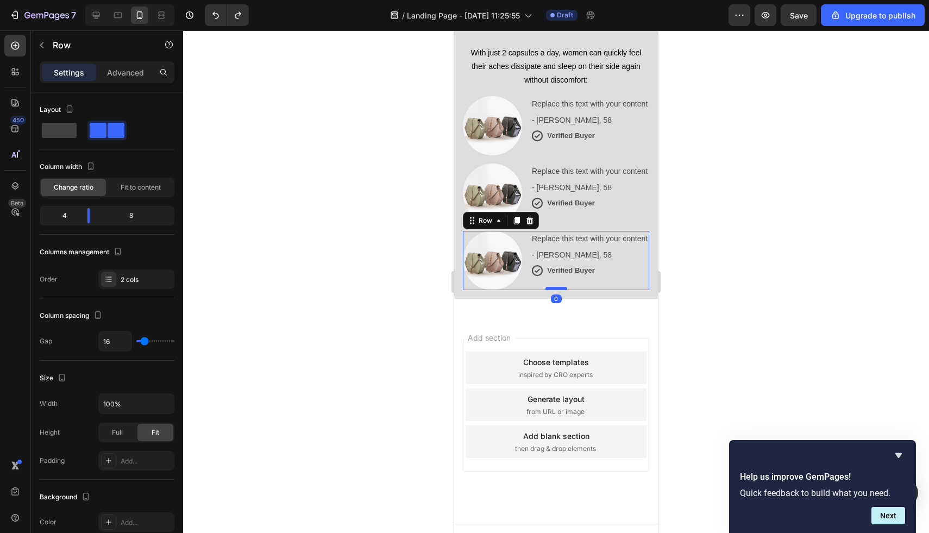
click at [562, 287] on div at bounding box center [557, 288] width 22 height 3
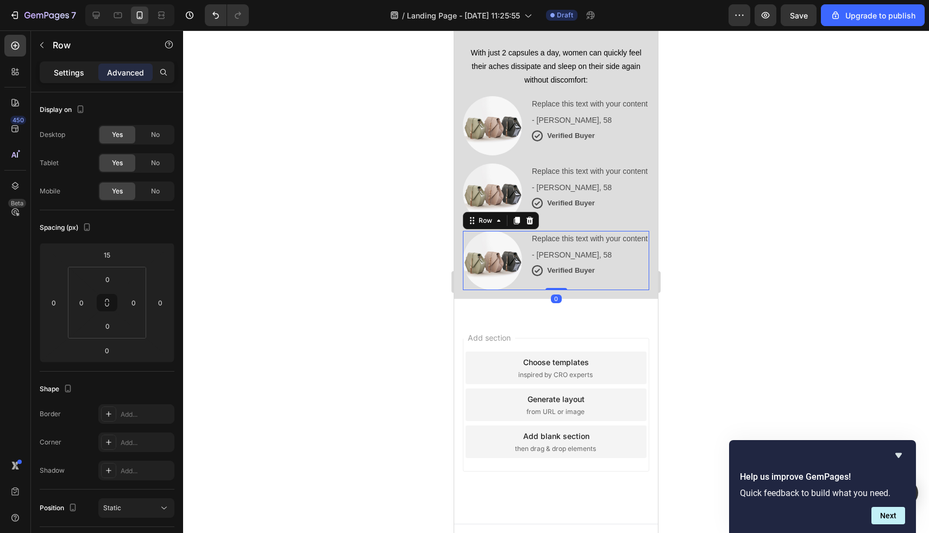
click at [74, 72] on p "Settings" at bounding box center [69, 72] width 30 height 11
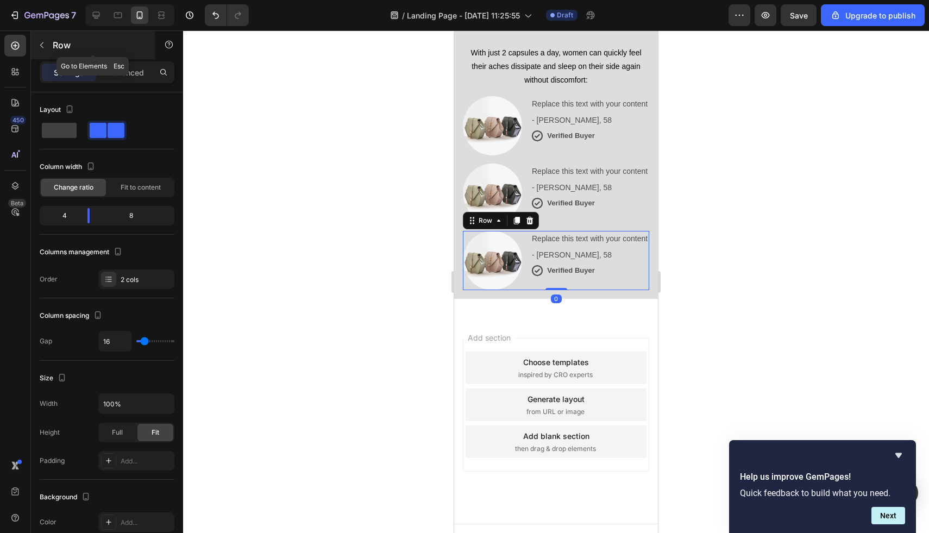
click at [47, 46] on button "button" at bounding box center [41, 44] width 17 height 17
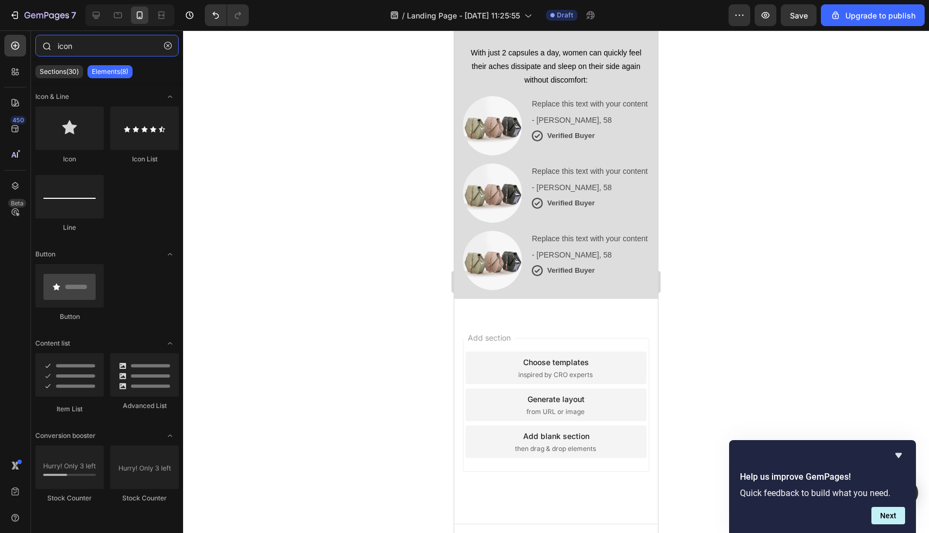
click at [100, 50] on input "icon" at bounding box center [106, 46] width 143 height 22
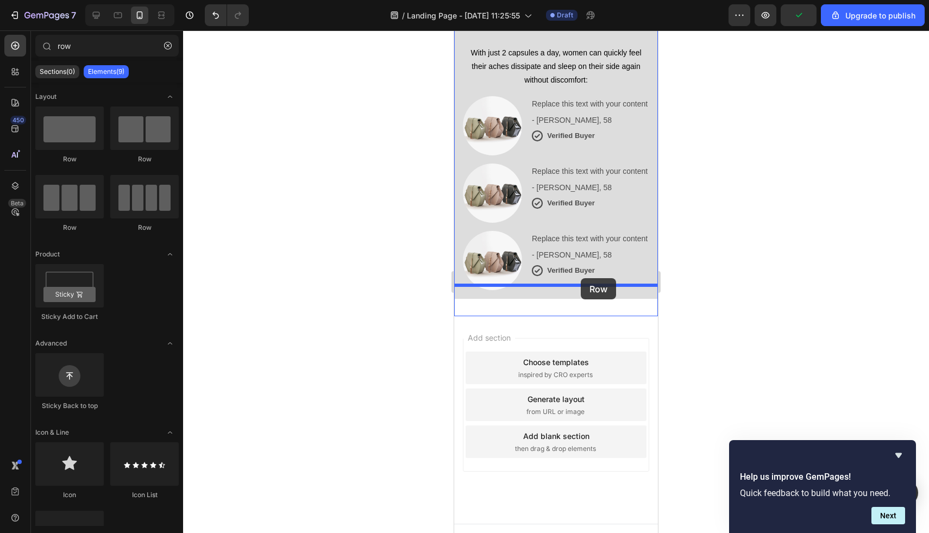
drag, startPoint x: 535, startPoint y: 149, endPoint x: 578, endPoint y: 276, distance: 134.2
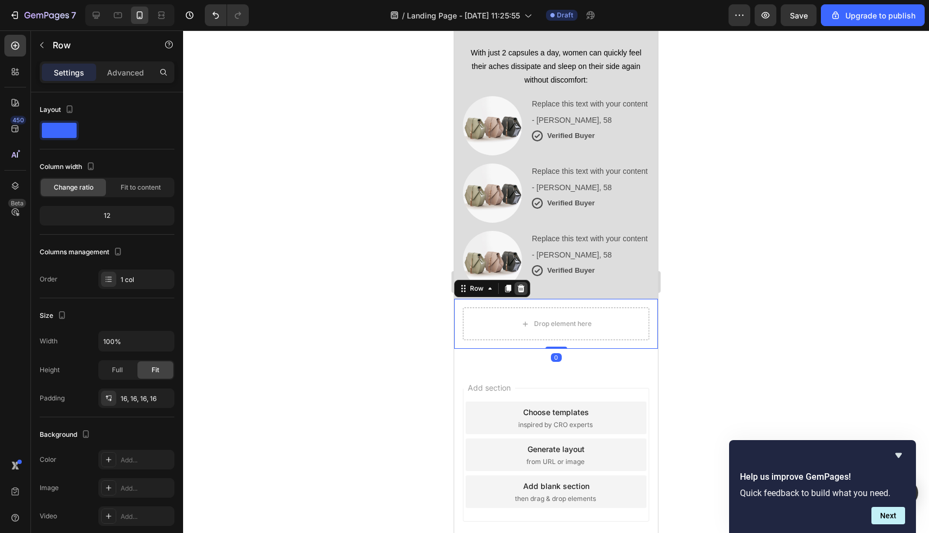
click at [523, 285] on icon at bounding box center [521, 289] width 7 height 8
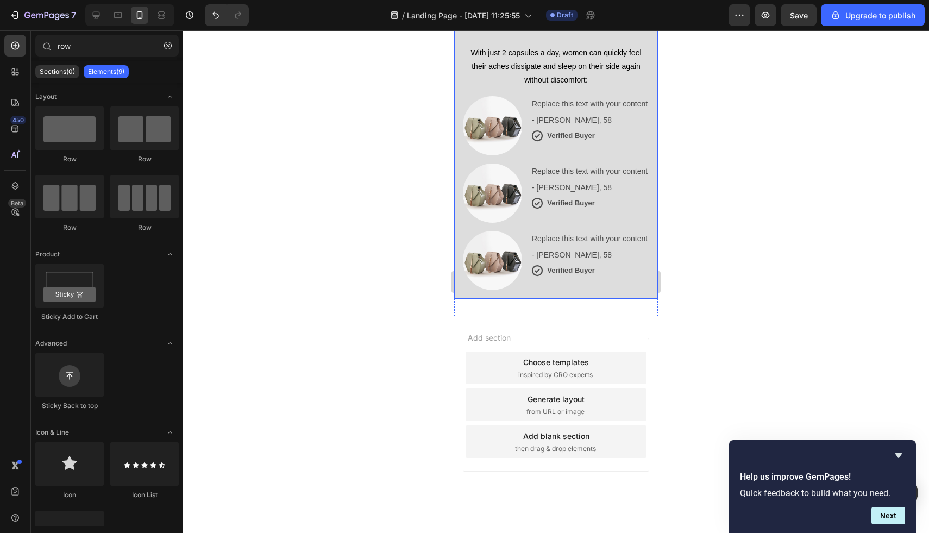
click at [651, 274] on div "Introducing Provitalize: The “Tendon Rejuvenation’ Formula For Ache-Free Hips T…" at bounding box center [556, 121] width 204 height 355
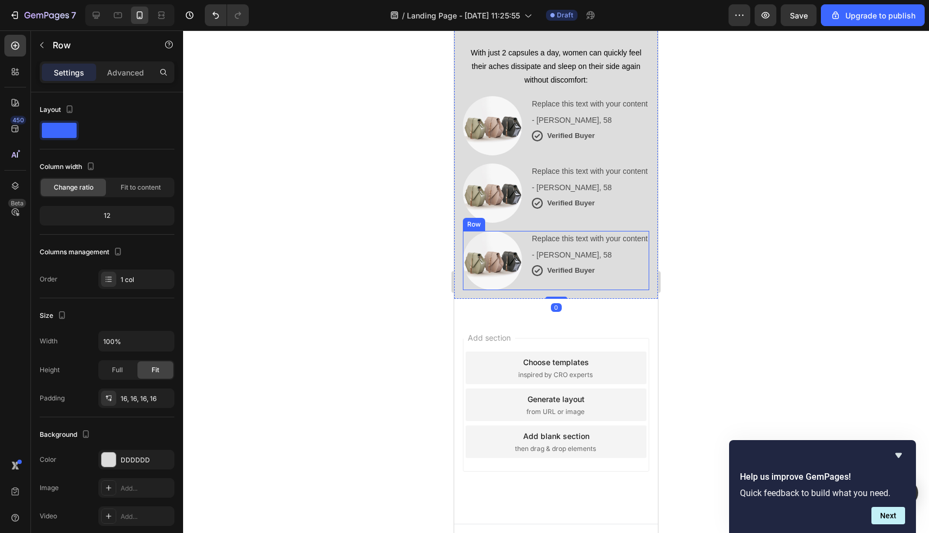
click at [529, 276] on div "Image Replace this text with your content Text Block - [PERSON_NAME], 58 Text B…" at bounding box center [556, 260] width 186 height 59
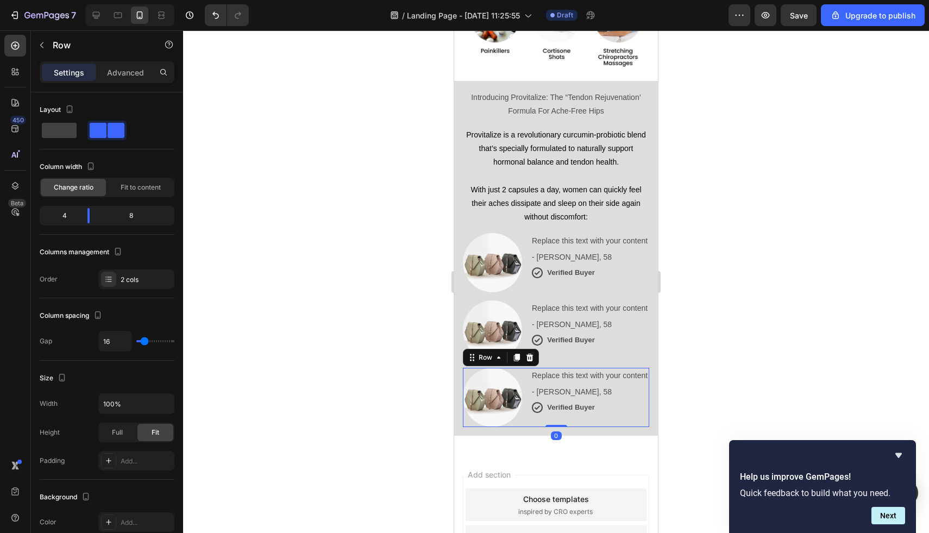
scroll to position [1154, 0]
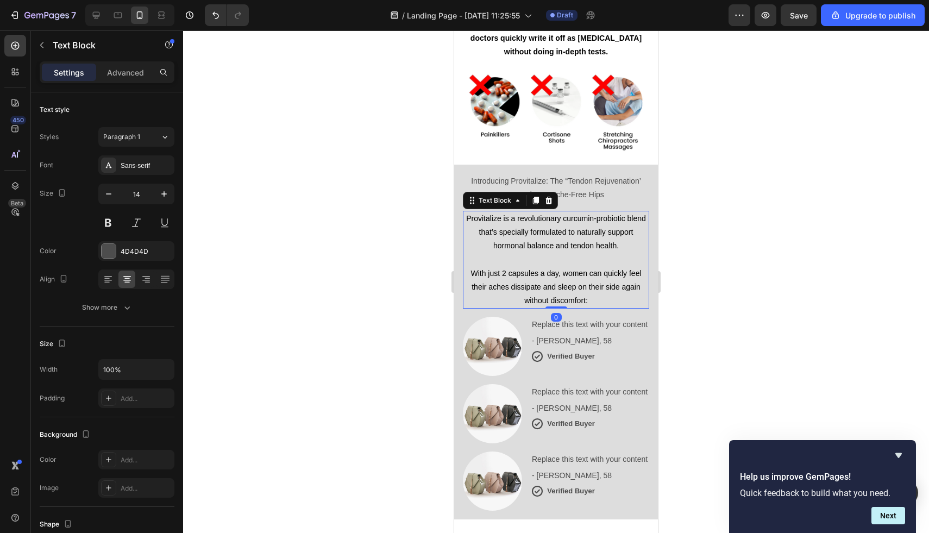
click at [558, 271] on span "With just 2 capsules a day, women can quickly feel their aches dissipate and sl…" at bounding box center [556, 287] width 171 height 36
click at [535, 197] on icon at bounding box center [536, 201] width 6 height 8
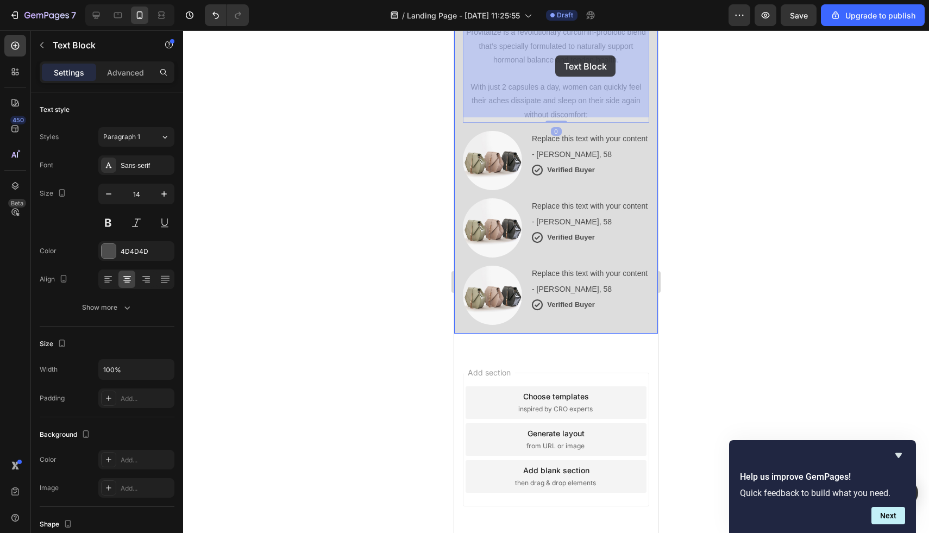
scroll to position [1389, 0]
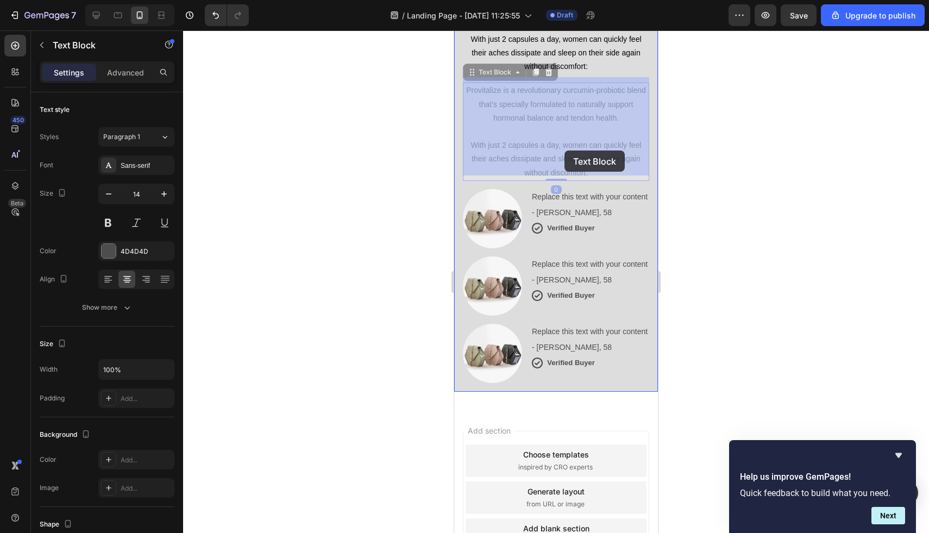
drag, startPoint x: 503, startPoint y: 190, endPoint x: 564, endPoint y: 133, distance: 82.7
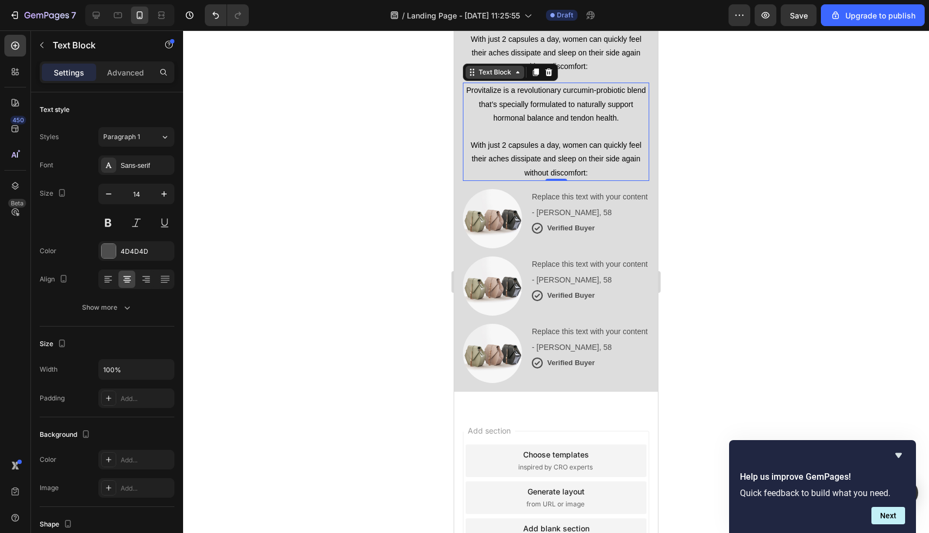
click at [490, 67] on div "Text Block" at bounding box center [495, 72] width 37 height 10
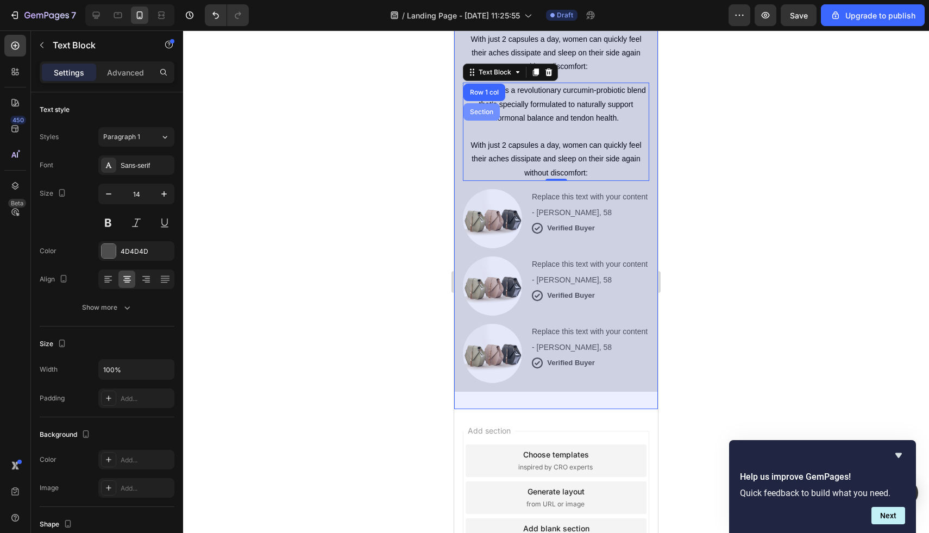
click at [480, 103] on div "Section" at bounding box center [482, 111] width 36 height 17
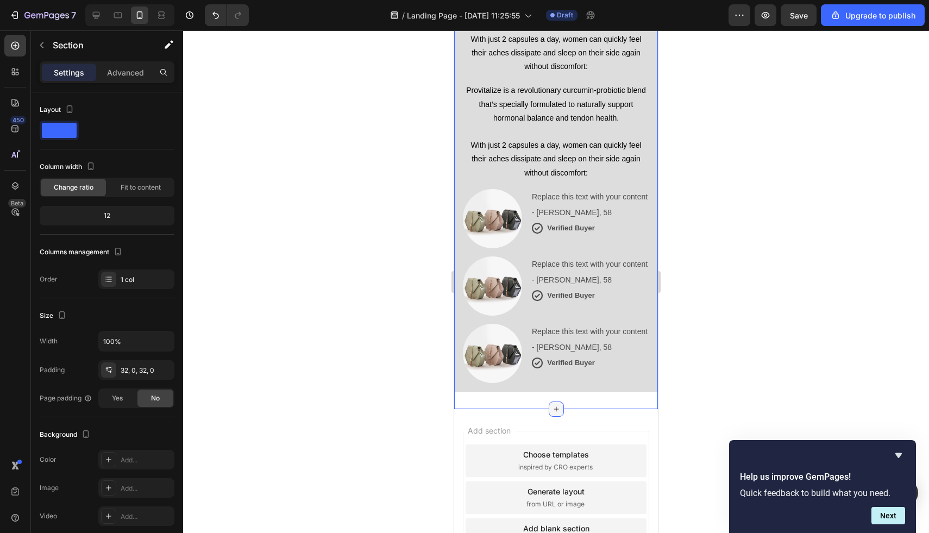
click at [556, 405] on icon at bounding box center [556, 409] width 9 height 9
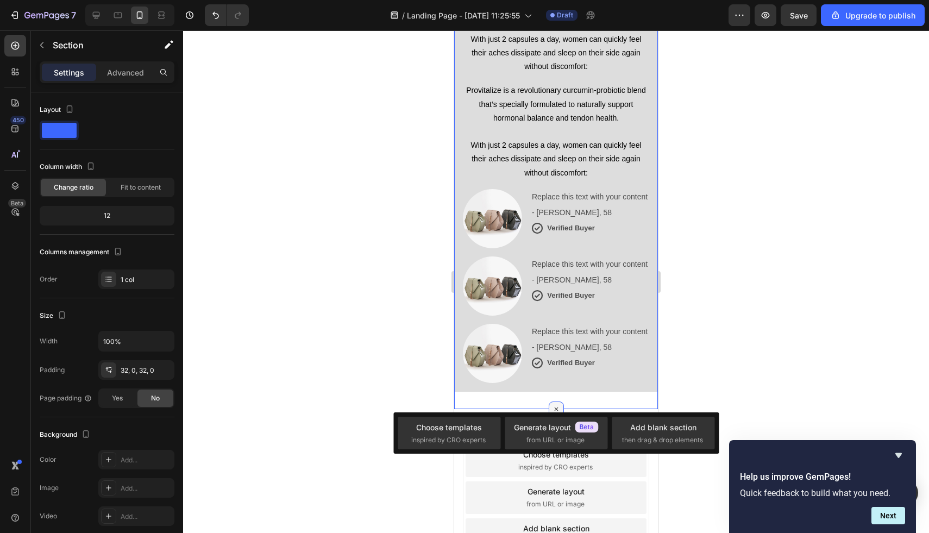
click at [556, 403] on icon at bounding box center [556, 409] width 13 height 13
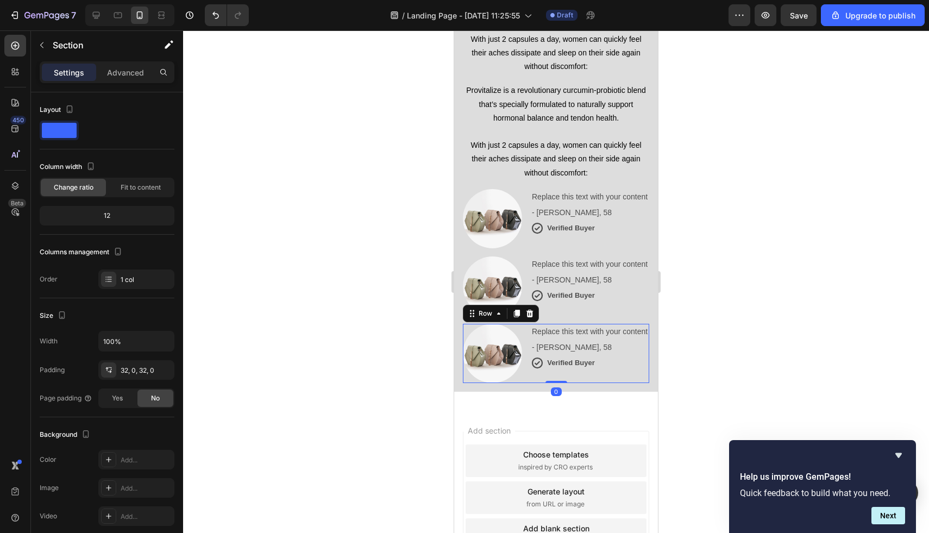
click at [564, 366] on div "Replace this text with your content Text Block - [PERSON_NAME], 58 Text Block I…" at bounding box center [590, 353] width 118 height 59
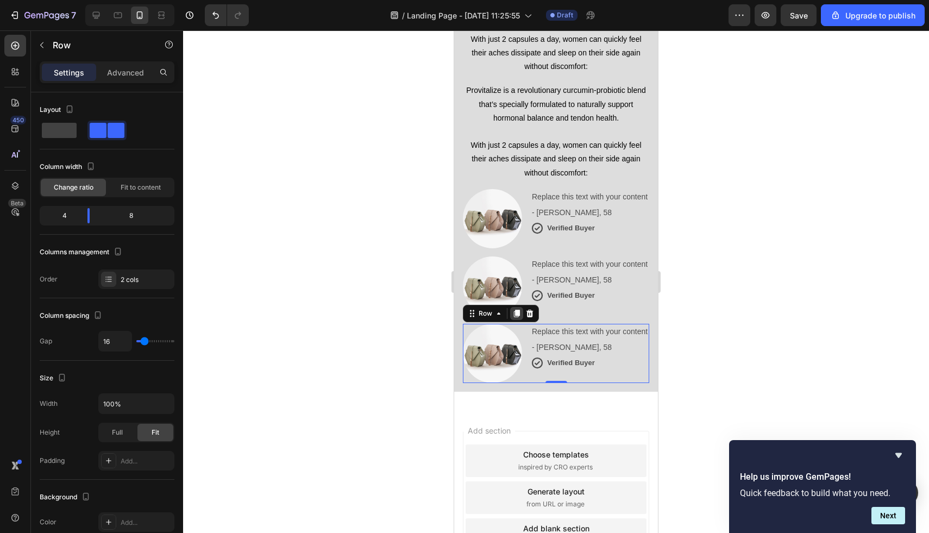
click at [516, 307] on div at bounding box center [516, 313] width 13 height 13
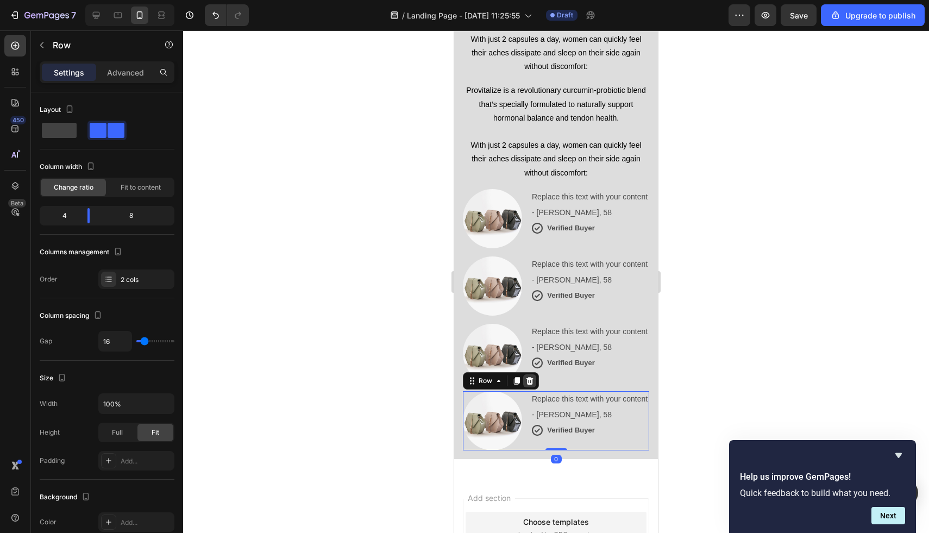
click at [532, 374] on div at bounding box center [529, 380] width 13 height 13
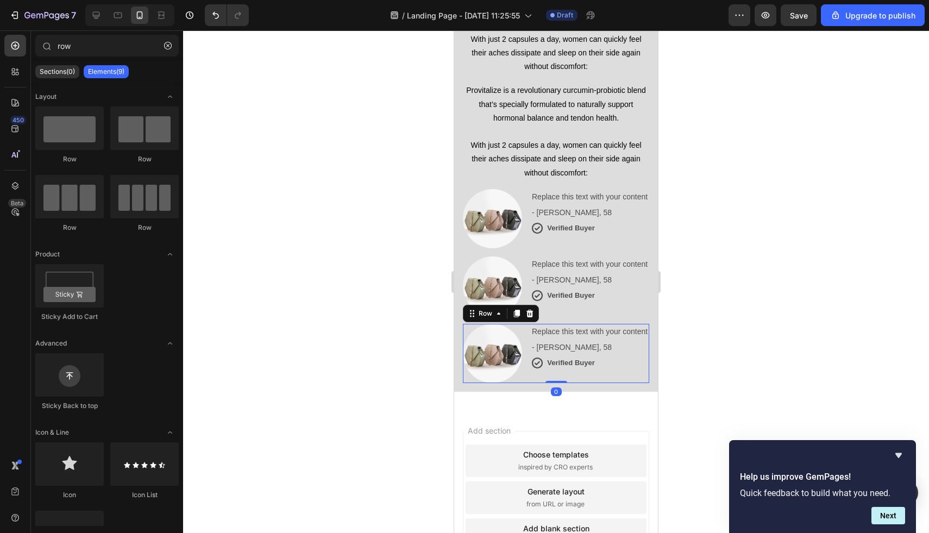
click at [596, 361] on div "Replace this text with your content Text Block - [PERSON_NAME], 58 Text Block I…" at bounding box center [590, 353] width 118 height 59
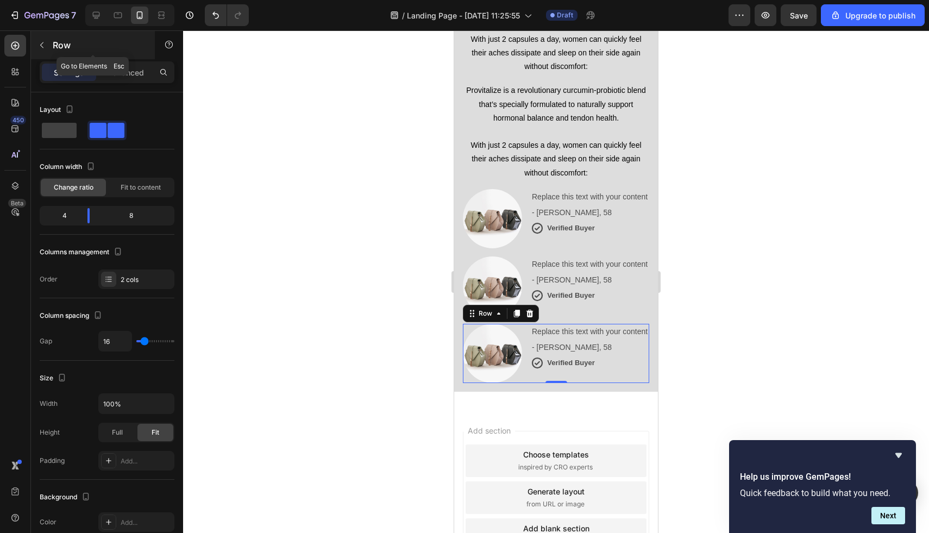
click at [45, 49] on icon "button" at bounding box center [42, 45] width 9 height 9
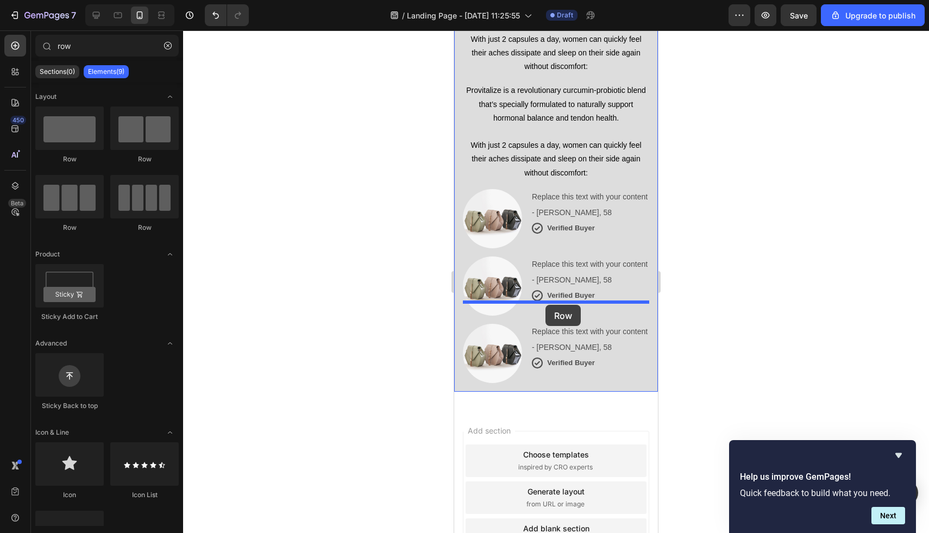
drag, startPoint x: 527, startPoint y: 153, endPoint x: 546, endPoint y: 305, distance: 153.4
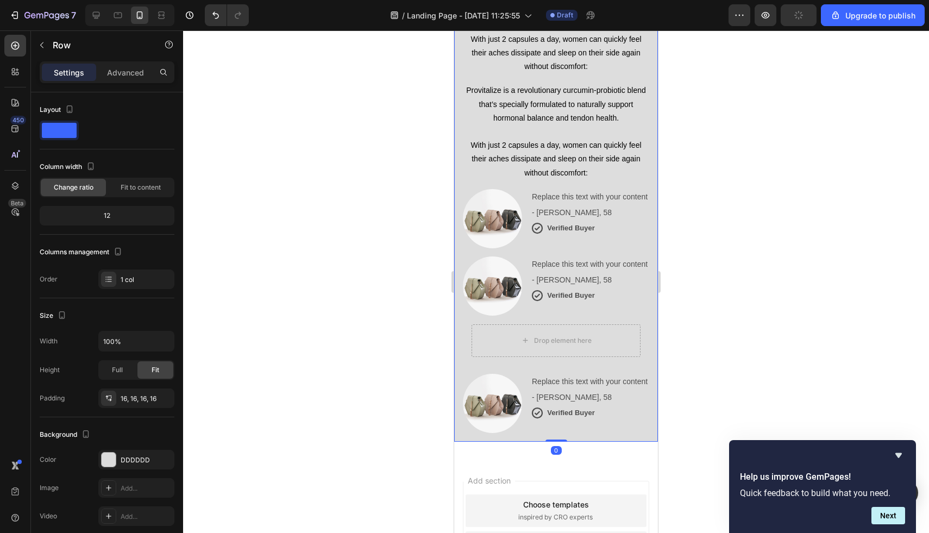
click at [626, 357] on div "Introducing Provitalize: The “Tendon Rejuvenation’ Formula For Ache-Free Hips T…" at bounding box center [556, 186] width 186 height 494
click at [519, 374] on div at bounding box center [492, 403] width 59 height 59
click at [611, 242] on div "Introducing Provitalize: The “Tendon Rejuvenation’ Formula For Ache-Free Hips T…" at bounding box center [556, 186] width 186 height 494
click at [518, 257] on div at bounding box center [492, 286] width 59 height 59
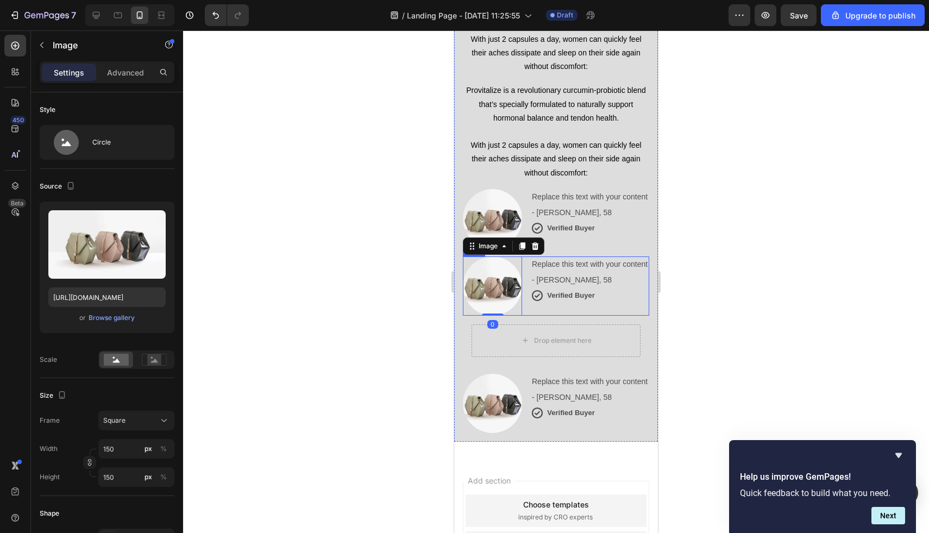
click at [527, 257] on div "Image 0 Replace this text with your content Text Block - [PERSON_NAME], 58 Text…" at bounding box center [556, 286] width 186 height 59
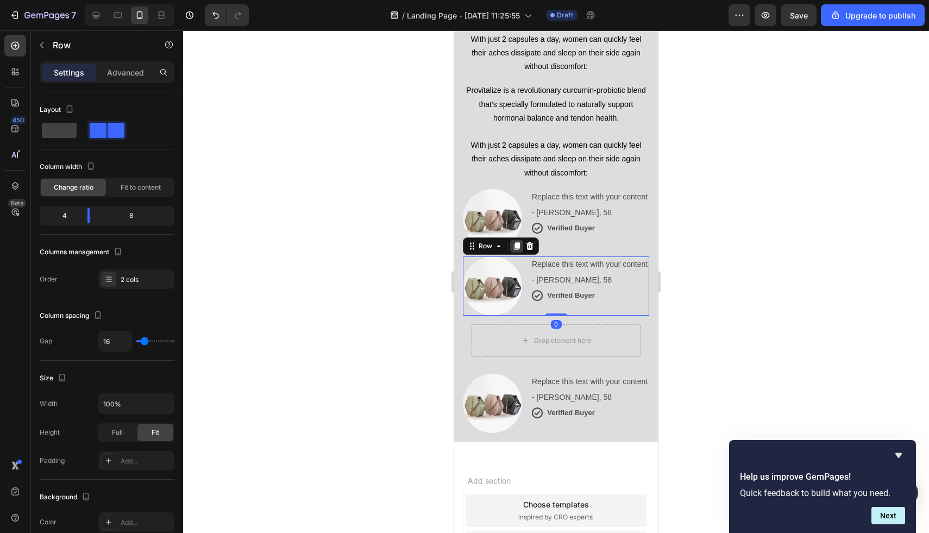
click at [516, 242] on icon at bounding box center [517, 246] width 6 height 8
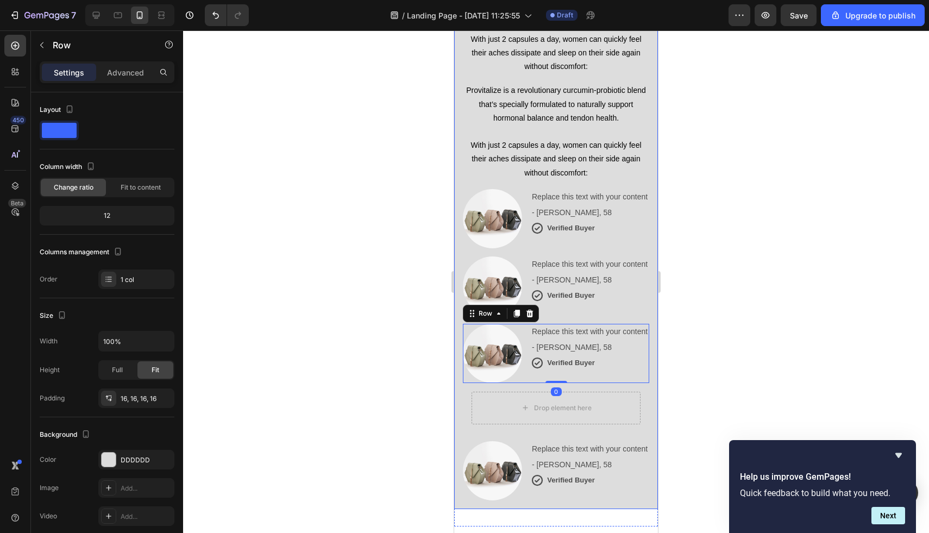
click at [617, 425] on div "Introducing Provitalize: The “Tendon Rejuvenation’ Formula For Ache-Free Hips T…" at bounding box center [556, 219] width 186 height 561
click at [617, 441] on div "Replace this text with your content" at bounding box center [590, 449] width 118 height 16
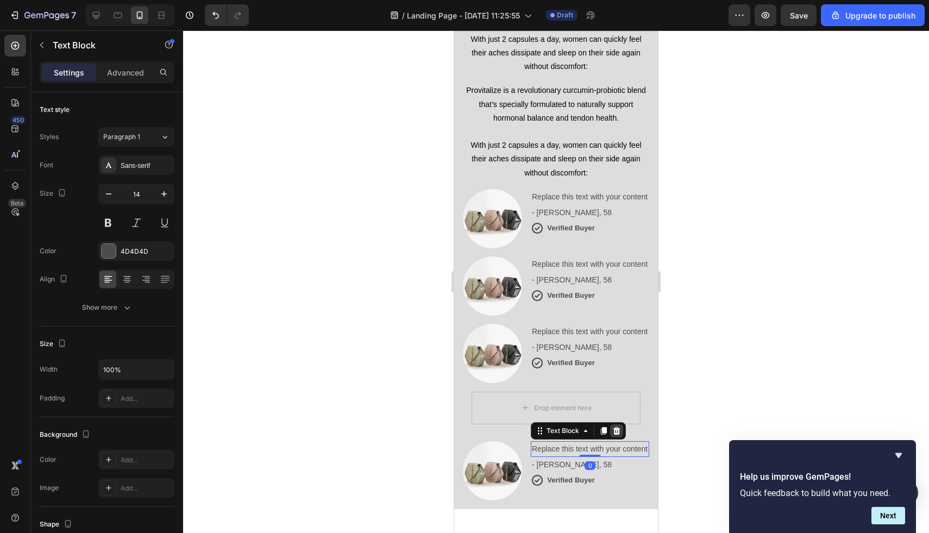
click at [617, 427] on icon at bounding box center [617, 431] width 9 height 9
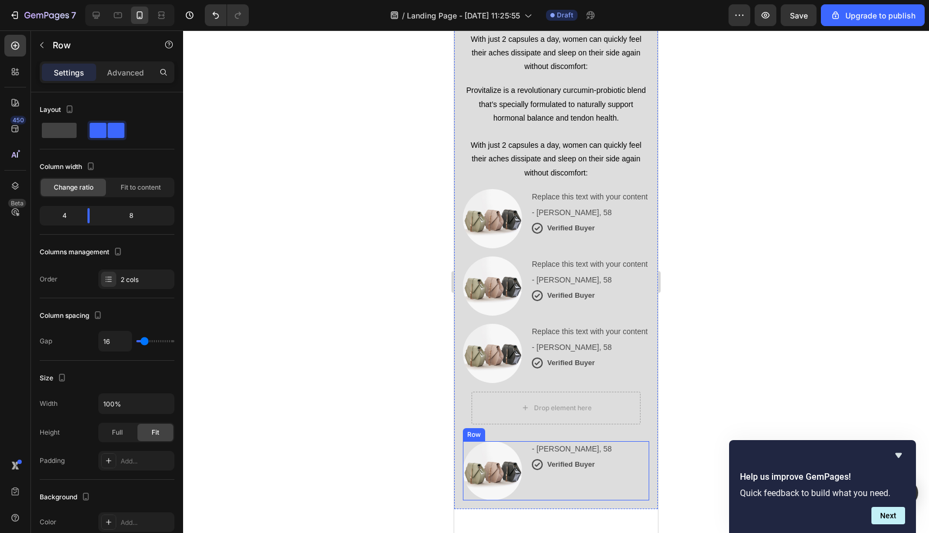
click at [523, 441] on div "Image - [PERSON_NAME], 58 Text Block Icon Verified Buyer Text Block Row Row" at bounding box center [556, 470] width 186 height 59
click at [526, 427] on icon at bounding box center [530, 431] width 9 height 9
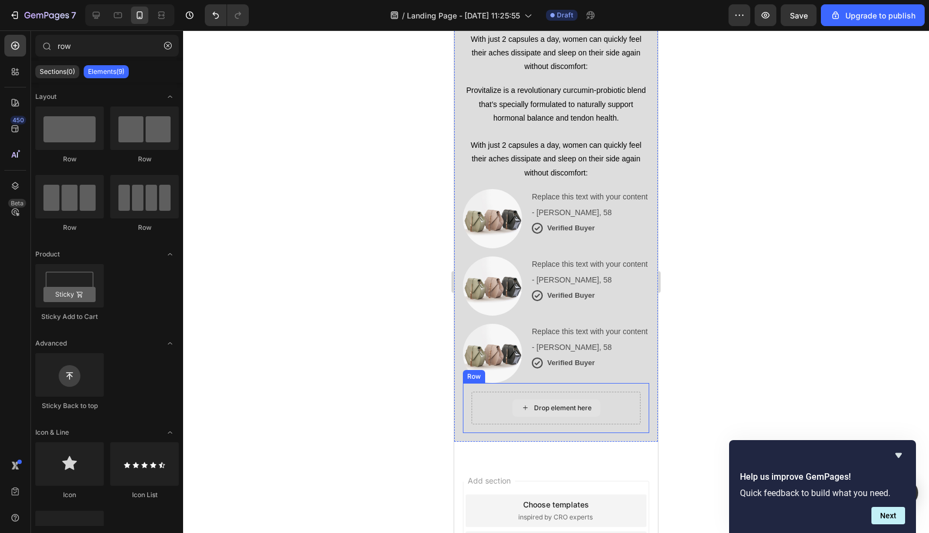
click at [552, 404] on div "Drop element here" at bounding box center [563, 408] width 58 height 9
click at [105, 47] on input "row" at bounding box center [106, 46] width 143 height 22
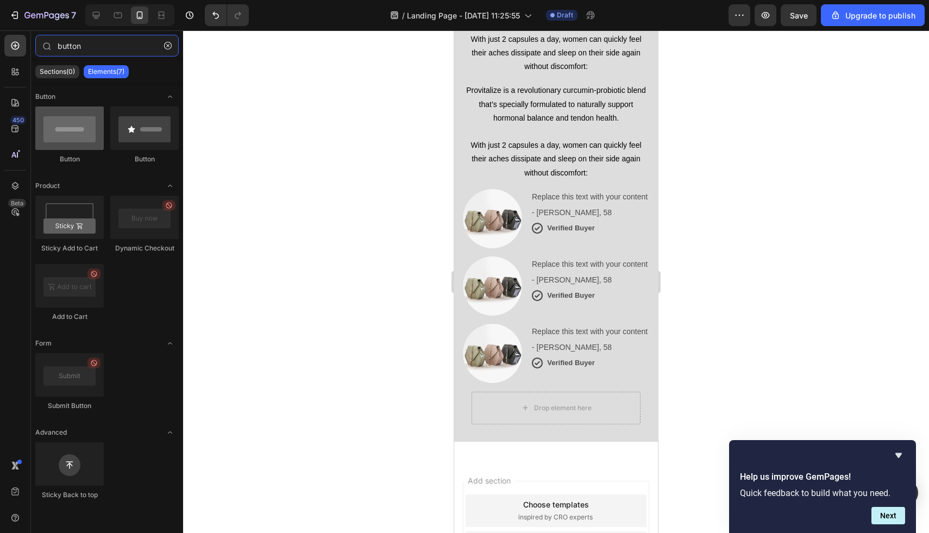
type input "button"
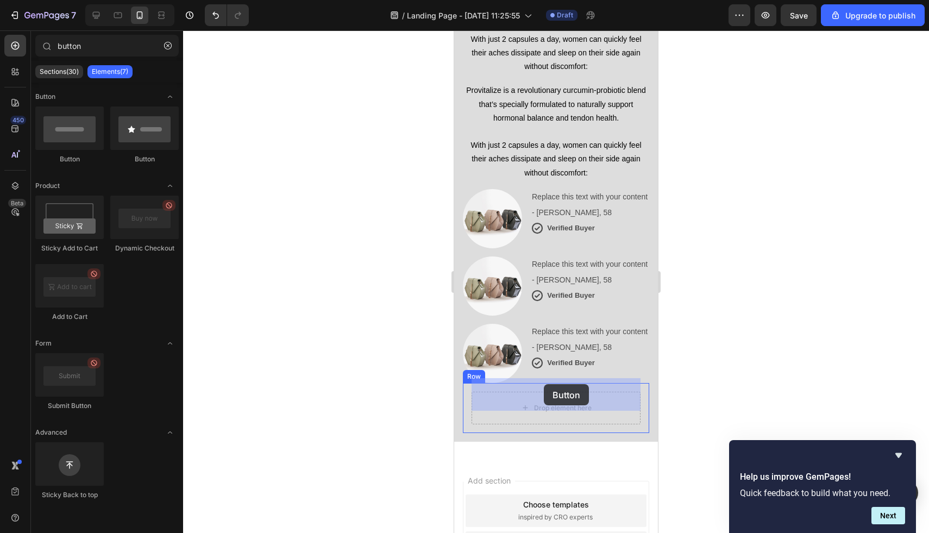
drag, startPoint x: 509, startPoint y: 172, endPoint x: 544, endPoint y: 384, distance: 214.9
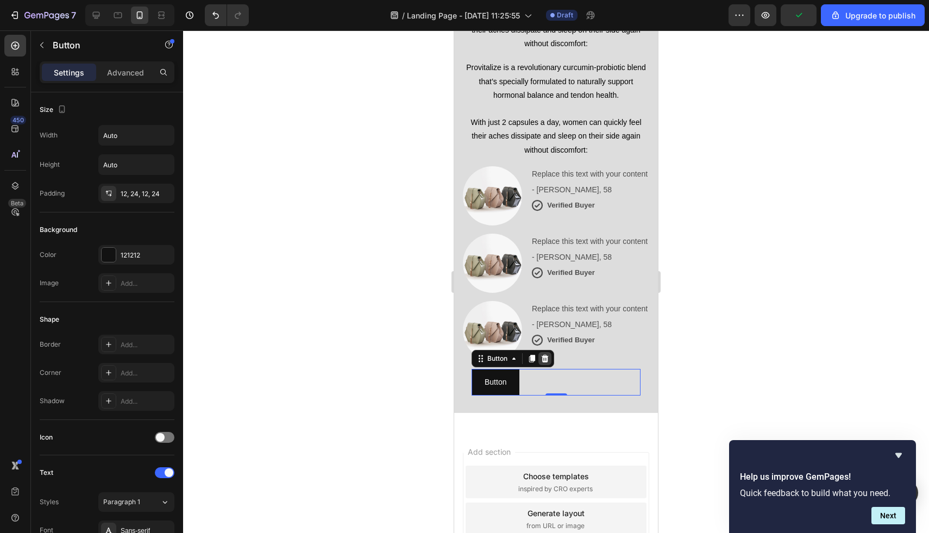
click at [546, 354] on icon at bounding box center [545, 358] width 9 height 9
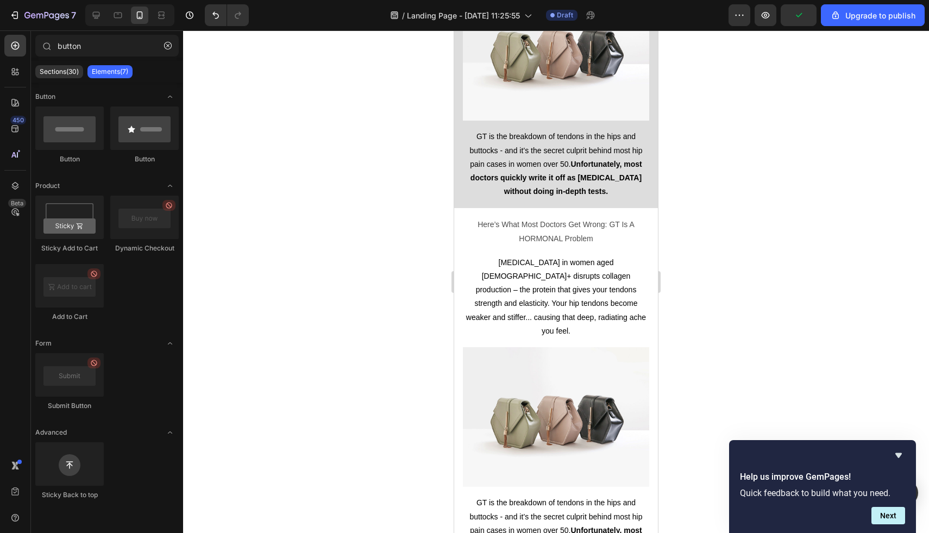
scroll to position [0, 0]
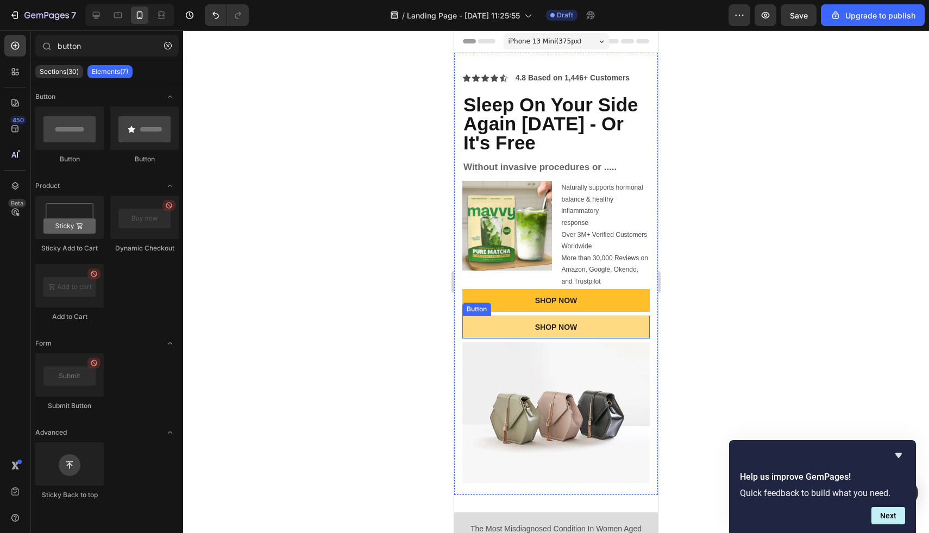
click at [527, 326] on button "SHOP NOW" at bounding box center [557, 327] width 188 height 23
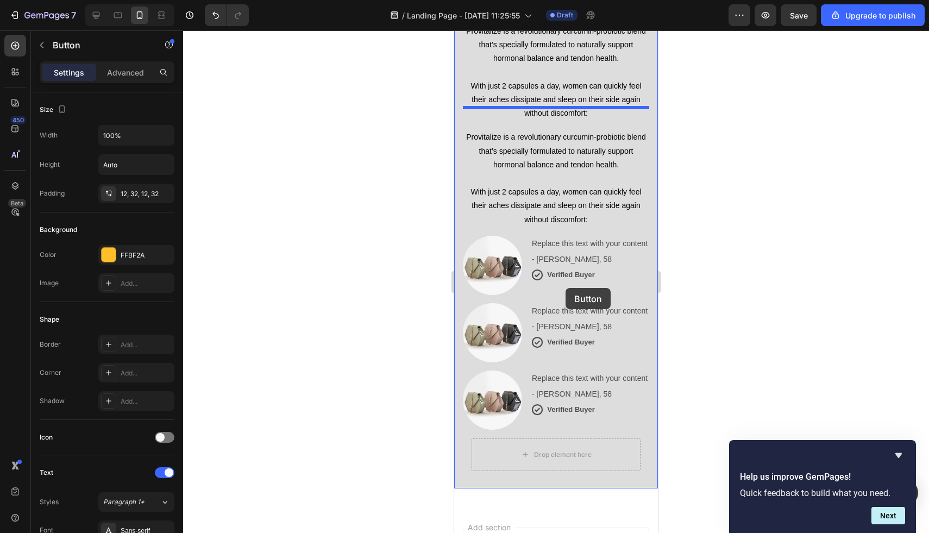
scroll to position [1531, 0]
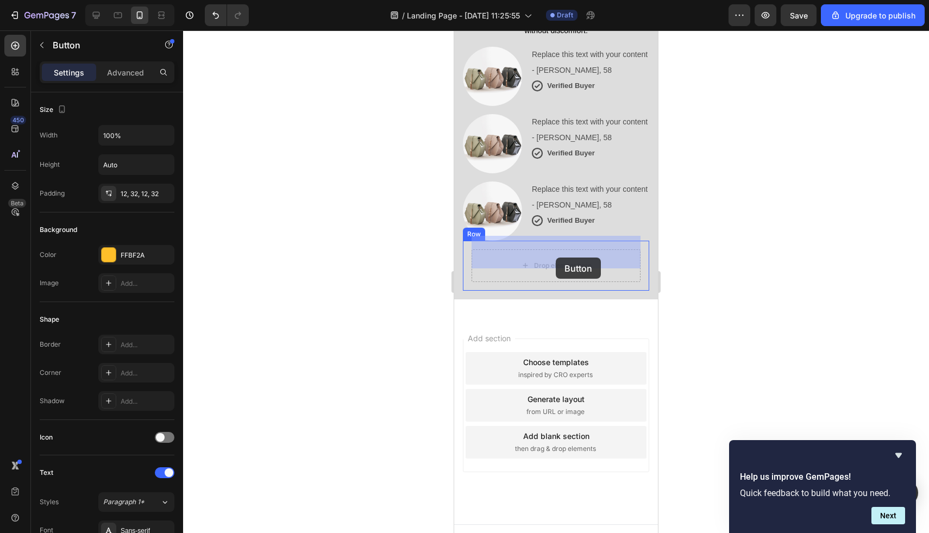
drag, startPoint x: 496, startPoint y: 305, endPoint x: 556, endPoint y: 257, distance: 76.9
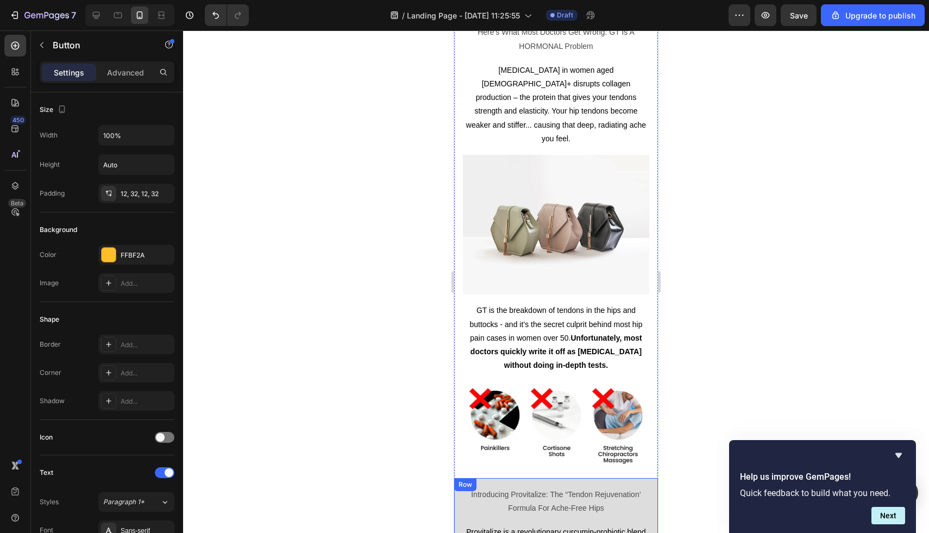
scroll to position [736, 0]
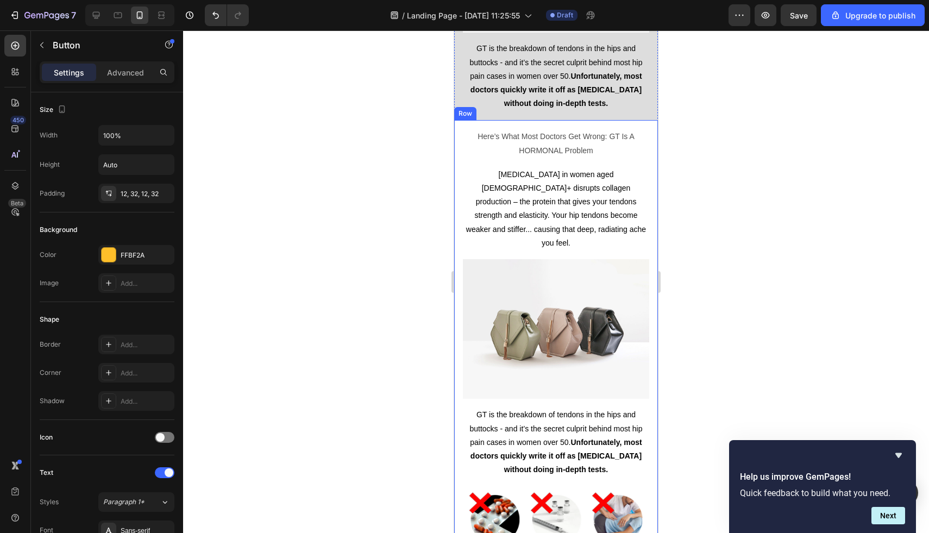
click at [462, 139] on div "Here’s What Most Doctors Get Wrong: GT Is A HORMONAL Problem Text Block [MEDICA…" at bounding box center [556, 351] width 204 height 462
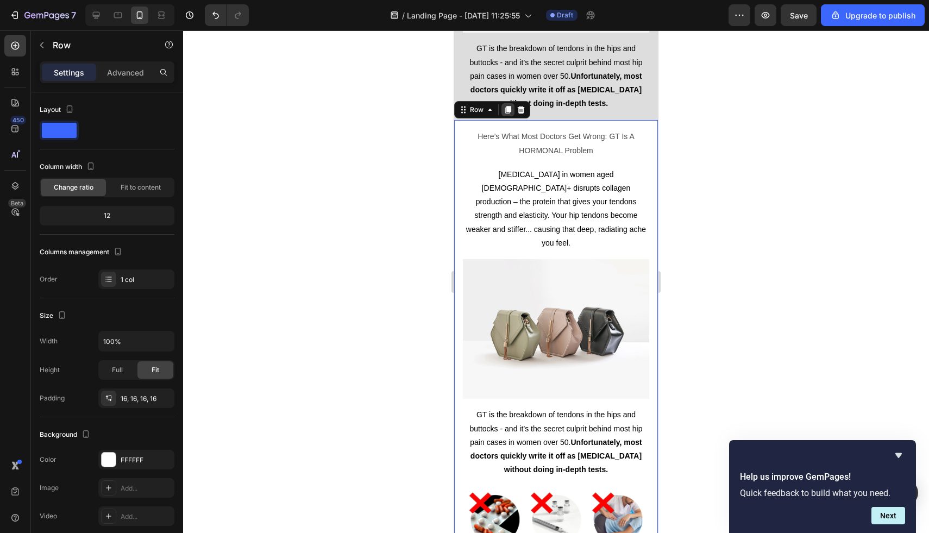
click at [504, 111] on icon at bounding box center [508, 109] width 9 height 9
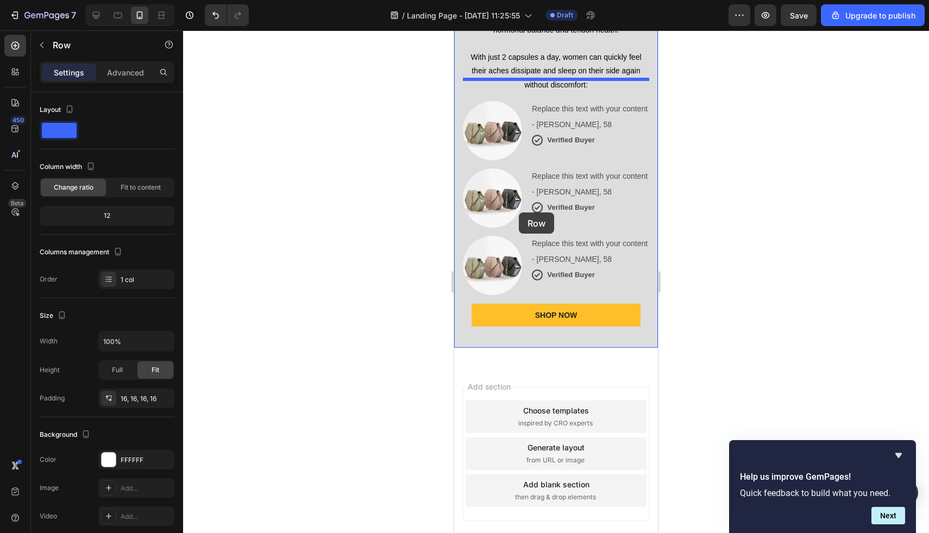
scroll to position [1973, 0]
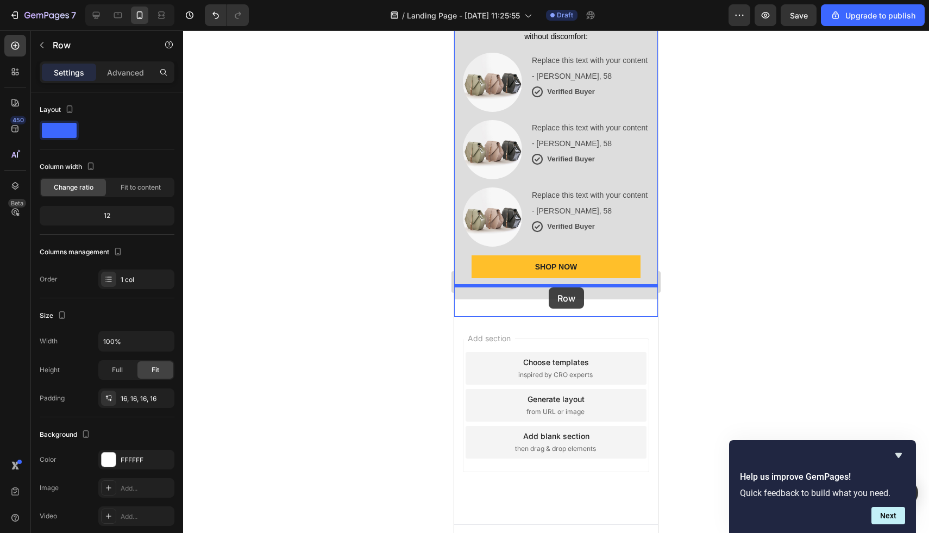
drag, startPoint x: 480, startPoint y: 59, endPoint x: 549, endPoint y: 285, distance: 236.8
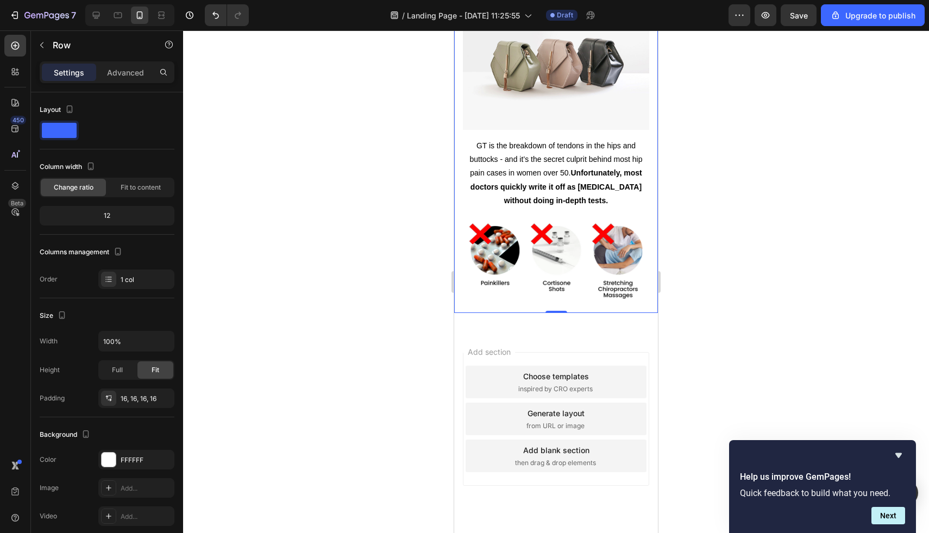
scroll to position [1525, 0]
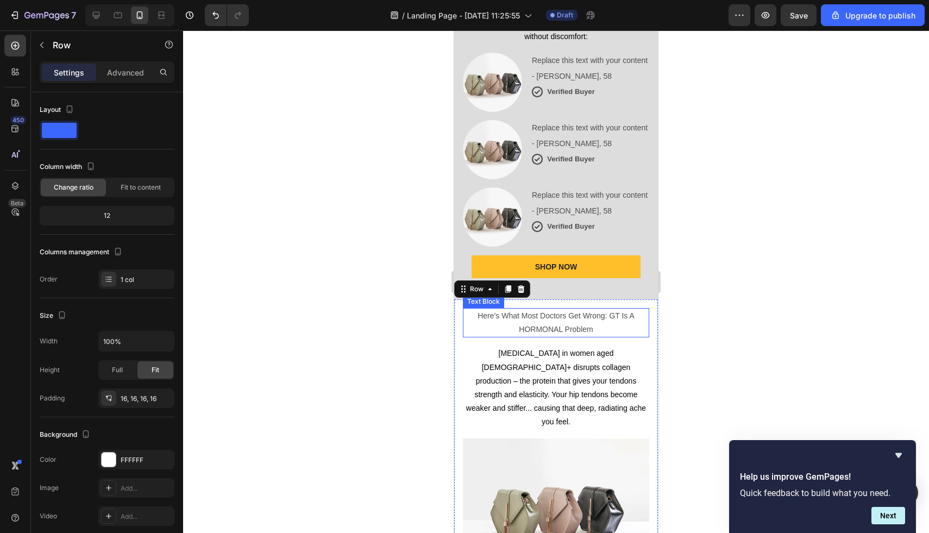
click at [552, 309] on p "Here’s What Most Doctors Get Wrong: GT Is A HORMONAL Problem" at bounding box center [556, 322] width 184 height 27
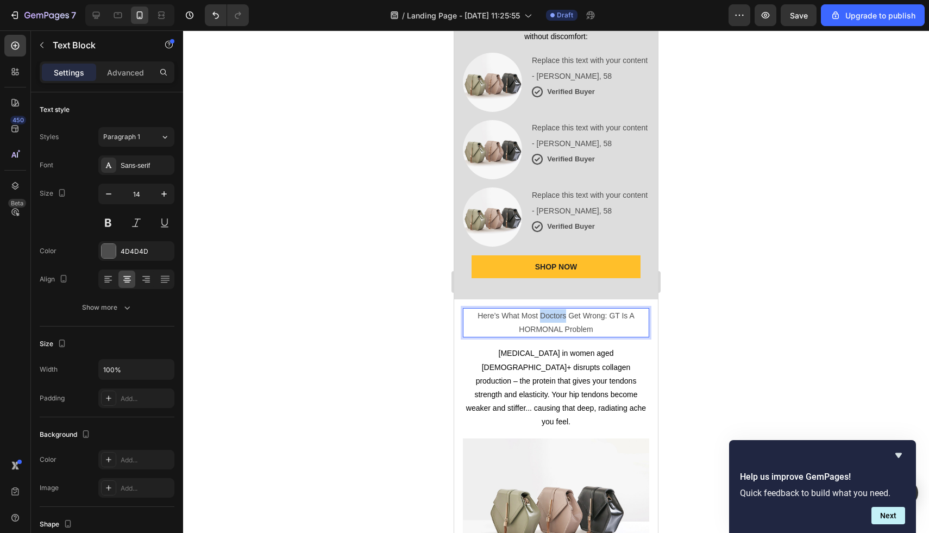
click at [552, 309] on p "Here’s What Most Doctors Get Wrong: GT Is A HORMONAL Problem" at bounding box center [556, 322] width 184 height 27
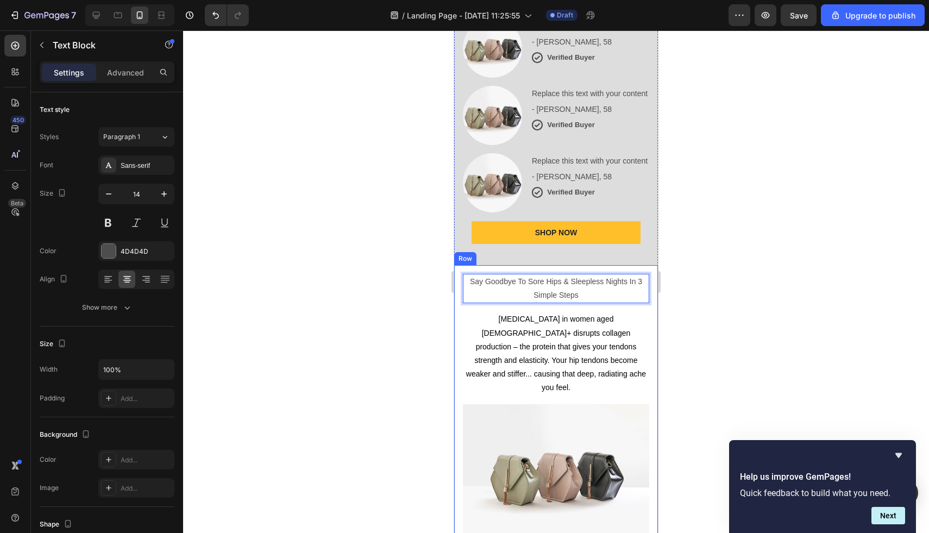
scroll to position [1680, 0]
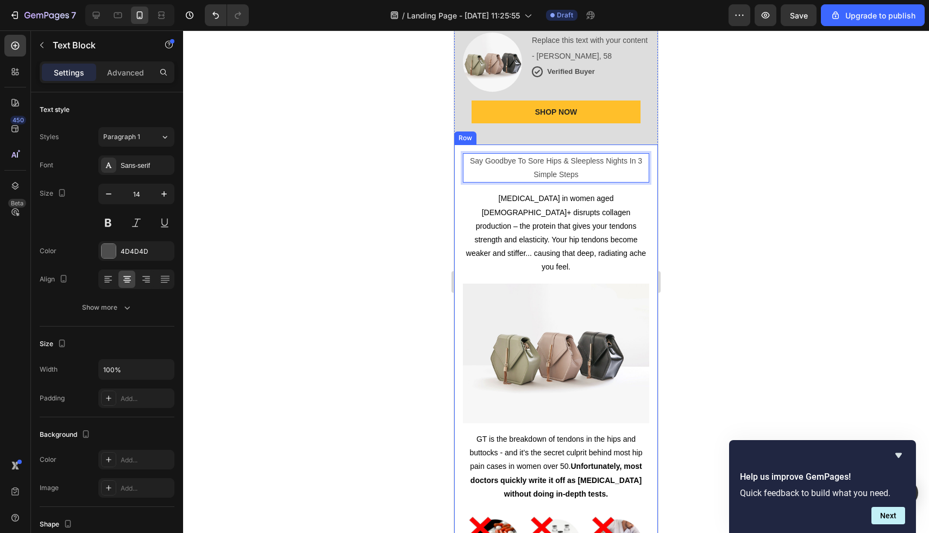
click at [626, 145] on div "Say Goodbye To Sore Hips & Sleepless Nights In 3 Simple Steps Text Block 0 [MED…" at bounding box center [556, 376] width 204 height 462
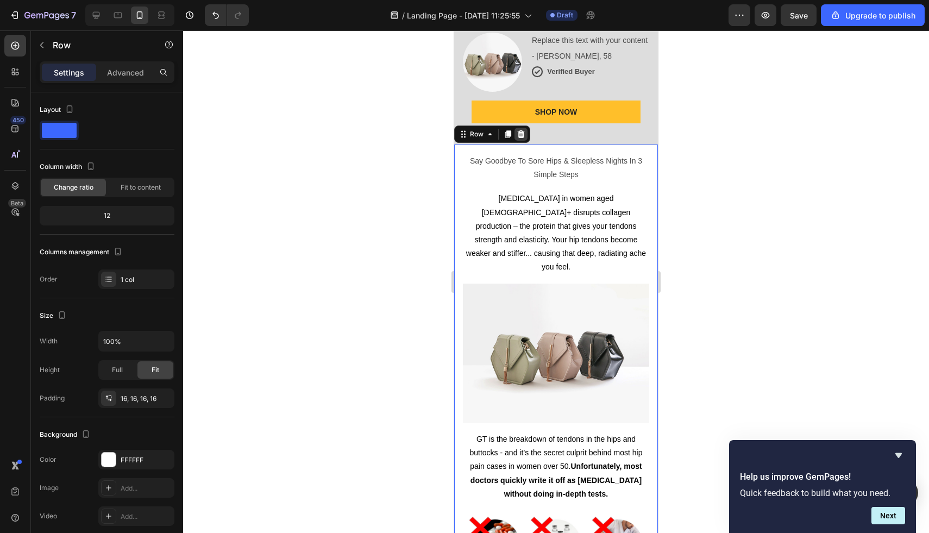
click at [522, 130] on icon at bounding box center [521, 134] width 9 height 9
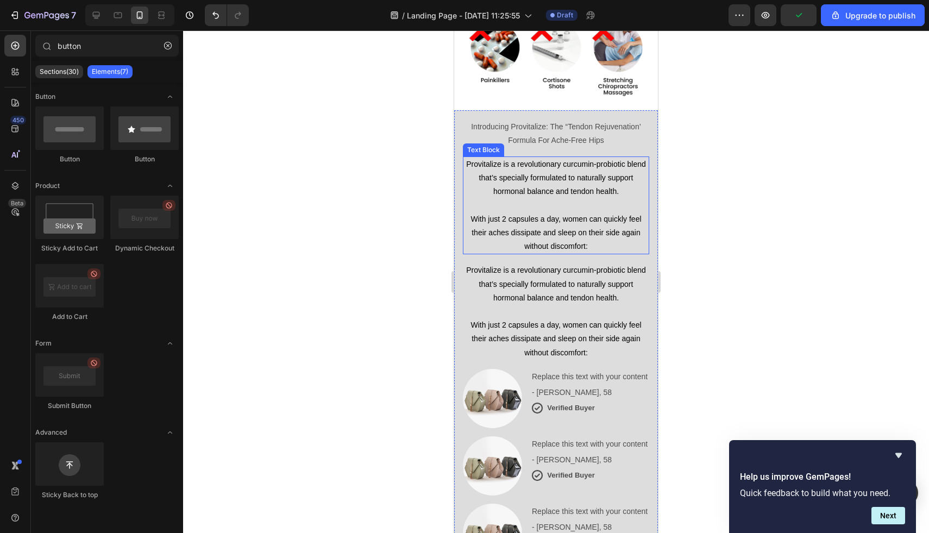
scroll to position [1116, 0]
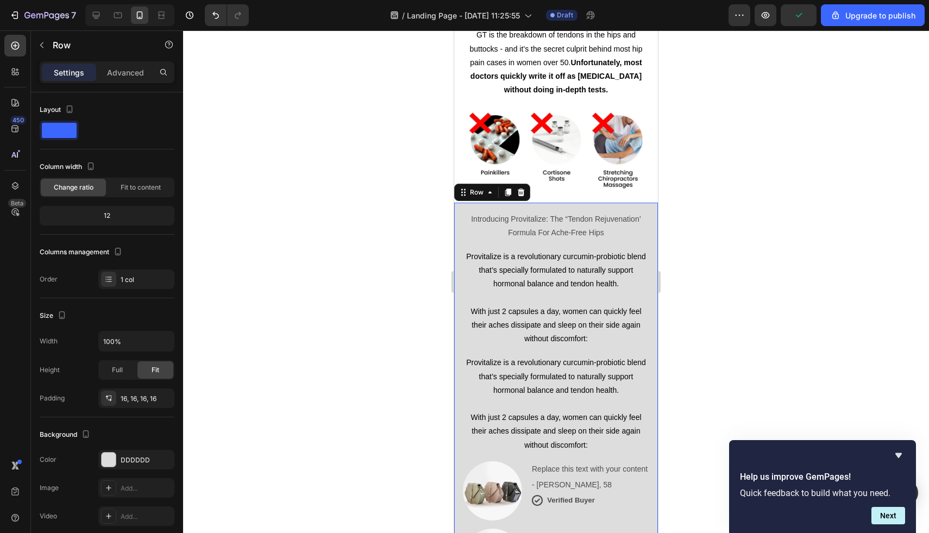
click at [634, 203] on div "Introducing Provitalize: The “Tendon Rejuvenation’ Formula For Ache-Free Hips T…" at bounding box center [556, 455] width 204 height 505
click at [510, 189] on icon at bounding box center [508, 193] width 6 height 8
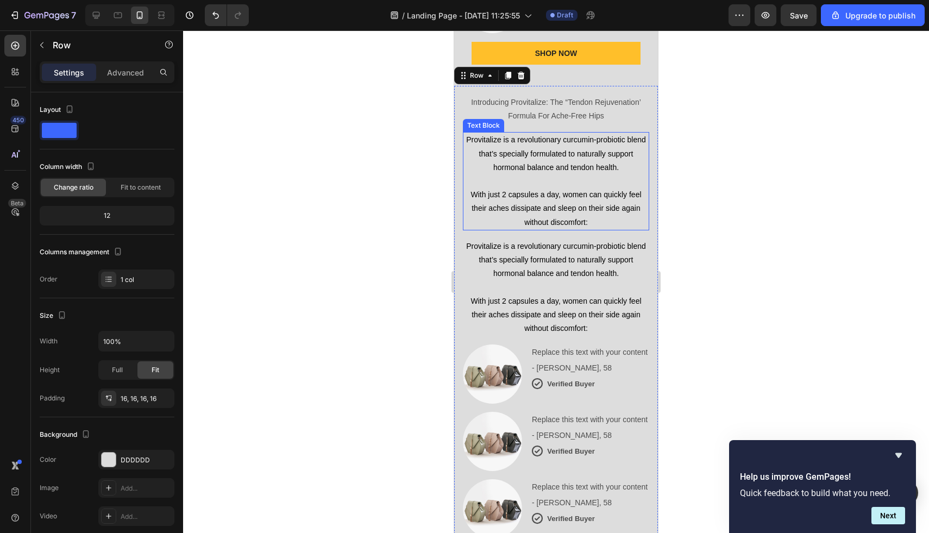
scroll to position [1742, 0]
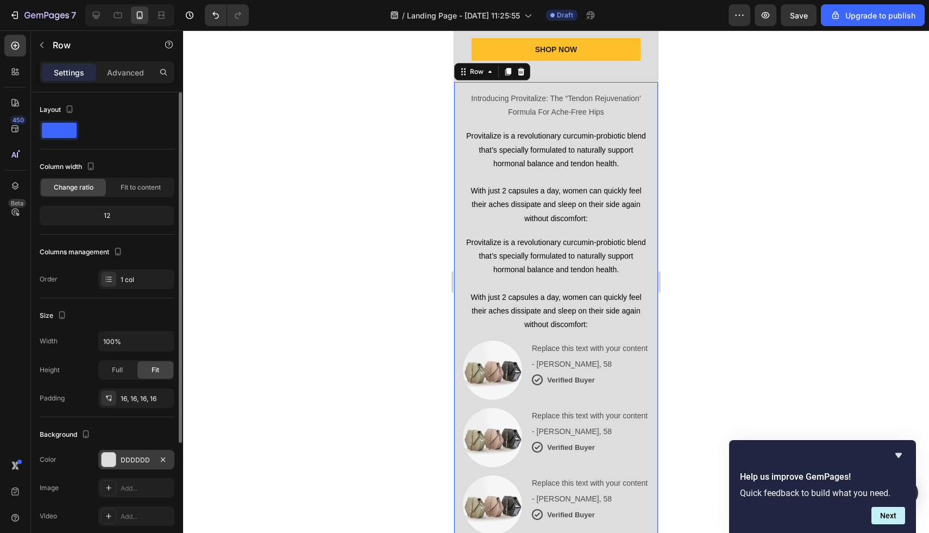
click at [110, 455] on div at bounding box center [109, 460] width 14 height 14
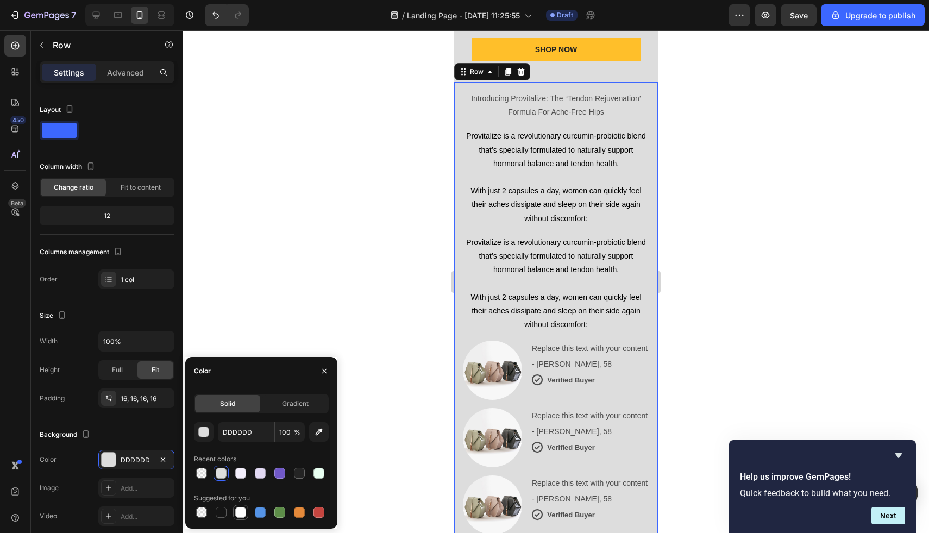
click at [245, 513] on div at bounding box center [240, 512] width 11 height 11
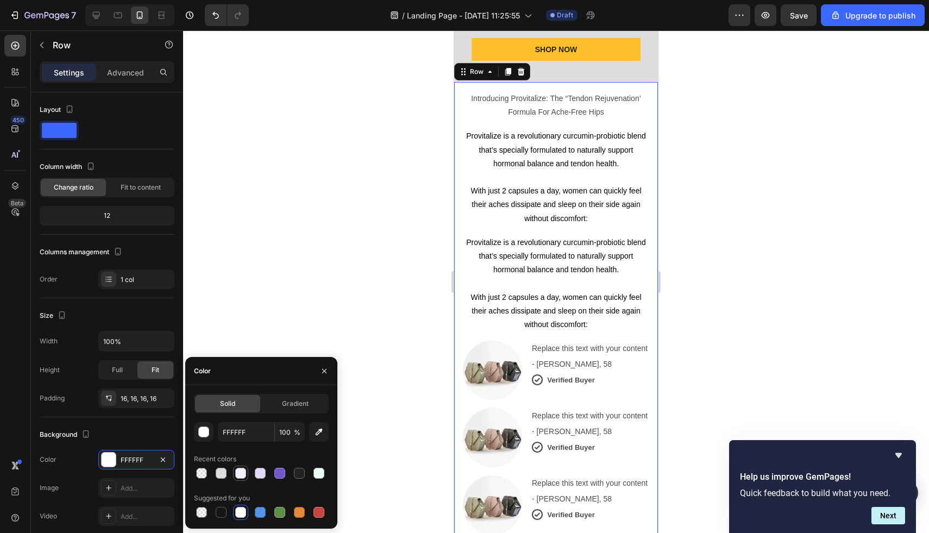
click at [234, 473] on div at bounding box center [240, 473] width 13 height 13
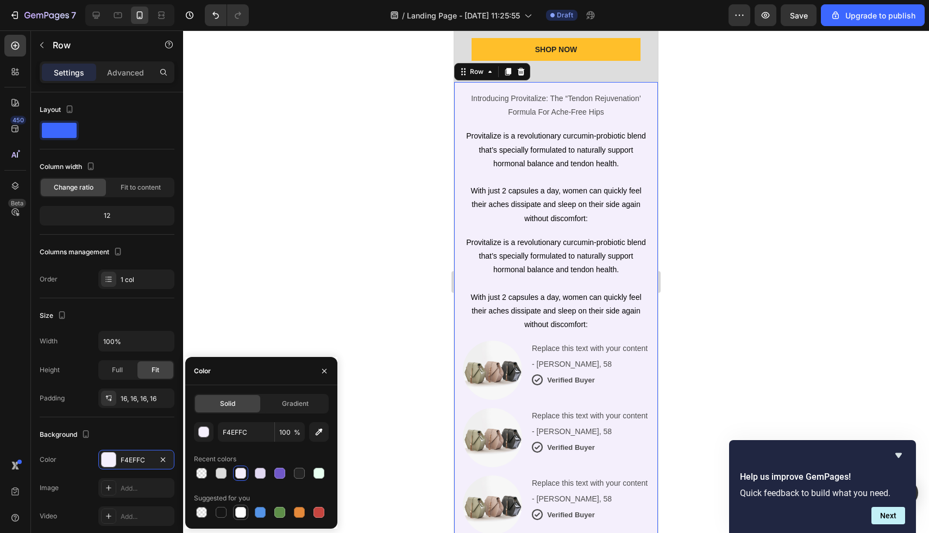
click at [244, 515] on div at bounding box center [240, 512] width 11 height 11
type input "FFFFFF"
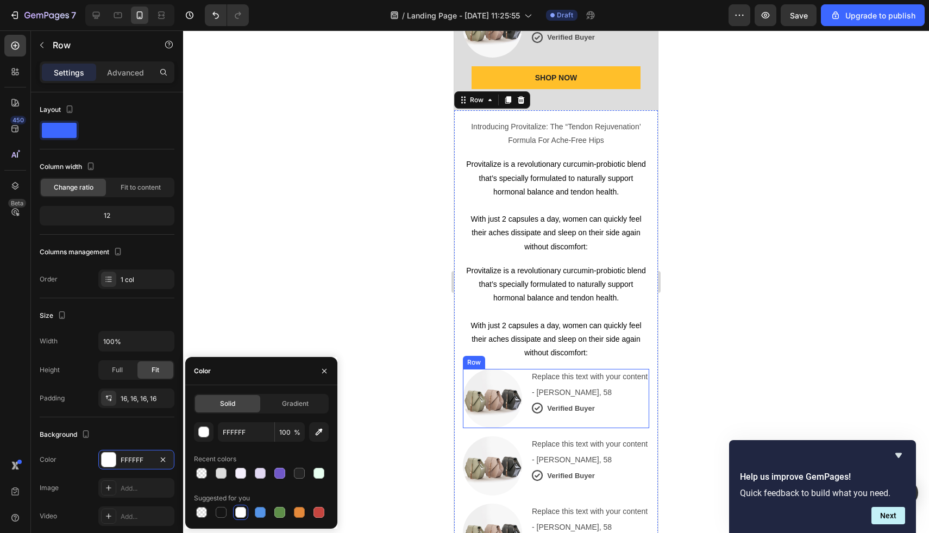
scroll to position [1678, 0]
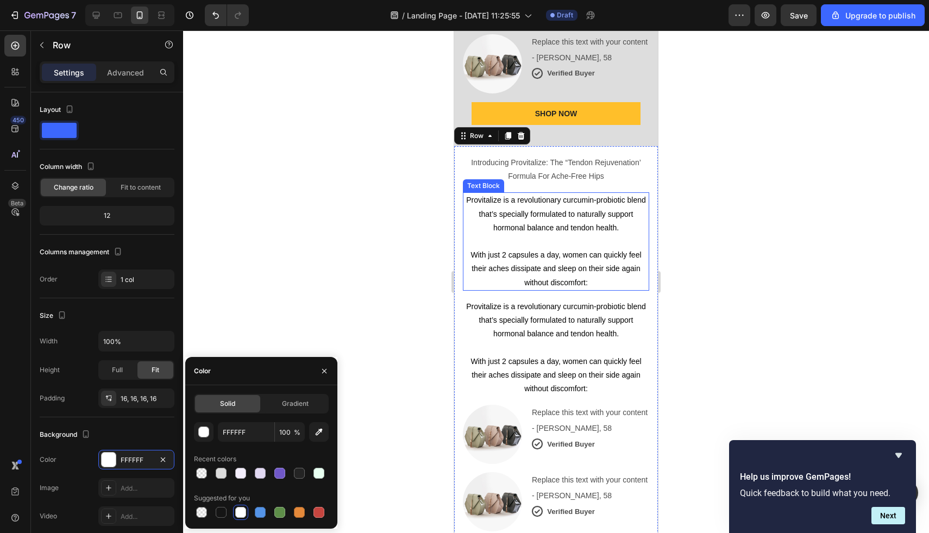
click at [572, 196] on span "Provitalize is a revolutionary curcumin-probiotic blend that’s specially formul…" at bounding box center [556, 214] width 180 height 36
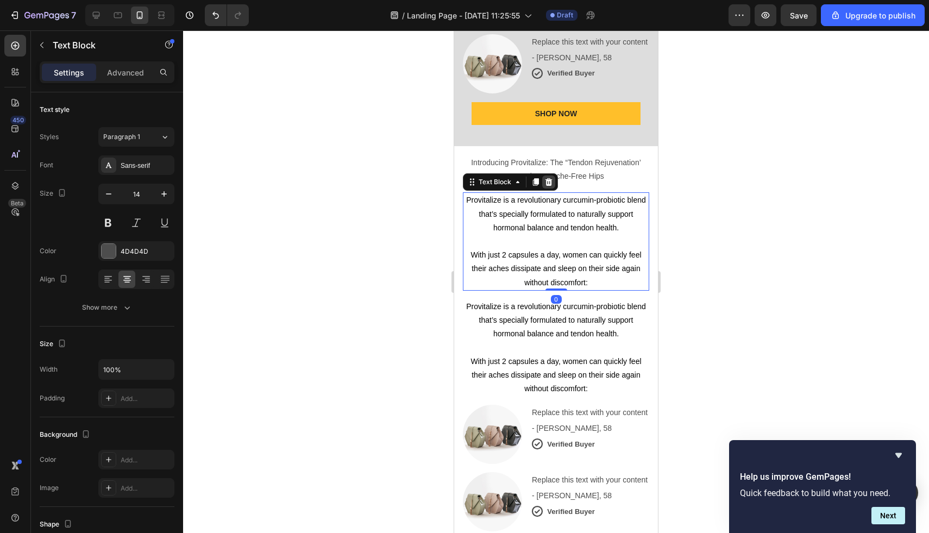
click at [543, 176] on div at bounding box center [548, 182] width 13 height 13
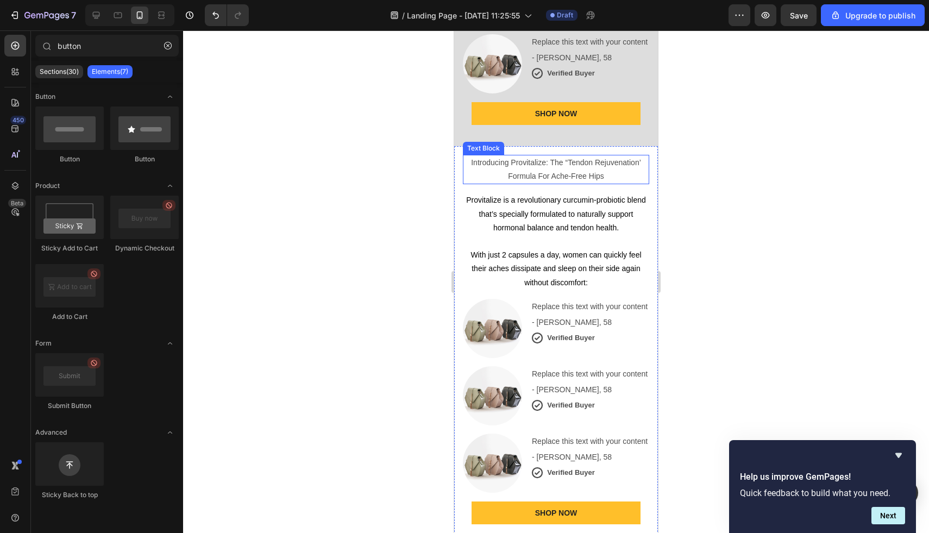
click at [550, 196] on span "Provitalize is a revolutionary curcumin-probiotic blend that’s specially formul…" at bounding box center [556, 214] width 180 height 36
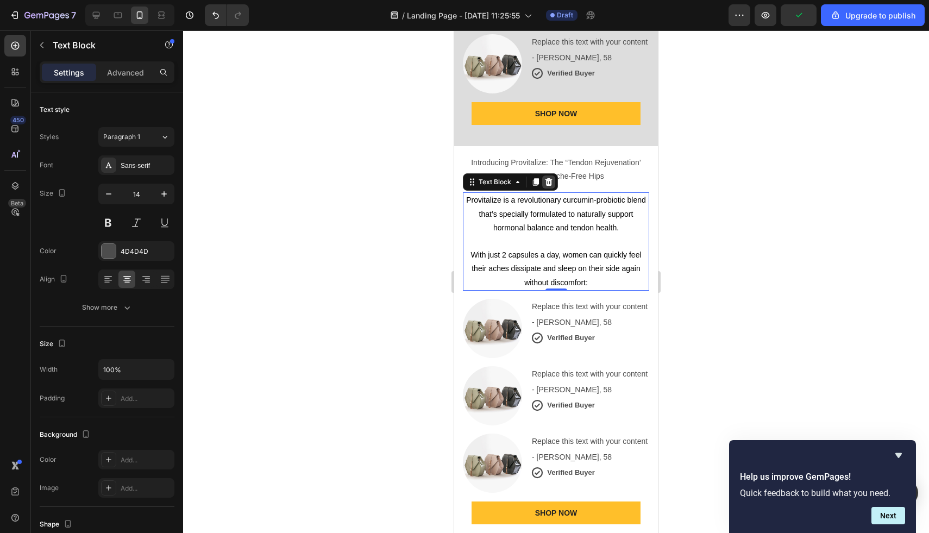
click at [547, 178] on icon at bounding box center [549, 182] width 7 height 8
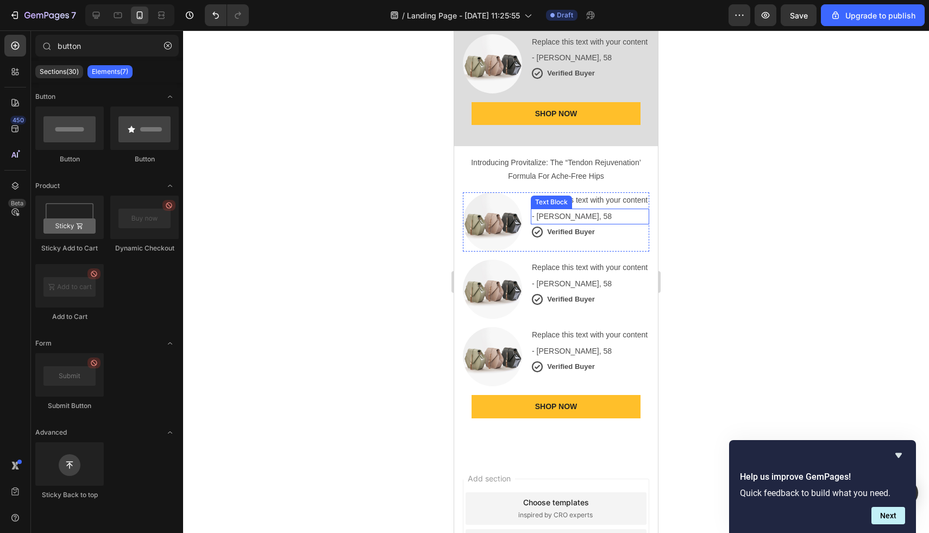
click at [555, 210] on p "- [PERSON_NAME], 58" at bounding box center [590, 217] width 116 height 14
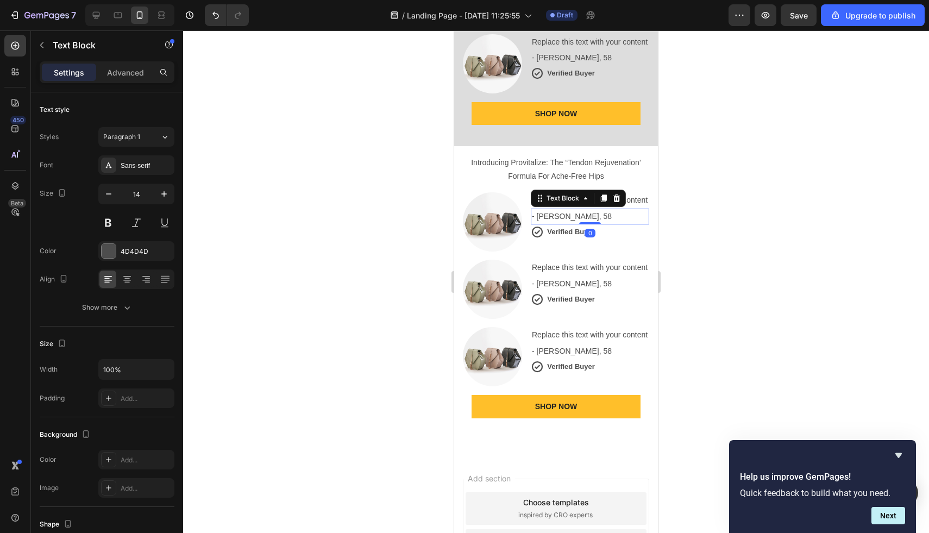
click at [644, 192] on div "Replace this text with your content" at bounding box center [590, 200] width 118 height 16
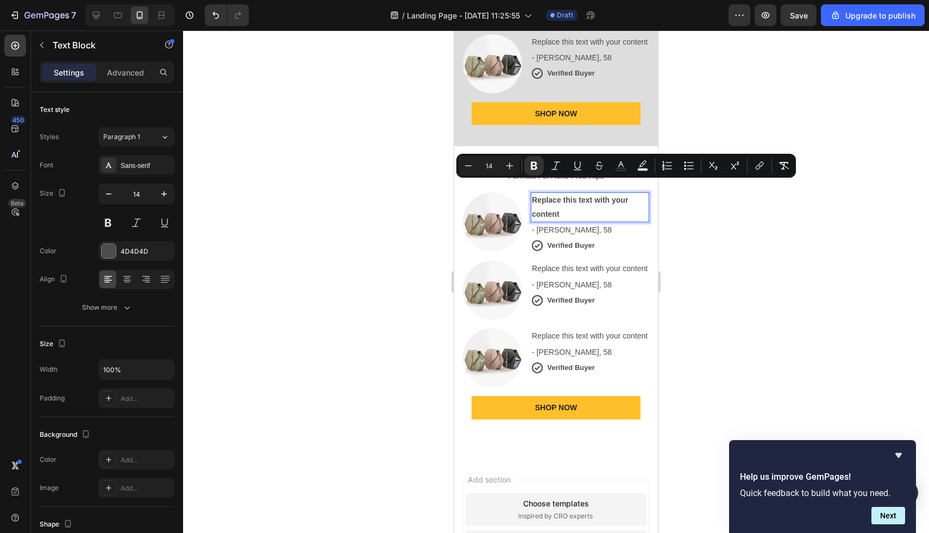
click at [605, 223] on p "- [PERSON_NAME], 58" at bounding box center [590, 230] width 116 height 14
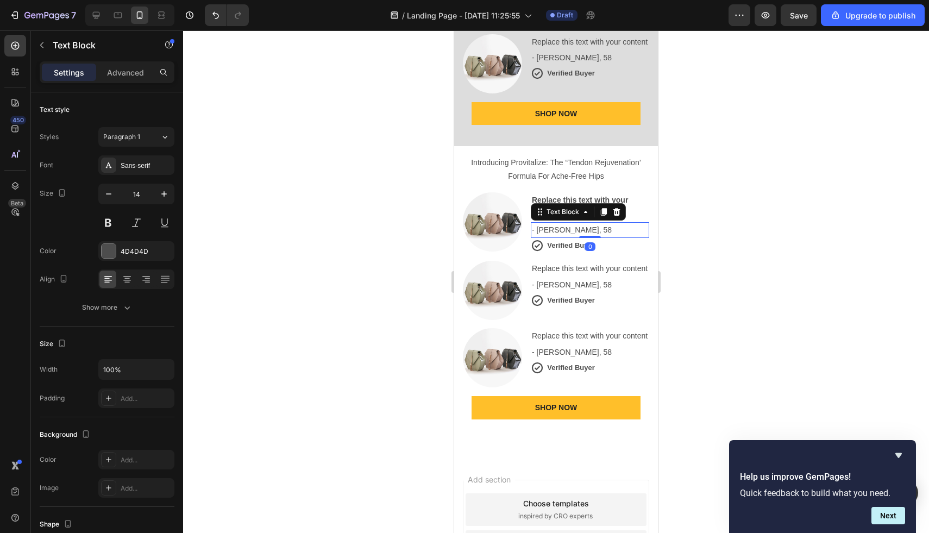
click at [586, 223] on p "- [PERSON_NAME], 58" at bounding box center [590, 230] width 116 height 14
click at [589, 241] on strong "Verified Buyer" at bounding box center [570, 245] width 47 height 8
click at [561, 239] on p "Verified Buyer" at bounding box center [570, 245] width 47 height 13
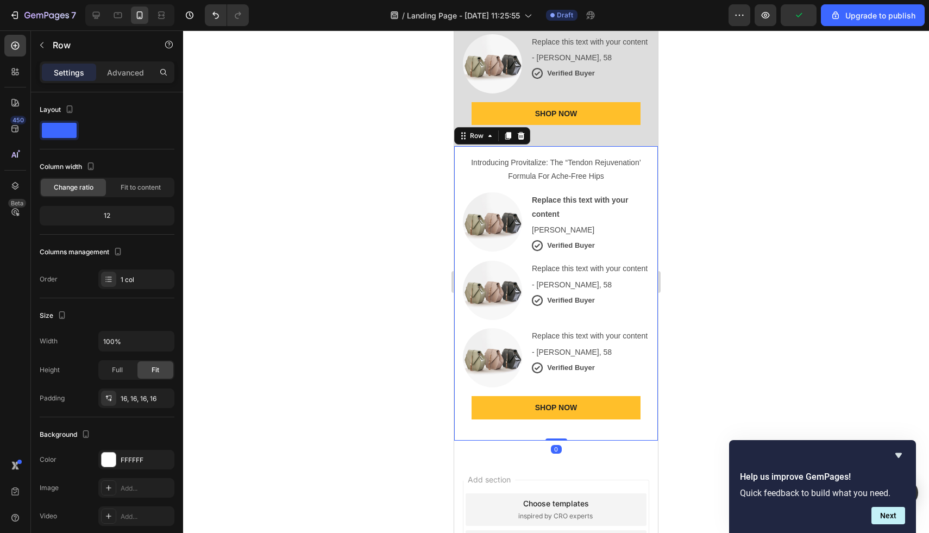
click at [536, 239] on div "Introducing Provitalize: The “Tendon Rejuvenation’ Formula For Ache-Free Hips T…" at bounding box center [556, 293] width 186 height 277
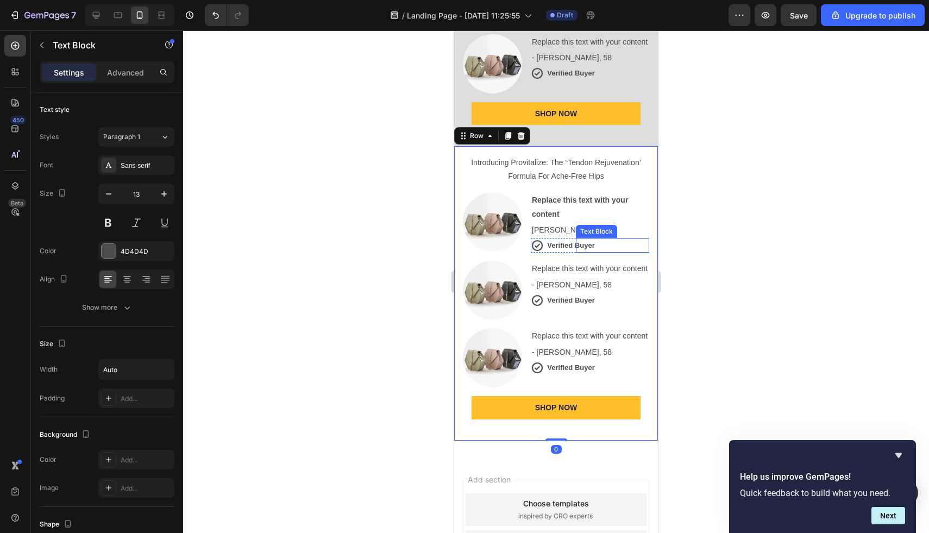
click at [574, 239] on p "Verified Buyer" at bounding box center [570, 245] width 47 height 13
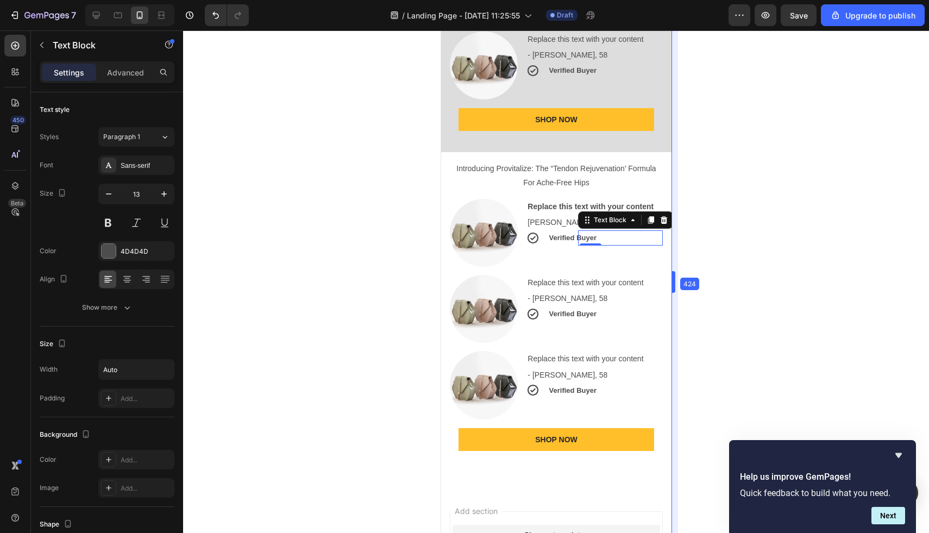
drag, startPoint x: 660, startPoint y: 278, endPoint x: 686, endPoint y: 284, distance: 26.6
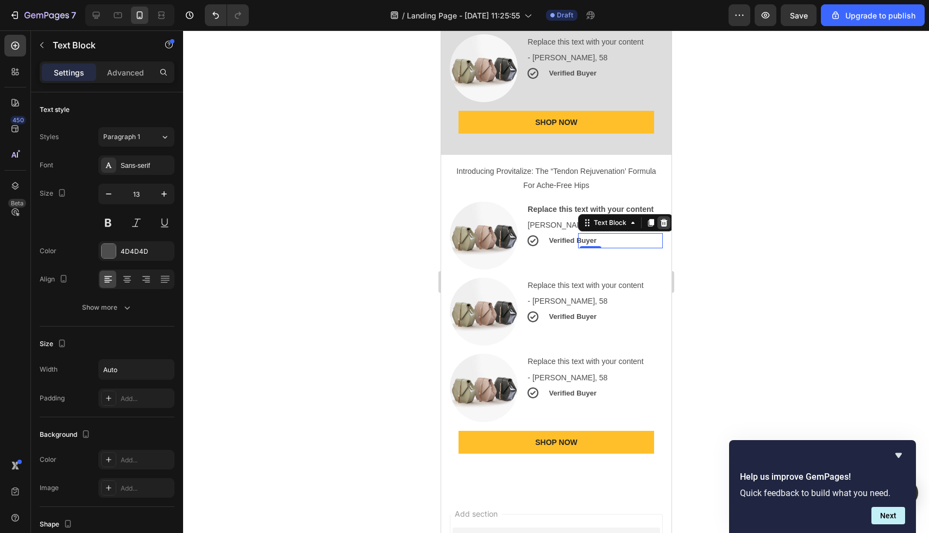
click at [662, 218] on icon at bounding box center [663, 222] width 9 height 9
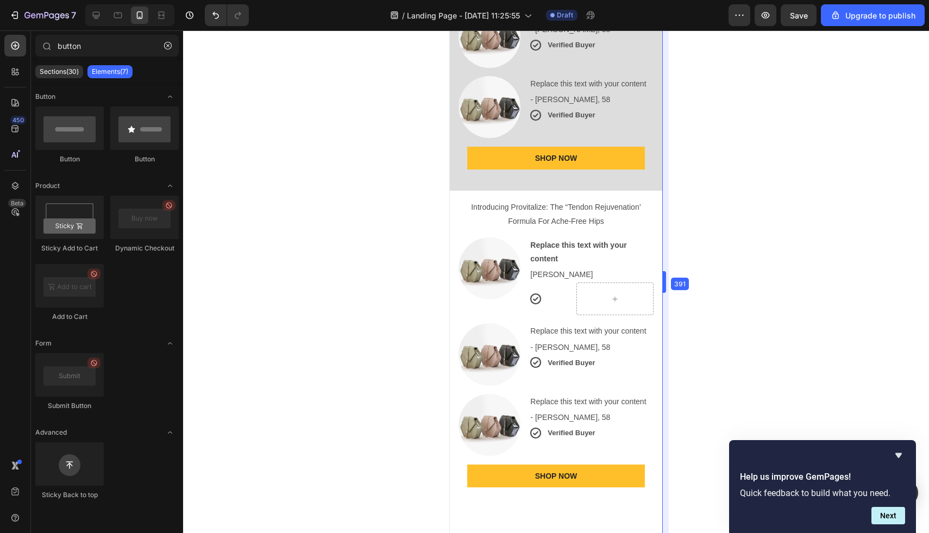
drag, startPoint x: 676, startPoint y: 290, endPoint x: 657, endPoint y: 288, distance: 18.7
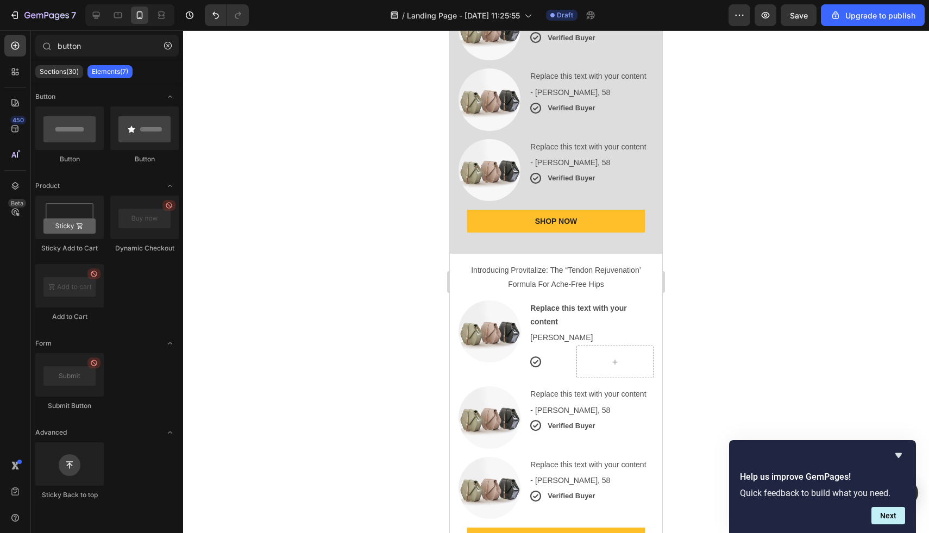
scroll to position [1627, 0]
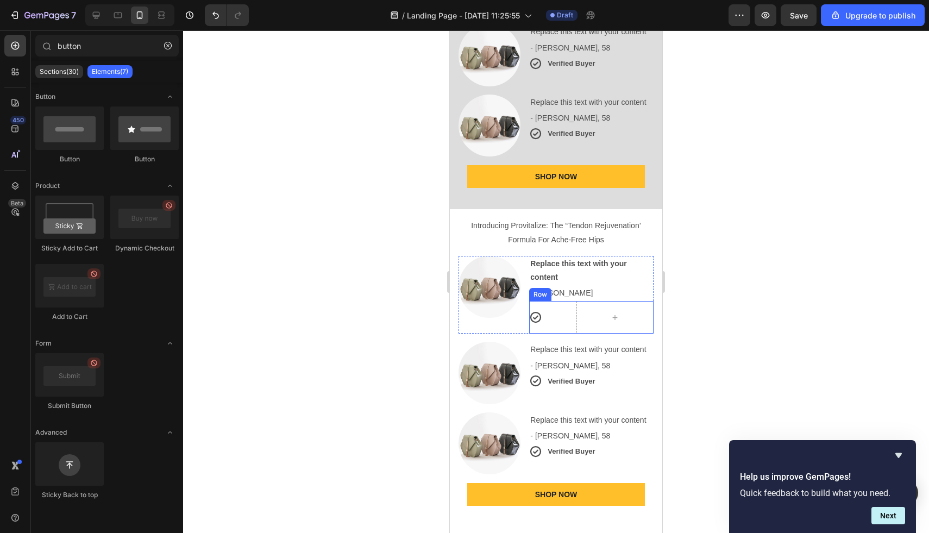
click at [570, 301] on div "Icon Row" at bounding box center [591, 317] width 124 height 33
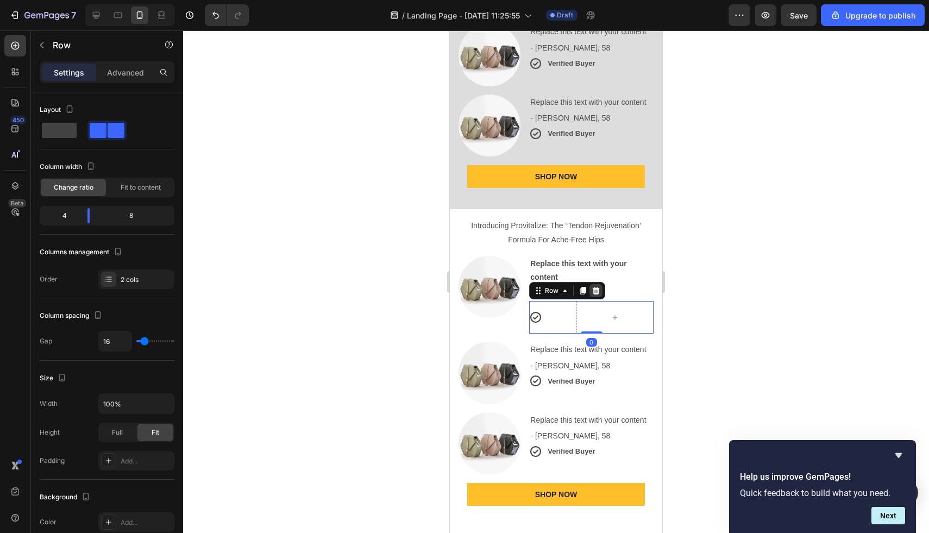
click at [596, 287] on icon at bounding box center [596, 291] width 7 height 8
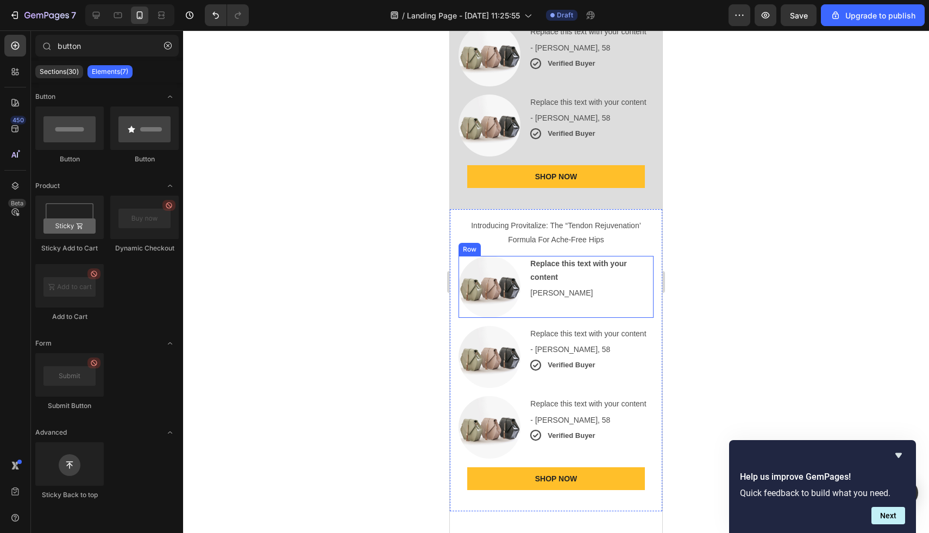
click at [595, 256] on div "Replace this text with your content Text Block [PERSON_NAME] ipsum Text Block" at bounding box center [591, 287] width 124 height 62
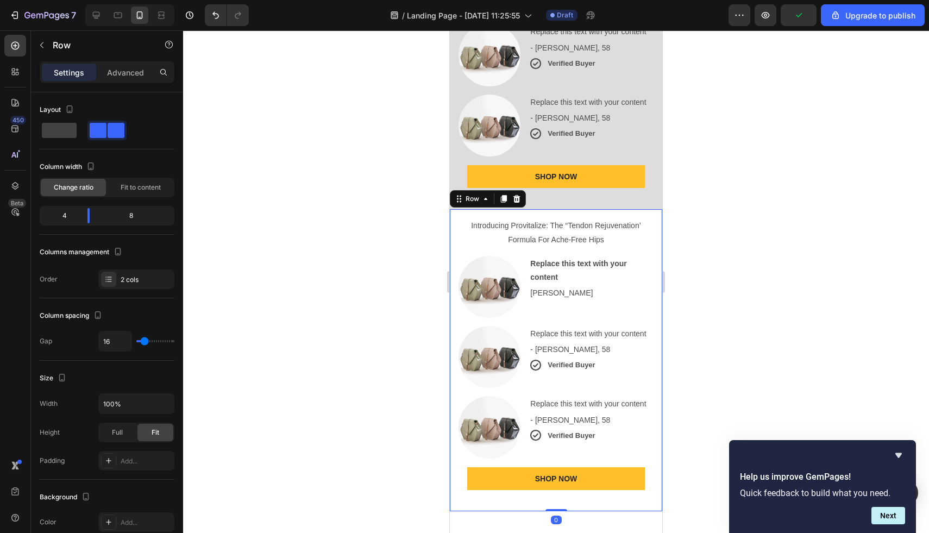
click at [598, 268] on div "Introducing Provitalize: The “Tendon Rejuvenation’ Formula For Ache-Free Hips T…" at bounding box center [556, 360] width 195 height 285
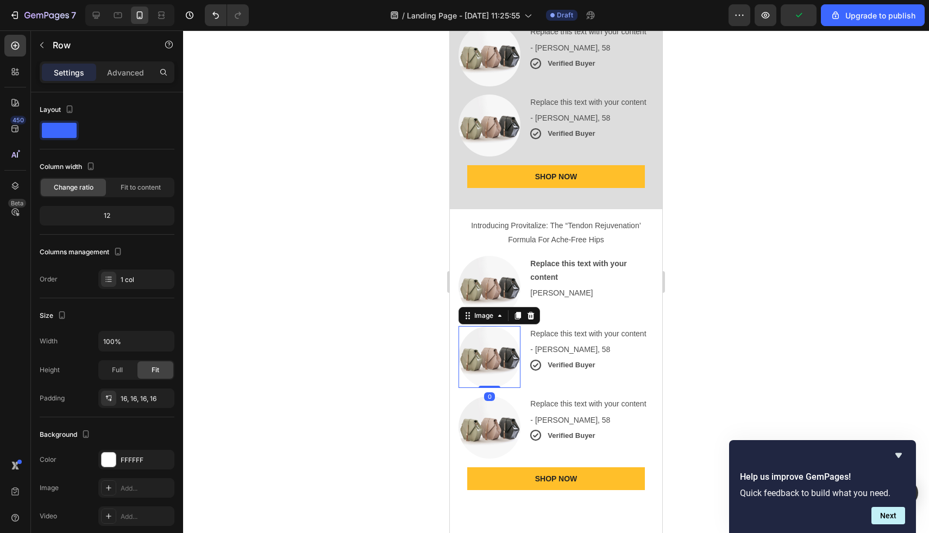
click at [519, 326] on div at bounding box center [490, 357] width 62 height 62
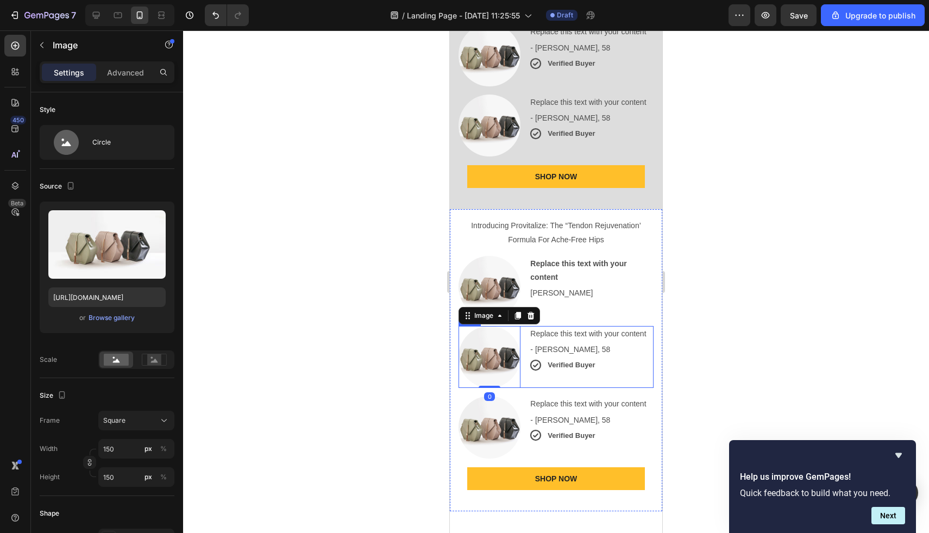
click at [522, 326] on div "Image 0 Replace this text with your content Text Block - [PERSON_NAME], 58 Text…" at bounding box center [556, 357] width 195 height 62
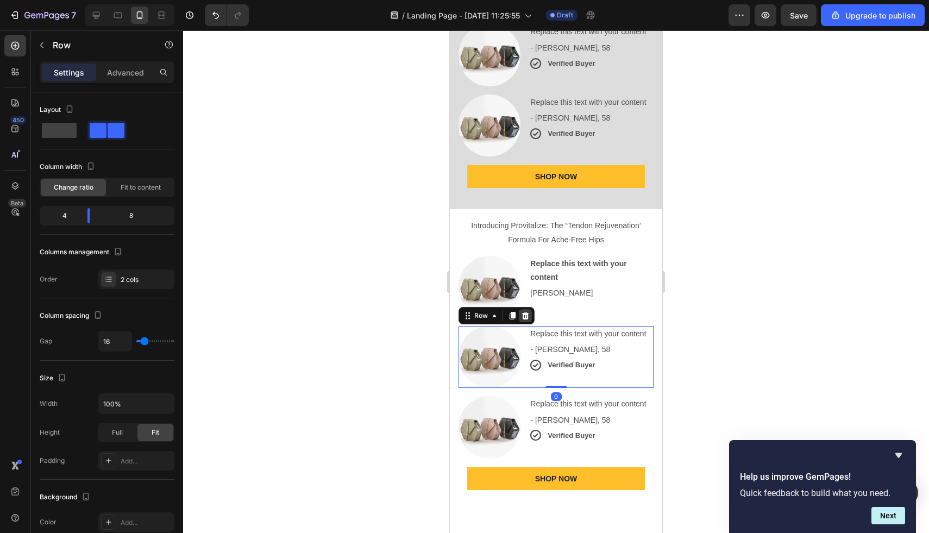
click at [524, 312] on icon at bounding box center [525, 316] width 7 height 8
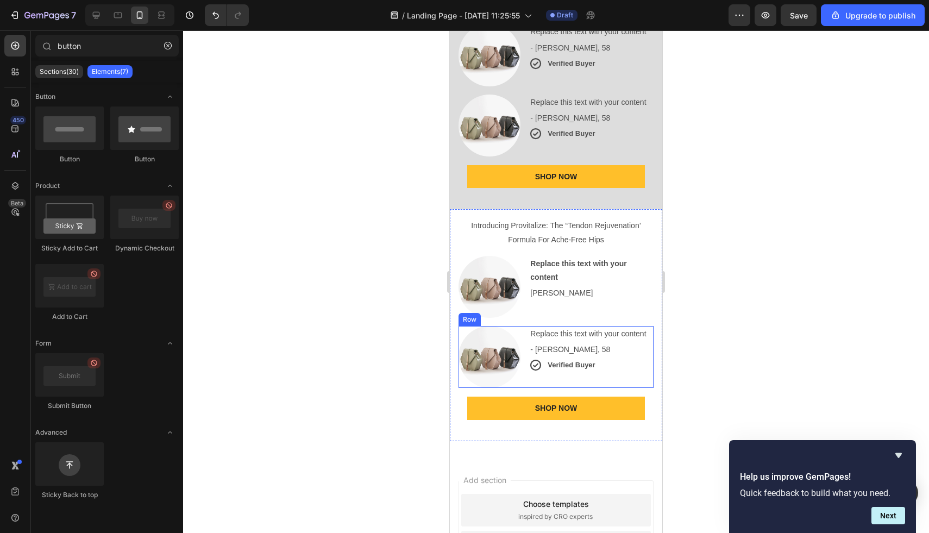
click at [525, 326] on div "Image Replace this text with your content Text Block - [PERSON_NAME], 58 Text B…" at bounding box center [556, 357] width 195 height 62
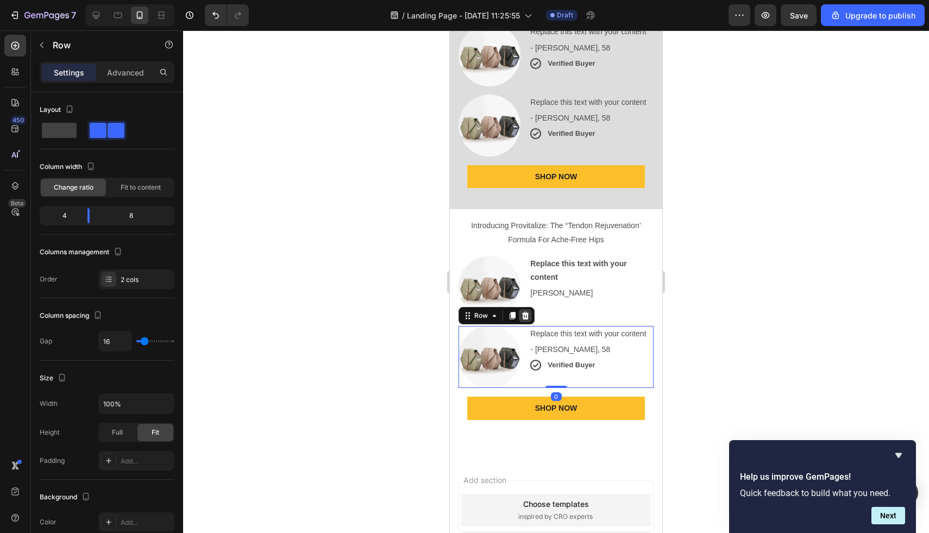
click at [527, 311] on icon at bounding box center [525, 315] width 9 height 9
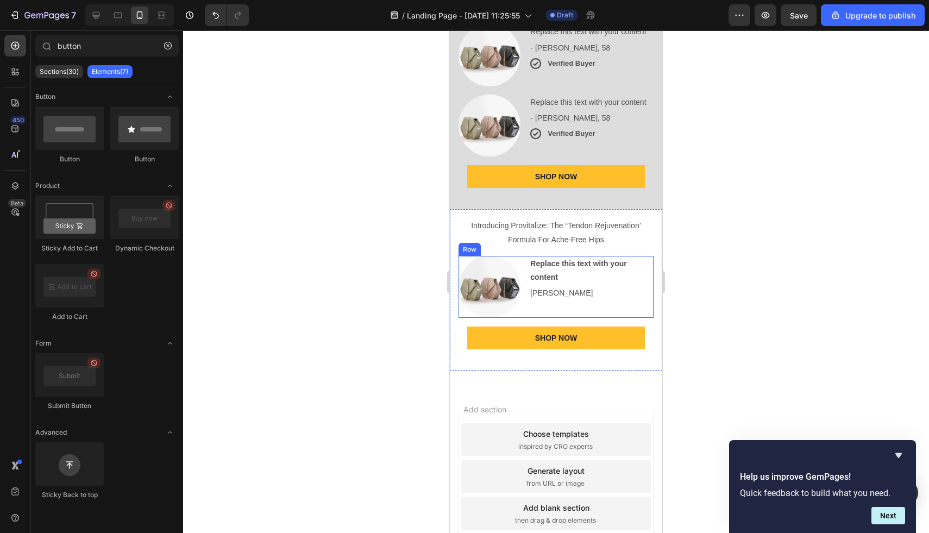
click at [563, 256] on div "Replace this text with your content Text Block [PERSON_NAME] ipsum Text Block" at bounding box center [591, 287] width 124 height 62
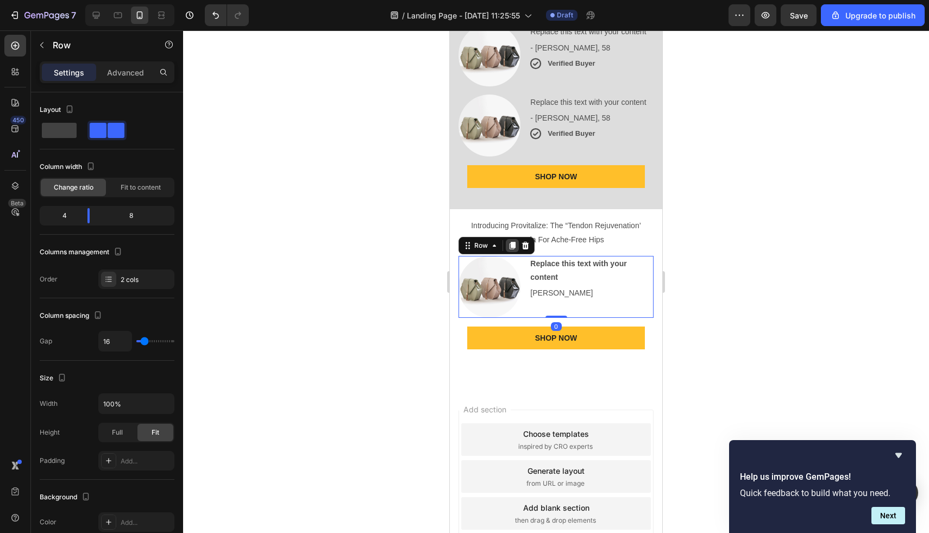
click at [508, 241] on icon at bounding box center [512, 245] width 9 height 9
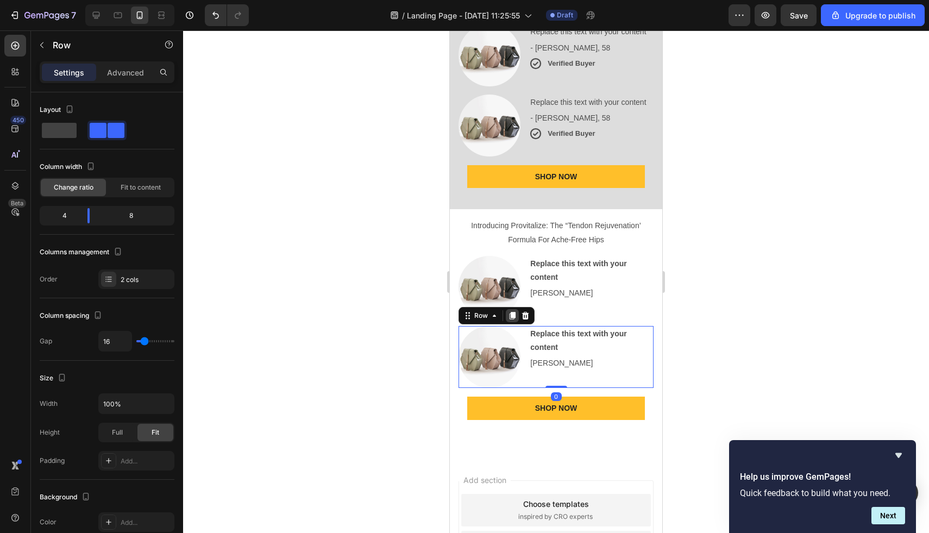
click at [509, 311] on icon at bounding box center [512, 315] width 9 height 9
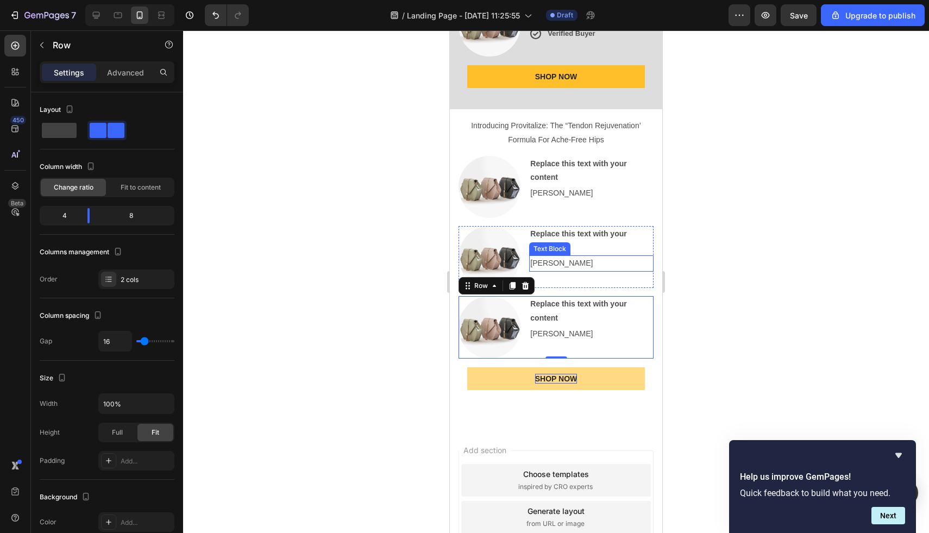
scroll to position [1745, 0]
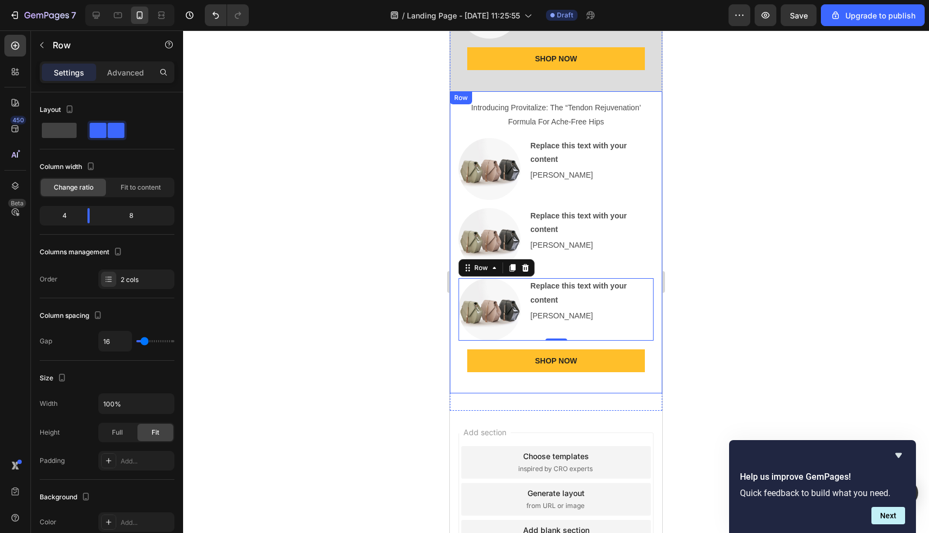
click at [568, 333] on div "Introducing Provitalize: The “Tendon Rejuvenation’ Formula For Ache-Free Hips T…" at bounding box center [556, 242] width 213 height 302
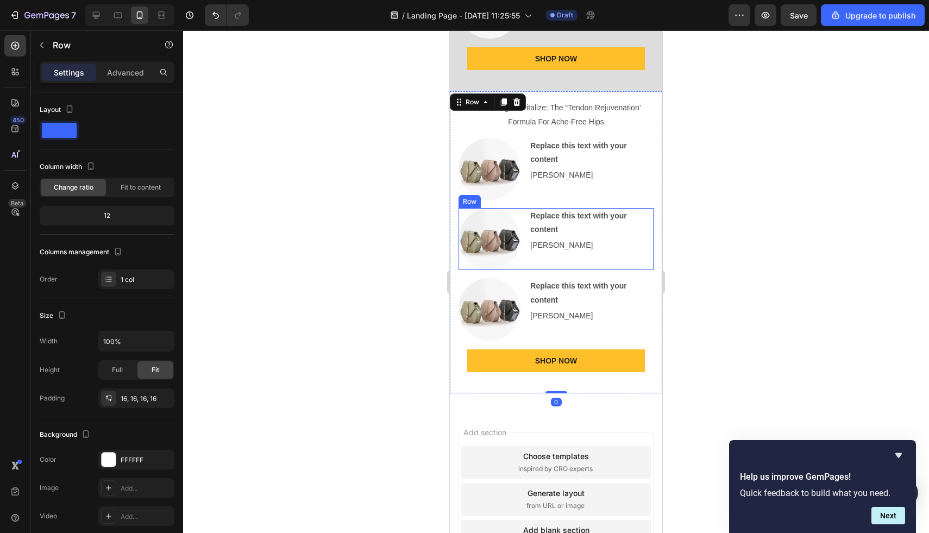
scroll to position [1608, 0]
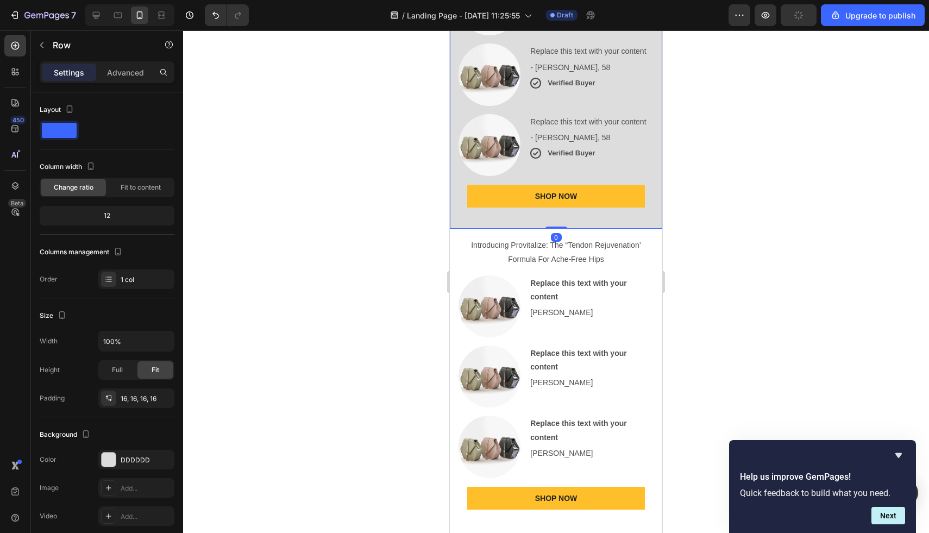
click at [804, 11] on span "Save" at bounding box center [799, 15] width 18 height 9
click at [895, 456] on icon "Hide survey" at bounding box center [898, 455] width 13 height 13
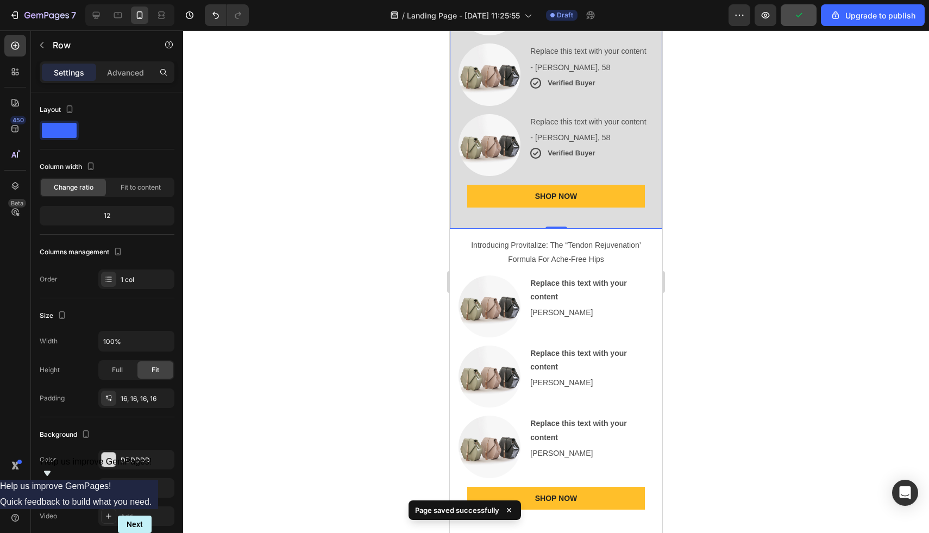
click at [766, 320] on div at bounding box center [556, 281] width 746 height 503
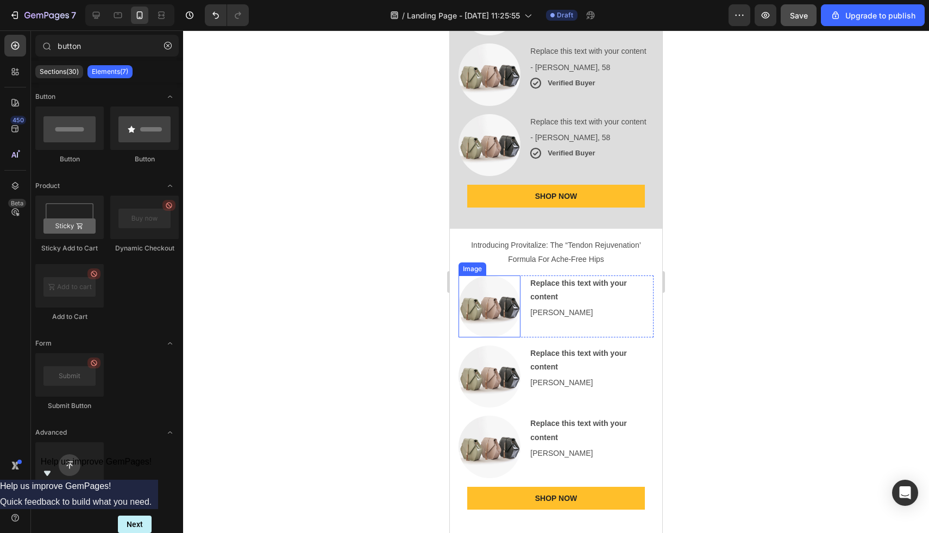
click at [236, 200] on div at bounding box center [556, 281] width 746 height 503
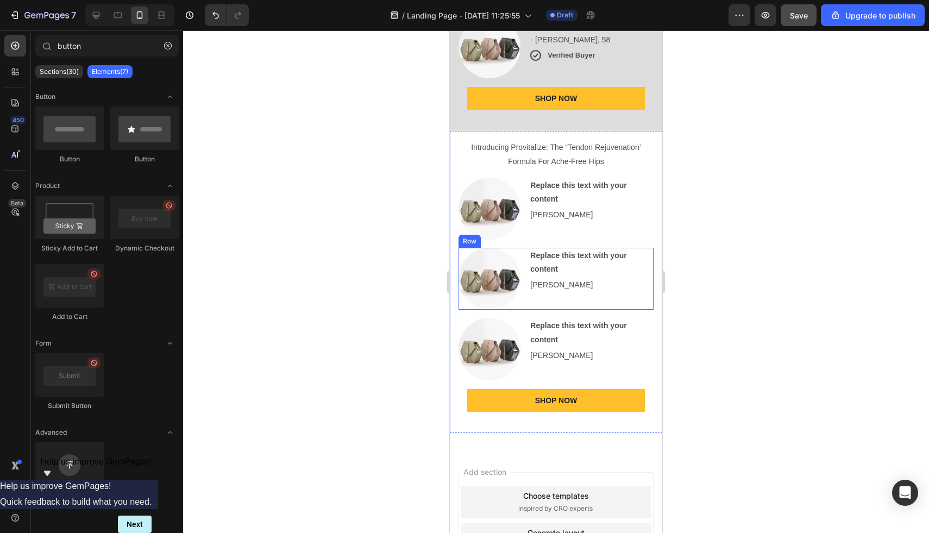
scroll to position [1708, 0]
